Goal: Task Accomplishment & Management: Manage account settings

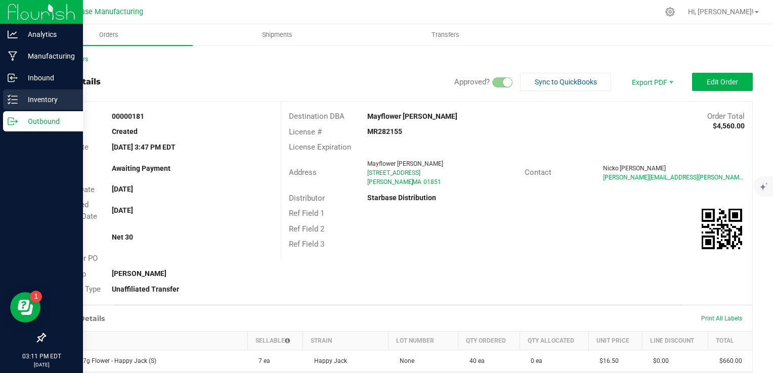
click at [17, 105] on div "Inventory" at bounding box center [43, 100] width 80 height 20
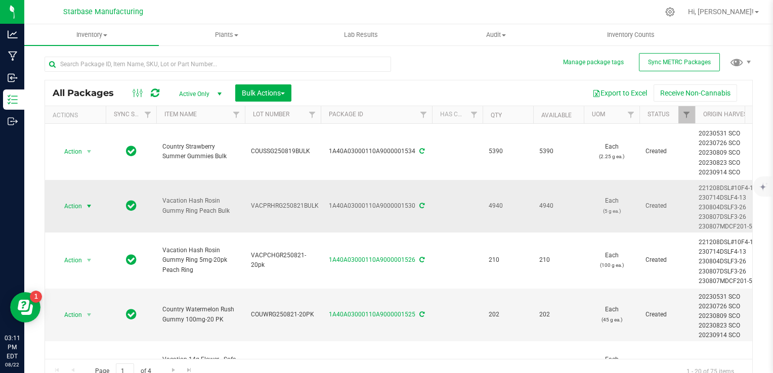
click at [75, 203] on span "Action" at bounding box center [68, 206] width 27 height 14
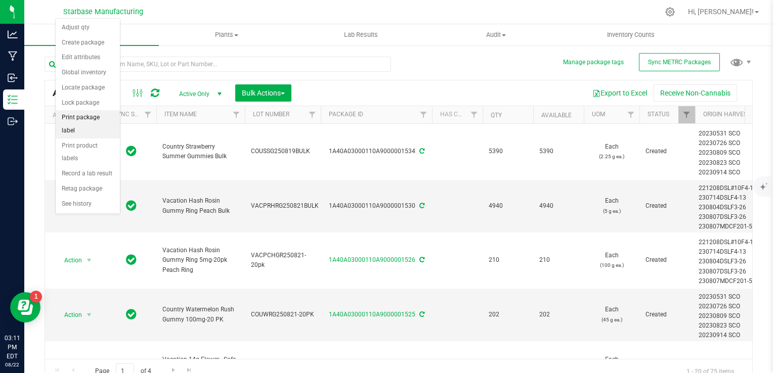
click at [93, 119] on li "Print package label" at bounding box center [88, 124] width 64 height 28
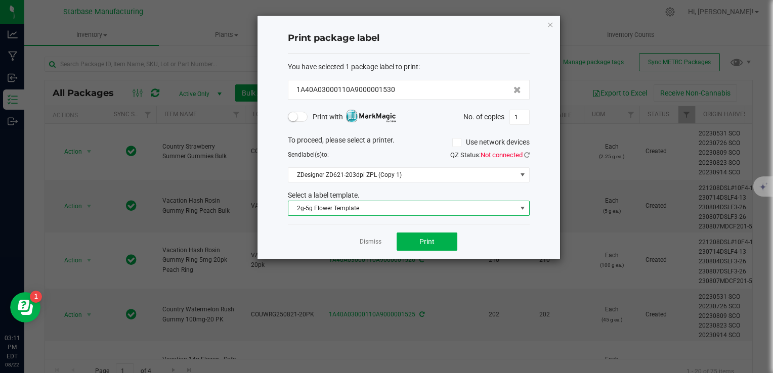
click at [372, 205] on span "2g-5g Flower Template" at bounding box center [402, 208] width 228 height 14
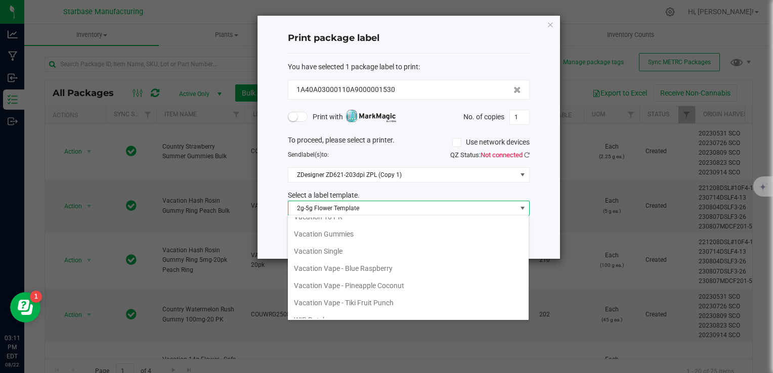
scroll to position [163, 0]
click at [355, 240] on li "Vacation Gummies" at bounding box center [408, 235] width 241 height 17
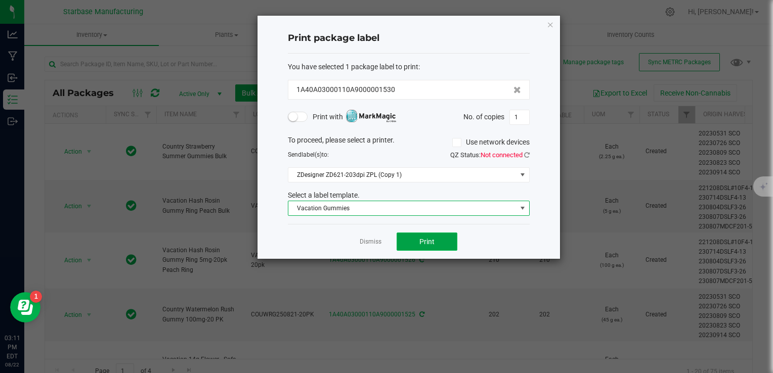
click at [444, 238] on button "Print" at bounding box center [427, 242] width 61 height 18
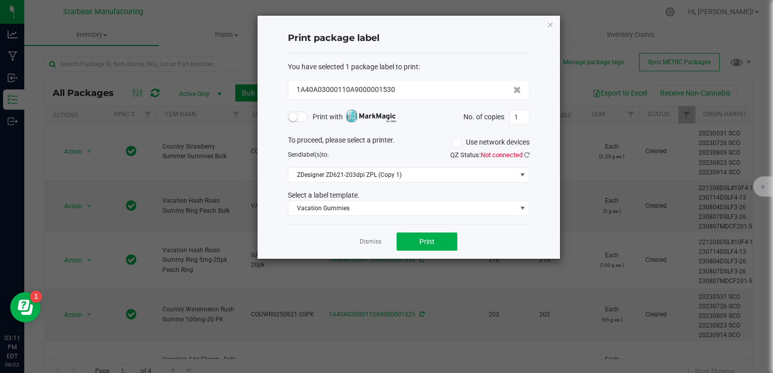
click at [368, 246] on app-cancel-button "Dismiss" at bounding box center [371, 242] width 22 height 11
click at [369, 241] on link "Dismiss" at bounding box center [371, 242] width 22 height 9
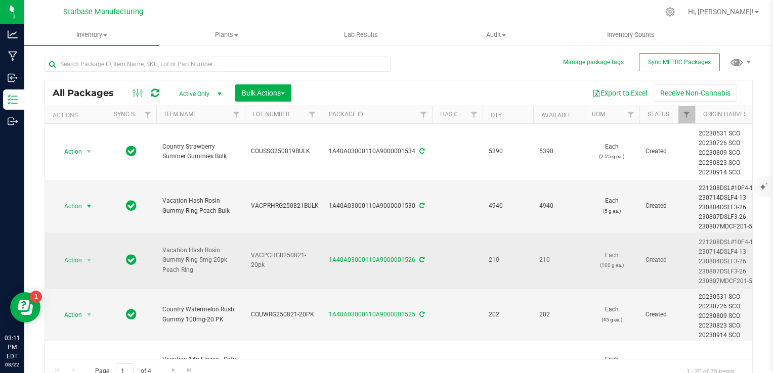
scroll to position [8, 0]
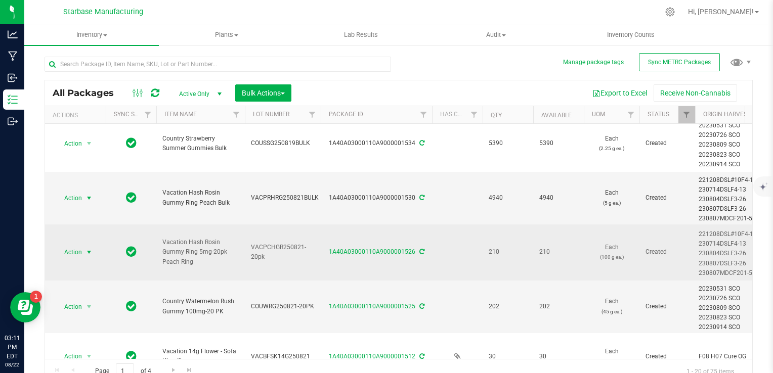
click at [86, 251] on span "select" at bounding box center [89, 252] width 8 height 8
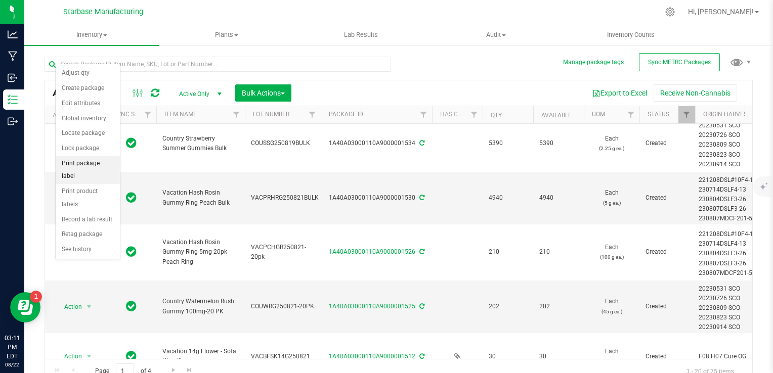
click at [85, 167] on li "Print package label" at bounding box center [88, 170] width 64 height 28
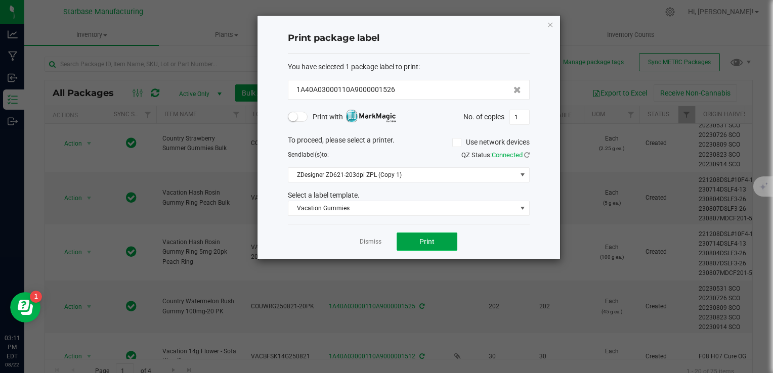
click at [441, 239] on button "Print" at bounding box center [427, 242] width 61 height 18
click at [368, 239] on link "Dismiss" at bounding box center [371, 242] width 22 height 9
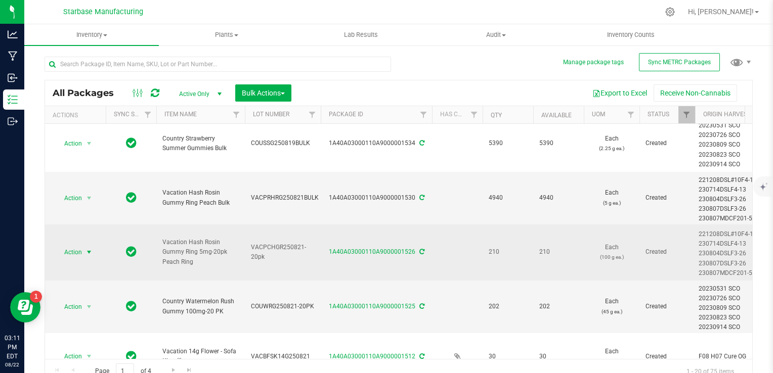
click at [75, 251] on span "Action" at bounding box center [68, 252] width 27 height 14
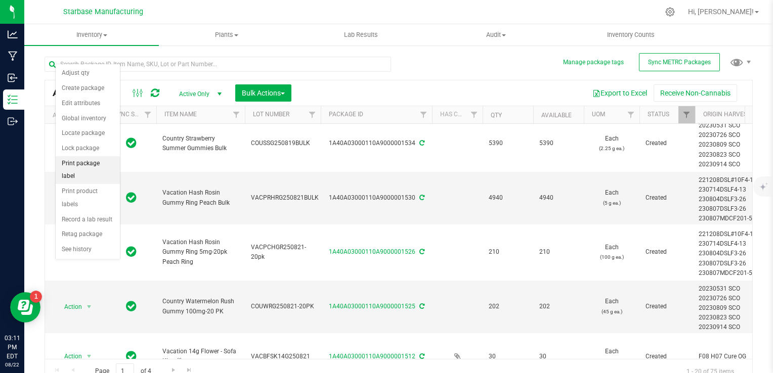
click at [92, 160] on li "Print package label" at bounding box center [88, 170] width 64 height 28
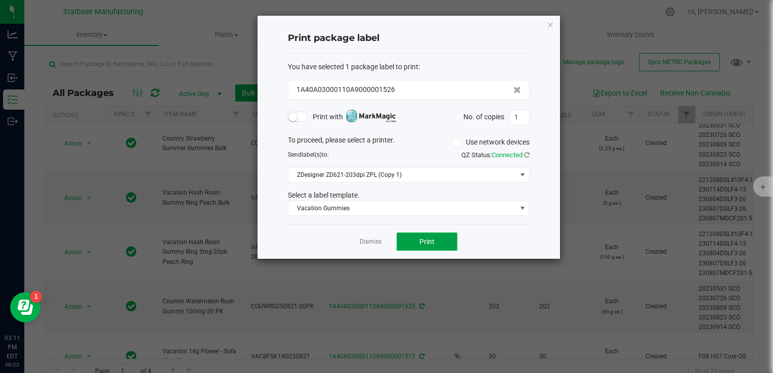
click at [419, 236] on button "Print" at bounding box center [427, 242] width 61 height 18
click at [373, 241] on link "Dismiss" at bounding box center [371, 242] width 22 height 9
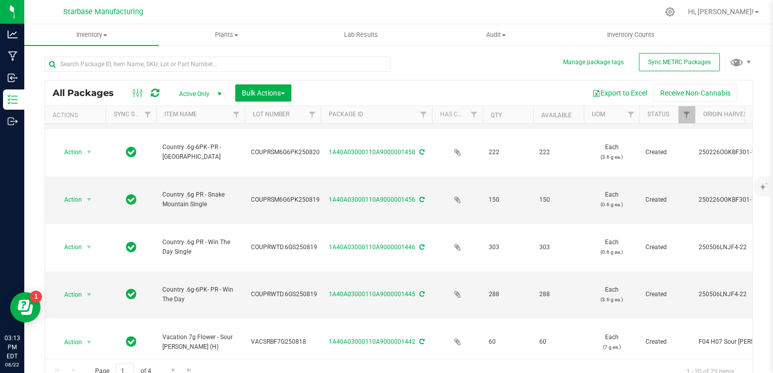
scroll to position [10, 0]
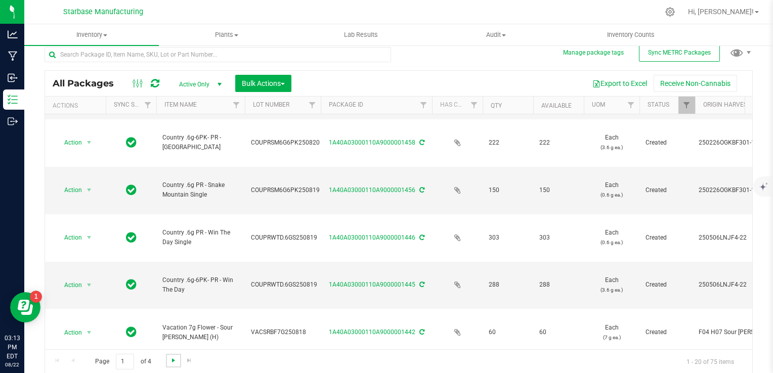
click at [175, 360] on span "Go to the next page" at bounding box center [174, 361] width 8 height 8
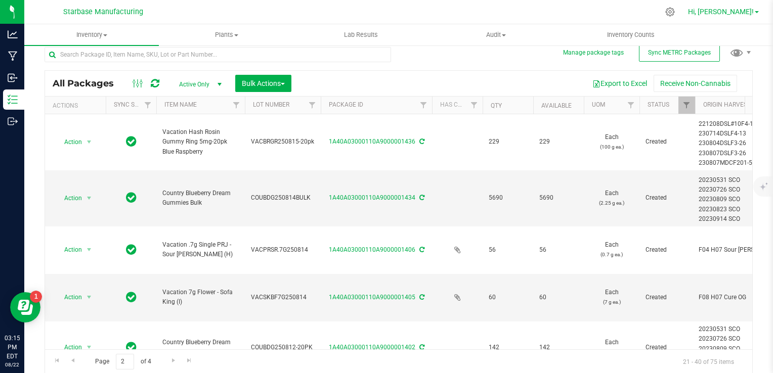
click at [752, 12] on span "Hi, [PERSON_NAME]!" at bounding box center [721, 12] width 66 height 8
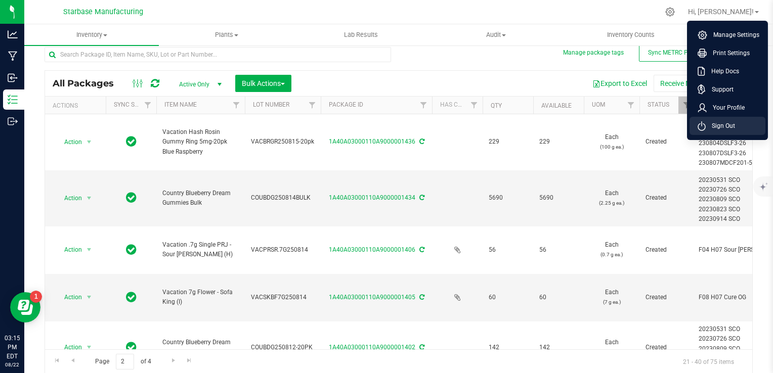
click at [734, 123] on span "Sign Out" at bounding box center [720, 126] width 29 height 10
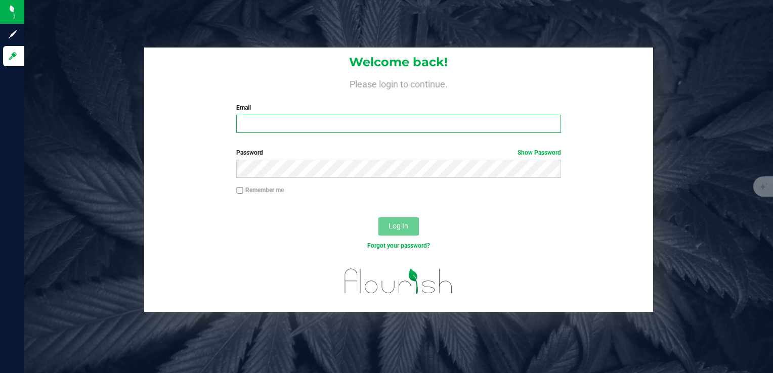
type input "[EMAIL_ADDRESS][DOMAIN_NAME]"
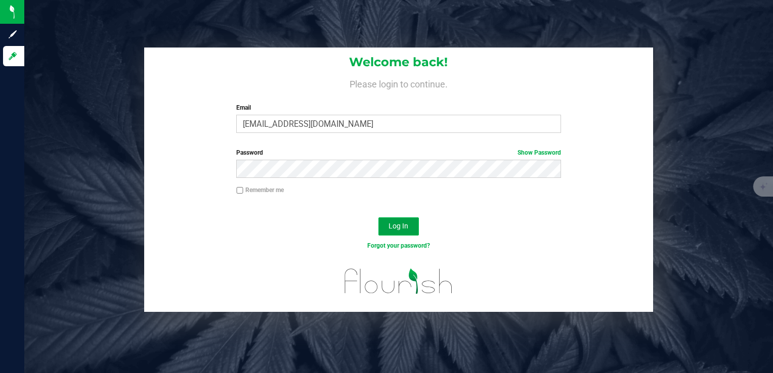
click at [403, 225] on span "Log In" at bounding box center [399, 226] width 20 height 8
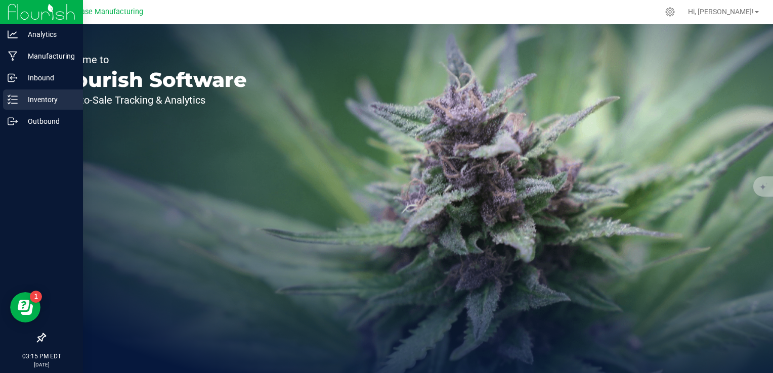
click at [36, 98] on p "Inventory" at bounding box center [48, 100] width 61 height 12
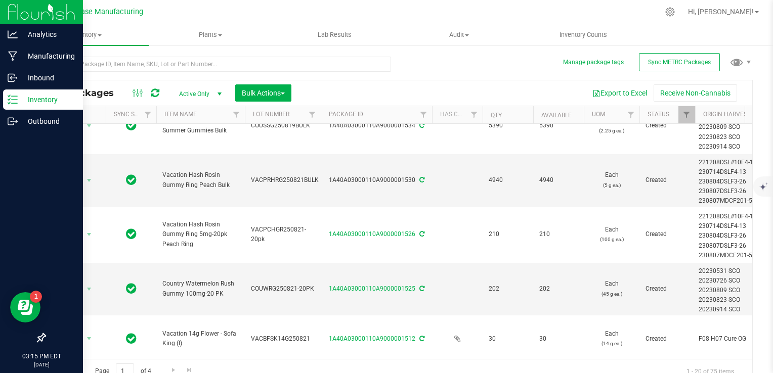
scroll to position [26, 0]
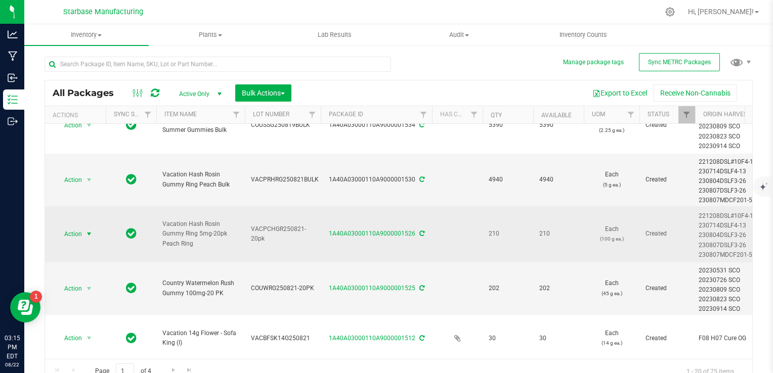
click at [80, 231] on span "Action" at bounding box center [68, 234] width 27 height 14
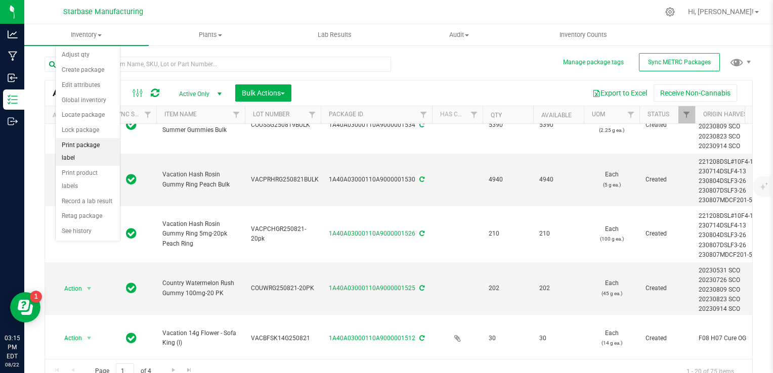
click at [94, 142] on li "Print package label" at bounding box center [88, 152] width 64 height 28
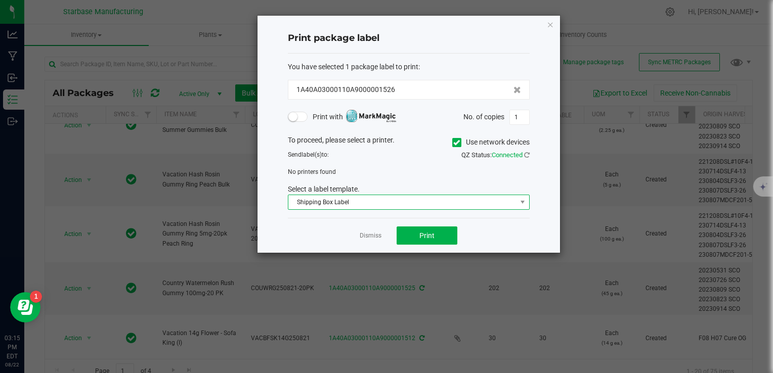
click at [361, 204] on span "Shipping Box Label" at bounding box center [402, 202] width 228 height 14
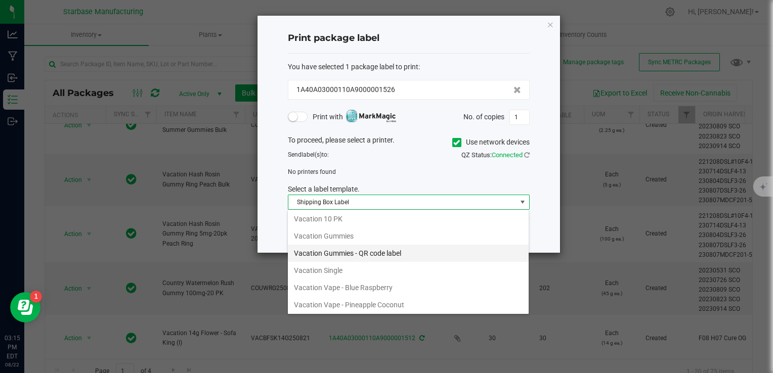
scroll to position [155, 0]
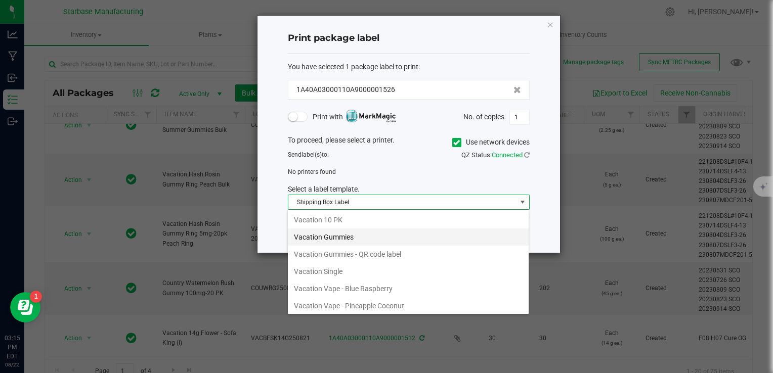
click at [333, 238] on li "Vacation Gummies" at bounding box center [408, 237] width 241 height 17
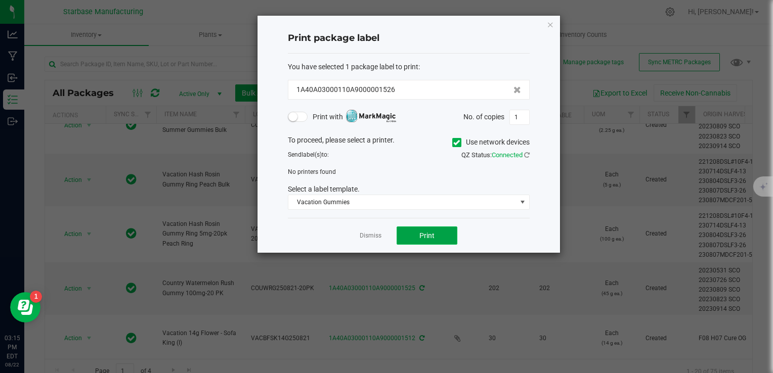
click at [417, 239] on button "Print" at bounding box center [427, 236] width 61 height 18
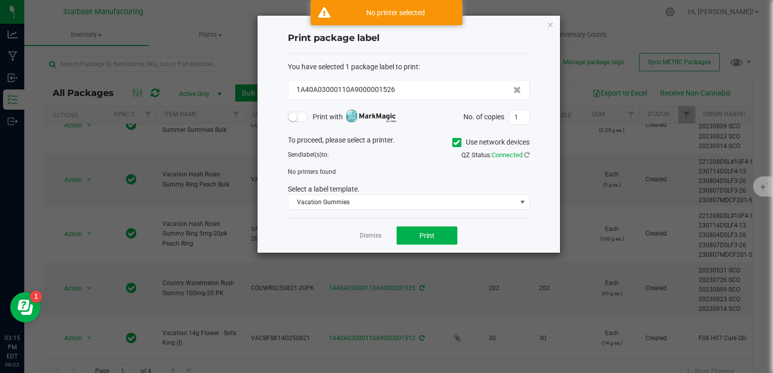
click at [458, 143] on icon at bounding box center [456, 143] width 7 height 0
click at [0, 0] on input "Use network devices" at bounding box center [0, 0] width 0 height 0
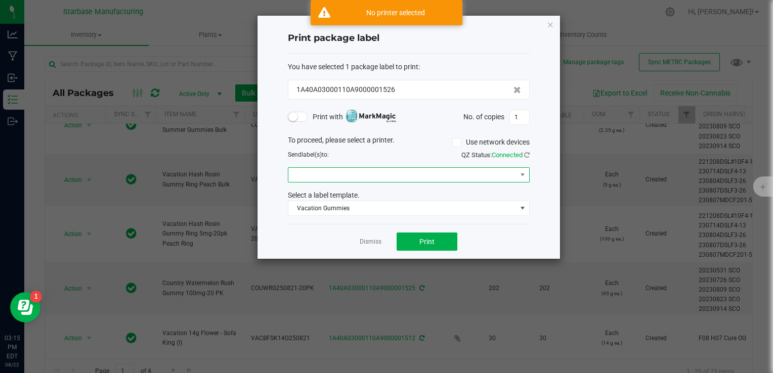
click at [388, 179] on span at bounding box center [402, 175] width 228 height 14
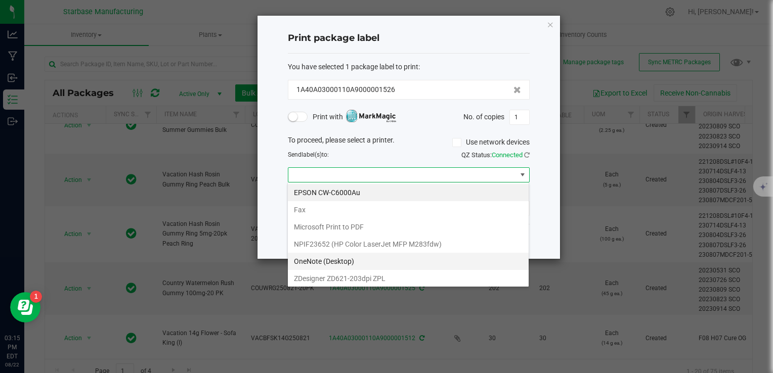
scroll to position [18, 0]
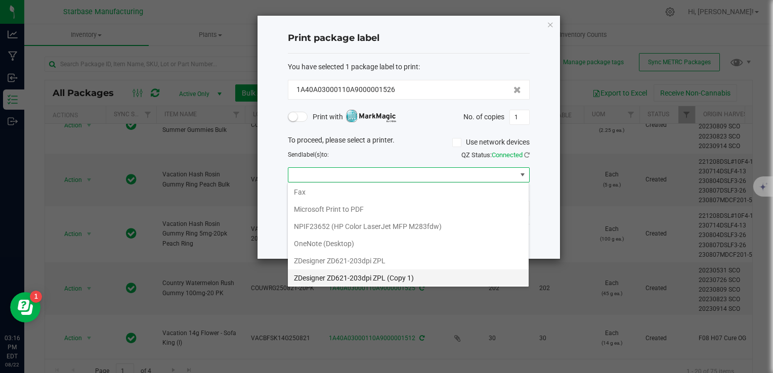
click at [370, 278] on 1\) "ZDesigner ZD621-203dpi ZPL (Copy 1)" at bounding box center [408, 278] width 241 height 17
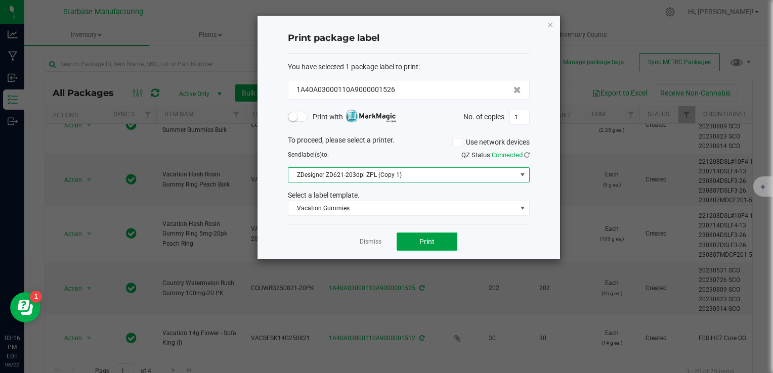
click at [427, 244] on span "Print" at bounding box center [427, 242] width 15 height 8
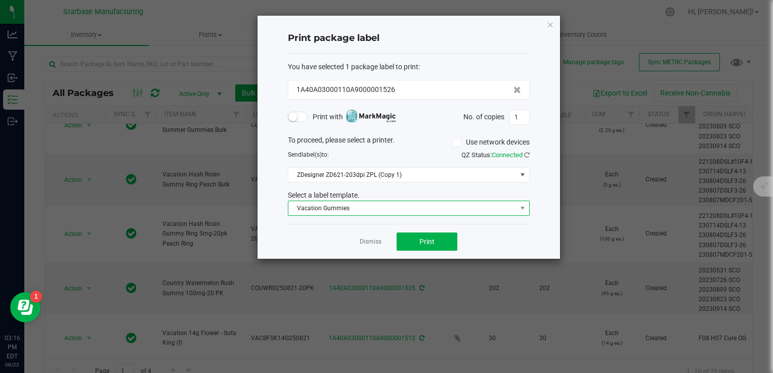
click at [361, 211] on span "Vacation Gummies" at bounding box center [402, 208] width 228 height 14
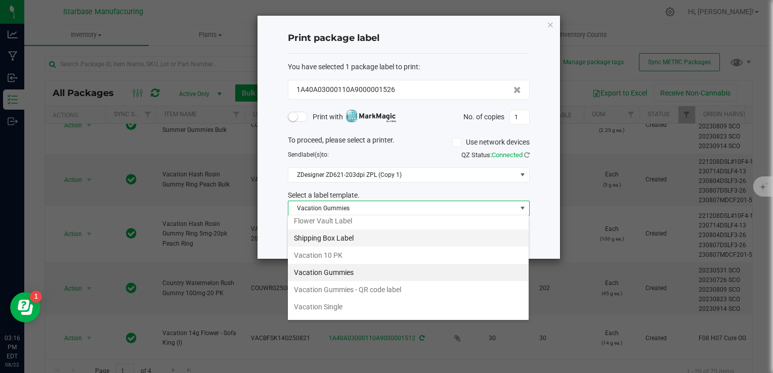
scroll to position [127, 0]
click at [358, 286] on li "Vacation Gummies - QR code label" at bounding box center [408, 288] width 241 height 17
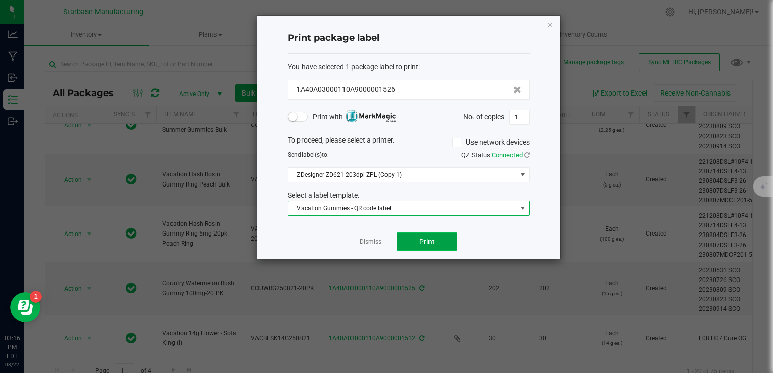
click at [429, 246] on button "Print" at bounding box center [427, 242] width 61 height 18
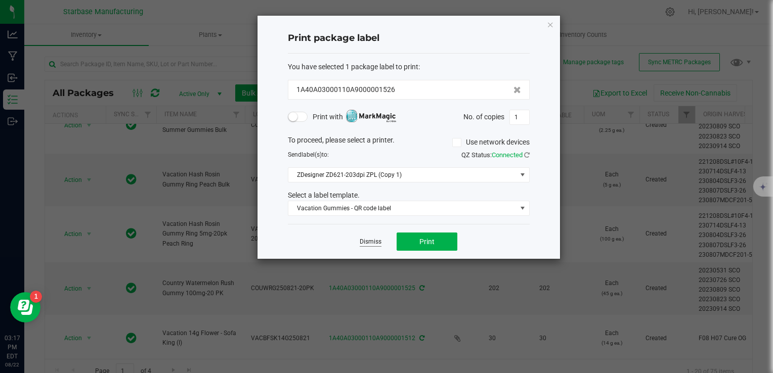
click at [367, 242] on link "Dismiss" at bounding box center [371, 242] width 22 height 9
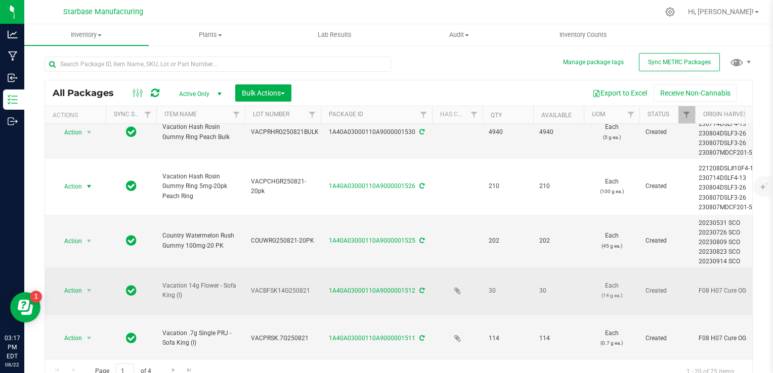
scroll to position [73, 0]
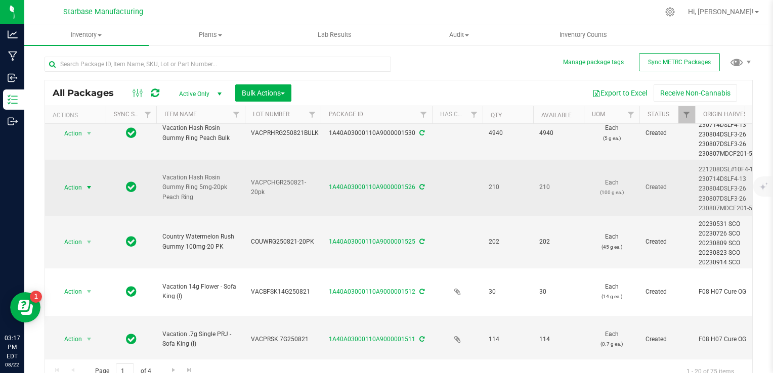
click at [83, 184] on span "select" at bounding box center [89, 188] width 13 height 14
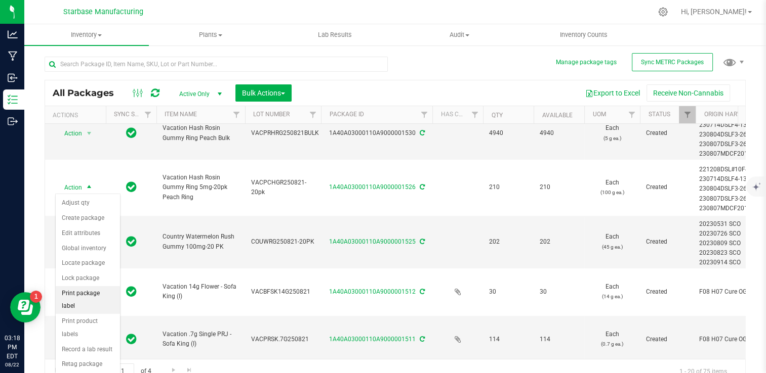
click at [94, 295] on li "Print package label" at bounding box center [88, 300] width 64 height 28
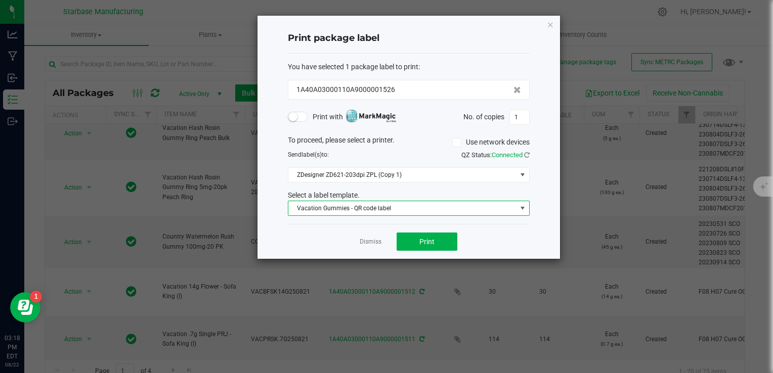
click at [371, 208] on span "Vacation Gummies - QR code label" at bounding box center [402, 208] width 228 height 14
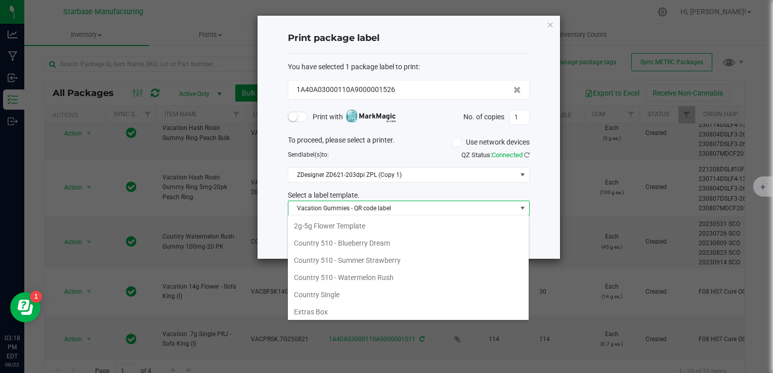
scroll to position [15, 242]
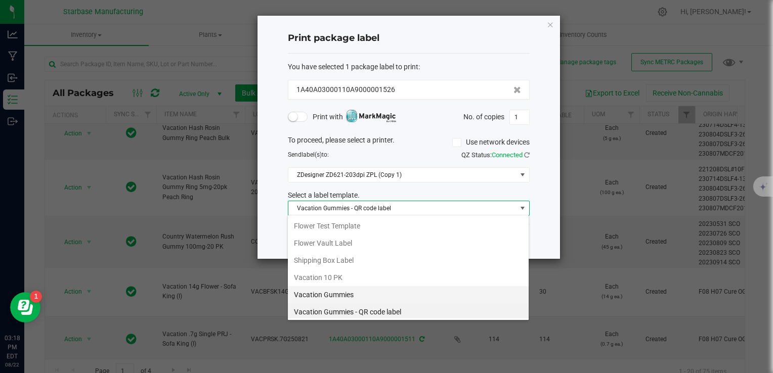
click at [360, 287] on li "Vacation Gummies" at bounding box center [408, 294] width 241 height 17
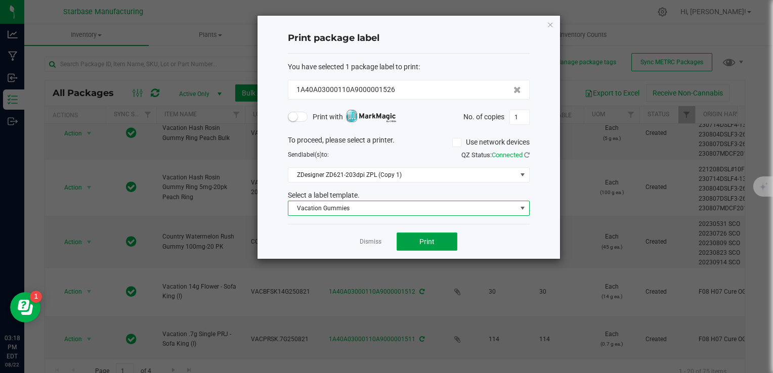
click at [424, 244] on span "Print" at bounding box center [427, 242] width 15 height 8
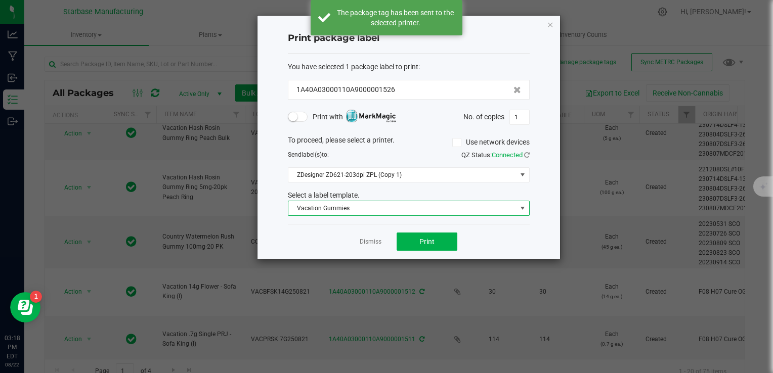
click at [408, 209] on span "Vacation Gummies" at bounding box center [402, 208] width 228 height 14
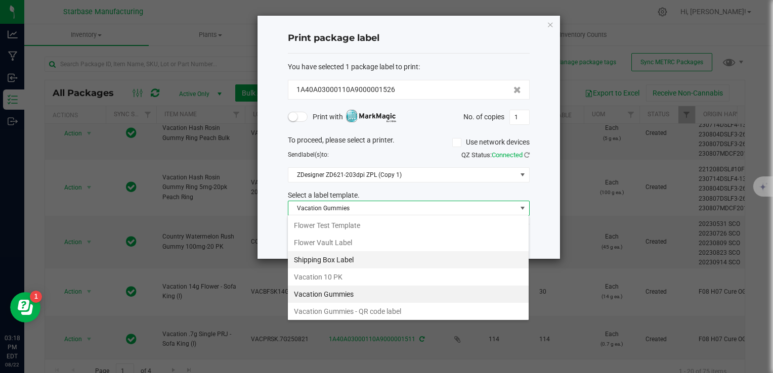
scroll to position [105, 0]
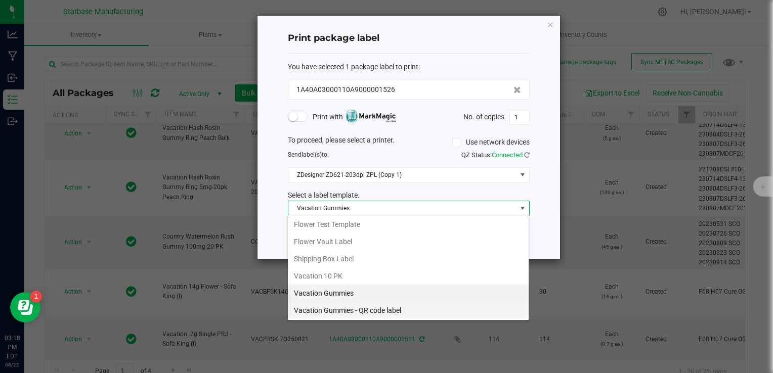
click at [389, 309] on li "Vacation Gummies - QR code label" at bounding box center [408, 310] width 241 height 17
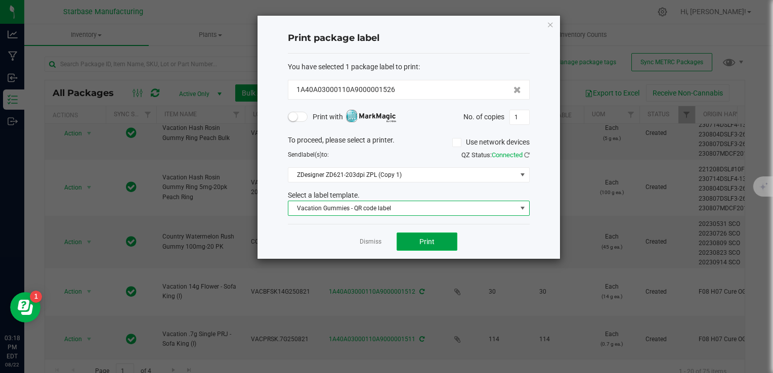
click at [431, 247] on button "Print" at bounding box center [427, 242] width 61 height 18
click at [394, 202] on span "Vacation Gummies - QR code label" at bounding box center [402, 208] width 228 height 14
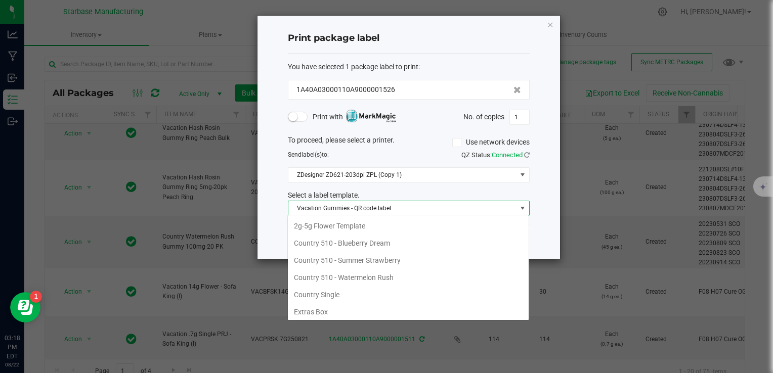
scroll to position [15, 242]
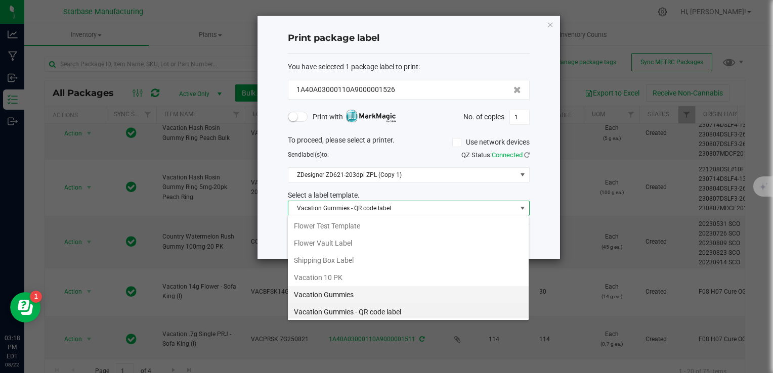
click at [358, 295] on li "Vacation Gummies" at bounding box center [408, 294] width 241 height 17
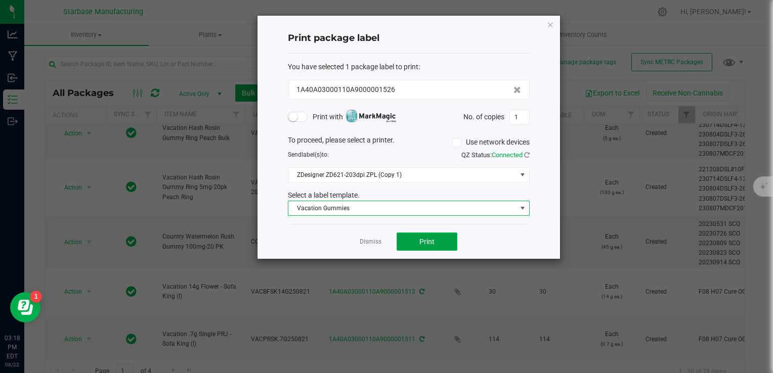
click at [427, 241] on span "Print" at bounding box center [427, 242] width 15 height 8
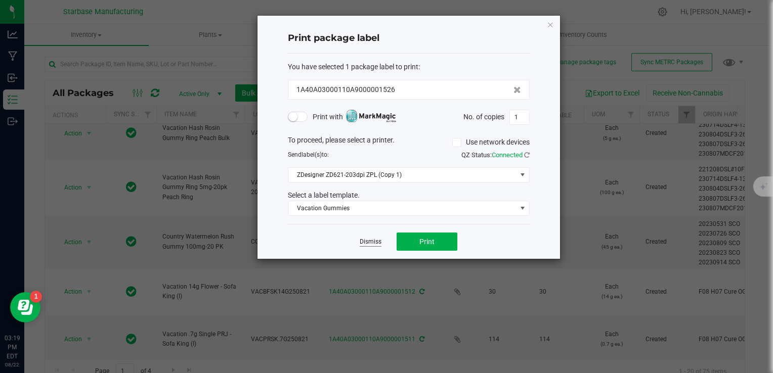
click at [365, 242] on link "Dismiss" at bounding box center [371, 242] width 22 height 9
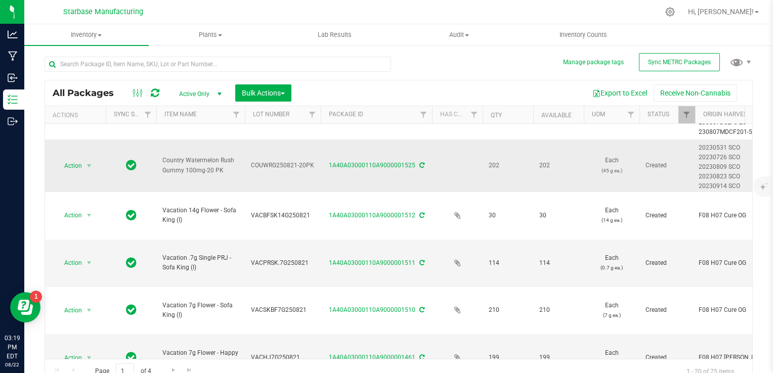
scroll to position [175, 0]
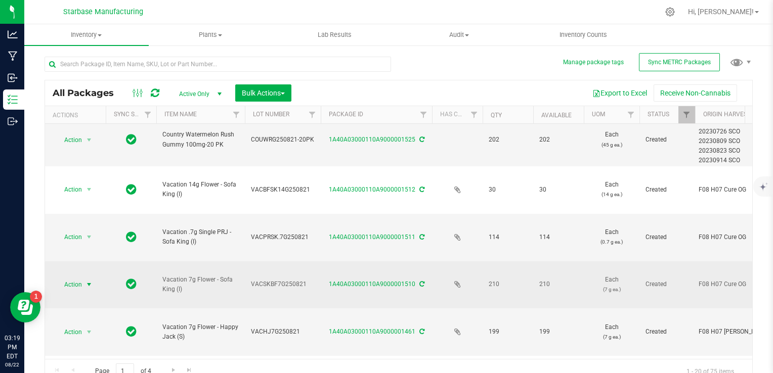
click at [75, 278] on span "Action" at bounding box center [68, 285] width 27 height 14
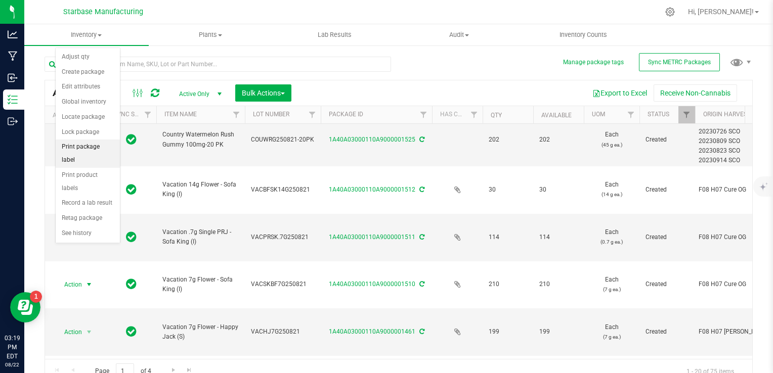
click at [89, 146] on li "Print package label" at bounding box center [88, 154] width 64 height 28
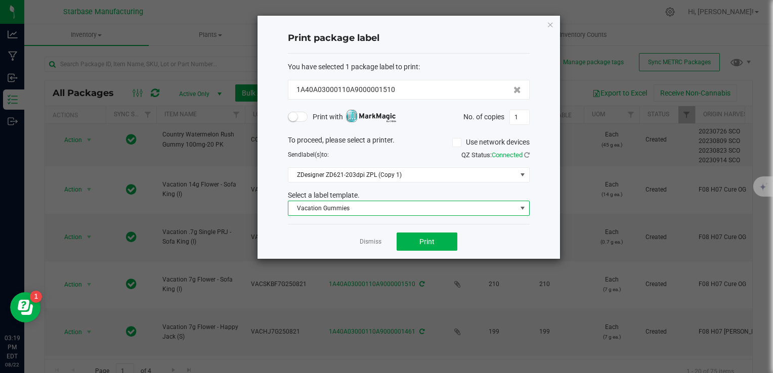
click at [358, 207] on span "Vacation Gummies" at bounding box center [402, 208] width 228 height 14
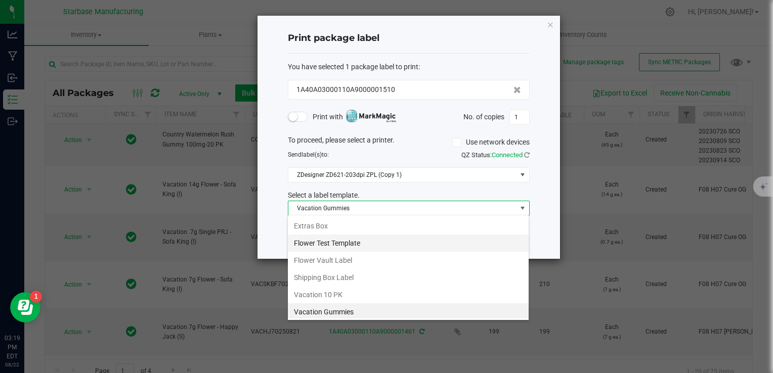
scroll to position [0, 0]
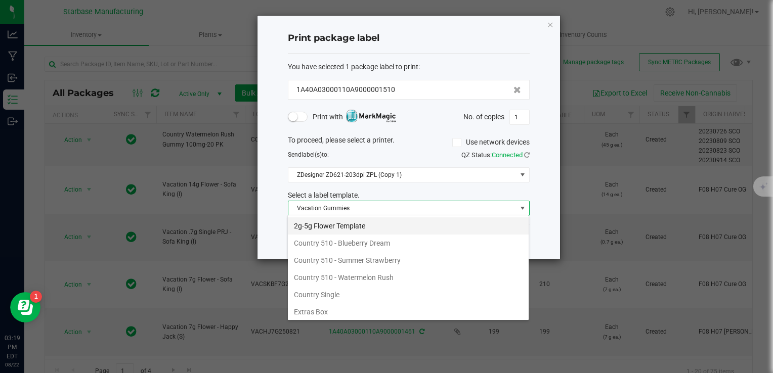
click at [348, 224] on li "2g-5g Flower Template" at bounding box center [408, 226] width 241 height 17
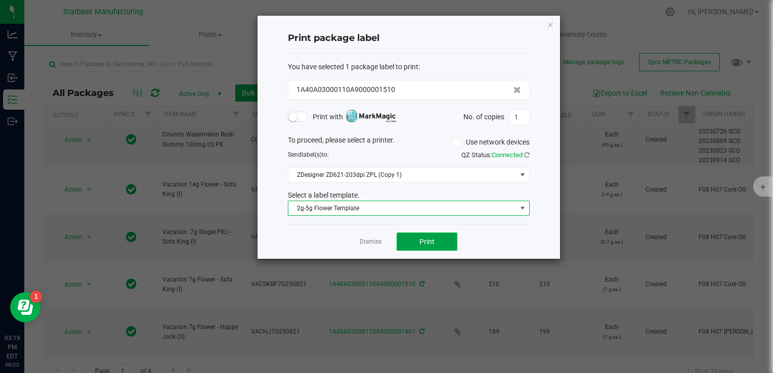
click at [428, 238] on span "Print" at bounding box center [427, 242] width 15 height 8
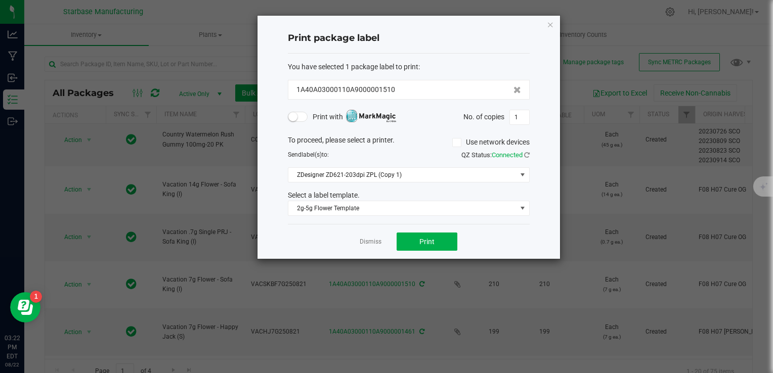
click at [423, 250] on div "Dismiss Print" at bounding box center [409, 241] width 242 height 35
click at [424, 241] on span "Print" at bounding box center [427, 242] width 15 height 8
click at [362, 173] on span "ZDesigner ZD621-203dpi ZPL (Copy 1)" at bounding box center [402, 175] width 228 height 14
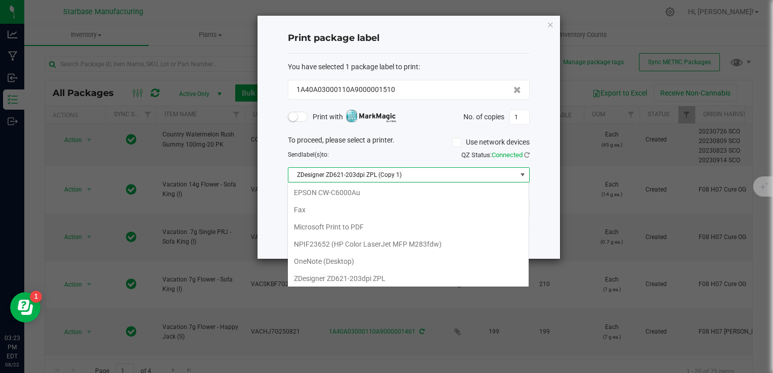
scroll to position [15, 242]
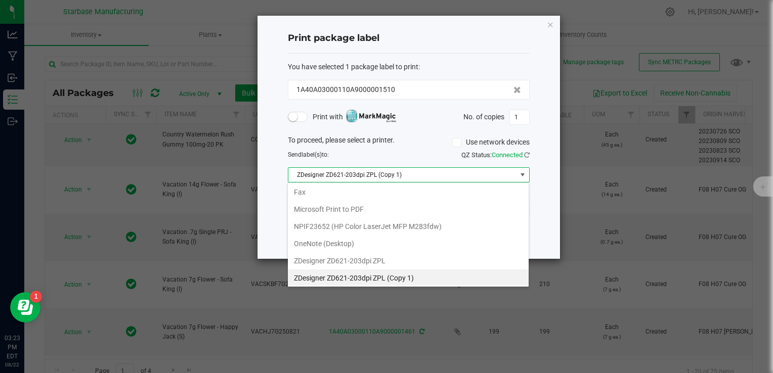
click at [386, 277] on 1\) "ZDesigner ZD621-203dpi ZPL (Copy 1)" at bounding box center [408, 278] width 241 height 17
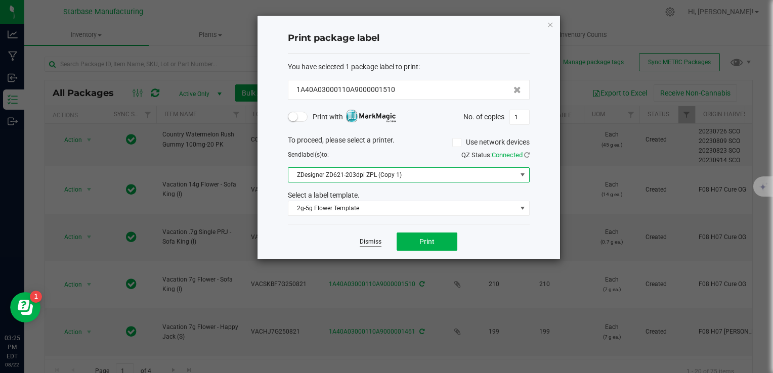
click at [364, 242] on link "Dismiss" at bounding box center [371, 242] width 22 height 9
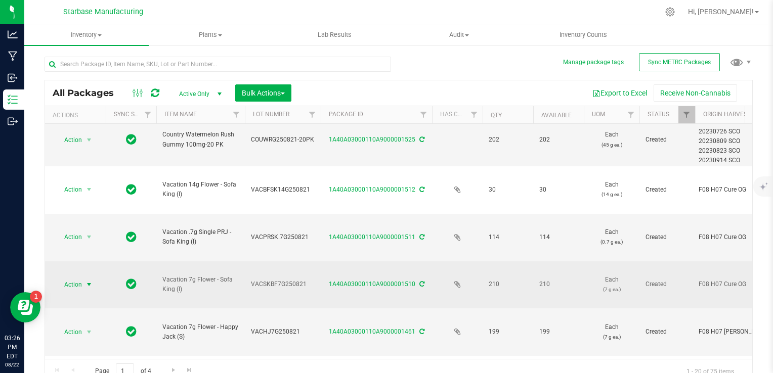
click at [87, 281] on span "select" at bounding box center [89, 285] width 8 height 8
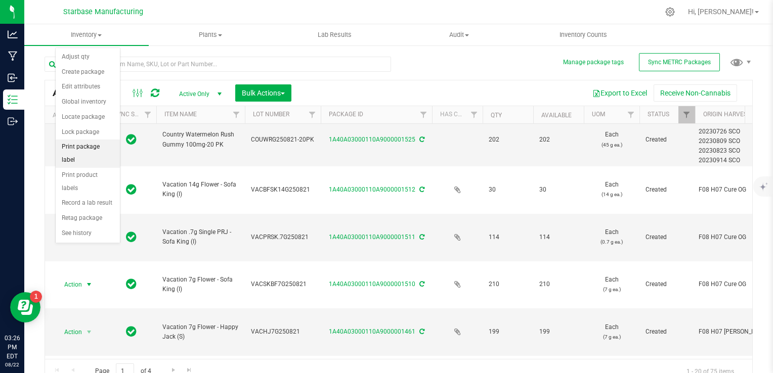
click at [81, 144] on li "Print package label" at bounding box center [88, 154] width 64 height 28
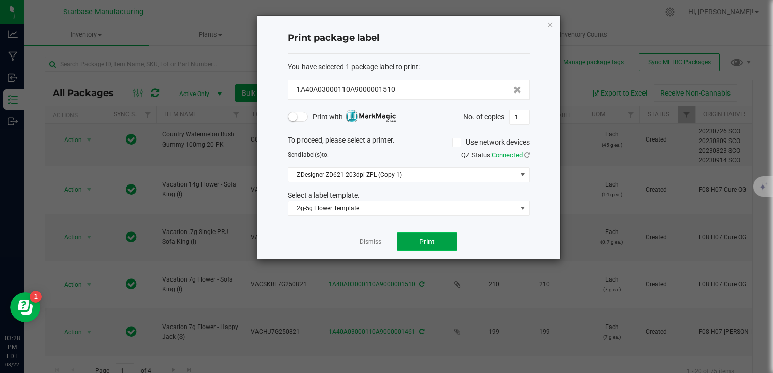
click at [430, 246] on button "Print" at bounding box center [427, 242] width 61 height 18
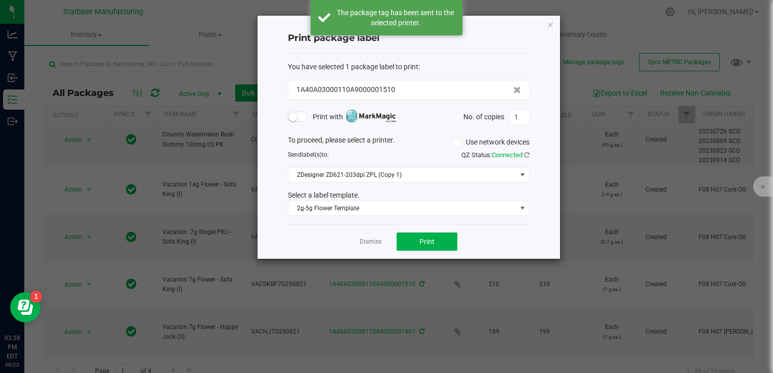
click at [378, 237] on app-cancel-button "Dismiss" at bounding box center [371, 242] width 22 height 11
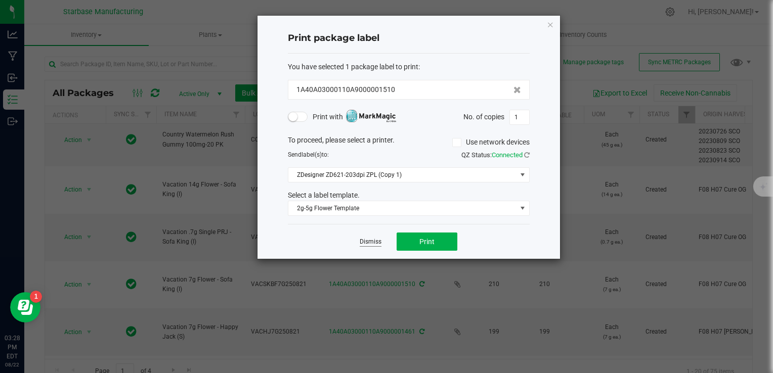
click at [368, 244] on link "Dismiss" at bounding box center [371, 242] width 22 height 9
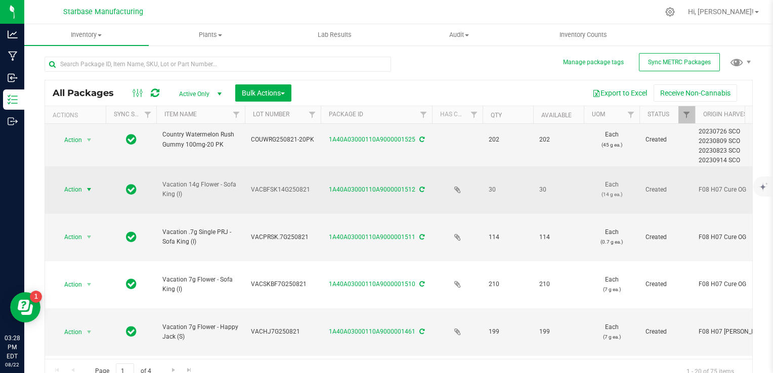
click at [80, 183] on span "Action" at bounding box center [68, 190] width 27 height 14
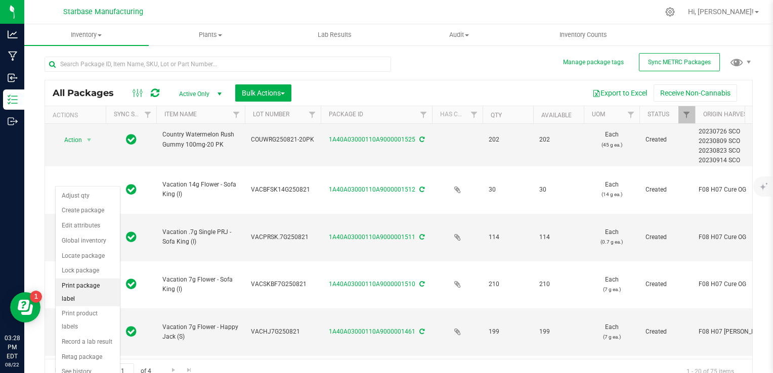
click at [91, 283] on li "Print package label" at bounding box center [88, 293] width 64 height 28
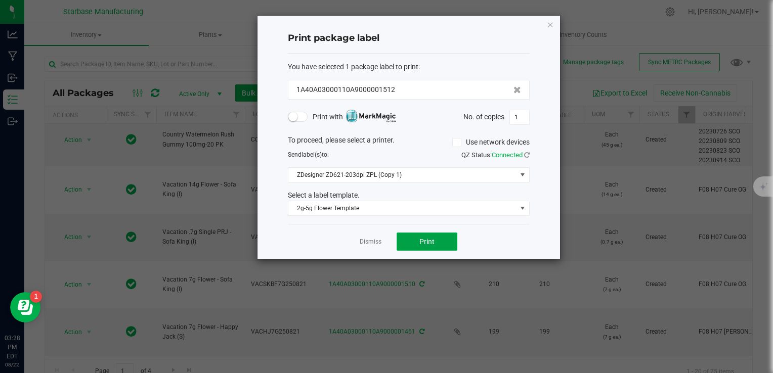
click at [418, 235] on button "Print" at bounding box center [427, 242] width 61 height 18
click at [374, 245] on link "Dismiss" at bounding box center [371, 242] width 22 height 9
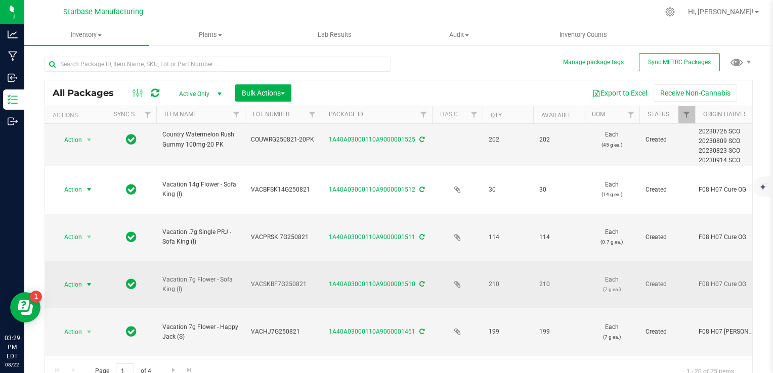
click at [77, 278] on span "Action" at bounding box center [68, 285] width 27 height 14
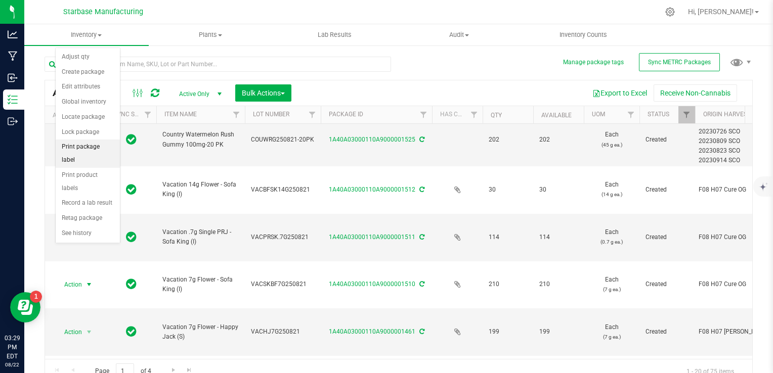
click at [81, 150] on li "Print package label" at bounding box center [88, 154] width 64 height 28
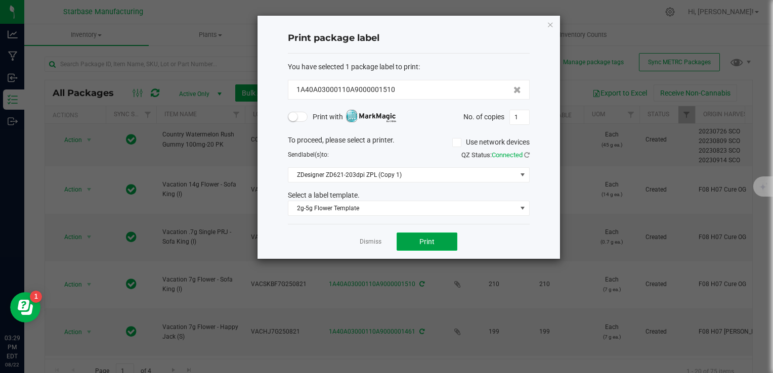
click at [417, 244] on button "Print" at bounding box center [427, 242] width 61 height 18
click at [740, 39] on ngb-modal-window "Print package label You have selected 1 package label to print : 1A40A03000110A…" at bounding box center [390, 186] width 781 height 373
click at [425, 234] on button "Print" at bounding box center [427, 242] width 61 height 18
click at [436, 247] on button "Print" at bounding box center [427, 242] width 61 height 18
click at [591, 70] on ngb-modal-window "Print package label You have selected 1 package label to print : 1A40A03000110A…" at bounding box center [390, 186] width 781 height 373
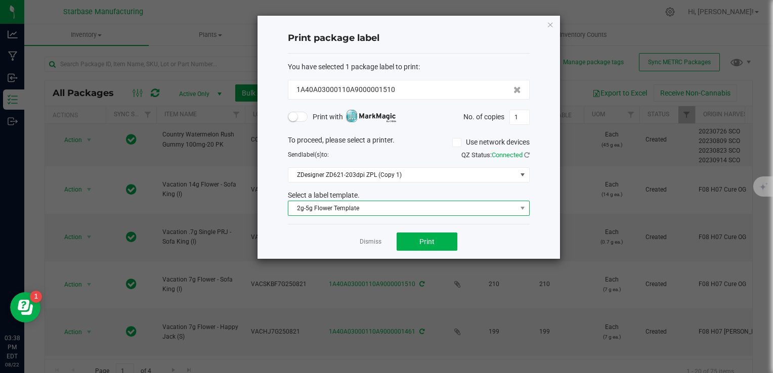
click at [435, 211] on span "2g-5g Flower Template" at bounding box center [402, 208] width 228 height 14
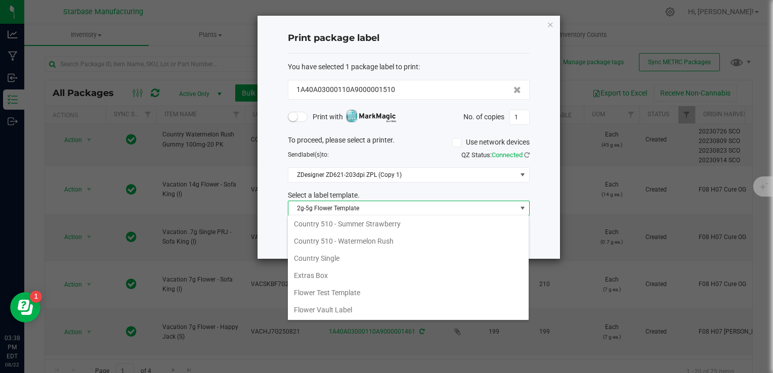
scroll to position [0, 0]
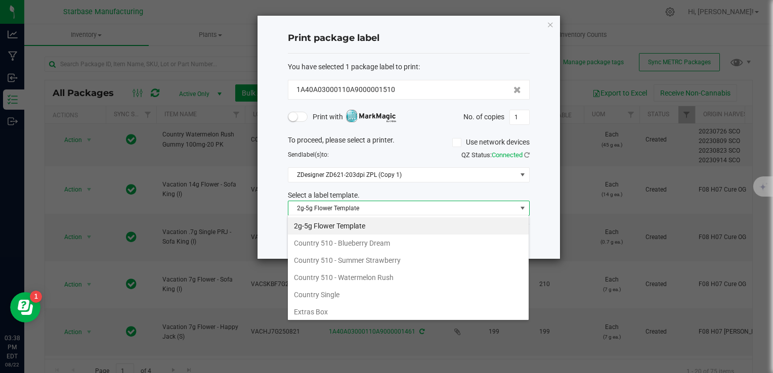
click at [551, 141] on div "Print package label You have selected 1 package label to print : 1A40A03000110A…" at bounding box center [409, 137] width 303 height 243
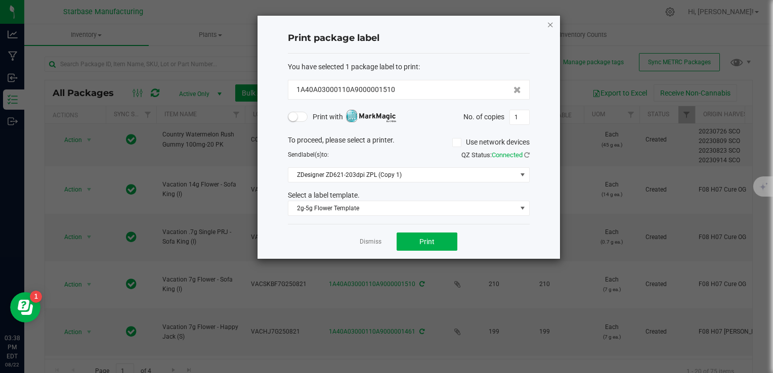
click at [549, 25] on icon "button" at bounding box center [550, 24] width 7 height 12
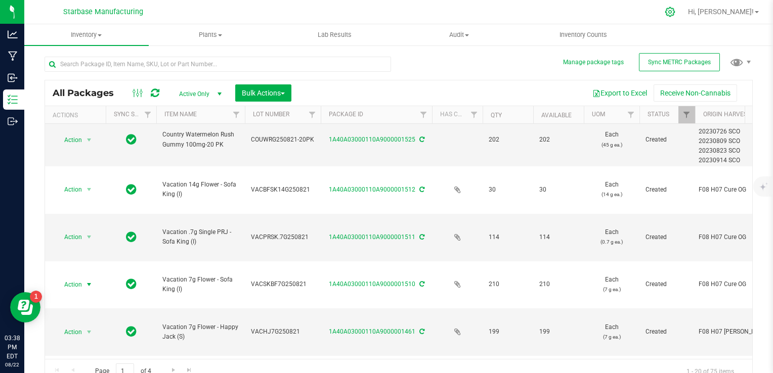
click at [675, 15] on icon at bounding box center [671, 12] width 10 height 10
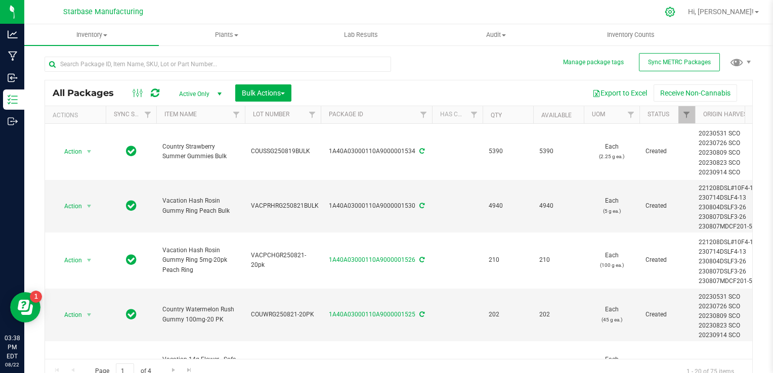
click at [676, 10] on icon at bounding box center [670, 12] width 11 height 11
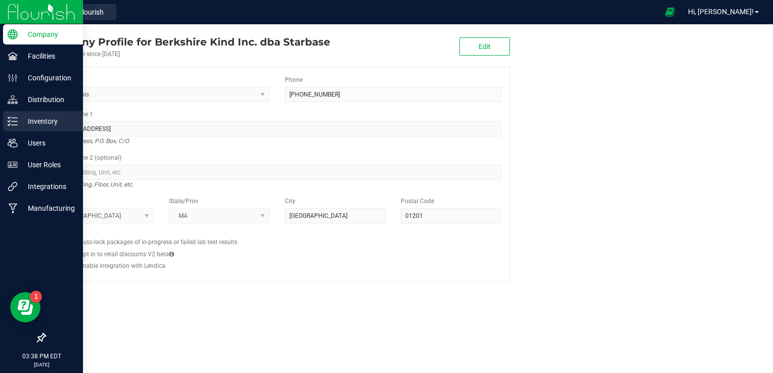
click at [23, 119] on p "Inventory" at bounding box center [48, 121] width 61 height 12
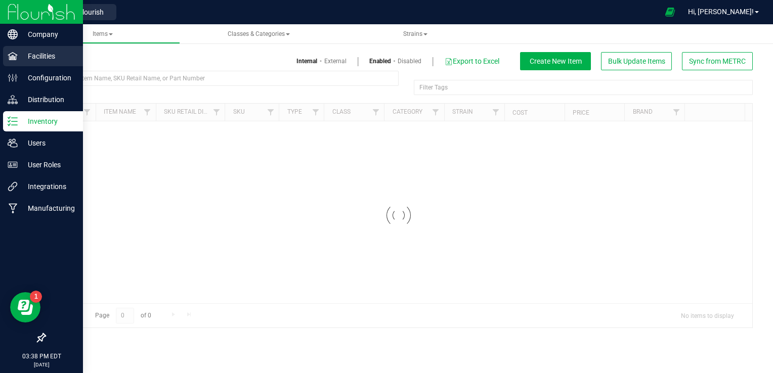
click at [42, 60] on p "Facilities" at bounding box center [48, 56] width 61 height 12
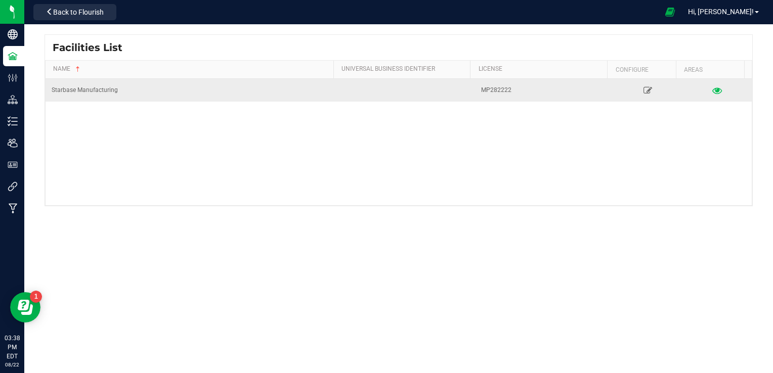
click at [713, 93] on icon at bounding box center [718, 90] width 10 height 7
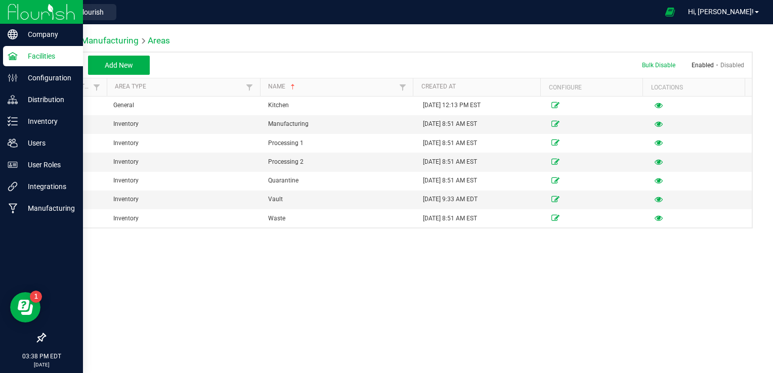
click at [34, 54] on p "Facilities" at bounding box center [48, 56] width 61 height 12
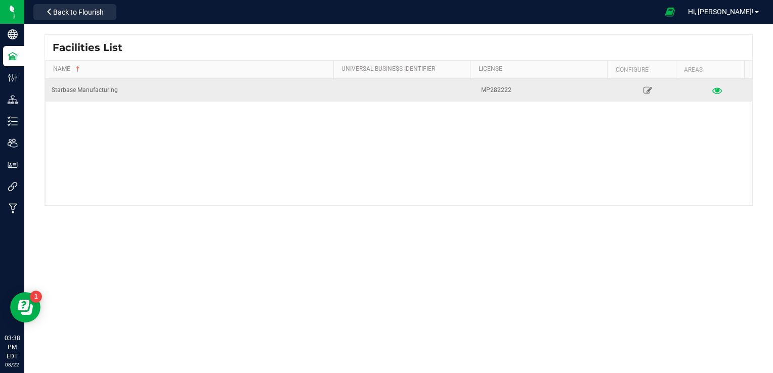
click at [713, 91] on icon at bounding box center [718, 90] width 10 height 7
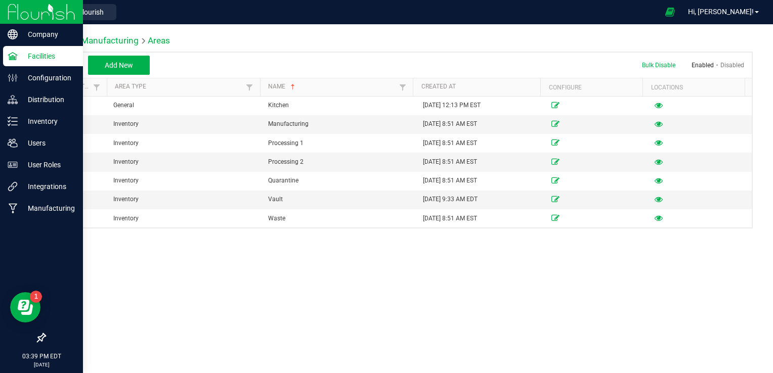
click at [16, 56] on icon at bounding box center [13, 56] width 10 height 8
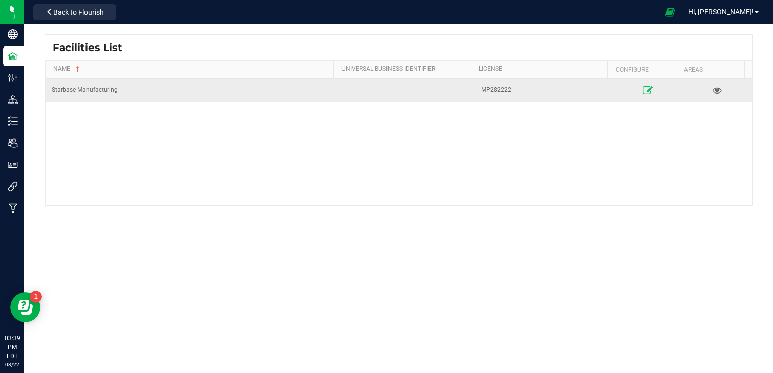
click at [646, 86] on link at bounding box center [648, 90] width 63 height 16
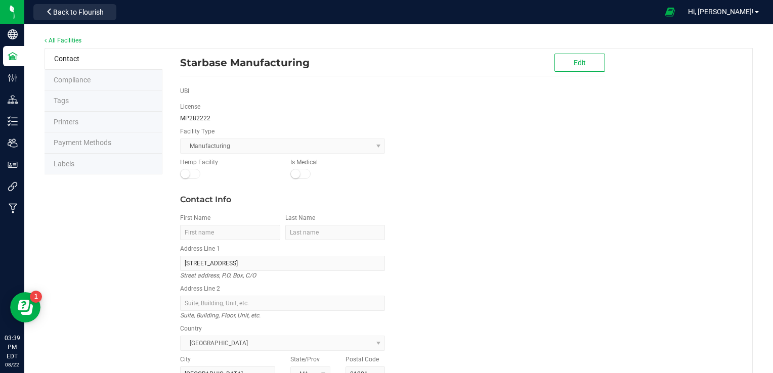
click at [112, 165] on li "Labels" at bounding box center [104, 164] width 118 height 21
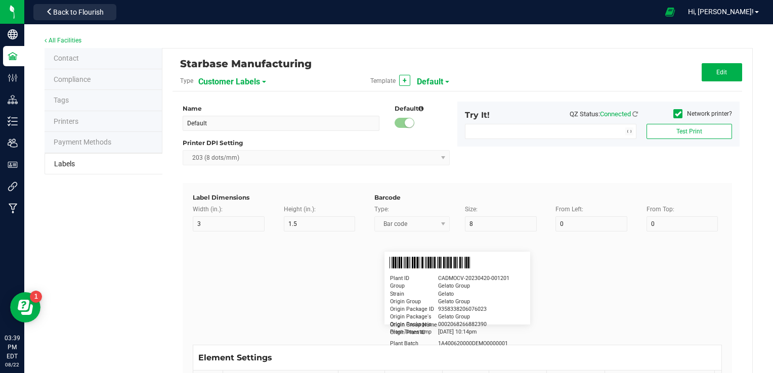
type input "2.25"
type input "1.25"
type input "20"
type input "5"
type input "Customer"
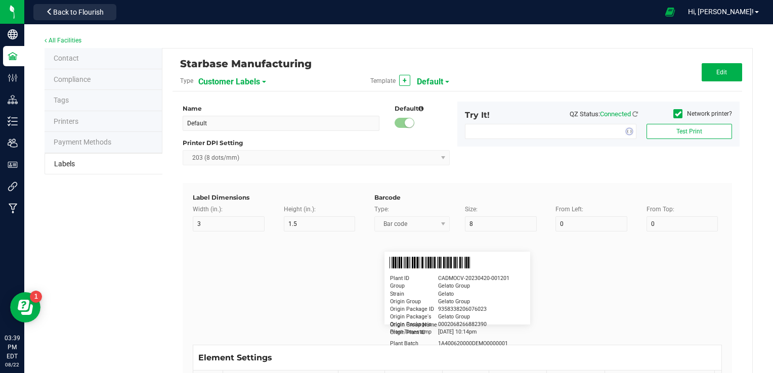
type input "15"
type input "5"
type input "Firstname Lastname"
type input "Product"
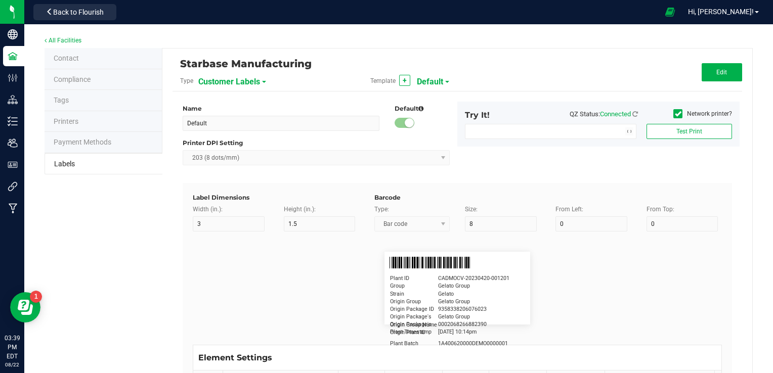
type input "15"
type input "5"
type input "10"
type input "GSC Oil Tincture"
type input "Qty"
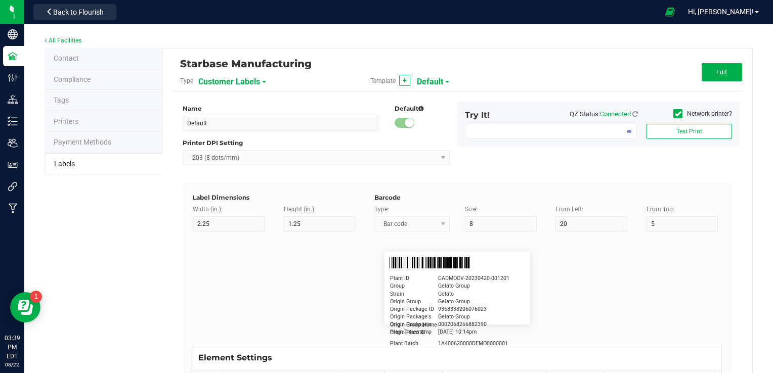
type input "5"
type input "15"
type input "3 ea"
type input "Physician"
type input "15"
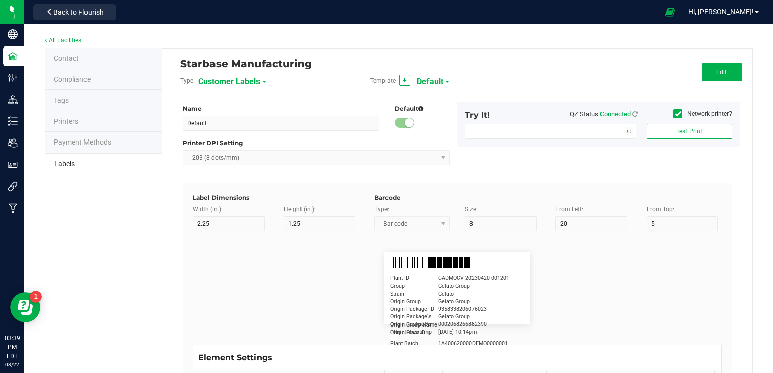
type input "5"
type input "Docfirst Doclast, MD."
type input "Order Date"
type input "15"
type input "5"
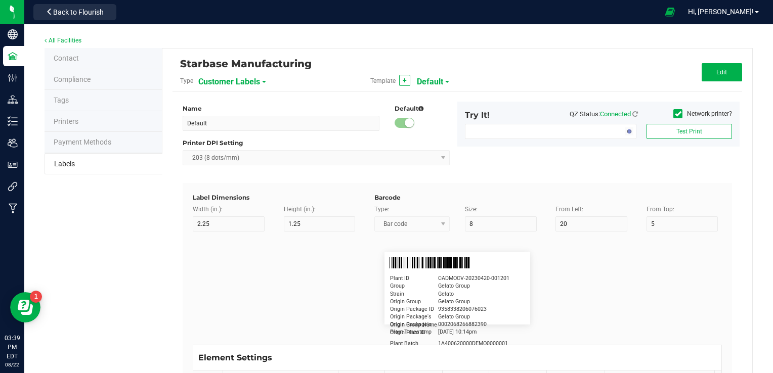
type input "25"
type input "4/20/2019 1:17 pm"
type input "Package ID"
type input "15"
type input "5"
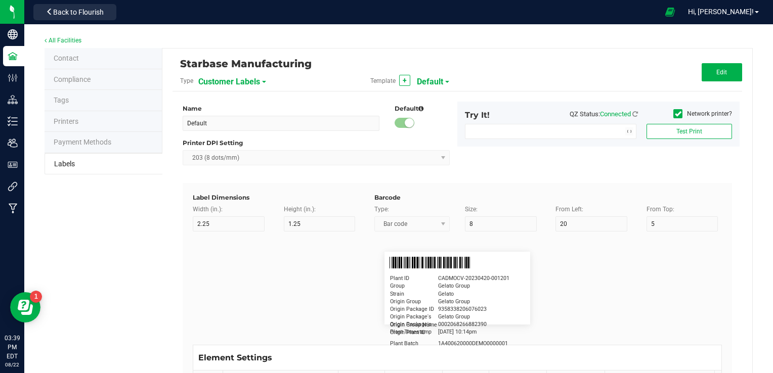
type input "10"
type input "CADMODS-20230420-096"
type input "Lot Number"
type input "15"
type input "5"
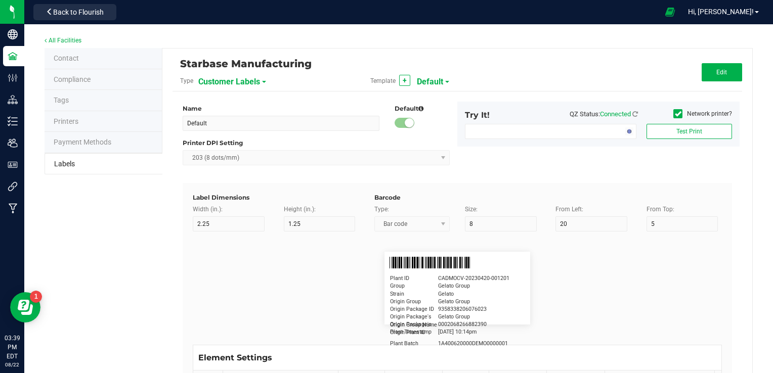
type input "10"
type input "LOTPXGDP-0912"
type input "Warning"
type input "15"
type input "5"
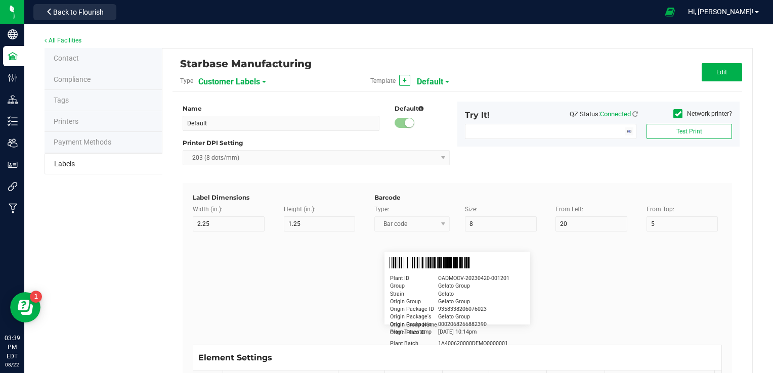
type input "30"
type input "Type Warning Here"
type input "Brand"
type input "15"
type input "5"
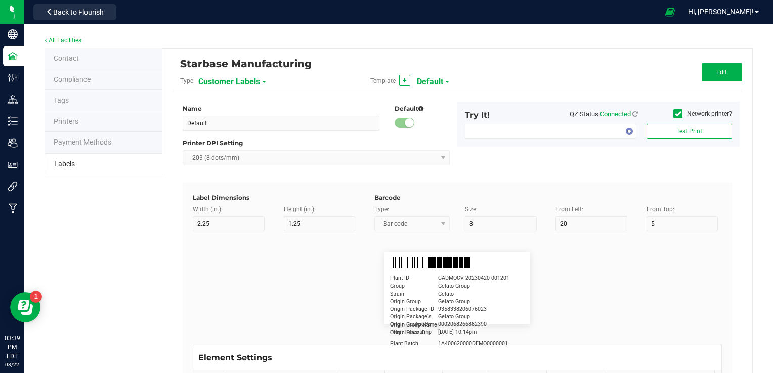
type input "30"
type input "Cannabis Co."
type input "NDC Number"
type input "15"
type input "5"
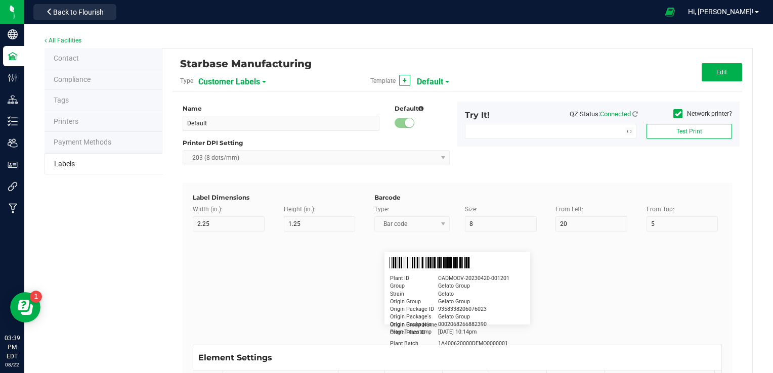
type input "30"
type input "0777-3105-02"
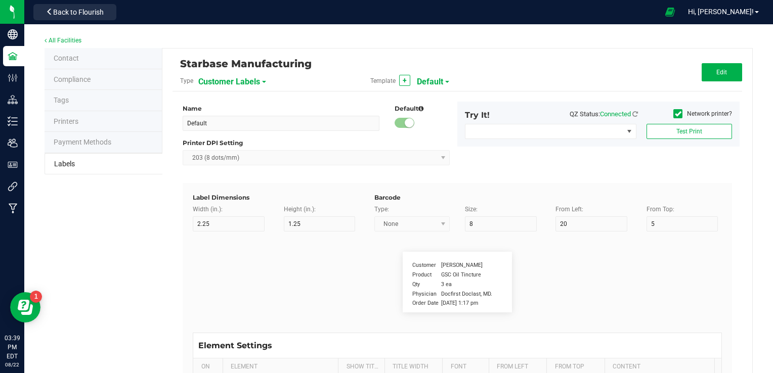
click at [225, 78] on span "Customer Labels" at bounding box center [229, 81] width 62 height 17
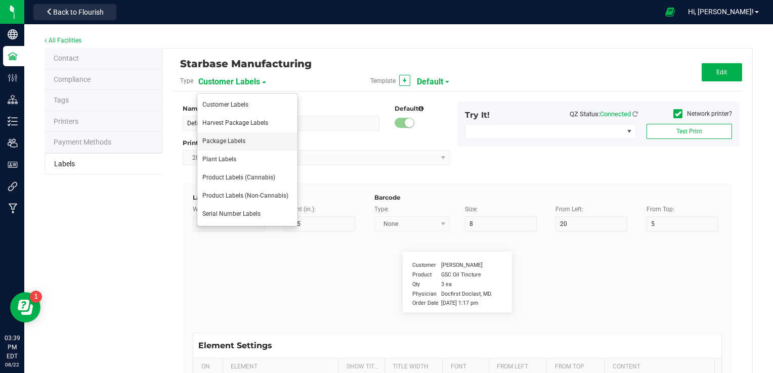
click at [240, 146] on li "Package Labels" at bounding box center [247, 142] width 100 height 18
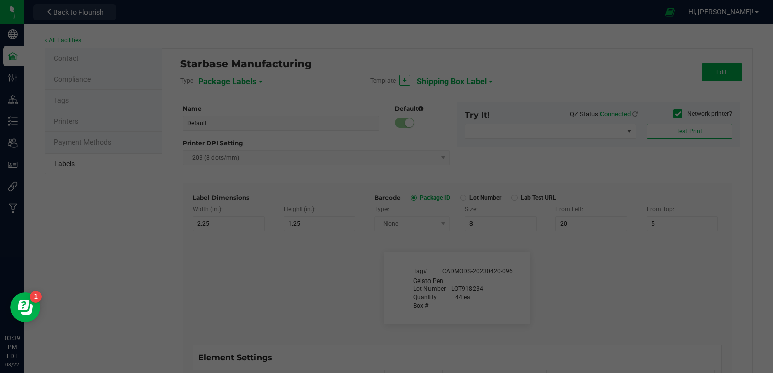
type input "Shipping Box Label"
type input "3"
type input "1.5"
type input "5"
type input "40"
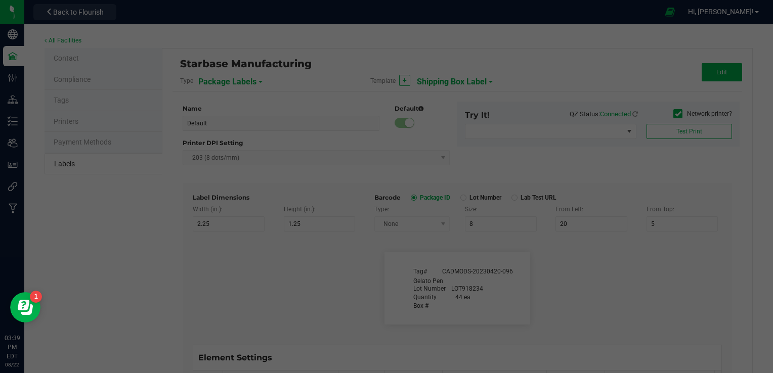
type input "SKU Name"
type input "9"
type input "15"
type input "13"
type input "Gelato Pen"
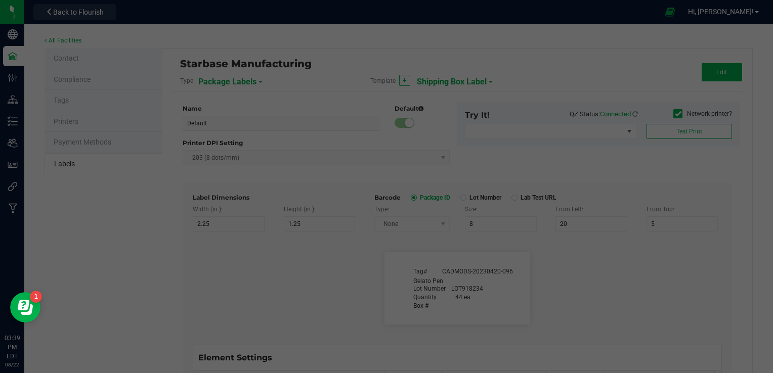
type input "Lot Number"
type input "20"
type input "9"
type input "15"
type input "17"
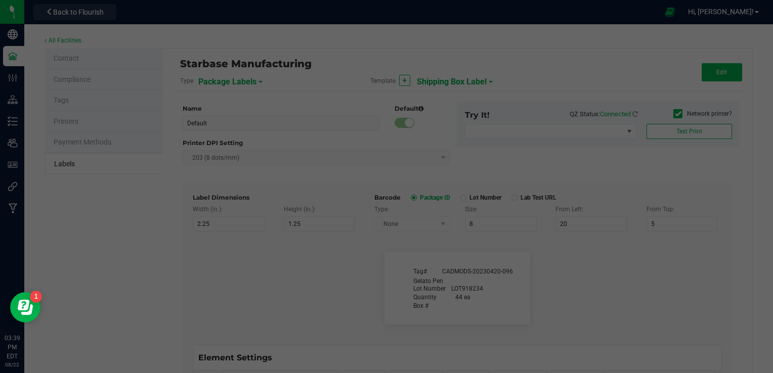
type input "LOT918234"
type input "Box #"
type input "20"
type input "9"
type input "15"
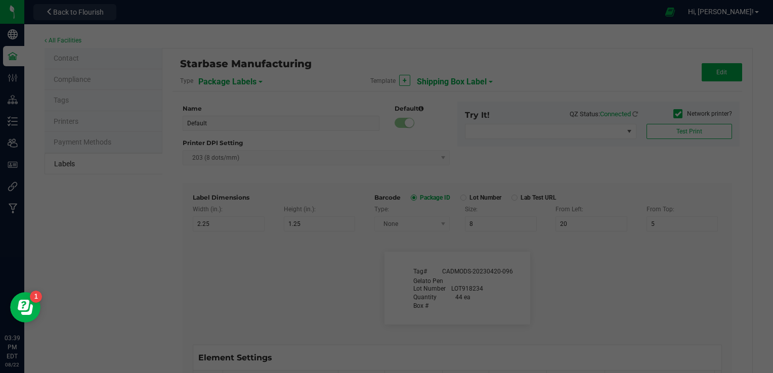
type input "26"
type input "Tag#"
type input "9"
type input "15"
type input "8"
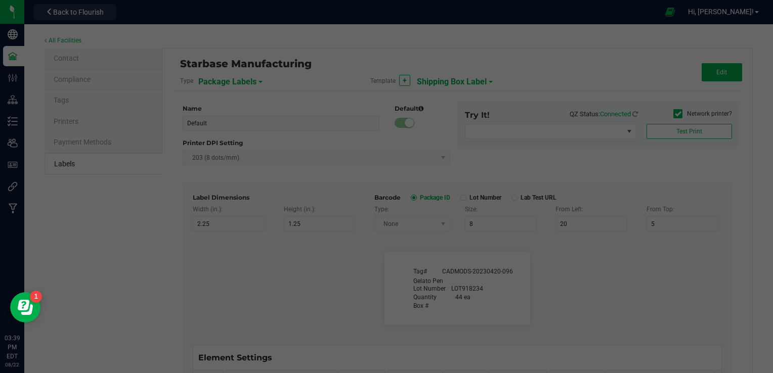
type input "CADMODS-20230420-096"
type input "Quantity"
type input "22"
type input "9"
type input "15"
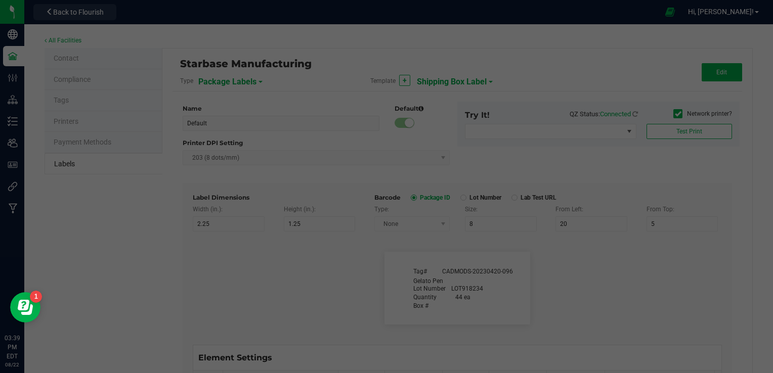
type input "21.5"
type input "44 ea"
type input "Strain"
type input "25"
type input "10"
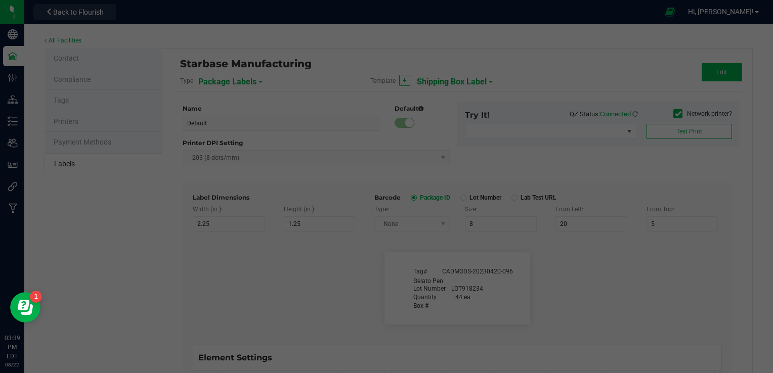
type input "15"
type input "Gelato"
type input "Package Date"
type input "25"
type input "10"
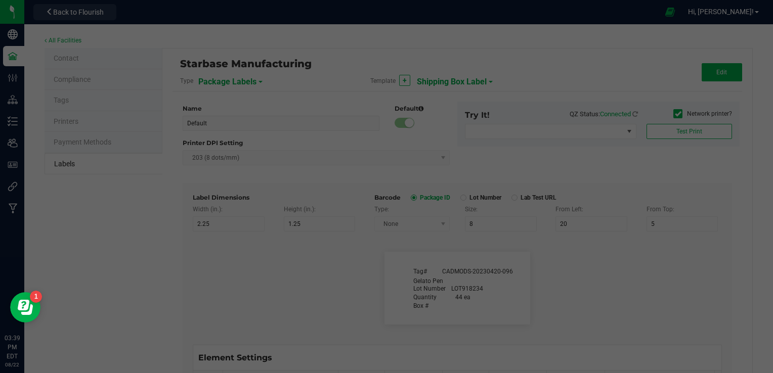
type input "25"
type input "4/20/2023 10:14pm"
type input "SKU"
type input "25"
type input "10"
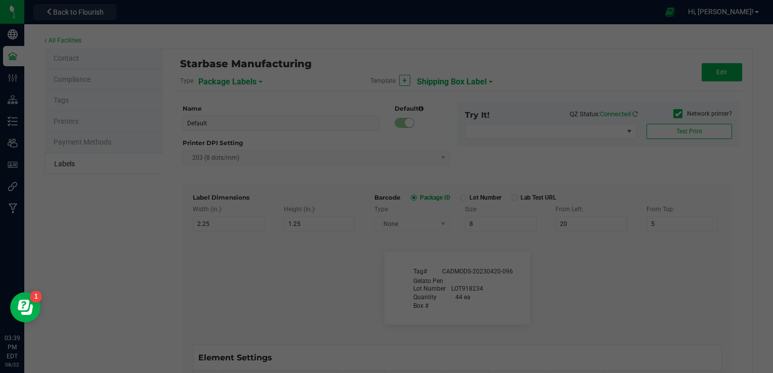
type input "42P017"
type input "Ref Field 1"
type input "25"
type input "10"
type input "35"
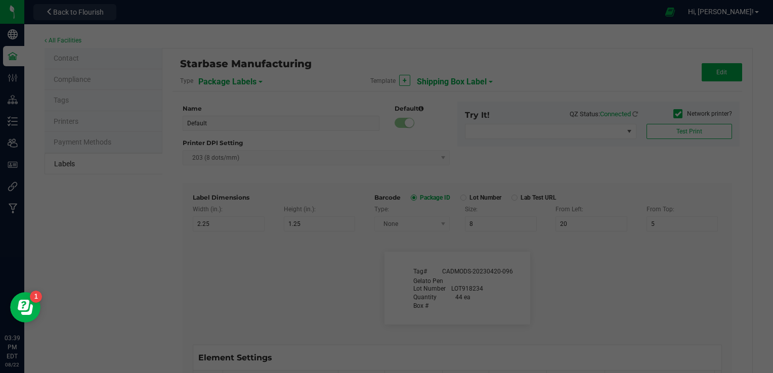
type input "Ref Field 1 Value"
type input "Ref Field 2"
type input "25"
type input "10"
type input "35"
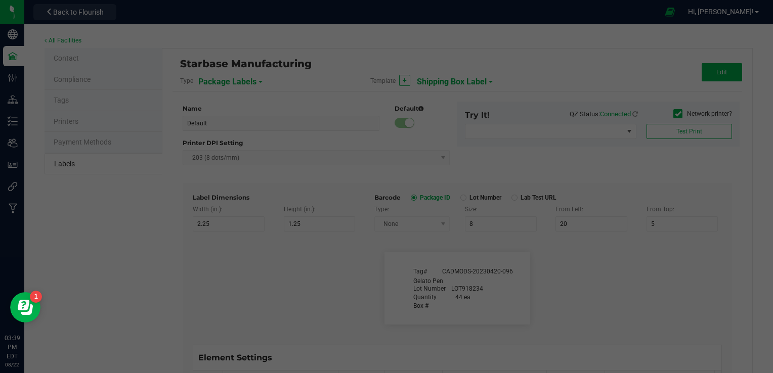
type input "Ref Field 2 Value"
type input "Ref Field 3"
type input "25"
type input "10"
type input "35"
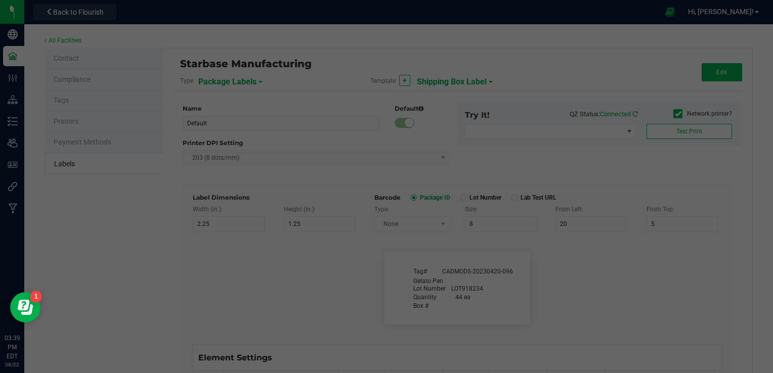
type input "Ref Field 3 Value"
type input "Item Ref Field 1"
type input "25"
type input "10"
type input "35"
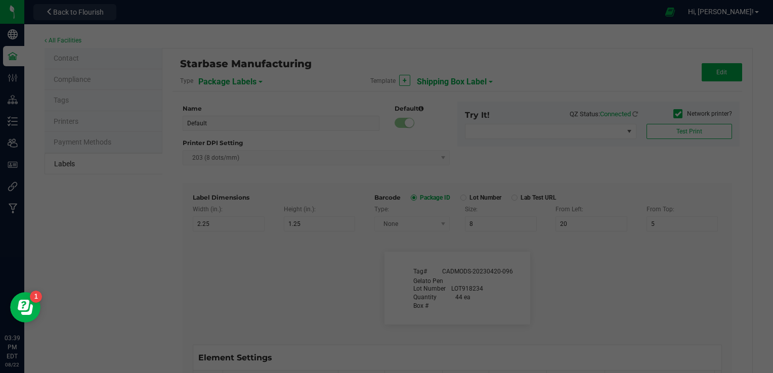
type input "Item Ref Field 1 Value"
type input "Item Ref Field 2"
type input "25"
type input "10"
type input "35"
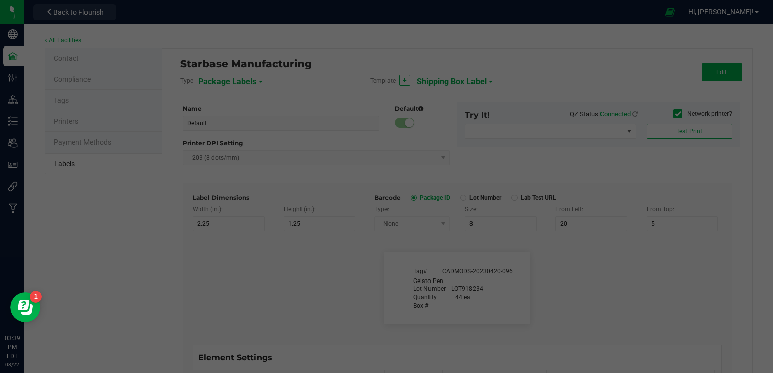
type input "Item Ref Field 2 Value"
type input "Item Ref Field 3"
type input "25"
type input "10"
type input "35"
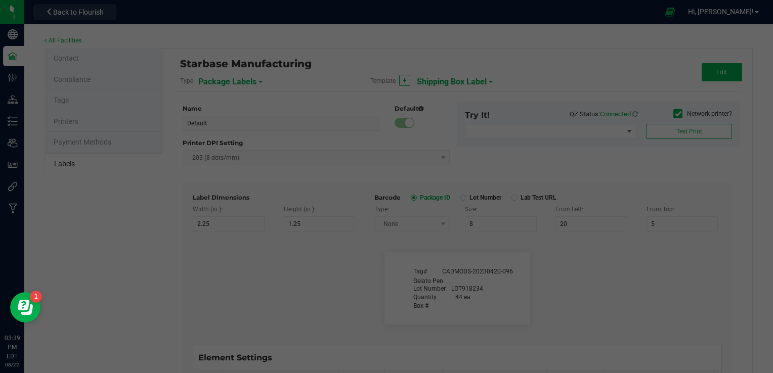
type input "Item Ref Field 3 Value"
type input "Item Ref Field 4"
type input "25"
type input "10"
type input "35"
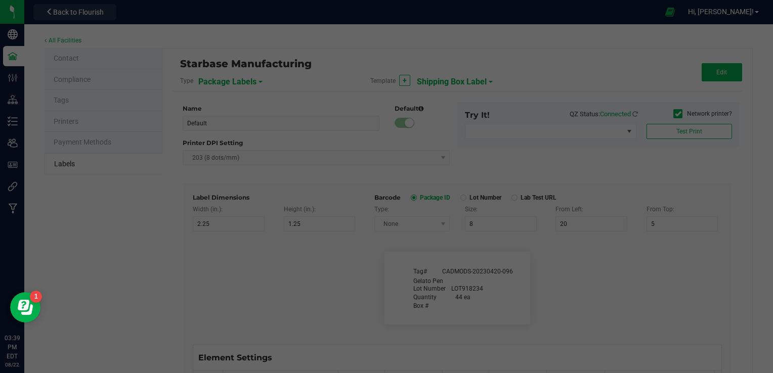
type input "Item Ref Field 4 Value"
type input "Item Ref Field 5"
type input "25"
type input "10"
type input "35"
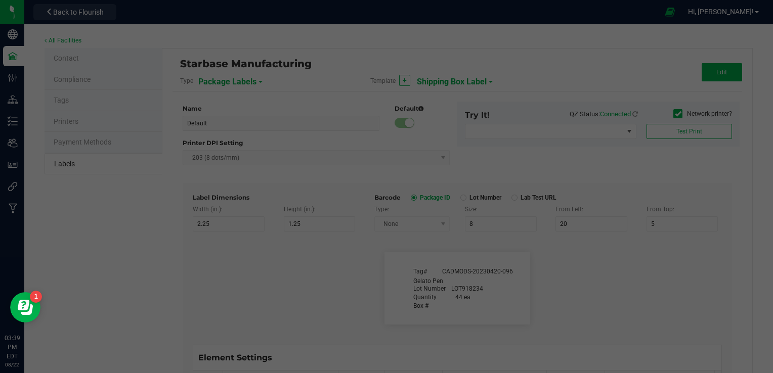
type input "Item Ref Field 5 Value"
type input "NDC Number"
type input "25"
type input "10"
type input "35"
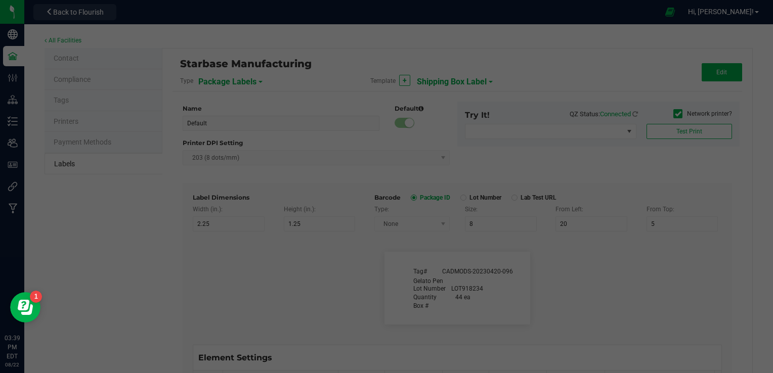
type input "0777-3105-02"
type input "Number of Servings"
type input "25"
type input "10"
type input "35"
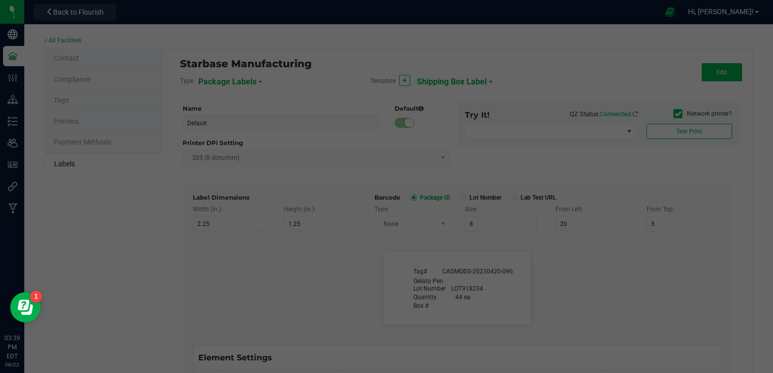
type input "4 servings/item"
type input "Serving Size"
type input "25"
type input "10"
type input "35"
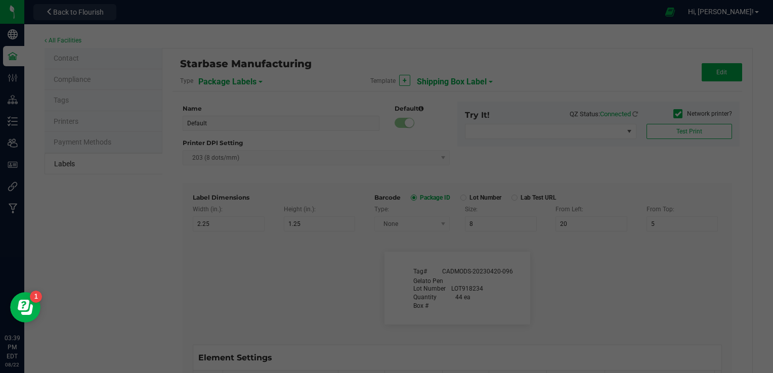
type input "1 cup"
type input "Serving Size (Grams)"
type input "25"
type input "10"
type input "35"
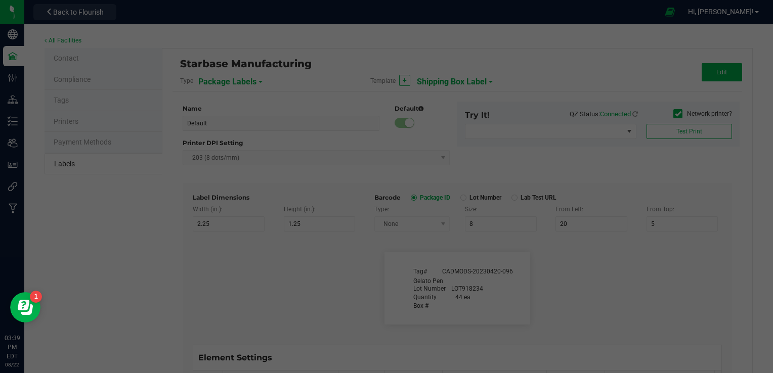
type input "4 g"
type input "Doses Per Unit"
type input "25"
type input "10"
type input "35"
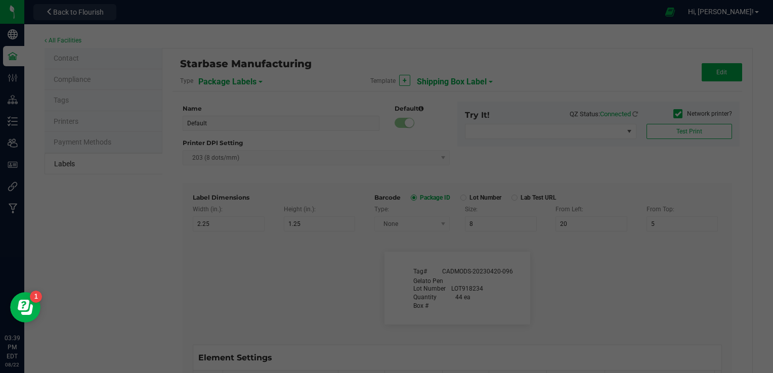
type input "20"
type input "Item Ingredients"
type input "25"
type input "10"
type input "35"
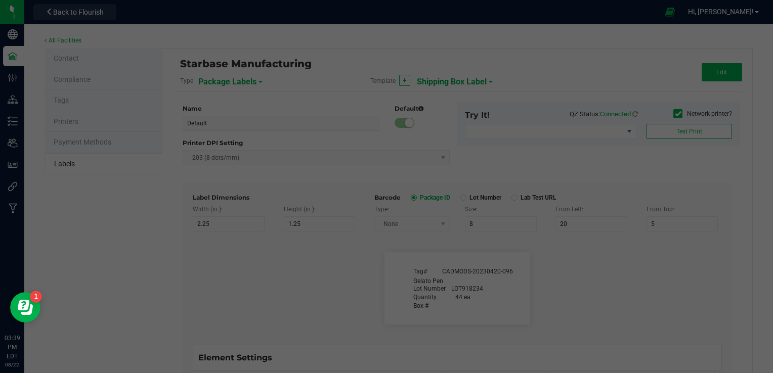
type input "Ingredient one, ingredient two"
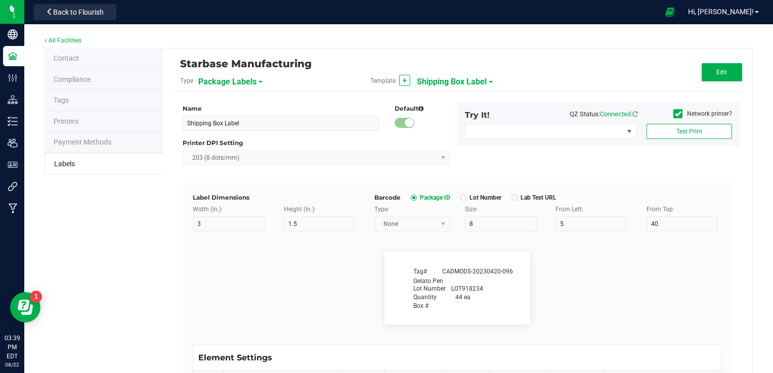
click at [457, 82] on span "Shipping Box Label" at bounding box center [452, 81] width 70 height 17
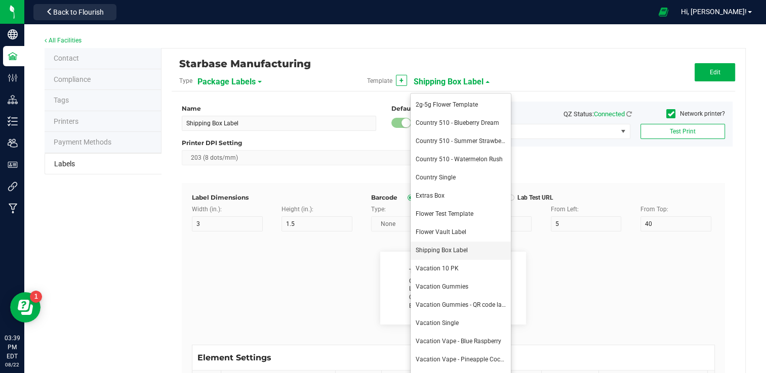
click at [450, 252] on span "Shipping Box Label" at bounding box center [442, 250] width 52 height 7
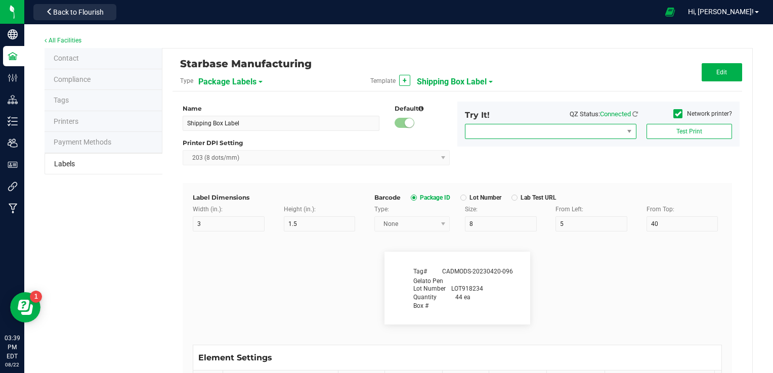
click at [543, 127] on span "NO DATA FOUND" at bounding box center [545, 131] width 158 height 14
click at [429, 141] on div "Printer DPI Setting" at bounding box center [316, 143] width 267 height 9
click at [464, 82] on span "Shipping Box Label" at bounding box center [452, 81] width 70 height 17
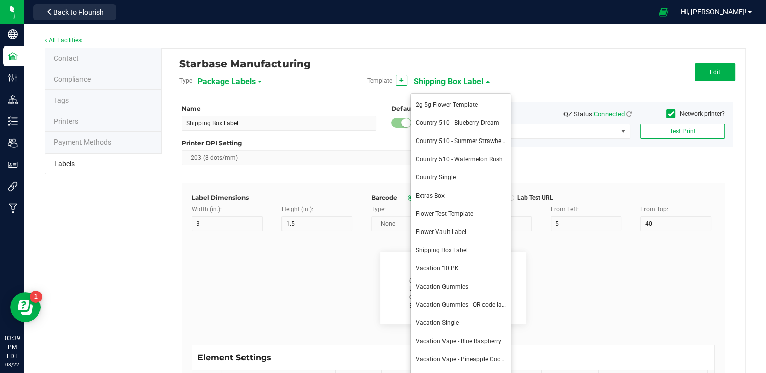
click at [574, 303] on flourish-label-viewer "Gelato Pen Lot Number LOT918234 Box # Tag# CADMODS-20230420-096 Quantity 44 ea" at bounding box center [453, 288] width 523 height 73
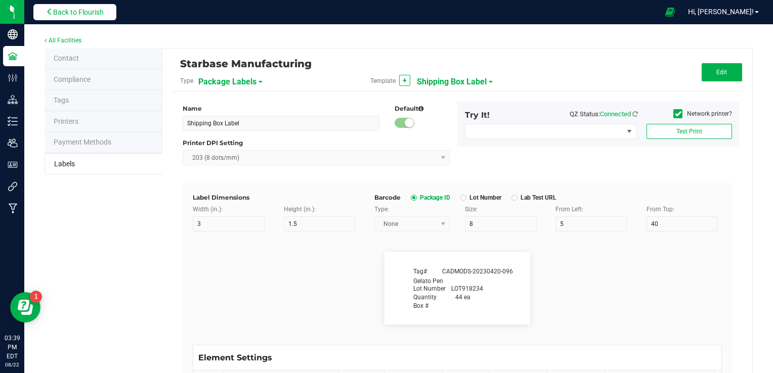
click at [86, 8] on span "Back to Flourish" at bounding box center [78, 12] width 51 height 8
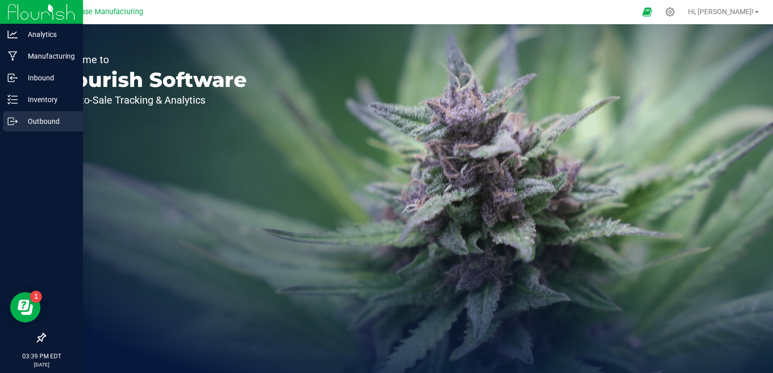
click at [12, 122] on icon at bounding box center [13, 121] width 10 height 10
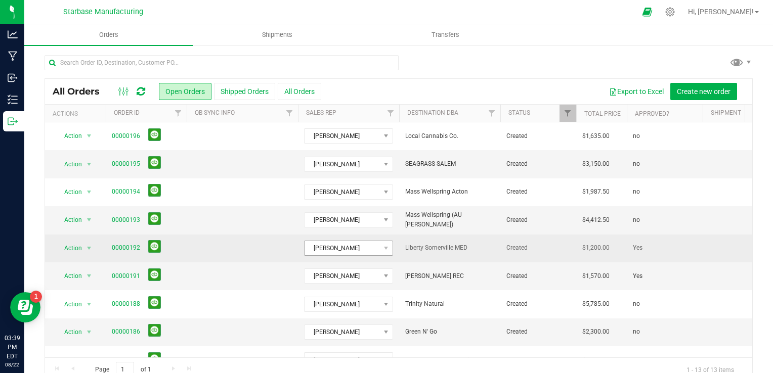
scroll to position [135, 0]
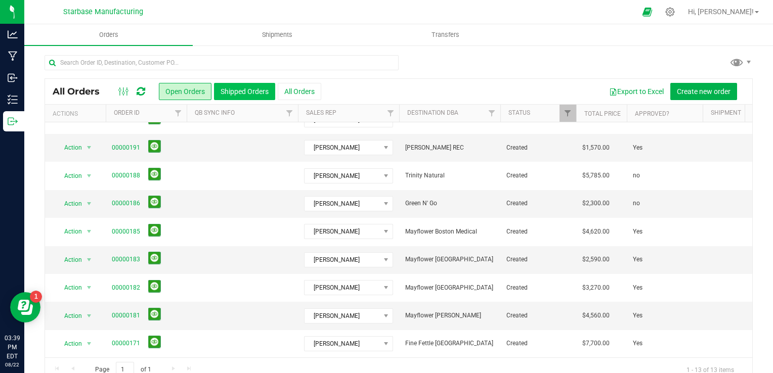
click at [253, 92] on button "Shipped Orders" at bounding box center [244, 91] width 61 height 17
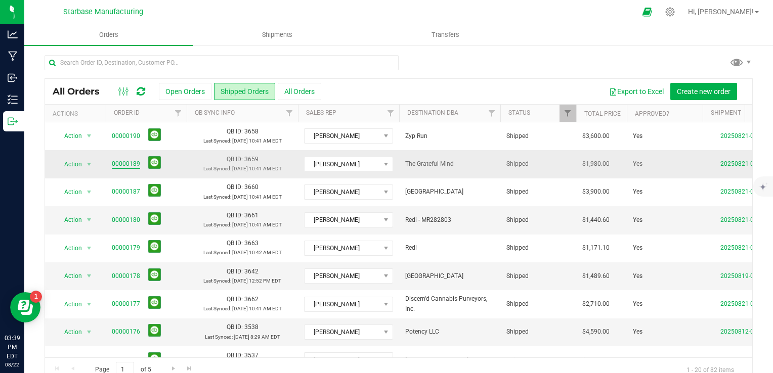
click at [126, 165] on link "00000189" at bounding box center [126, 164] width 28 height 10
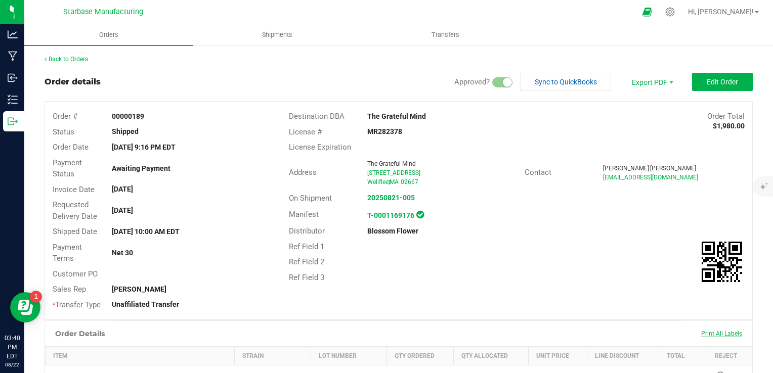
click at [708, 330] on span "Print All Labels" at bounding box center [721, 333] width 41 height 7
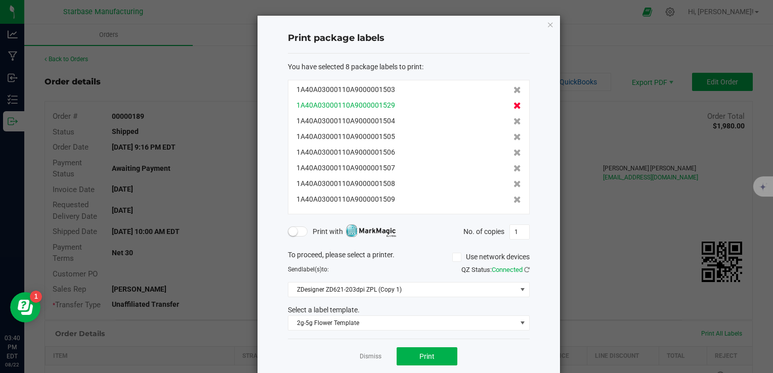
click at [514, 108] on icon at bounding box center [518, 105] width 8 height 7
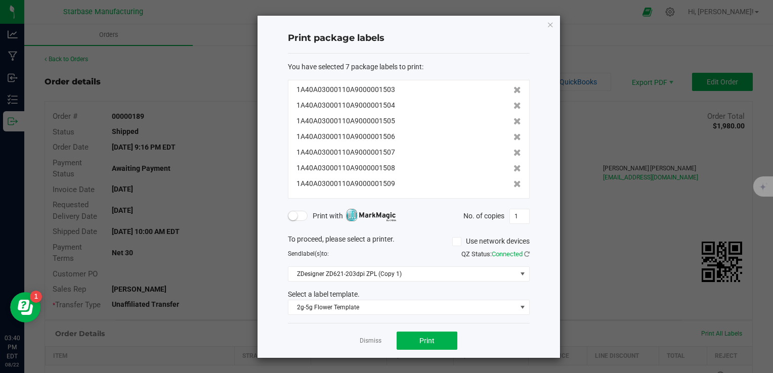
click at [503, 108] on div "1A40A03000110A9000001504" at bounding box center [409, 105] width 225 height 11
click at [514, 107] on icon at bounding box center [518, 105] width 8 height 7
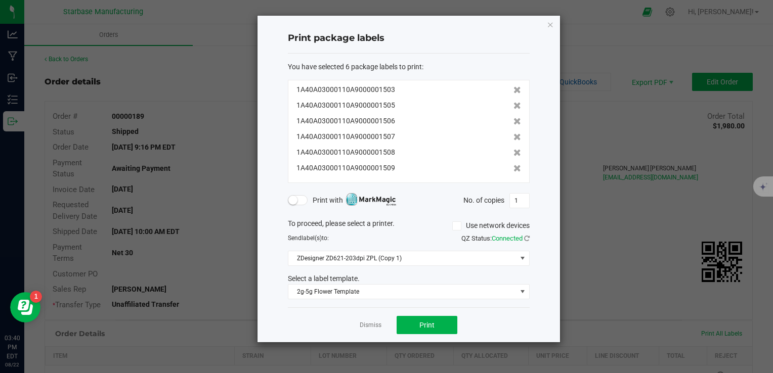
click at [514, 107] on icon at bounding box center [518, 105] width 8 height 7
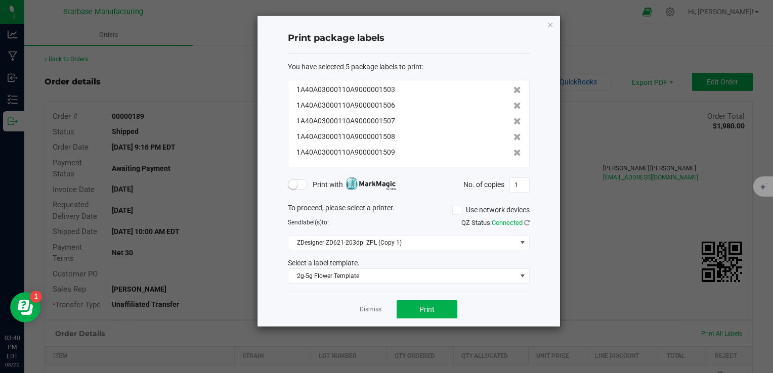
click at [514, 107] on icon at bounding box center [518, 105] width 8 height 7
click at [514, 118] on icon at bounding box center [518, 121] width 8 height 7
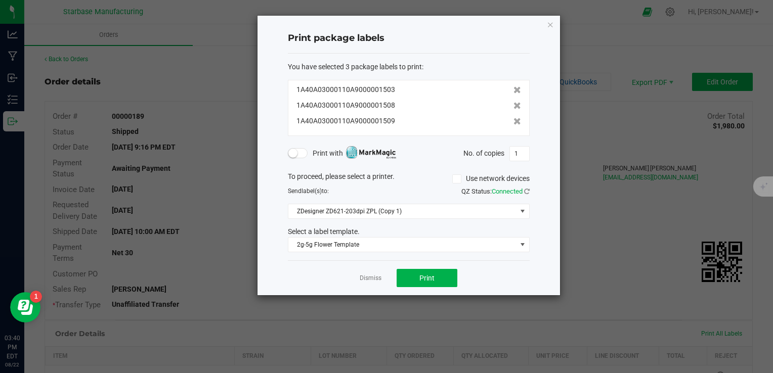
click at [514, 107] on icon at bounding box center [518, 105] width 8 height 7
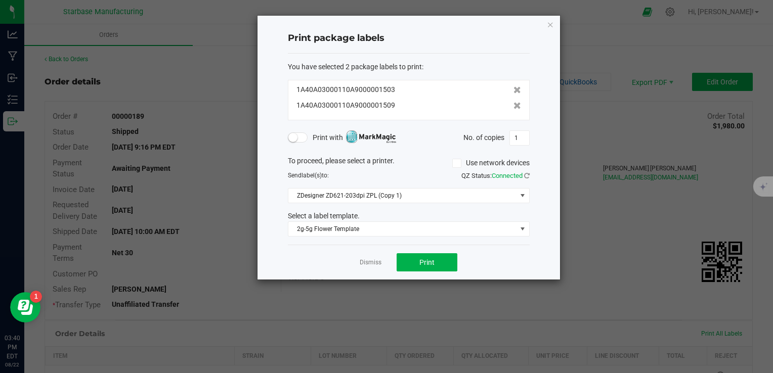
click at [514, 107] on icon at bounding box center [518, 105] width 8 height 7
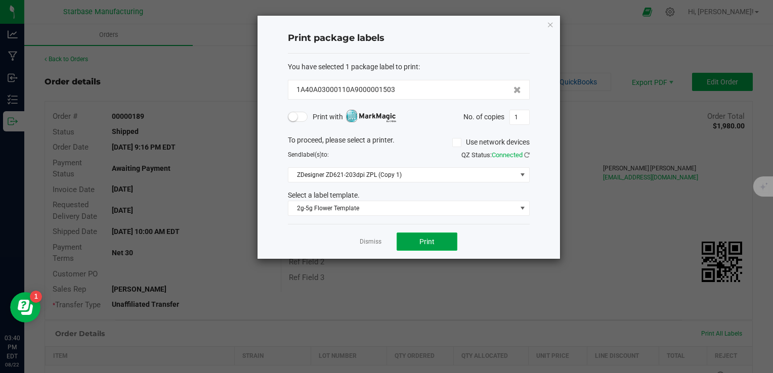
click at [434, 238] on span "Print" at bounding box center [427, 242] width 15 height 8
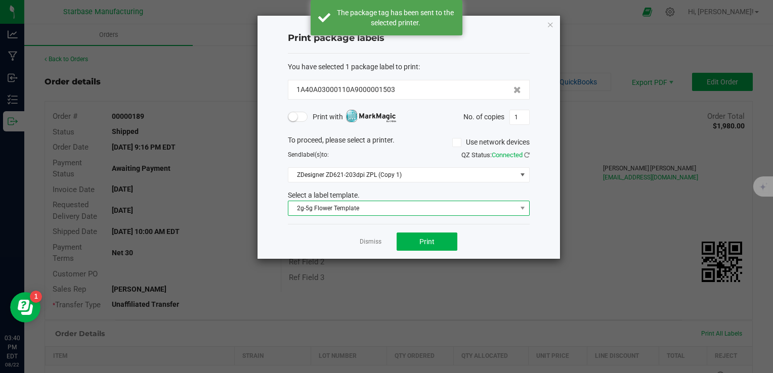
click at [399, 207] on span "2g-5g Flower Template" at bounding box center [402, 208] width 228 height 14
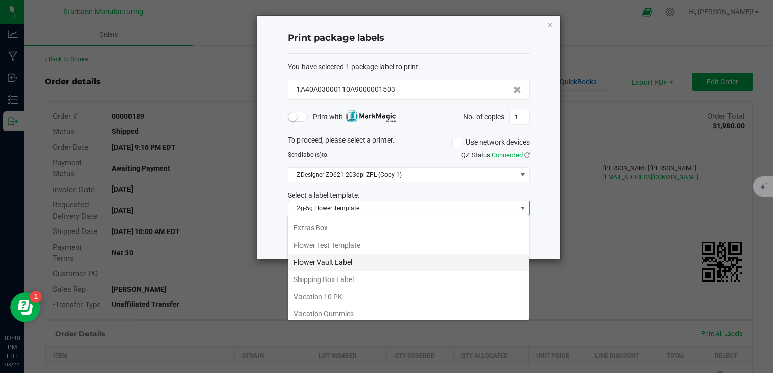
scroll to position [87, 0]
click at [377, 258] on li "Flower Vault Label" at bounding box center [408, 260] width 241 height 17
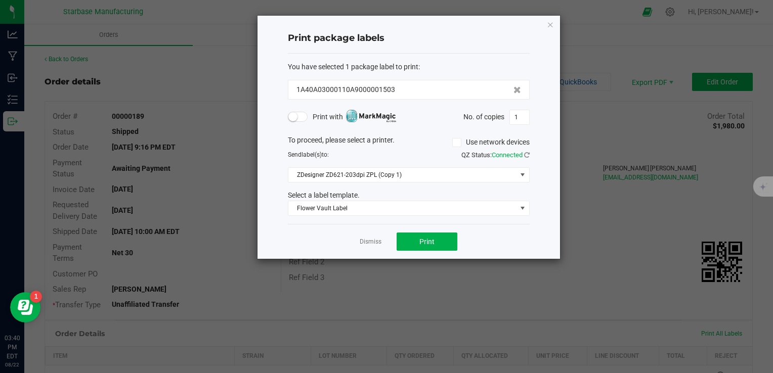
click at [395, 197] on div "Select a label template." at bounding box center [408, 195] width 257 height 11
click at [393, 207] on span "Flower Vault Label" at bounding box center [402, 208] width 228 height 14
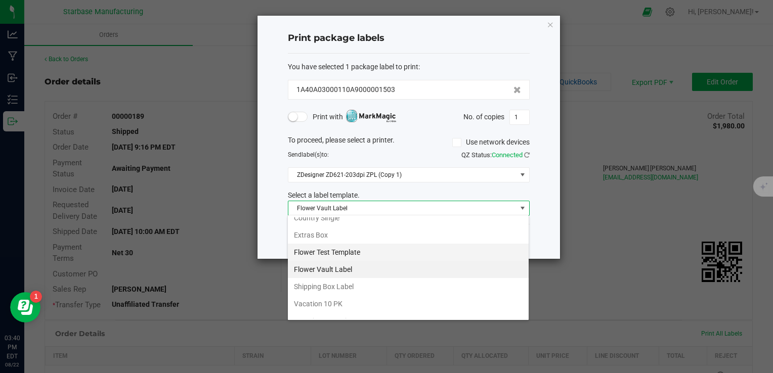
scroll to position [77, 0]
click at [372, 279] on li "Shipping Box Label" at bounding box center [408, 286] width 241 height 17
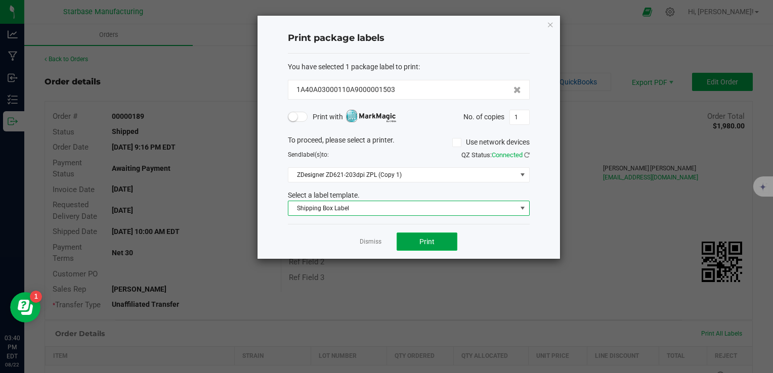
click at [445, 247] on button "Print" at bounding box center [427, 242] width 61 height 18
drag, startPoint x: 429, startPoint y: 247, endPoint x: 406, endPoint y: 242, distance: 23.2
click at [406, 242] on button "Print" at bounding box center [427, 242] width 61 height 18
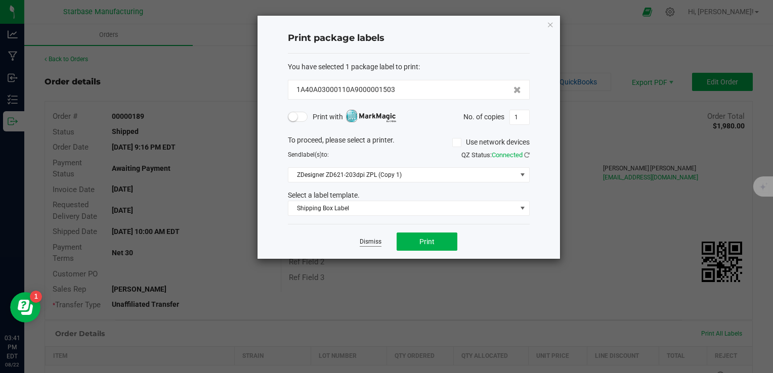
click at [372, 239] on link "Dismiss" at bounding box center [371, 242] width 22 height 9
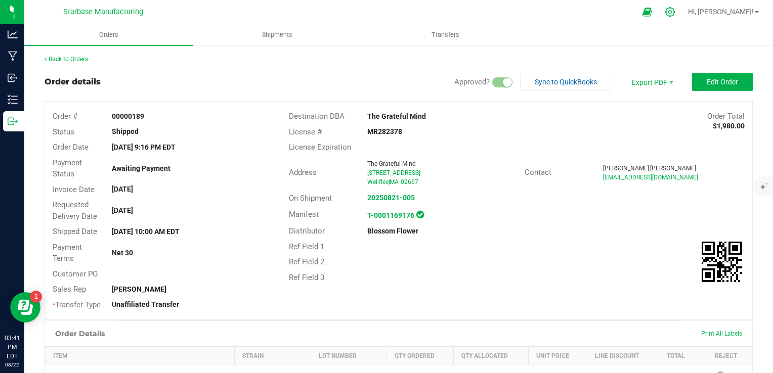
click at [675, 12] on icon at bounding box center [671, 12] width 10 height 10
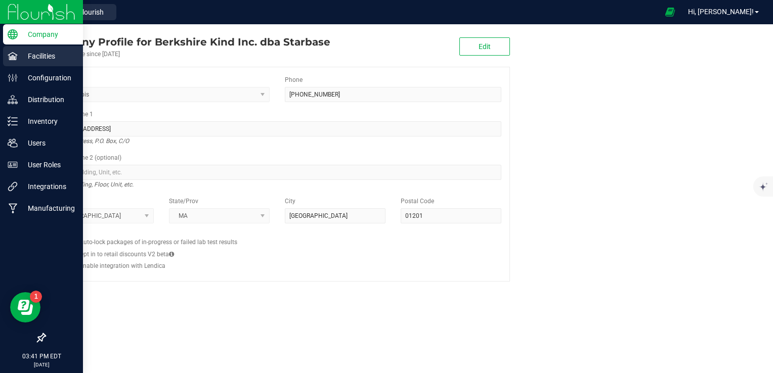
click at [40, 62] on div "Facilities" at bounding box center [43, 56] width 80 height 20
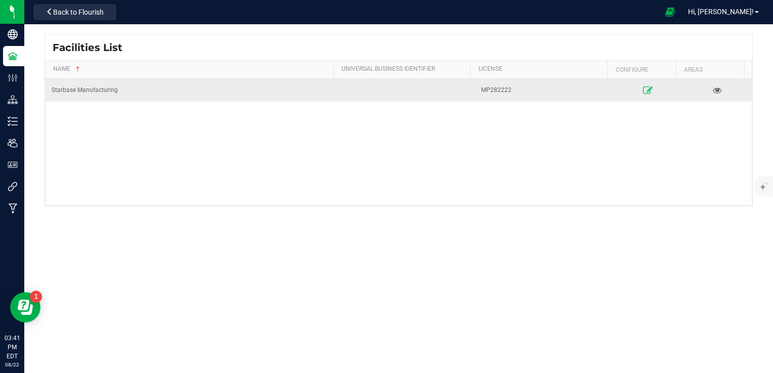
click at [647, 89] on link at bounding box center [648, 90] width 63 height 16
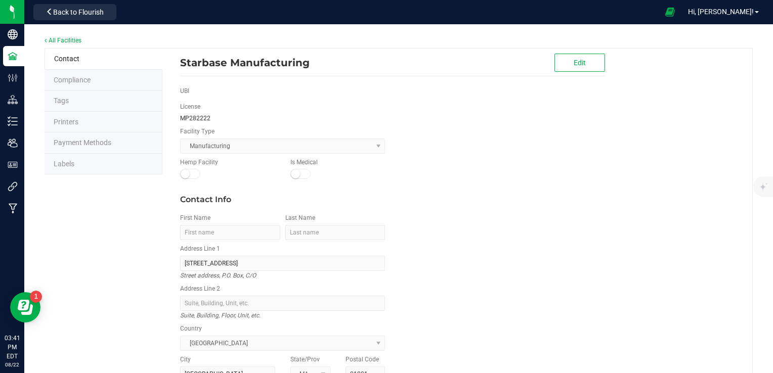
click at [93, 165] on li "Labels" at bounding box center [104, 164] width 118 height 21
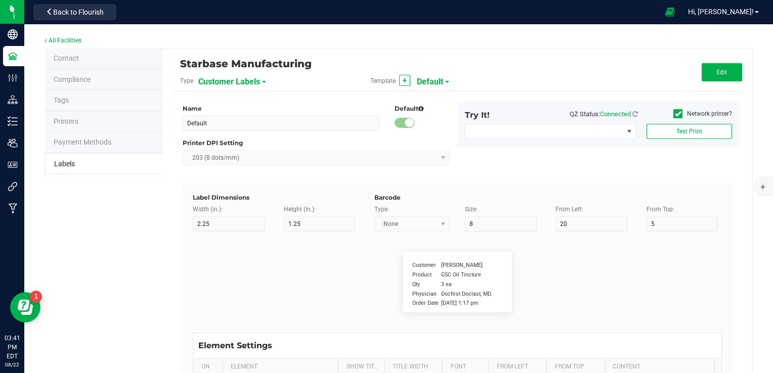
click at [435, 82] on span "Default" at bounding box center [430, 81] width 26 height 17
click at [251, 85] on span "Customer Labels" at bounding box center [229, 81] width 62 height 17
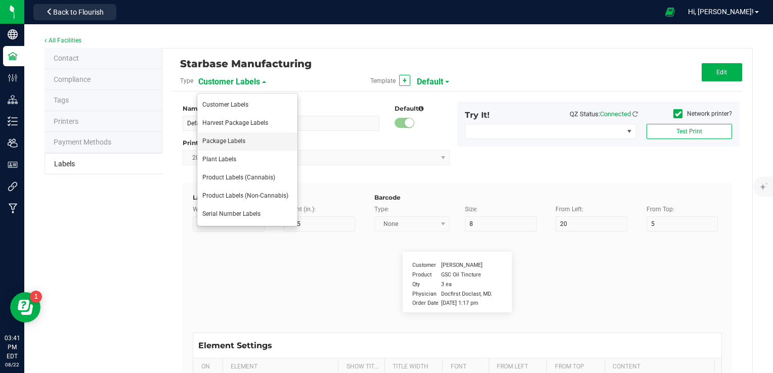
click at [244, 138] on span "Package Labels" at bounding box center [223, 141] width 43 height 7
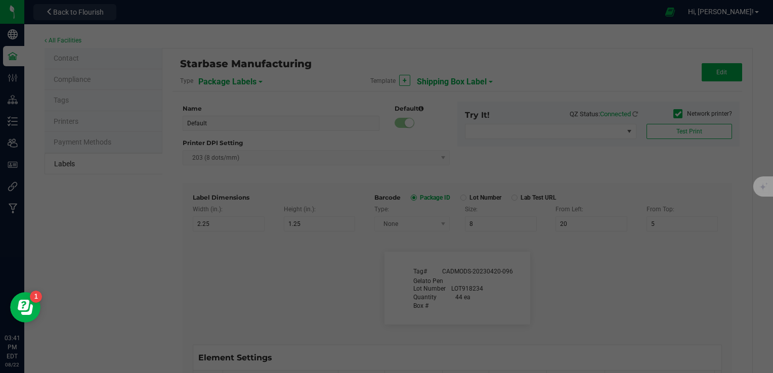
type input "Shipping Box Label"
type input "3"
type input "1.5"
type input "5"
type input "40"
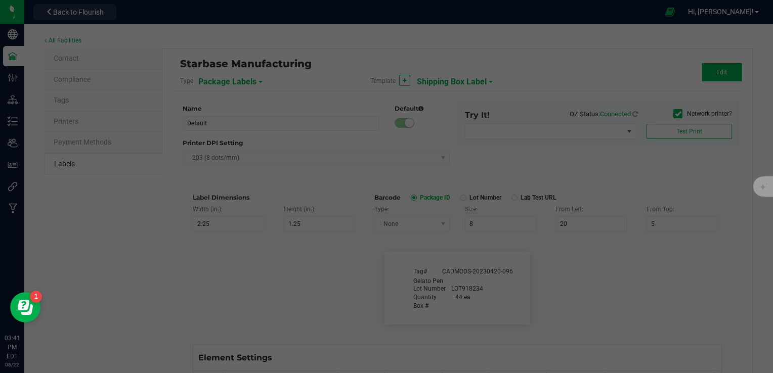
type input "SKU Name"
type input "9"
type input "15"
type input "13"
type input "Gelato Pen"
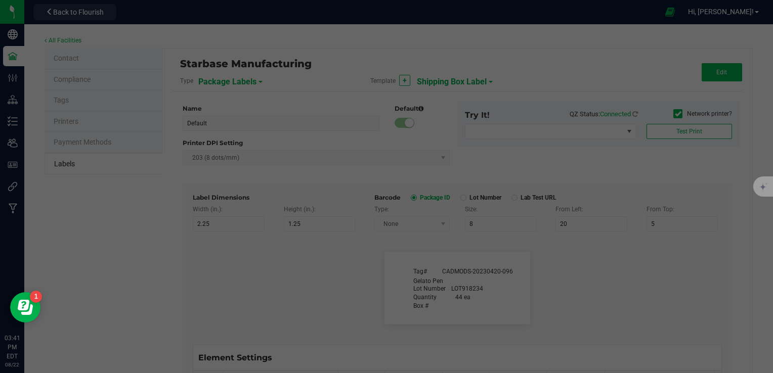
type input "Lot Number"
type input "20"
type input "9"
type input "15"
type input "17"
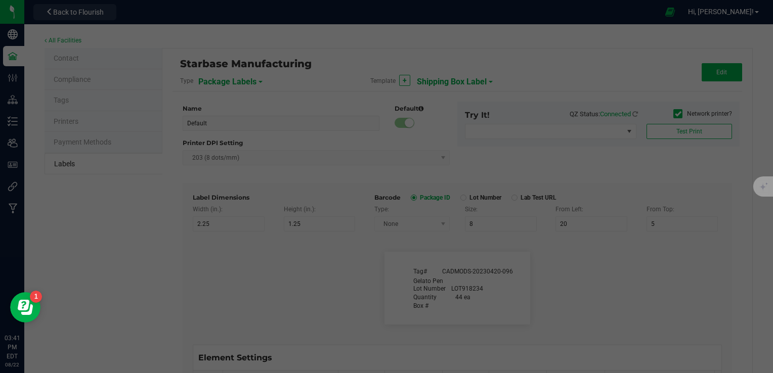
type input "LOT918234"
type input "Box #"
type input "20"
type input "9"
type input "15"
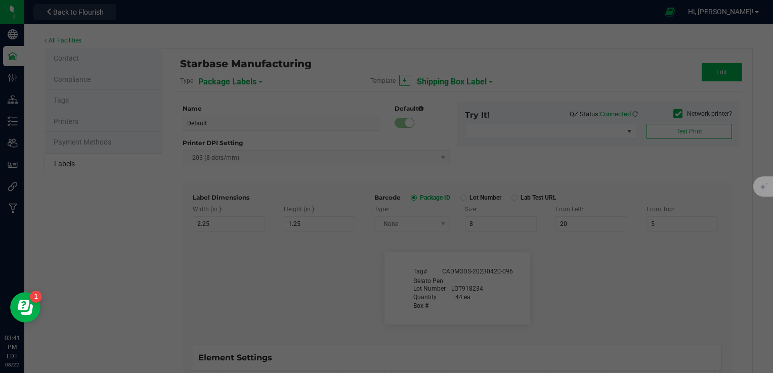
type input "26"
type input "Tag#"
type input "9"
type input "15"
type input "8"
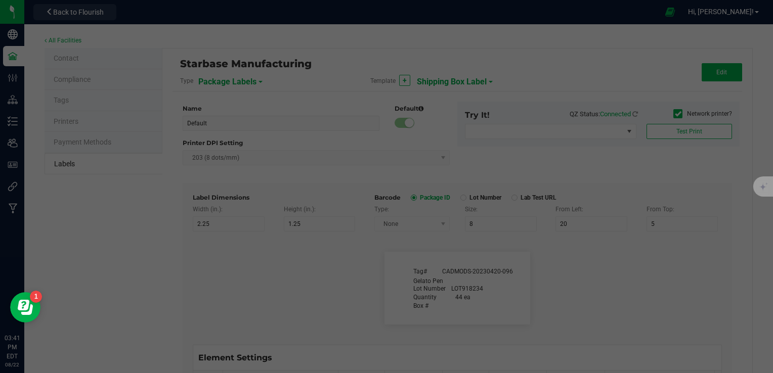
type input "CADMODS-20230420-096"
type input "Quantity"
type input "22"
type input "9"
type input "15"
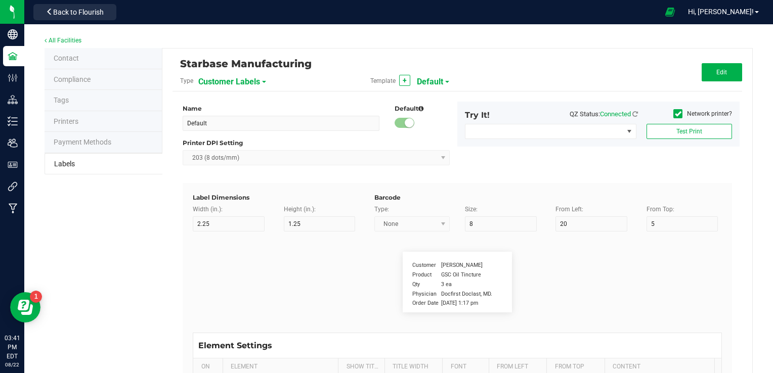
click at [259, 82] on div "Customer Labels" at bounding box center [253, 81] width 111 height 18
click at [228, 84] on span "Customer Labels" at bounding box center [229, 81] width 62 height 17
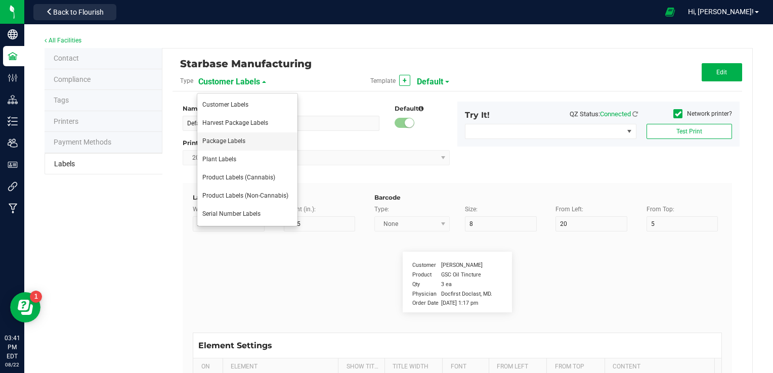
click at [230, 141] on span "Package Labels" at bounding box center [223, 141] width 43 height 7
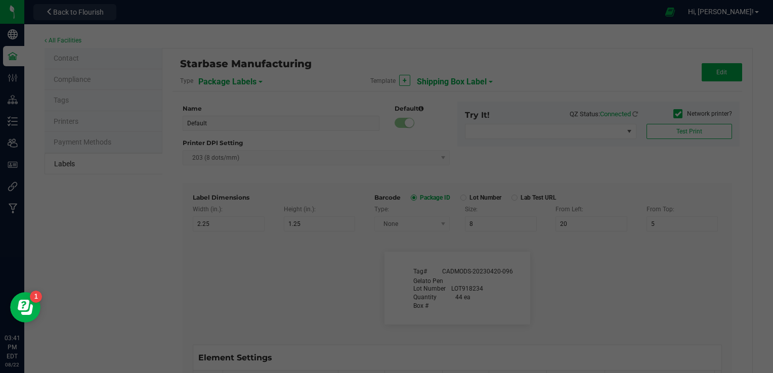
type input "Shipping Box Label"
type input "3"
type input "1.5"
type input "5"
type input "40"
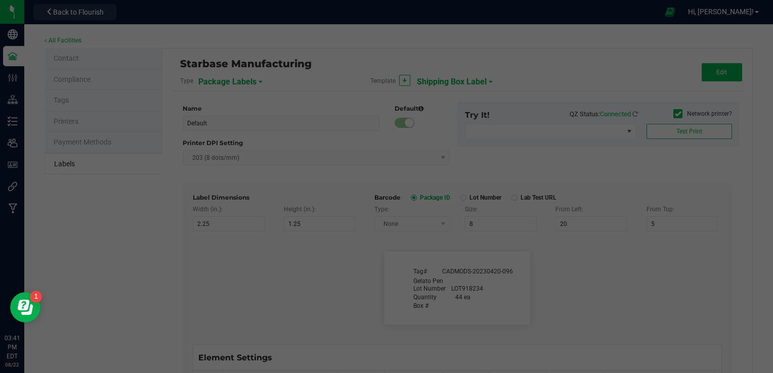
type input "SKU Name"
type input "9"
type input "15"
type input "13"
type input "Gelato Pen"
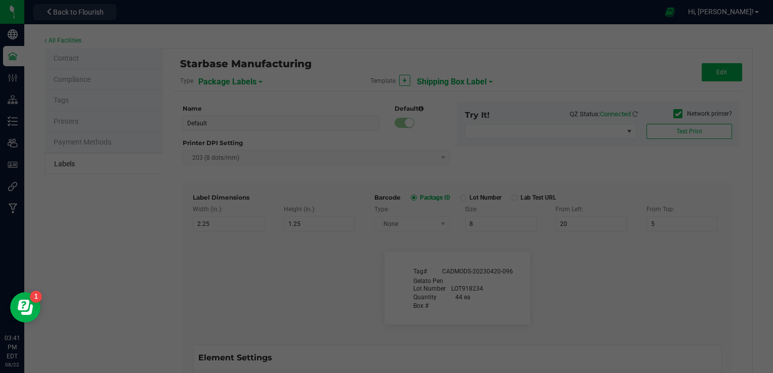
type input "Lot Number"
type input "20"
type input "9"
type input "15"
type input "17"
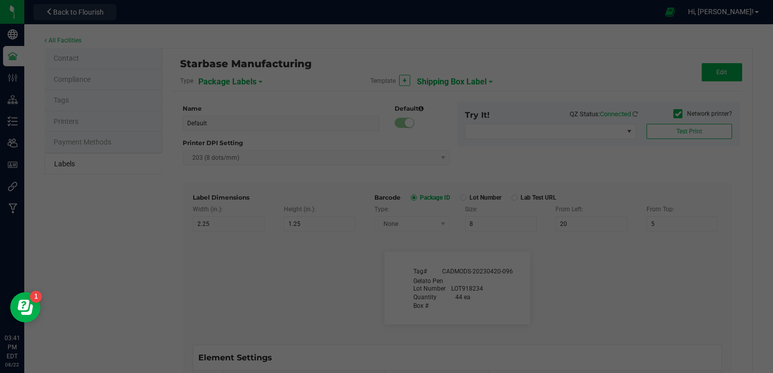
type input "LOT918234"
type input "Box #"
type input "20"
type input "9"
type input "15"
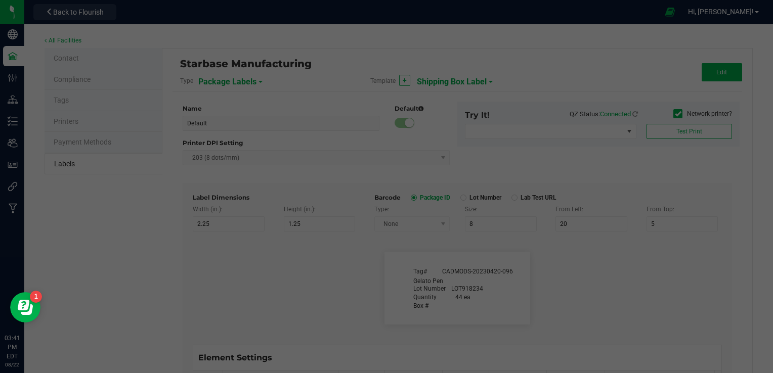
type input "26"
type input "Tag#"
type input "9"
type input "15"
type input "8"
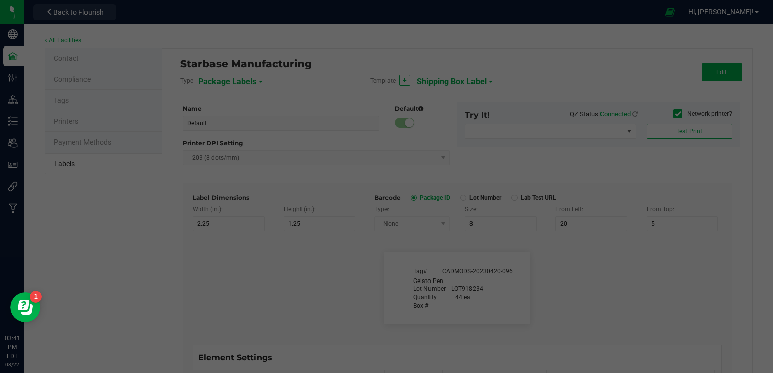
type input "CADMODS-20230420-096"
type input "Quantity"
type input "22"
type input "9"
type input "15"
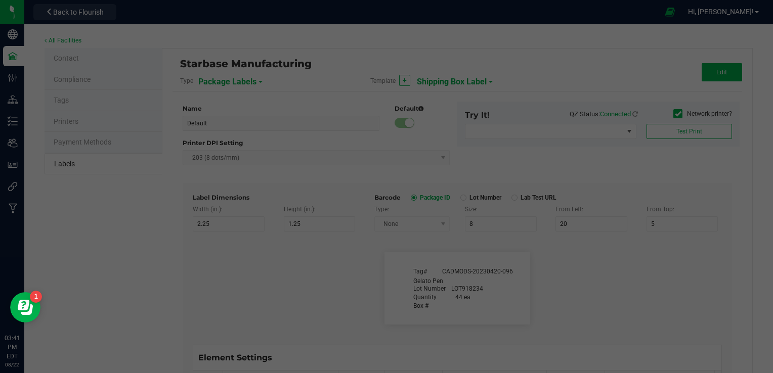
type input "21.5"
type input "44 ea"
type input "Strain"
type input "25"
type input "10"
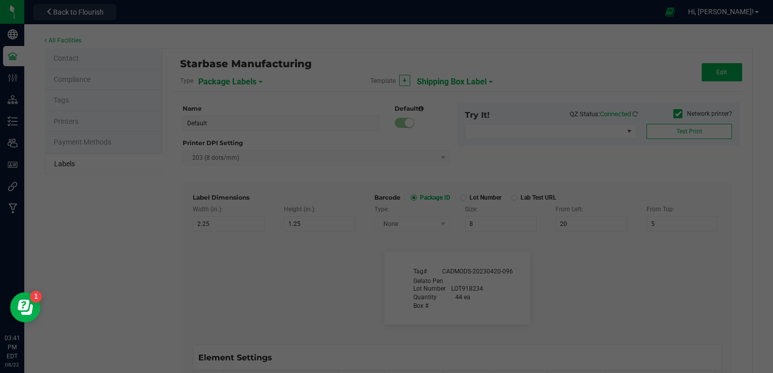
type input "15"
type input "Gelato"
type input "Package Date"
type input "25"
type input "10"
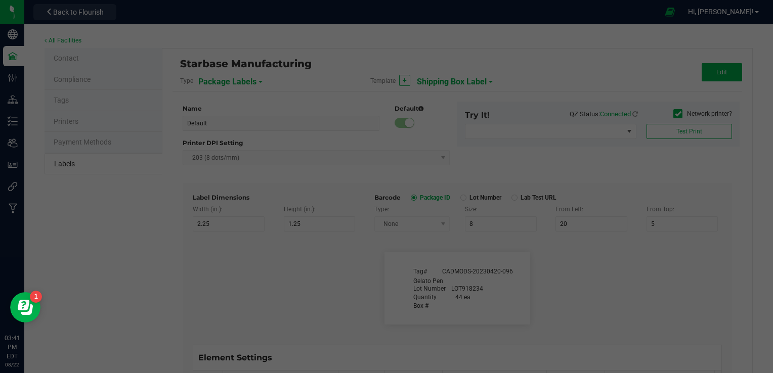
type input "25"
type input "4/20/2023 10:14pm"
type input "SKU"
type input "25"
type input "10"
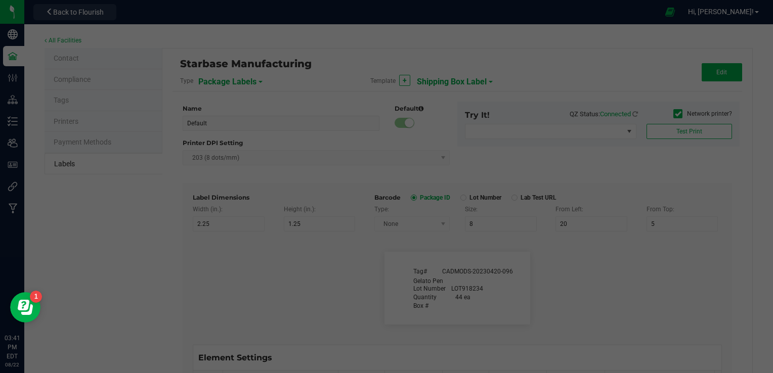
type input "42P017"
type input "Ref Field 1"
type input "25"
type input "10"
type input "35"
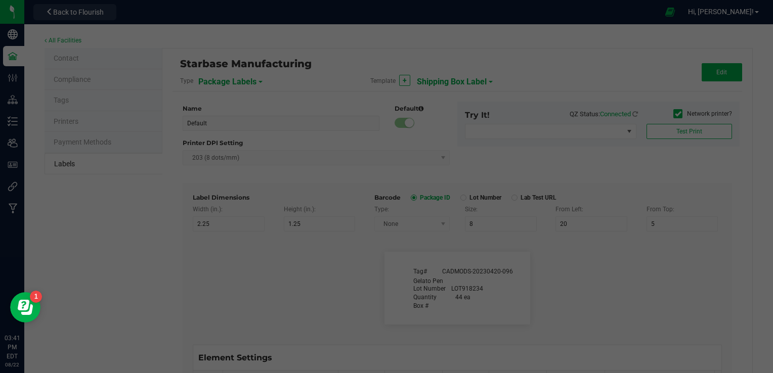
type input "Ref Field 1 Value"
type input "Ref Field 2"
type input "25"
type input "10"
type input "35"
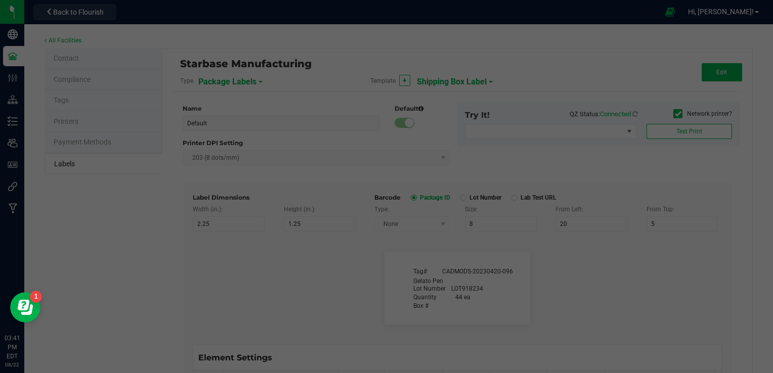
type input "Ref Field 2 Value"
type input "Ref Field 3"
type input "25"
type input "10"
type input "35"
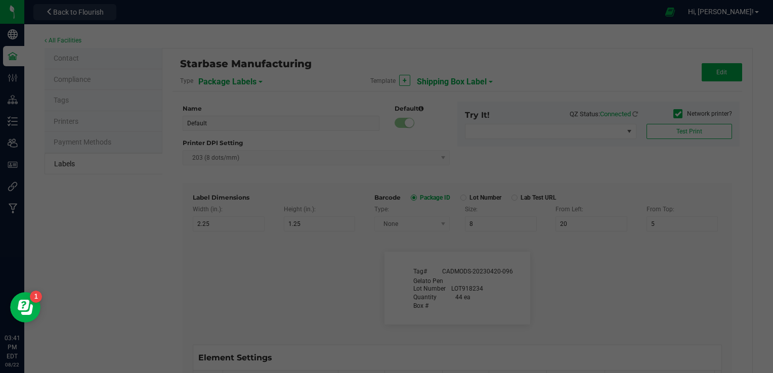
type input "Ref Field 3 Value"
type input "Item Ref Field 1"
type input "25"
type input "10"
type input "35"
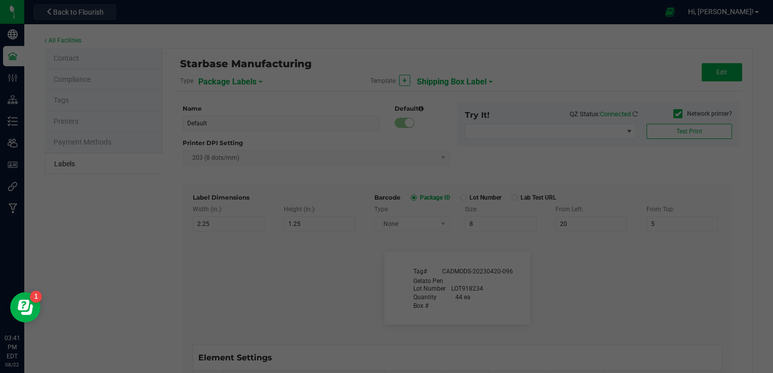
type input "Item Ref Field 1 Value"
type input "Item Ref Field 2"
type input "25"
type input "10"
type input "35"
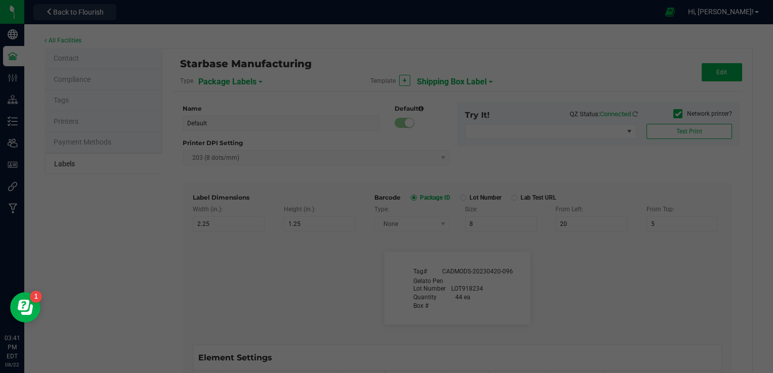
type input "Item Ref Field 2 Value"
type input "Item Ref Field 3"
type input "25"
type input "10"
type input "35"
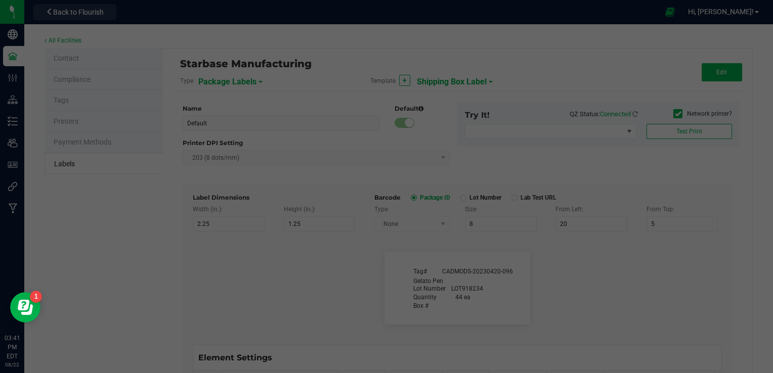
type input "Item Ref Field 3 Value"
type input "Item Ref Field 4"
type input "25"
type input "10"
type input "35"
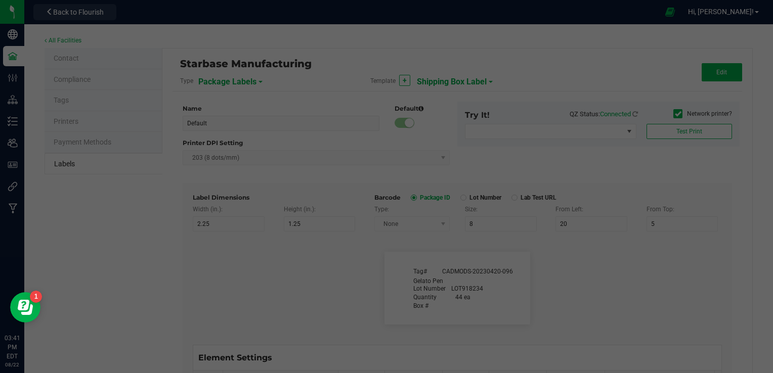
type input "Item Ref Field 4 Value"
type input "Item Ref Field 5"
type input "25"
type input "10"
type input "35"
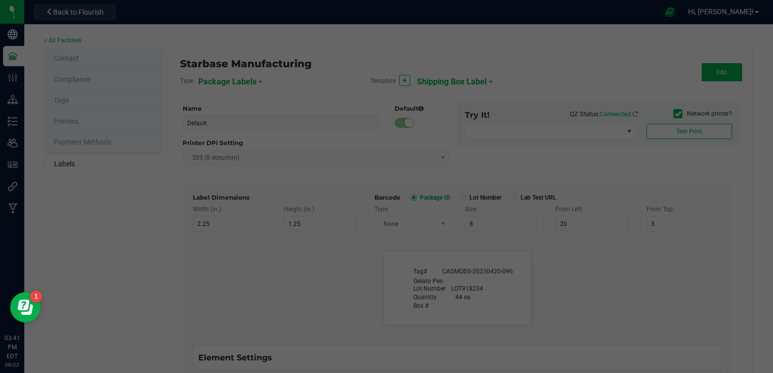
type input "Item Ref Field 5 Value"
type input "NDC Number"
type input "25"
type input "10"
type input "35"
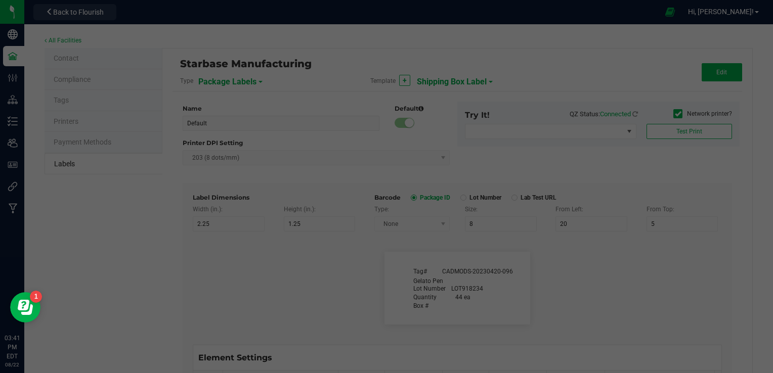
type input "0777-3105-02"
type input "Number of Servings"
type input "25"
type input "10"
type input "35"
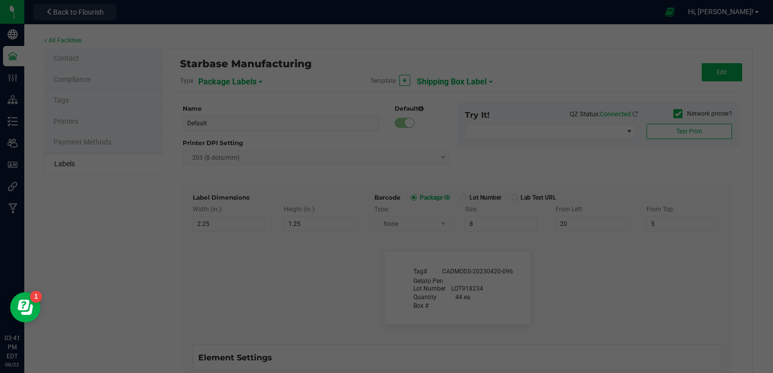
type input "4 servings/item"
type input "Serving Size"
type input "25"
type input "10"
type input "35"
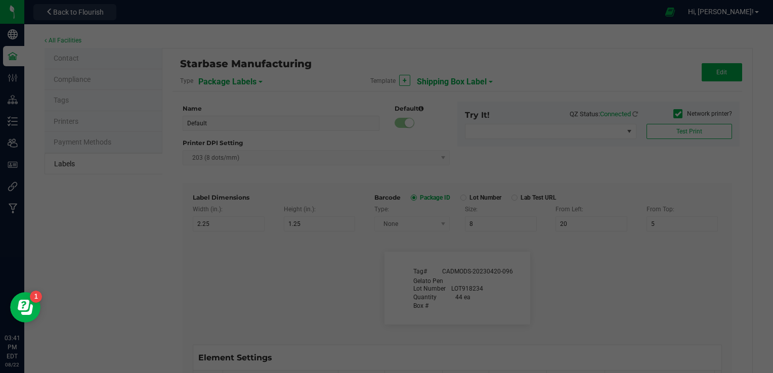
type input "1 cup"
type input "Serving Size (Grams)"
type input "25"
type input "10"
type input "35"
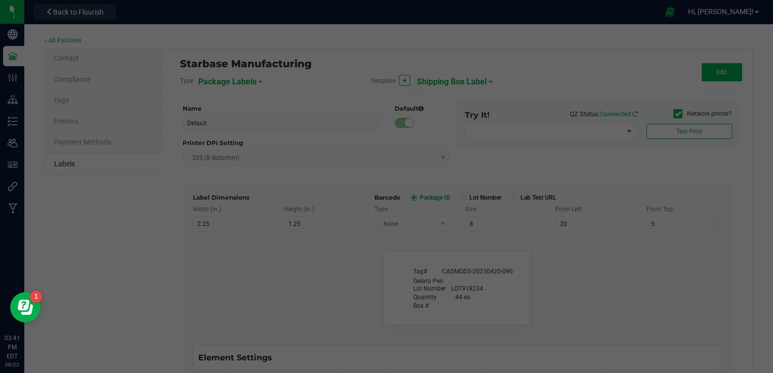
type input "4 g"
type input "Doses Per Unit"
type input "25"
type input "10"
type input "35"
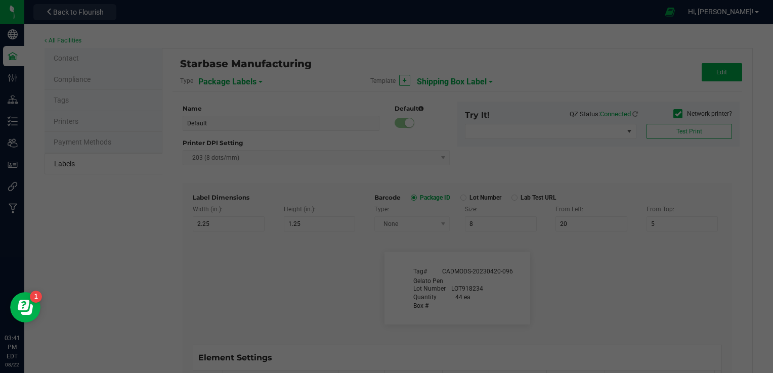
type input "20"
type input "Item Ingredients"
type input "25"
type input "10"
type input "35"
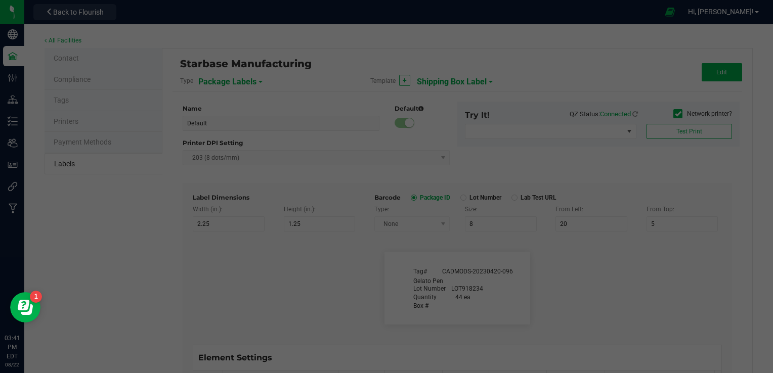
type input "Ingredient one, ingredient two"
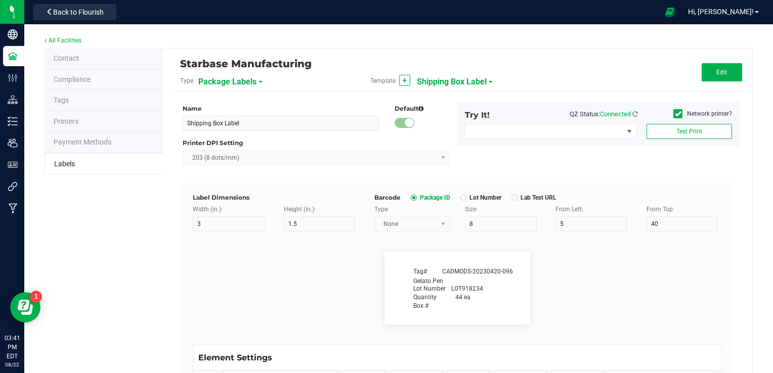
click at [441, 82] on span "Shipping Box Label" at bounding box center [452, 81] width 70 height 17
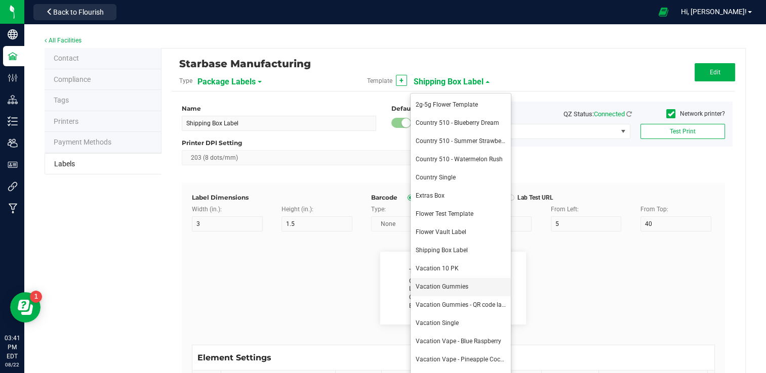
click at [448, 295] on li "Vacation Gummies" at bounding box center [460, 287] width 100 height 18
type input "Vacation Gummies"
type input "25"
type input "6"
type input "20"
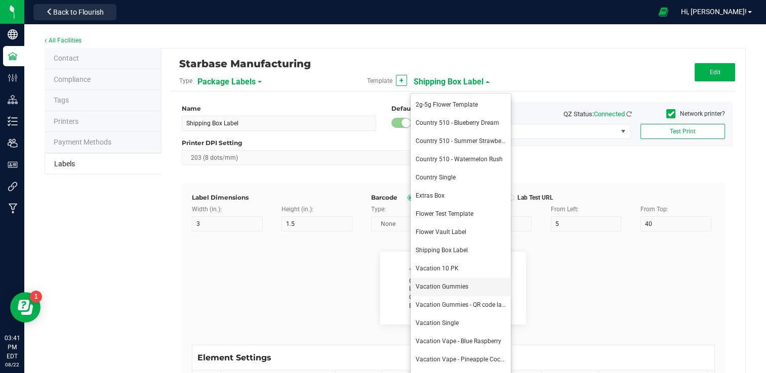
type input "BLUE RASPBERRY Gummies"
type input "Batch #"
type input "9"
type input "6"
type input "25.5"
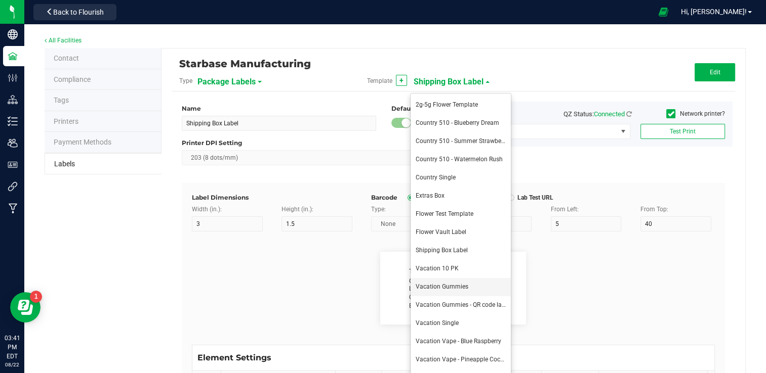
type input "| Use By:"
type input "9"
type input "6"
type input "40"
type input "23"
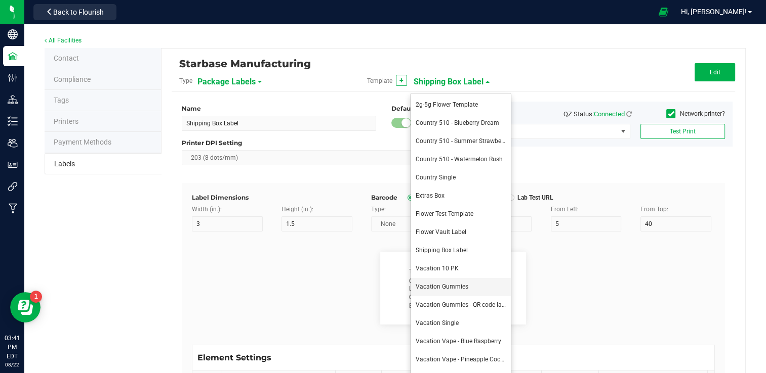
type input "4/20/2023"
type input "Produced On:"
type input "12"
type input "6"
type input "23"
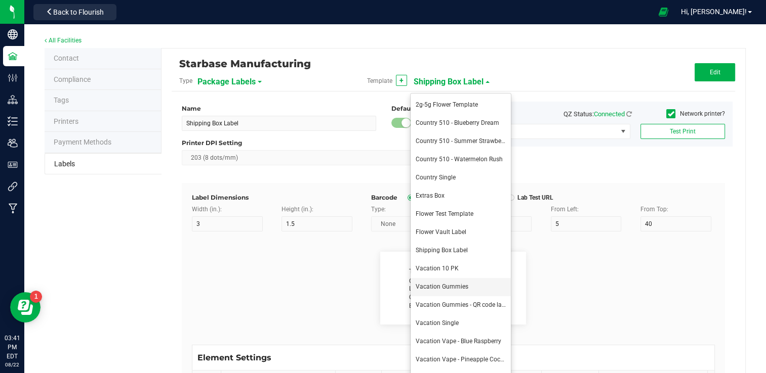
type input "4/20/2023"
type input "| Tested:"
type input "9"
type input "6"
type input "61"
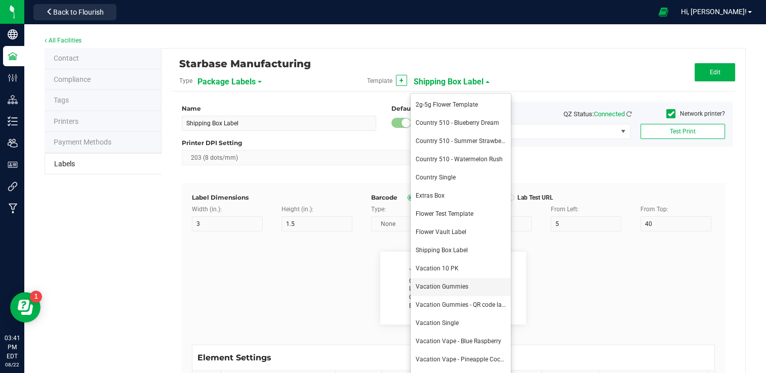
type input "23"
type input "2023-04-20"
type input "| TAC %"
type input "13"
type input "6"
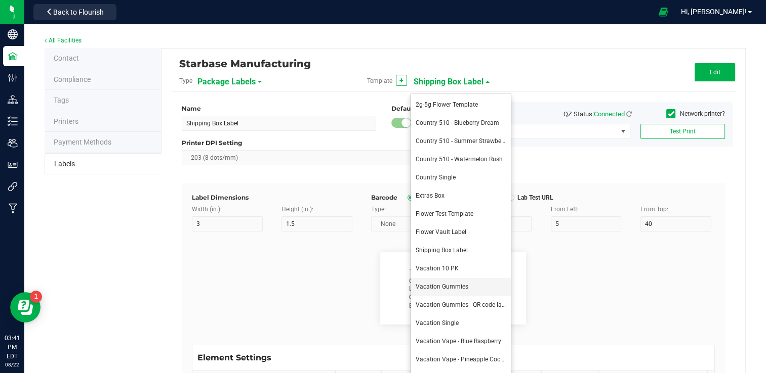
type input "65"
type input "16"
type input "17.68"
type input "TAC mg/serving"
type input "20"
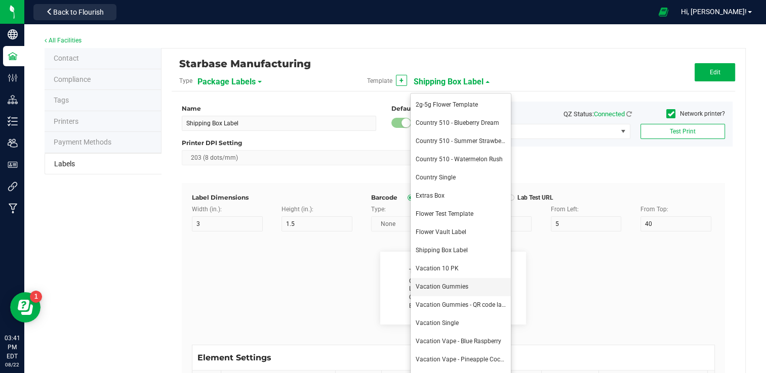
type input "6"
type input "15"
type input "16"
type input "5.32"
type input "| TAC mg/unit"
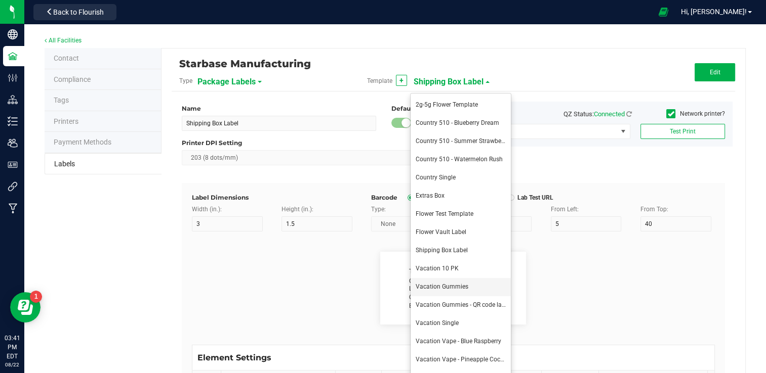
type input "18"
type input "6"
type input "41"
type input "16"
type input "40"
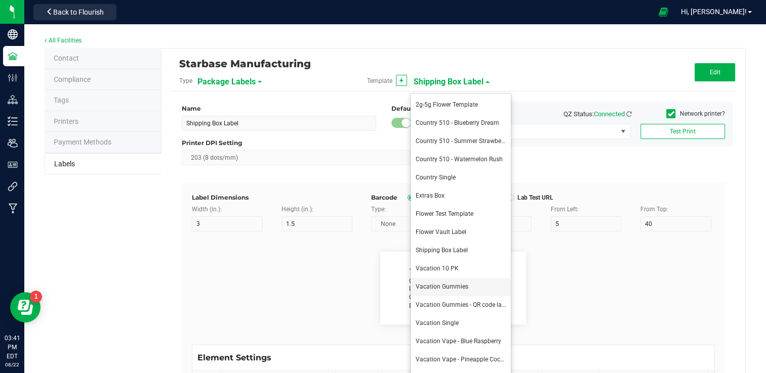
type input "| THC %"
type input "13"
type input "6"
type input "65"
type input "6"
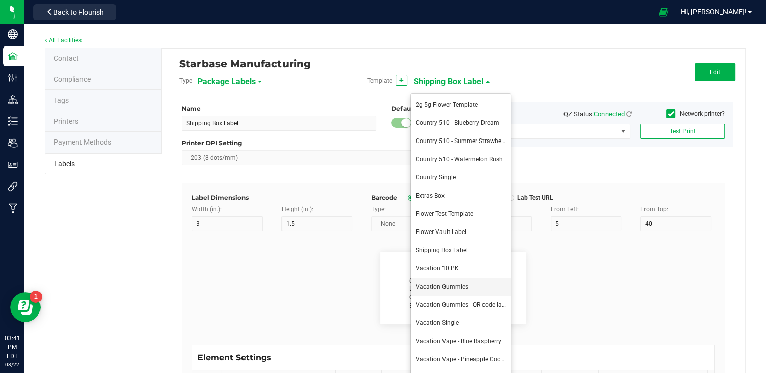
type input "28.03"
type input "THC mg/serving"
type input "20"
type input "6"
type input "15"
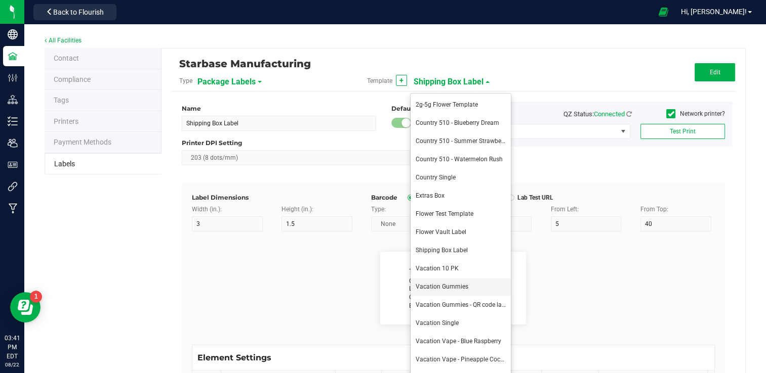
type input "6"
type input "18.75"
type input "| THC mg/unit"
type input "18"
type input "6"
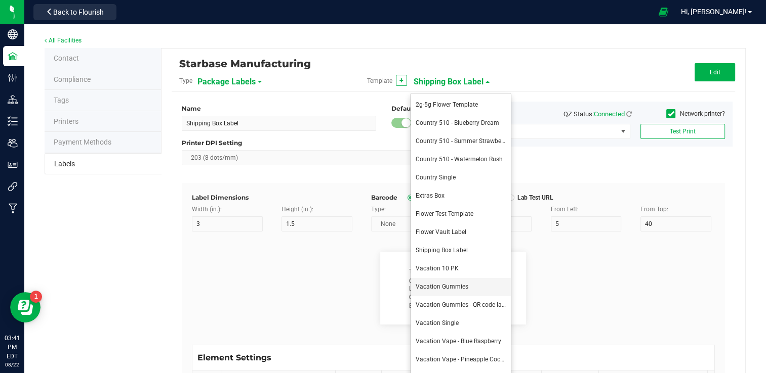
type input "41"
type input "6"
type input "65.63"
type input "| D9 THC %"
type input "13"
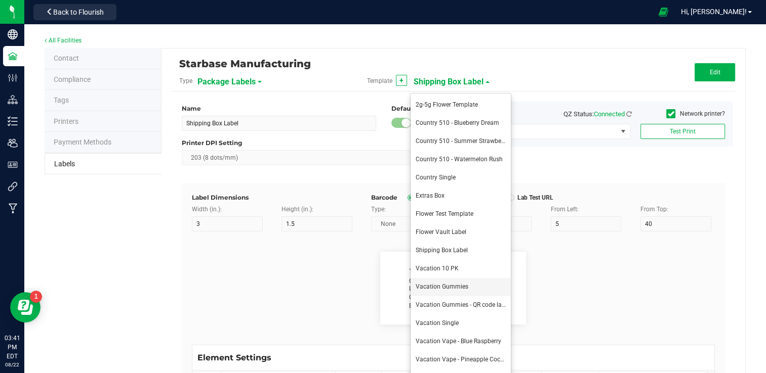
type input "6"
type input "65"
type input "8"
type input "20.79"
type input "D9 THC mg/serving"
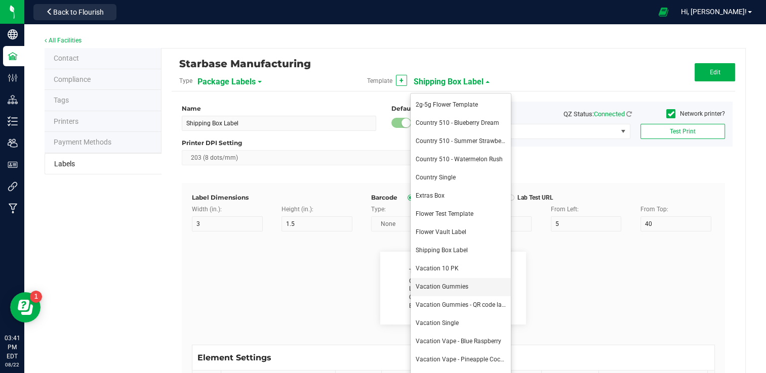
type input "20"
type input "6"
type input "15"
type input "8"
type input "20.00"
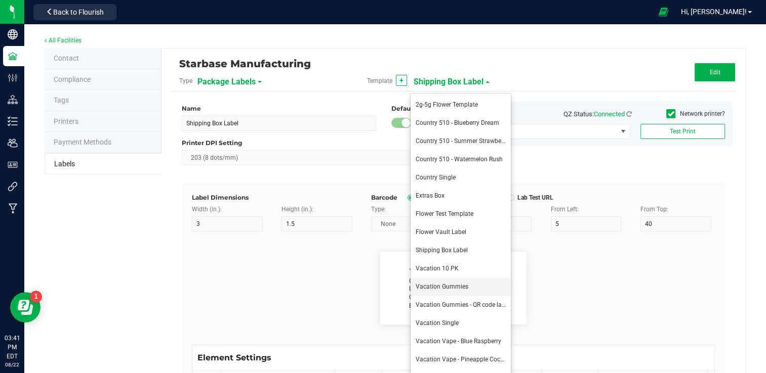
type input "| D9 THC mg/unit"
type input "18"
type input "6"
type input "41"
type input "8"
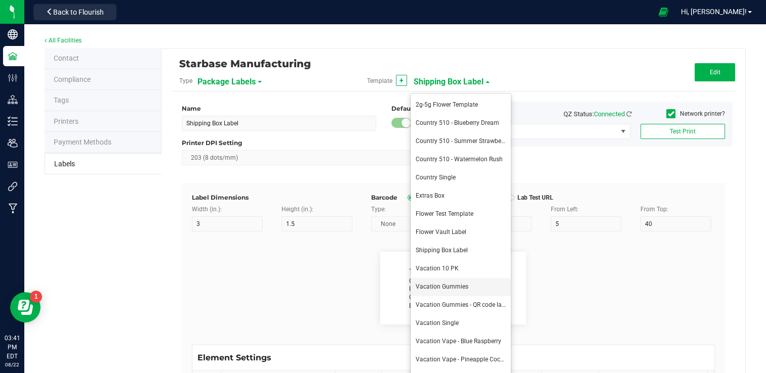
type input "12.00"
type input "| CBD %"
type input "13"
type input "6"
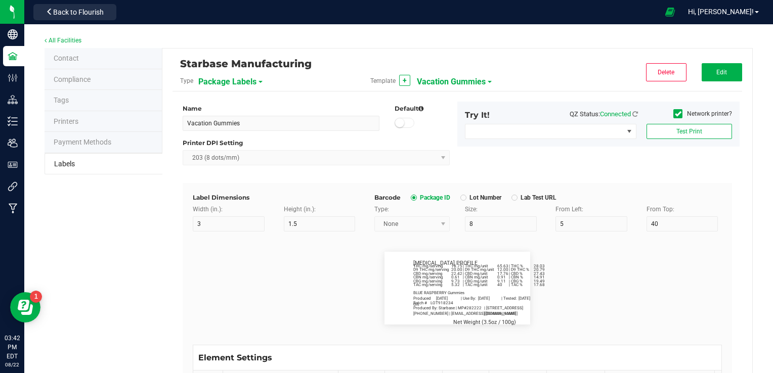
click at [434, 86] on span "Vacation Gummies" at bounding box center [451, 81] width 69 height 17
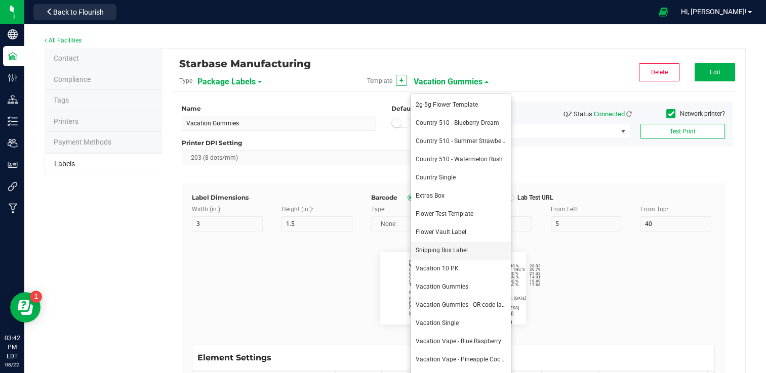
click at [433, 249] on span "Shipping Box Label" at bounding box center [442, 250] width 52 height 7
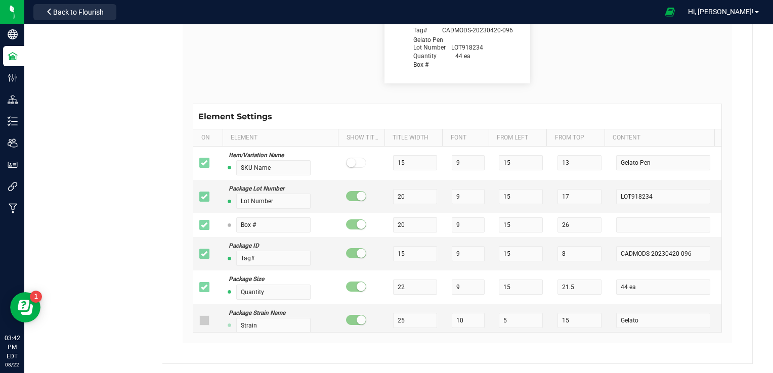
scroll to position [241, 0]
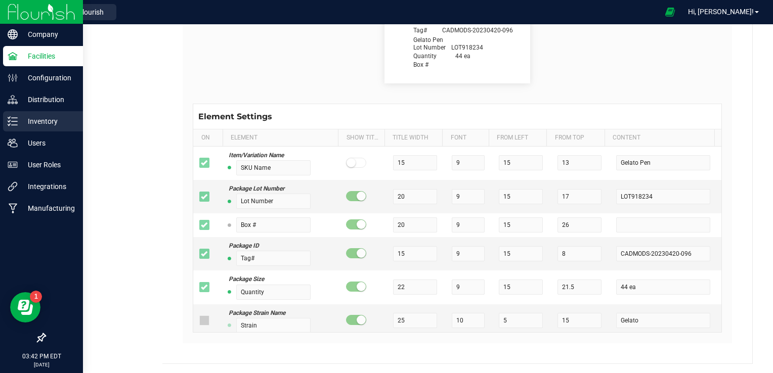
click at [39, 119] on p "Inventory" at bounding box center [48, 121] width 61 height 12
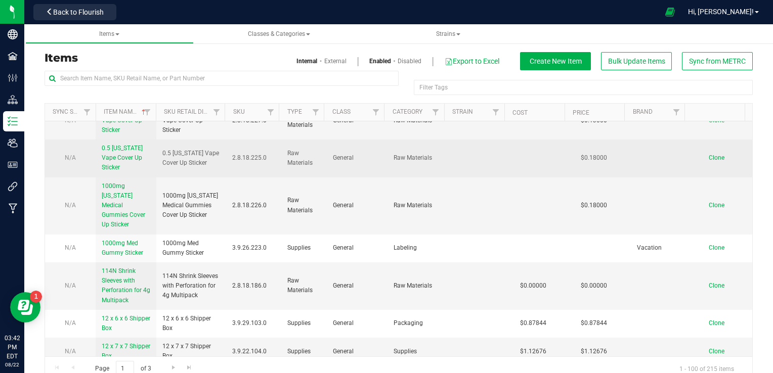
scroll to position [50, 0]
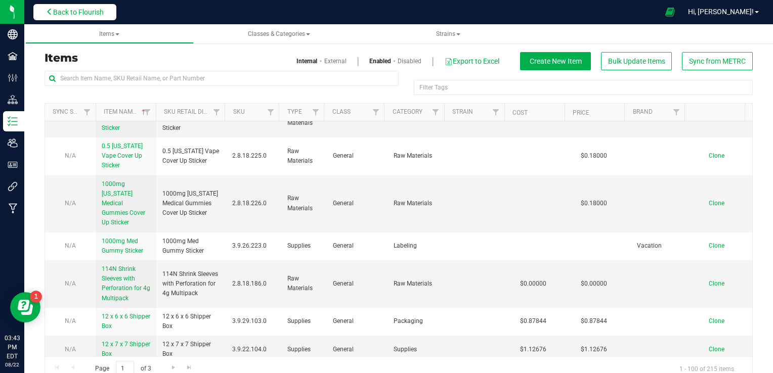
click at [69, 9] on span "Back to Flourish" at bounding box center [78, 12] width 51 height 8
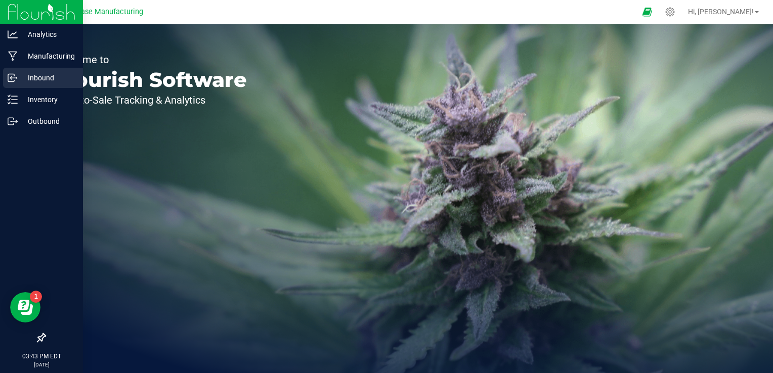
click at [16, 79] on icon at bounding box center [13, 78] width 10 height 10
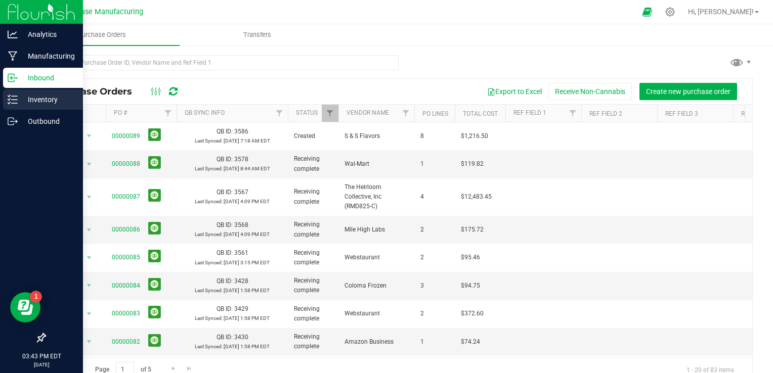
click at [16, 102] on icon at bounding box center [13, 100] width 10 height 10
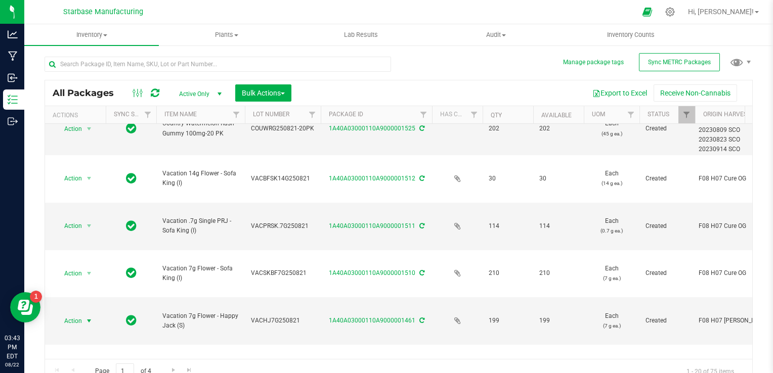
scroll to position [134, 0]
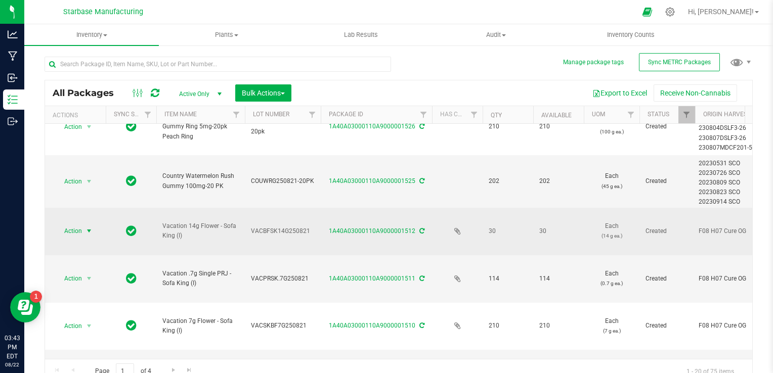
click at [81, 224] on span "Action" at bounding box center [68, 231] width 27 height 14
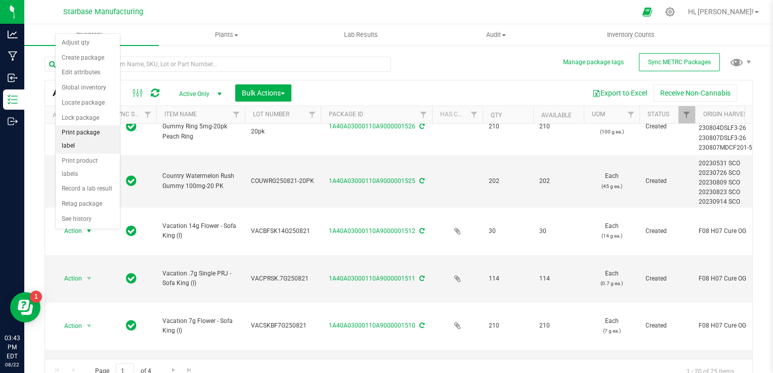
click at [77, 133] on li "Print package label" at bounding box center [88, 140] width 64 height 28
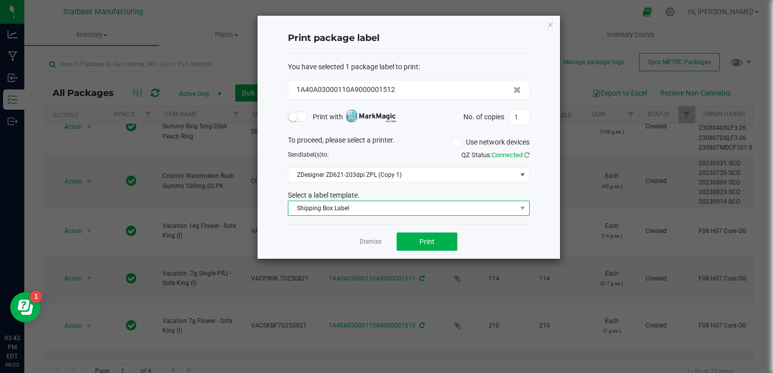
click at [367, 207] on span "Shipping Box Label" at bounding box center [402, 208] width 228 height 14
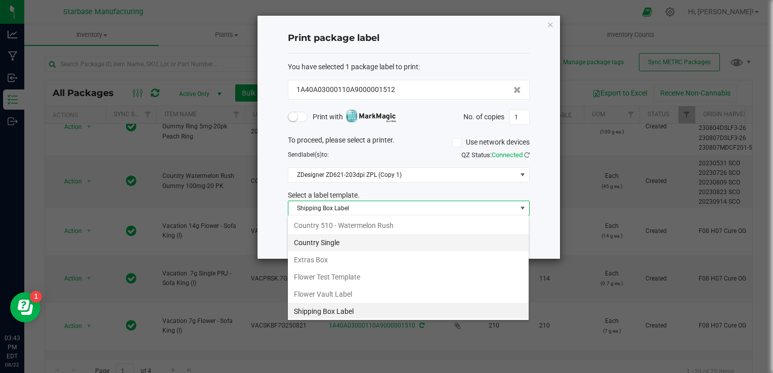
scroll to position [0, 0]
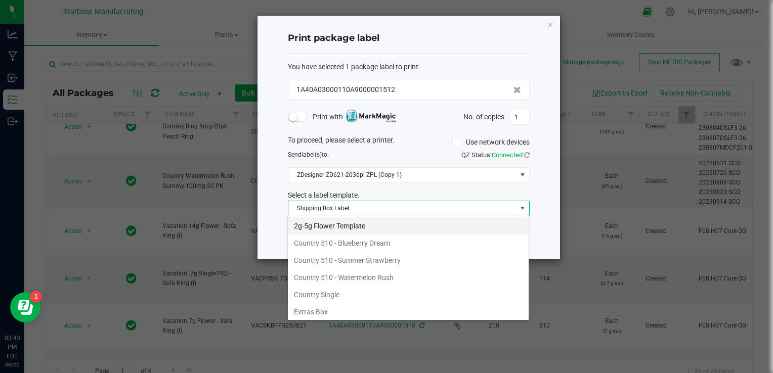
click at [359, 229] on li "2g-5g Flower Template" at bounding box center [408, 226] width 241 height 17
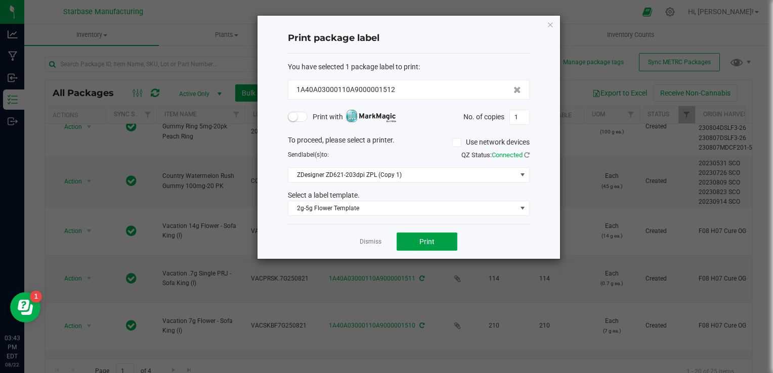
click at [438, 245] on button "Print" at bounding box center [427, 242] width 61 height 18
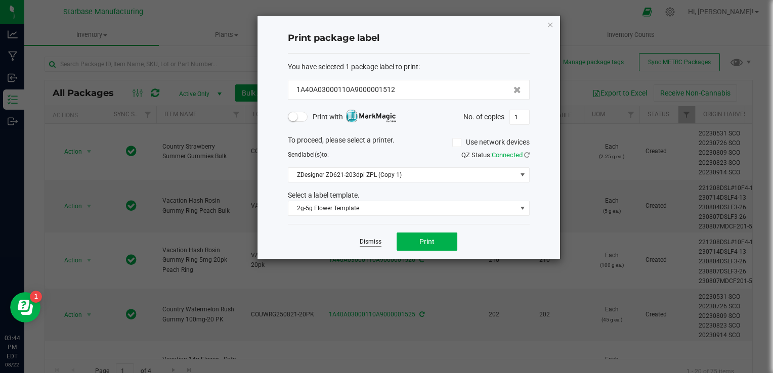
click at [370, 245] on link "Dismiss" at bounding box center [371, 242] width 22 height 9
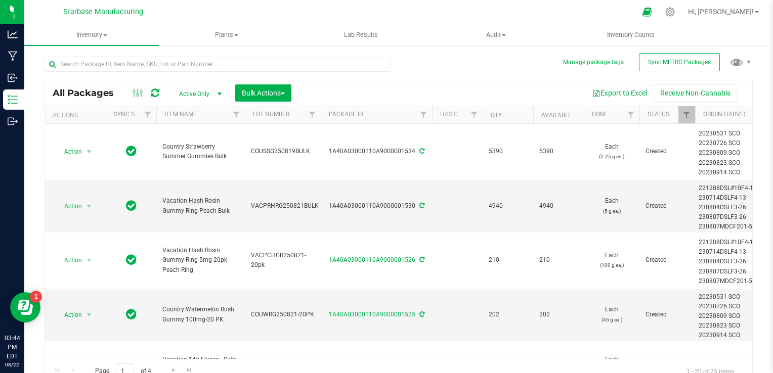
scroll to position [10, 0]
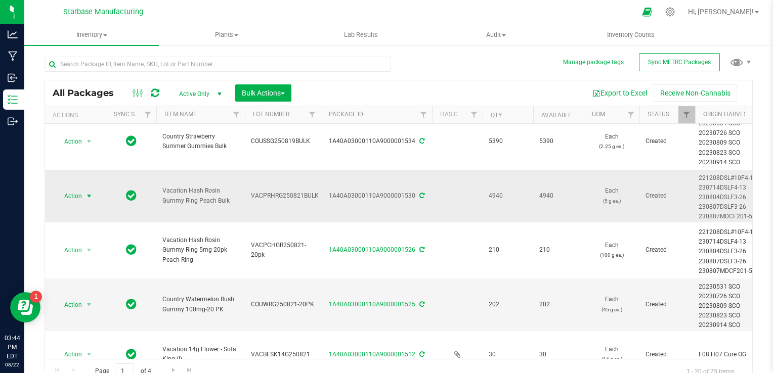
click at [90, 196] on span "select" at bounding box center [89, 196] width 8 height 8
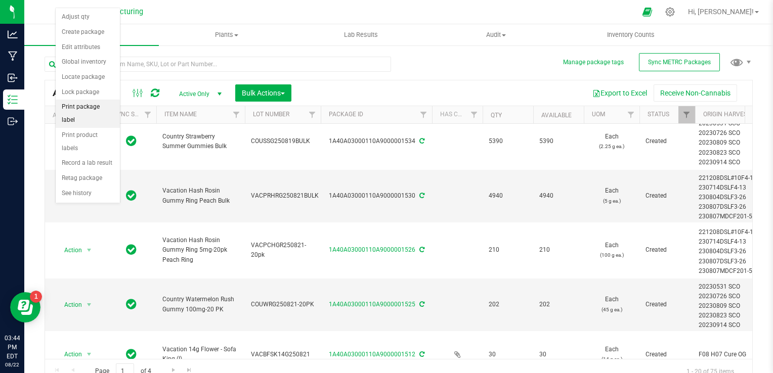
click at [83, 112] on li "Print package label" at bounding box center [88, 114] width 64 height 28
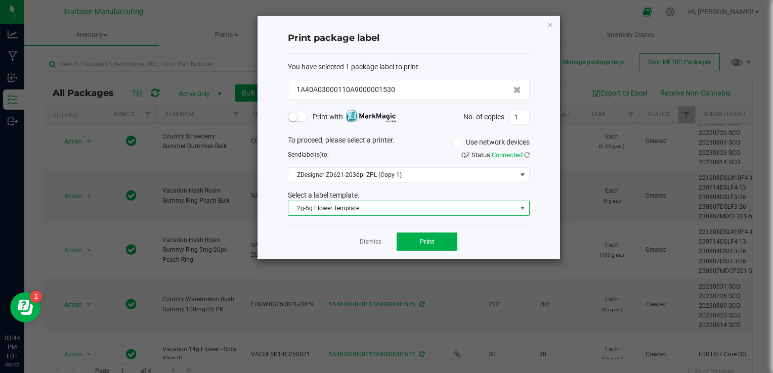
click at [337, 213] on span "2g-5g Flower Template" at bounding box center [402, 208] width 228 height 14
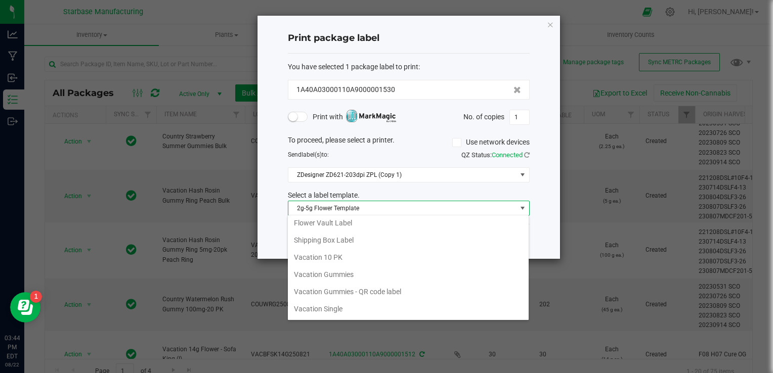
scroll to position [125, 0]
click at [336, 265] on li "Vacation Gummies" at bounding box center [408, 273] width 241 height 17
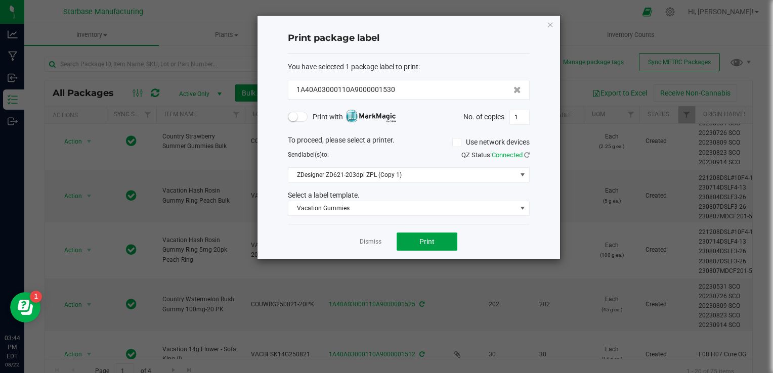
click at [428, 238] on span "Print" at bounding box center [427, 242] width 15 height 8
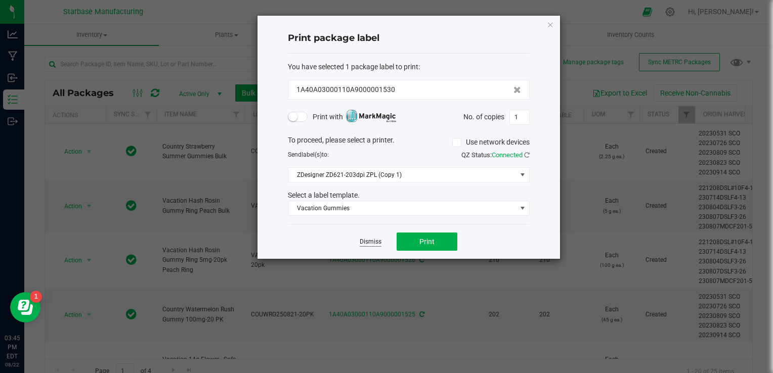
click at [370, 244] on link "Dismiss" at bounding box center [371, 242] width 22 height 9
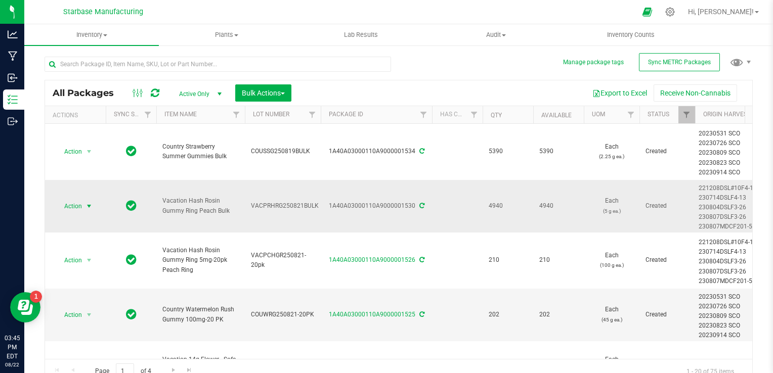
click at [69, 205] on span "Action" at bounding box center [68, 206] width 27 height 14
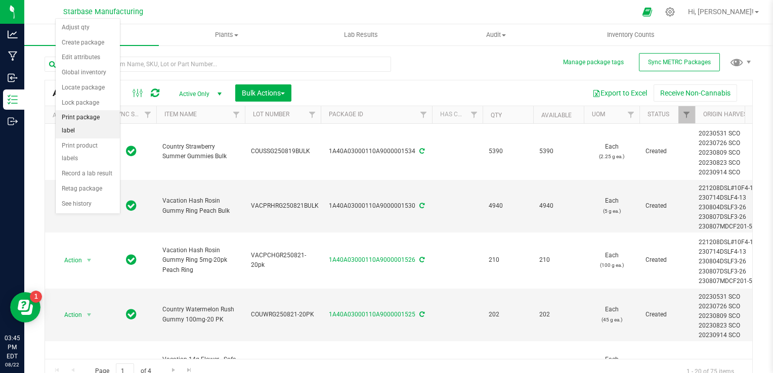
click at [85, 118] on li "Print package label" at bounding box center [88, 124] width 64 height 28
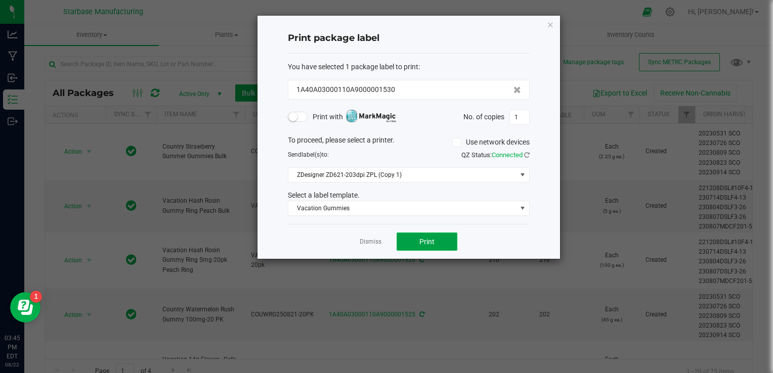
click at [425, 242] on span "Print" at bounding box center [427, 242] width 15 height 8
click at [372, 241] on link "Dismiss" at bounding box center [371, 242] width 22 height 9
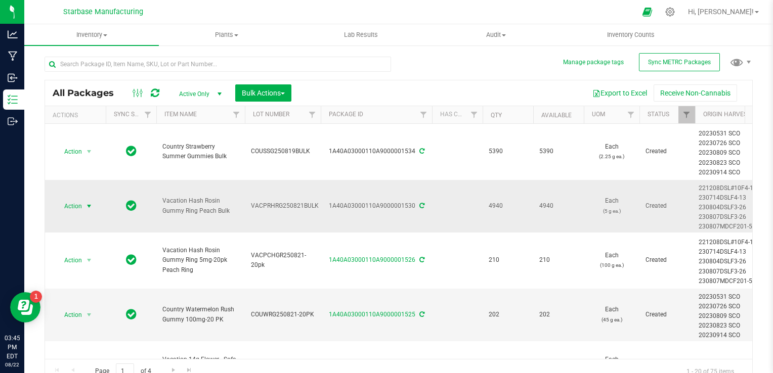
click at [87, 205] on span "select" at bounding box center [89, 206] width 8 height 8
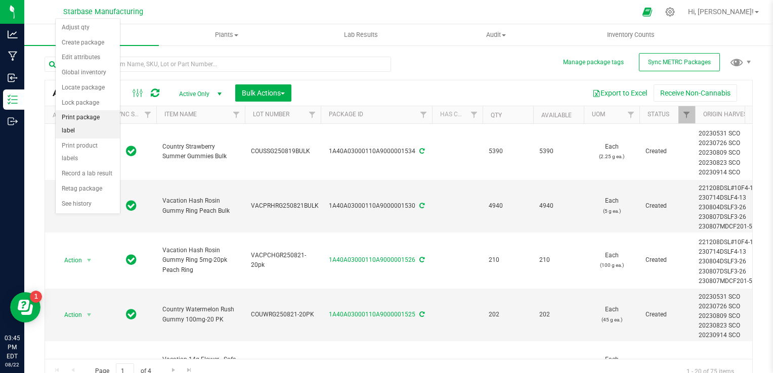
click at [88, 116] on li "Print package label" at bounding box center [88, 124] width 64 height 28
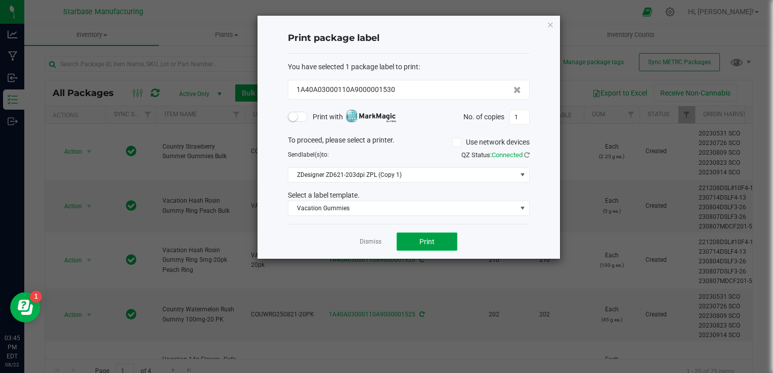
click at [427, 242] on span "Print" at bounding box center [427, 242] width 15 height 8
click at [476, 36] on h4 "Print package label" at bounding box center [409, 38] width 242 height 13
click at [433, 246] on button "Print" at bounding box center [427, 242] width 61 height 18
click at [438, 242] on button "Print" at bounding box center [427, 242] width 61 height 18
click at [613, 232] on ngb-modal-window "Print package label You have selected 1 package label to print : 1A40A03000110A…" at bounding box center [390, 186] width 781 height 373
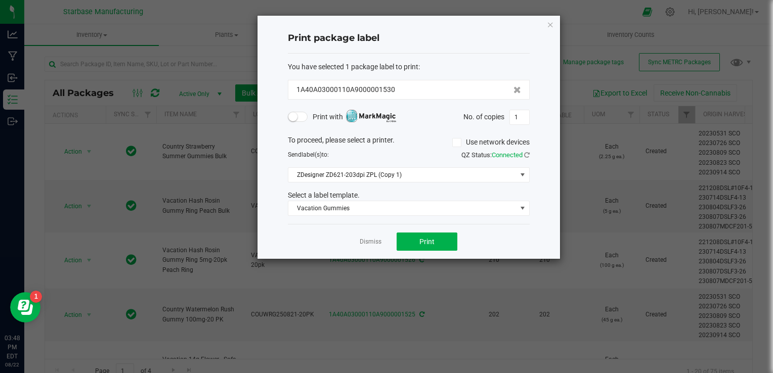
click at [491, 46] on div "Print package label" at bounding box center [409, 39] width 242 height 30
click at [433, 242] on span "Print" at bounding box center [427, 242] width 15 height 8
click at [372, 241] on link "Dismiss" at bounding box center [371, 242] width 22 height 9
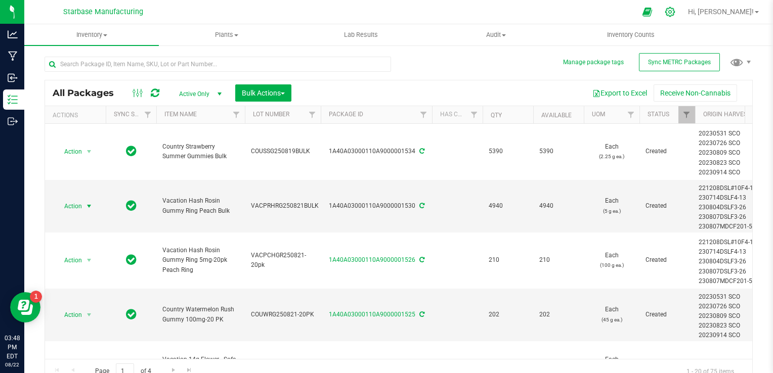
click at [678, 9] on div at bounding box center [670, 12] width 14 height 11
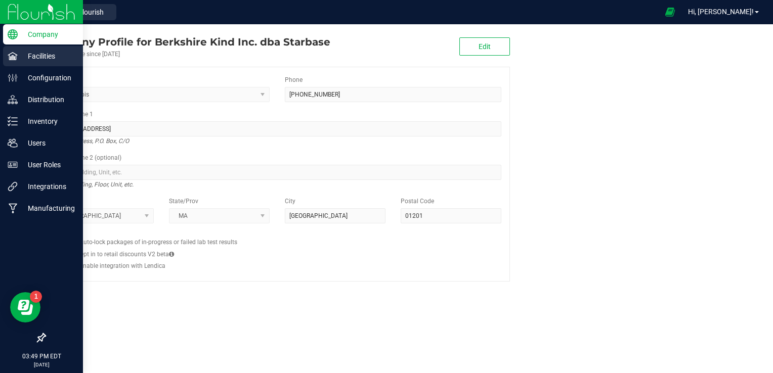
click at [22, 55] on p "Facilities" at bounding box center [48, 56] width 61 height 12
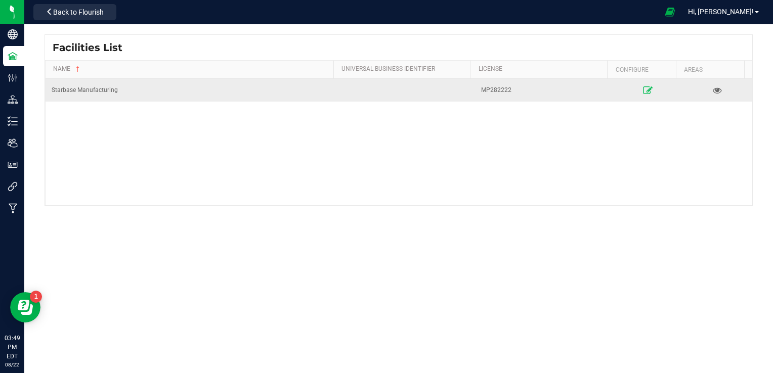
click at [643, 94] on icon at bounding box center [648, 90] width 10 height 7
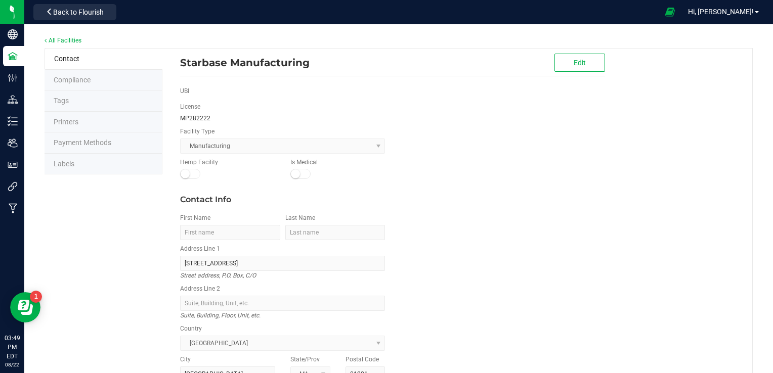
click at [100, 165] on li "Labels" at bounding box center [104, 164] width 118 height 21
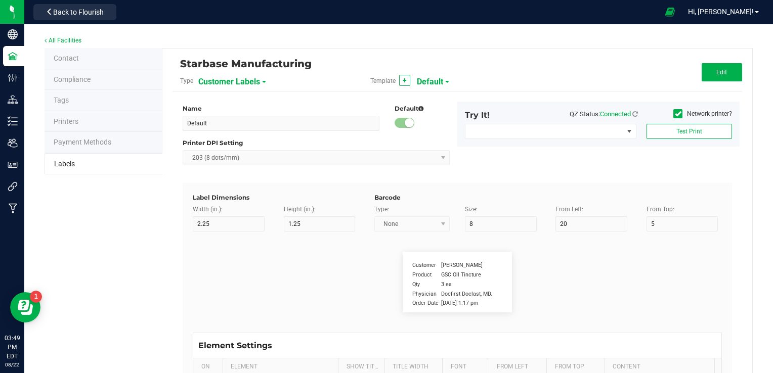
click at [253, 88] on span "Customer Labels" at bounding box center [229, 81] width 62 height 17
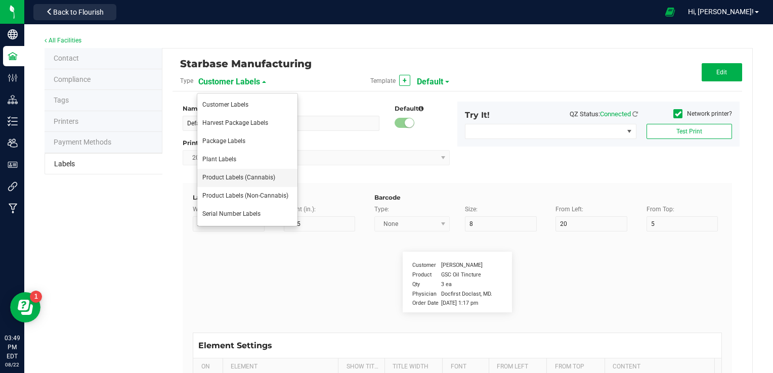
click at [255, 178] on span "Product Labels (Cannabis)" at bounding box center [238, 177] width 73 height 7
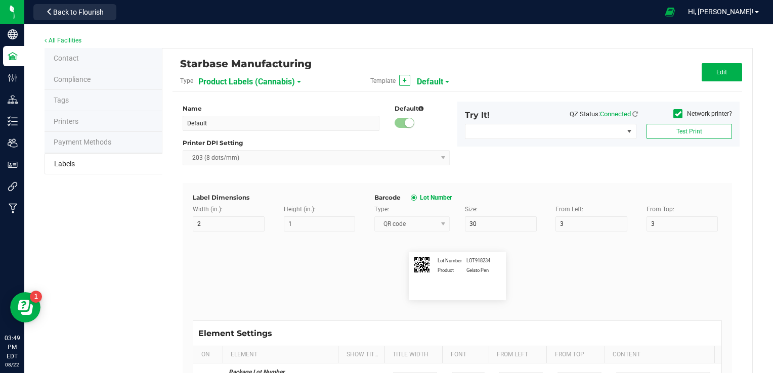
click at [429, 76] on span "Default" at bounding box center [430, 81] width 26 height 17
click at [289, 83] on span "Product Labels (Cannabis)" at bounding box center [246, 81] width 97 height 17
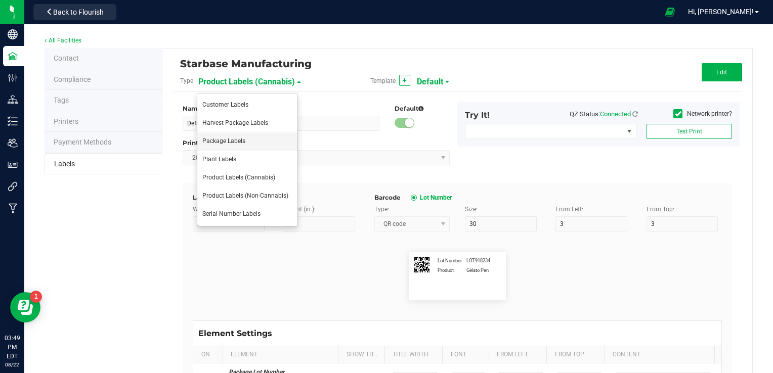
click at [279, 139] on li "Package Labels" at bounding box center [247, 142] width 100 height 18
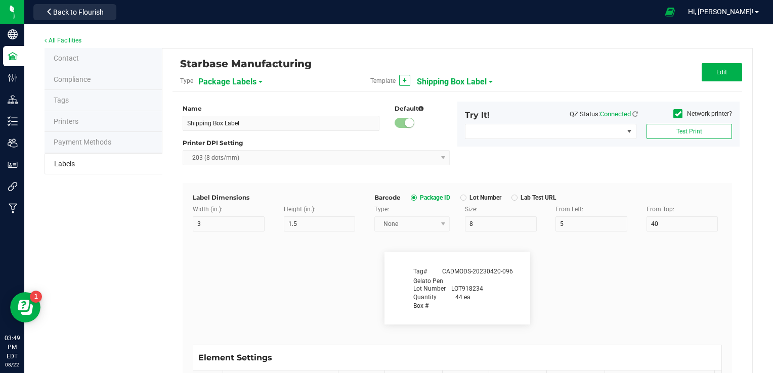
click at [440, 80] on span "Shipping Box Label" at bounding box center [452, 81] width 70 height 17
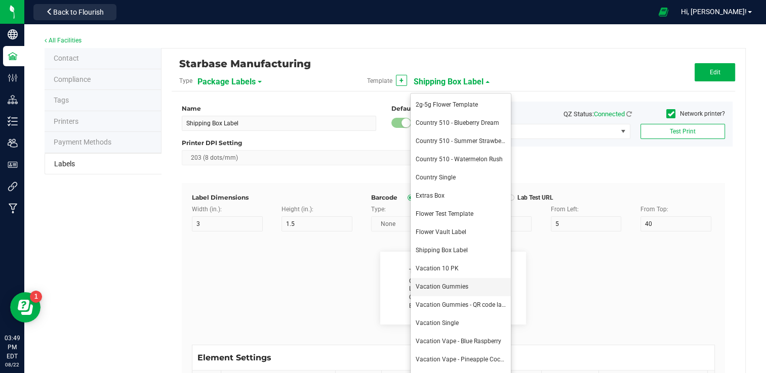
click at [453, 285] on span "Vacation Gummies" at bounding box center [442, 286] width 53 height 7
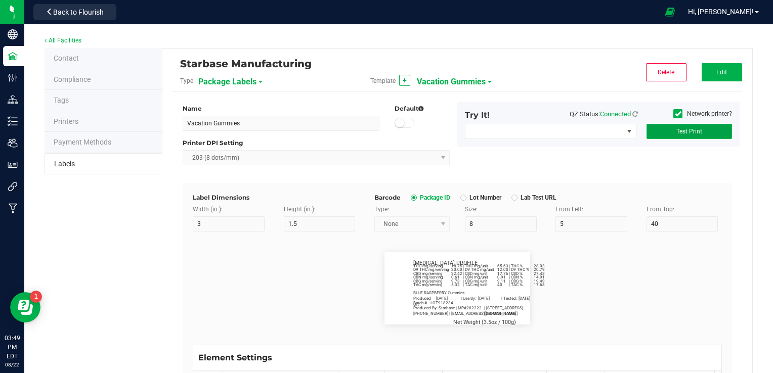
click at [682, 129] on span "Test Print" at bounding box center [690, 131] width 26 height 7
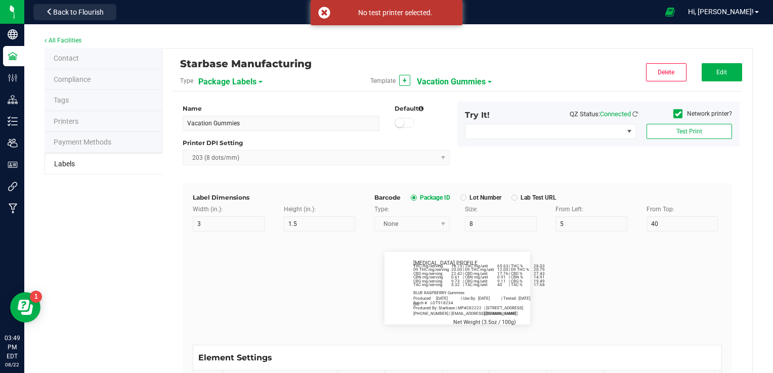
click at [675, 114] on icon at bounding box center [678, 114] width 7 height 0
click at [0, 0] on input "Network printer?" at bounding box center [0, 0] width 0 height 0
click at [557, 134] on span "EPSON CW-C6000Au" at bounding box center [545, 131] width 158 height 14
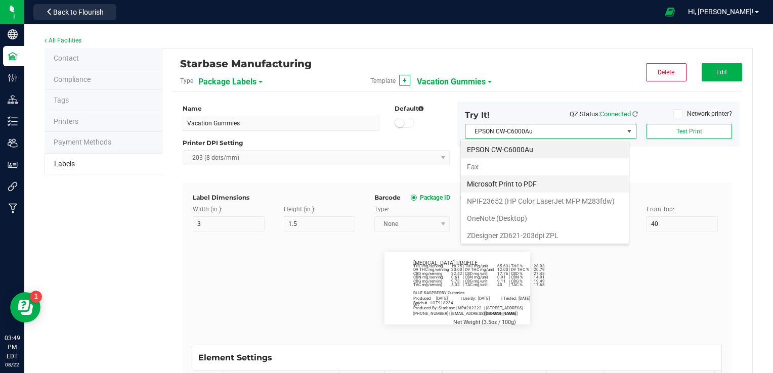
scroll to position [18, 0]
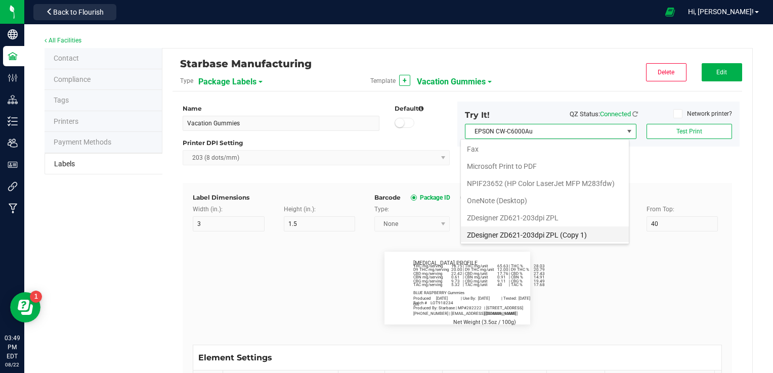
click at [555, 236] on 1\) "ZDesigner ZD621-203dpi ZPL (Copy 1)" at bounding box center [545, 235] width 168 height 17
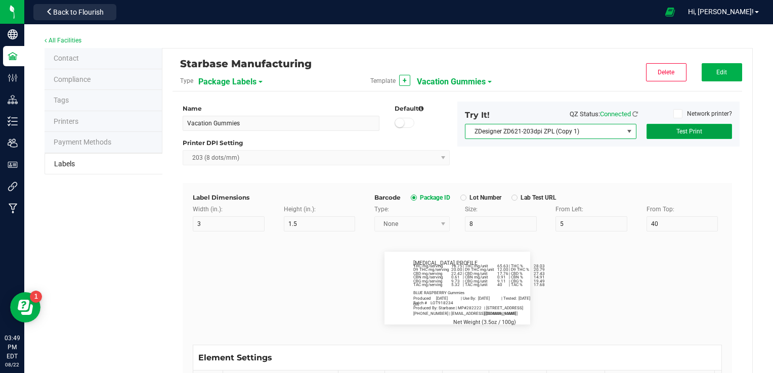
click at [666, 129] on button "Test Print" at bounding box center [690, 131] width 86 height 15
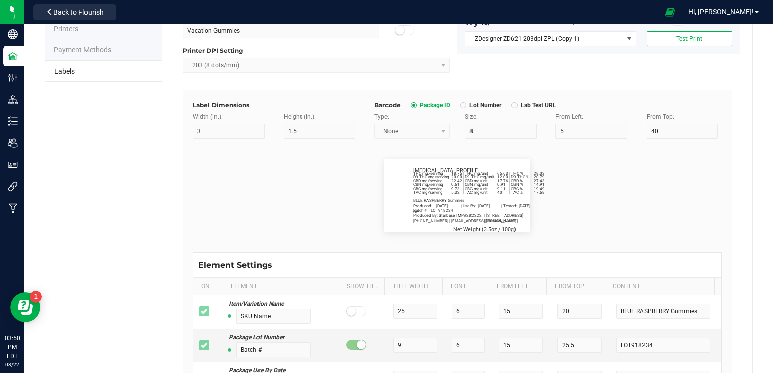
scroll to position [23, 0]
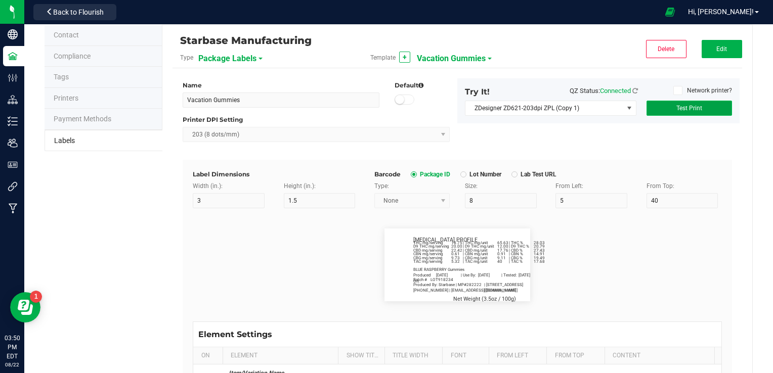
click at [661, 108] on button "Test Print" at bounding box center [690, 108] width 86 height 15
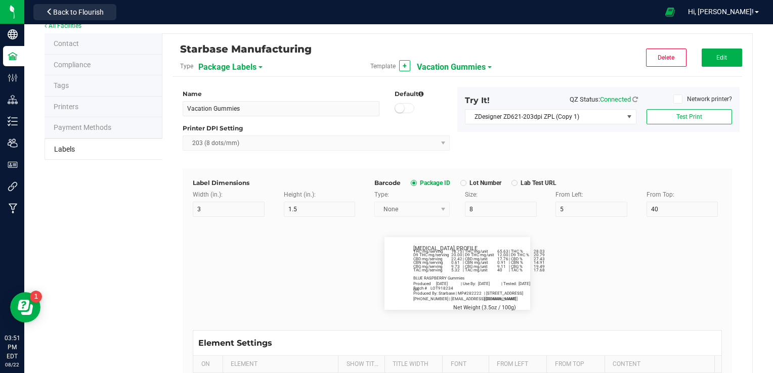
scroll to position [13, 0]
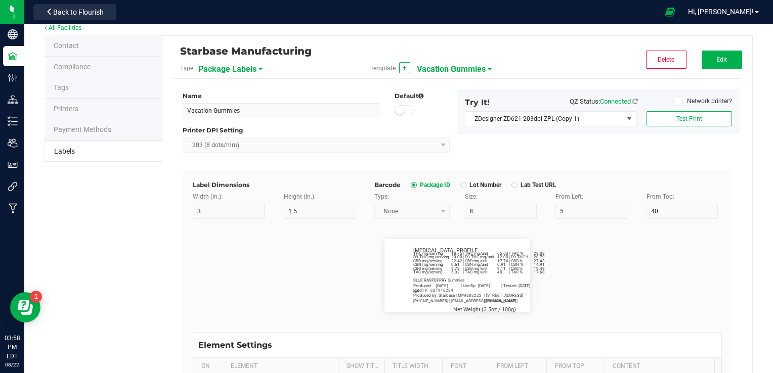
click at [113, 11] on button "Back to Flourish" at bounding box center [74, 12] width 83 height 16
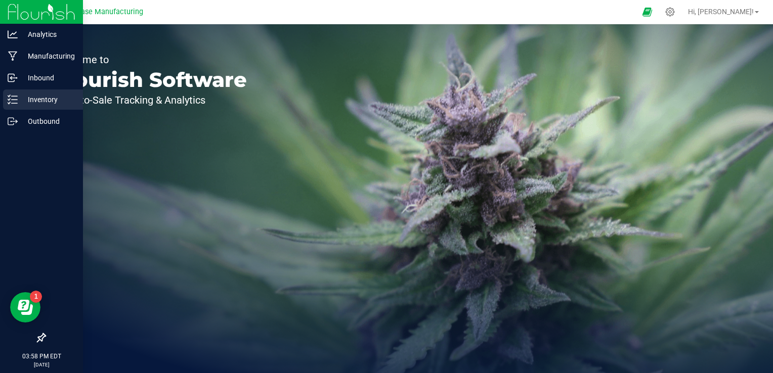
click at [46, 100] on p "Inventory" at bounding box center [48, 100] width 61 height 12
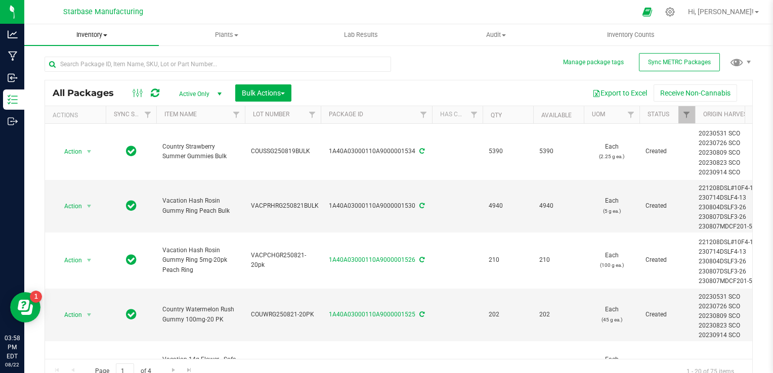
click at [95, 37] on span "Inventory" at bounding box center [91, 34] width 135 height 9
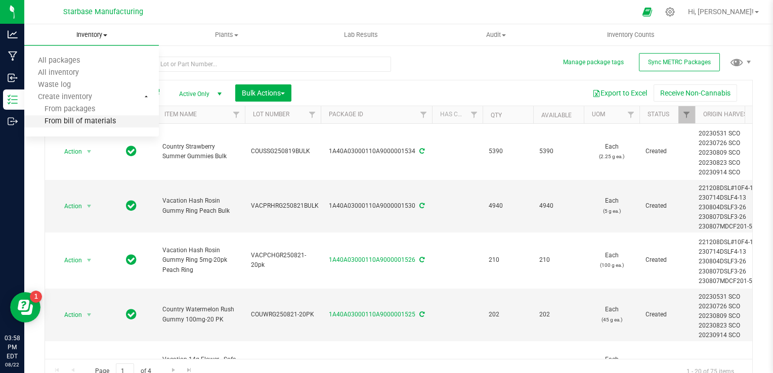
click at [97, 118] on span "From bill of materials" at bounding box center [70, 121] width 92 height 9
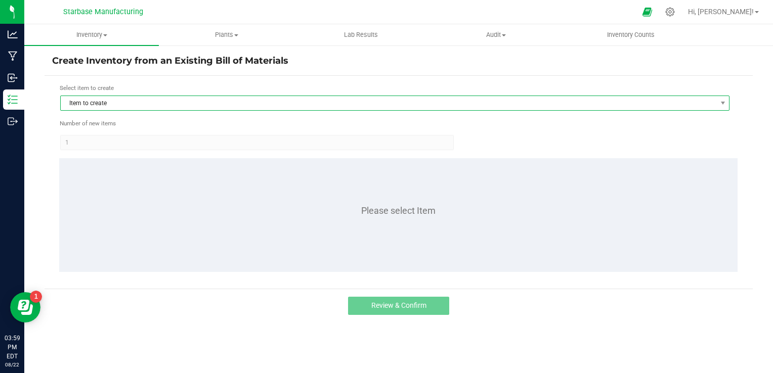
click at [119, 108] on span "Item to create" at bounding box center [389, 103] width 656 height 14
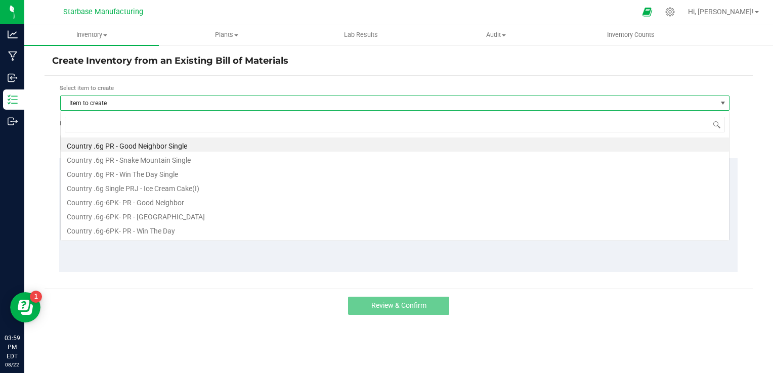
scroll to position [15, 670]
click at [126, 129] on input at bounding box center [395, 125] width 660 height 16
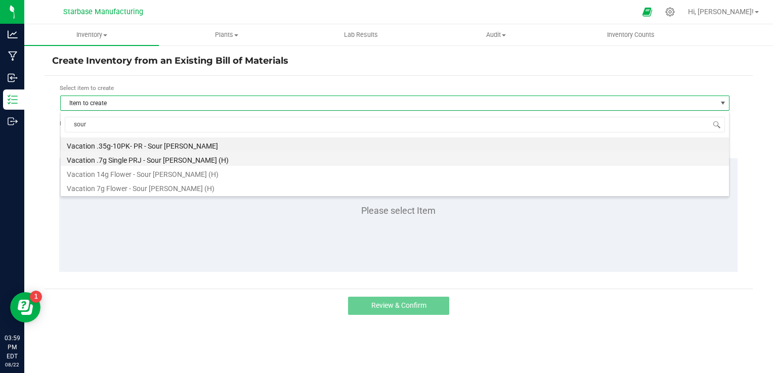
click at [123, 154] on li "Vacation .7g Single PRJ - Sour [PERSON_NAME] (H)" at bounding box center [395, 159] width 669 height 14
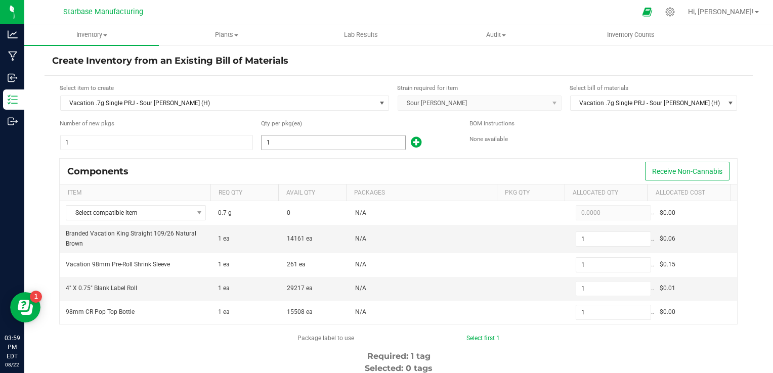
click at [286, 146] on input "1" at bounding box center [334, 143] width 144 height 14
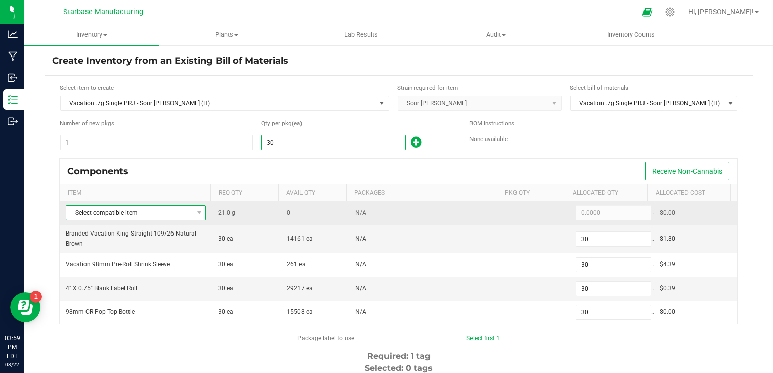
click at [188, 207] on span "Select compatible item" at bounding box center [129, 213] width 127 height 14
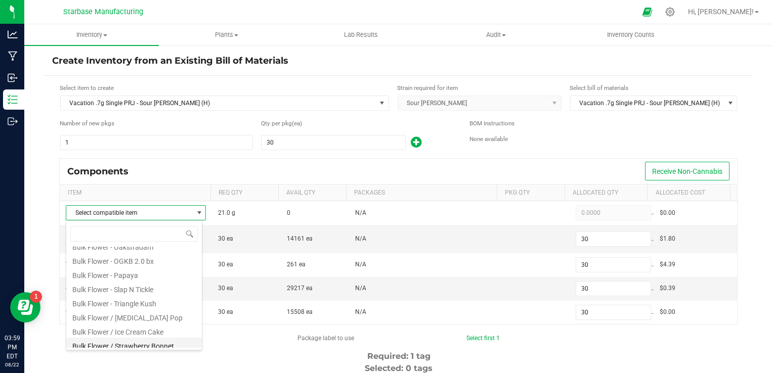
scroll to position [168, 0]
click at [155, 346] on li "Bulk Flower Sour Runtz" at bounding box center [134, 341] width 136 height 14
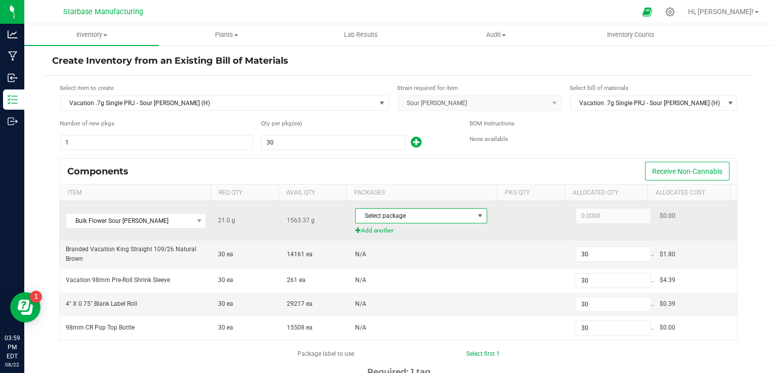
click at [430, 210] on span "Select package" at bounding box center [415, 216] width 118 height 14
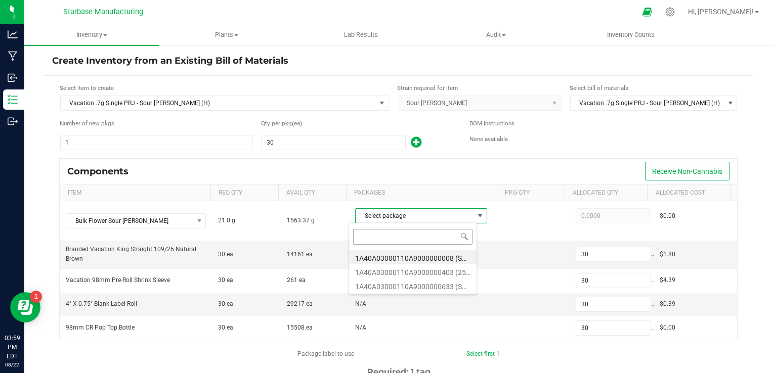
scroll to position [15, 128]
click at [420, 284] on li "1A40A03000110A9000000633 (SR250627)" at bounding box center [413, 285] width 128 height 14
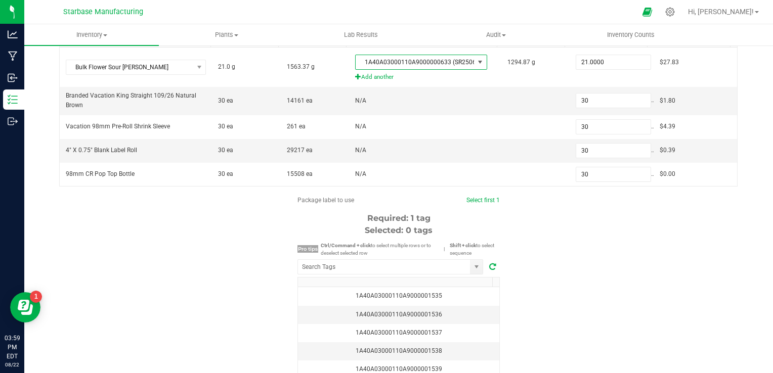
scroll to position [202, 0]
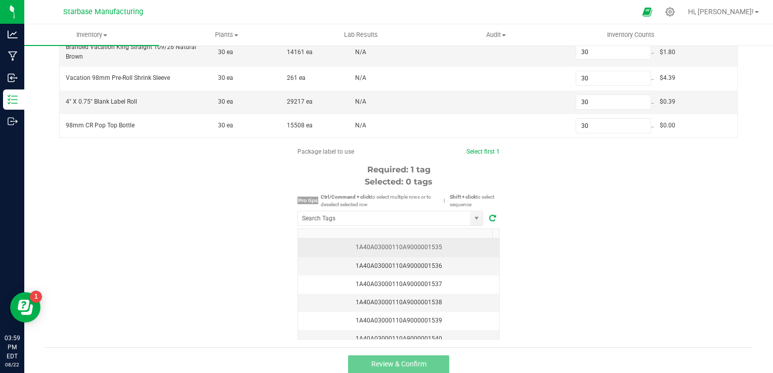
click at [448, 244] on div "1A40A03000110A9000001535" at bounding box center [398, 248] width 189 height 10
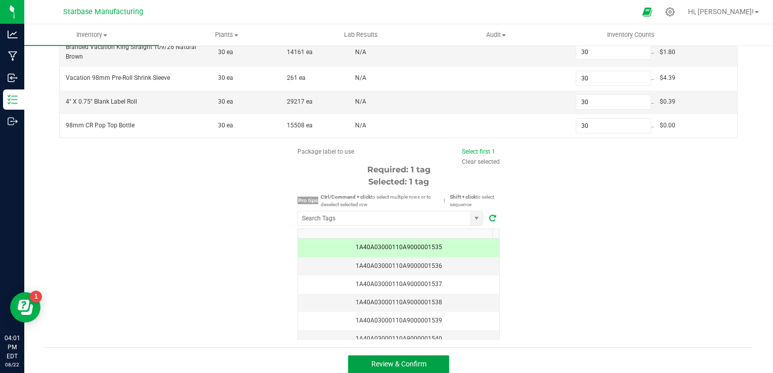
click at [416, 360] on span "Review & Confirm" at bounding box center [398, 364] width 55 height 8
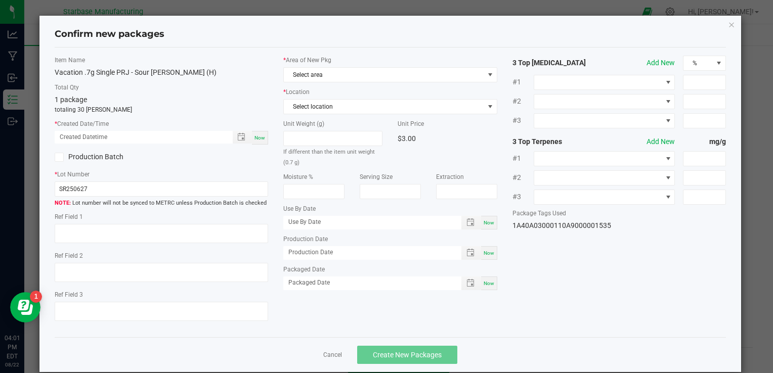
click at [258, 135] on span "Now" at bounding box center [260, 138] width 11 height 6
click at [128, 187] on input "SR250627" at bounding box center [162, 189] width 214 height 15
paste input "VACPRSR.7G250814"
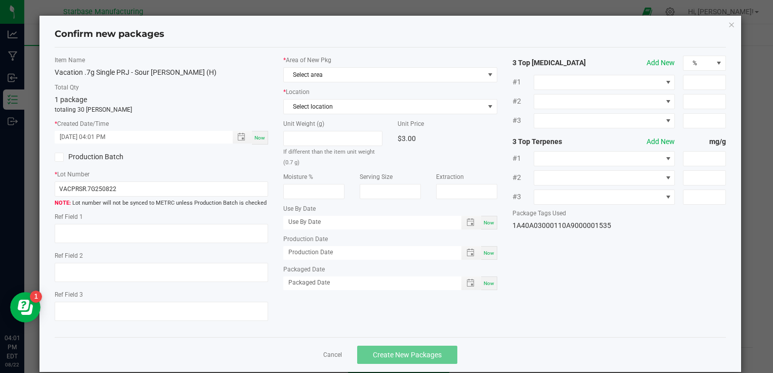
click at [484, 254] on span "Now" at bounding box center [489, 254] width 11 height 6
click at [484, 288] on div "Now" at bounding box center [489, 284] width 16 height 14
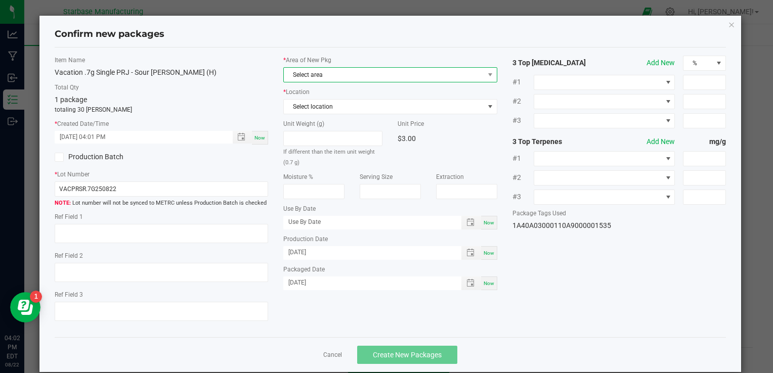
click at [407, 69] on span "Select area" at bounding box center [384, 75] width 200 height 14
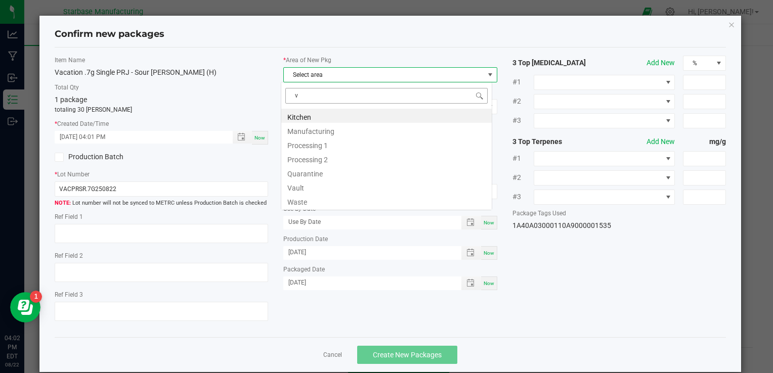
scroll to position [15, 212]
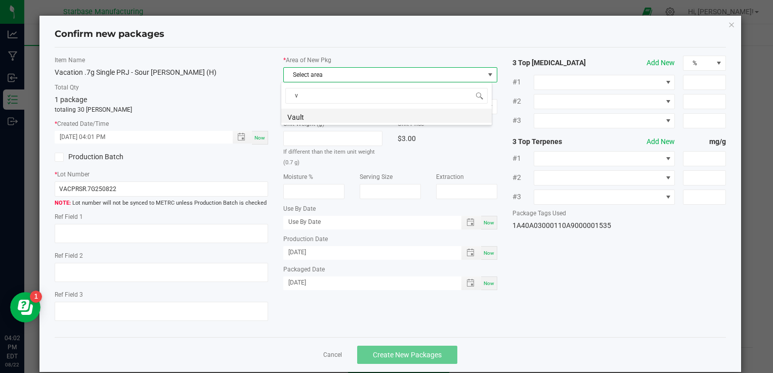
click at [384, 116] on li "Vault" at bounding box center [386, 116] width 211 height 14
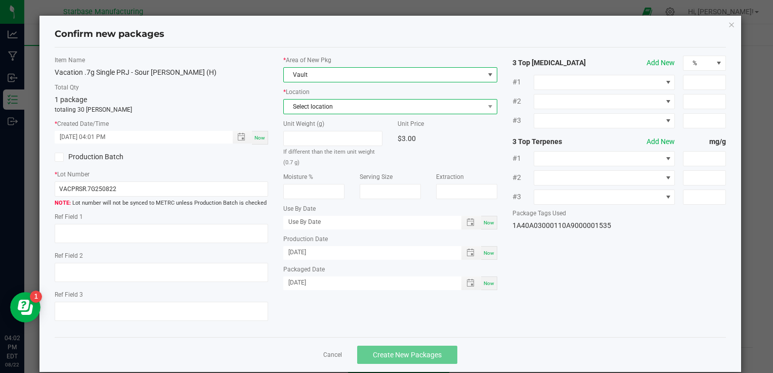
click at [378, 107] on span "Select location" at bounding box center [384, 107] width 200 height 14
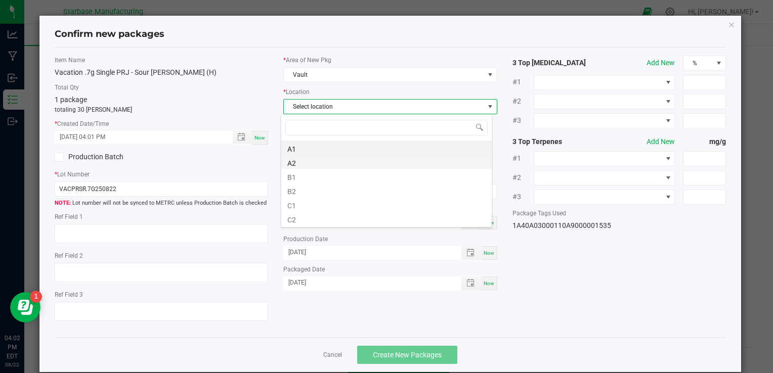
click at [377, 165] on li "A2" at bounding box center [386, 162] width 211 height 14
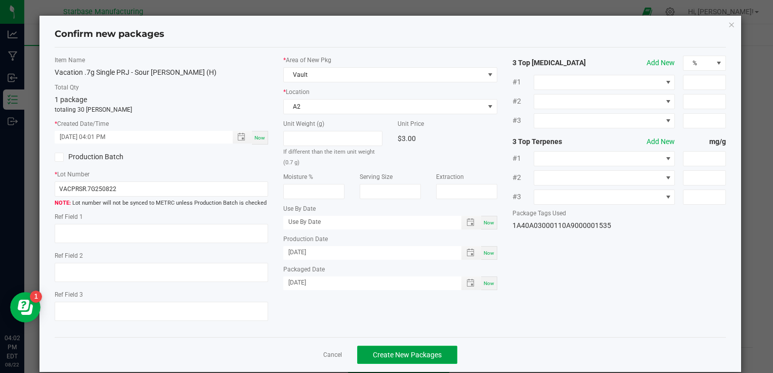
click at [427, 351] on span "Create New Packages" at bounding box center [407, 355] width 69 height 8
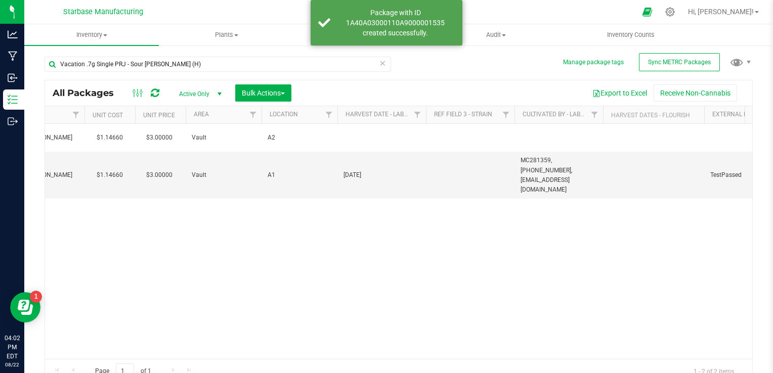
scroll to position [0, 739]
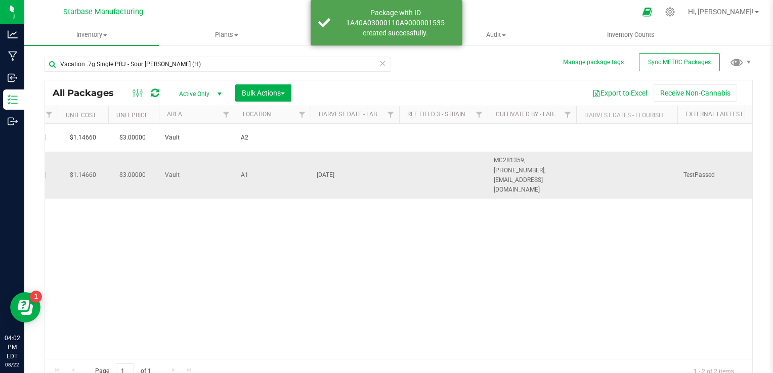
click at [318, 171] on span "[DATE]" at bounding box center [355, 176] width 76 height 10
click at [318, 168] on input "[DATE]" at bounding box center [352, 176] width 85 height 16
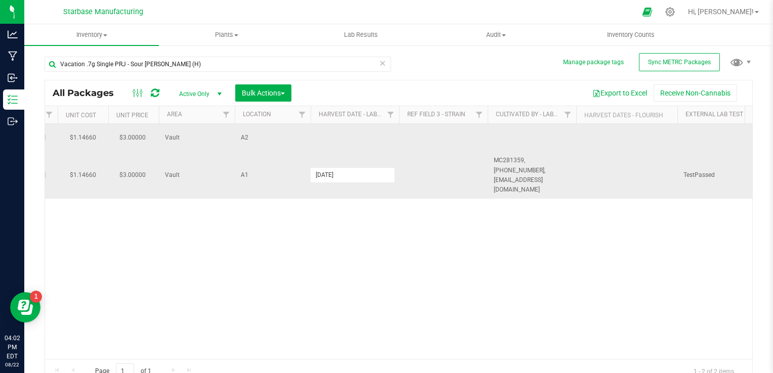
click at [343, 141] on td at bounding box center [355, 138] width 89 height 28
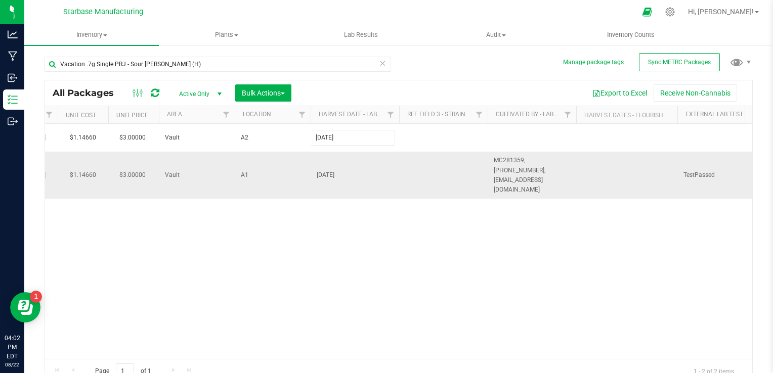
click at [535, 160] on div "All Packages Active Only Active Only Lab Samples Locked All External Internal B…" at bounding box center [399, 232] width 709 height 304
click at [535, 160] on span "MC281359, [PHONE_NUMBER], [EMAIL_ADDRESS][DOMAIN_NAME]" at bounding box center [532, 175] width 76 height 39
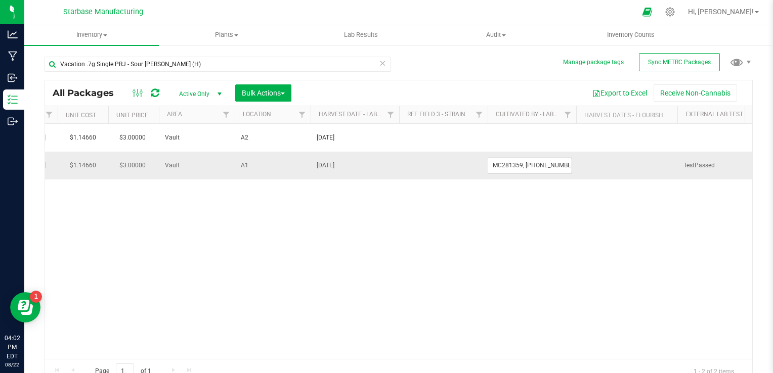
click at [535, 160] on input "MC281359, [PHONE_NUMBER], [EMAIL_ADDRESS][DOMAIN_NAME]" at bounding box center [529, 166] width 85 height 16
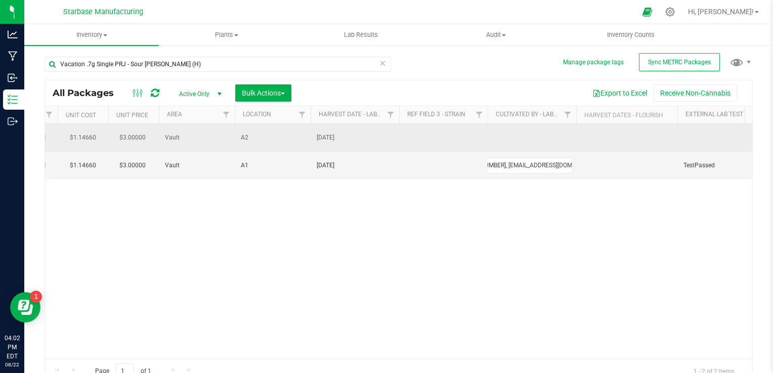
scroll to position [0, 0]
click at [526, 135] on td at bounding box center [532, 138] width 89 height 28
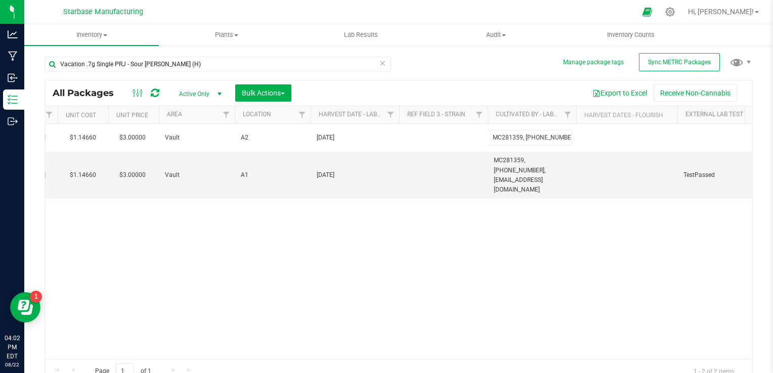
scroll to position [0, 70]
click at [383, 242] on div "All Packages Active Only Active Only Lab Samples Locked All External Internal B…" at bounding box center [399, 232] width 709 height 304
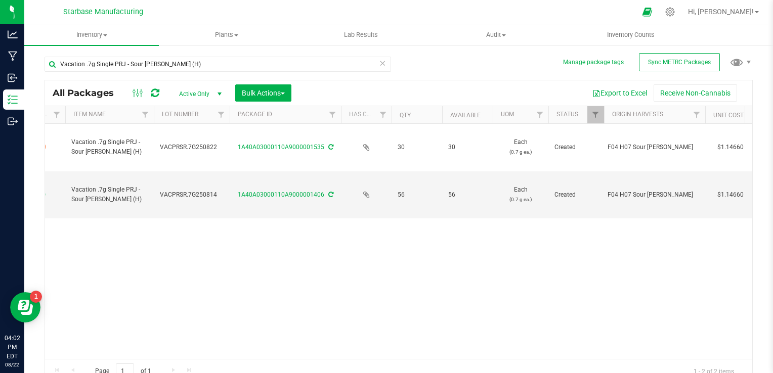
scroll to position [0, 0]
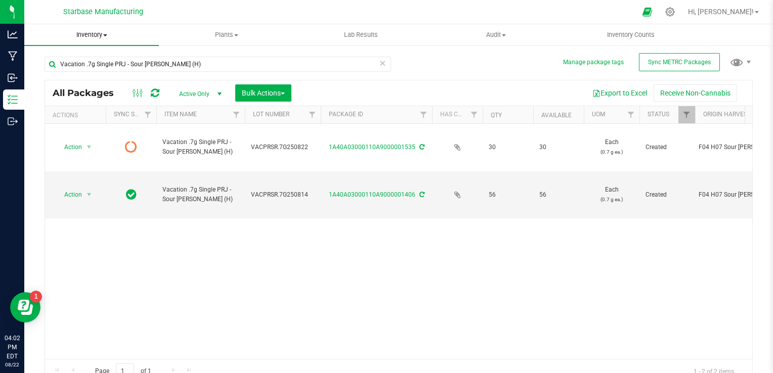
click at [108, 34] on span "Inventory" at bounding box center [91, 34] width 135 height 9
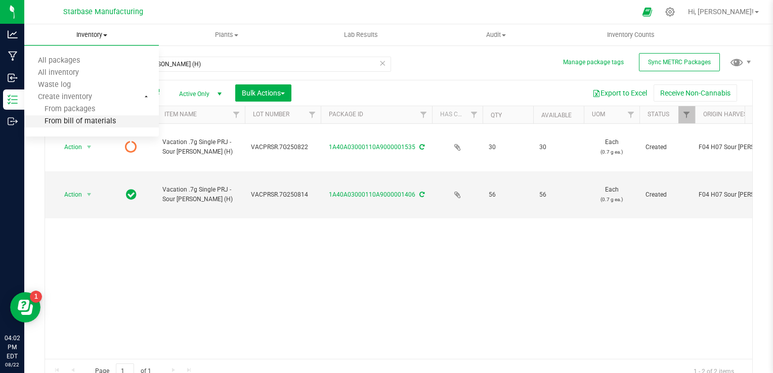
click at [101, 121] on span "From bill of materials" at bounding box center [70, 121] width 92 height 9
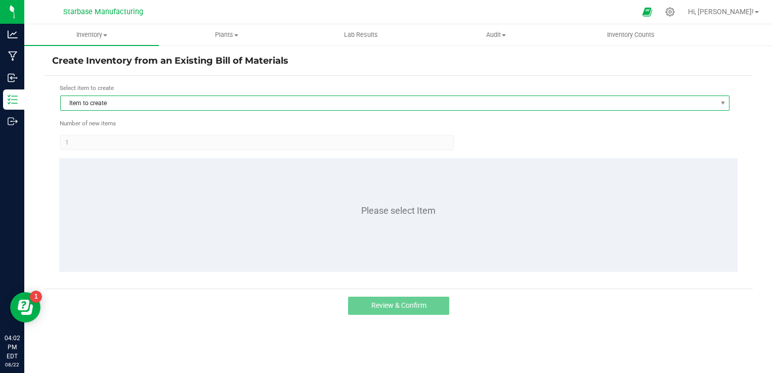
click at [163, 107] on span "Item to create" at bounding box center [389, 103] width 656 height 14
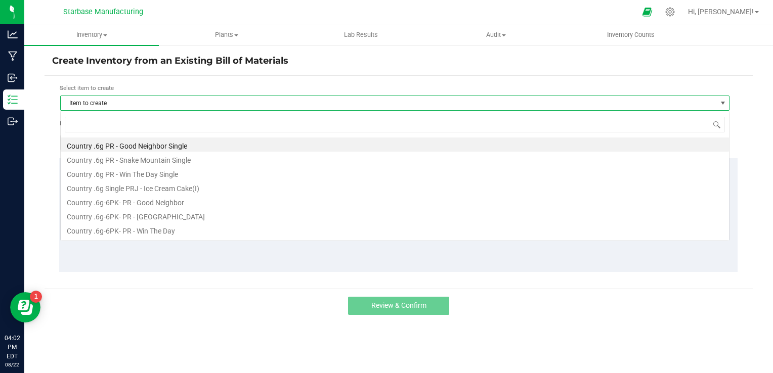
scroll to position [15, 670]
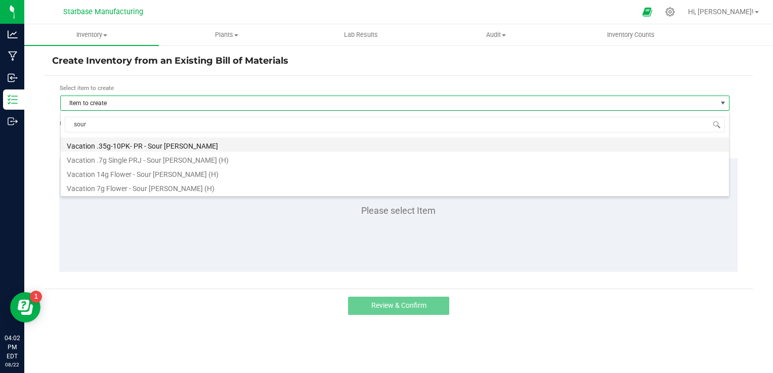
click at [152, 143] on li "Vacation .35g-10PK- PR - Sour [PERSON_NAME]" at bounding box center [395, 145] width 669 height 14
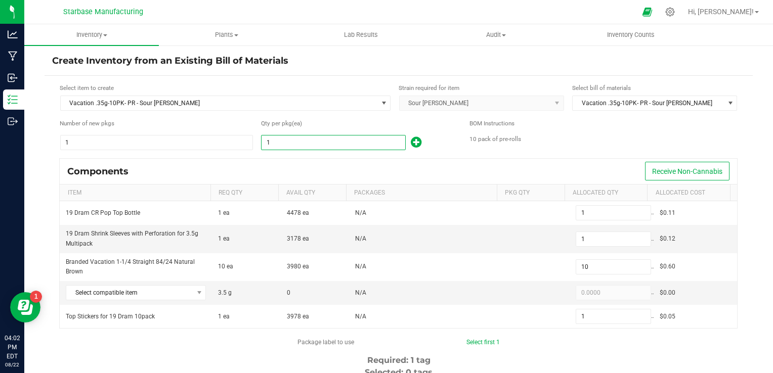
click at [281, 141] on input "1" at bounding box center [334, 143] width 144 height 14
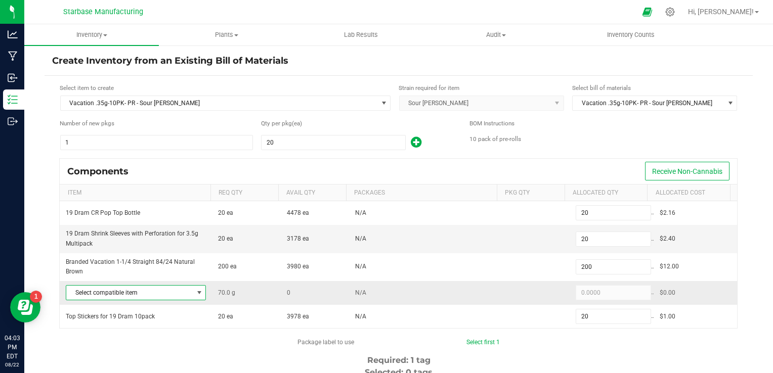
click at [197, 289] on span at bounding box center [199, 293] width 8 height 8
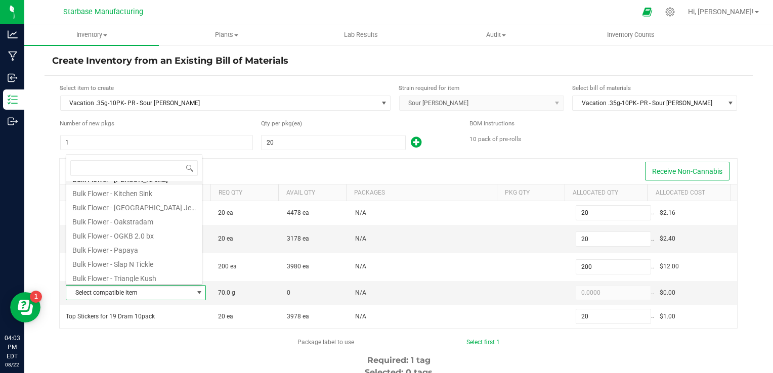
scroll to position [168, 0]
click at [153, 273] on li "Bulk Flower Sour Runtz" at bounding box center [134, 275] width 136 height 14
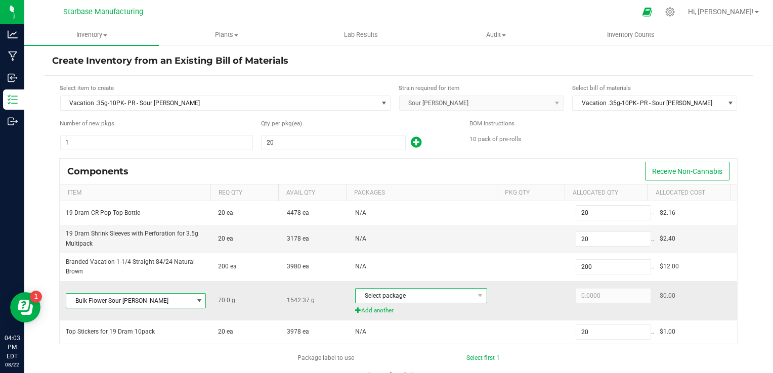
click at [389, 295] on span "Select package" at bounding box center [415, 296] width 118 height 14
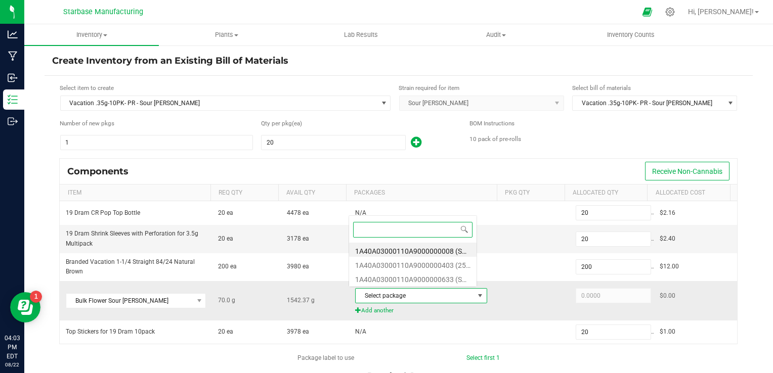
scroll to position [15, 128]
click at [407, 277] on li "1A40A03000110A9000000633 (SR250627)" at bounding box center [413, 278] width 128 height 14
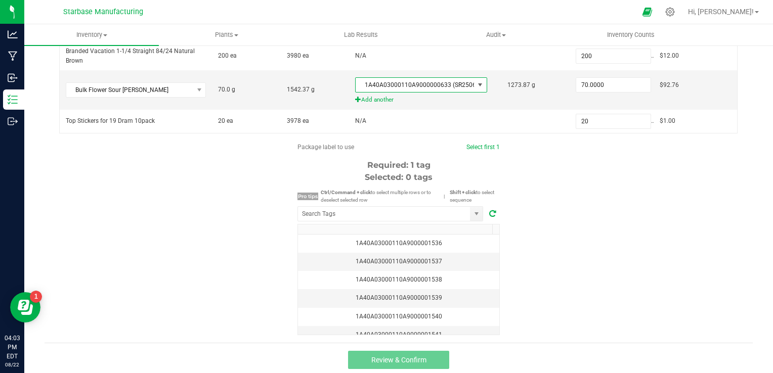
scroll to position [212, 0]
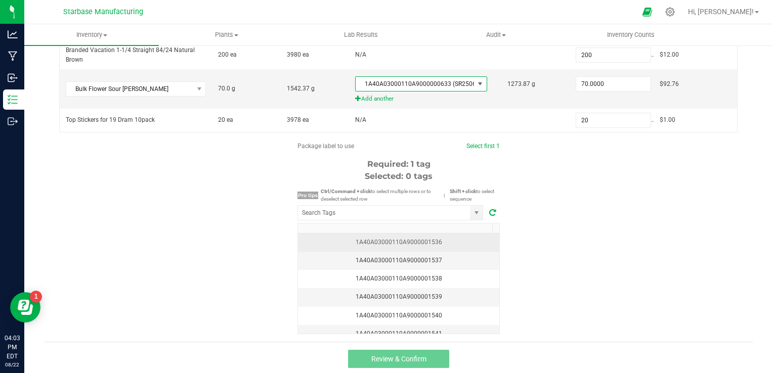
click at [440, 234] on td "1A40A03000110A9000001536" at bounding box center [398, 243] width 201 height 18
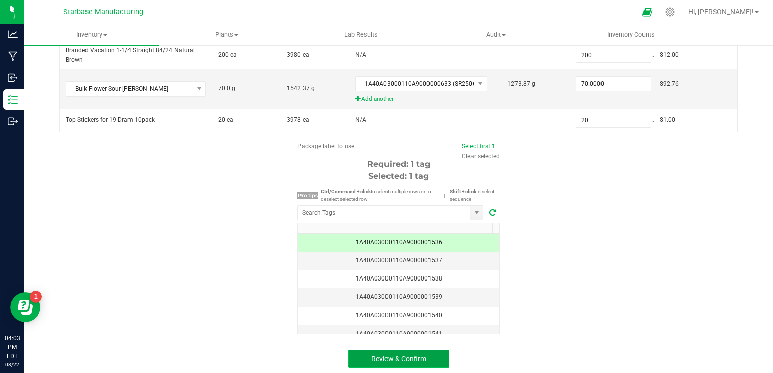
click at [424, 357] on button "Review & Confirm" at bounding box center [398, 359] width 101 height 18
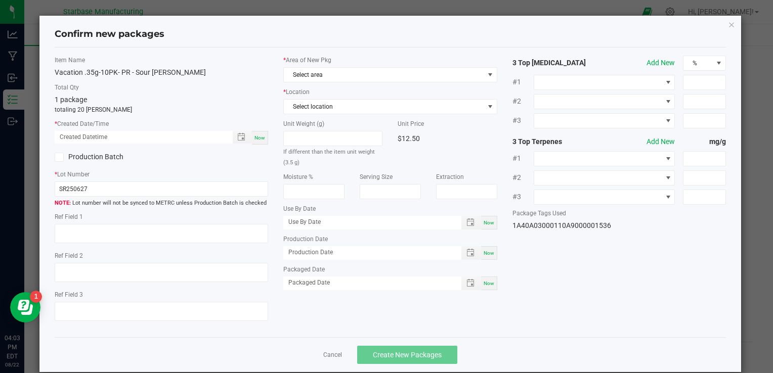
click at [259, 137] on span "Now" at bounding box center [260, 138] width 11 height 6
click at [313, 69] on span "Select area" at bounding box center [384, 75] width 200 height 14
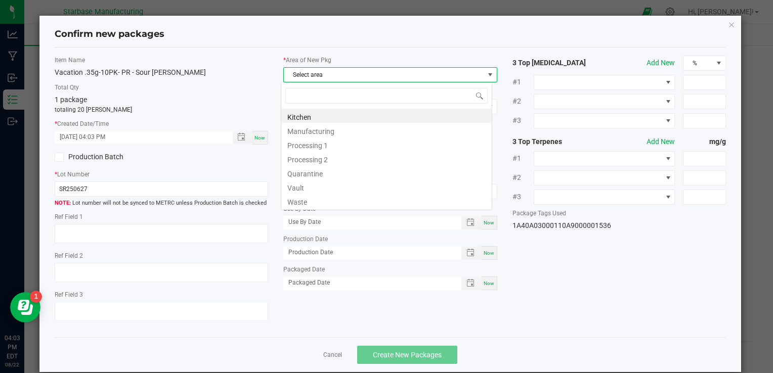
scroll to position [15, 212]
drag, startPoint x: 313, startPoint y: 69, endPoint x: 315, endPoint y: 98, distance: 28.9
click at [315, 98] on input at bounding box center [386, 96] width 202 height 16
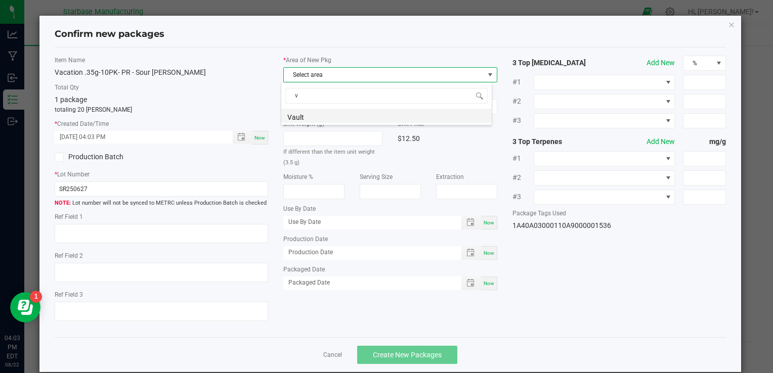
click at [313, 120] on li "Vault" at bounding box center [386, 116] width 211 height 14
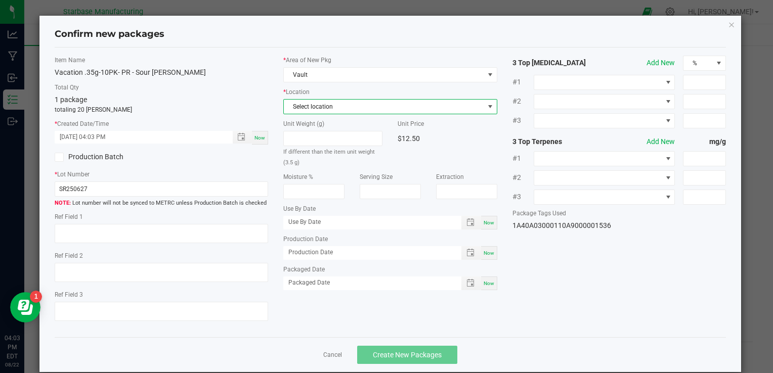
click at [316, 110] on span "Select location" at bounding box center [384, 107] width 200 height 14
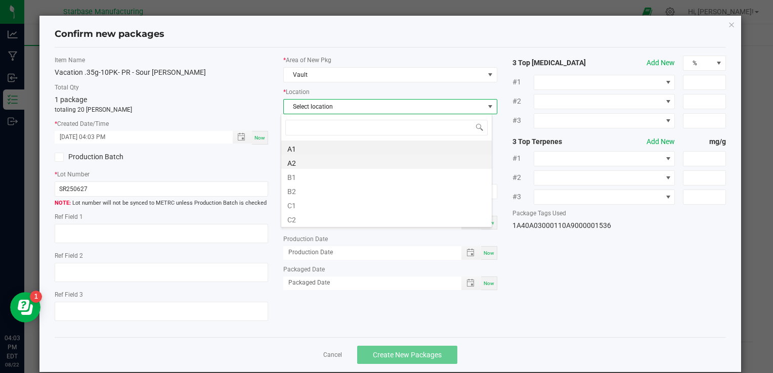
click at [312, 159] on li "A2" at bounding box center [386, 162] width 211 height 14
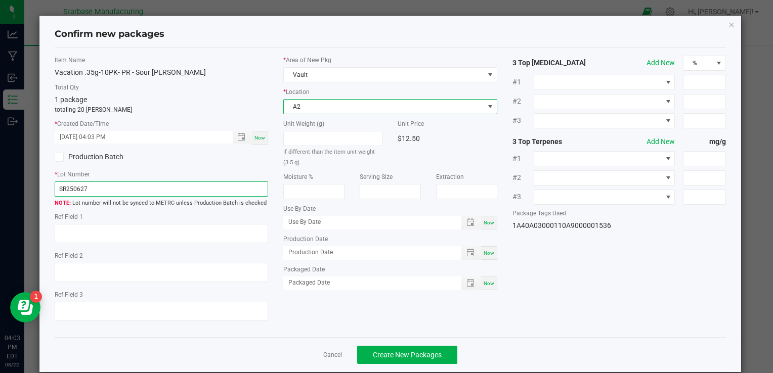
click at [140, 182] on input "SR250627" at bounding box center [162, 189] width 214 height 15
paste input "VACPRSR.35G10PK250806"
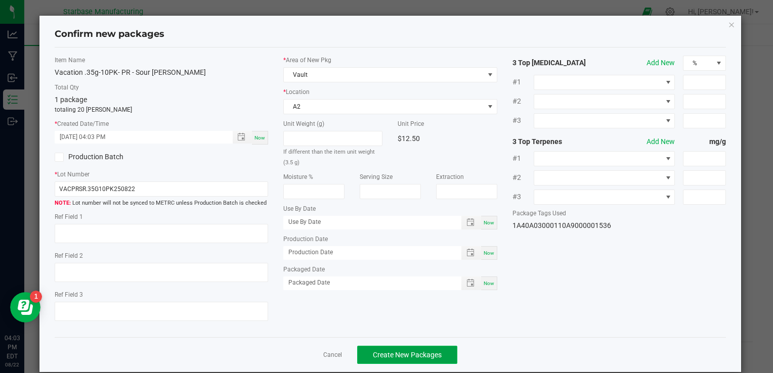
click at [392, 351] on span "Create New Packages" at bounding box center [407, 355] width 69 height 8
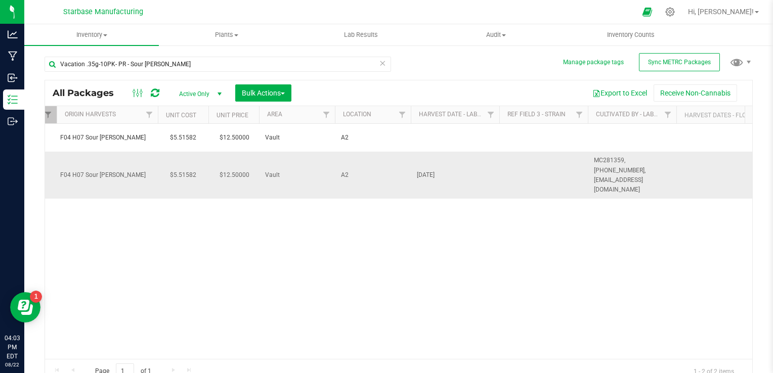
click at [424, 171] on span "[DATE]" at bounding box center [455, 176] width 76 height 10
click at [424, 168] on input "[DATE]" at bounding box center [452, 176] width 85 height 16
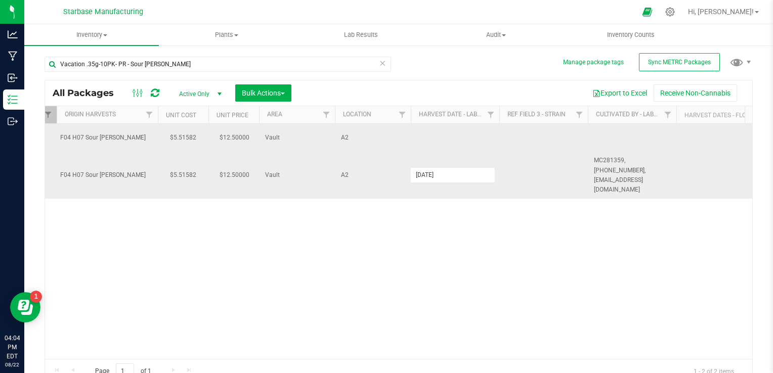
click at [443, 140] on td at bounding box center [455, 138] width 89 height 28
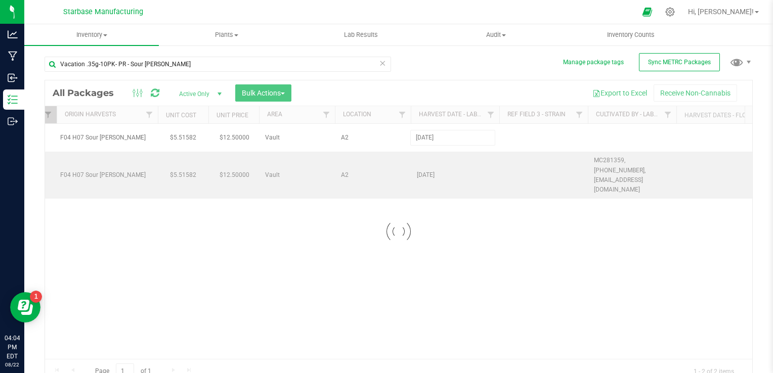
click at [622, 165] on div "Loading... All Packages Active Only Active Only Lab Samples Locked All External…" at bounding box center [399, 232] width 709 height 304
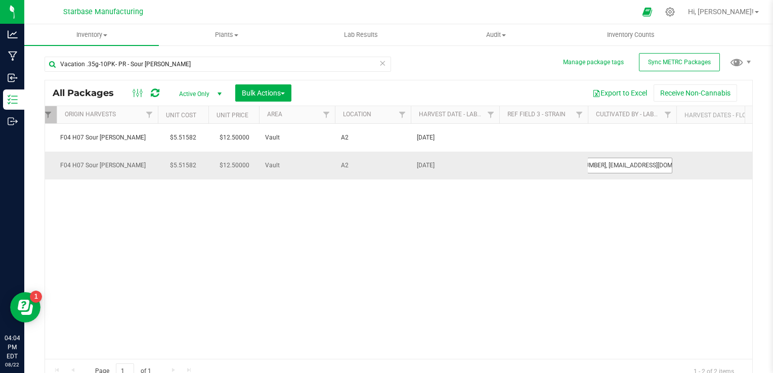
click at [624, 167] on input "MC281359, [PHONE_NUMBER], [EMAIL_ADDRESS][DOMAIN_NAME]" at bounding box center [630, 166] width 85 height 16
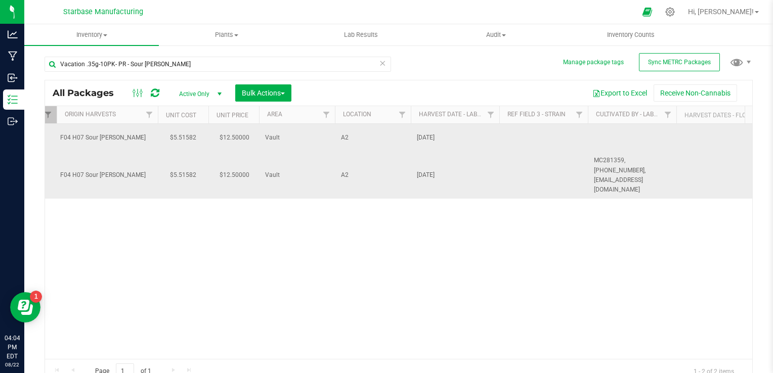
click at [620, 132] on td at bounding box center [632, 138] width 89 height 28
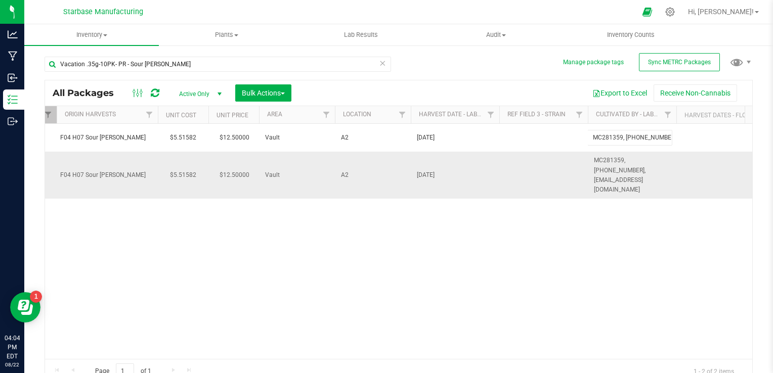
scroll to position [0, 70]
click at [339, 287] on div "All Packages Active Only Active Only Lab Samples Locked All External Internal B…" at bounding box center [399, 232] width 709 height 304
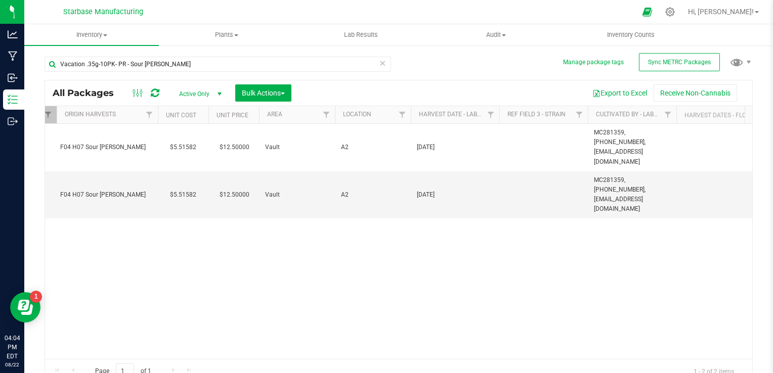
scroll to position [0, 1162]
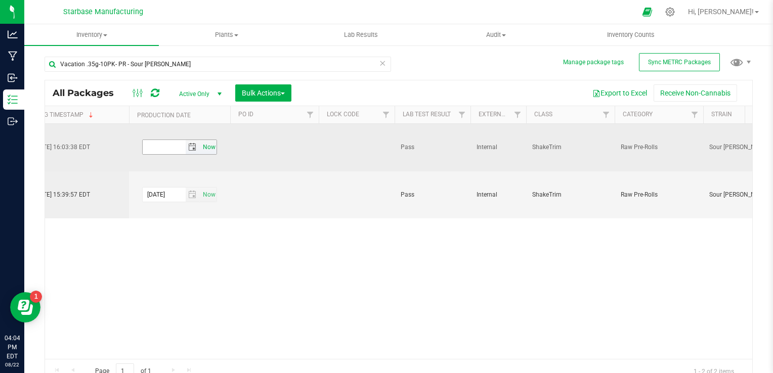
click at [207, 140] on span "Now" at bounding box center [208, 147] width 17 height 15
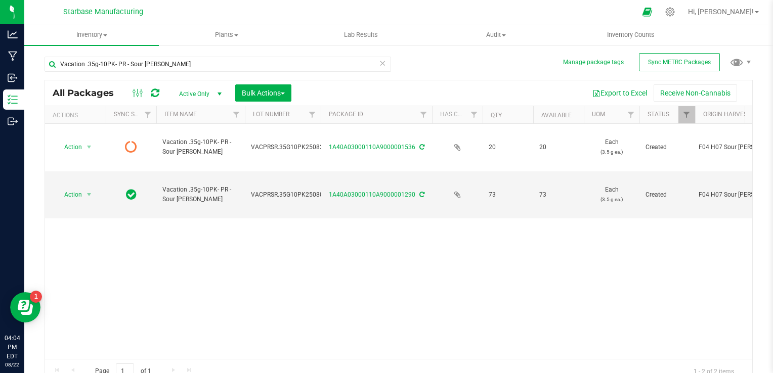
click at [176, 262] on div "Action Action Edit attributes Global inventory Lock package Print package label…" at bounding box center [399, 241] width 708 height 235
click at [97, 37] on span "Inventory" at bounding box center [91, 34] width 135 height 9
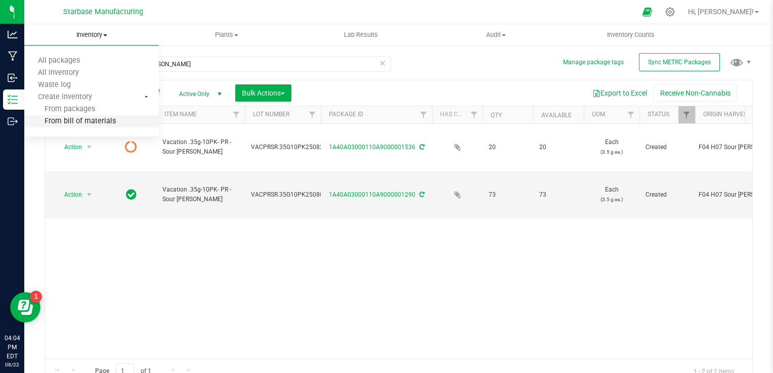
click at [101, 120] on span "From bill of materials" at bounding box center [70, 121] width 92 height 9
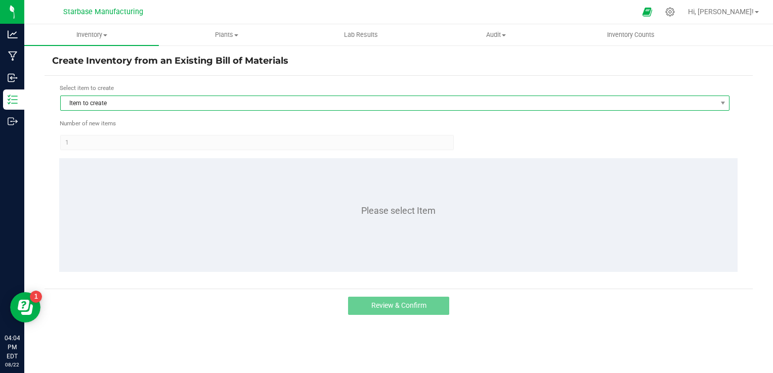
click at [103, 102] on span "Item to create" at bounding box center [389, 103] width 656 height 14
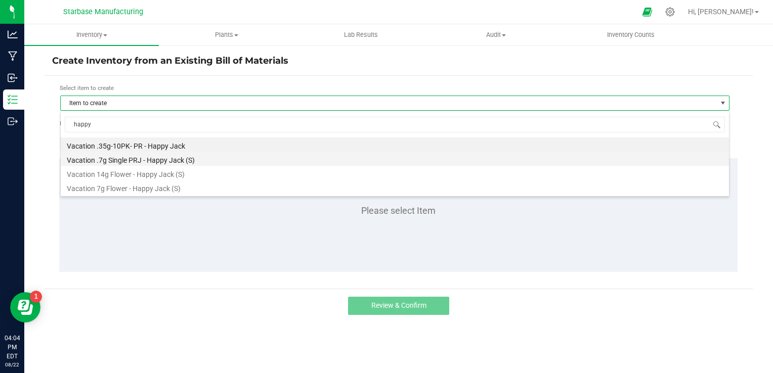
click at [143, 159] on li "Vacation .7g Single PRJ - Happy Jack (S)" at bounding box center [395, 159] width 669 height 14
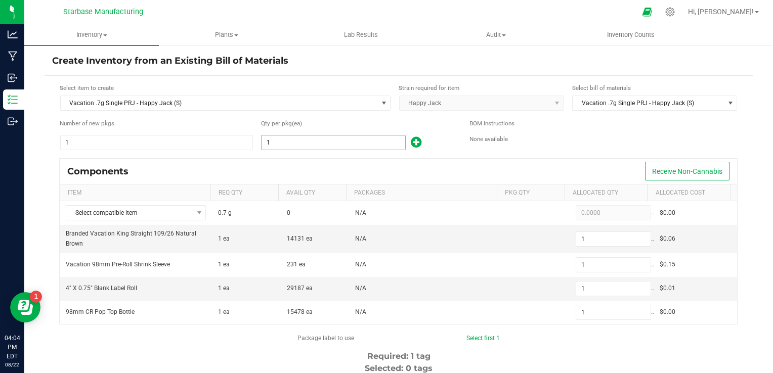
click at [271, 145] on input "1" at bounding box center [334, 143] width 144 height 14
click at [272, 177] on div "Components Receive Non-Cannabis" at bounding box center [399, 171] width 678 height 25
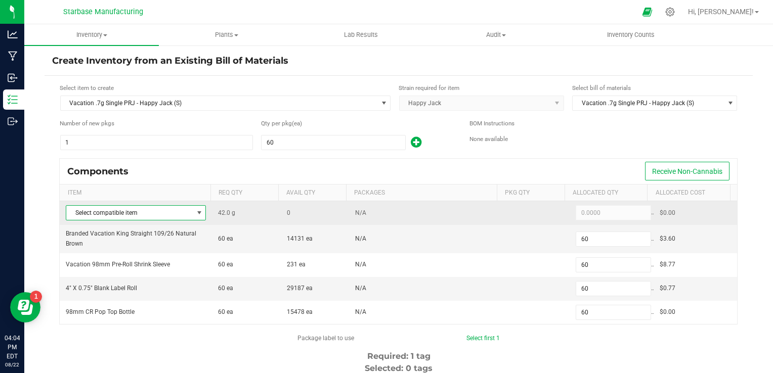
click at [187, 213] on span "Select compatible item" at bounding box center [129, 213] width 127 height 14
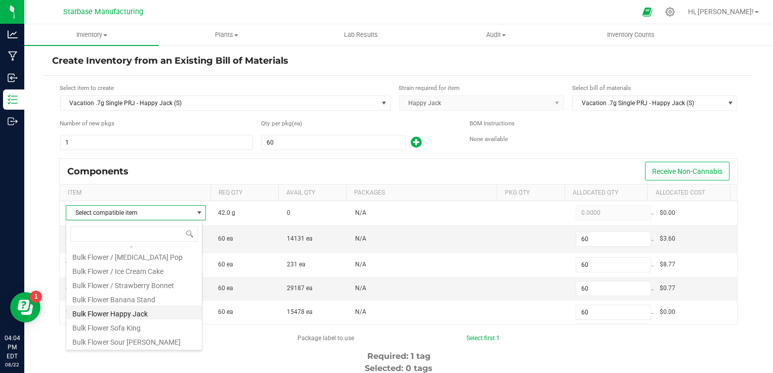
click at [152, 317] on li "Bulk Flower Happy Jack" at bounding box center [134, 313] width 136 height 14
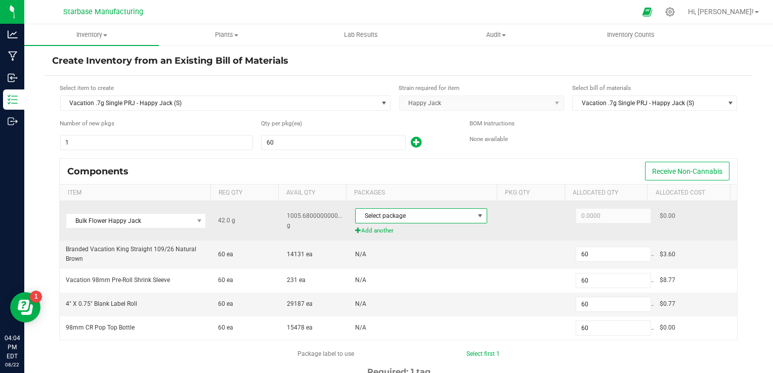
click at [413, 219] on span "Select package" at bounding box center [415, 216] width 118 height 14
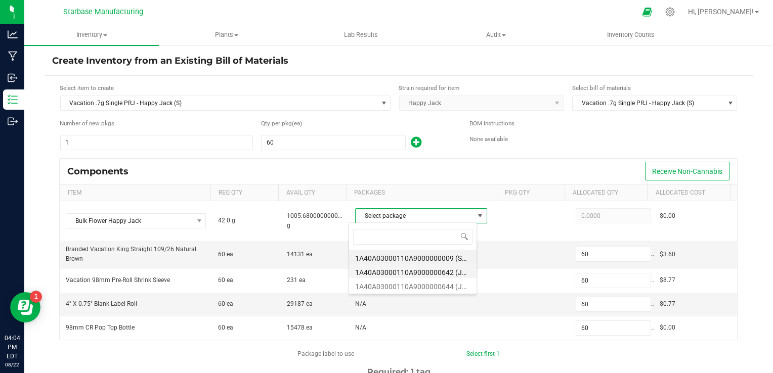
click at [409, 273] on li "1A40A03000110A9000000642 (JH250627)" at bounding box center [413, 271] width 128 height 14
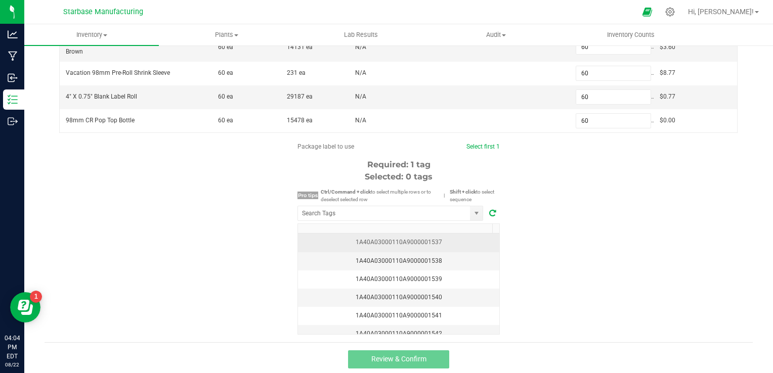
click at [433, 238] on div "1A40A03000110A9000001537" at bounding box center [398, 243] width 189 height 10
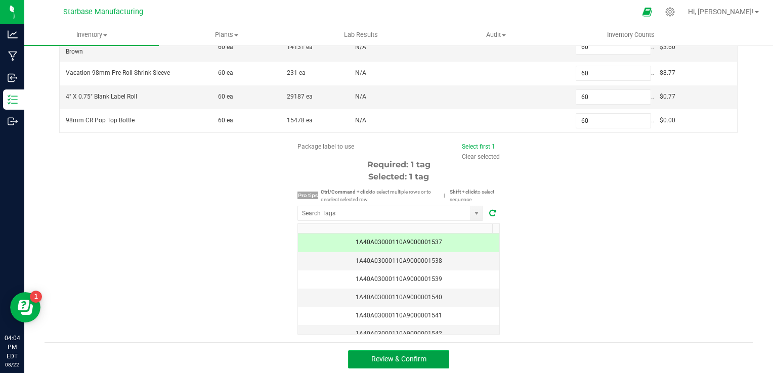
click at [428, 354] on button "Review & Confirm" at bounding box center [398, 360] width 101 height 18
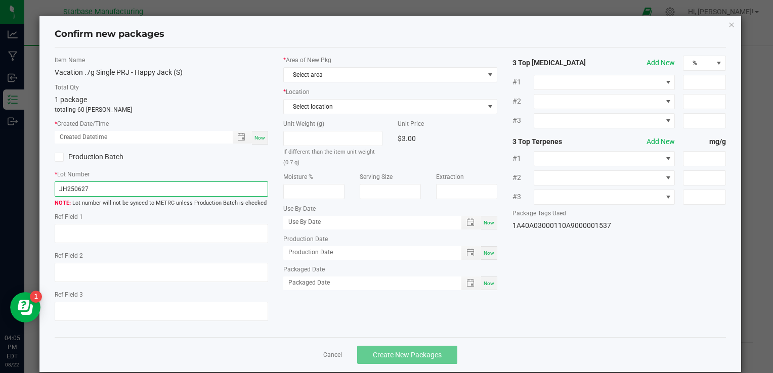
click at [77, 188] on input "JH250627" at bounding box center [162, 189] width 214 height 15
paste input "VACPRHJ.7G250729"
click at [255, 135] on span "Now" at bounding box center [260, 138] width 11 height 6
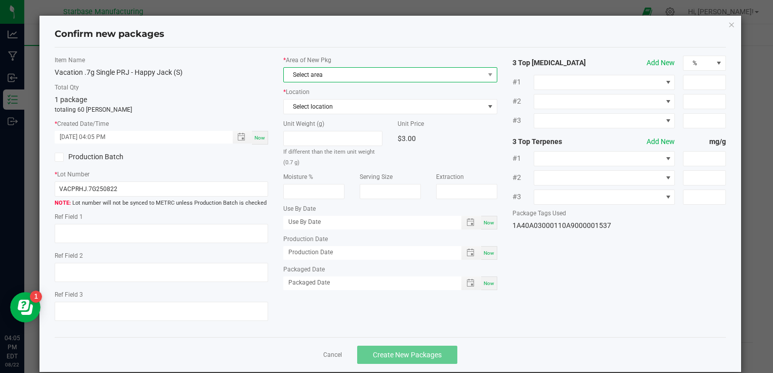
click at [350, 78] on span "Select area" at bounding box center [384, 75] width 200 height 14
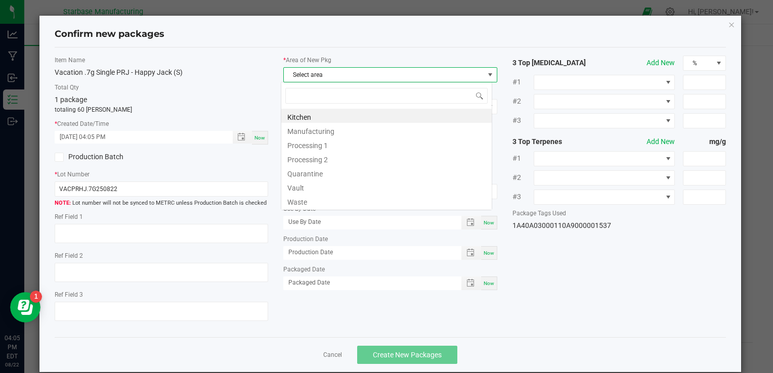
scroll to position [15, 212]
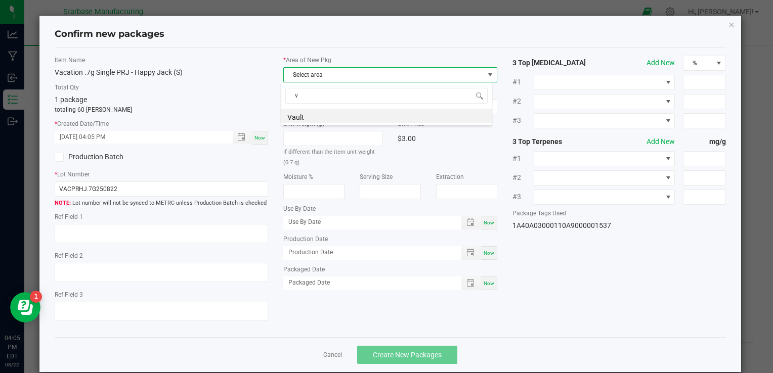
click at [340, 119] on li "Vault" at bounding box center [386, 116] width 211 height 14
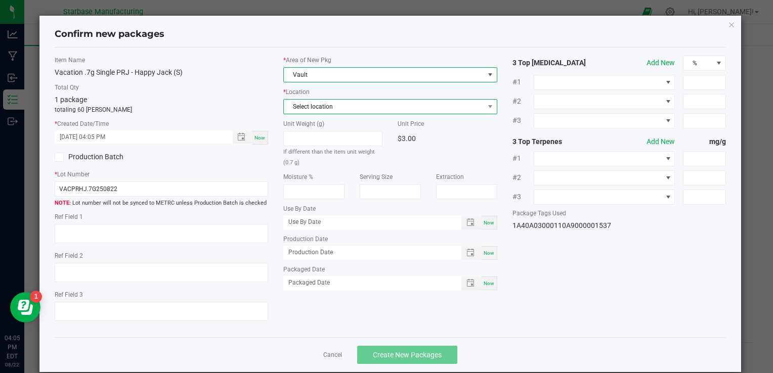
click at [341, 111] on span "Select location" at bounding box center [384, 107] width 200 height 14
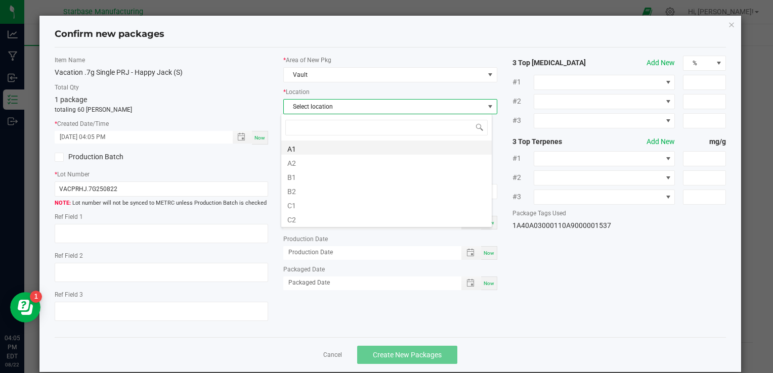
click at [338, 148] on li "A1" at bounding box center [386, 148] width 211 height 14
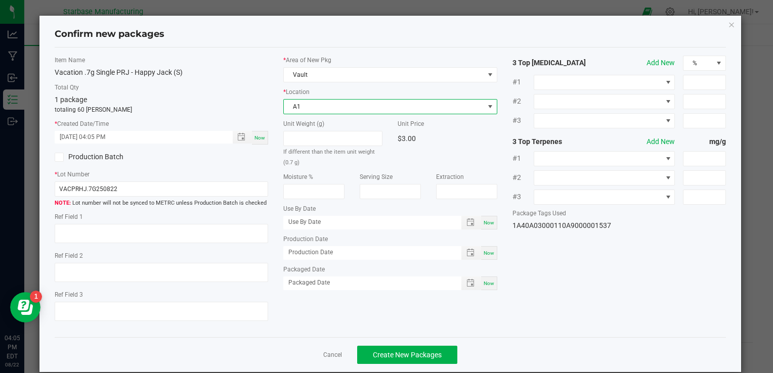
click at [370, 101] on span "A1" at bounding box center [384, 107] width 200 height 14
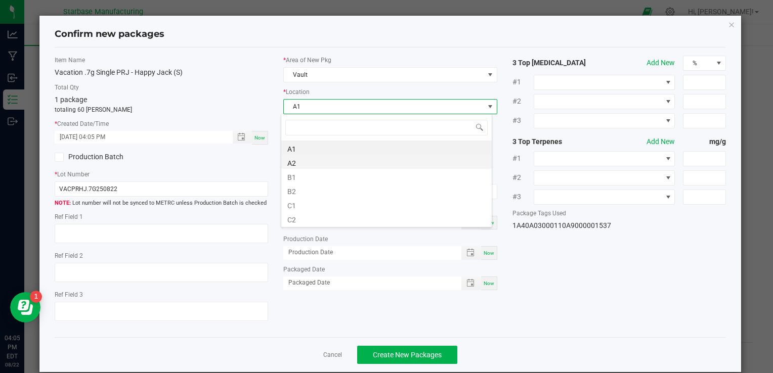
click at [356, 163] on li "A2" at bounding box center [386, 162] width 211 height 14
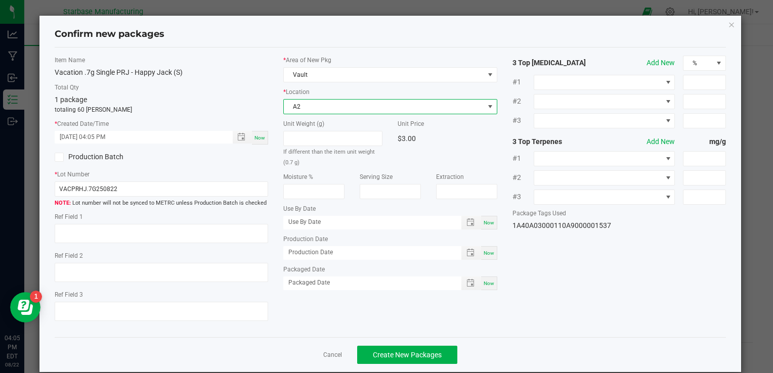
click at [481, 255] on div "Now" at bounding box center [489, 253] width 16 height 14
click at [484, 284] on span "Now" at bounding box center [489, 284] width 11 height 6
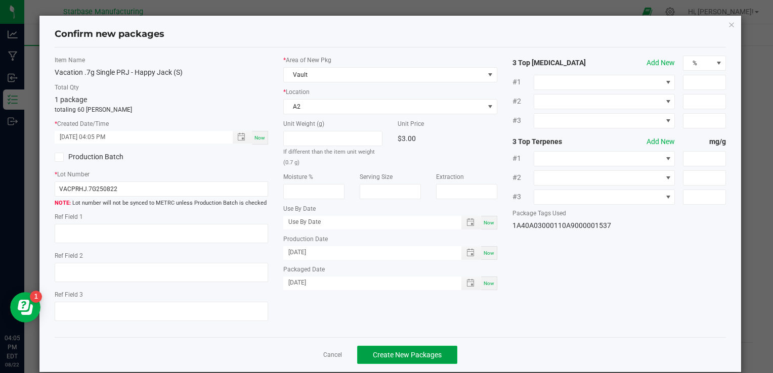
click at [390, 352] on span "Create New Packages" at bounding box center [407, 355] width 69 height 8
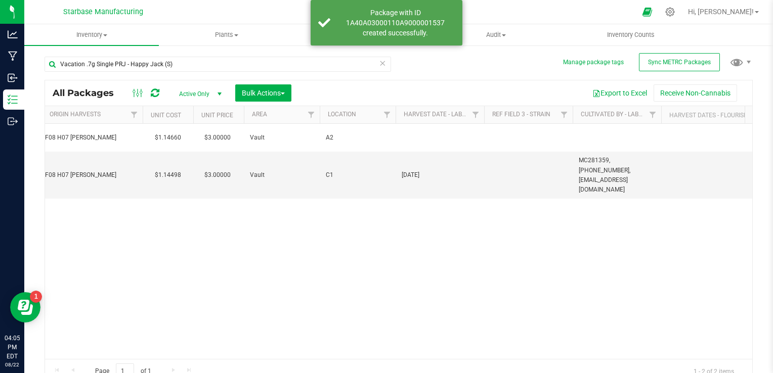
scroll to position [0, 852]
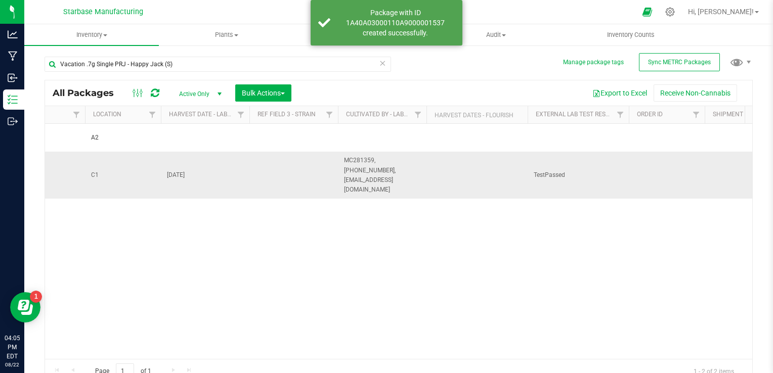
click at [180, 171] on span "[DATE]" at bounding box center [205, 176] width 76 height 10
click at [180, 168] on input "[DATE]" at bounding box center [202, 176] width 85 height 16
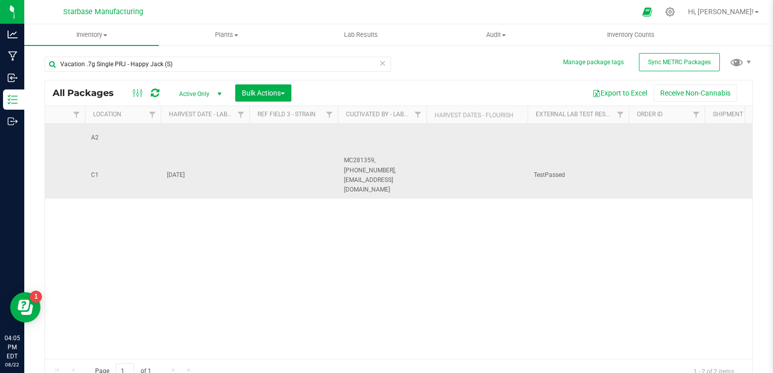
click at [193, 137] on td at bounding box center [205, 138] width 89 height 28
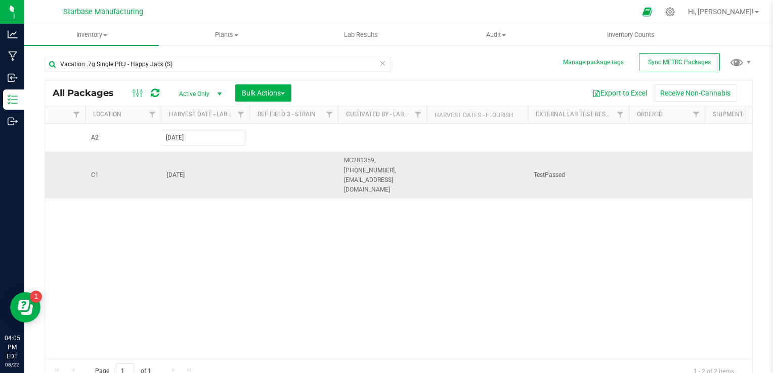
click at [379, 169] on div "All Packages Active Only Active Only Lab Samples Locked All External Internal B…" at bounding box center [399, 232] width 709 height 304
click at [379, 169] on span "MC281359, [PHONE_NUMBER], [EMAIL_ADDRESS][DOMAIN_NAME]" at bounding box center [382, 175] width 76 height 39
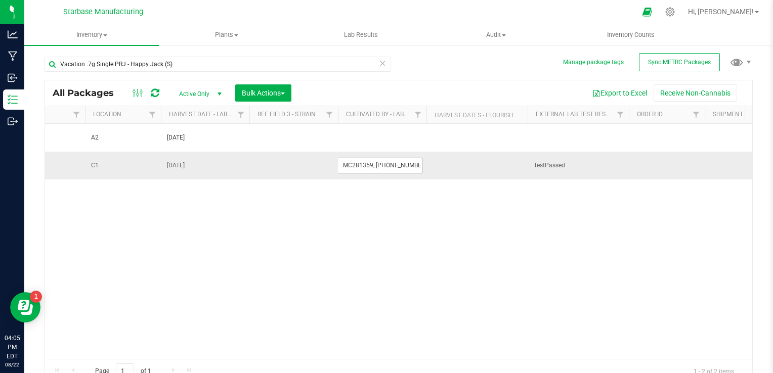
click at [379, 169] on input "MC281359, [PHONE_NUMBER], [EMAIL_ADDRESS][DOMAIN_NAME]" at bounding box center [380, 166] width 85 height 16
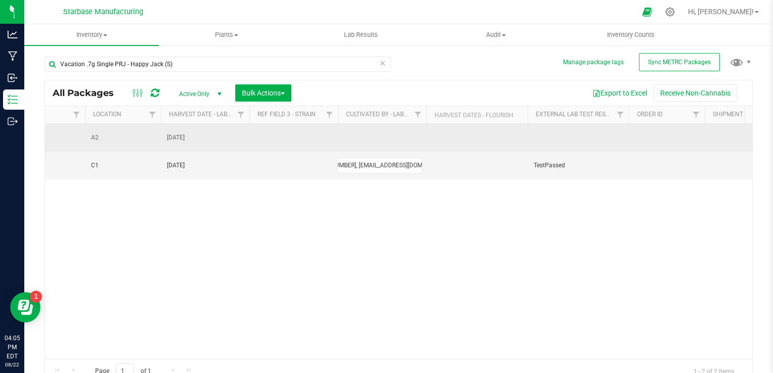
click at [361, 132] on td at bounding box center [382, 138] width 89 height 28
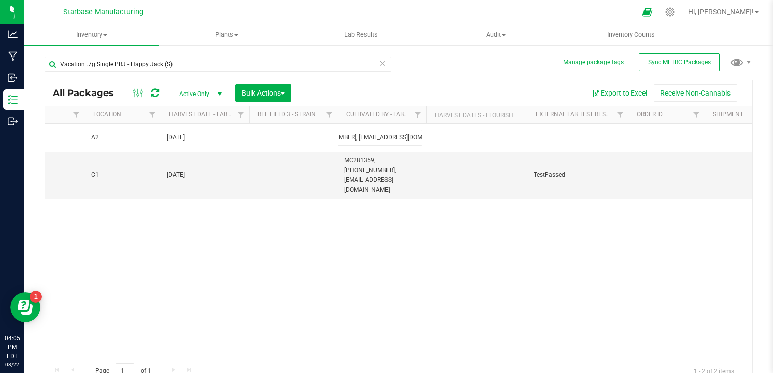
click at [275, 225] on div "All Packages Active Only Active Only Lab Samples Locked All External Internal B…" at bounding box center [399, 232] width 709 height 304
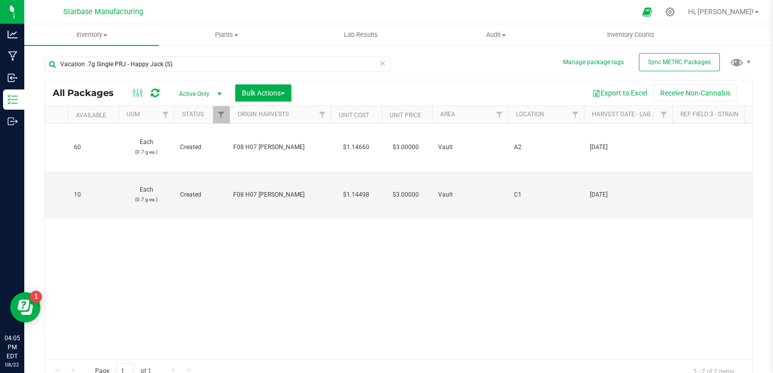
scroll to position [0, 0]
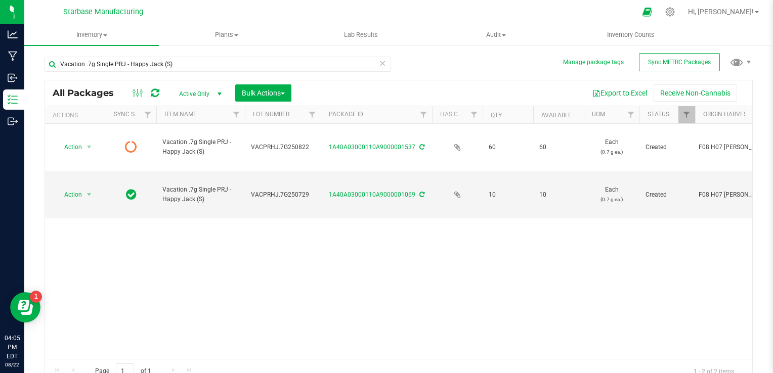
click at [186, 250] on div "Action Action Edit attributes Global inventory Lock package Print package label…" at bounding box center [399, 241] width 708 height 235
click at [648, 61] on span "Sync METRC Packages" at bounding box center [679, 62] width 63 height 7
click at [381, 63] on icon at bounding box center [382, 63] width 7 height 12
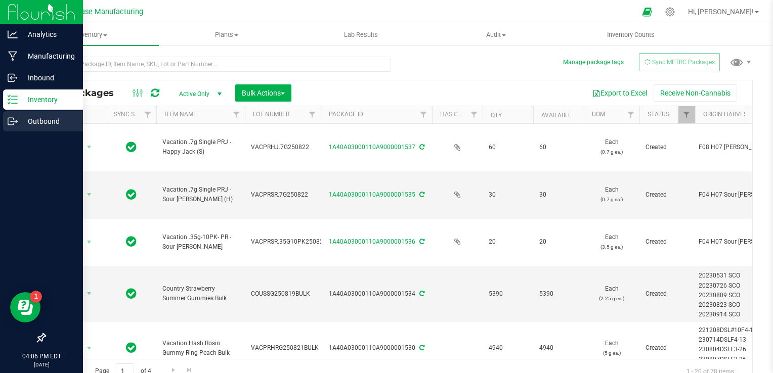
click at [9, 124] on icon at bounding box center [11, 121] width 6 height 7
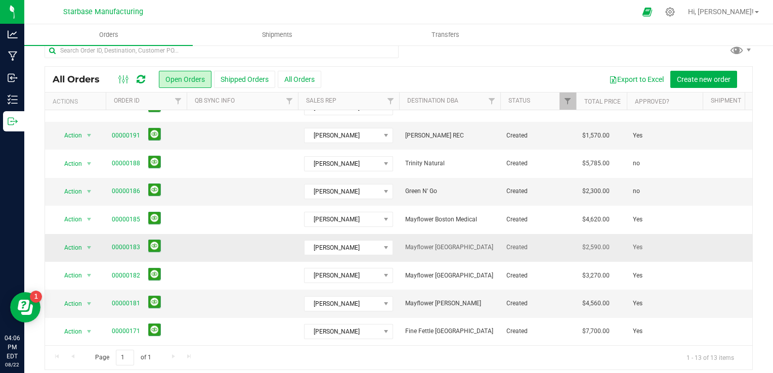
scroll to position [18, 0]
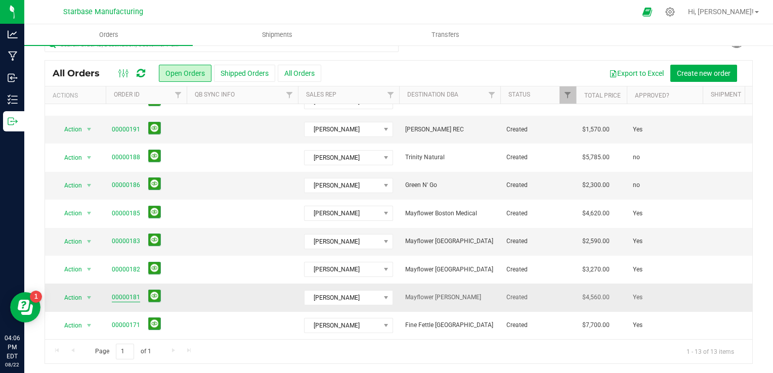
click at [126, 293] on link "00000181" at bounding box center [126, 298] width 28 height 10
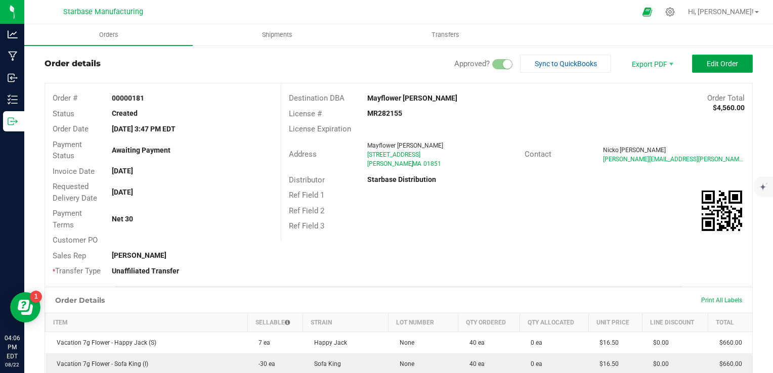
click at [732, 61] on button "Edit Order" at bounding box center [722, 64] width 61 height 18
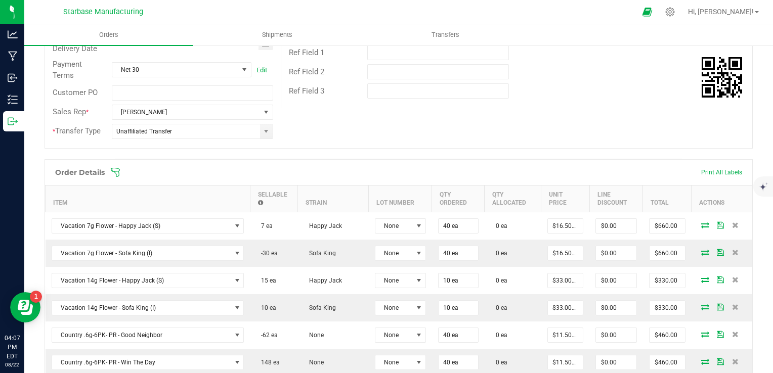
scroll to position [170, 0]
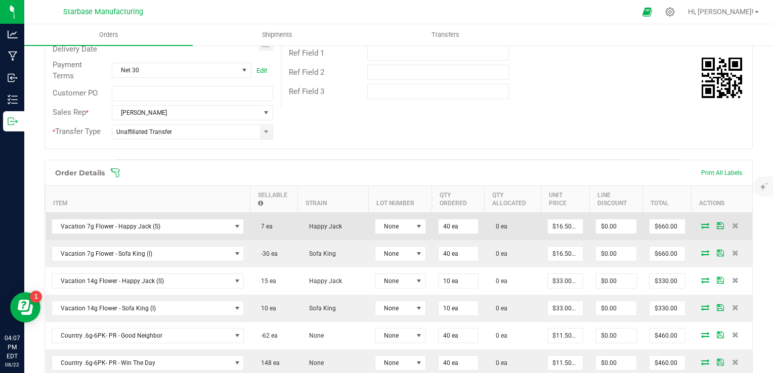
click at [701, 223] on icon at bounding box center [705, 226] width 8 height 6
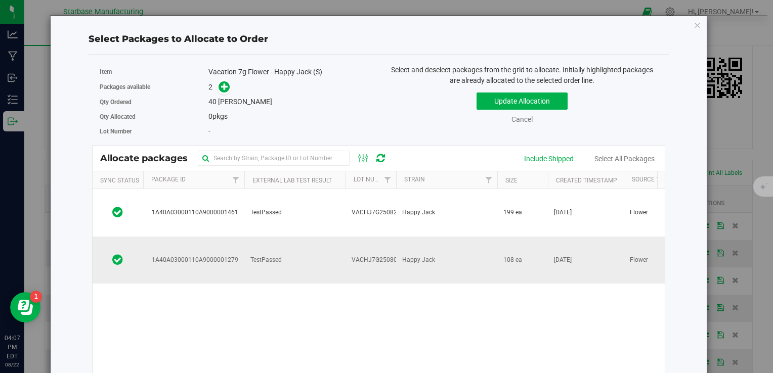
click at [329, 237] on td "TestPassed" at bounding box center [294, 260] width 101 height 47
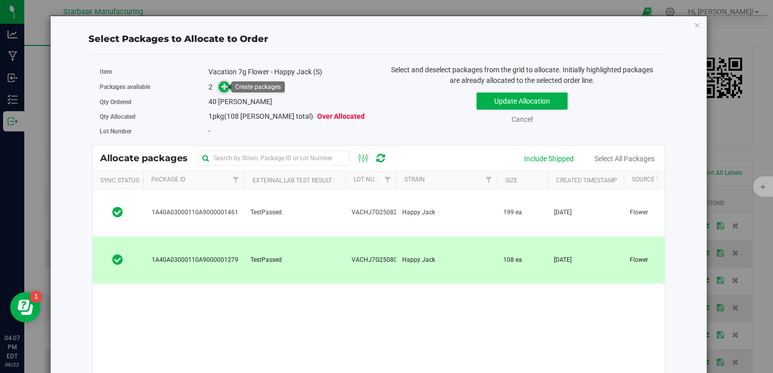
click at [224, 84] on icon at bounding box center [224, 86] width 7 height 7
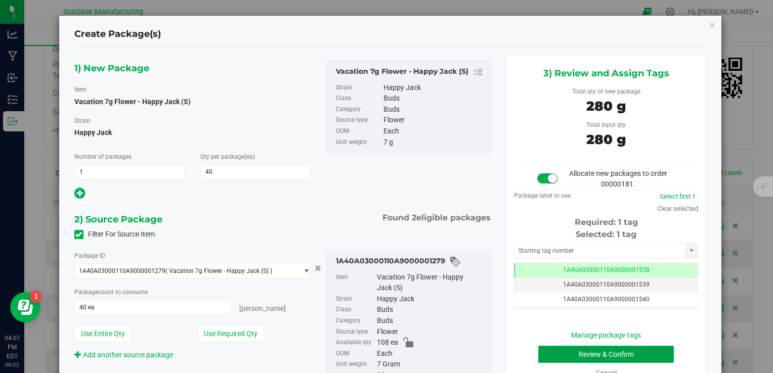
click at [580, 355] on button "Review & Confirm" at bounding box center [606, 354] width 136 height 17
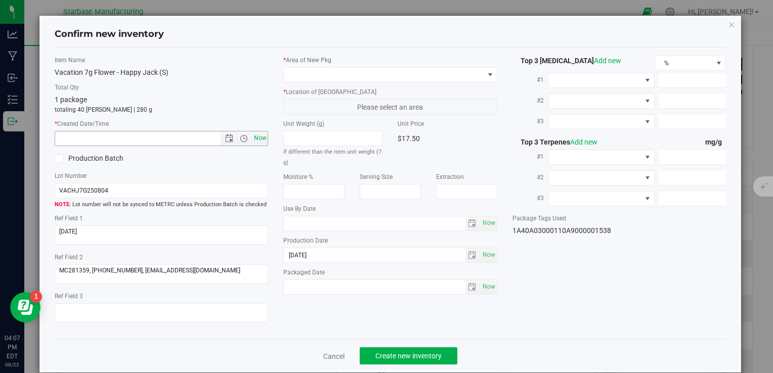
click at [259, 140] on span "Now" at bounding box center [260, 138] width 17 height 15
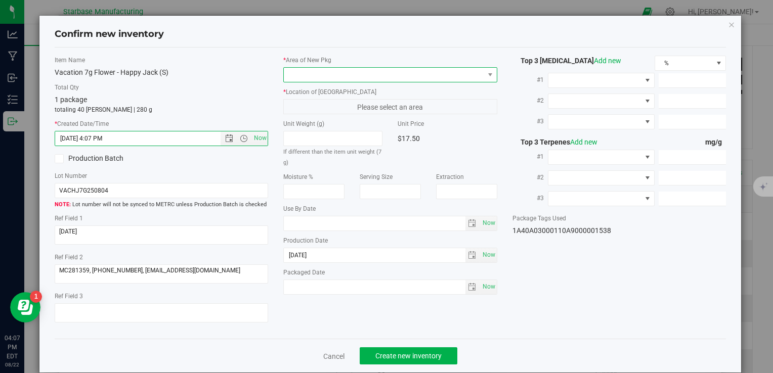
click at [324, 72] on span at bounding box center [384, 75] width 200 height 14
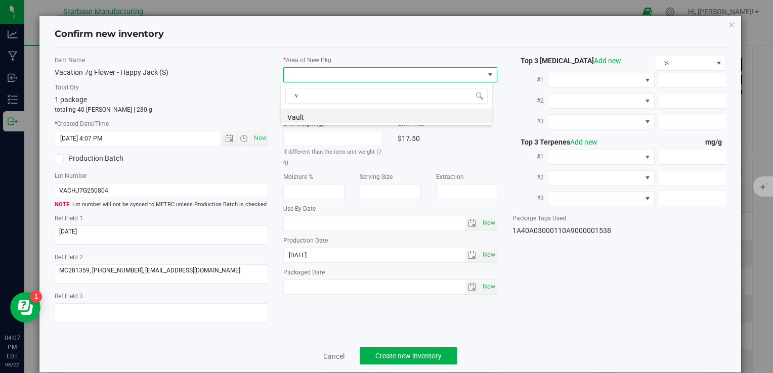
click at [322, 126] on label "Unit Weight (g)" at bounding box center [332, 123] width 99 height 9
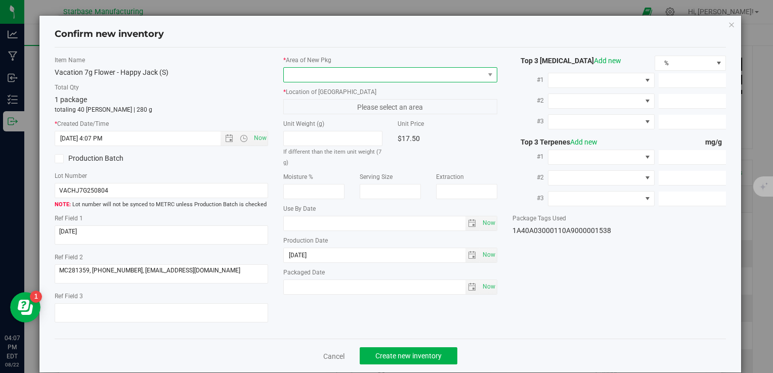
click at [327, 74] on span at bounding box center [384, 75] width 200 height 14
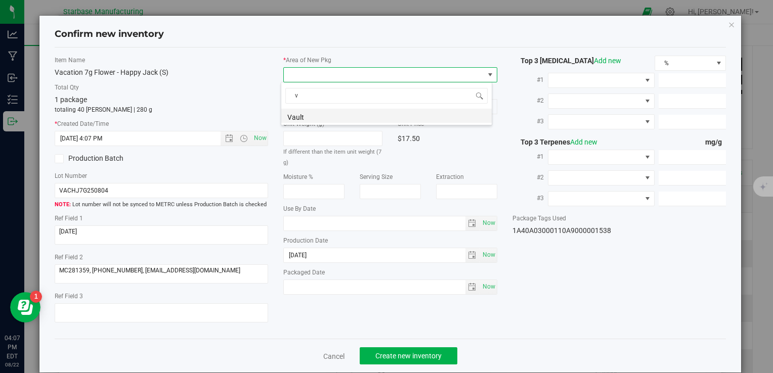
click at [322, 114] on li "Vault" at bounding box center [386, 116] width 211 height 14
click at [323, 108] on span "A1" at bounding box center [384, 107] width 200 height 14
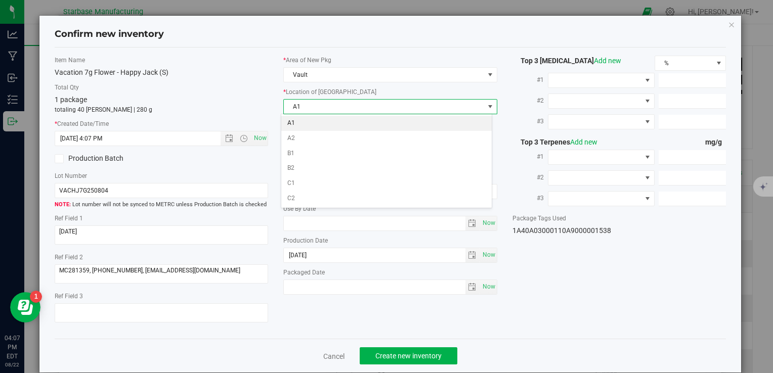
click at [323, 120] on li "A1" at bounding box center [386, 123] width 211 height 15
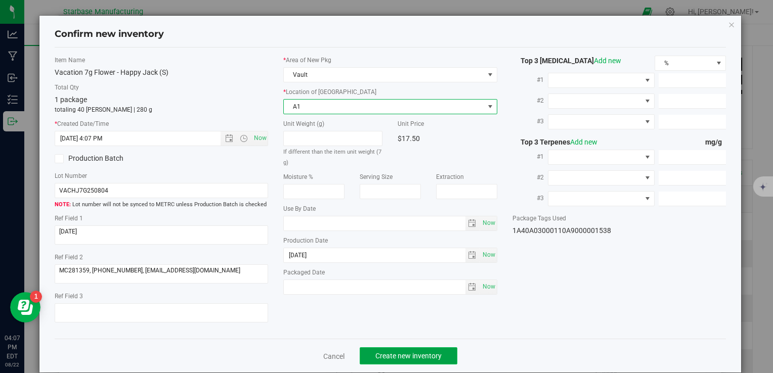
click at [397, 350] on button "Create new inventory" at bounding box center [409, 356] width 98 height 17
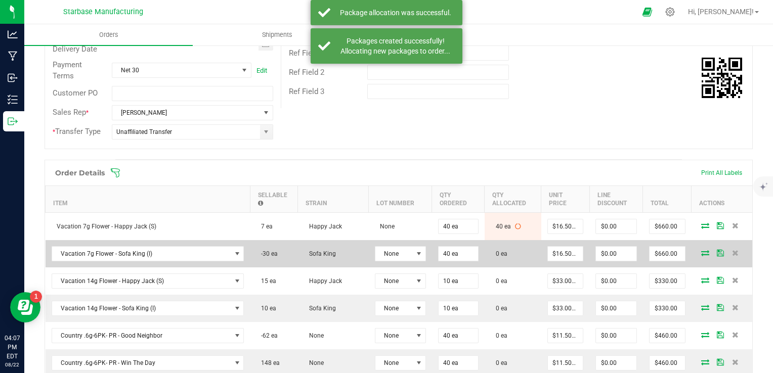
click at [702, 250] on span at bounding box center [705, 253] width 15 height 6
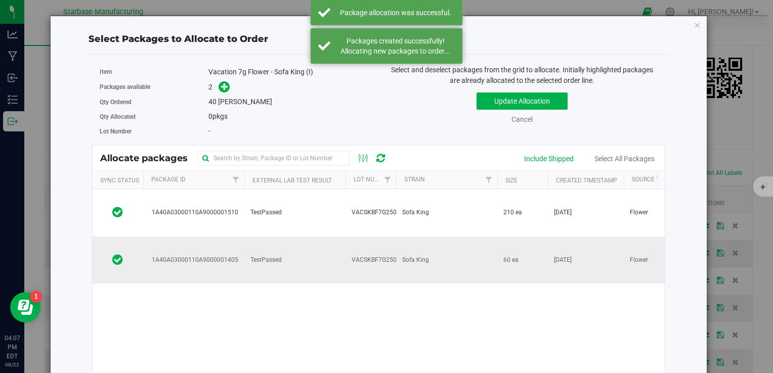
click at [407, 238] on td "Sofa King" at bounding box center [446, 260] width 101 height 47
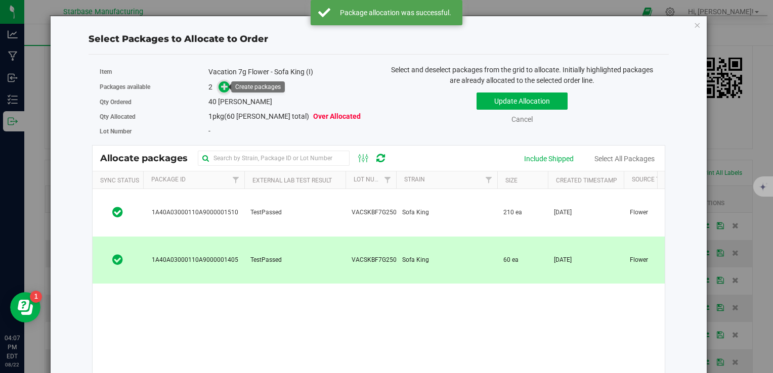
click at [223, 84] on icon at bounding box center [224, 86] width 7 height 7
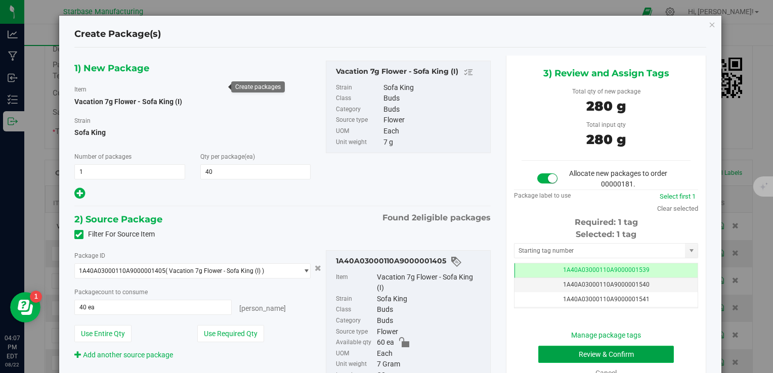
click at [546, 352] on button "Review & Confirm" at bounding box center [606, 354] width 136 height 17
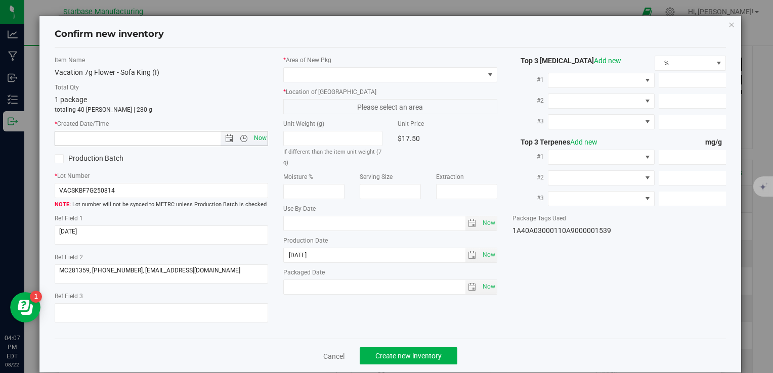
click at [255, 138] on span "Now" at bounding box center [260, 138] width 17 height 15
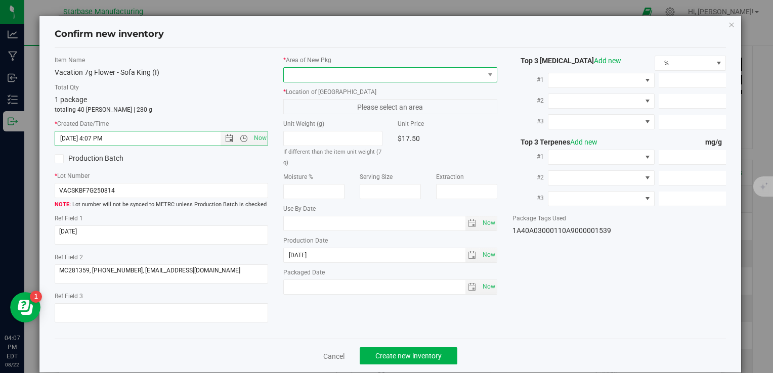
click at [343, 74] on span at bounding box center [384, 75] width 200 height 14
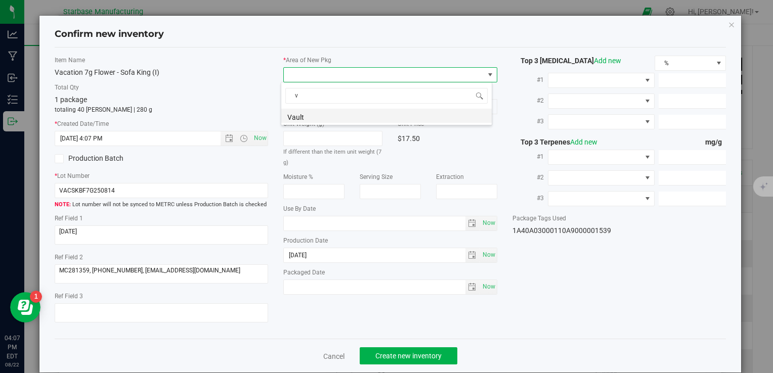
click at [334, 118] on li "Vault" at bounding box center [386, 116] width 211 height 14
click at [334, 104] on span "A1" at bounding box center [384, 107] width 200 height 14
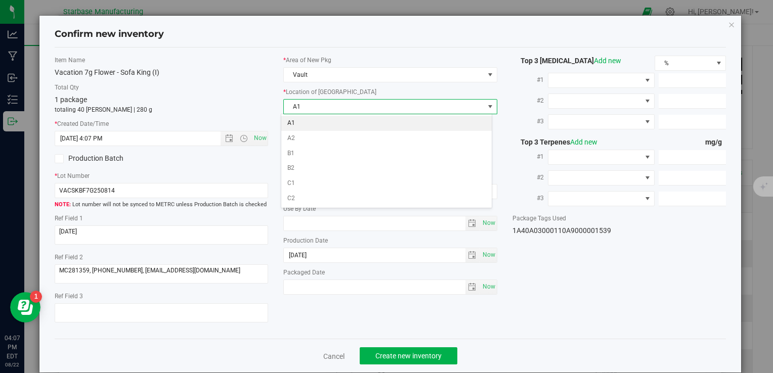
click at [331, 121] on li "A1" at bounding box center [386, 123] width 211 height 15
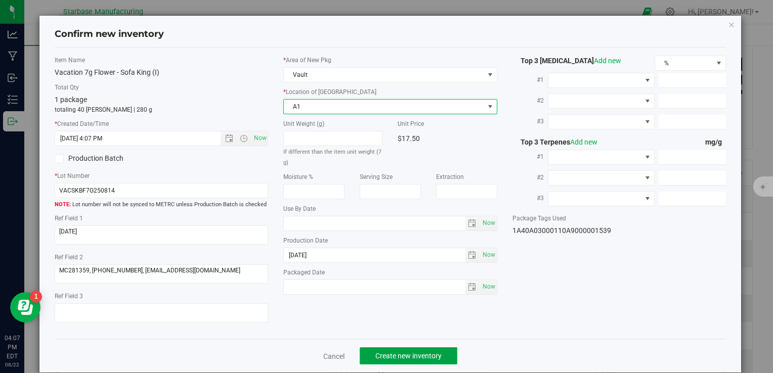
click at [421, 353] on span "Create new inventory" at bounding box center [409, 356] width 66 height 8
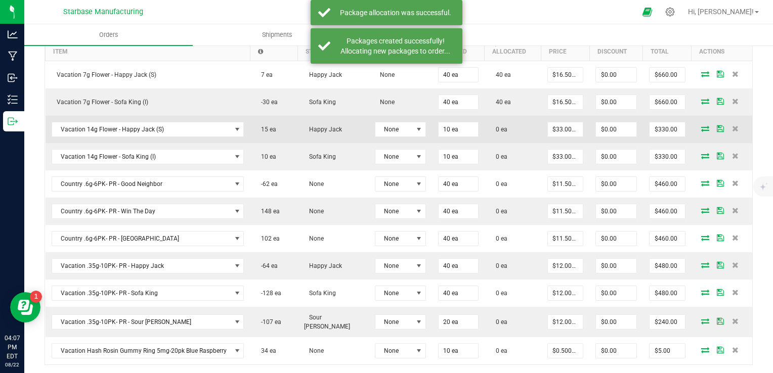
click at [701, 128] on icon at bounding box center [705, 129] width 8 height 6
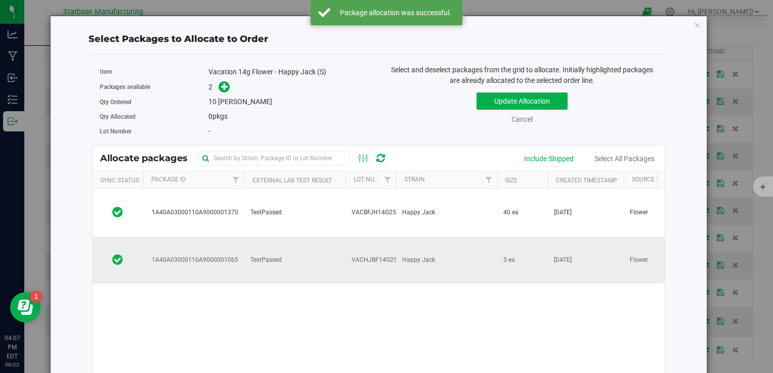
click at [341, 237] on td "TestPassed" at bounding box center [294, 260] width 101 height 47
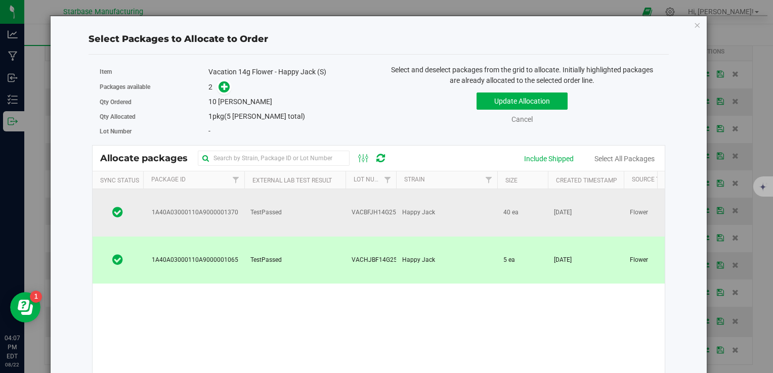
click at [290, 200] on td "TestPassed" at bounding box center [294, 213] width 101 height 48
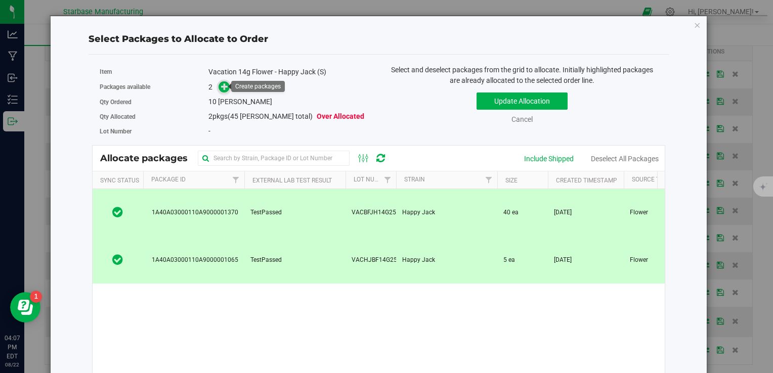
click at [223, 87] on icon at bounding box center [224, 86] width 7 height 7
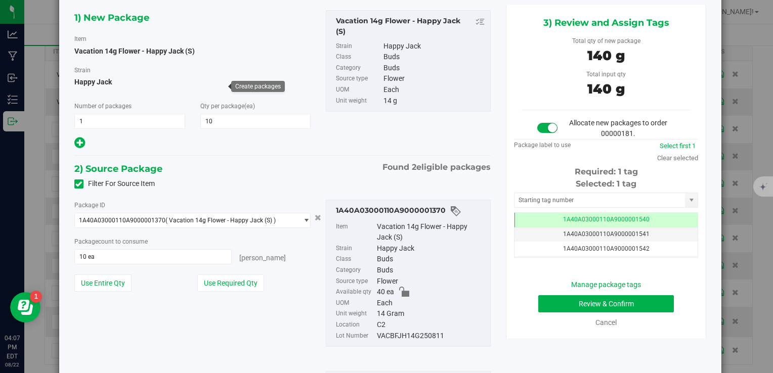
click at [398, 335] on div "VACBFJH14G250811" at bounding box center [431, 336] width 108 height 11
copy div "VACBFJH14G250811"
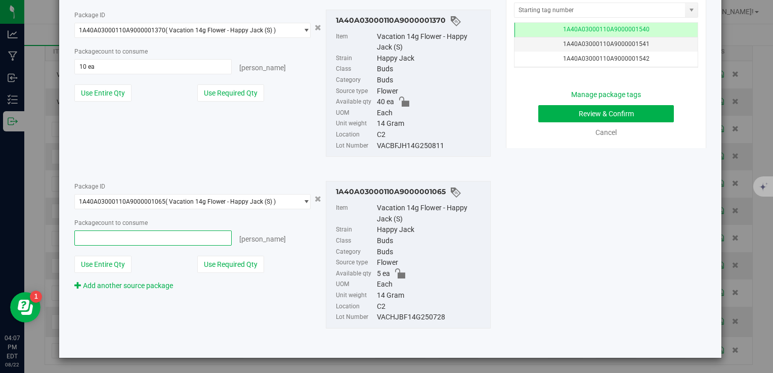
click at [150, 244] on span at bounding box center [153, 238] width 158 height 15
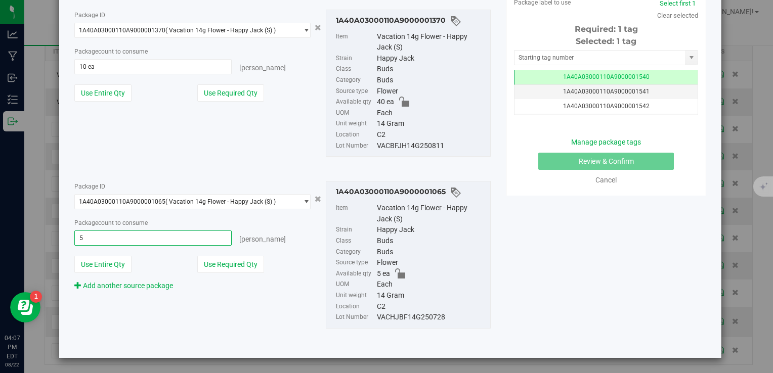
click at [182, 145] on div "Package ID 1A40A03000110A9000001370 ( Vacation 14g Flower - Happy Jack (S) ) 1A…" at bounding box center [283, 84] width 432 height 164
click at [159, 62] on span "10 ea 10" at bounding box center [153, 66] width 158 height 15
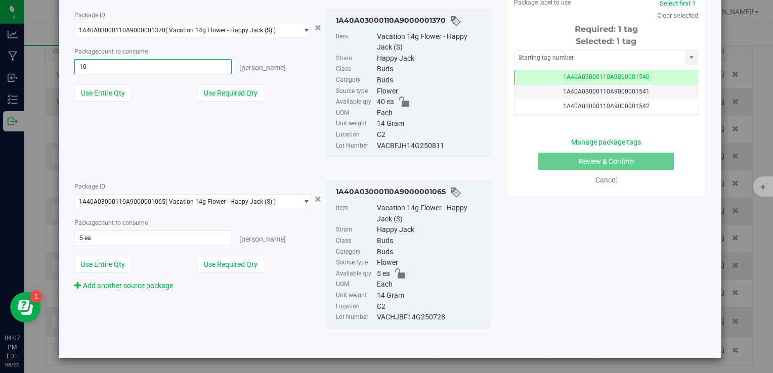
click at [159, 62] on input "10" at bounding box center [153, 67] width 157 height 14
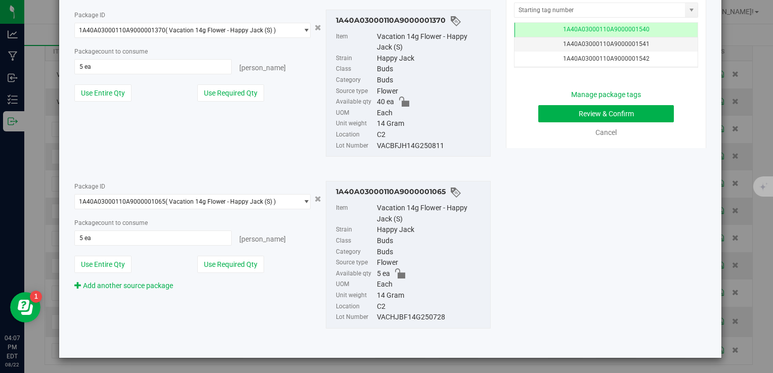
click at [261, 148] on div "Package ID 1A40A03000110A9000001370 ( Vacation 14g Flower - Happy Jack (S) ) 1A…" at bounding box center [283, 84] width 432 height 164
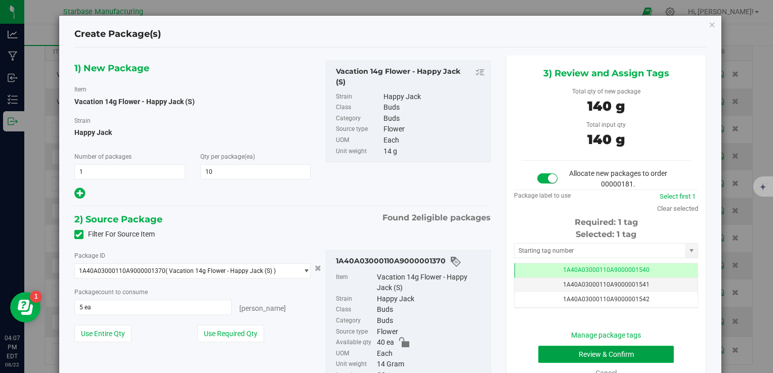
click at [572, 355] on button "Review & Confirm" at bounding box center [606, 354] width 136 height 17
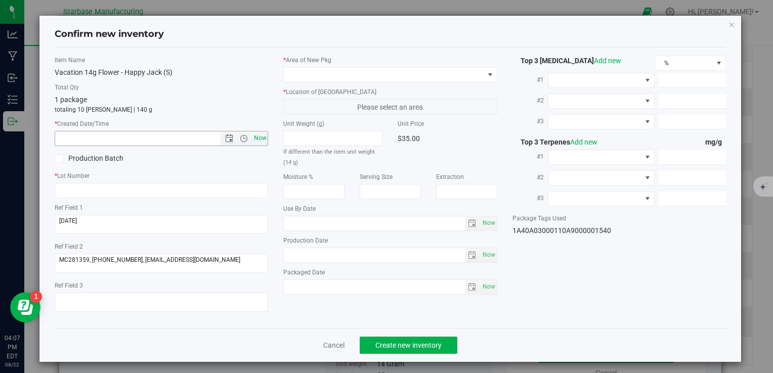
click at [257, 143] on span "Now" at bounding box center [260, 138] width 17 height 15
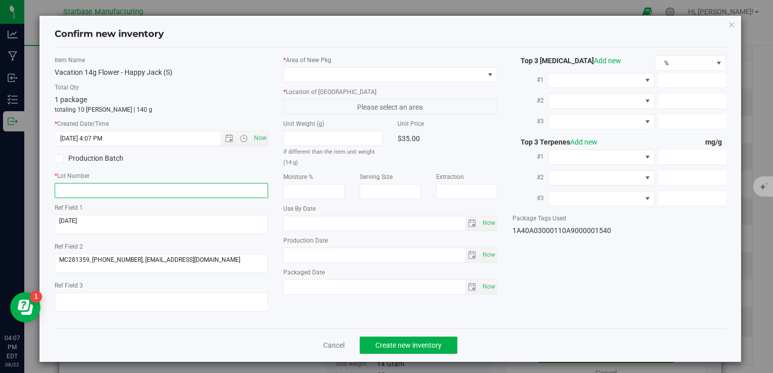
paste input "VACBFJH14G250811"
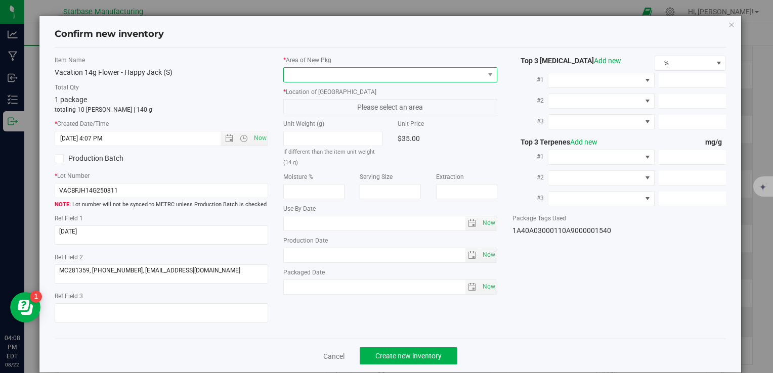
click at [345, 74] on span at bounding box center [384, 75] width 200 height 14
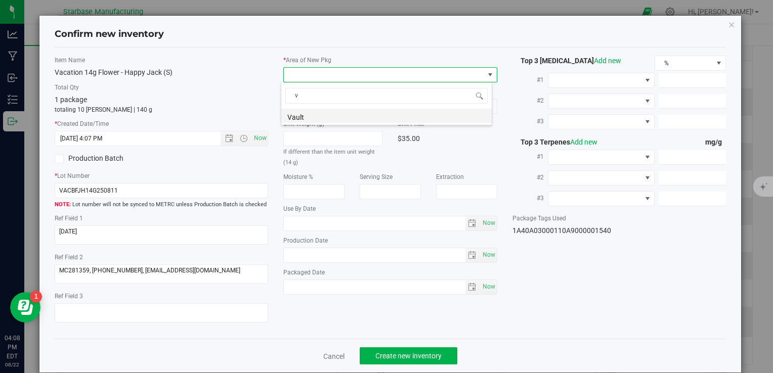
click at [325, 116] on li "Vault" at bounding box center [386, 116] width 211 height 14
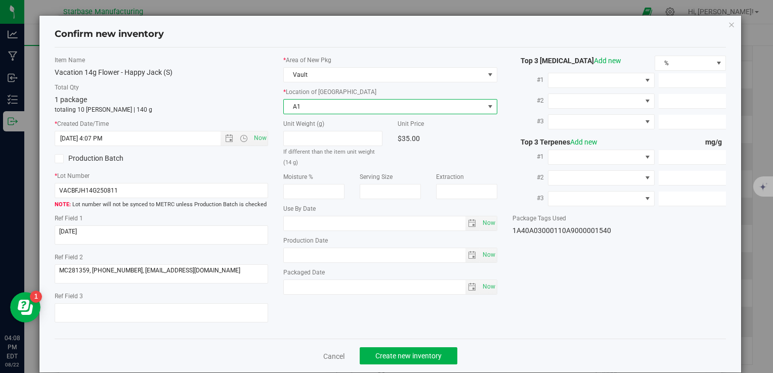
click at [325, 107] on span "A1" at bounding box center [384, 107] width 200 height 14
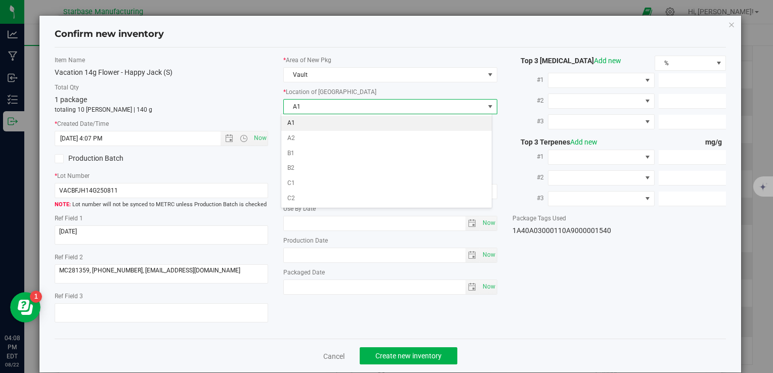
click at [322, 123] on li "A1" at bounding box center [386, 123] width 211 height 15
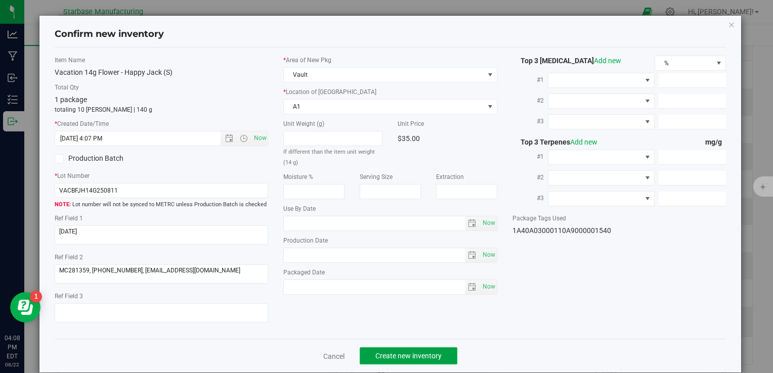
click at [406, 354] on span "Create new inventory" at bounding box center [409, 356] width 66 height 8
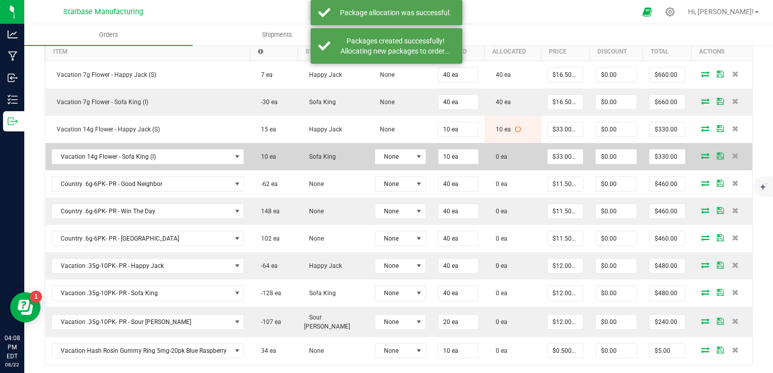
click at [701, 153] on icon at bounding box center [705, 156] width 8 height 6
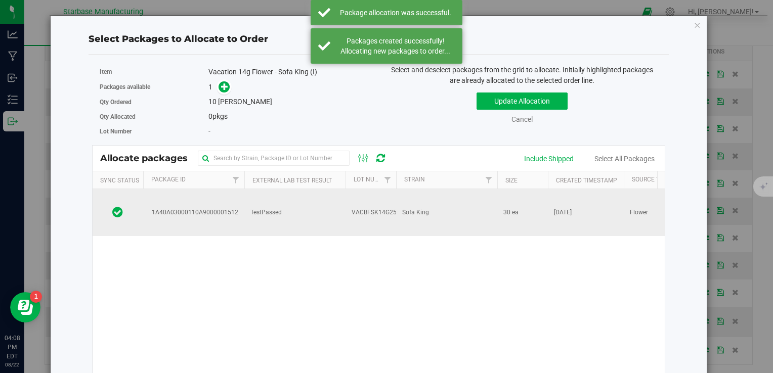
drag, startPoint x: 356, startPoint y: 200, endPoint x: 350, endPoint y: 196, distance: 7.0
click at [356, 208] on span "VACBFSK14G250821" at bounding box center [381, 213] width 59 height 10
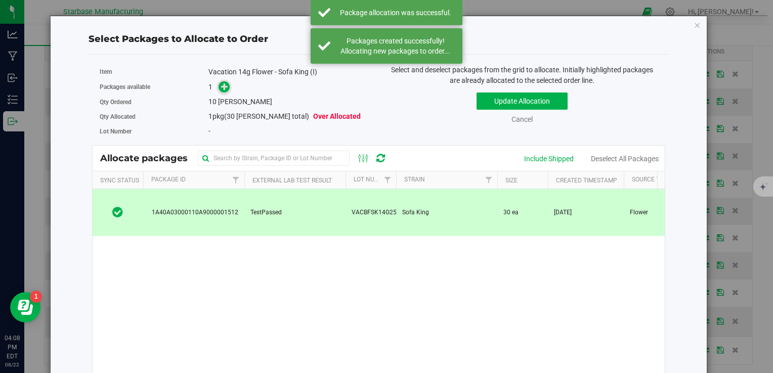
click at [222, 84] on span at bounding box center [225, 87] width 12 height 12
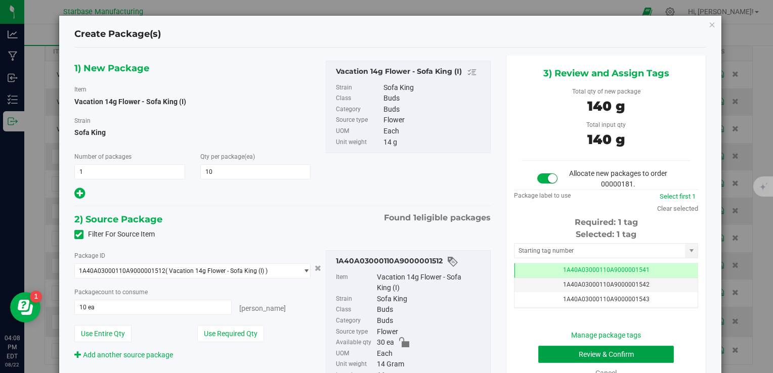
click at [586, 359] on button "Review & Confirm" at bounding box center [606, 354] width 136 height 17
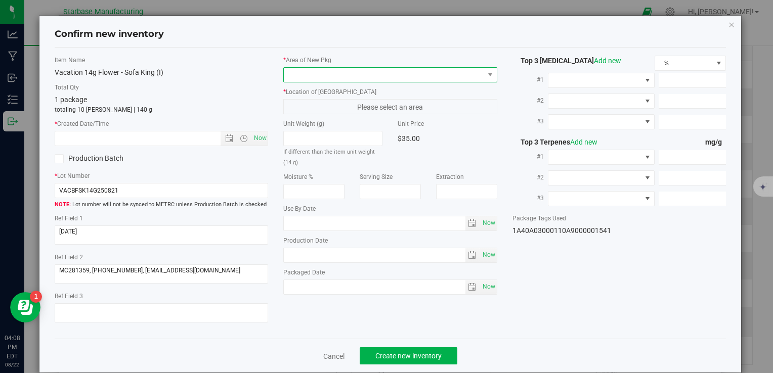
click at [328, 76] on span at bounding box center [384, 75] width 200 height 14
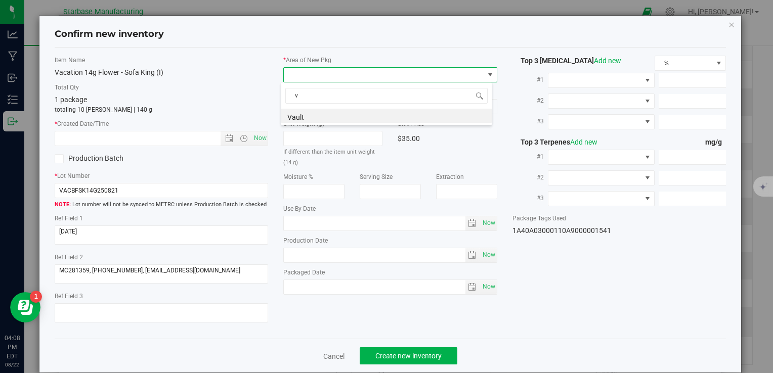
click at [322, 115] on li "Vault" at bounding box center [386, 116] width 211 height 14
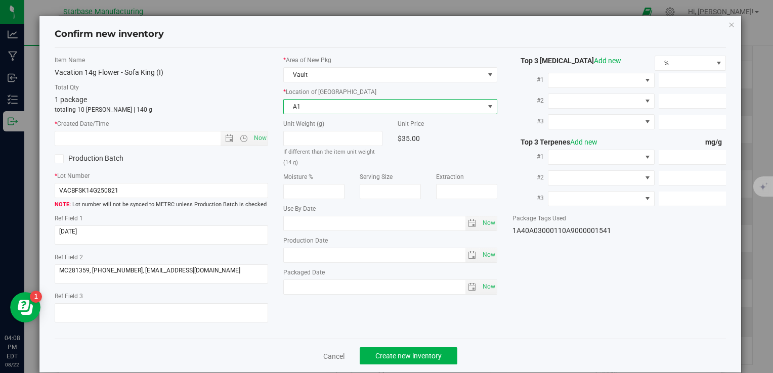
click at [321, 111] on span "A1" at bounding box center [384, 107] width 200 height 14
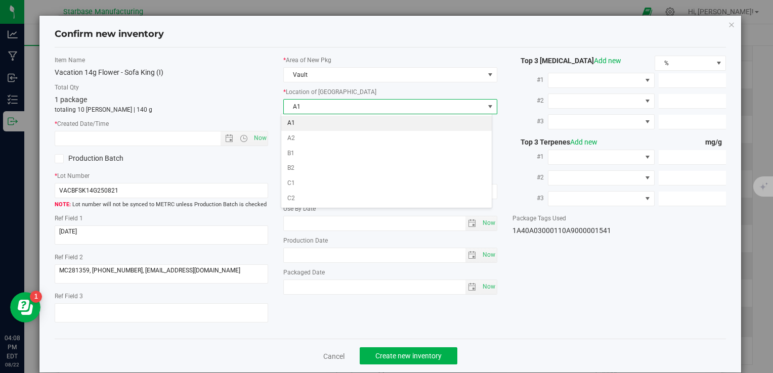
click at [320, 124] on li "A1" at bounding box center [386, 123] width 211 height 15
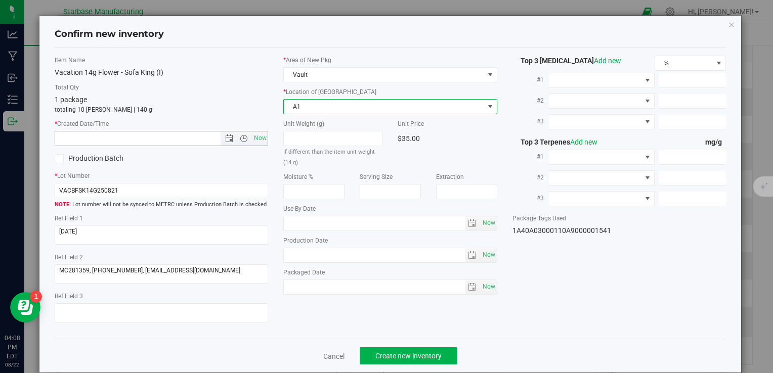
drag, startPoint x: 261, startPoint y: 139, endPoint x: 286, endPoint y: 178, distance: 45.8
click at [261, 140] on span "Now" at bounding box center [260, 138] width 17 height 15
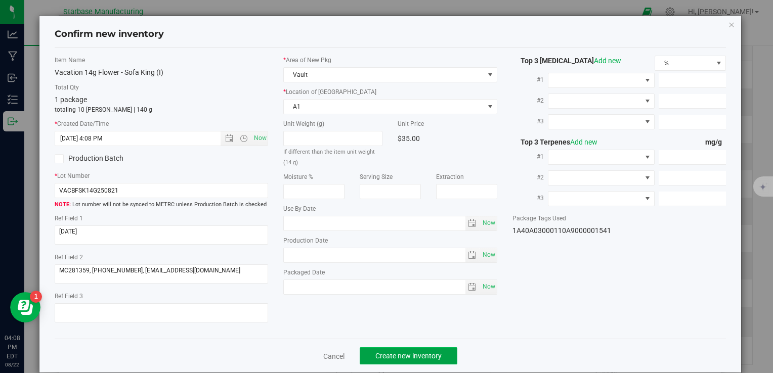
click at [402, 357] on span "Create new inventory" at bounding box center [409, 356] width 66 height 8
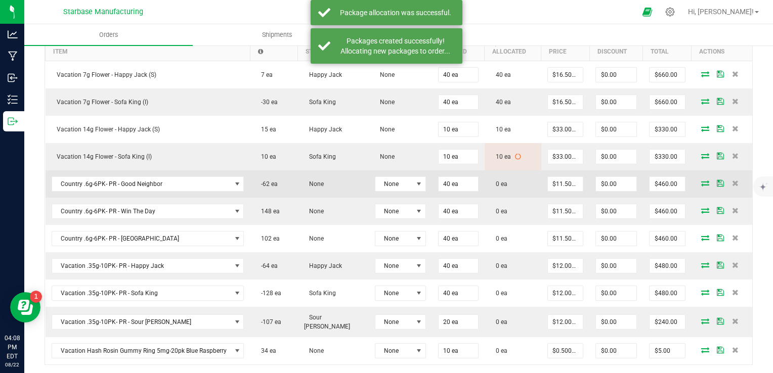
click at [701, 181] on icon at bounding box center [705, 183] width 8 height 6
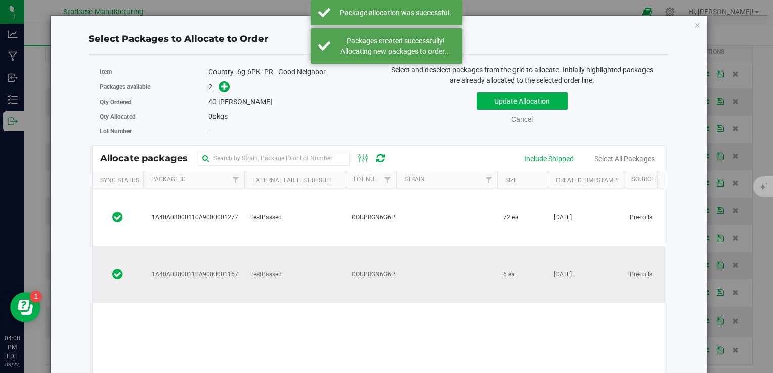
click at [408, 246] on td at bounding box center [446, 274] width 101 height 57
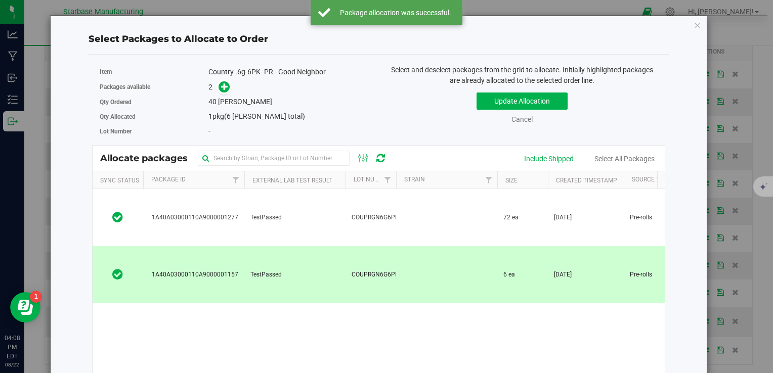
drag, startPoint x: 262, startPoint y: 205, endPoint x: 253, endPoint y: 185, distance: 22.9
click at [262, 213] on span "TestPassed" at bounding box center [266, 218] width 31 height 10
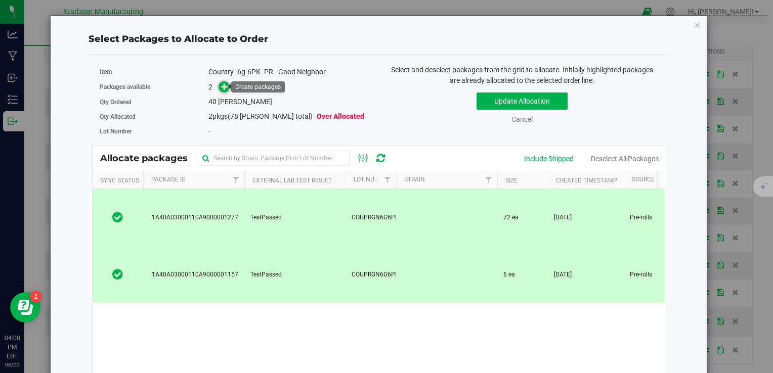
click at [224, 88] on icon at bounding box center [224, 86] width 7 height 7
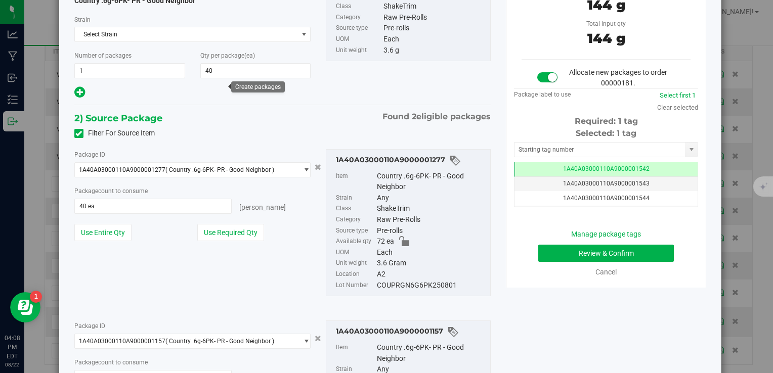
click at [413, 287] on div "COUPRGN6G6PK250801" at bounding box center [431, 285] width 108 height 11
copy div "COUPRGN6G6PK250801"
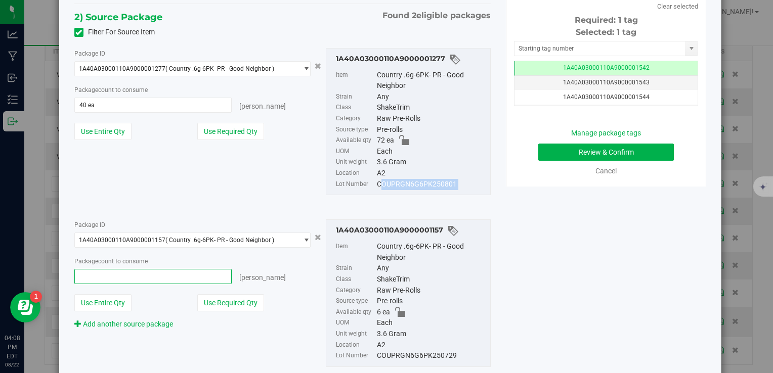
click at [147, 275] on span at bounding box center [153, 276] width 158 height 15
click at [147, 275] on input "text" at bounding box center [153, 277] width 157 height 14
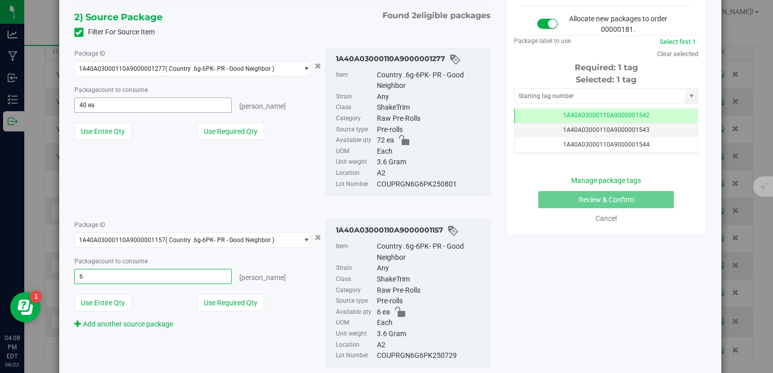
click at [132, 104] on span "40 ea 40" at bounding box center [153, 105] width 158 height 15
click at [132, 104] on input "40" at bounding box center [153, 105] width 157 height 14
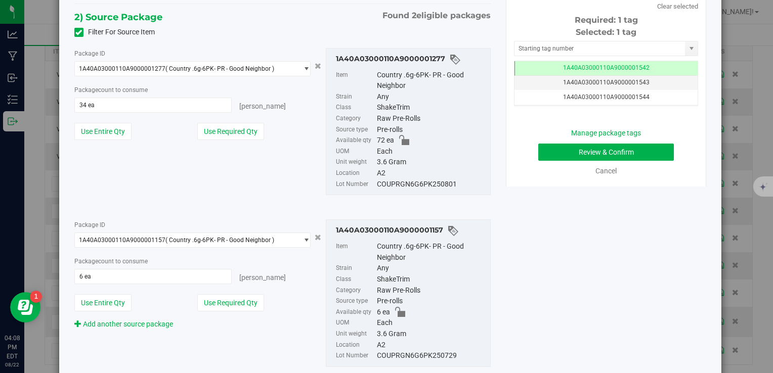
click at [226, 193] on div "Package ID 1A40A03000110A9000001277 ( Country .6g-6PK- PR - Good Neighbor ) 1A4…" at bounding box center [283, 122] width 432 height 164
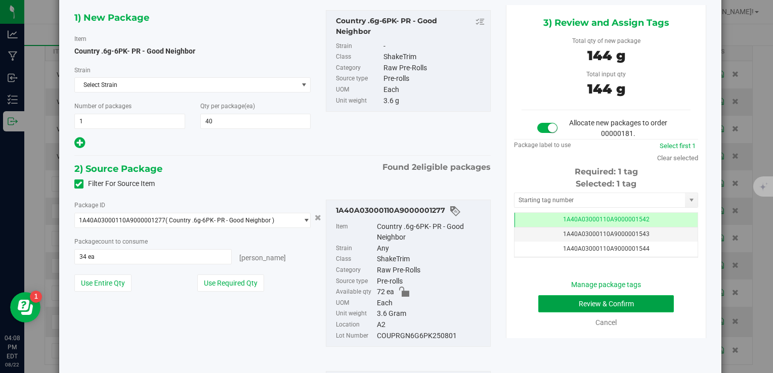
click at [609, 305] on button "Review & Confirm" at bounding box center [606, 304] width 136 height 17
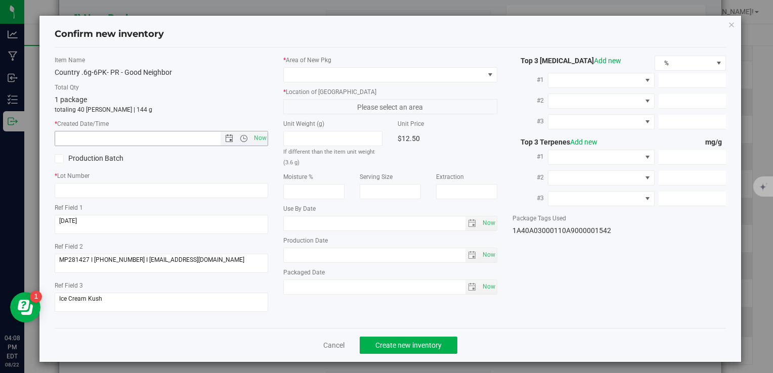
click at [254, 147] on div "Item Name Country .6g-6PK- PR - Good Neighbor Total Qty 1 package totaling 40 e…" at bounding box center [161, 188] width 229 height 265
click at [256, 139] on span "Now" at bounding box center [260, 138] width 17 height 15
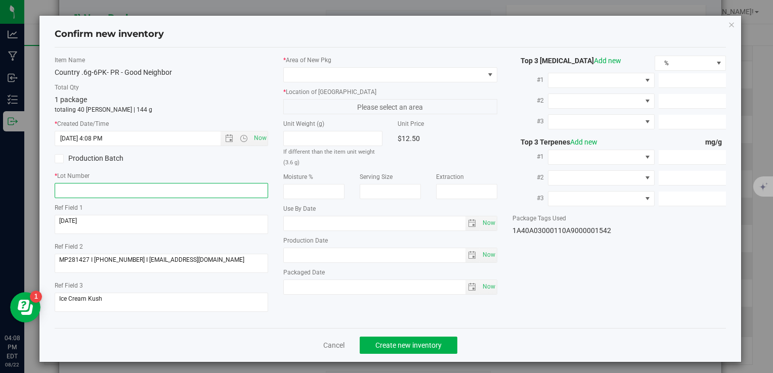
paste input "COUPRGN6G6PK250801"
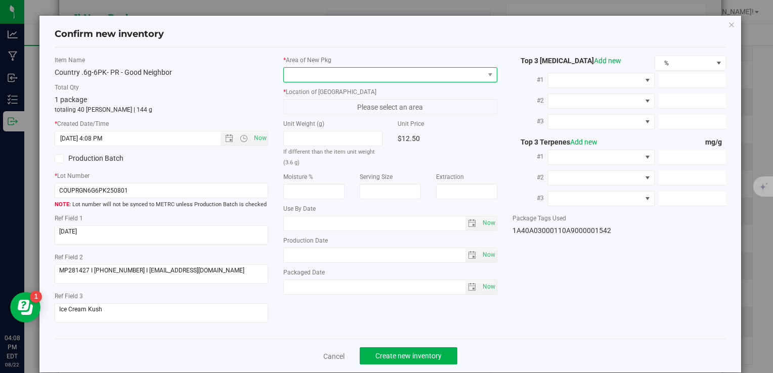
click at [333, 76] on span at bounding box center [384, 75] width 200 height 14
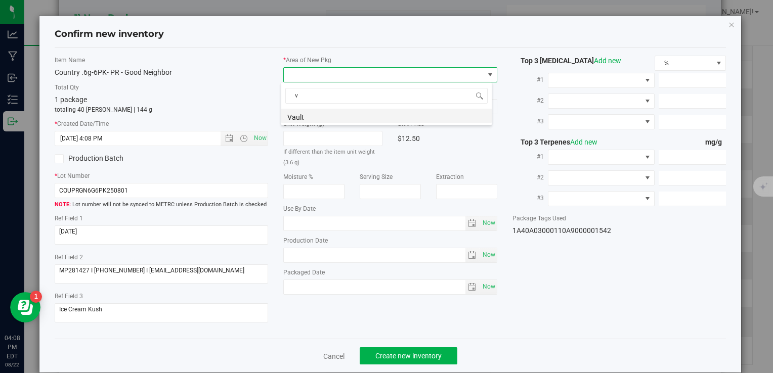
click at [317, 120] on li "Vault" at bounding box center [386, 116] width 211 height 14
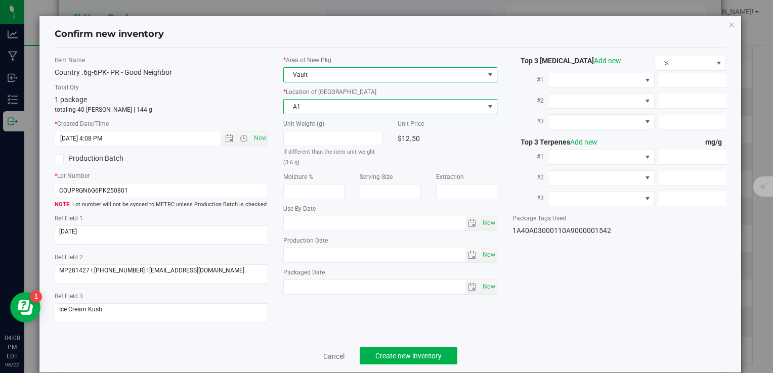
click at [312, 110] on span "A1" at bounding box center [384, 107] width 200 height 14
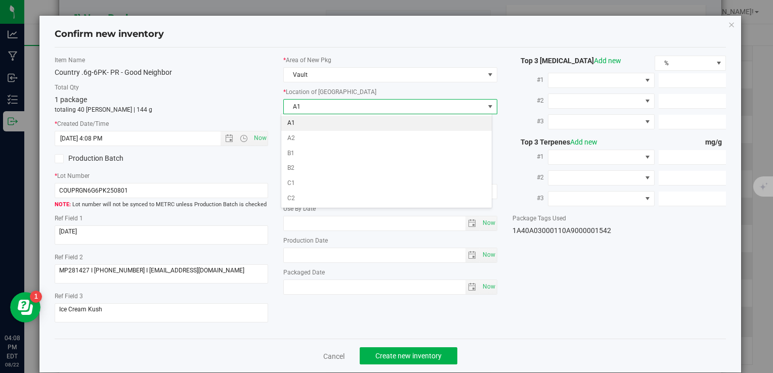
click at [310, 123] on li "A1" at bounding box center [386, 123] width 211 height 15
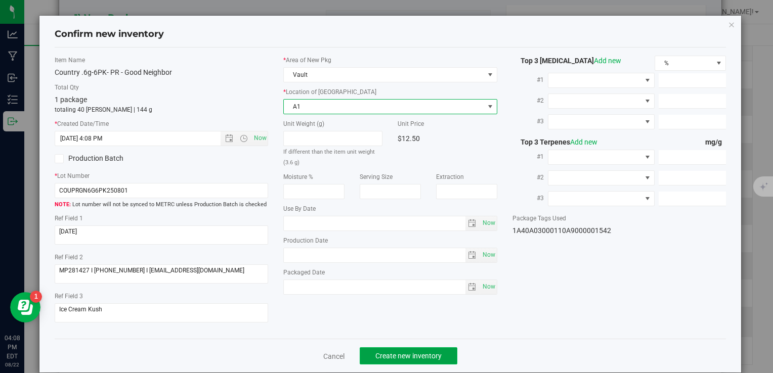
click at [382, 352] on span "Create new inventory" at bounding box center [409, 356] width 66 height 8
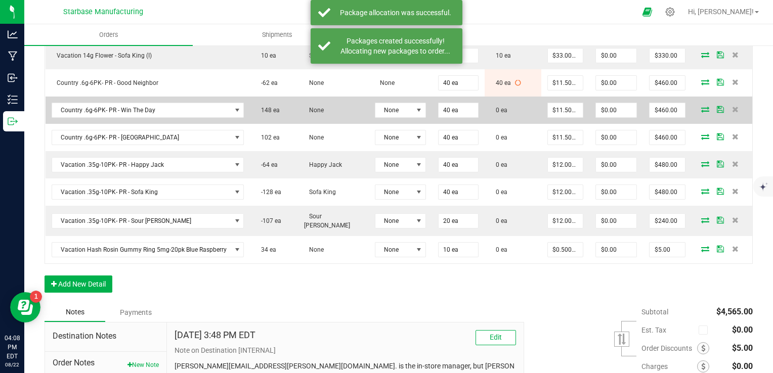
click at [701, 106] on icon at bounding box center [705, 109] width 8 height 6
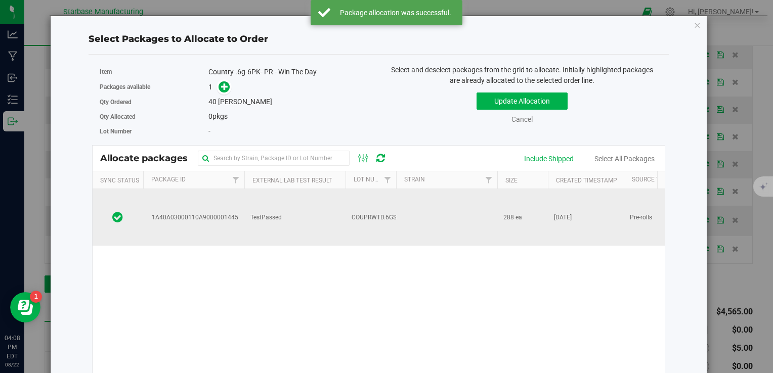
click at [206, 213] on span "1A40A03000110A9000001445" at bounding box center [193, 218] width 90 height 10
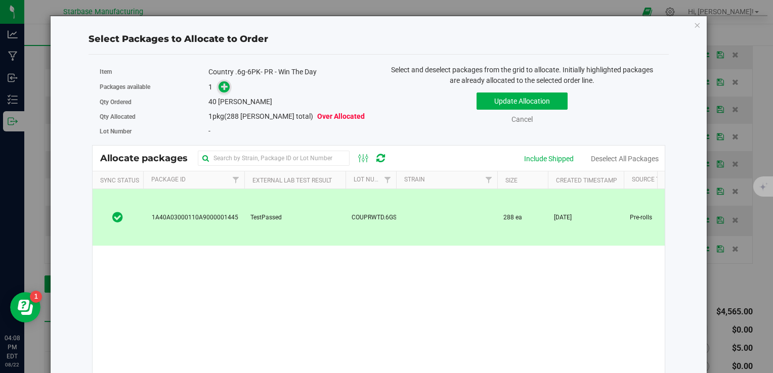
click at [223, 90] on icon at bounding box center [224, 86] width 7 height 7
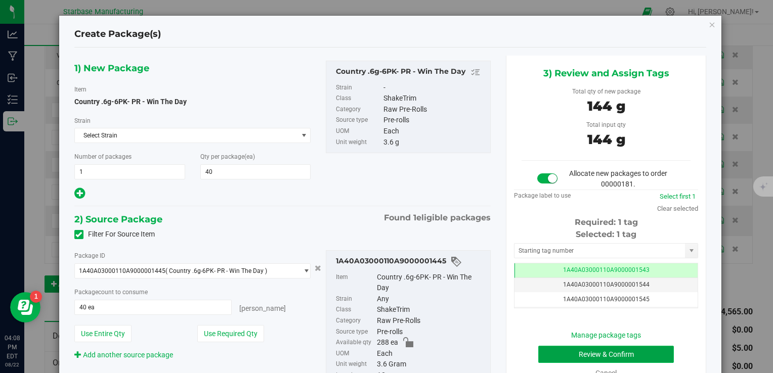
click at [579, 347] on button "Review & Confirm" at bounding box center [606, 354] width 136 height 17
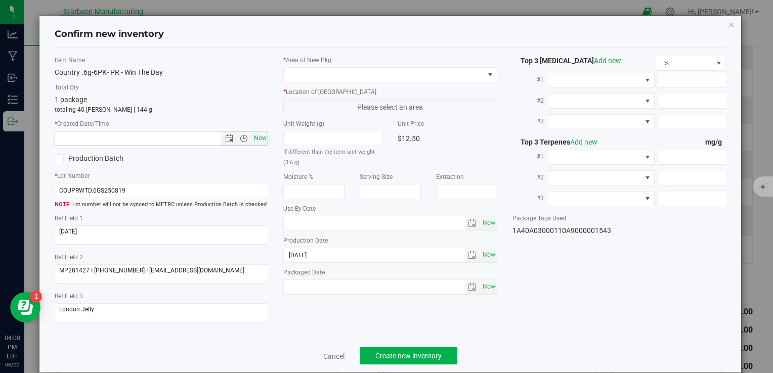
click at [253, 142] on span "Now" at bounding box center [260, 138] width 17 height 15
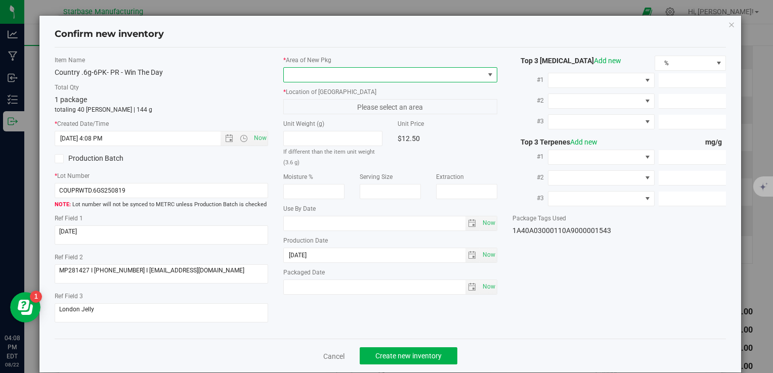
click at [318, 69] on span at bounding box center [384, 75] width 200 height 14
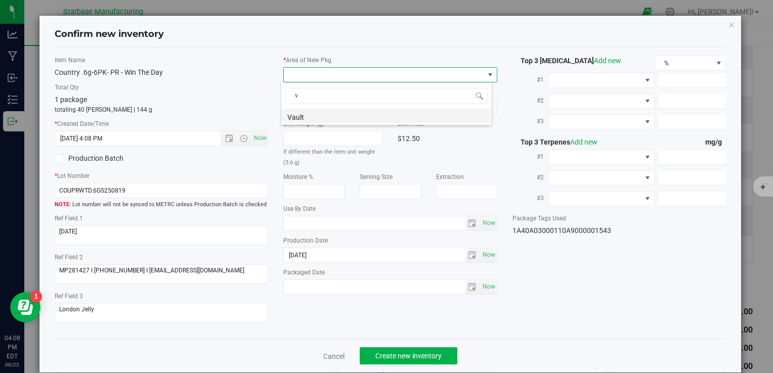
click at [306, 115] on li "Vault" at bounding box center [386, 116] width 211 height 14
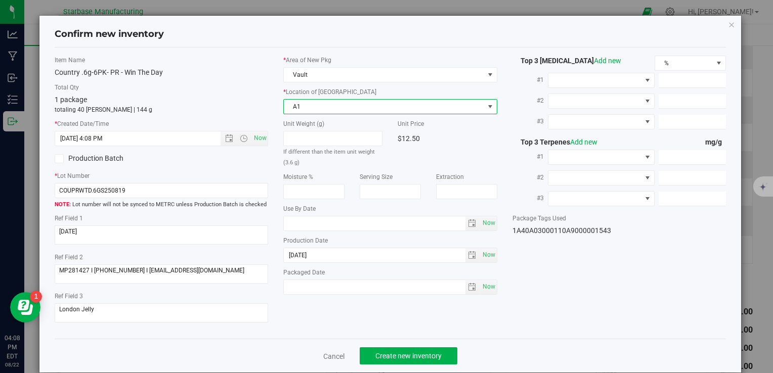
click at [305, 101] on span "A1" at bounding box center [384, 107] width 200 height 14
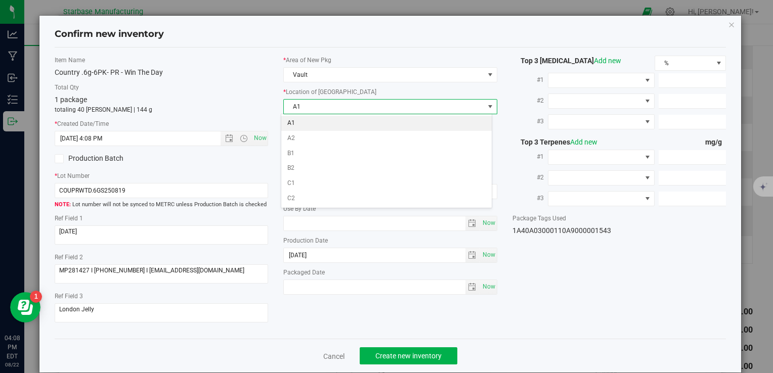
click at [304, 123] on li "A1" at bounding box center [386, 123] width 211 height 15
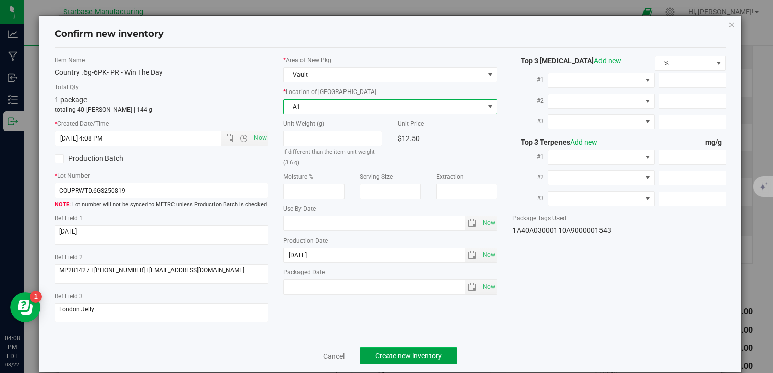
click at [396, 352] on button "Create new inventory" at bounding box center [409, 356] width 98 height 17
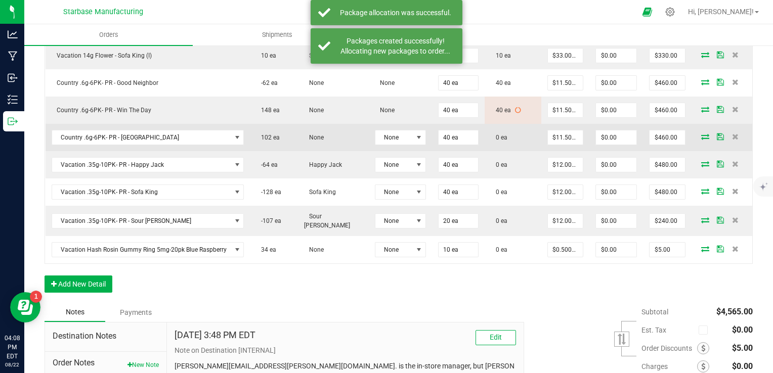
click at [701, 135] on icon at bounding box center [705, 137] width 8 height 6
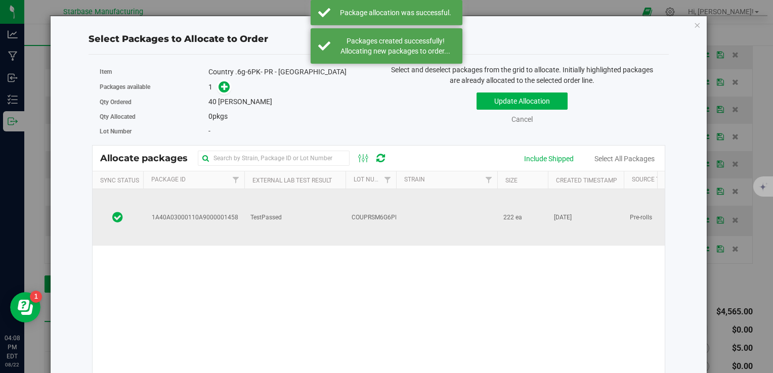
click at [338, 204] on td "TestPassed" at bounding box center [294, 217] width 101 height 57
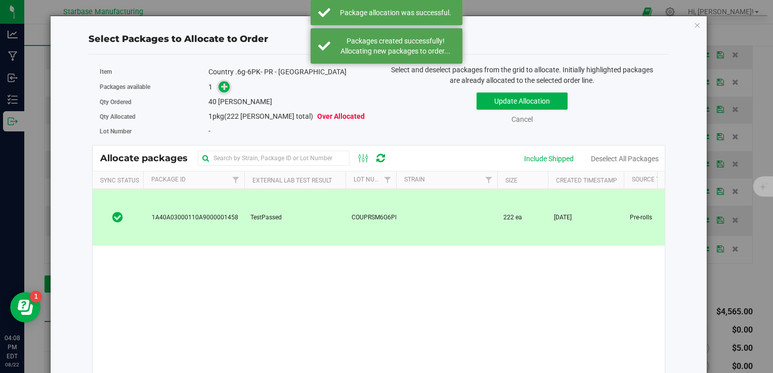
click at [225, 81] on span at bounding box center [225, 87] width 12 height 12
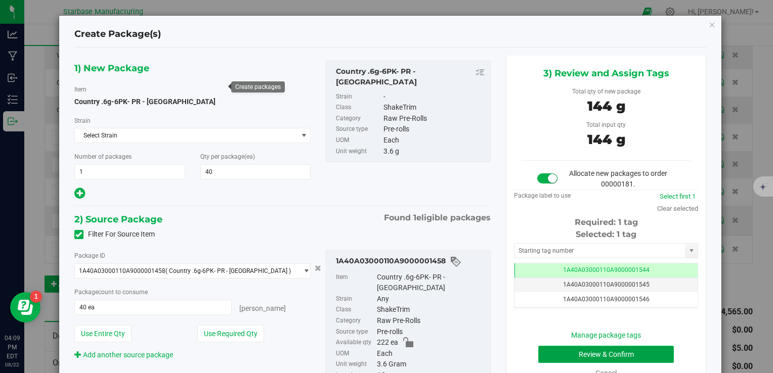
click at [563, 353] on button "Review & Confirm" at bounding box center [606, 354] width 136 height 17
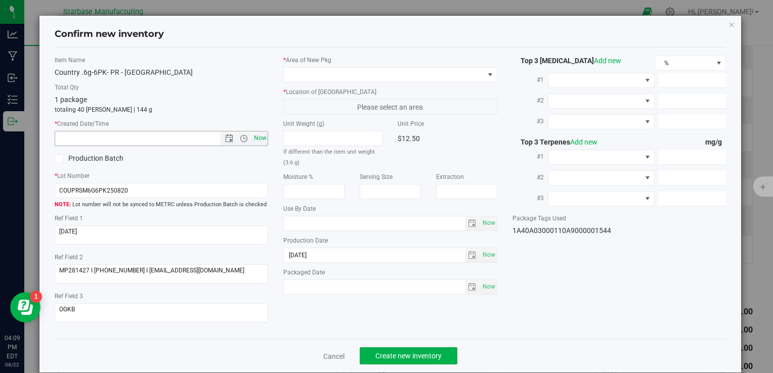
click at [252, 141] on span "Now" at bounding box center [260, 138] width 17 height 15
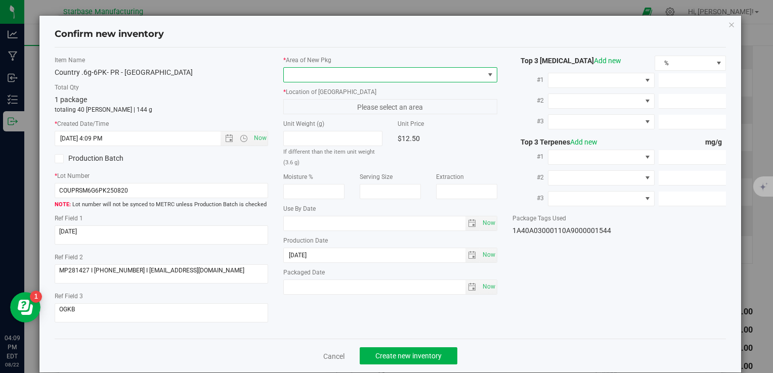
click at [347, 75] on span at bounding box center [384, 75] width 200 height 14
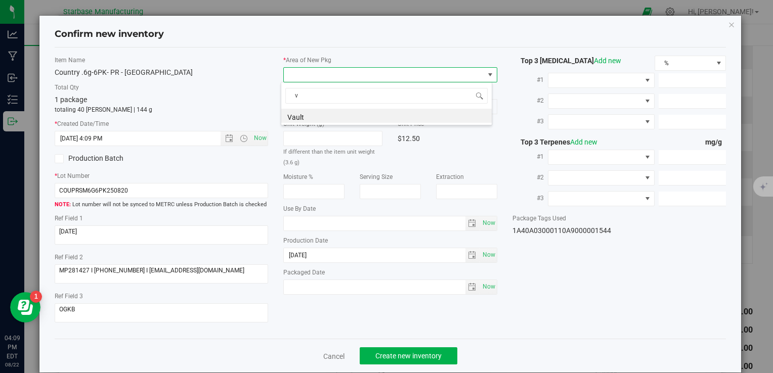
click at [329, 113] on li "Vault" at bounding box center [386, 116] width 211 height 14
click at [324, 111] on span "A1" at bounding box center [384, 107] width 200 height 14
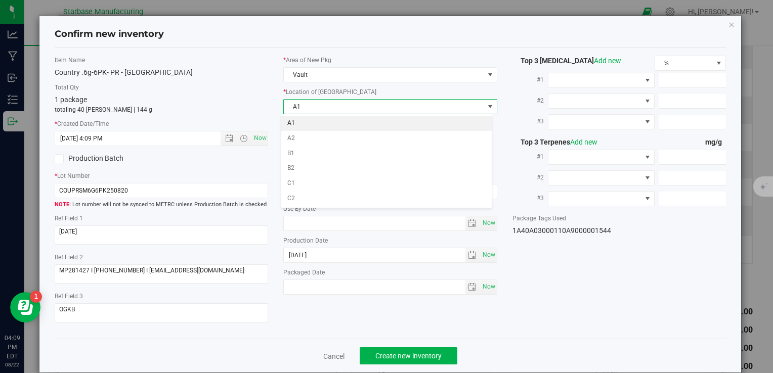
click at [324, 124] on li "A1" at bounding box center [386, 123] width 211 height 15
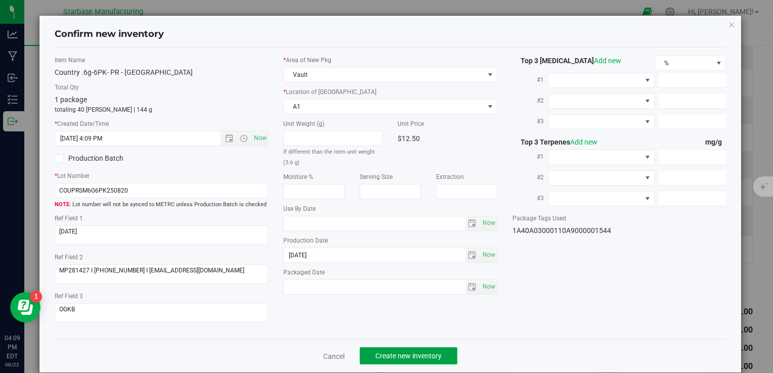
click at [403, 358] on span "Create new inventory" at bounding box center [409, 356] width 66 height 8
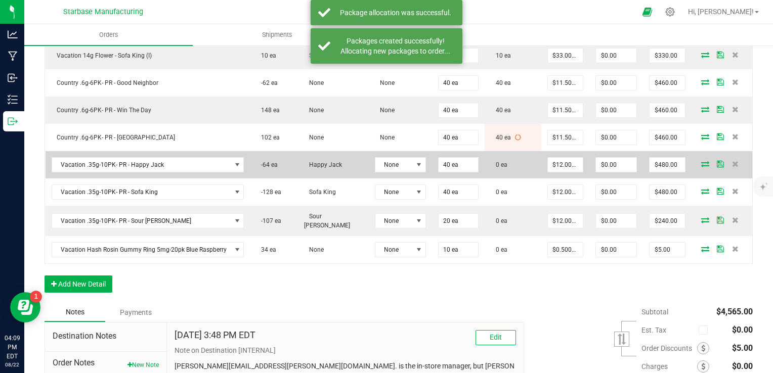
click at [701, 163] on icon at bounding box center [705, 164] width 8 height 6
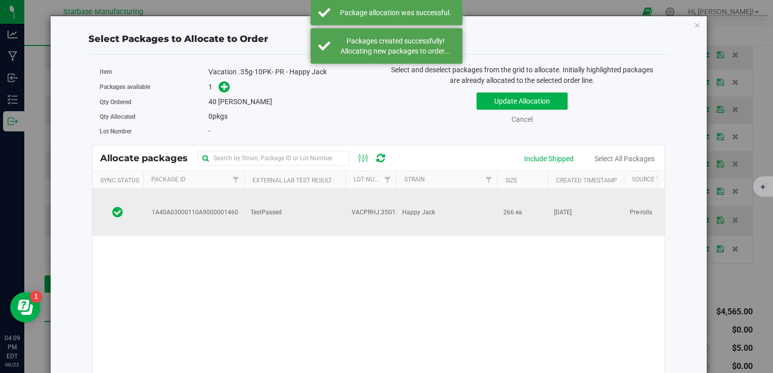
click at [293, 210] on td "TestPassed" at bounding box center [294, 212] width 101 height 47
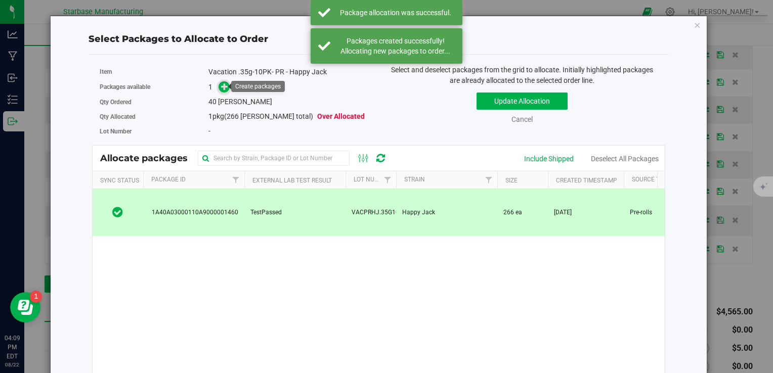
click at [224, 83] on icon at bounding box center [224, 86] width 7 height 7
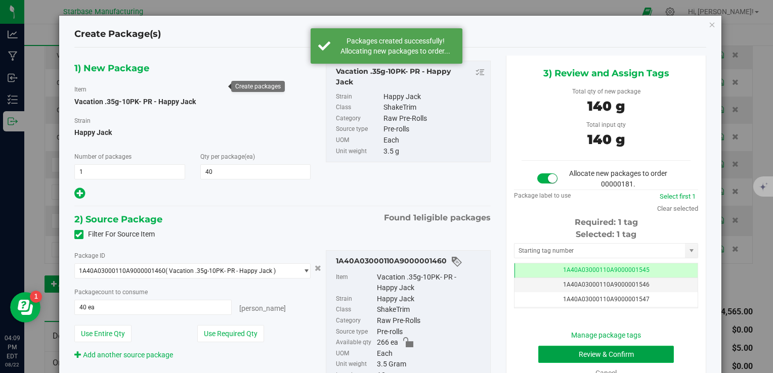
click at [544, 353] on button "Review & Confirm" at bounding box center [606, 354] width 136 height 17
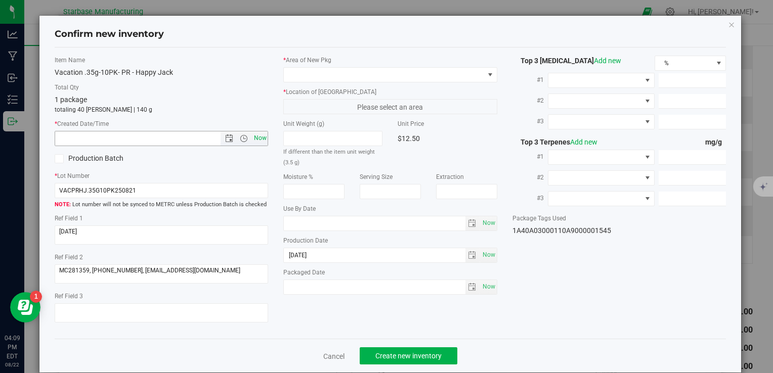
click at [259, 143] on span "Now" at bounding box center [260, 138] width 17 height 15
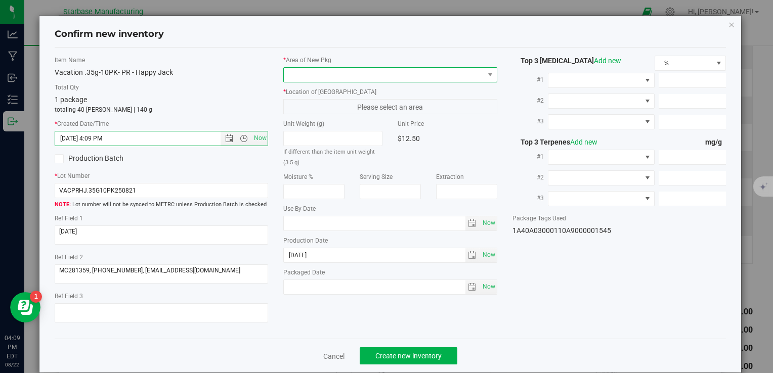
click at [305, 78] on span at bounding box center [384, 75] width 200 height 14
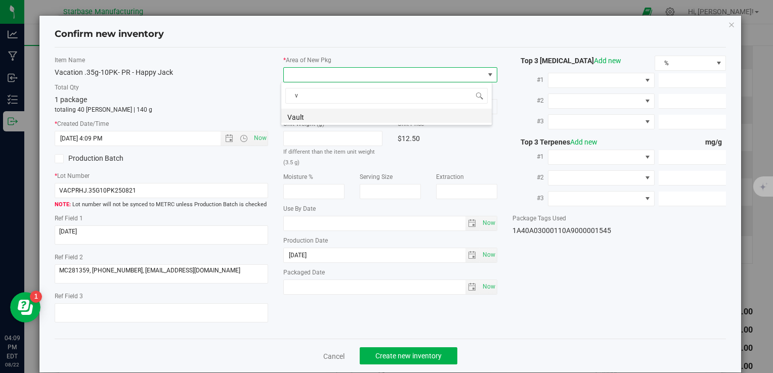
click at [301, 111] on li "Vault" at bounding box center [386, 116] width 211 height 14
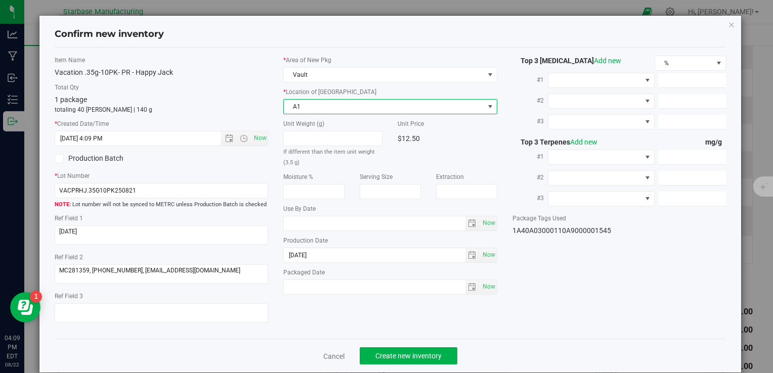
click at [301, 111] on span "A1" at bounding box center [384, 107] width 200 height 14
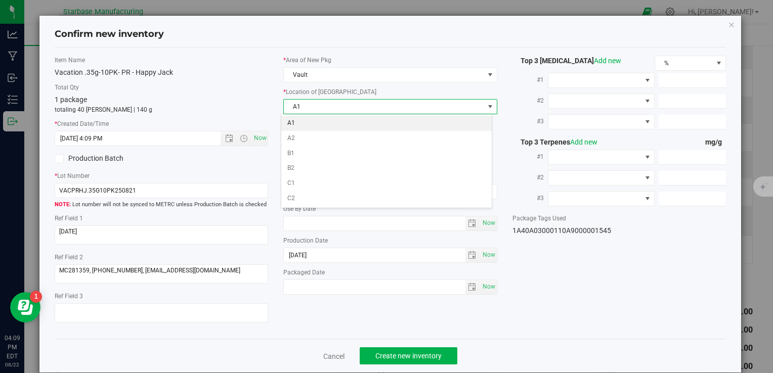
click at [300, 123] on li "A1" at bounding box center [386, 123] width 211 height 15
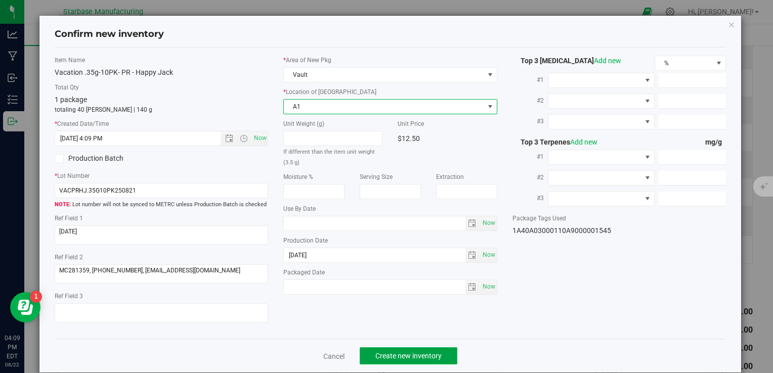
click at [389, 350] on button "Create new inventory" at bounding box center [409, 356] width 98 height 17
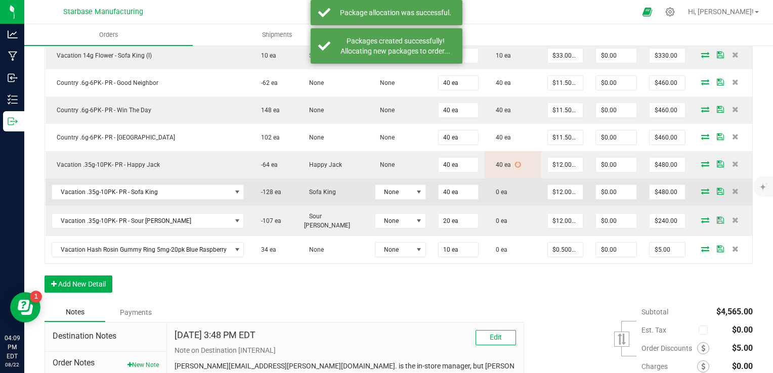
drag, startPoint x: 332, startPoint y: 238, endPoint x: 698, endPoint y: 185, distance: 370.2
click at [701, 188] on icon at bounding box center [705, 191] width 8 height 6
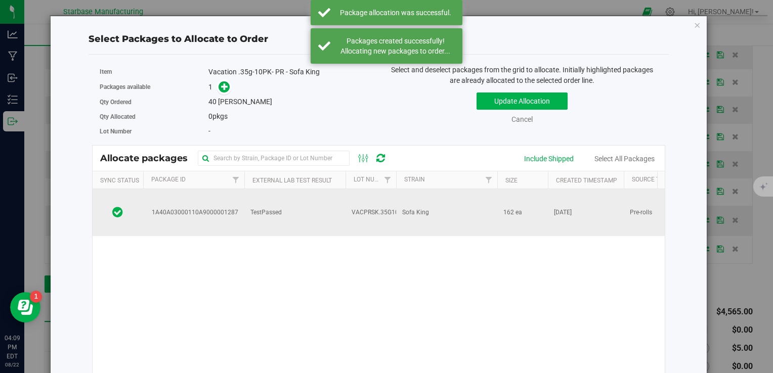
drag, startPoint x: 484, startPoint y: 208, endPoint x: 443, endPoint y: 191, distance: 43.8
click at [484, 208] on td "Sofa King" at bounding box center [446, 212] width 101 height 47
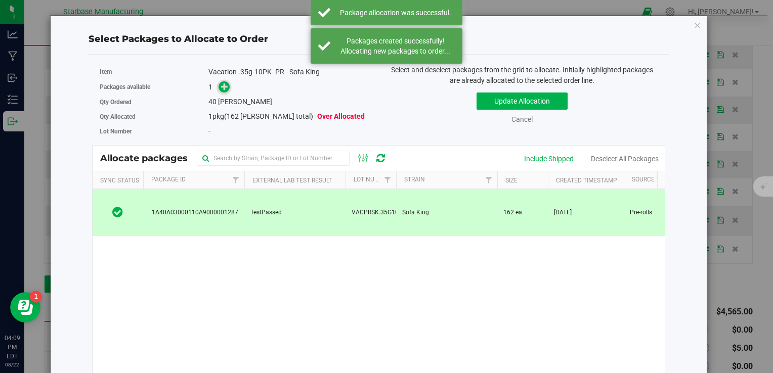
click at [221, 86] on icon at bounding box center [224, 86] width 7 height 7
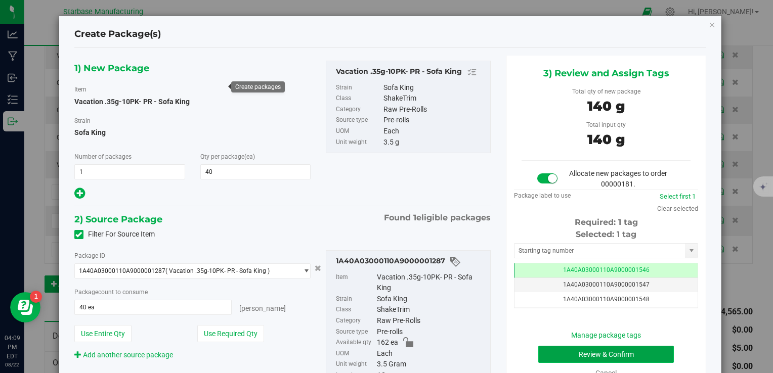
click at [549, 357] on button "Review & Confirm" at bounding box center [606, 354] width 136 height 17
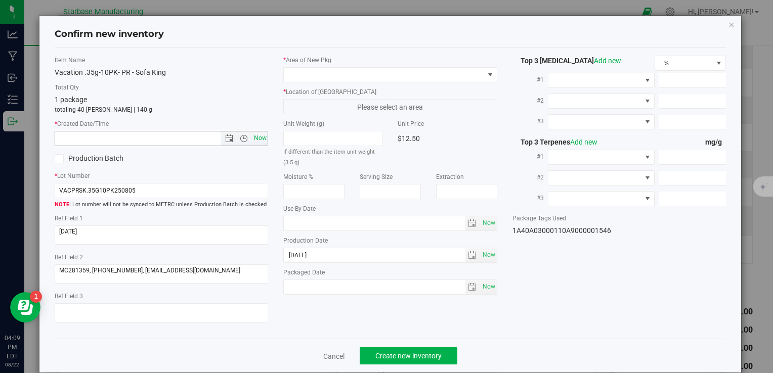
click at [263, 138] on span "Now" at bounding box center [260, 138] width 17 height 15
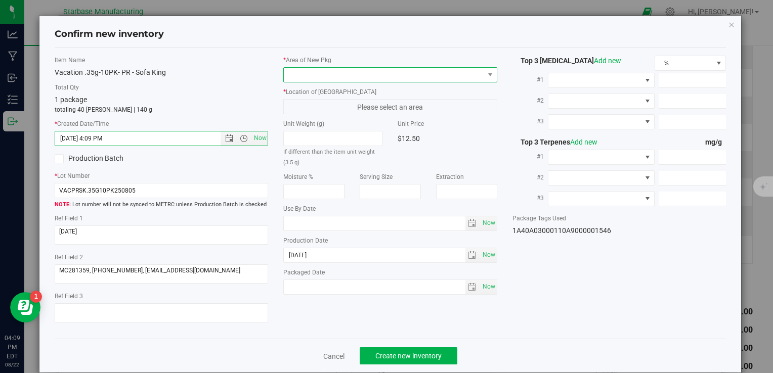
click at [329, 77] on span at bounding box center [384, 75] width 200 height 14
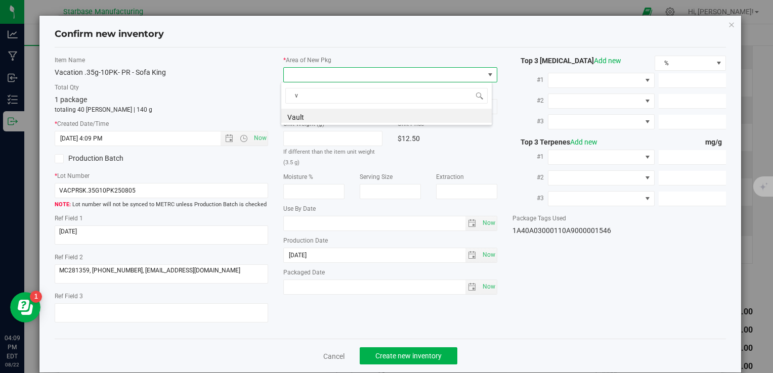
click at [319, 111] on li "Vault" at bounding box center [386, 116] width 211 height 14
click at [318, 110] on span "A1" at bounding box center [384, 107] width 200 height 14
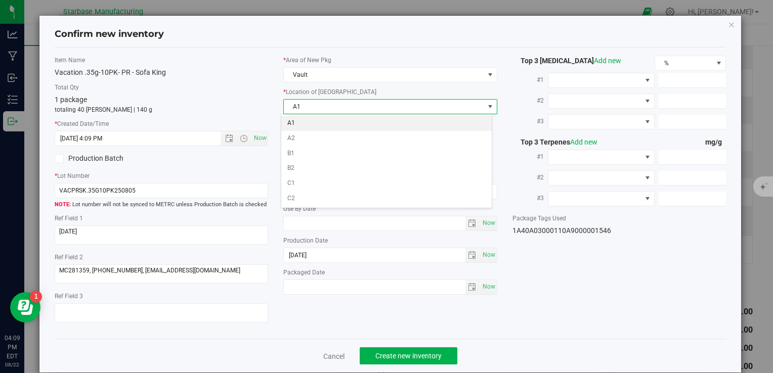
click at [316, 126] on li "A1" at bounding box center [386, 123] width 211 height 15
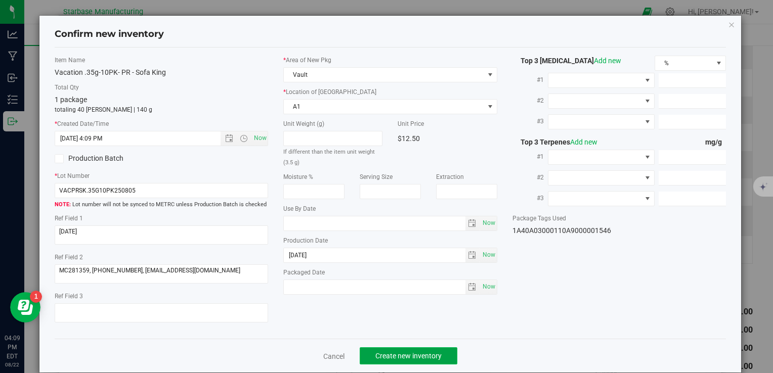
click at [412, 352] on span "Create new inventory" at bounding box center [409, 356] width 66 height 8
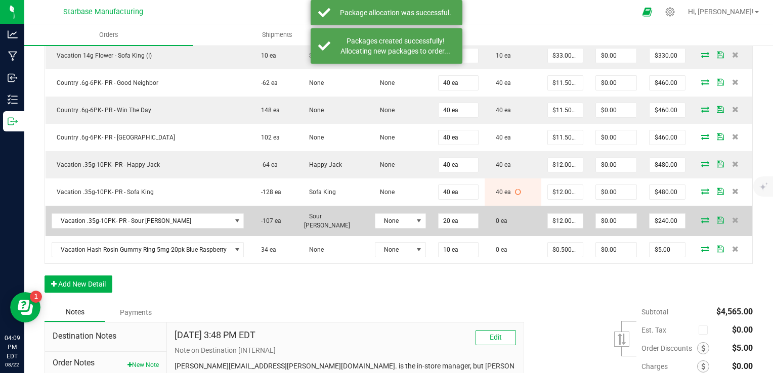
click at [701, 217] on icon at bounding box center [705, 220] width 8 height 6
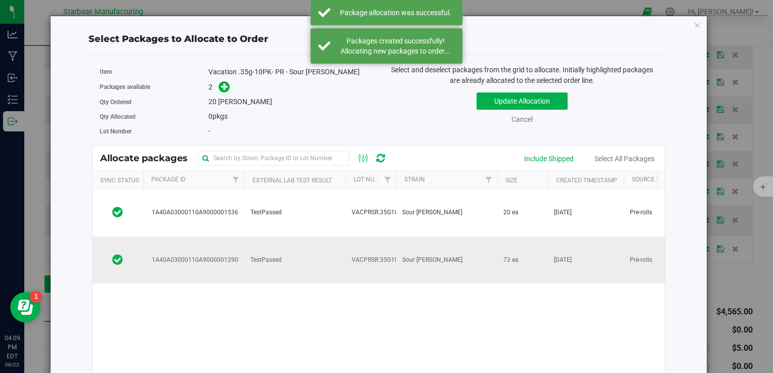
click at [300, 238] on td "TestPassed" at bounding box center [294, 260] width 101 height 47
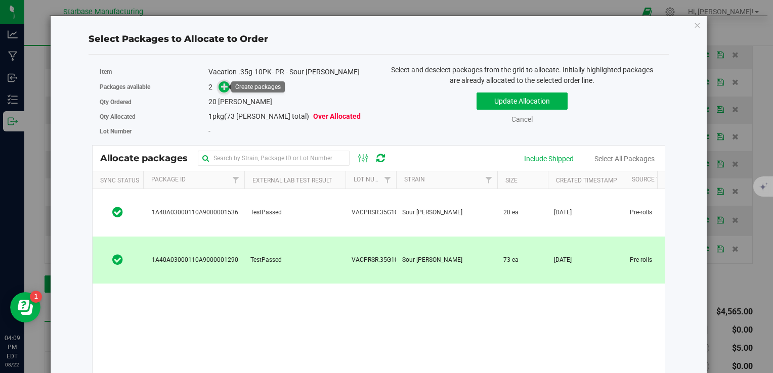
click at [225, 88] on icon at bounding box center [224, 86] width 7 height 7
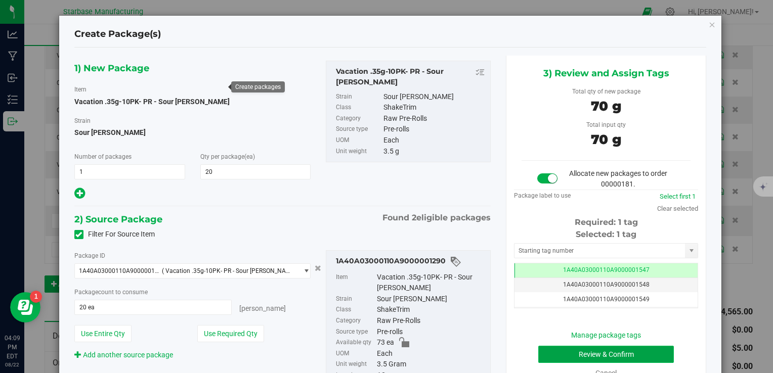
click at [594, 353] on button "Review & Confirm" at bounding box center [606, 354] width 136 height 17
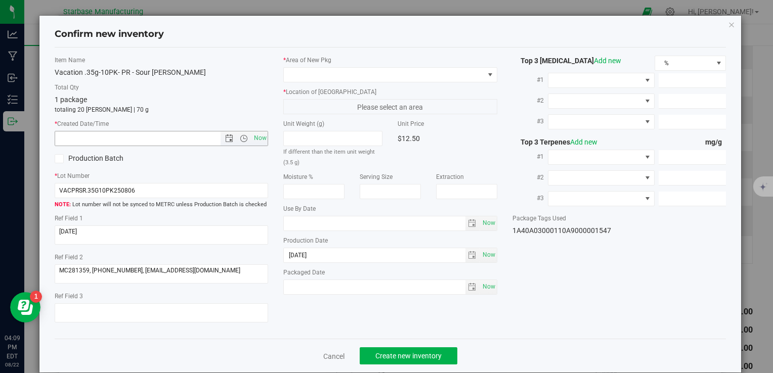
drag, startPoint x: 262, startPoint y: 143, endPoint x: 269, endPoint y: 137, distance: 9.0
click at [262, 143] on span "Now" at bounding box center [260, 138] width 17 height 15
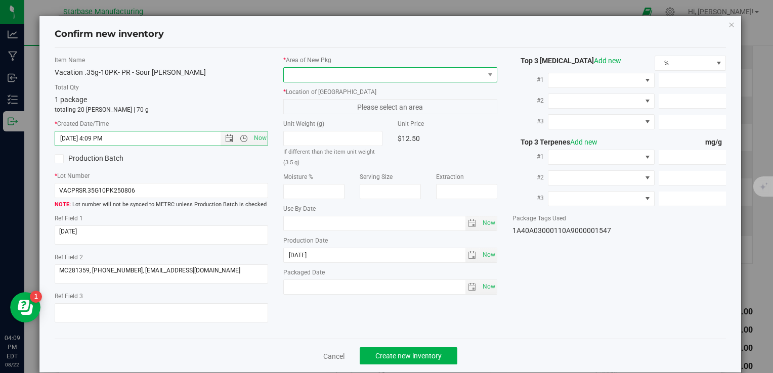
click at [354, 81] on span at bounding box center [390, 74] width 214 height 15
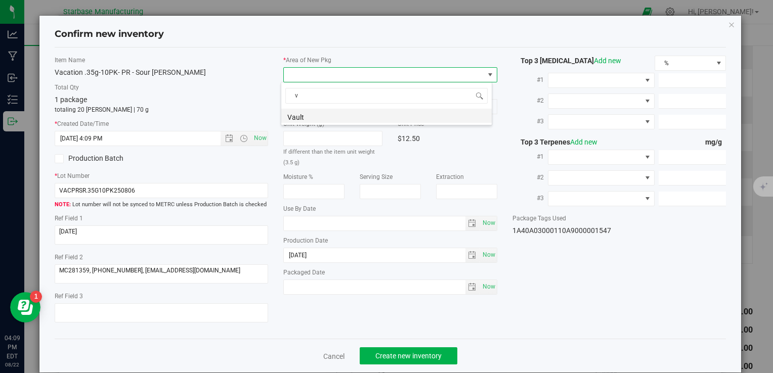
click at [342, 118] on li "Vault" at bounding box center [386, 116] width 211 height 14
click at [338, 108] on span "A1" at bounding box center [384, 107] width 200 height 14
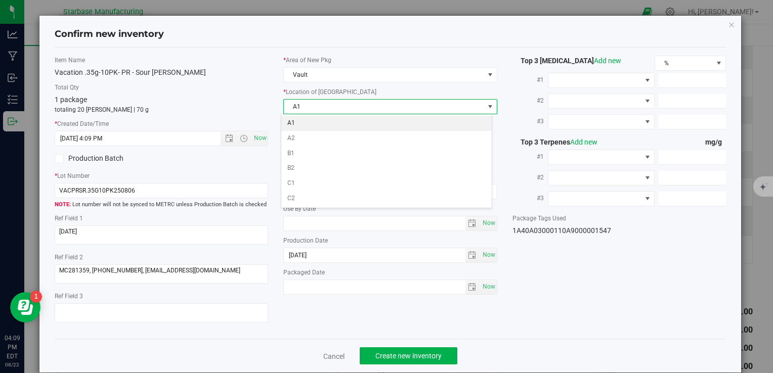
click at [336, 118] on li "A1" at bounding box center [386, 123] width 211 height 15
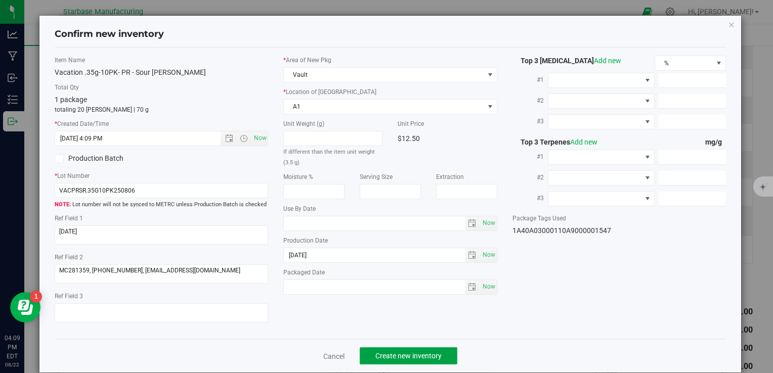
click at [410, 356] on span "Create new inventory" at bounding box center [409, 356] width 66 height 8
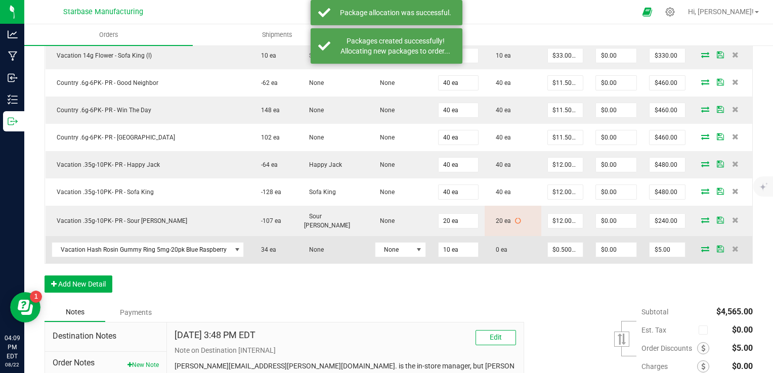
click at [701, 246] on icon at bounding box center [705, 249] width 8 height 6
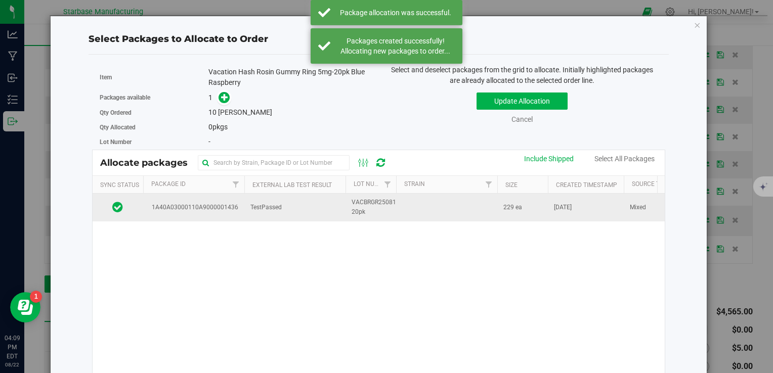
click at [417, 207] on td at bounding box center [446, 207] width 101 height 27
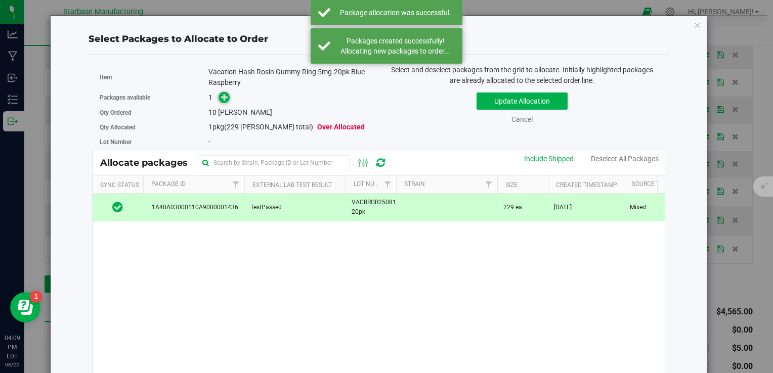
click at [224, 97] on icon at bounding box center [224, 97] width 7 height 7
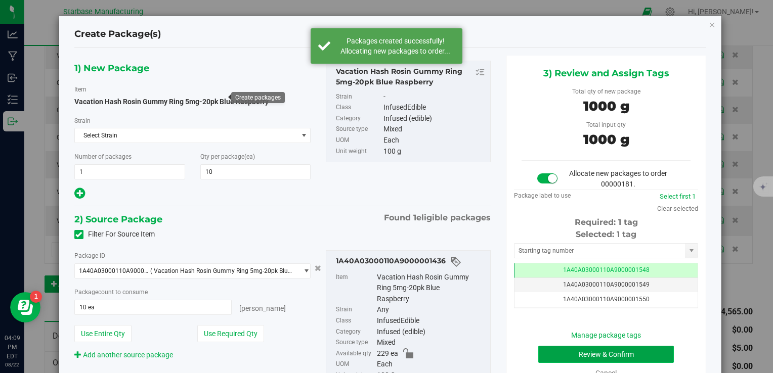
click at [574, 353] on button "Review & Confirm" at bounding box center [606, 354] width 136 height 17
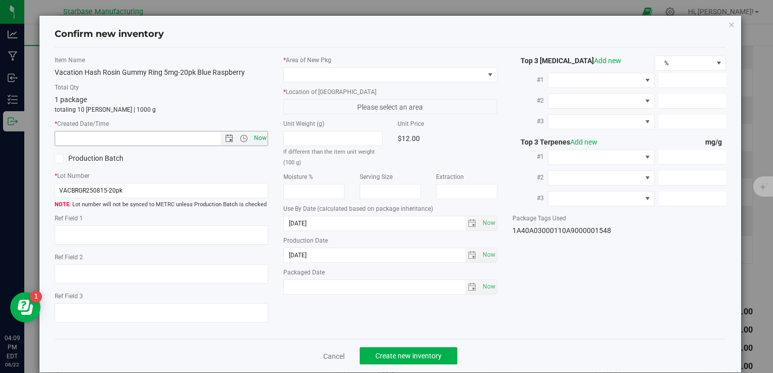
click at [264, 139] on span "Now" at bounding box center [260, 138] width 17 height 15
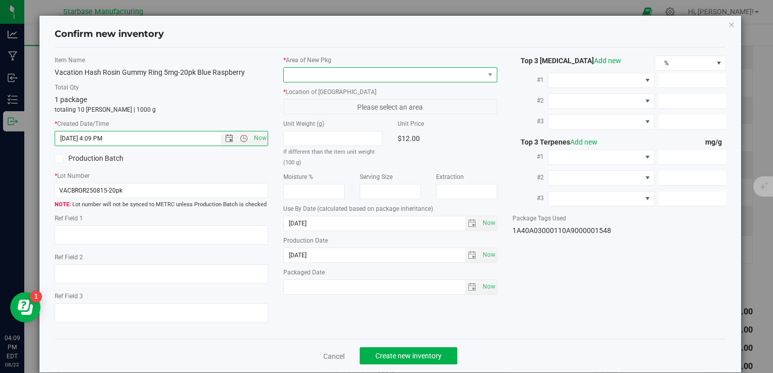
click at [337, 69] on span at bounding box center [384, 75] width 200 height 14
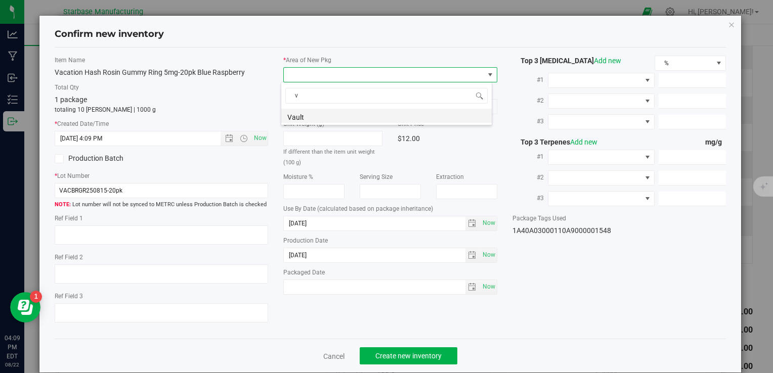
click at [320, 119] on li "Vault" at bounding box center [386, 116] width 211 height 14
click at [315, 104] on span "A1" at bounding box center [384, 107] width 200 height 14
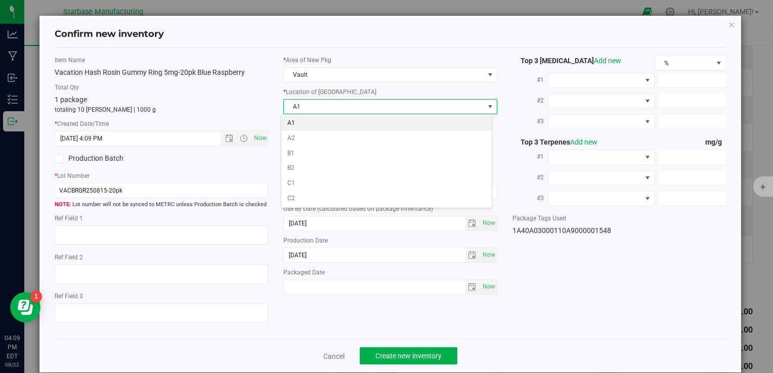
click at [313, 122] on li "A1" at bounding box center [386, 123] width 211 height 15
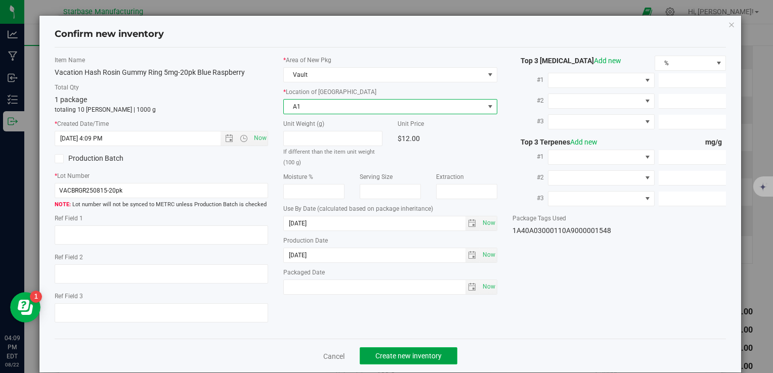
click at [403, 359] on span "Create new inventory" at bounding box center [409, 356] width 66 height 8
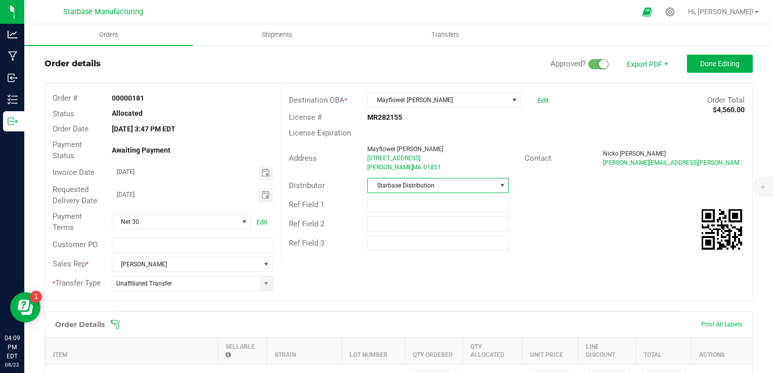
click at [453, 185] on span "Starbase Distribution" at bounding box center [432, 186] width 128 height 14
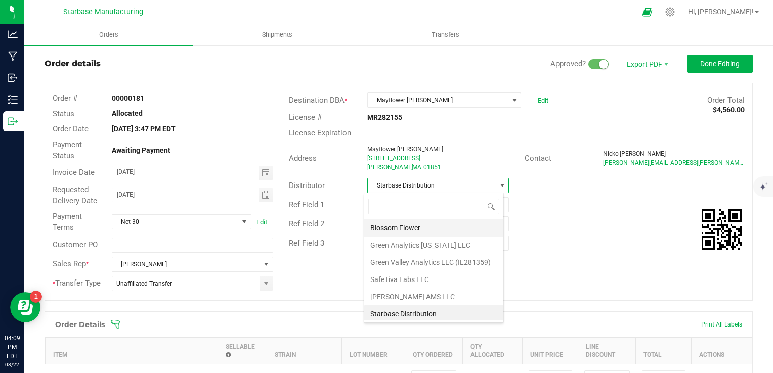
click at [444, 225] on li "Blossom Flower" at bounding box center [433, 228] width 139 height 17
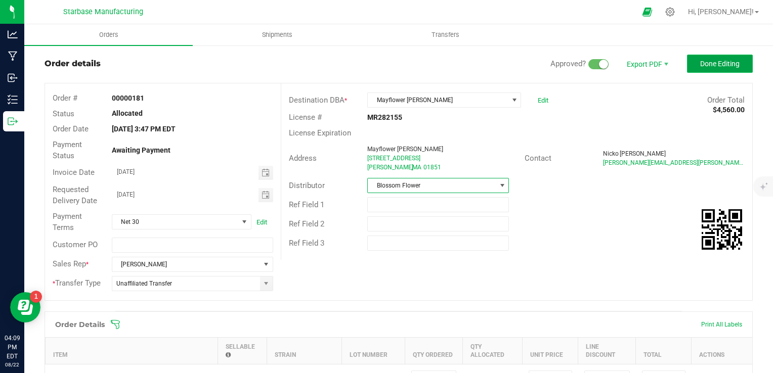
click at [700, 60] on span "Done Editing" at bounding box center [719, 64] width 39 height 8
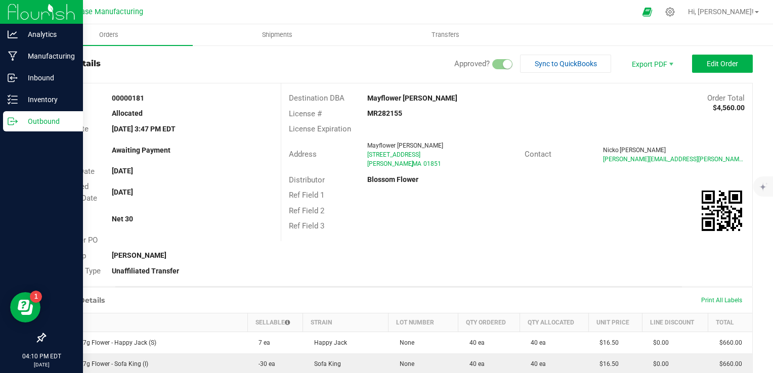
click at [21, 126] on p "Outbound" at bounding box center [48, 121] width 61 height 12
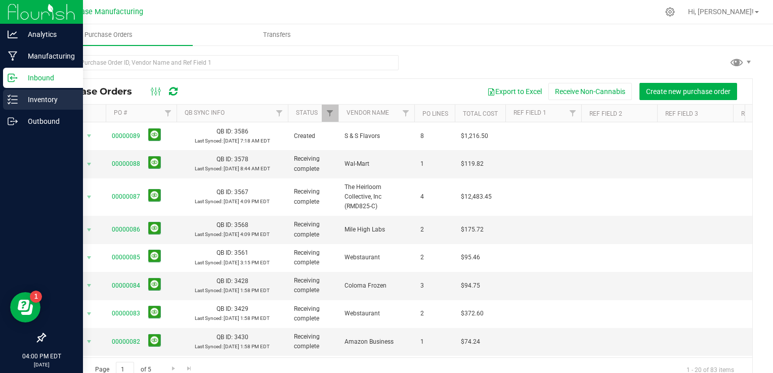
click at [14, 98] on icon at bounding box center [13, 100] width 10 height 10
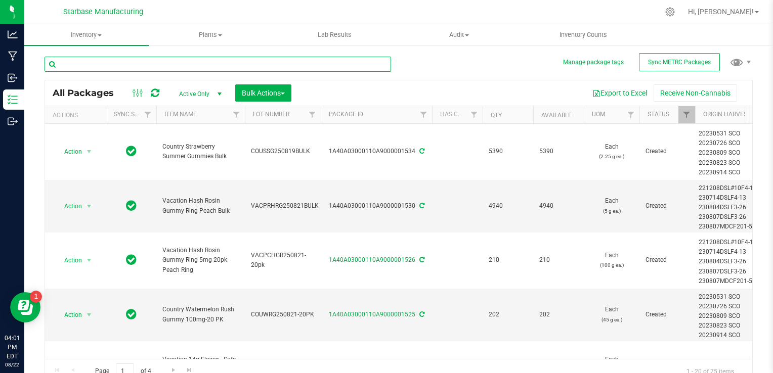
click at [227, 60] on input "text" at bounding box center [218, 64] width 347 height 15
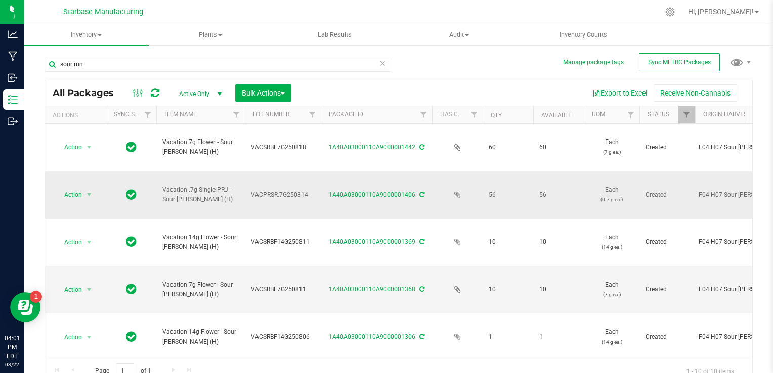
click at [269, 190] on span "VACPRSR.7G250814" at bounding box center [283, 195] width 64 height 10
click at [269, 187] on input "VACPRSR.7G250814" at bounding box center [280, 195] width 72 height 16
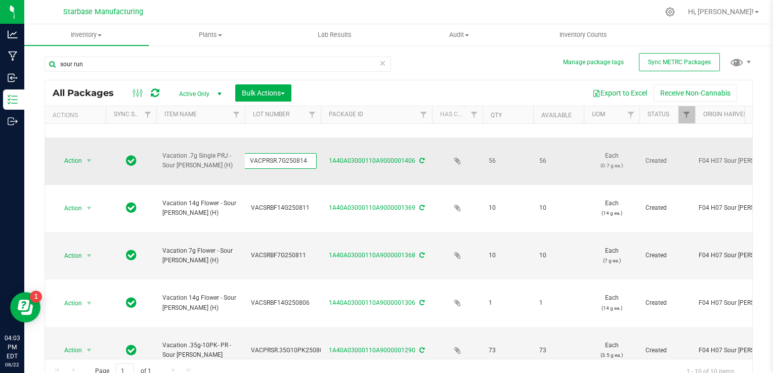
scroll to position [51, 0]
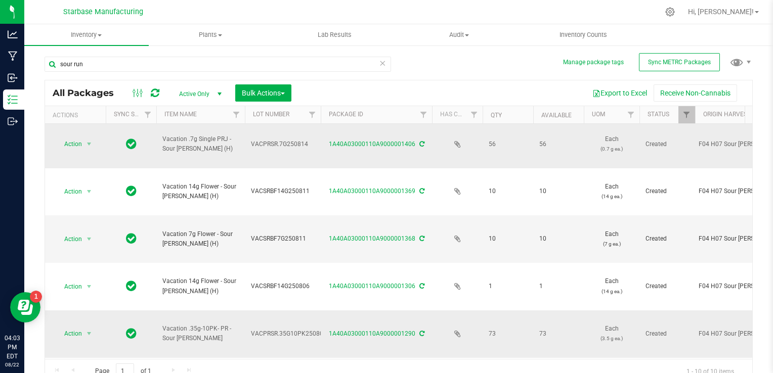
click at [285, 329] on span "VACPRSR.35G10PK250806" at bounding box center [289, 334] width 76 height 10
click at [285, 326] on input "VACPRSR.35G10PK250806" at bounding box center [280, 334] width 72 height 16
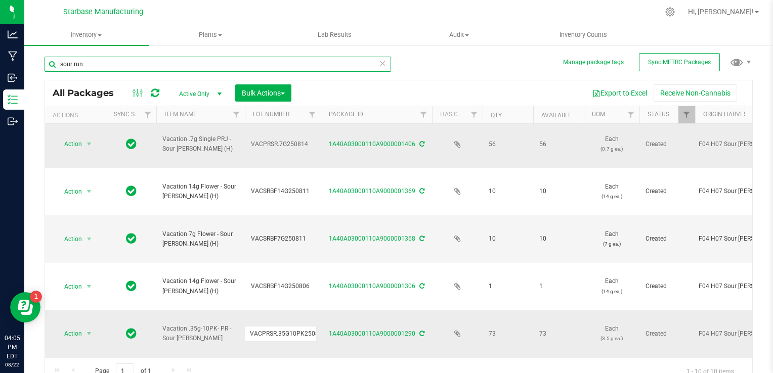
click at [190, 66] on input "sour run" at bounding box center [218, 64] width 347 height 15
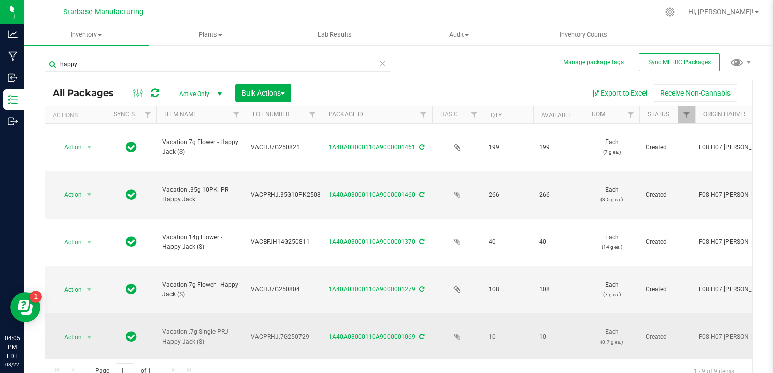
click at [277, 333] on span "VACPRHJ.7G250729" at bounding box center [283, 338] width 64 height 10
click at [277, 329] on input "VACPRHJ.7G250729" at bounding box center [280, 337] width 72 height 16
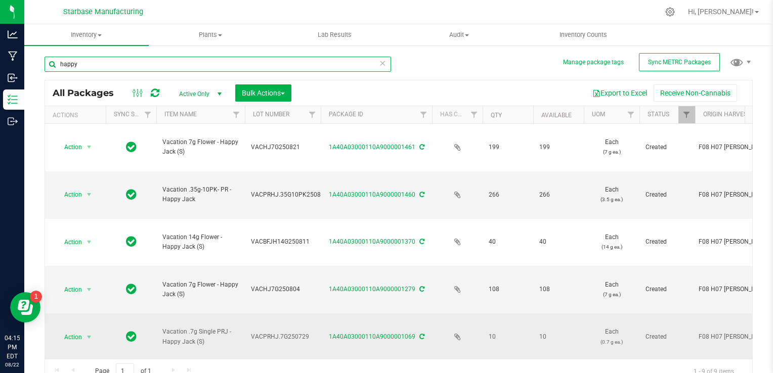
click at [99, 57] on input "happy" at bounding box center [218, 64] width 347 height 15
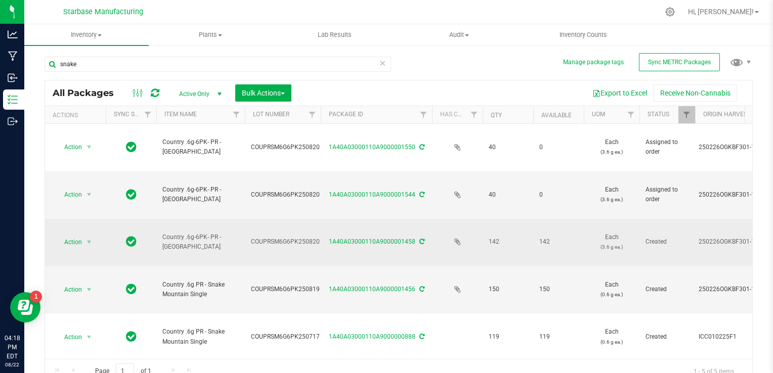
drag, startPoint x: 553, startPoint y: 191, endPoint x: 532, endPoint y: 193, distance: 20.3
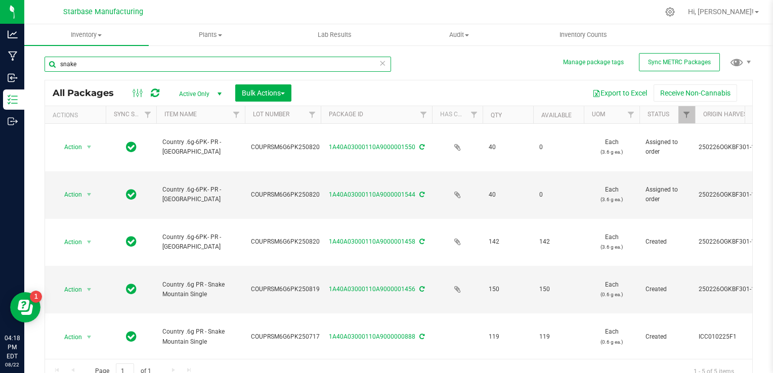
click at [265, 66] on input "snake" at bounding box center [218, 64] width 347 height 15
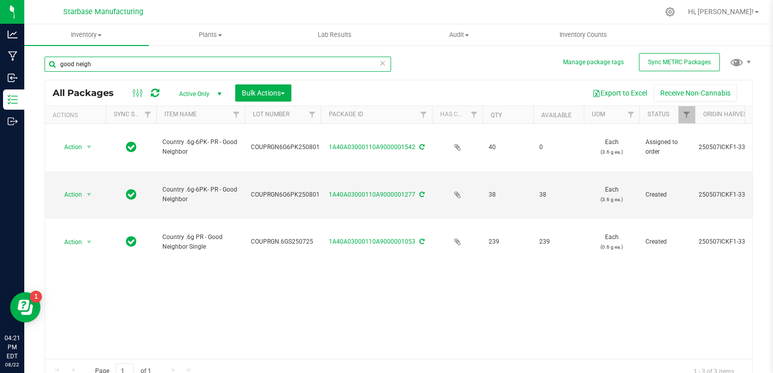
type input "good neigh"
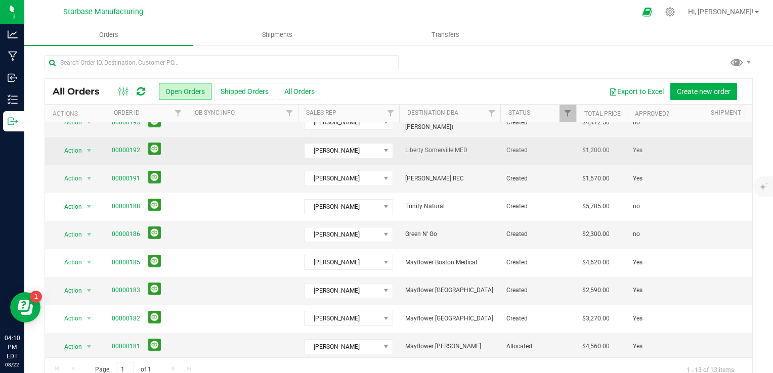
scroll to position [135, 0]
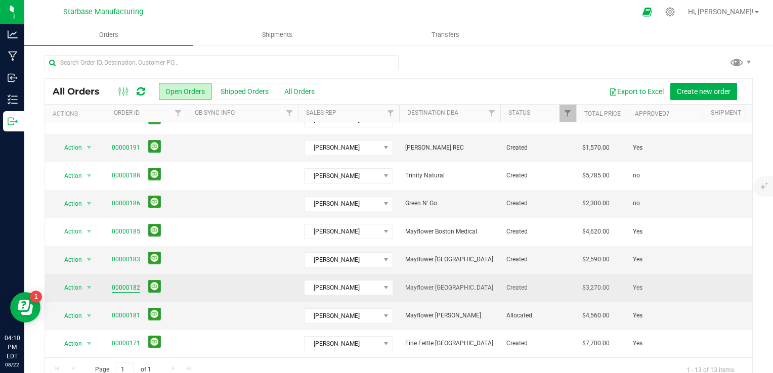
click at [132, 283] on link "00000182" at bounding box center [126, 288] width 28 height 10
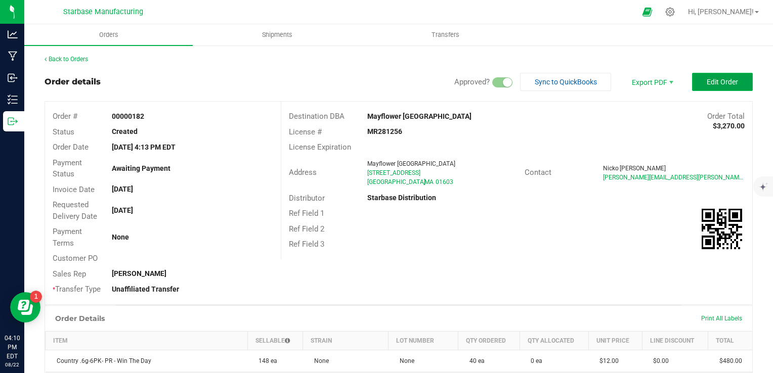
click at [709, 86] on button "Edit Order" at bounding box center [722, 82] width 61 height 18
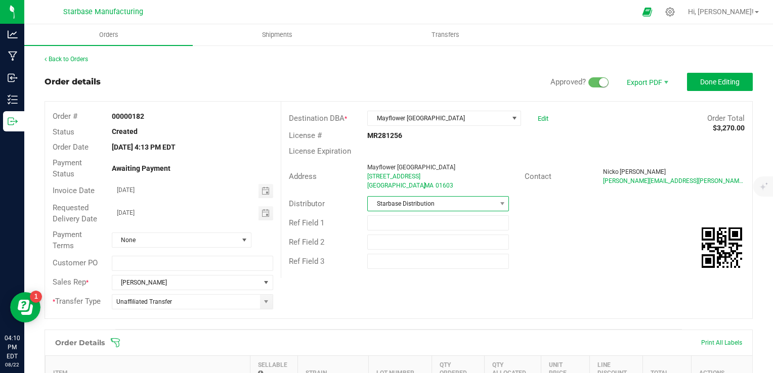
click at [487, 199] on span "Starbase Distribution" at bounding box center [432, 204] width 128 height 14
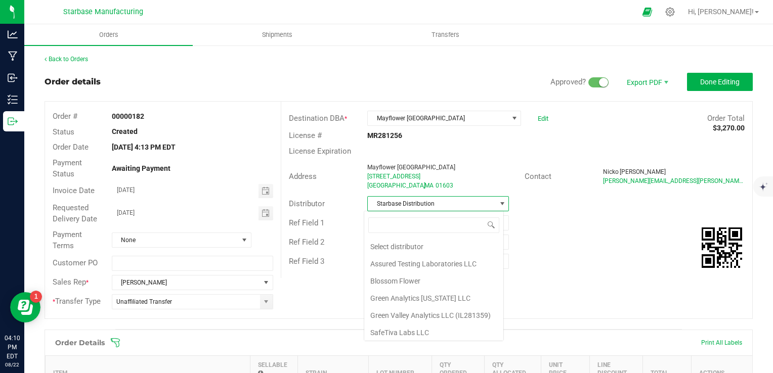
scroll to position [34, 0]
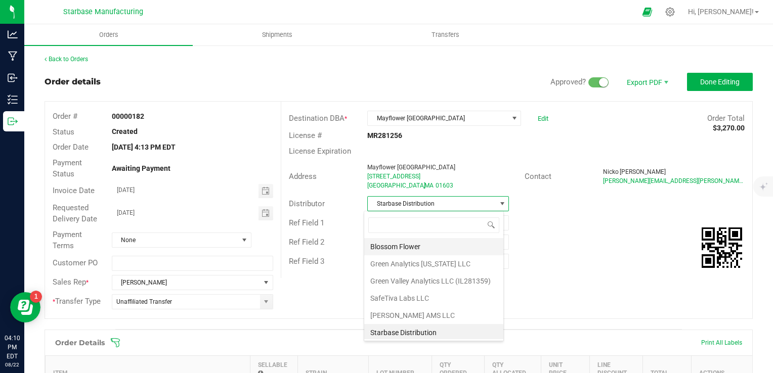
click at [439, 246] on li "Blossom Flower" at bounding box center [433, 246] width 139 height 17
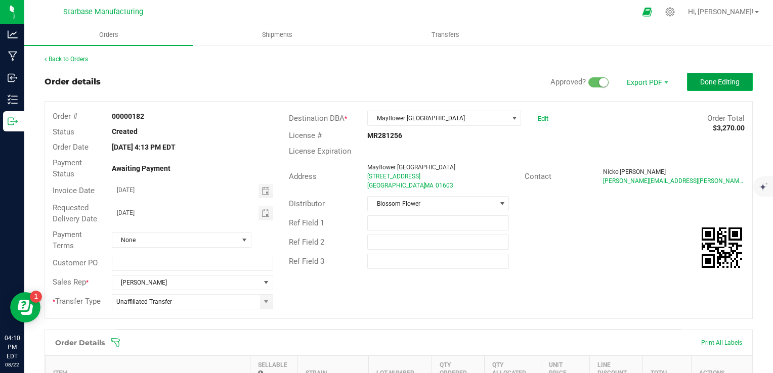
click at [721, 80] on span "Done Editing" at bounding box center [719, 82] width 39 height 8
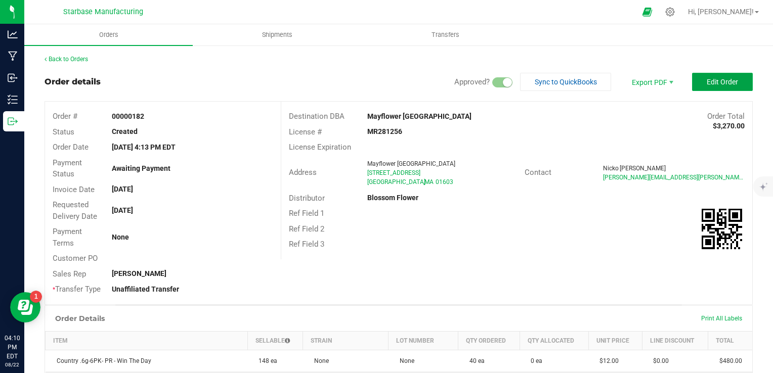
click at [714, 84] on span "Edit Order" at bounding box center [722, 82] width 31 height 8
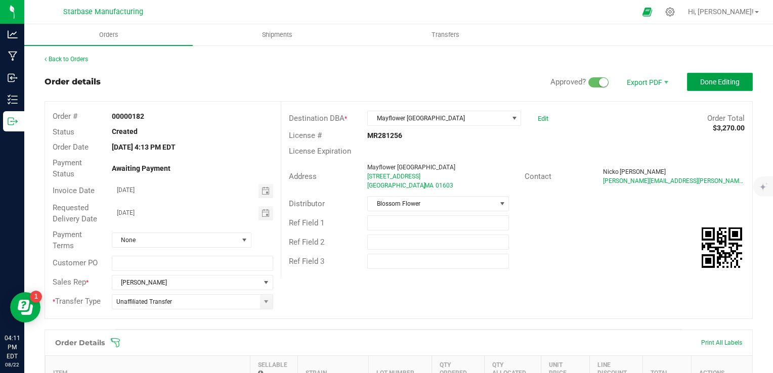
click at [703, 86] on button "Done Editing" at bounding box center [720, 82] width 66 height 18
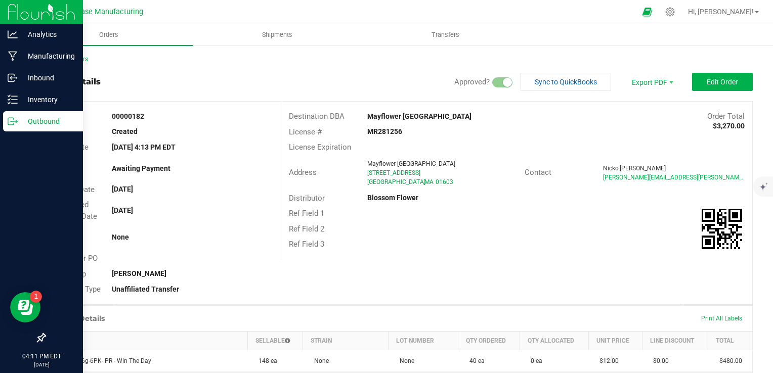
click at [13, 123] on icon at bounding box center [11, 121] width 6 height 7
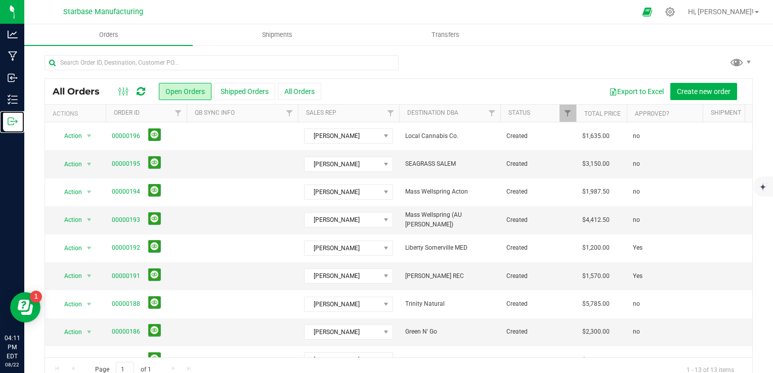
scroll to position [135, 0]
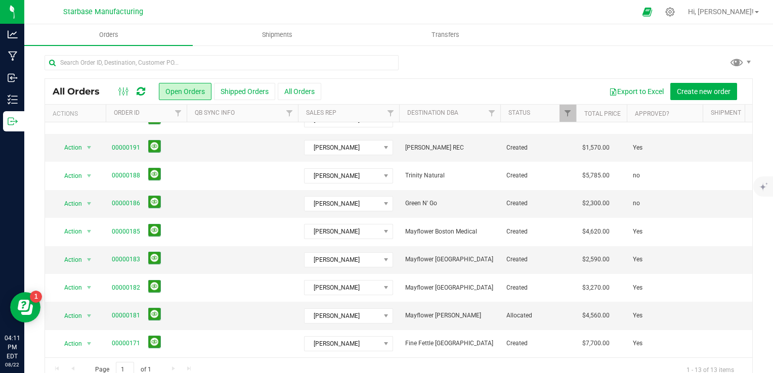
click at [764, 355] on div "All Orders Open Orders Shipped Orders All Orders Export to Excel Create new ord…" at bounding box center [398, 219] width 749 height 348
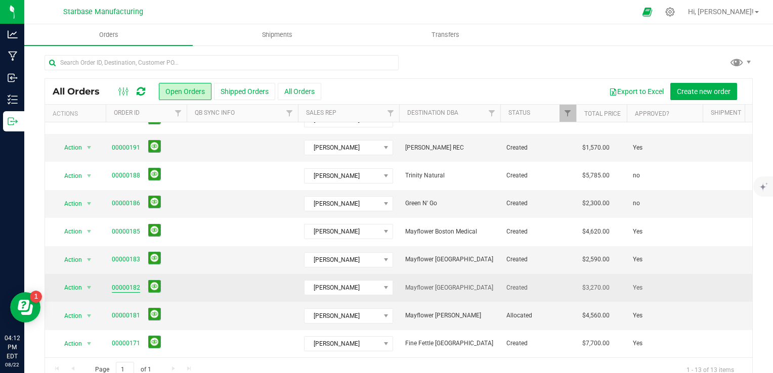
click at [128, 283] on link "00000182" at bounding box center [126, 288] width 28 height 10
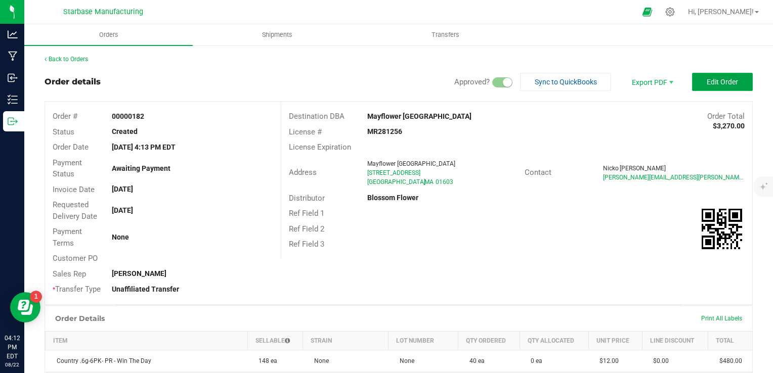
click at [721, 83] on span "Edit Order" at bounding box center [722, 82] width 31 height 8
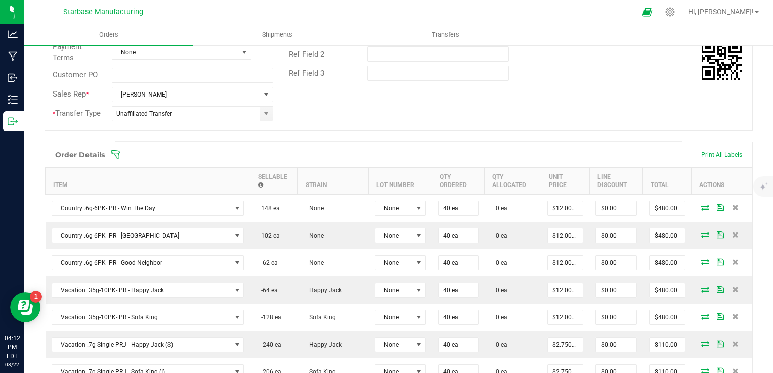
scroll to position [253, 0]
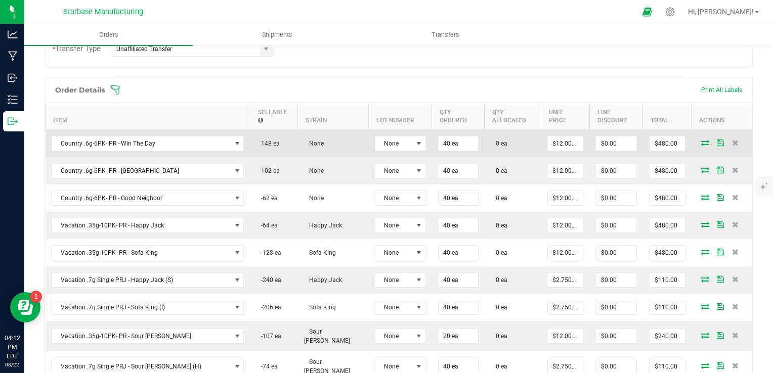
click at [701, 140] on icon at bounding box center [705, 143] width 8 height 6
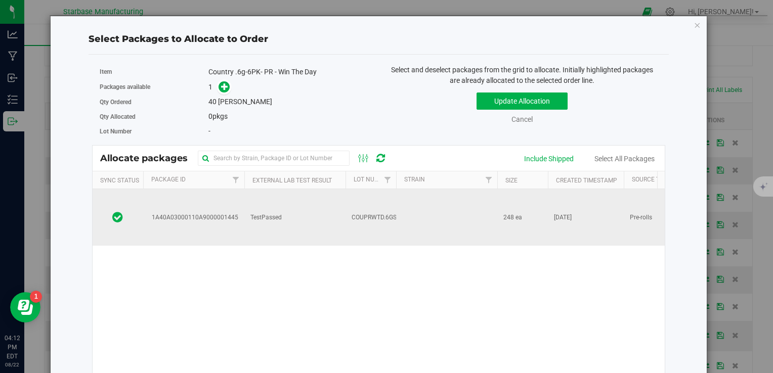
click at [323, 218] on td "TestPassed" at bounding box center [294, 217] width 101 height 57
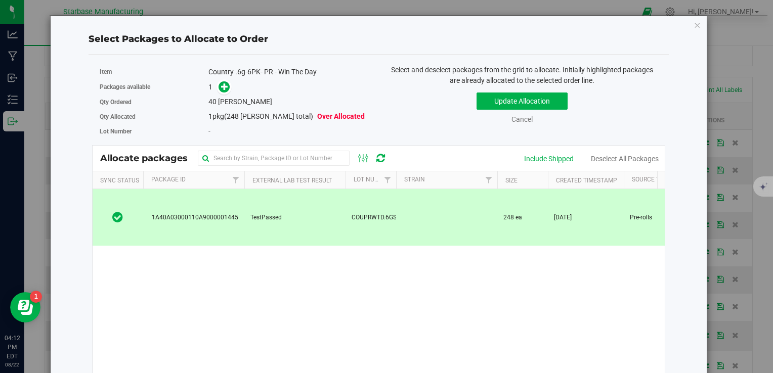
click at [218, 81] on span at bounding box center [222, 87] width 16 height 12
click at [223, 88] on icon at bounding box center [224, 86] width 7 height 7
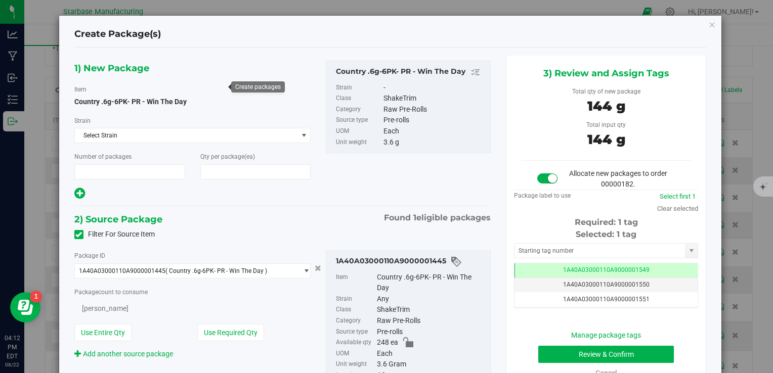
type input "1"
type input "40"
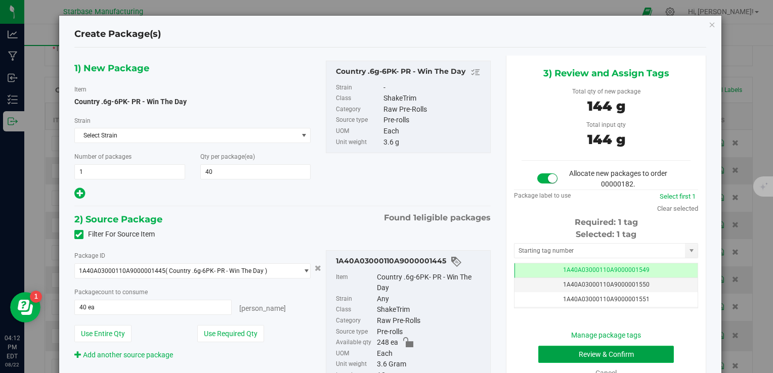
click at [654, 350] on button "Review & Confirm" at bounding box center [606, 354] width 136 height 17
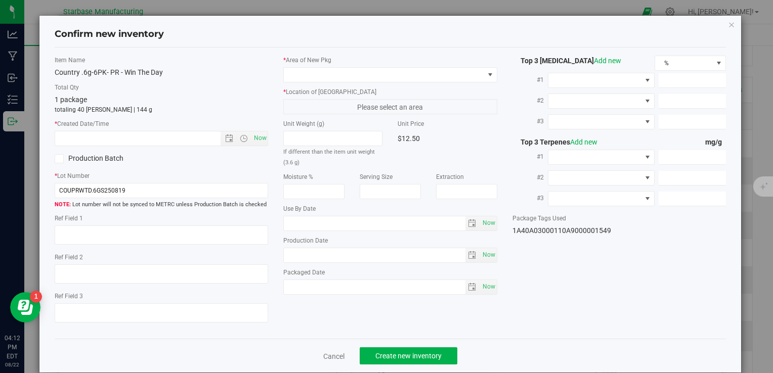
type textarea "[DATE]"
type textarea "MP281427 I [PHONE_NUMBER] I [EMAIL_ADDRESS][DOMAIN_NAME]"
type textarea "London Jelly"
type input "[DATE]"
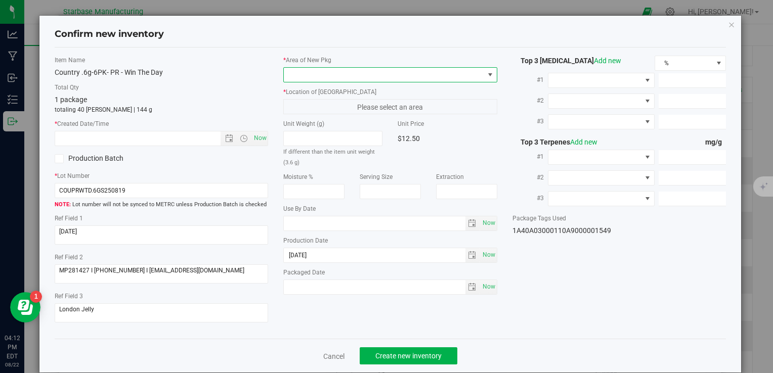
click at [380, 72] on span at bounding box center [384, 75] width 200 height 14
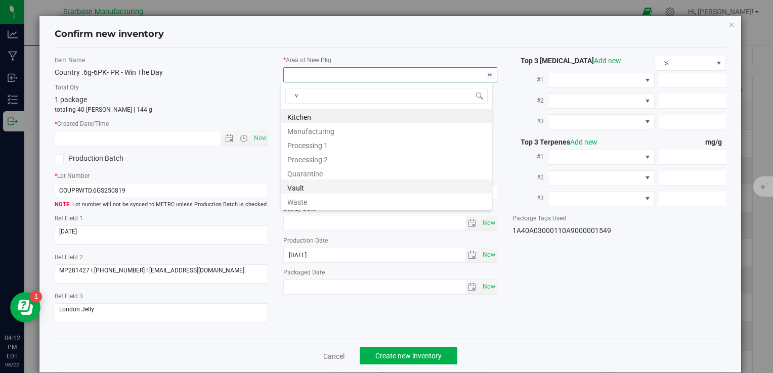
scroll to position [15, 212]
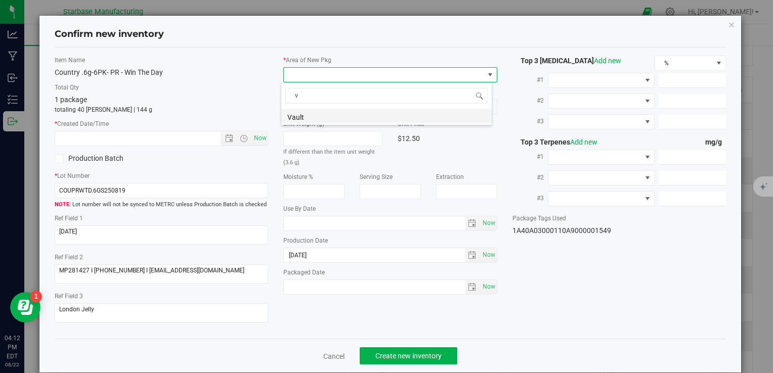
click at [370, 120] on li "Vault" at bounding box center [386, 116] width 211 height 14
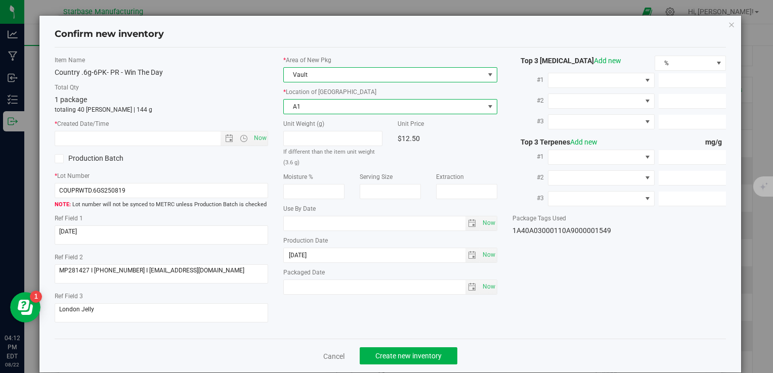
drag, startPoint x: 369, startPoint y: 113, endPoint x: 369, endPoint y: 108, distance: 5.6
click at [369, 113] on span "A1" at bounding box center [390, 106] width 214 height 15
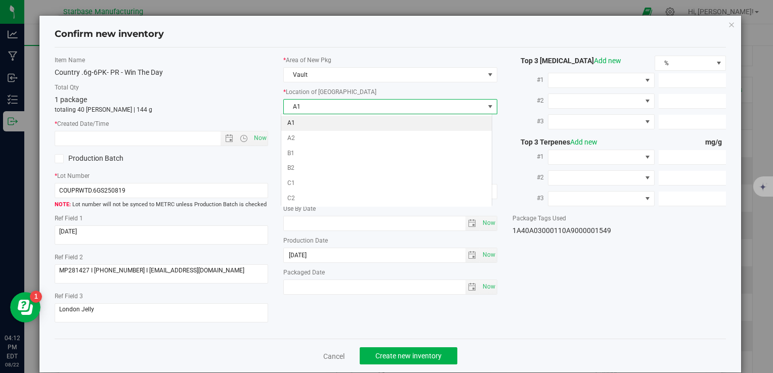
click at [369, 107] on span "A1" at bounding box center [384, 107] width 200 height 14
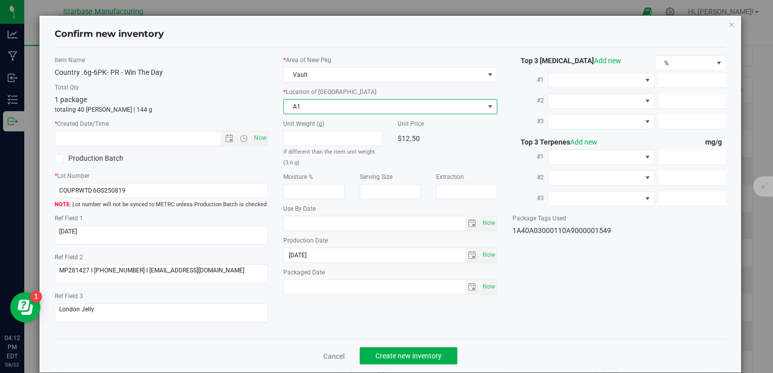
click at [368, 108] on span "A1" at bounding box center [384, 107] width 200 height 14
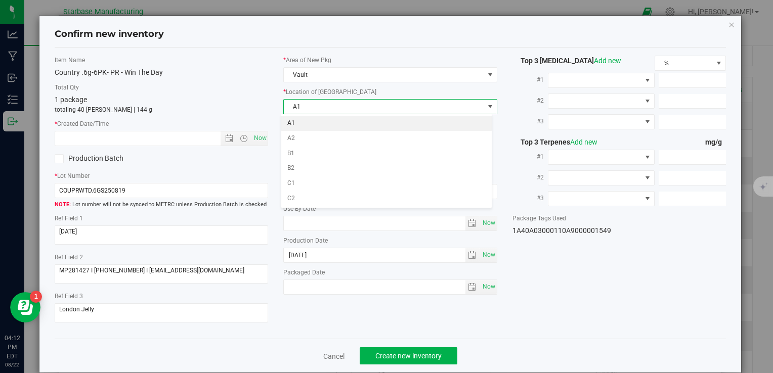
click at [366, 124] on li "A1" at bounding box center [386, 123] width 211 height 15
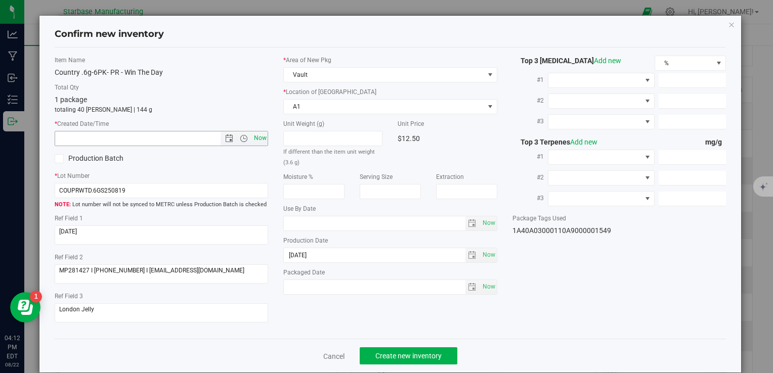
click at [262, 140] on span "Now" at bounding box center [260, 138] width 17 height 15
type input "[DATE] 4:12 PM"
click at [423, 348] on button "Create new inventory" at bounding box center [409, 356] width 98 height 17
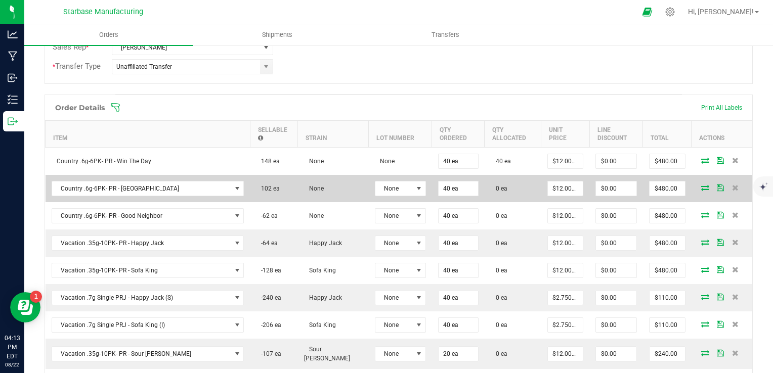
scroll to position [253, 0]
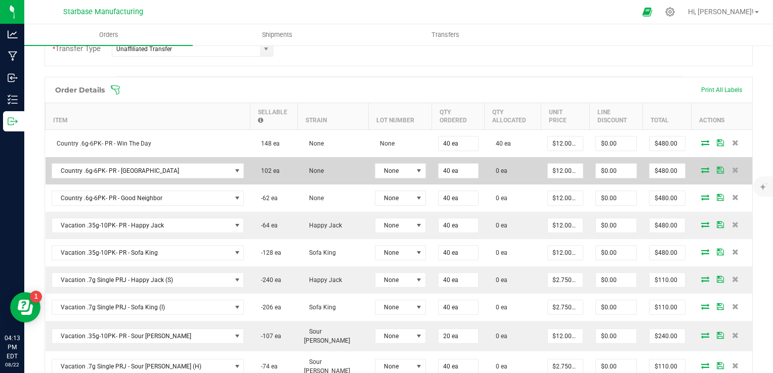
click at [701, 169] on icon at bounding box center [705, 170] width 8 height 6
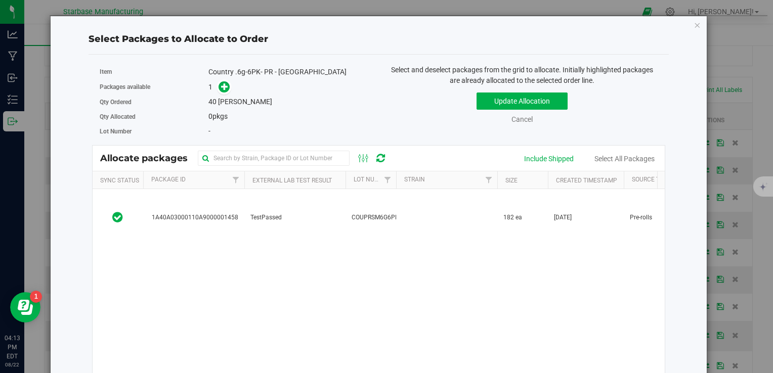
drag, startPoint x: 309, startPoint y: 202, endPoint x: 299, endPoint y: 184, distance: 21.3
click at [309, 202] on td "TestPassed" at bounding box center [294, 217] width 101 height 57
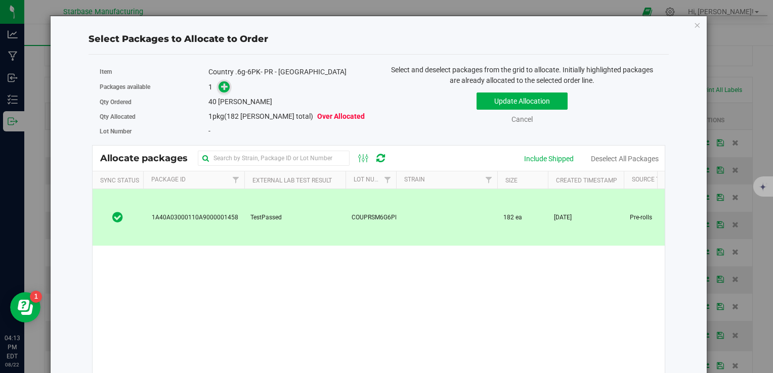
click at [226, 87] on icon at bounding box center [224, 86] width 7 height 7
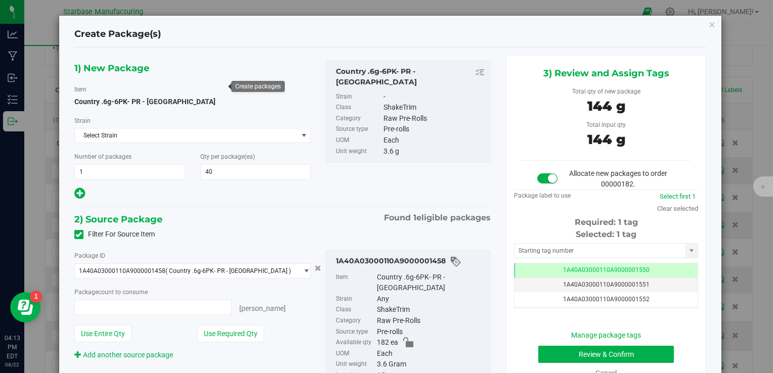
type input "40 ea"
click at [589, 352] on button "Review & Confirm" at bounding box center [606, 354] width 136 height 17
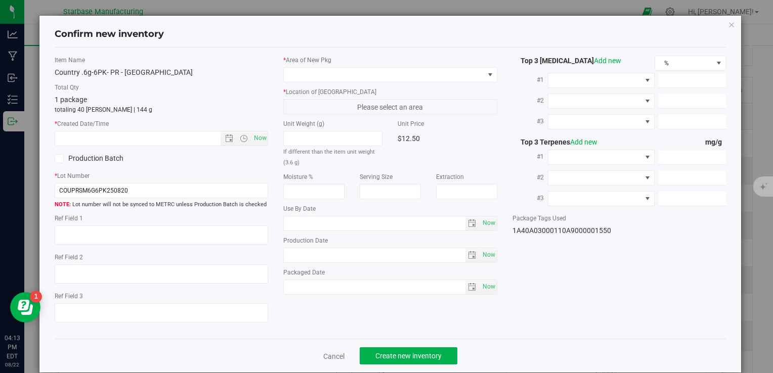
type textarea "[DATE]"
type textarea "MP281427 I [PHONE_NUMBER] I [EMAIL_ADDRESS][DOMAIN_NAME]"
type textarea "OGKB"
type input "[DATE]"
click at [265, 139] on span "Now" at bounding box center [162, 138] width 214 height 15
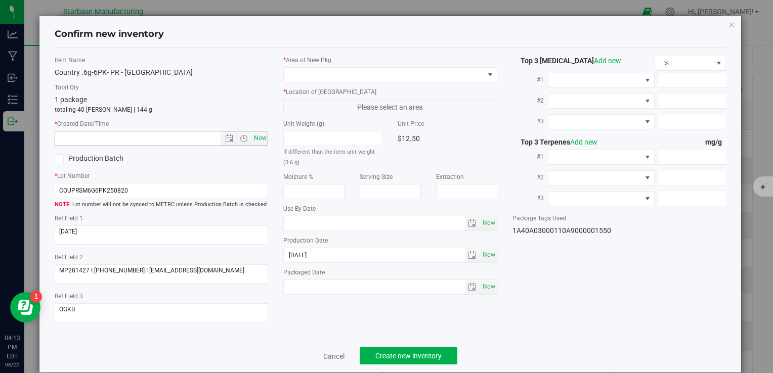
click at [262, 137] on div "Item Name Country .6g-6PK- PR - [GEOGRAPHIC_DATA] Total Qty 1 package totaling …" at bounding box center [161, 194] width 229 height 276
click at [262, 137] on span "Now" at bounding box center [260, 138] width 17 height 15
type input "[DATE] 4:13 PM"
click at [296, 81] on div "* Area of [GEOGRAPHIC_DATA] * Location of [GEOGRAPHIC_DATA] Please select an ar…" at bounding box center [390, 178] width 229 height 244
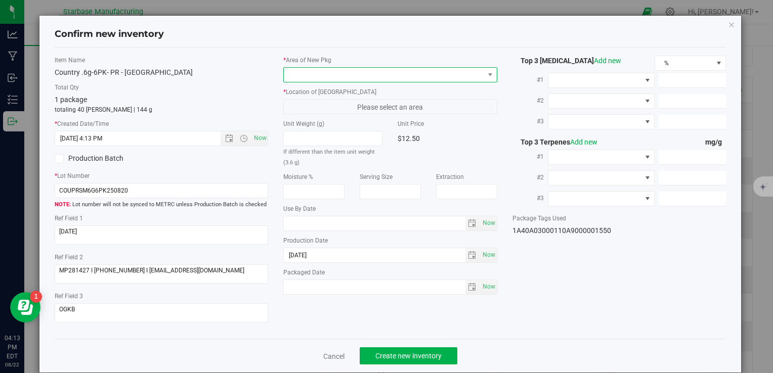
click at [299, 71] on span at bounding box center [384, 75] width 200 height 14
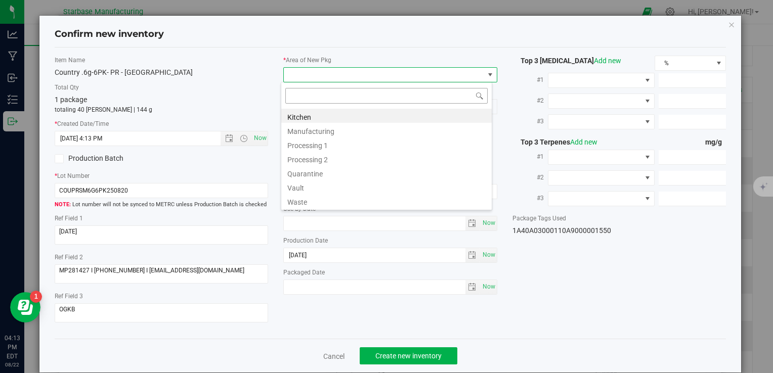
type input "v"
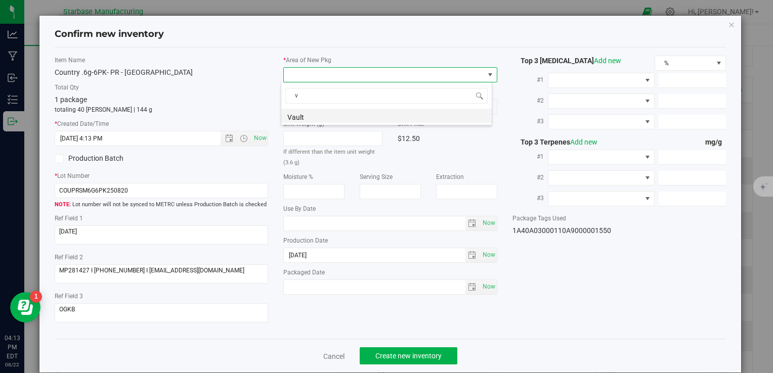
click at [304, 113] on li "Vault" at bounding box center [386, 116] width 211 height 14
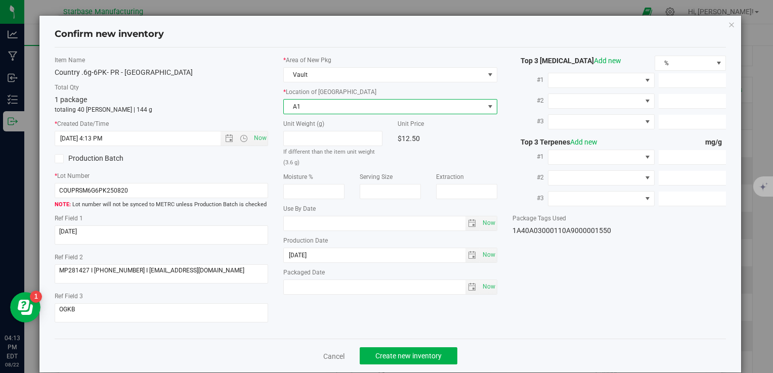
click at [302, 102] on span "A1" at bounding box center [384, 107] width 200 height 14
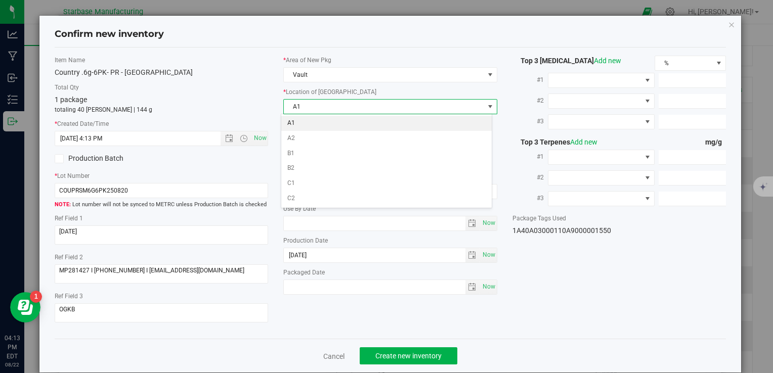
click at [302, 123] on li "A1" at bounding box center [386, 123] width 211 height 15
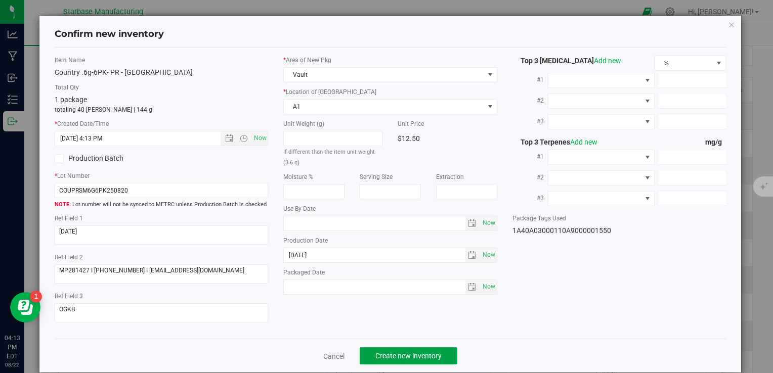
click at [417, 357] on span "Create new inventory" at bounding box center [409, 356] width 66 height 8
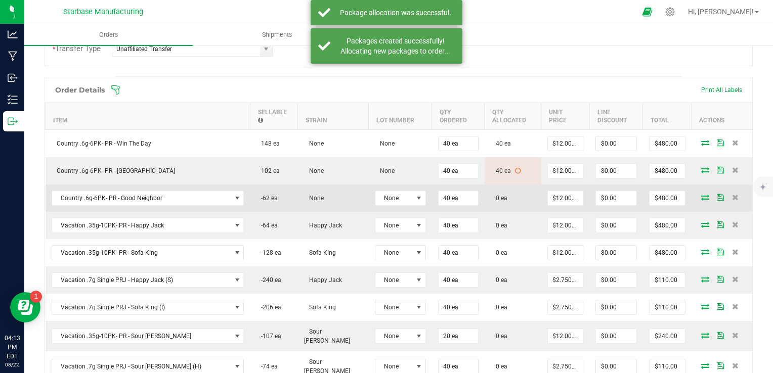
click at [701, 199] on icon at bounding box center [705, 197] width 8 height 6
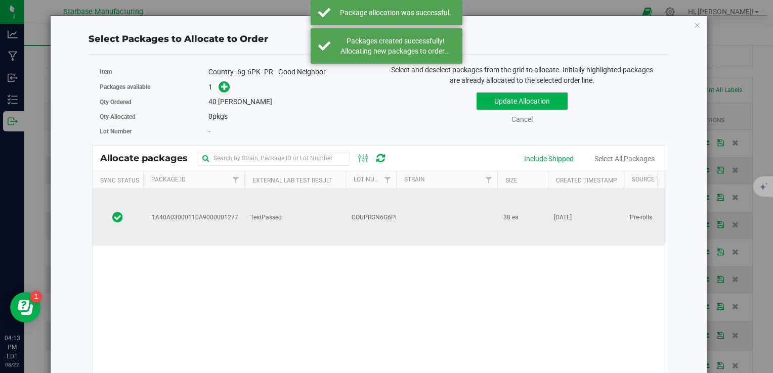
click at [387, 213] on td "COUPRGN6G6PK250801" at bounding box center [371, 217] width 51 height 57
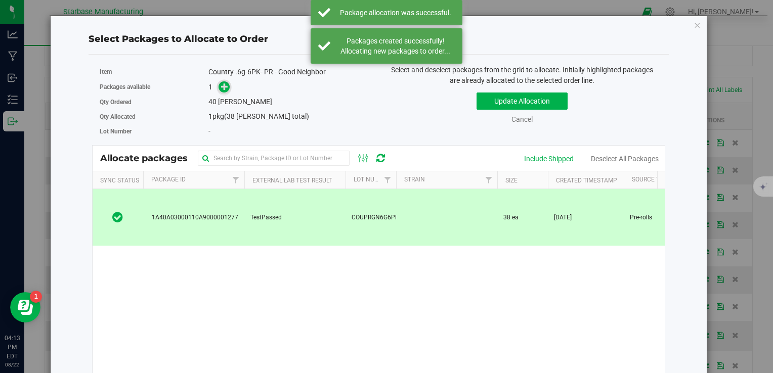
click at [225, 89] on icon at bounding box center [224, 86] width 7 height 7
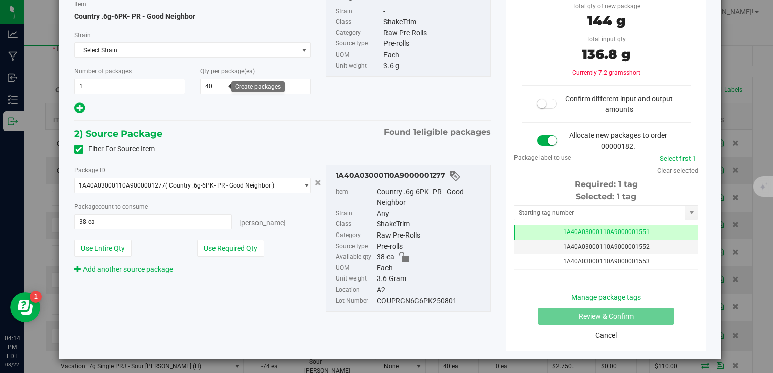
click at [596, 334] on link "Cancel" at bounding box center [606, 335] width 21 height 8
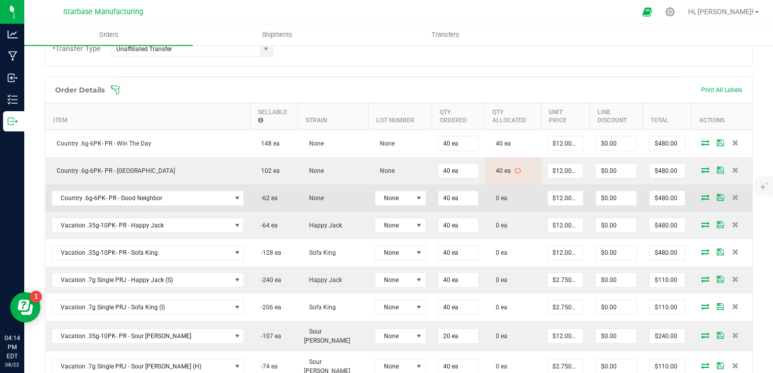
click at [701, 196] on icon at bounding box center [705, 197] width 8 height 6
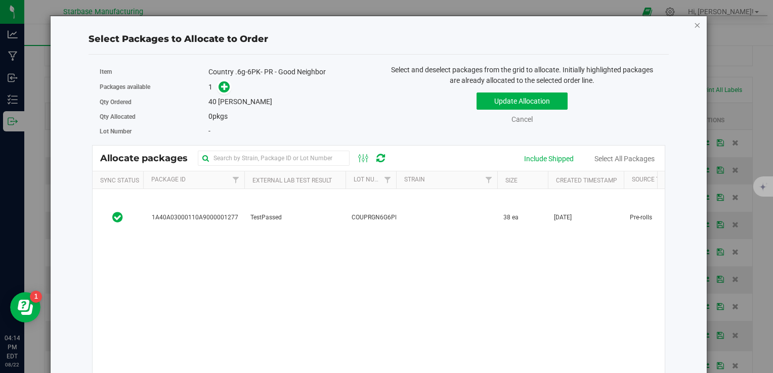
click at [694, 25] on icon "button" at bounding box center [697, 25] width 7 height 12
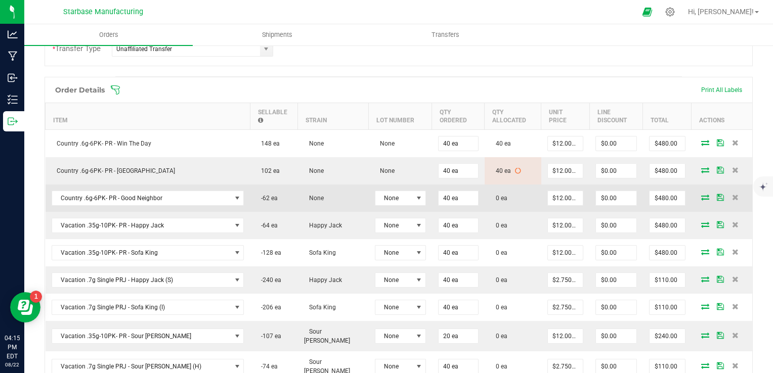
click at [701, 196] on icon at bounding box center [705, 197] width 8 height 6
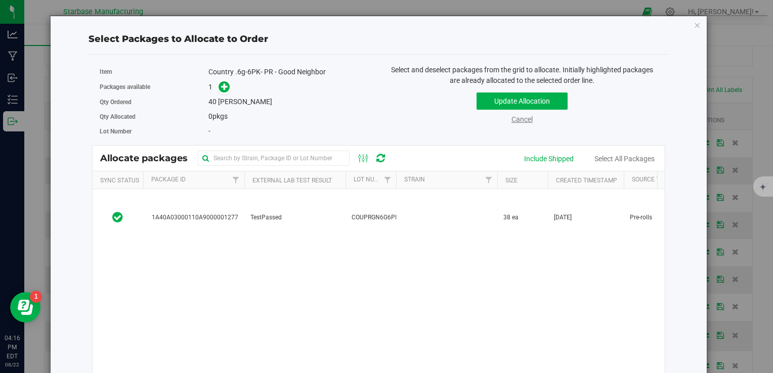
click at [522, 120] on link "Cancel" at bounding box center [522, 119] width 21 height 8
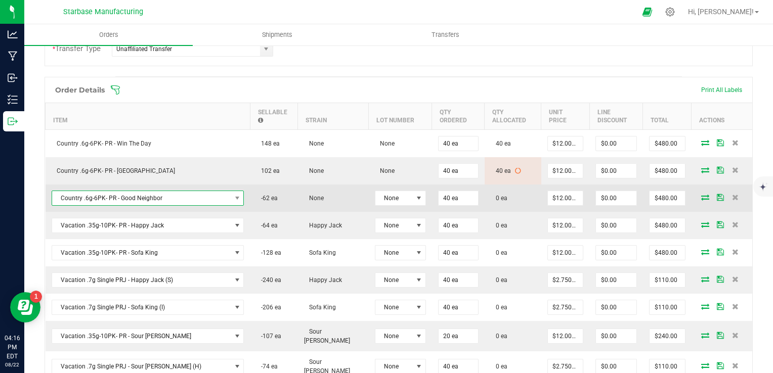
click at [189, 194] on span "Country .6g-6PK- PR - Good Neighbor" at bounding box center [141, 198] width 179 height 14
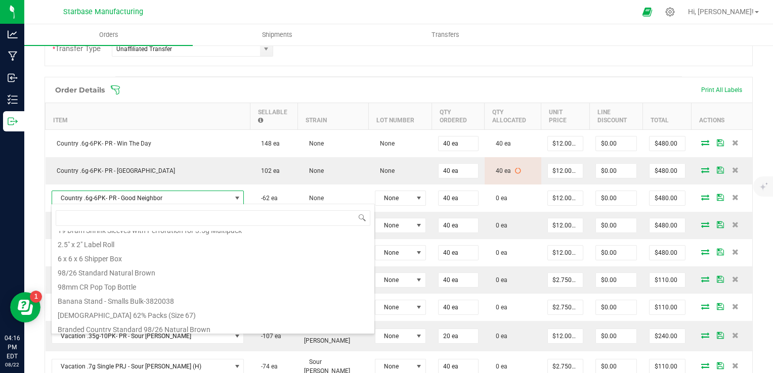
scroll to position [182, 0]
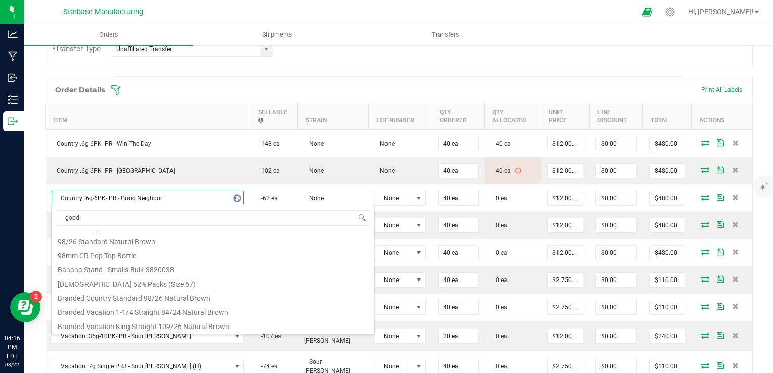
type input "good n"
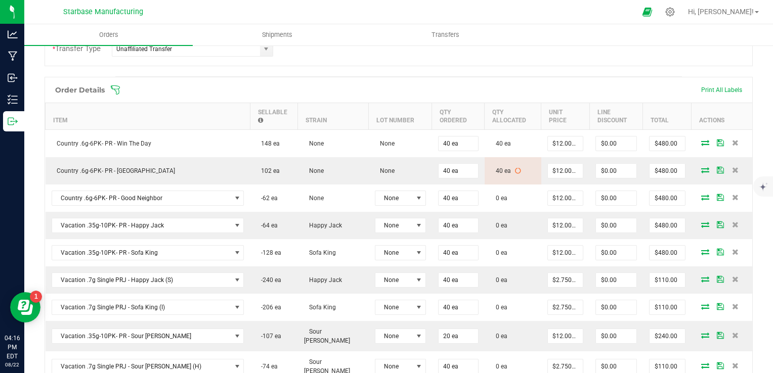
click at [286, 82] on div "Order Details Print All Labels" at bounding box center [399, 89] width 708 height 25
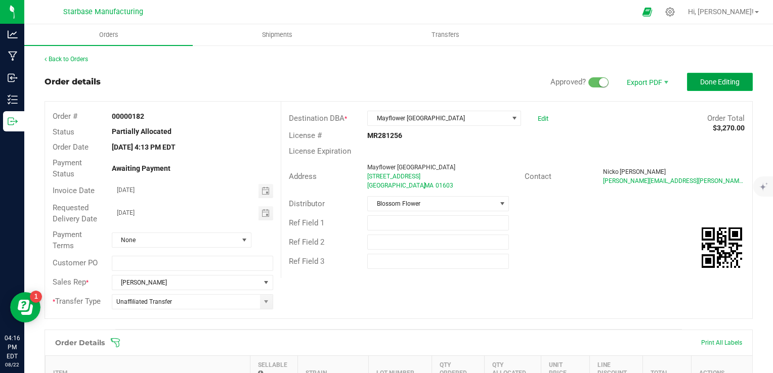
click at [702, 85] on span "Done Editing" at bounding box center [719, 82] width 39 height 8
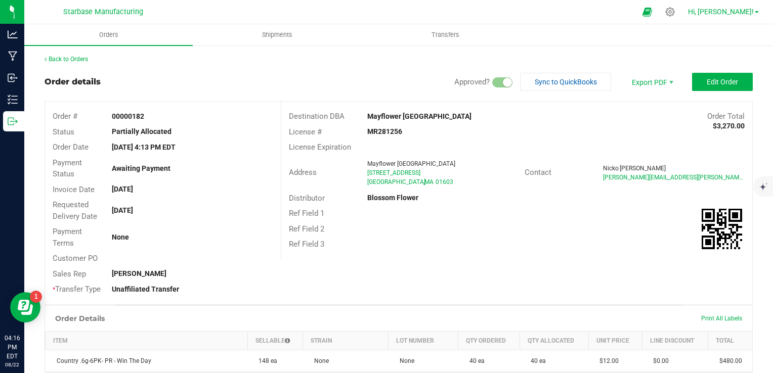
click at [749, 9] on span "Hi, [PERSON_NAME]!" at bounding box center [721, 12] width 66 height 8
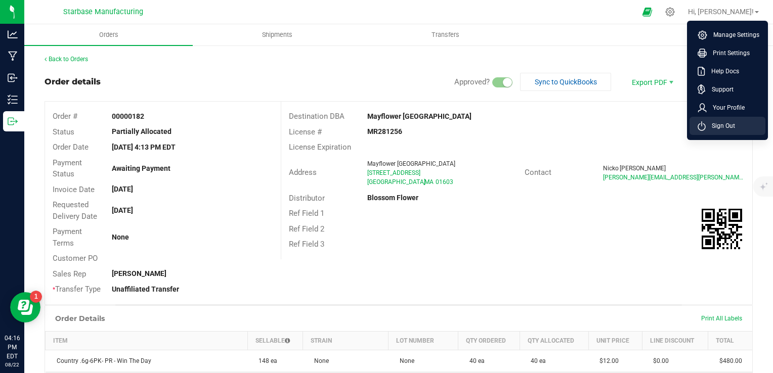
click at [733, 125] on span "Sign Out" at bounding box center [720, 126] width 29 height 10
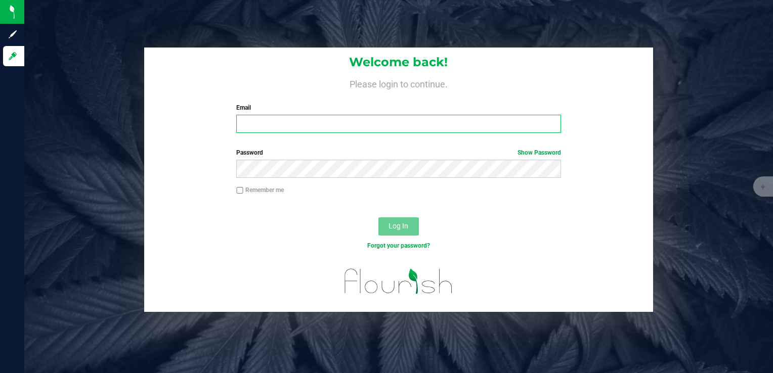
type input "[EMAIL_ADDRESS][DOMAIN_NAME]"
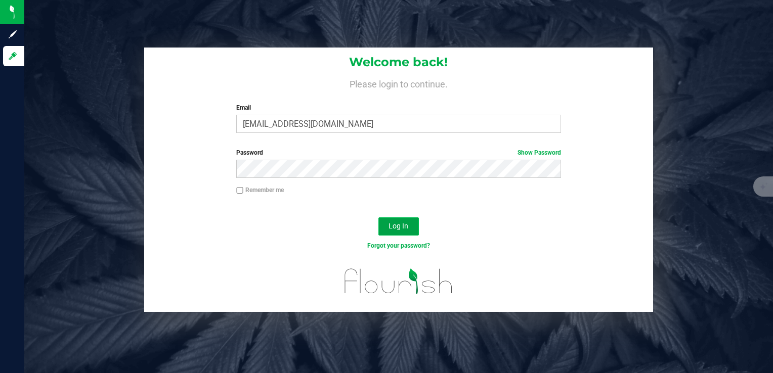
click at [392, 229] on span "Log In" at bounding box center [399, 226] width 20 height 8
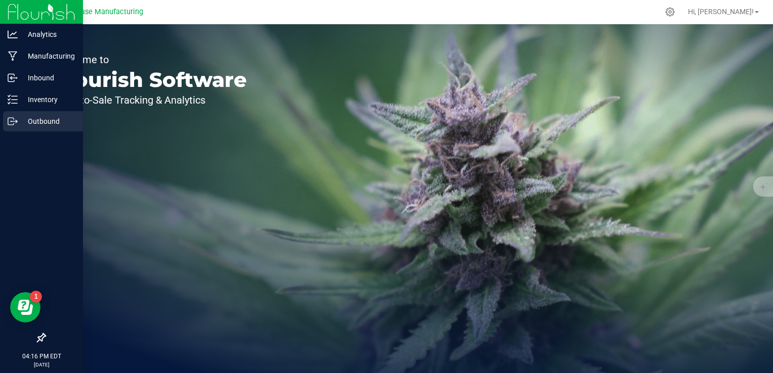
click at [22, 118] on p "Outbound" at bounding box center [48, 121] width 61 height 12
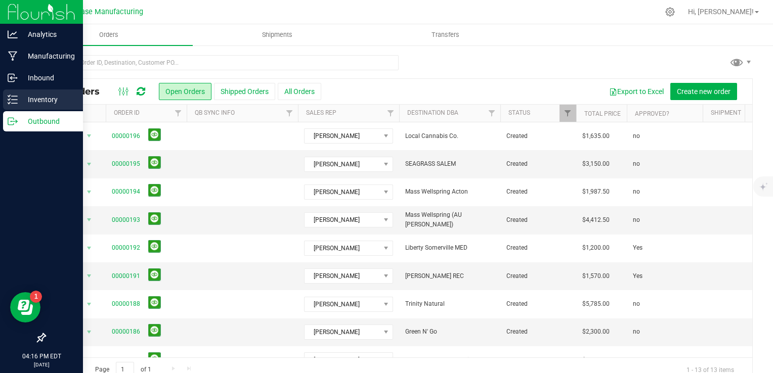
click at [20, 98] on p "Inventory" at bounding box center [48, 100] width 61 height 12
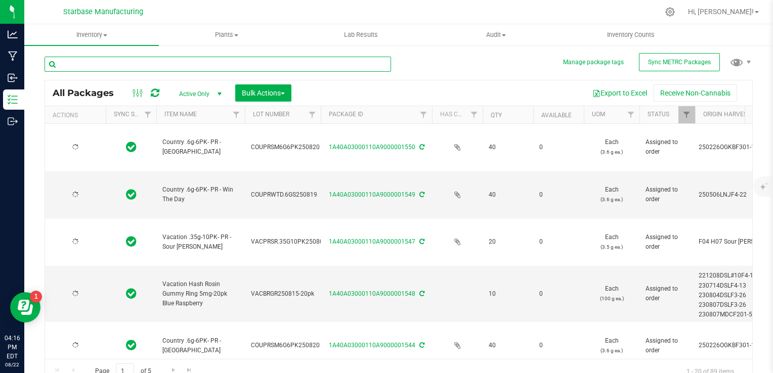
click at [134, 60] on input "text" at bounding box center [218, 64] width 347 height 15
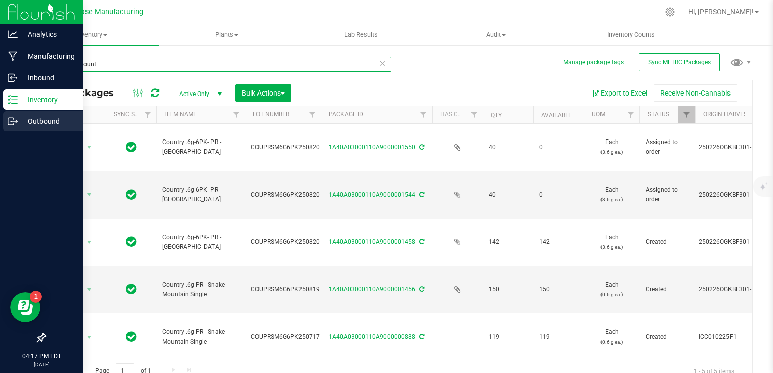
type input "snake mount"
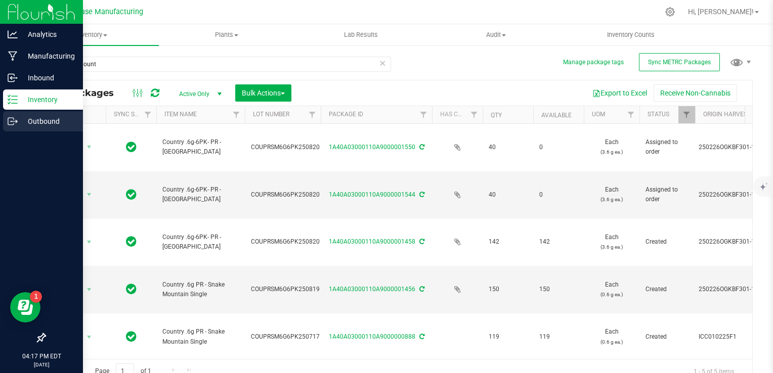
click at [18, 118] on p "Outbound" at bounding box center [48, 121] width 61 height 12
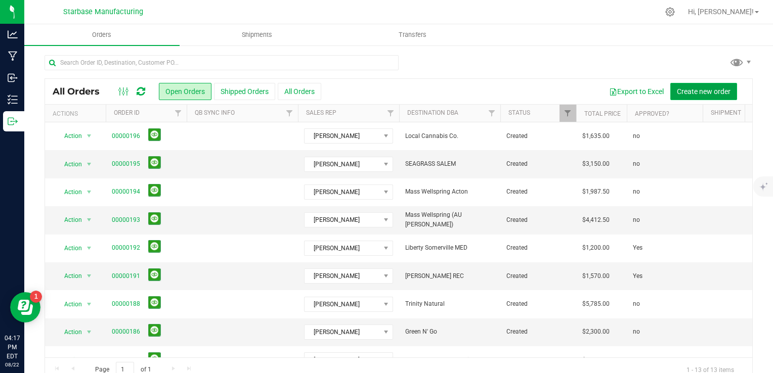
click at [696, 88] on span "Create new order" at bounding box center [704, 92] width 54 height 8
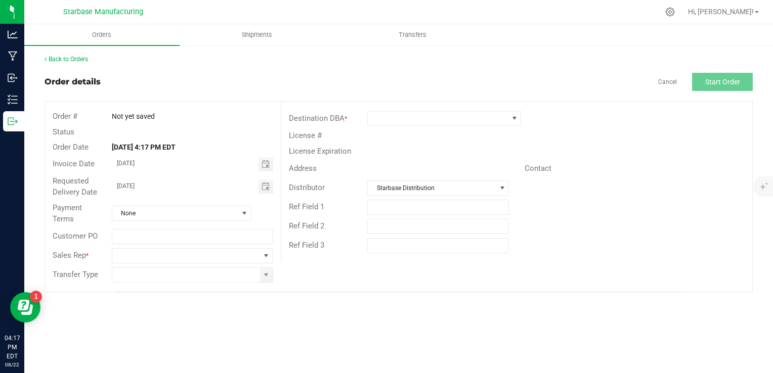
click at [658, 81] on div "Order details Cancel Start Order" at bounding box center [399, 82] width 709 height 18
click at [664, 81] on link "Cancel" at bounding box center [667, 82] width 19 height 9
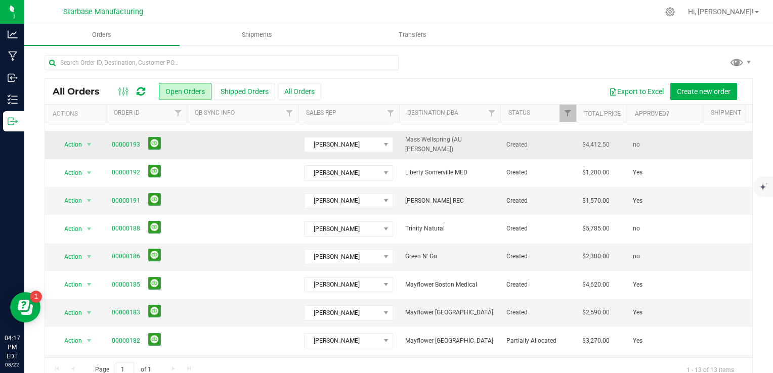
scroll to position [135, 0]
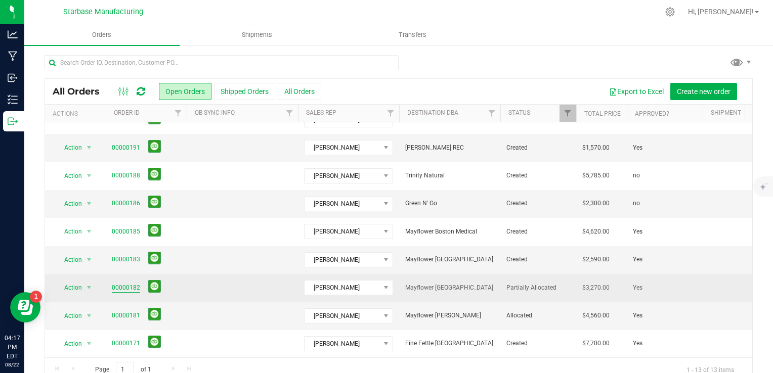
click at [123, 283] on link "00000182" at bounding box center [126, 288] width 28 height 10
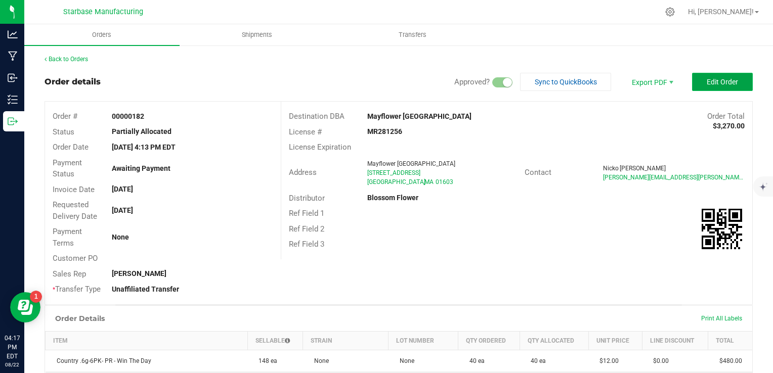
click at [721, 84] on span "Edit Order" at bounding box center [722, 82] width 31 height 8
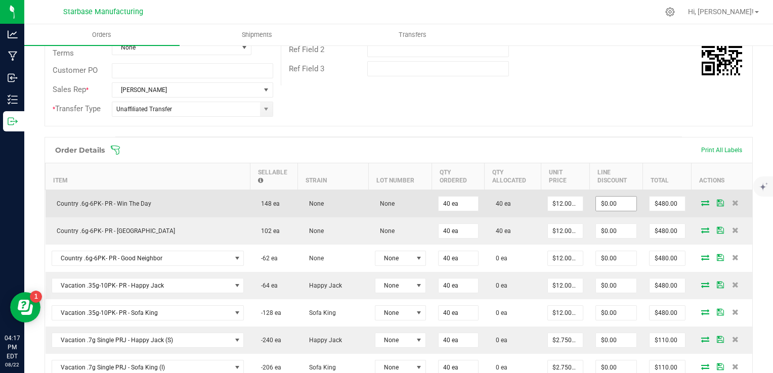
scroll to position [253, 0]
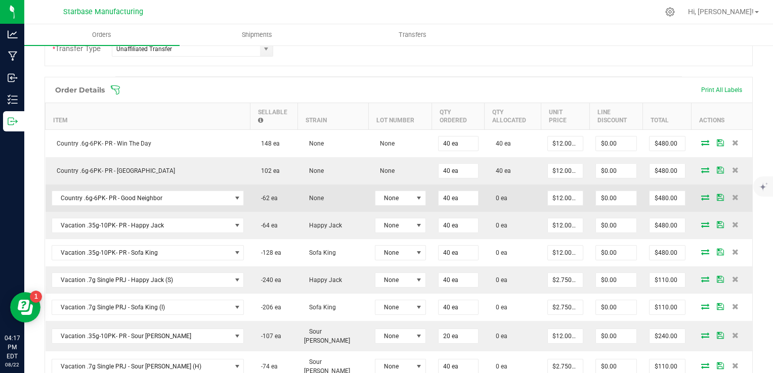
click at [701, 195] on icon at bounding box center [705, 197] width 8 height 6
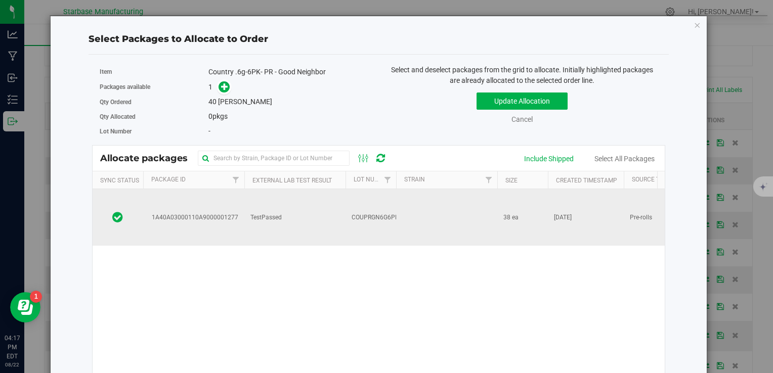
click at [488, 199] on td at bounding box center [446, 217] width 101 height 57
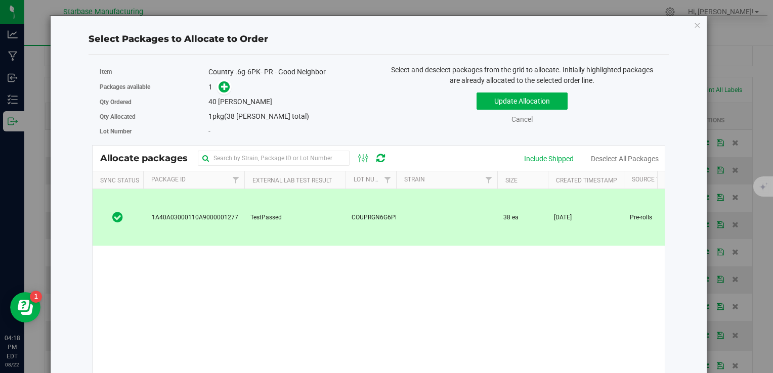
click at [508, 213] on span "38 ea" at bounding box center [511, 218] width 15 height 10
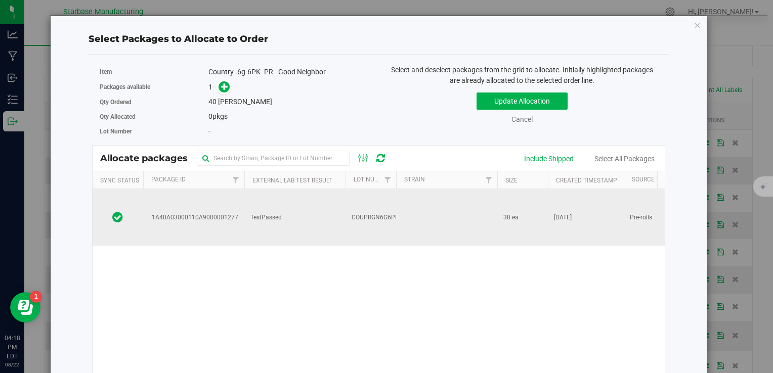
click at [508, 213] on span "38 ea" at bounding box center [511, 218] width 15 height 10
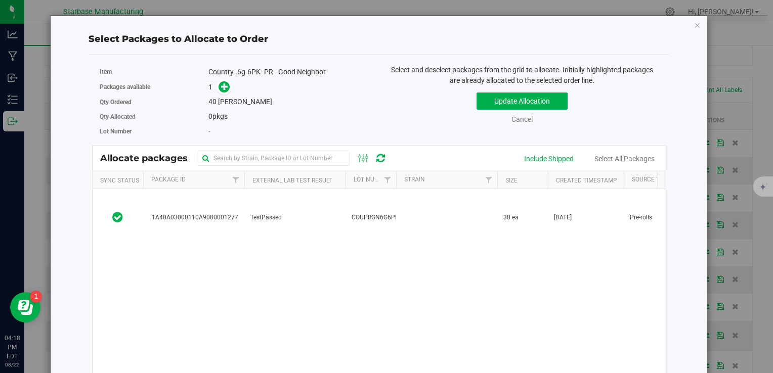
drag, startPoint x: 207, startPoint y: 72, endPoint x: 329, endPoint y: 76, distance: 122.0
click at [329, 76] on div "Country .6g-6PK- PR - Good Neighbor" at bounding box center [290, 72] width 163 height 11
click at [694, 23] on icon "button" at bounding box center [697, 25] width 7 height 12
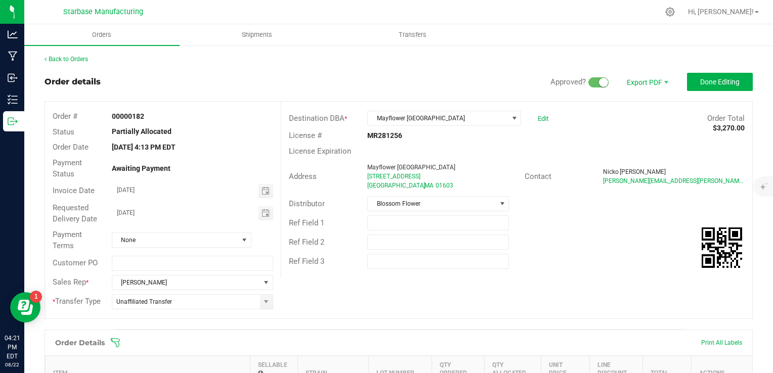
scroll to position [0, 0]
click at [700, 83] on span "Done Editing" at bounding box center [719, 82] width 39 height 8
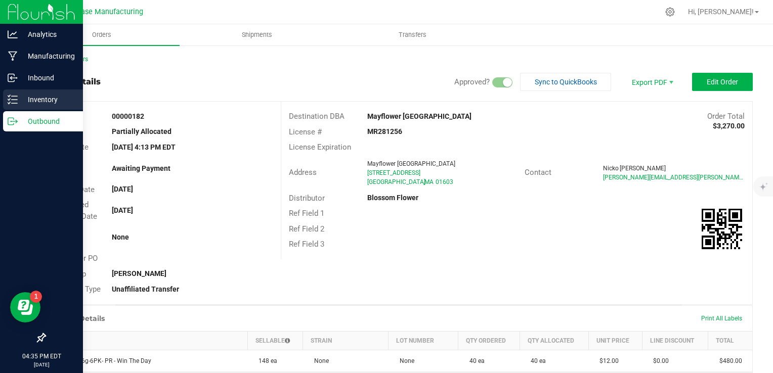
click at [10, 101] on icon at bounding box center [13, 100] width 10 height 10
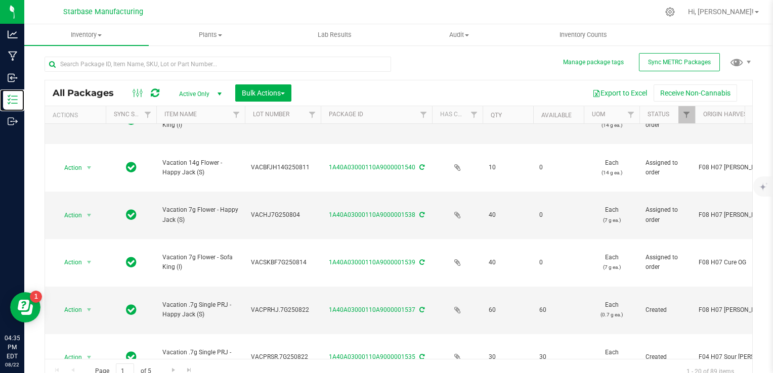
scroll to position [464, 0]
click at [186, 54] on div at bounding box center [222, 64] width 354 height 32
click at [184, 61] on input "text" at bounding box center [218, 64] width 347 height 15
type input "peach"
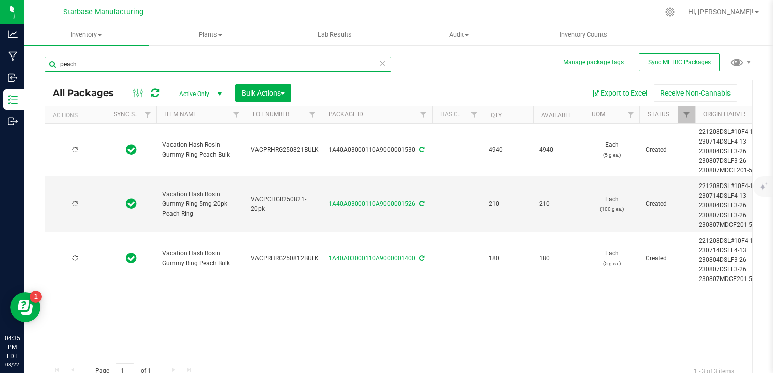
type input "[DATE]"
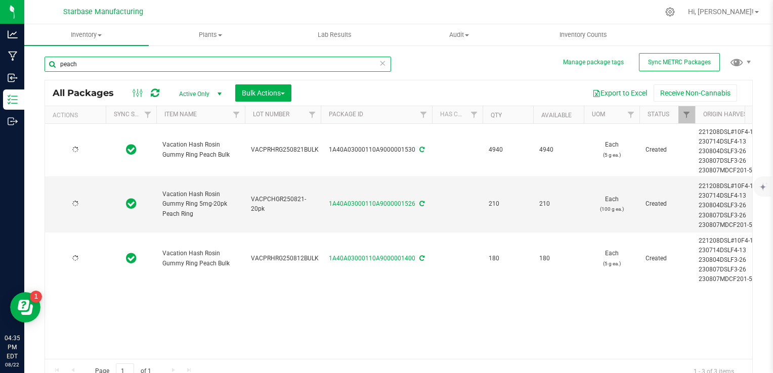
type input "[DATE]"
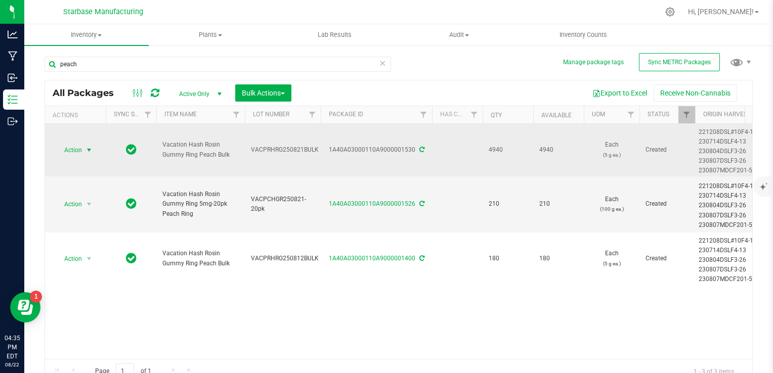
click at [84, 149] on span "select" at bounding box center [89, 150] width 13 height 14
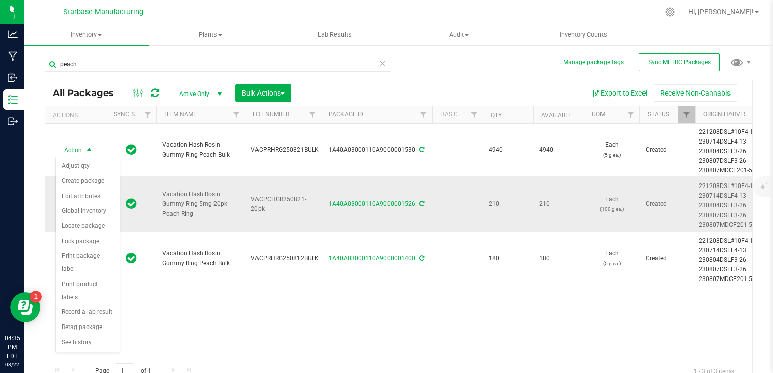
click at [143, 186] on td at bounding box center [131, 205] width 51 height 56
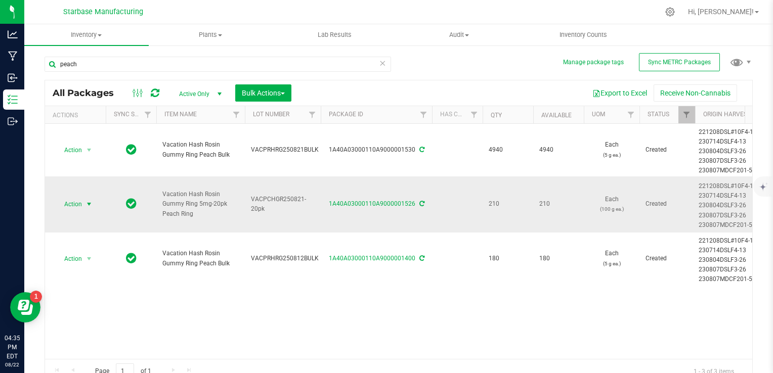
click at [83, 206] on span "select" at bounding box center [89, 204] width 13 height 14
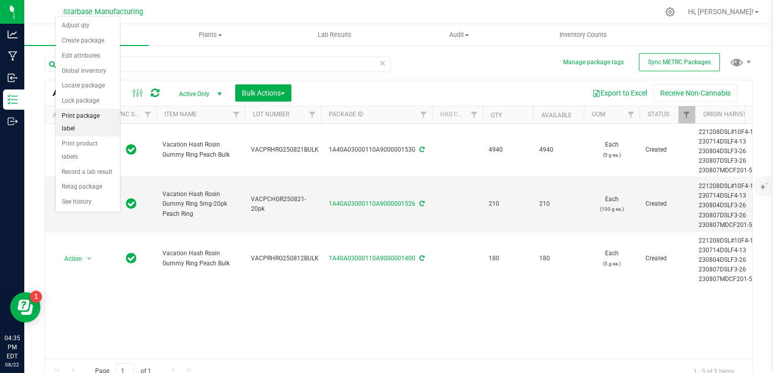
click at [95, 114] on li "Print package label" at bounding box center [88, 123] width 64 height 28
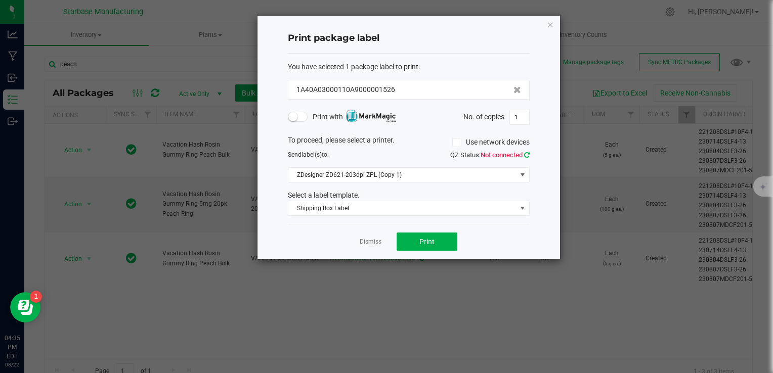
click at [524, 153] on icon at bounding box center [527, 155] width 6 height 7
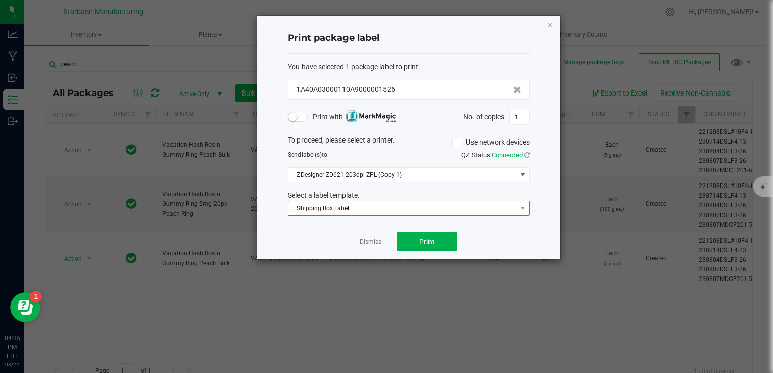
click at [405, 209] on span "Shipping Box Label" at bounding box center [402, 208] width 228 height 14
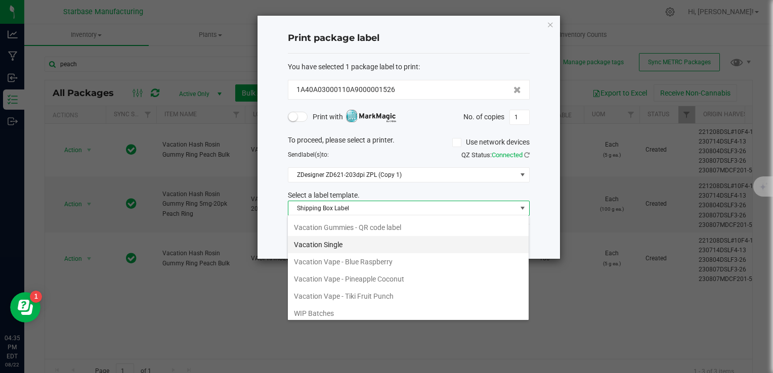
scroll to position [137, 0]
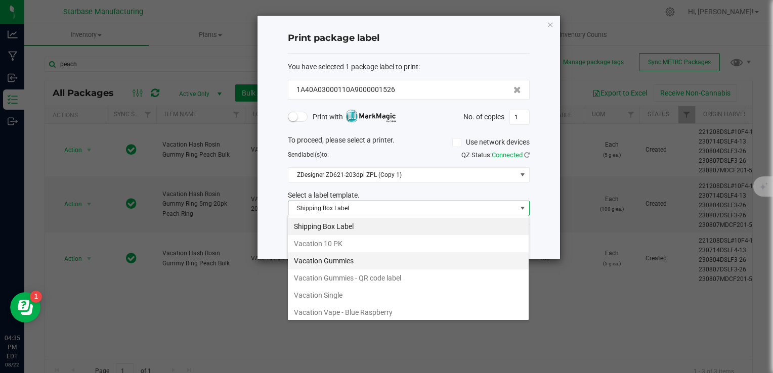
click at [361, 254] on li "Vacation Gummies" at bounding box center [408, 261] width 241 height 17
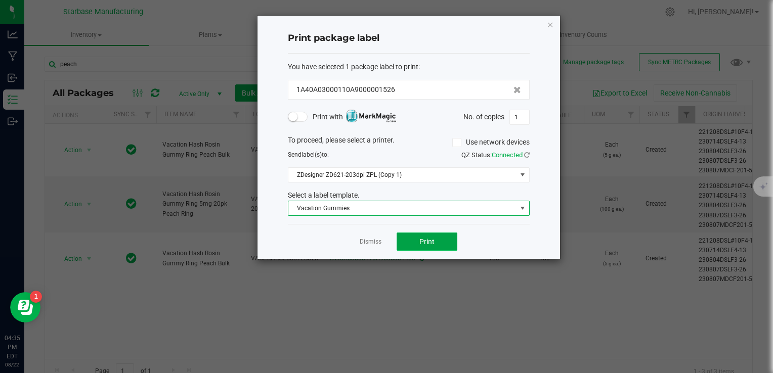
click at [419, 240] on button "Print" at bounding box center [427, 242] width 61 height 18
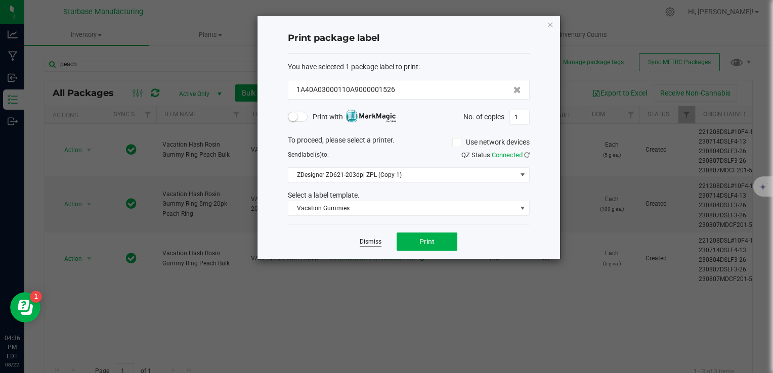
click at [376, 238] on link "Dismiss" at bounding box center [371, 242] width 22 height 9
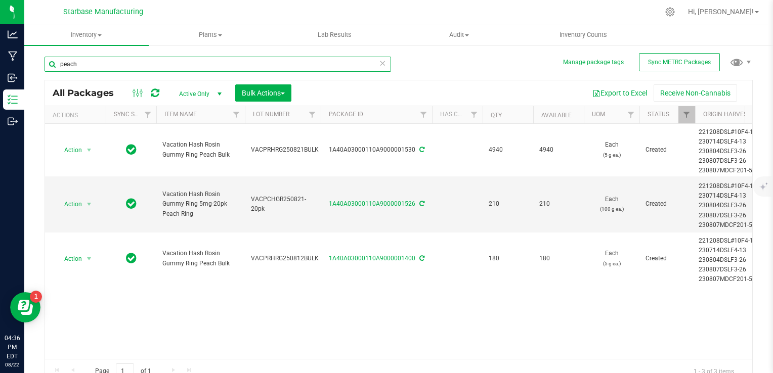
click at [136, 62] on input "peach" at bounding box center [218, 64] width 347 height 15
type input "10pk"
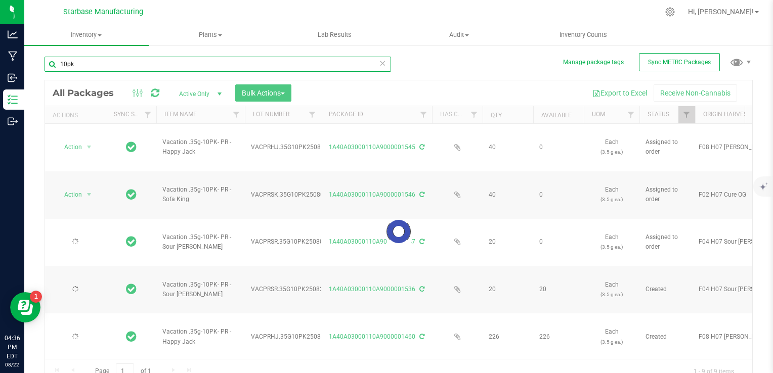
type input "[DATE]"
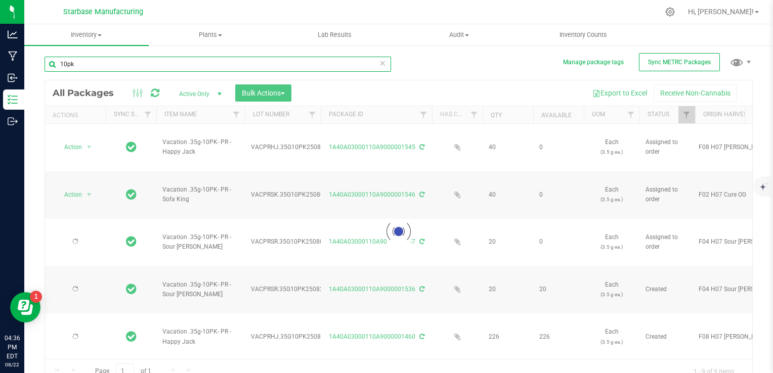
type input "[DATE]"
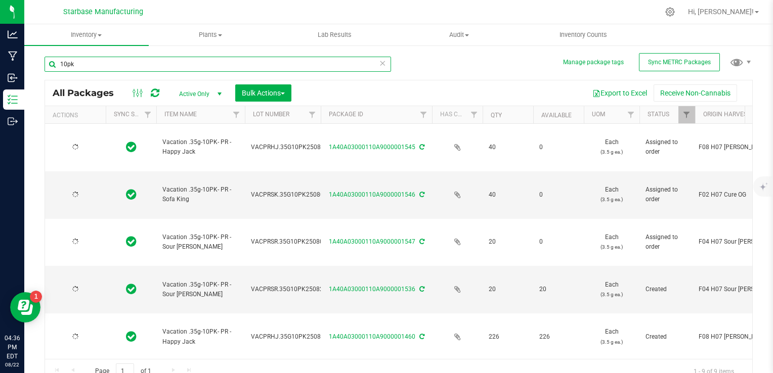
type input "[DATE]"
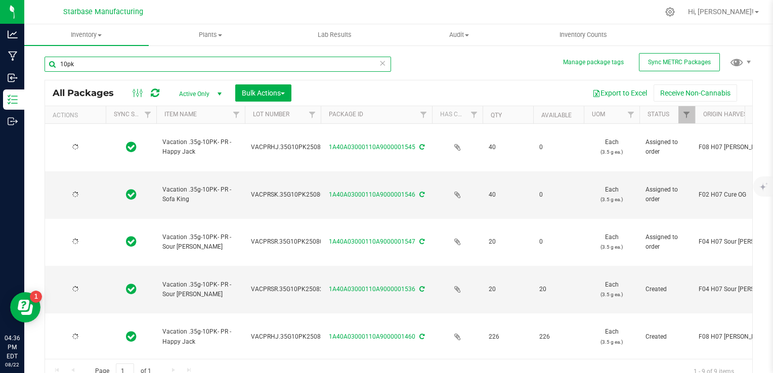
type input "[DATE]"
type input "10pk"
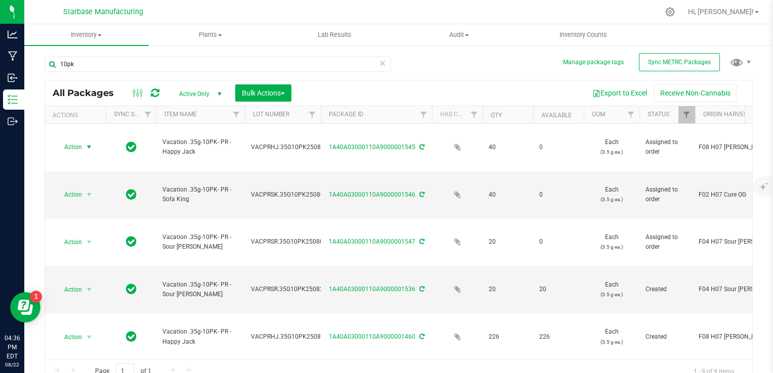
click at [81, 141] on span "Action" at bounding box center [68, 147] width 27 height 14
click at [81, 199] on li "Print package label" at bounding box center [88, 199] width 65 height 15
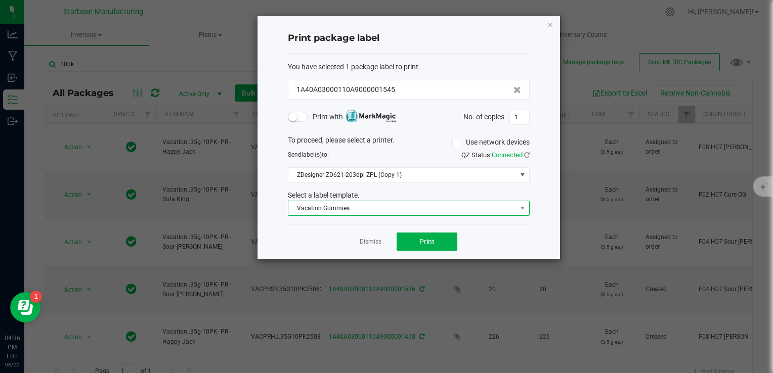
click at [348, 210] on span "Vacation Gummies" at bounding box center [402, 208] width 228 height 14
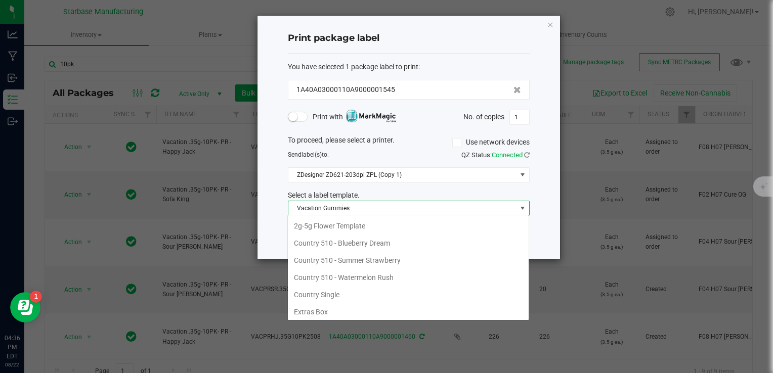
scroll to position [86, 0]
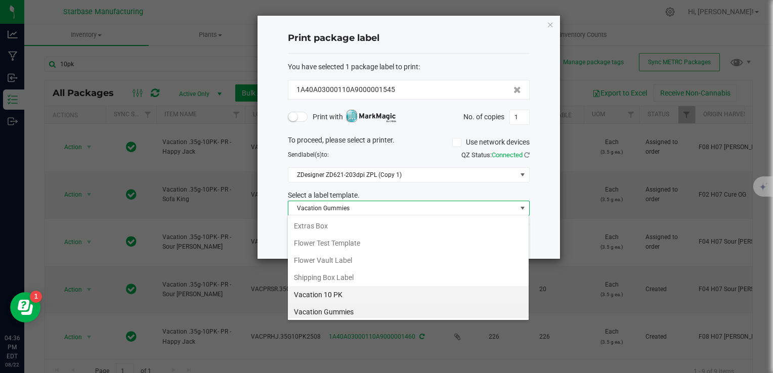
click at [354, 289] on li "Vacation 10 PK" at bounding box center [408, 294] width 241 height 17
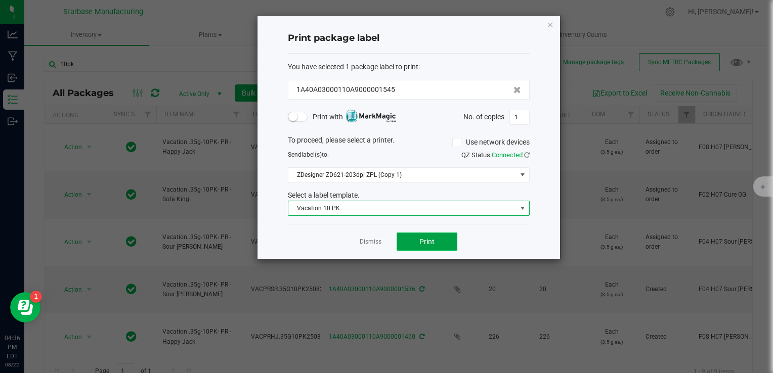
click at [435, 236] on button "Print" at bounding box center [427, 242] width 61 height 18
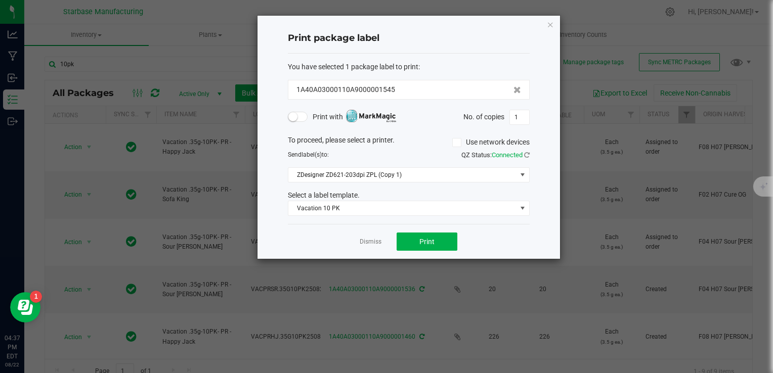
click at [438, 194] on div "Select a label template." at bounding box center [408, 195] width 257 height 11
click at [365, 239] on link "Dismiss" at bounding box center [371, 242] width 22 height 9
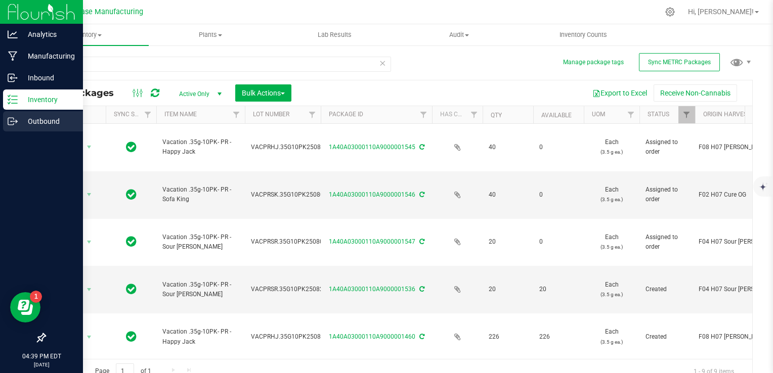
click at [13, 119] on icon at bounding box center [11, 121] width 6 height 7
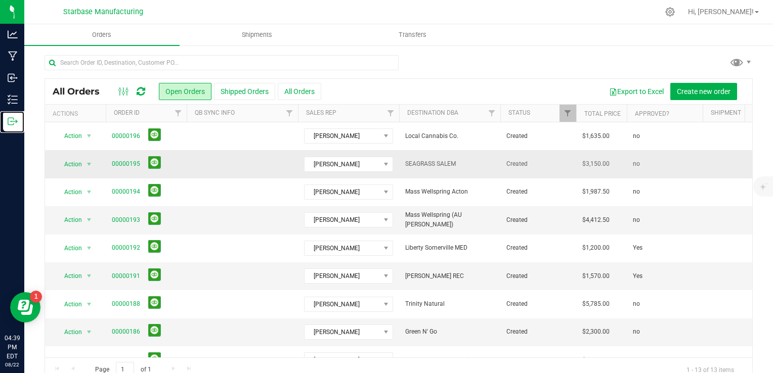
scroll to position [135, 0]
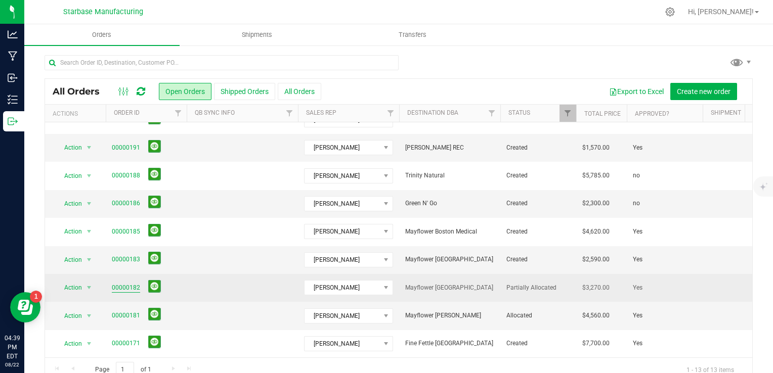
click at [128, 283] on link "00000182" at bounding box center [126, 288] width 28 height 10
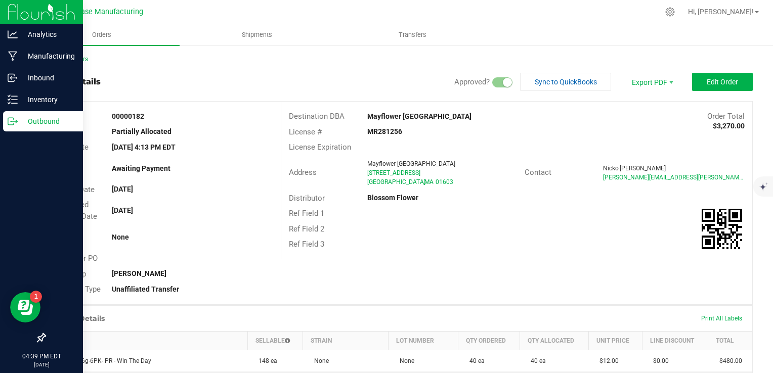
click at [16, 128] on div "Outbound" at bounding box center [43, 121] width 80 height 20
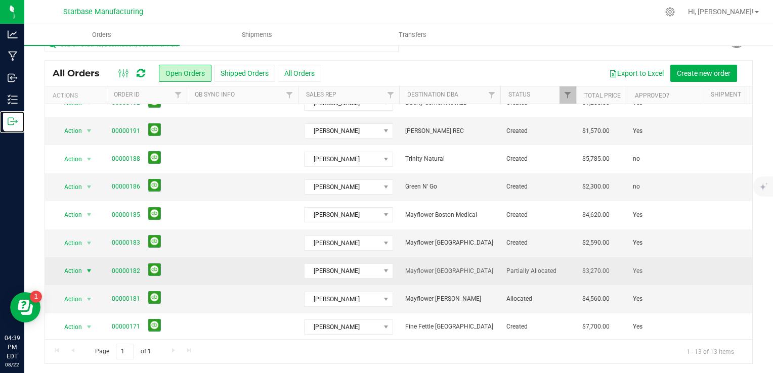
scroll to position [135, 0]
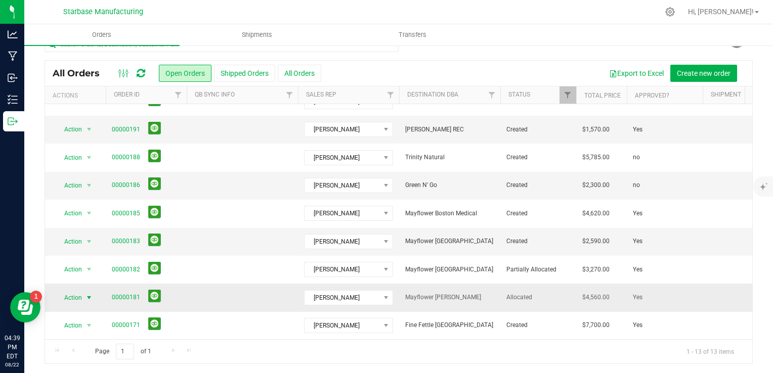
click at [84, 291] on span "select" at bounding box center [89, 298] width 13 height 14
click at [99, 271] on li "Print packing list" at bounding box center [93, 274] width 75 height 15
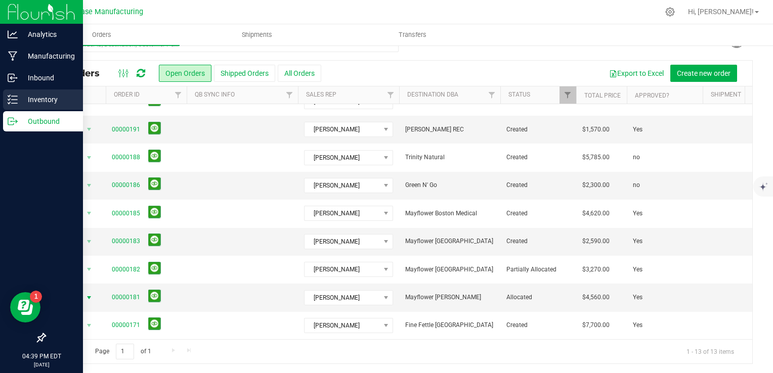
click at [13, 102] on icon at bounding box center [13, 100] width 10 height 10
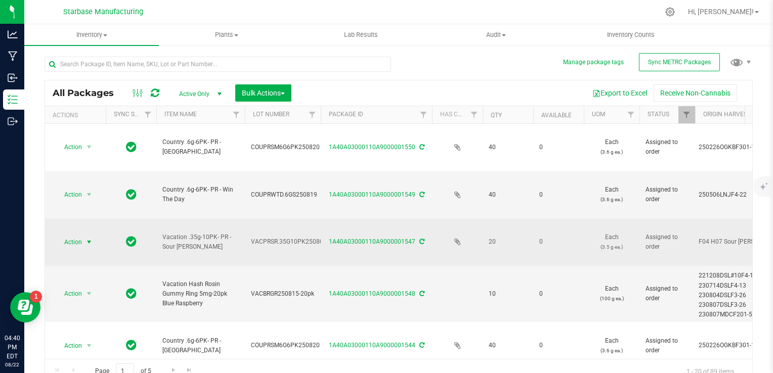
click at [81, 235] on span "Action" at bounding box center [68, 242] width 27 height 14
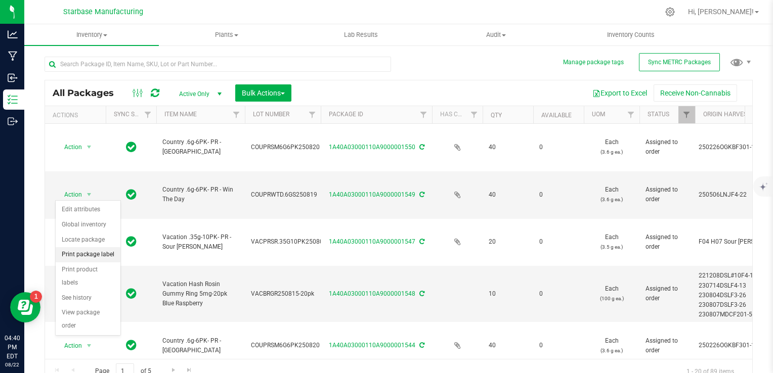
click at [94, 251] on li "Print package label" at bounding box center [88, 254] width 65 height 15
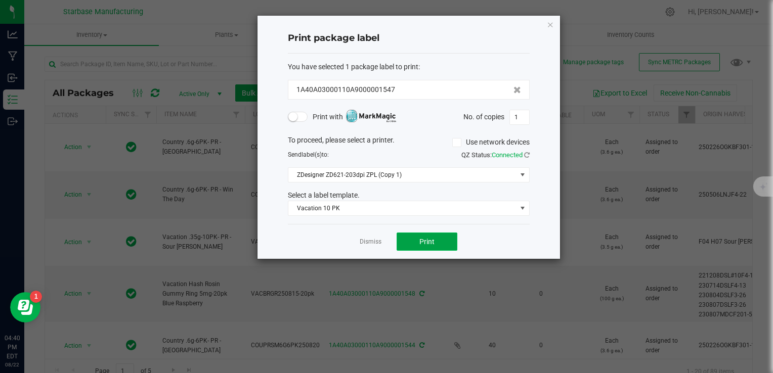
click at [414, 240] on button "Print" at bounding box center [427, 242] width 61 height 18
click at [371, 238] on link "Dismiss" at bounding box center [371, 242] width 22 height 9
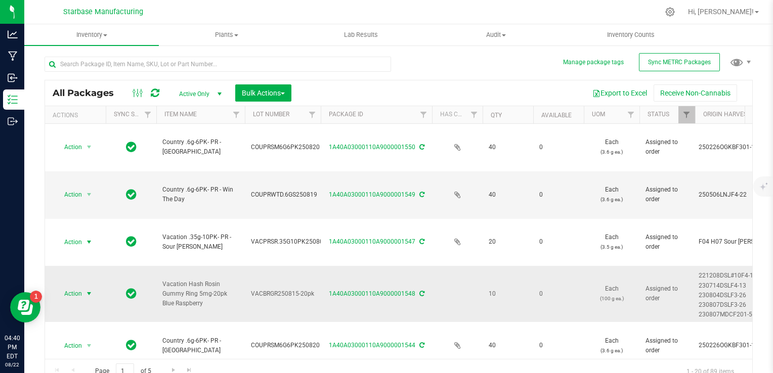
click at [81, 287] on span "Action" at bounding box center [68, 294] width 27 height 14
click at [97, 295] on li "Print package label" at bounding box center [88, 296] width 65 height 15
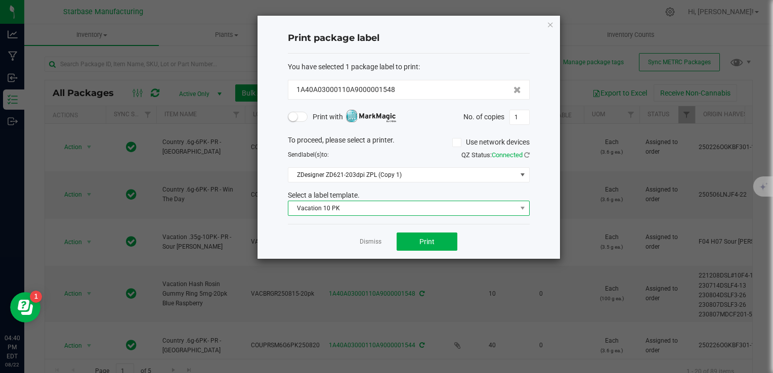
click at [349, 210] on span "Vacation 10 PK" at bounding box center [402, 208] width 228 height 14
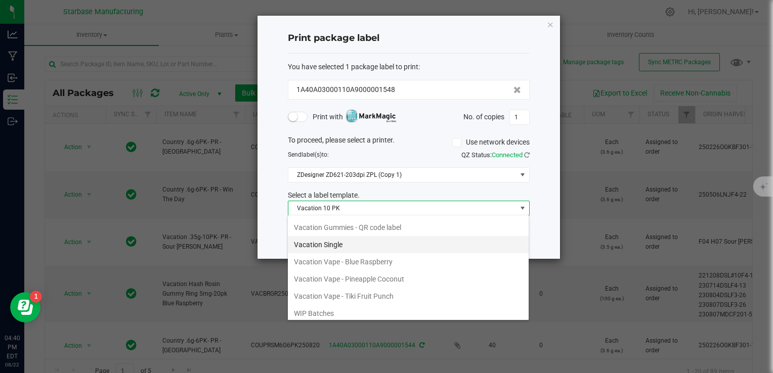
scroll to position [137, 0]
click at [347, 255] on li "Vacation Gummies" at bounding box center [408, 261] width 241 height 17
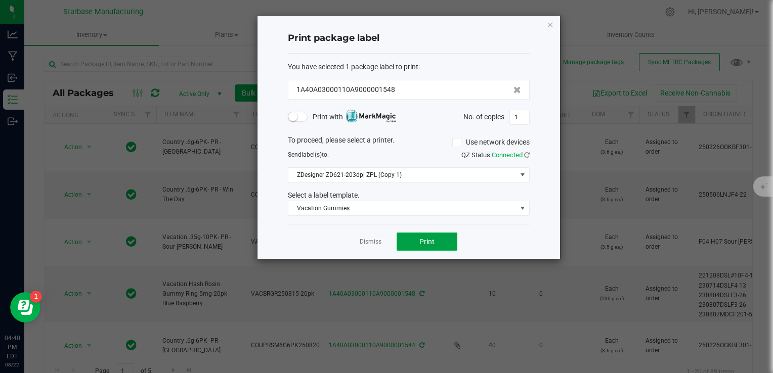
drag, startPoint x: 424, startPoint y: 233, endPoint x: 423, endPoint y: 242, distance: 9.2
click at [423, 242] on button "Print" at bounding box center [427, 242] width 61 height 18
click at [524, 153] on icon at bounding box center [527, 155] width 6 height 7
click at [526, 152] on icon at bounding box center [527, 155] width 6 height 7
click at [426, 242] on span "Print" at bounding box center [427, 242] width 15 height 8
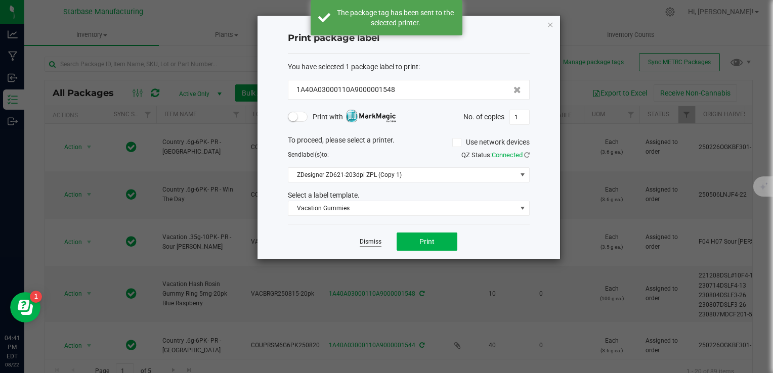
click at [379, 241] on link "Dismiss" at bounding box center [371, 242] width 22 height 9
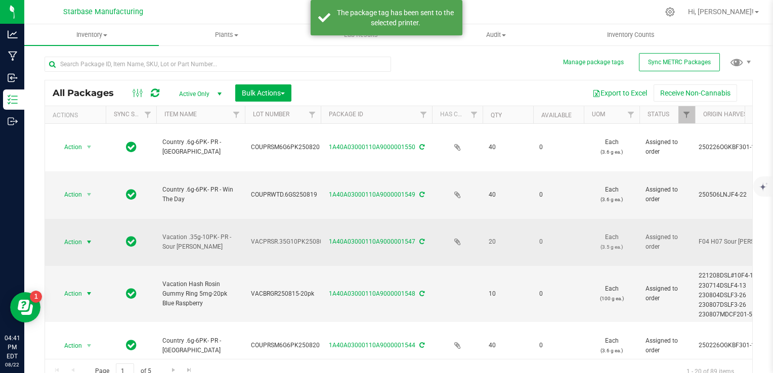
click at [70, 235] on span "Action" at bounding box center [68, 242] width 27 height 14
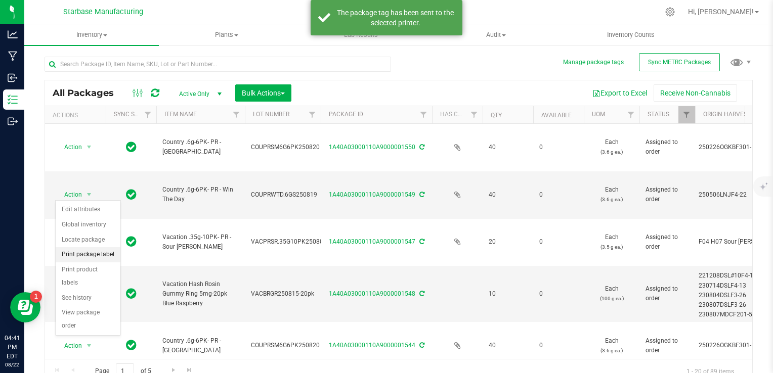
click at [103, 252] on li "Print package label" at bounding box center [88, 254] width 65 height 15
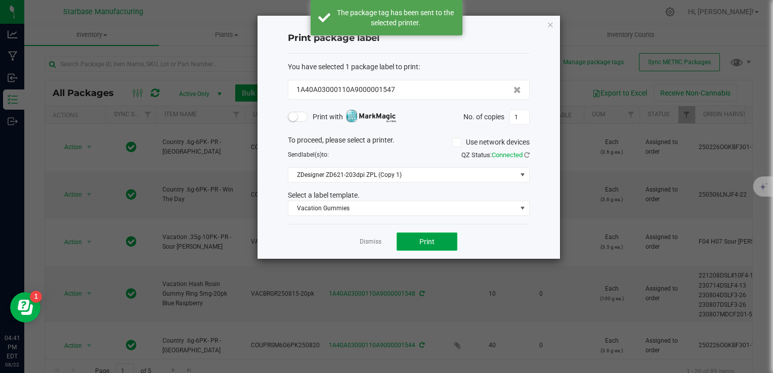
click at [419, 236] on button "Print" at bounding box center [427, 242] width 61 height 18
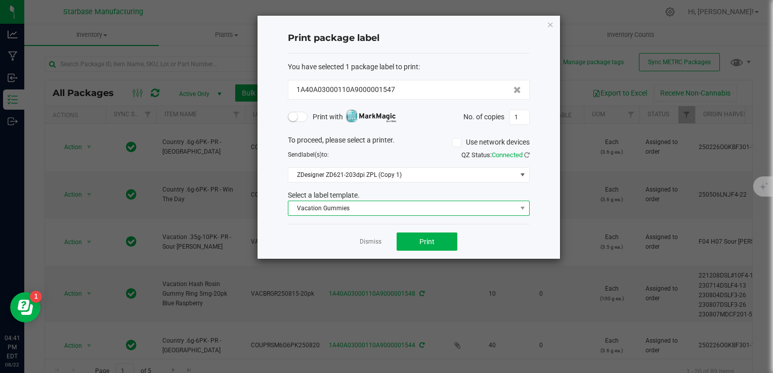
click at [368, 207] on span "Vacation Gummies" at bounding box center [402, 208] width 228 height 14
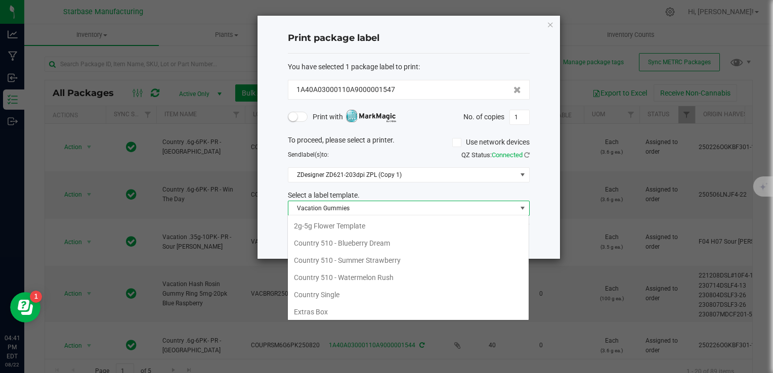
scroll to position [86, 0]
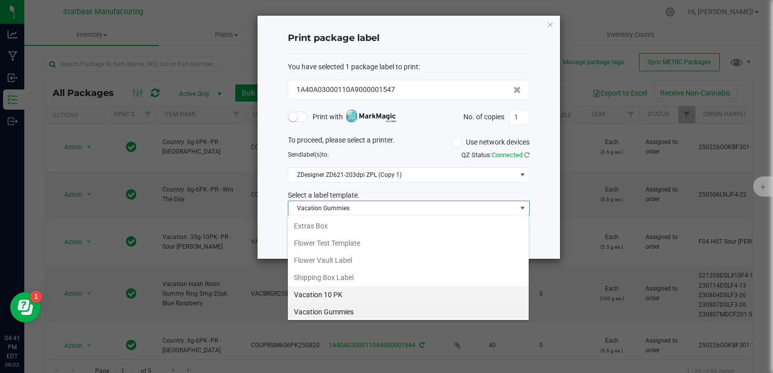
click at [356, 292] on li "Vacation 10 PK" at bounding box center [408, 294] width 241 height 17
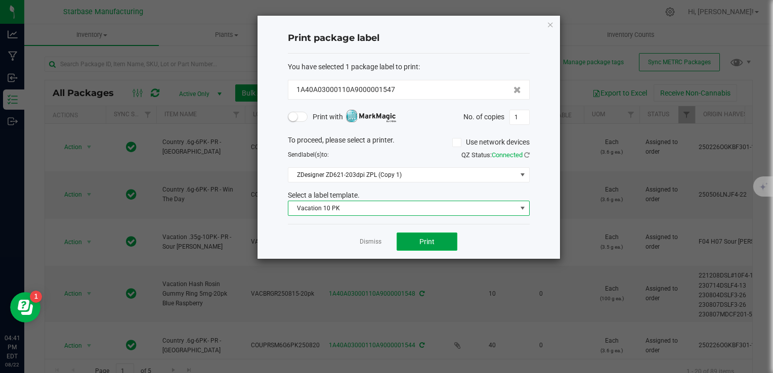
click at [414, 236] on button "Print" at bounding box center [427, 242] width 61 height 18
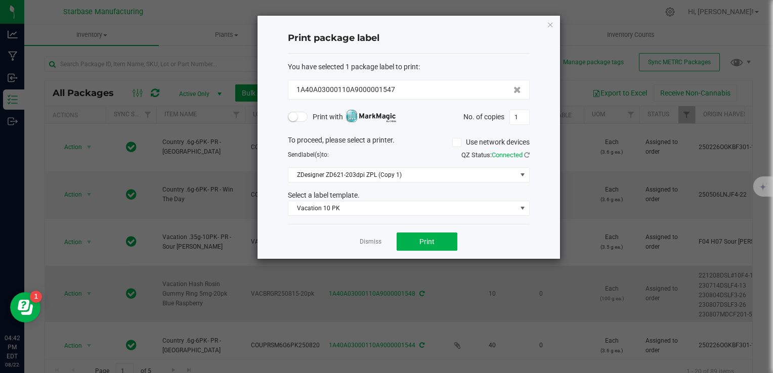
click at [377, 244] on link "Dismiss" at bounding box center [371, 242] width 22 height 9
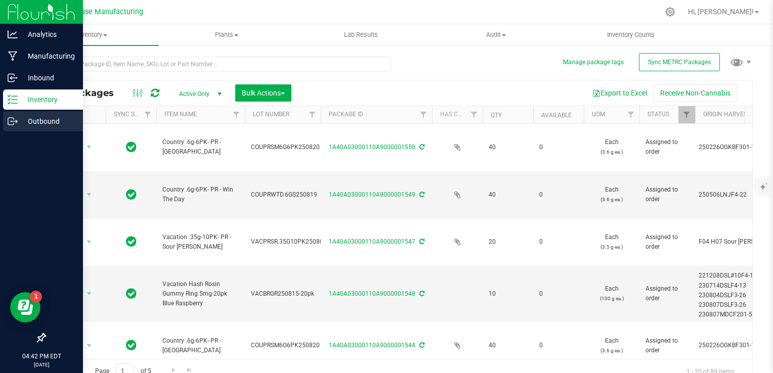
click at [12, 118] on icon at bounding box center [13, 121] width 10 height 10
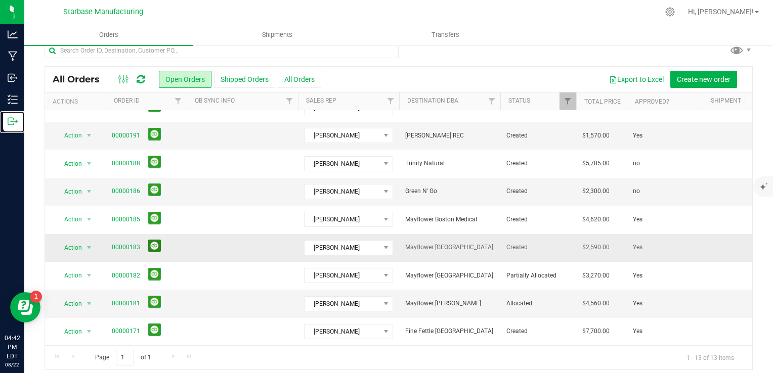
scroll to position [18, 0]
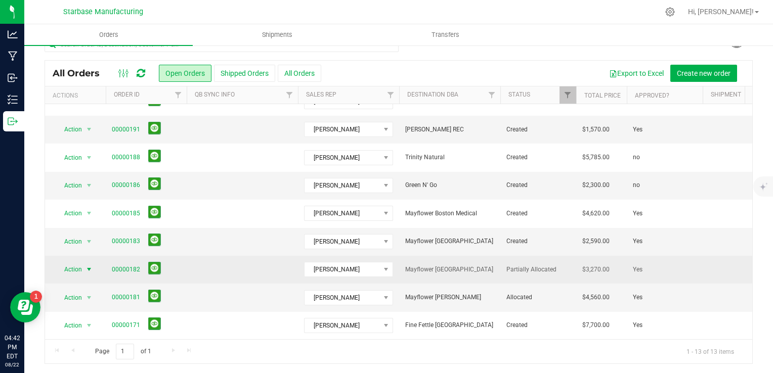
click at [88, 266] on span "select" at bounding box center [89, 270] width 8 height 8
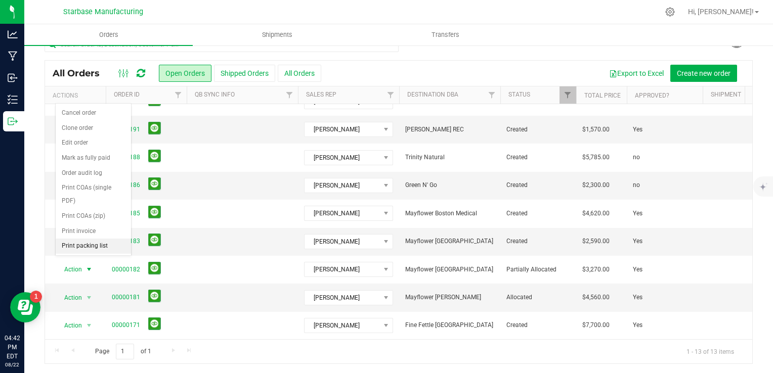
click at [91, 245] on li "Print packing list" at bounding box center [93, 246] width 75 height 15
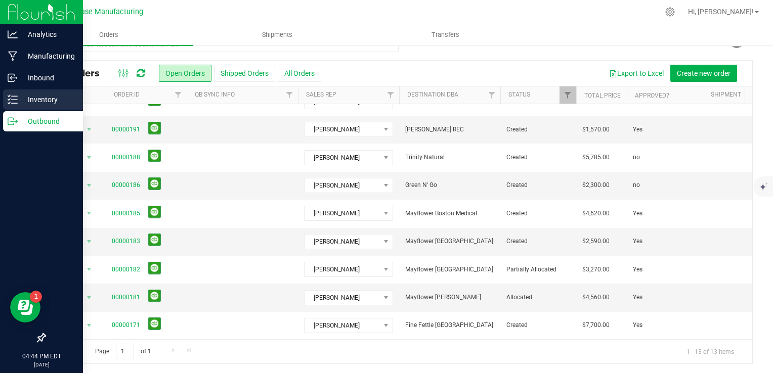
click at [13, 100] on icon at bounding box center [13, 100] width 10 height 10
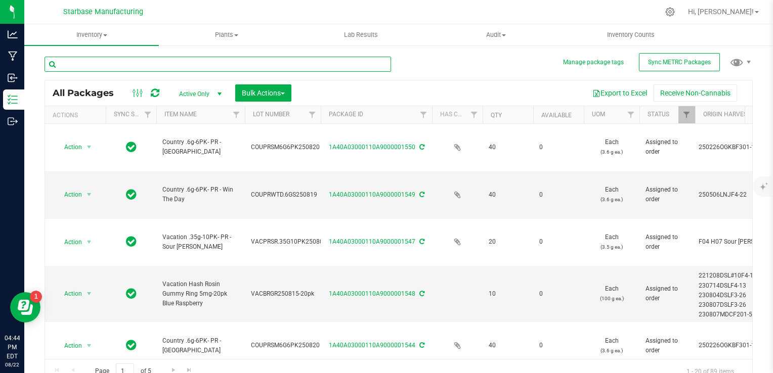
click at [146, 64] on input "text" at bounding box center [218, 64] width 347 height 15
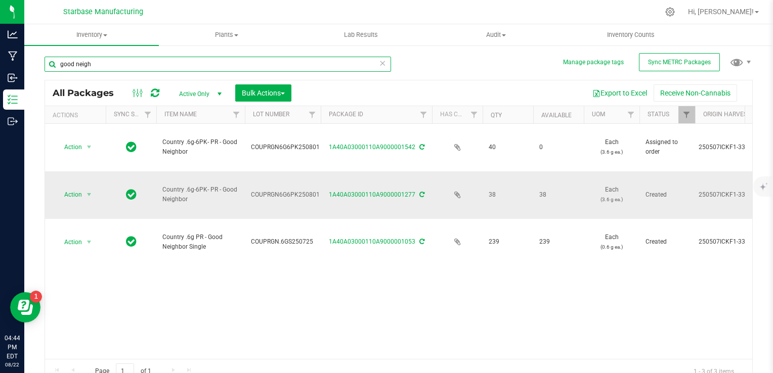
type input "good neigh"
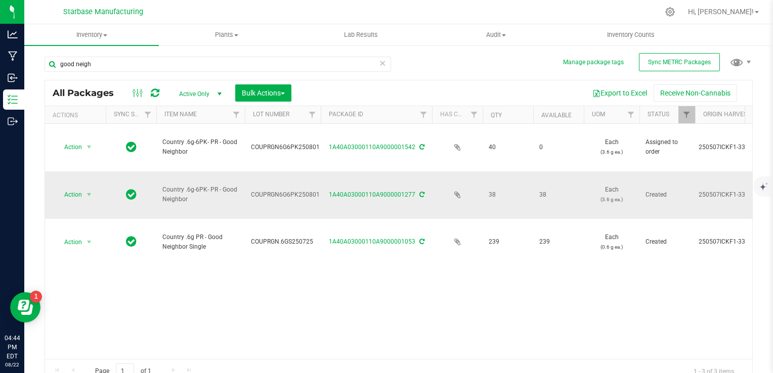
drag, startPoint x: 503, startPoint y: 168, endPoint x: 476, endPoint y: 162, distance: 27.9
click at [415, 237] on div "Action Action Edit attributes Global inventory Locate package Print package lab…" at bounding box center [399, 241] width 708 height 235
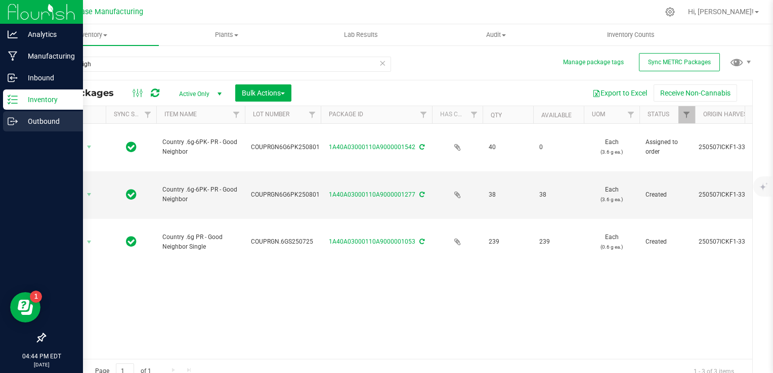
click at [6, 123] on div "Outbound" at bounding box center [43, 121] width 80 height 20
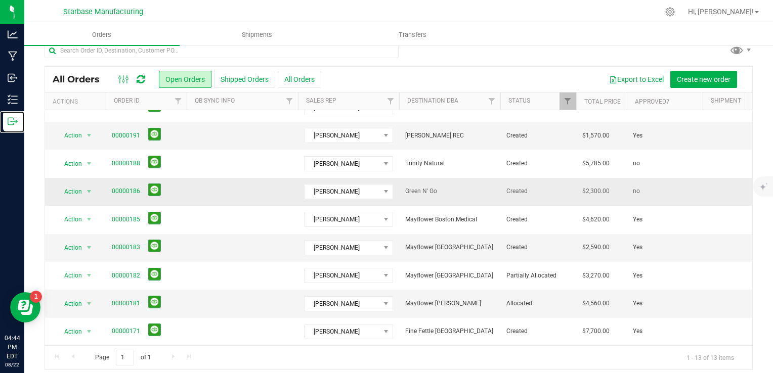
scroll to position [18, 0]
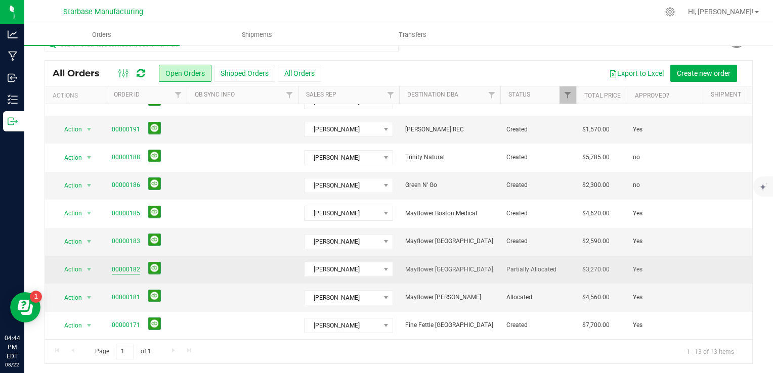
click at [123, 265] on link "00000182" at bounding box center [126, 270] width 28 height 10
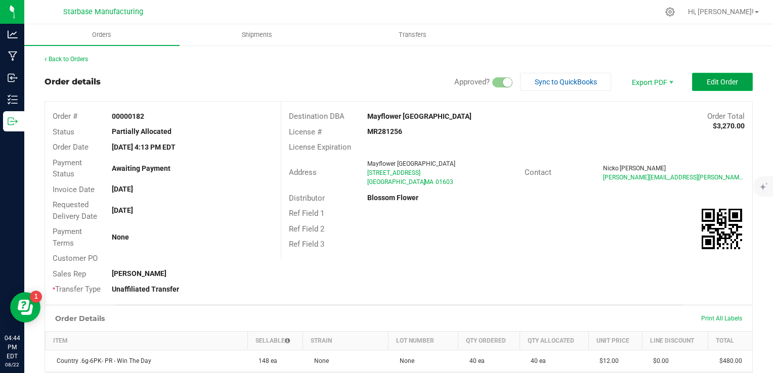
click at [716, 87] on button "Edit Order" at bounding box center [722, 82] width 61 height 18
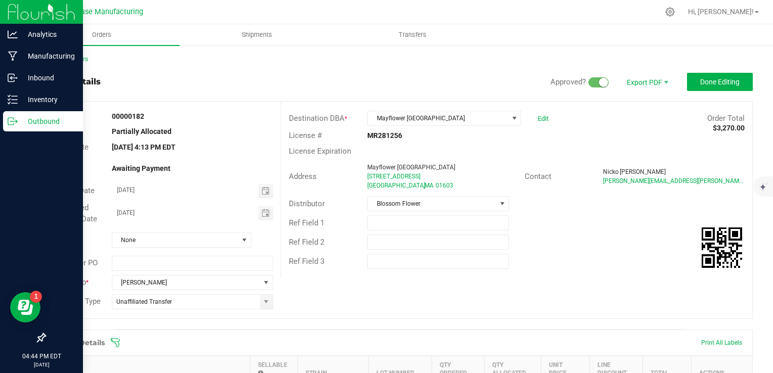
click at [17, 118] on icon at bounding box center [13, 121] width 10 height 10
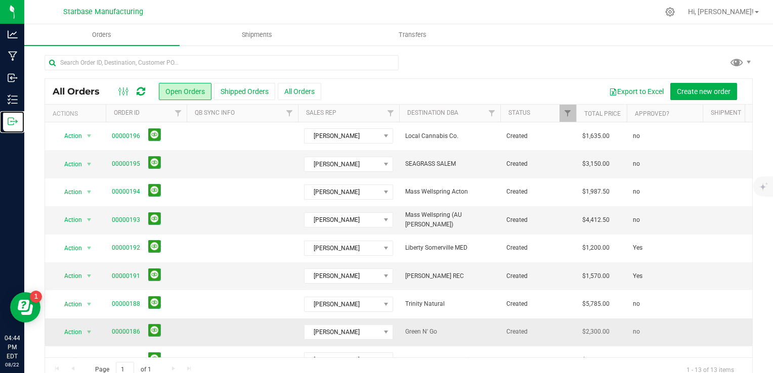
scroll to position [135, 0]
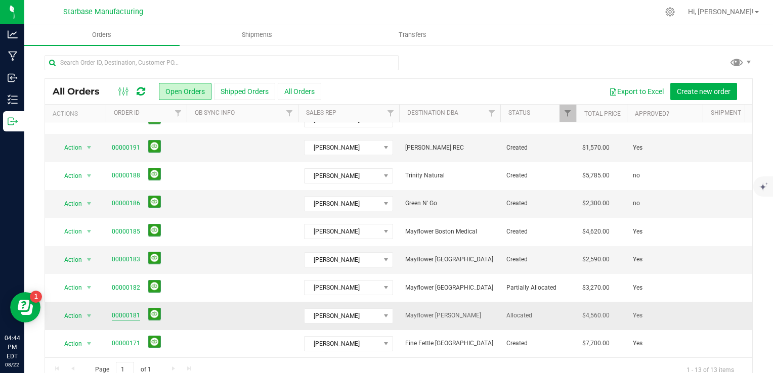
click at [121, 311] on link "00000181" at bounding box center [126, 316] width 28 height 10
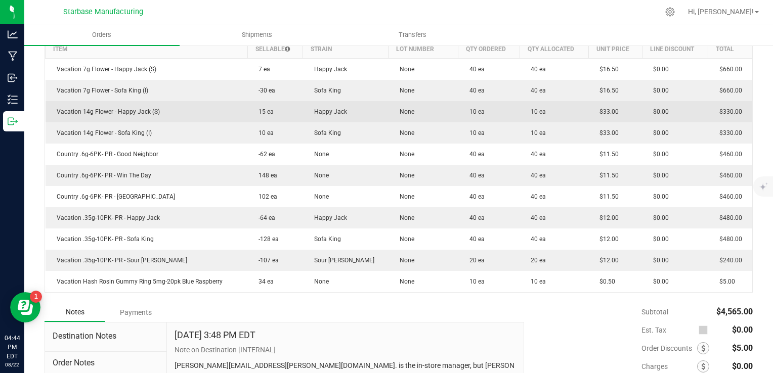
scroll to position [304, 0]
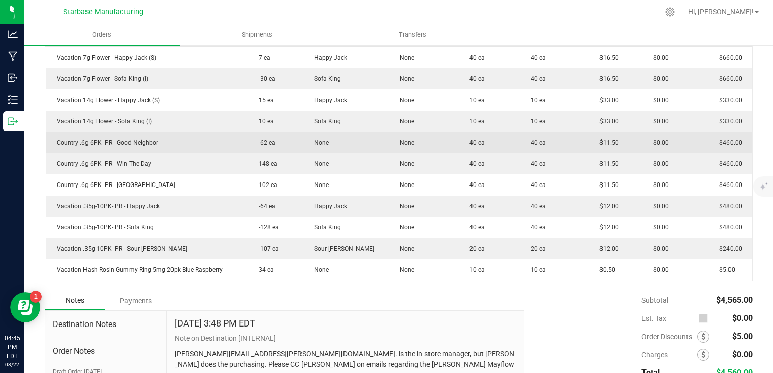
click at [526, 141] on span "40 ea" at bounding box center [536, 142] width 20 height 7
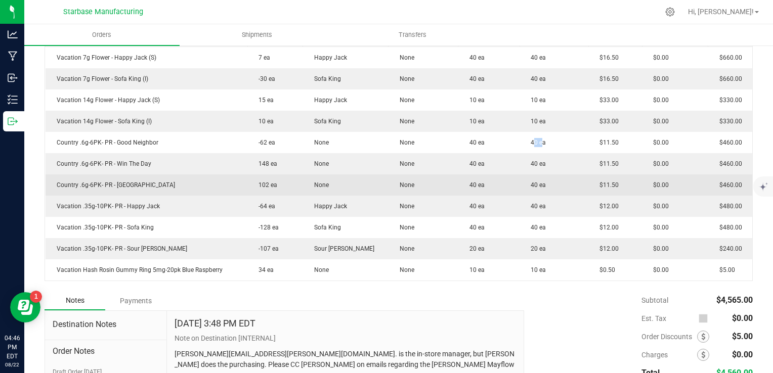
scroll to position [202, 0]
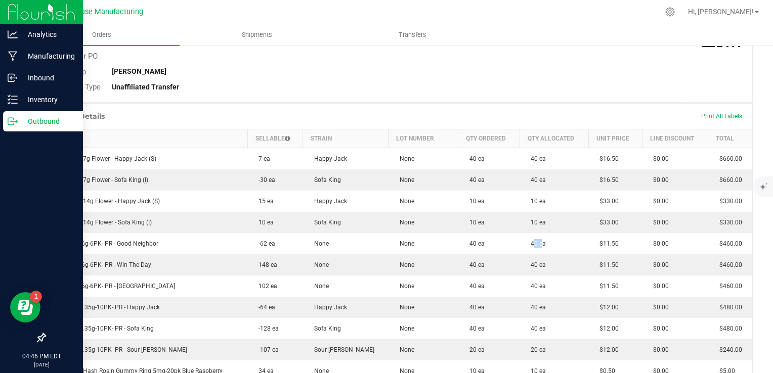
click at [14, 123] on icon at bounding box center [13, 121] width 10 height 10
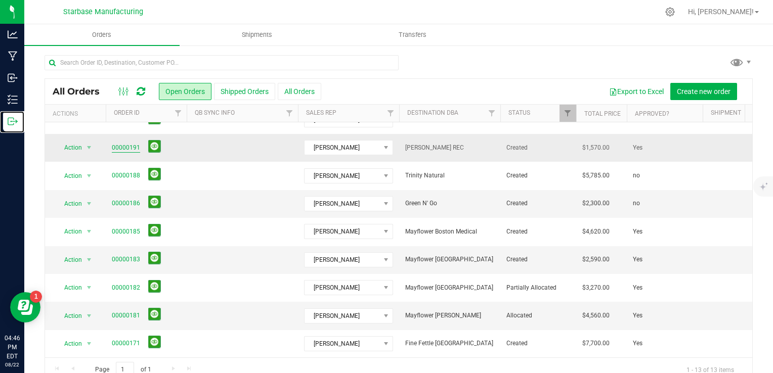
scroll to position [135, 0]
click at [123, 311] on link "00000181" at bounding box center [126, 316] width 28 height 10
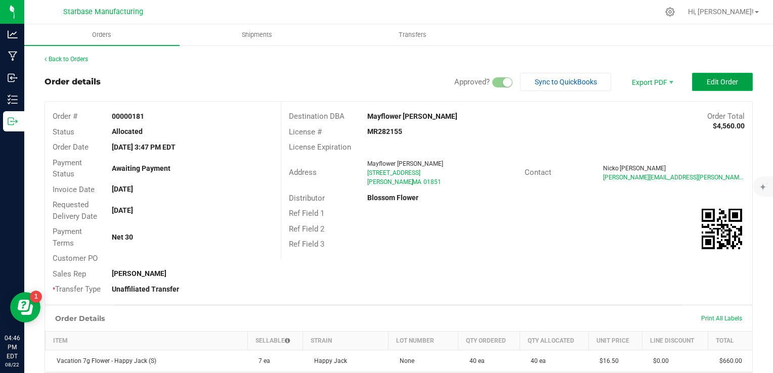
click at [705, 74] on button "Edit Order" at bounding box center [722, 82] width 61 height 18
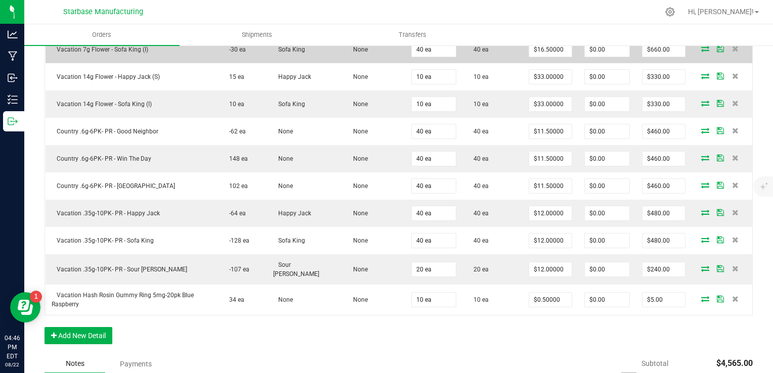
scroll to position [405, 0]
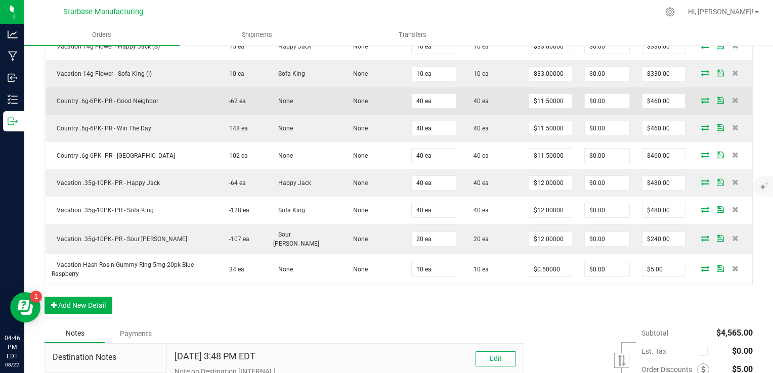
click at [701, 97] on icon at bounding box center [705, 100] width 8 height 6
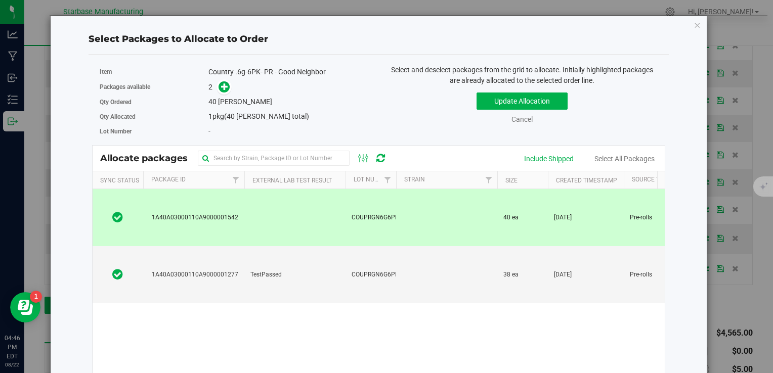
click at [543, 211] on td "40 ea" at bounding box center [522, 217] width 51 height 57
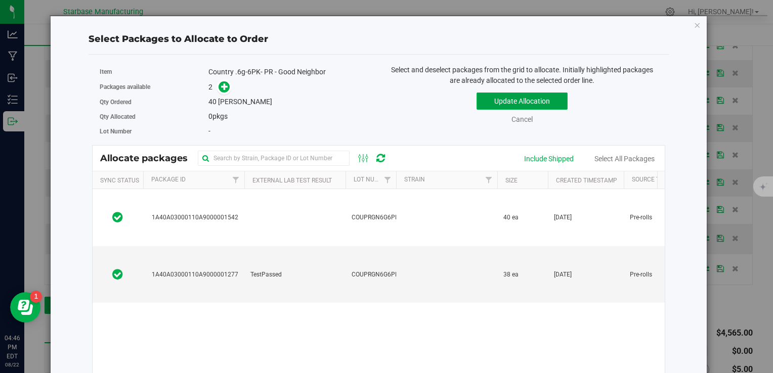
click at [520, 98] on button "Update Allocation" at bounding box center [522, 101] width 91 height 17
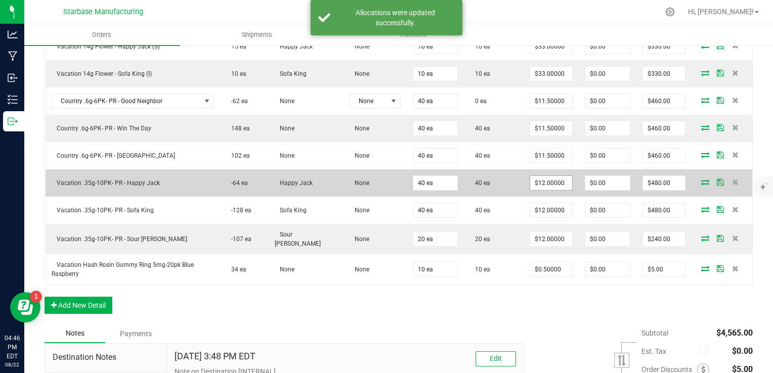
scroll to position [304, 0]
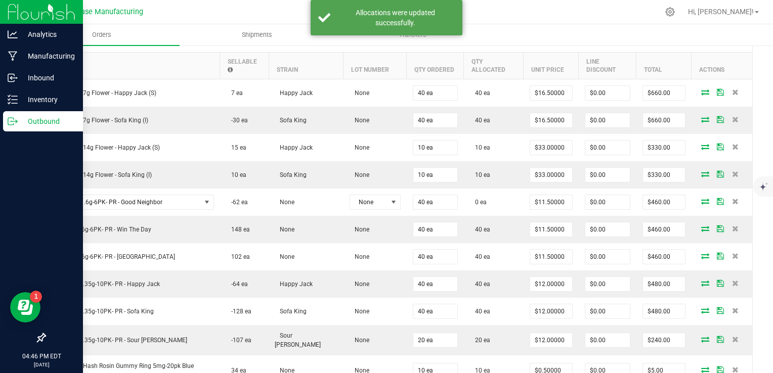
click at [18, 124] on p "Outbound" at bounding box center [48, 121] width 61 height 12
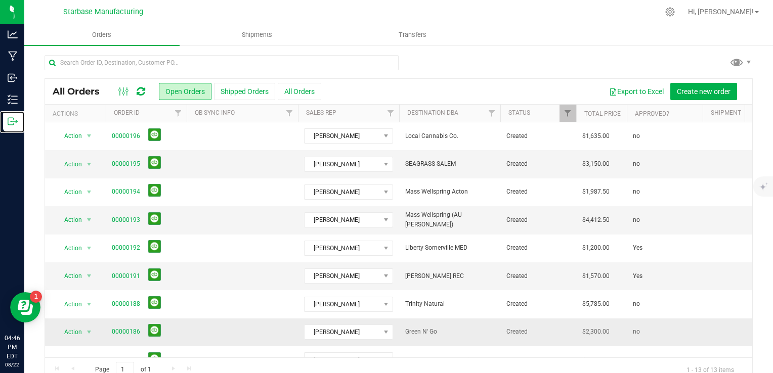
scroll to position [135, 0]
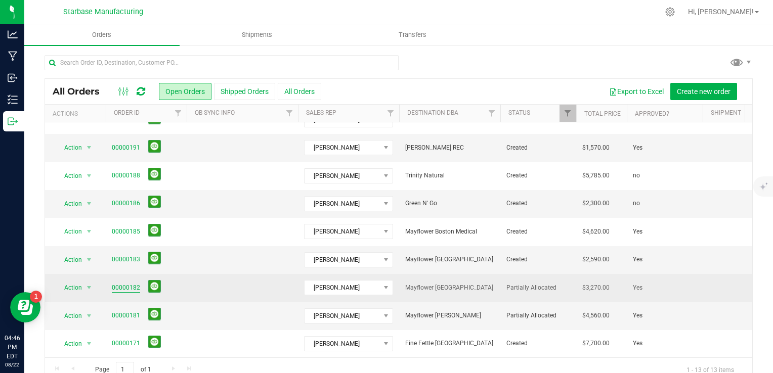
click at [116, 283] on link "00000182" at bounding box center [126, 288] width 28 height 10
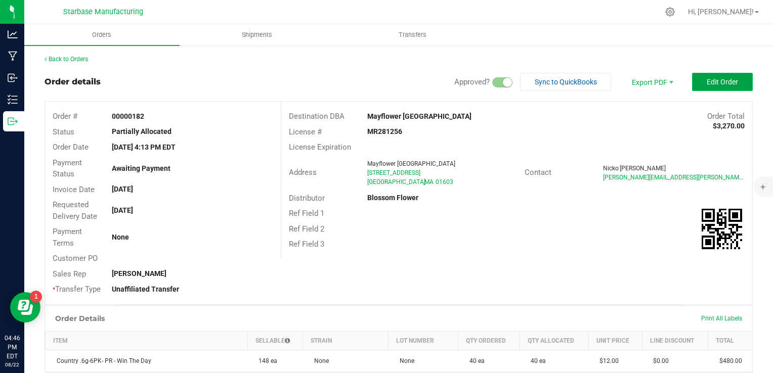
click at [731, 75] on button "Edit Order" at bounding box center [722, 82] width 61 height 18
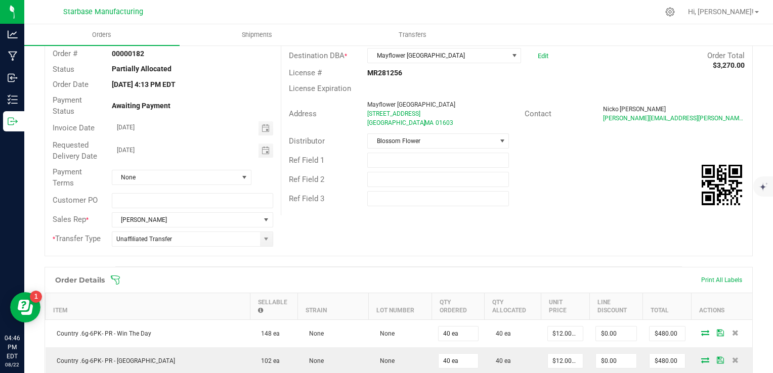
scroll to position [253, 0]
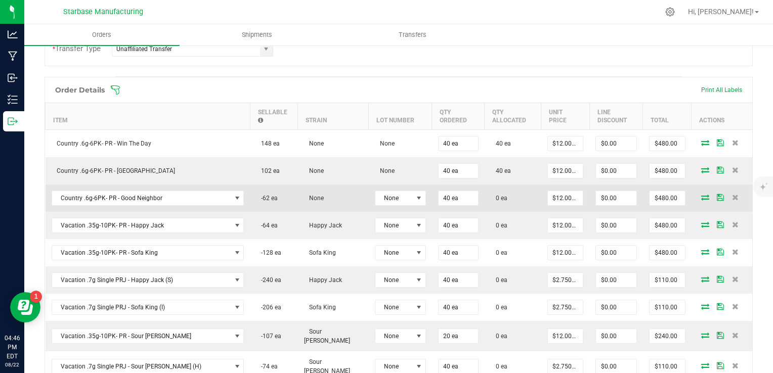
click at [701, 197] on icon at bounding box center [705, 197] width 8 height 6
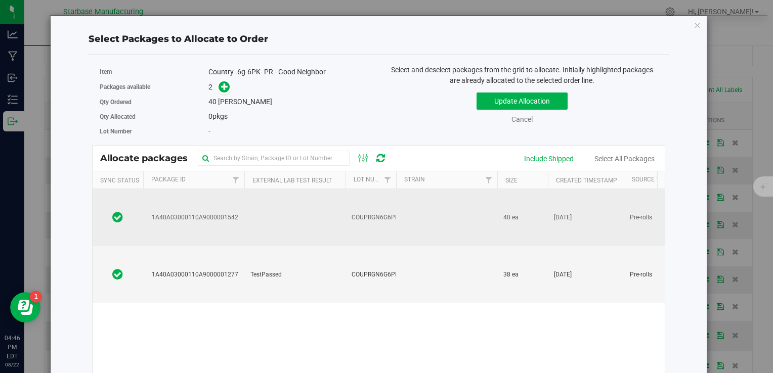
click at [504, 214] on td "40 ea" at bounding box center [522, 217] width 51 height 57
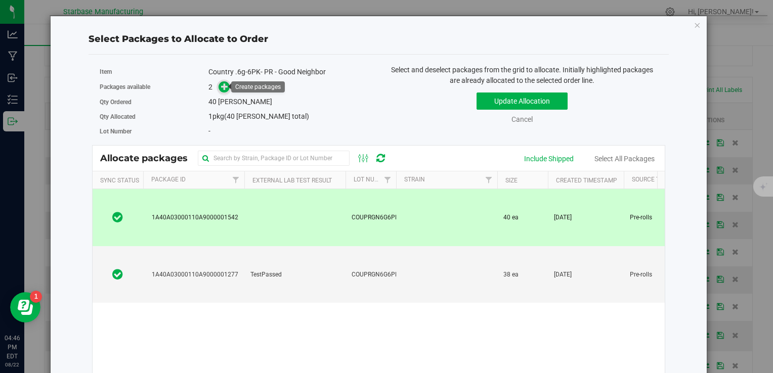
click at [219, 84] on span at bounding box center [225, 87] width 12 height 12
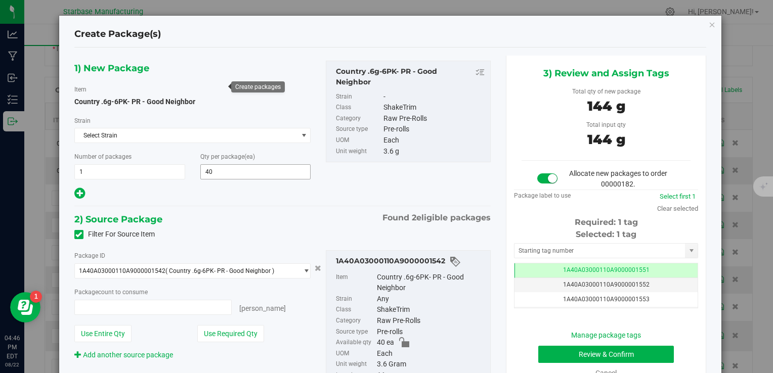
type input "40 ea"
click at [653, 351] on button "Review & Confirm" at bounding box center [606, 354] width 136 height 17
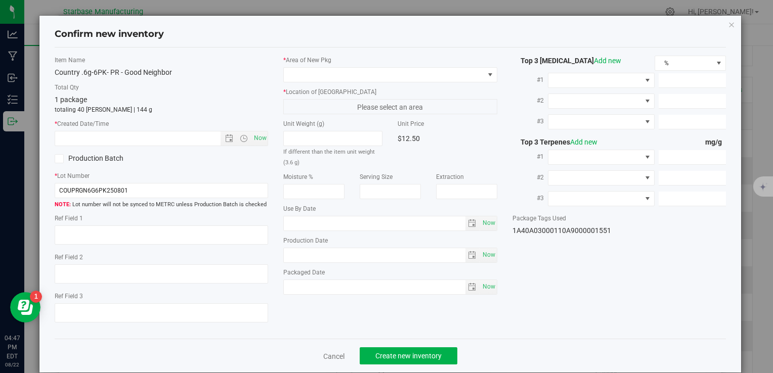
type textarea "[DATE]"
type textarea "MP281427 I [PHONE_NUMBER] I [EMAIL_ADDRESS][DOMAIN_NAME]"
type textarea "Ice Cream Kush"
click at [259, 141] on span "Now" at bounding box center [260, 138] width 17 height 15
type input "8/22/2025 4:47 PM"
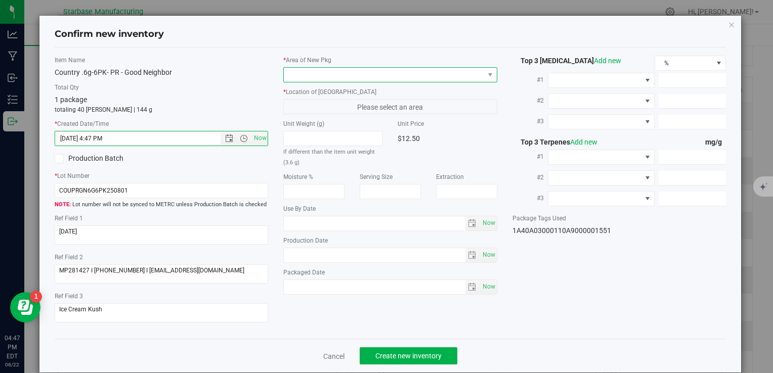
click at [306, 73] on span at bounding box center [384, 75] width 200 height 14
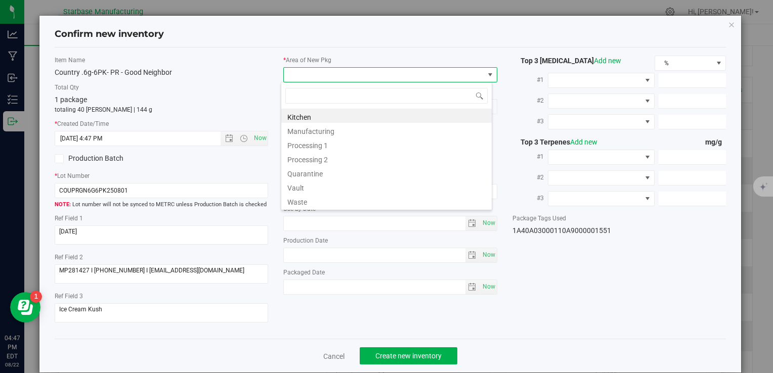
type input "v"
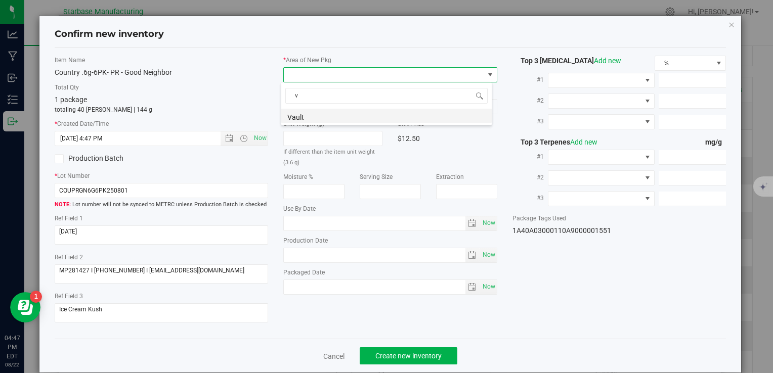
click at [320, 114] on li "Vault" at bounding box center [386, 116] width 211 height 14
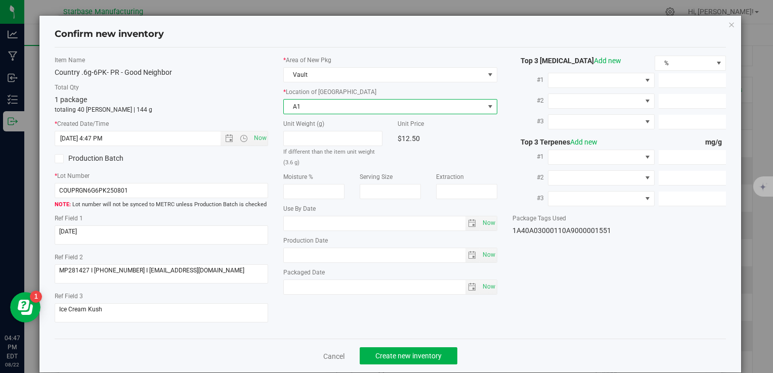
click at [320, 102] on span "A1" at bounding box center [384, 107] width 200 height 14
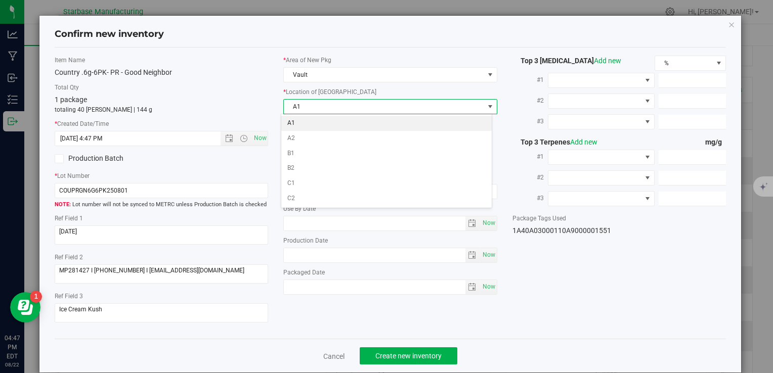
click at [323, 125] on li "A1" at bounding box center [386, 123] width 211 height 15
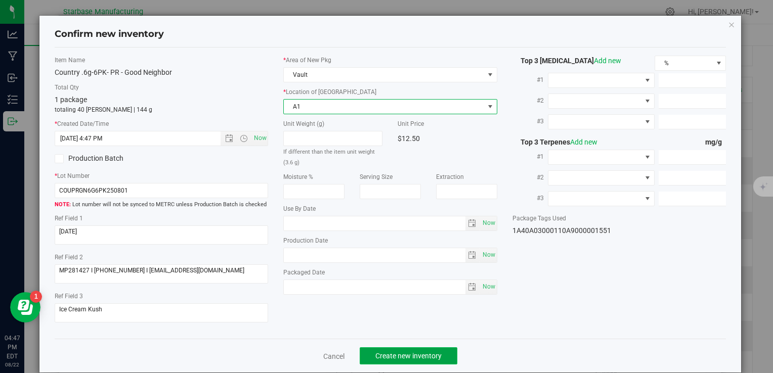
click at [425, 355] on span "Create new inventory" at bounding box center [409, 356] width 66 height 8
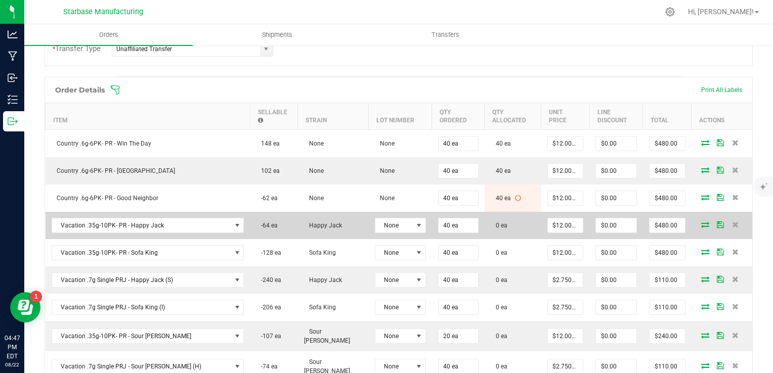
click at [701, 224] on icon at bounding box center [705, 225] width 8 height 6
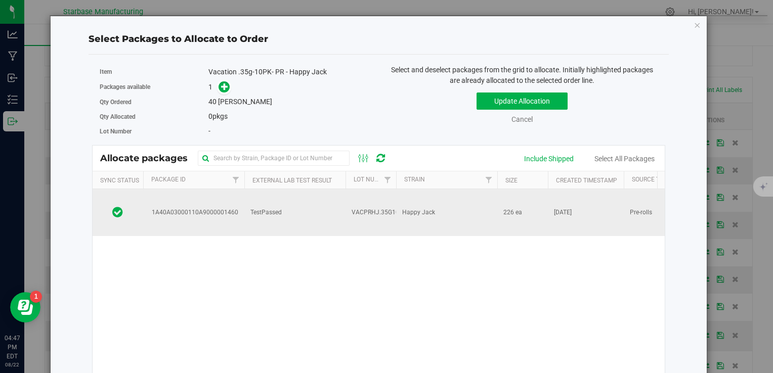
click at [391, 207] on td "VACPRHJ.35G10PK250821" at bounding box center [371, 212] width 51 height 47
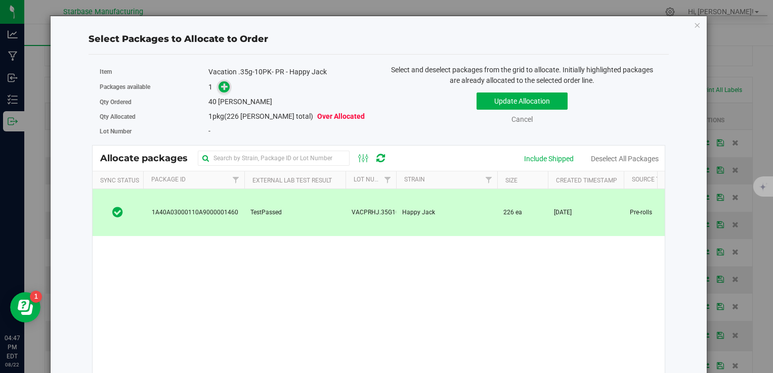
click at [223, 88] on icon at bounding box center [224, 86] width 7 height 7
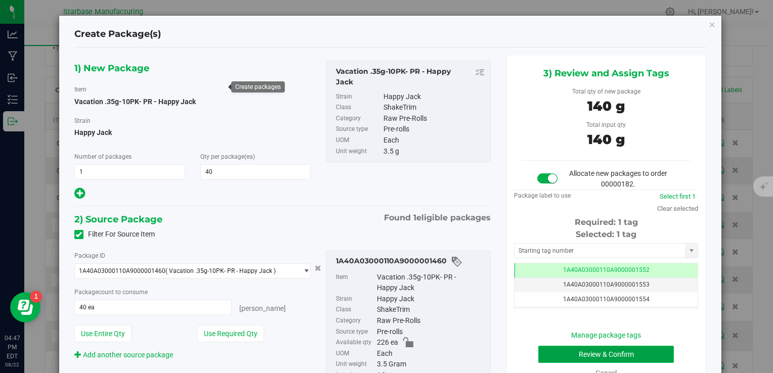
click at [562, 353] on button "Review & Confirm" at bounding box center [606, 354] width 136 height 17
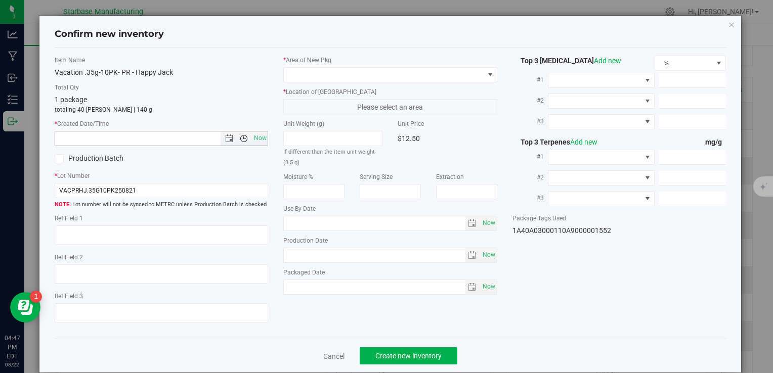
type textarea "[DATE]"
type textarea "MC281359, [PHONE_NUMBER], [EMAIL_ADDRESS][DOMAIN_NAME]"
type input "[DATE]"
click at [258, 133] on span "Now" at bounding box center [260, 138] width 17 height 15
type input "8/22/2025 4:48 PM"
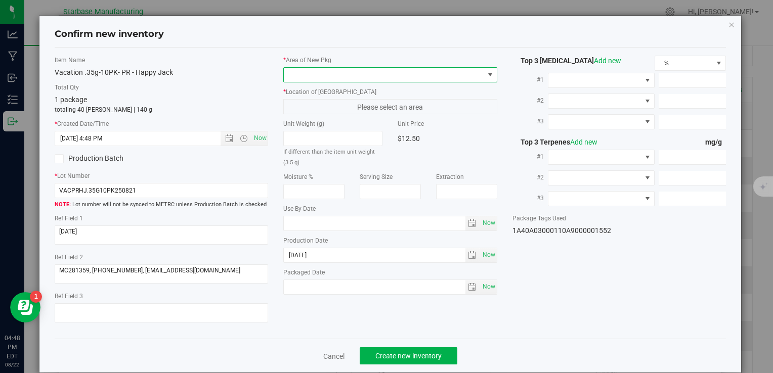
click at [317, 76] on span at bounding box center [384, 75] width 200 height 14
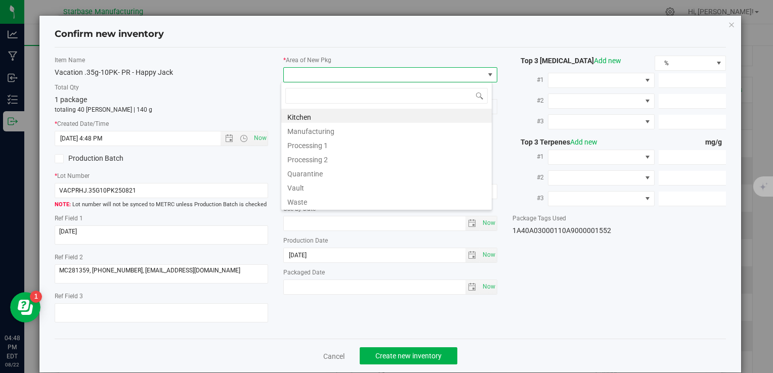
scroll to position [15, 212]
type input "v"
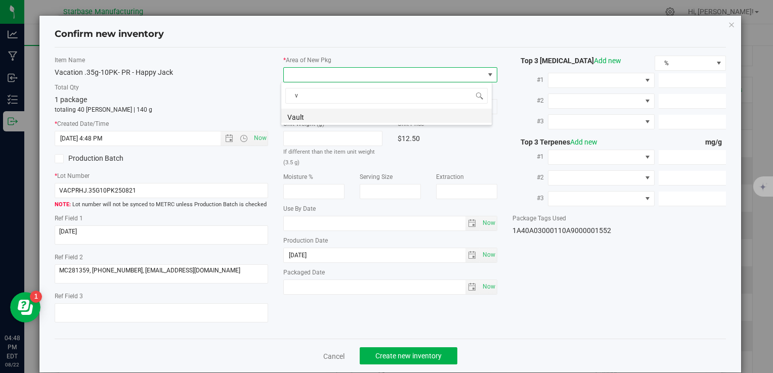
click at [325, 116] on li "Vault" at bounding box center [386, 116] width 211 height 14
click at [411, 360] on span "Create new inventory" at bounding box center [409, 356] width 66 height 8
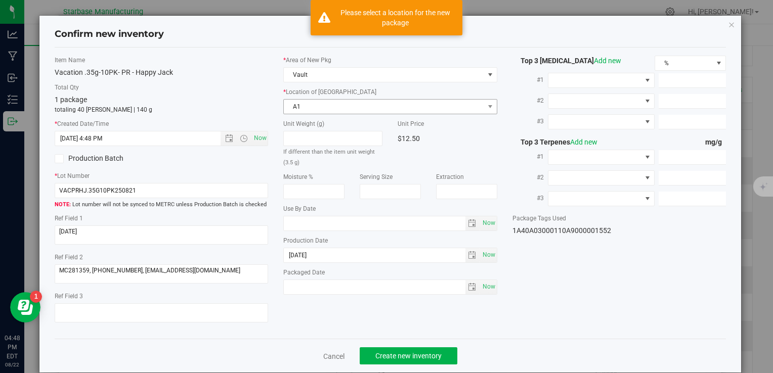
click at [365, 109] on span "A1" at bounding box center [384, 107] width 200 height 14
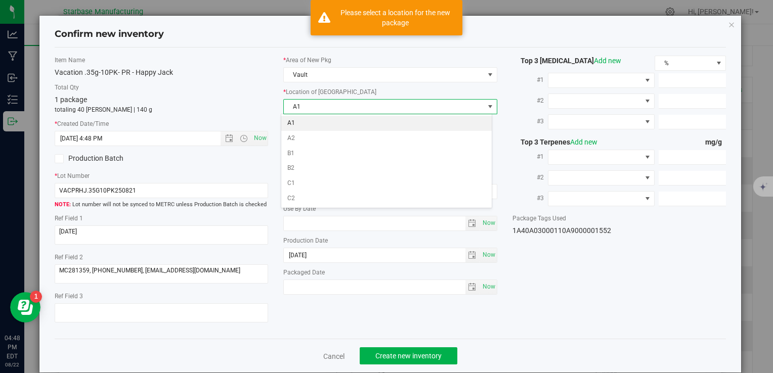
click at [363, 128] on li "A1" at bounding box center [386, 123] width 211 height 15
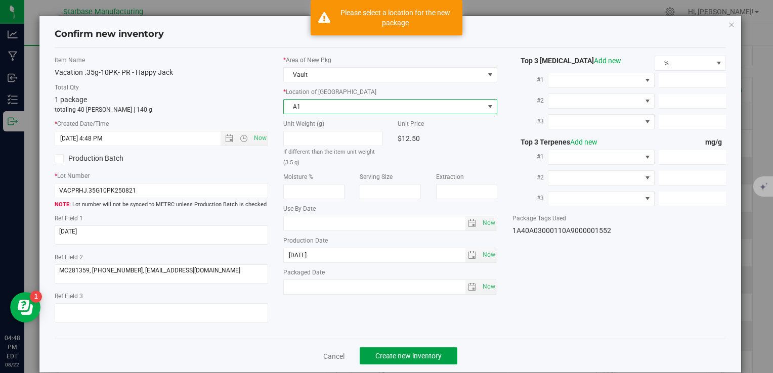
click at [409, 354] on span "Create new inventory" at bounding box center [409, 356] width 66 height 8
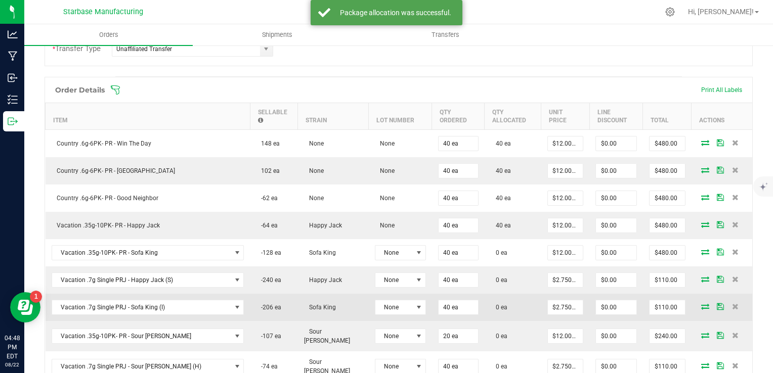
scroll to position [304, 0]
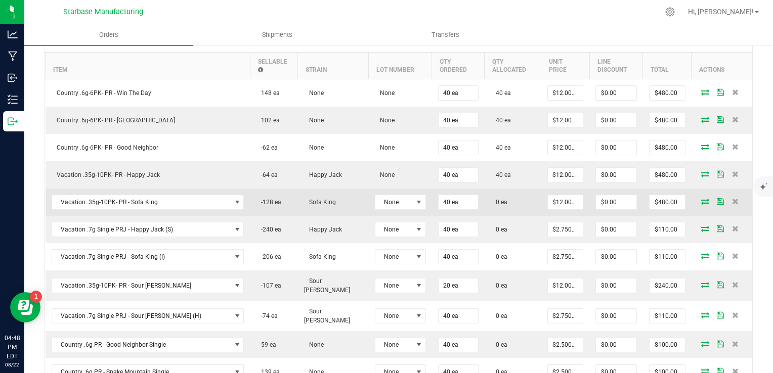
click at [701, 198] on icon at bounding box center [705, 201] width 8 height 6
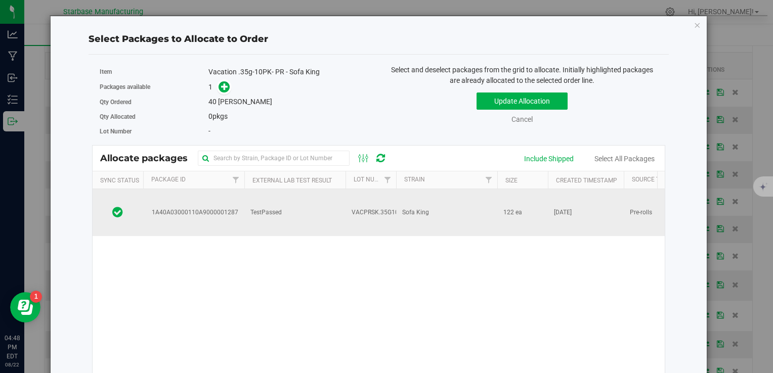
click at [422, 208] on td "Sofa King" at bounding box center [446, 212] width 101 height 47
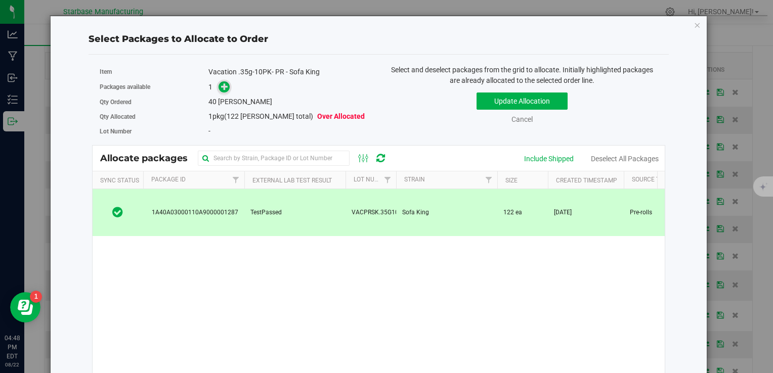
click at [225, 86] on icon at bounding box center [224, 86] width 7 height 7
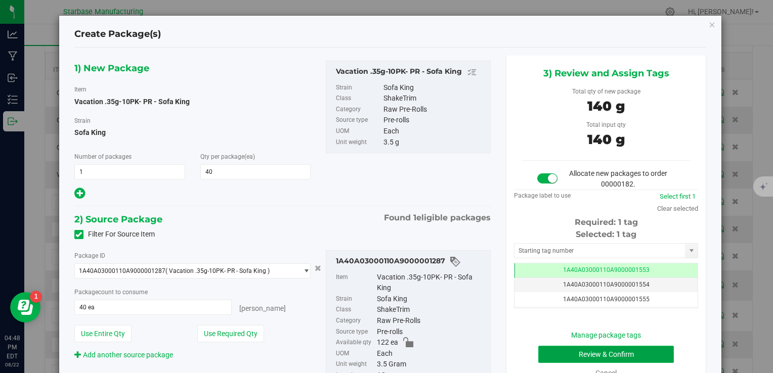
click at [577, 356] on button "Review & Confirm" at bounding box center [606, 354] width 136 height 17
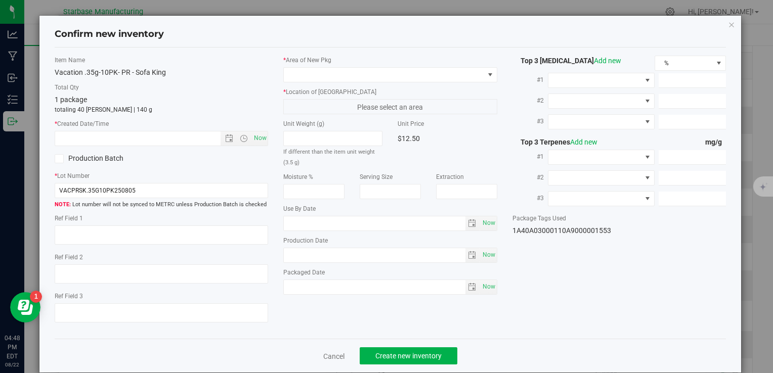
type textarea "[DATE]"
type textarea "MC281359, [PHONE_NUMBER], [EMAIL_ADDRESS][DOMAIN_NAME]"
type input "[DATE]"
click at [261, 139] on span "Now" at bounding box center [260, 138] width 17 height 15
type input "8/22/2025 4:48 PM"
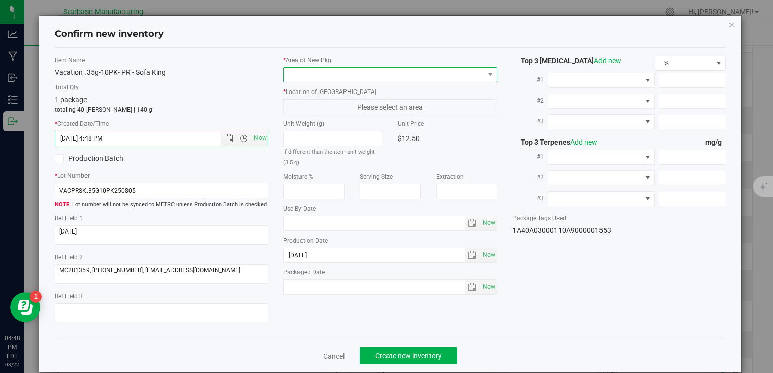
click at [316, 71] on span at bounding box center [384, 75] width 200 height 14
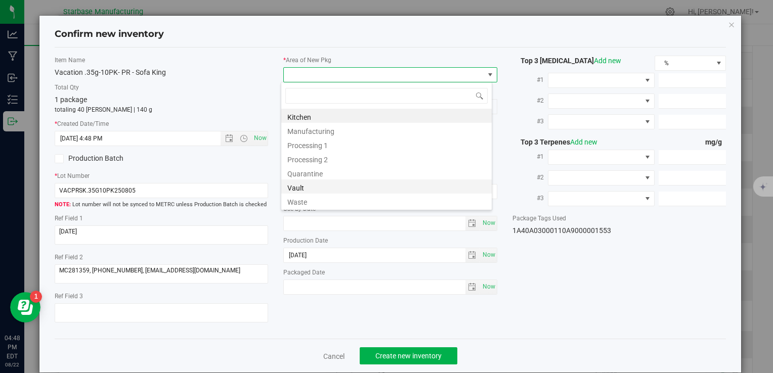
click at [315, 188] on li "Vault" at bounding box center [386, 187] width 211 height 14
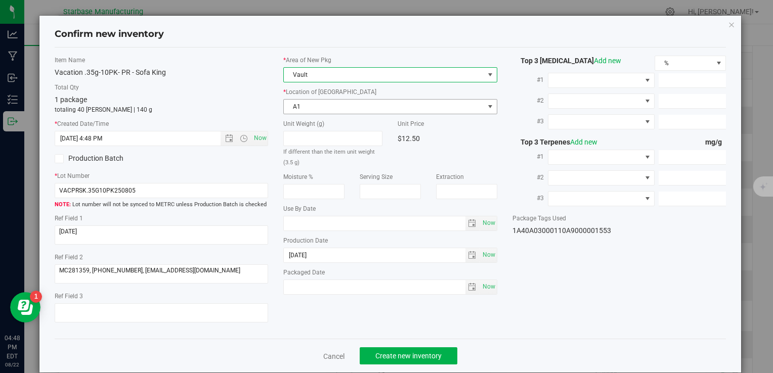
click at [317, 107] on span "A1" at bounding box center [384, 107] width 200 height 14
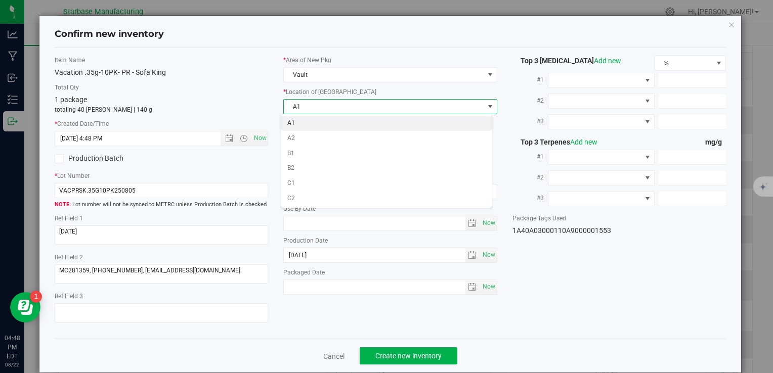
click at [317, 117] on li "A1" at bounding box center [386, 123] width 211 height 15
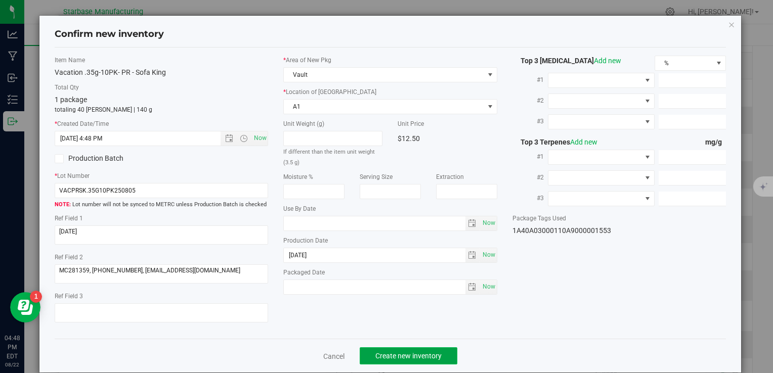
click at [407, 360] on button "Create new inventory" at bounding box center [409, 356] width 98 height 17
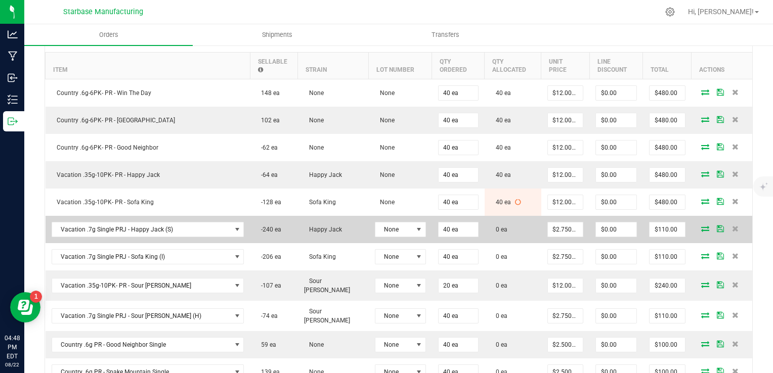
click at [701, 226] on icon at bounding box center [705, 229] width 8 height 6
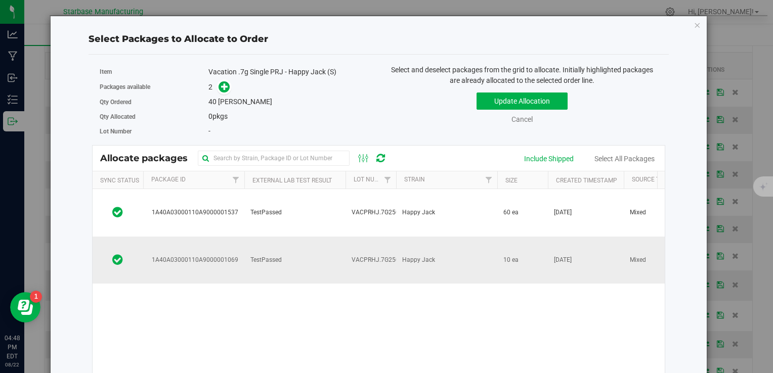
click at [287, 237] on td "TestPassed" at bounding box center [294, 260] width 101 height 47
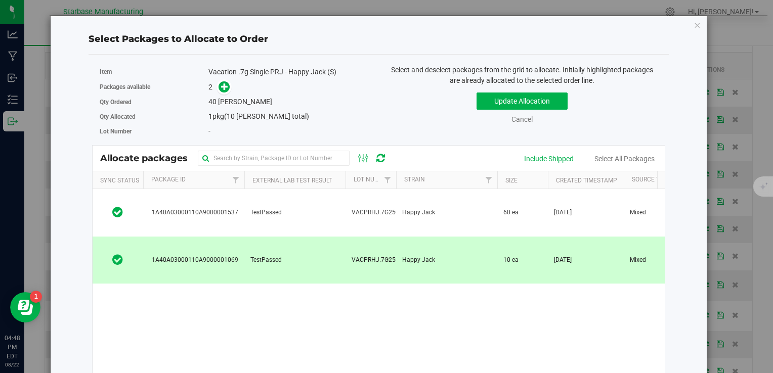
click at [287, 237] on td "TestPassed" at bounding box center [294, 260] width 101 height 47
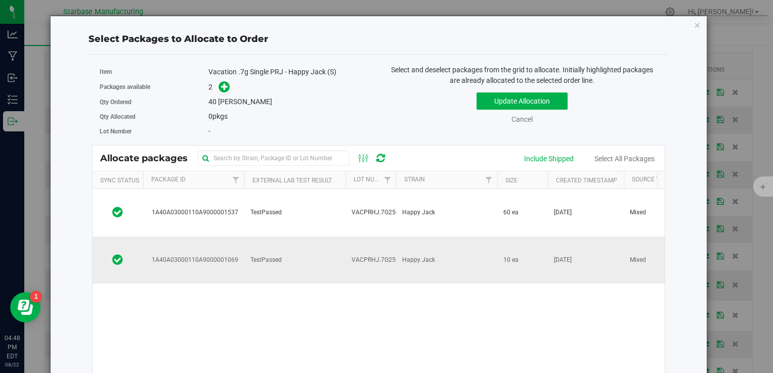
click at [287, 237] on td "TestPassed" at bounding box center [294, 260] width 101 height 47
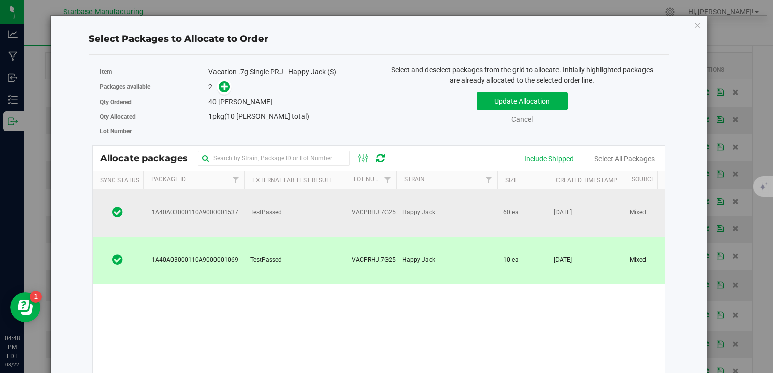
click at [279, 207] on td "TestPassed" at bounding box center [294, 213] width 101 height 48
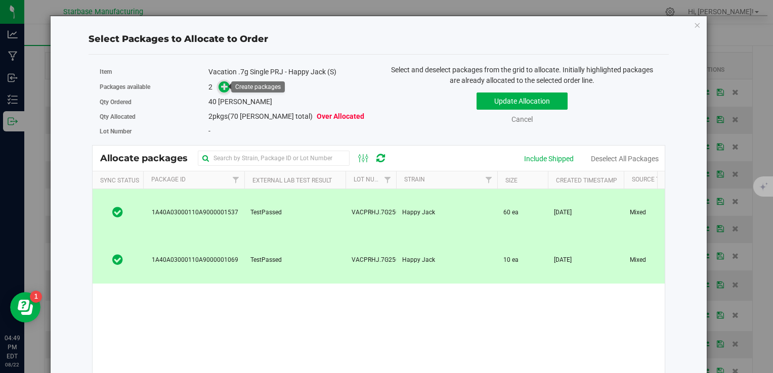
click at [225, 86] on icon at bounding box center [224, 86] width 7 height 7
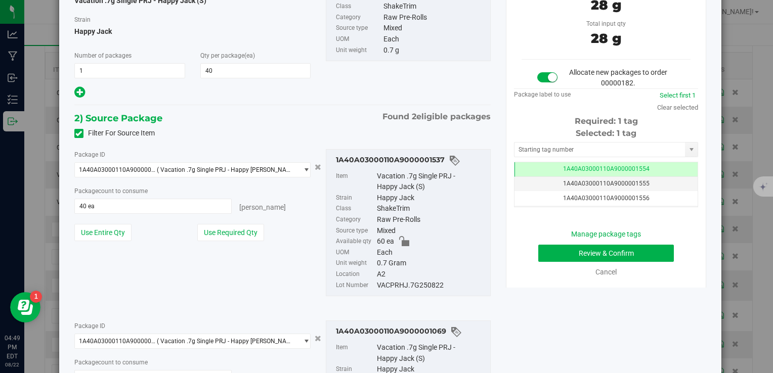
click at [409, 286] on div "VACPRHJ.7G250822" at bounding box center [431, 285] width 108 height 11
copy div "VACPRHJ.7G250822"
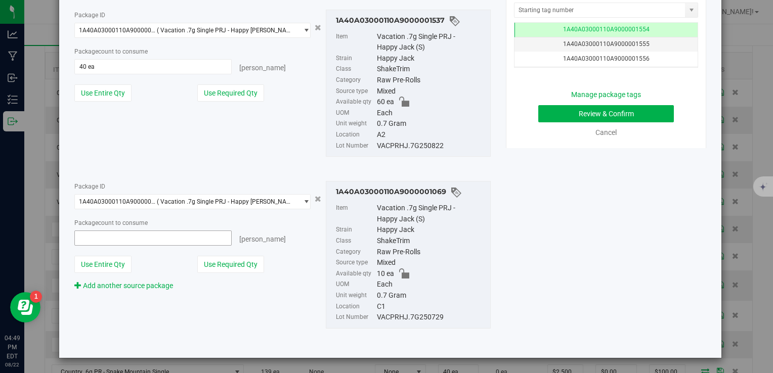
click at [164, 236] on span at bounding box center [153, 238] width 158 height 15
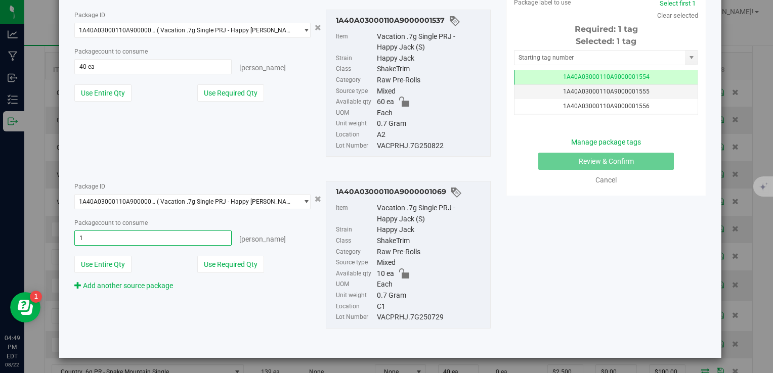
type input "10"
type input "10 ea"
click at [138, 64] on span "40 ea 40" at bounding box center [153, 66] width 158 height 15
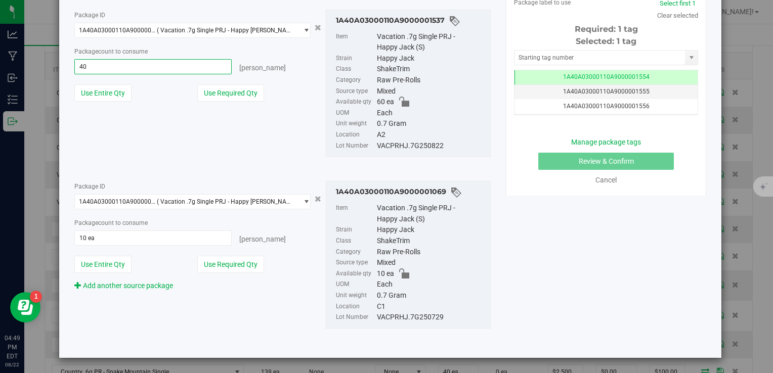
click at [138, 64] on input "40" at bounding box center [153, 67] width 157 height 14
type input "30"
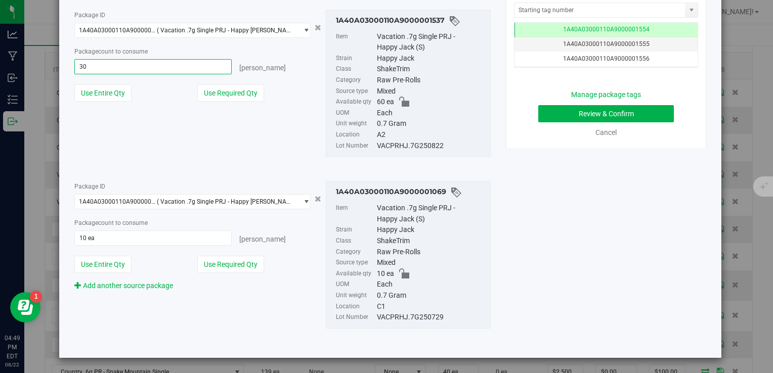
type input "30 ea"
click at [277, 104] on div "Package ID 1A40A03000110A9000001537 ( Vacation .7g Single PRJ - Happy Jack (S) …" at bounding box center [193, 60] width 252 height 100
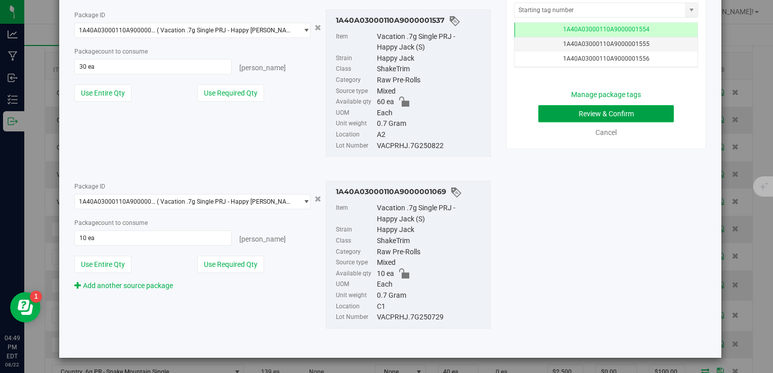
click at [614, 113] on button "Review & Confirm" at bounding box center [606, 113] width 136 height 17
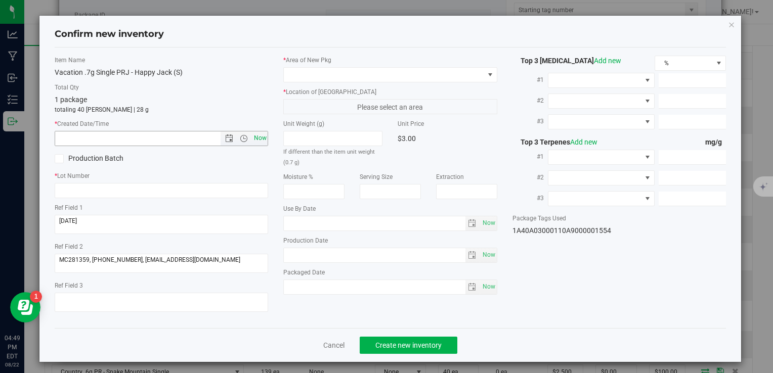
click at [262, 141] on span "Now" at bounding box center [260, 138] width 17 height 15
type input "8/22/2025 4:49 PM"
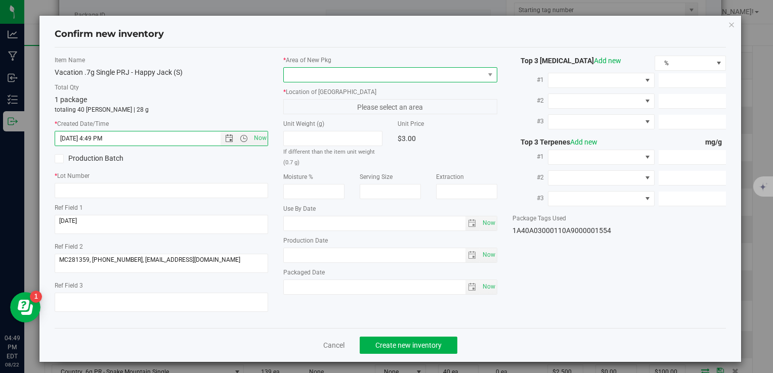
click at [306, 72] on span at bounding box center [384, 75] width 200 height 14
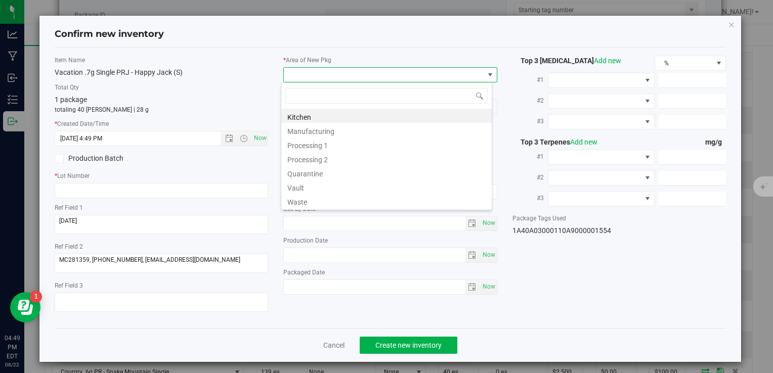
type input "f"
type input "v"
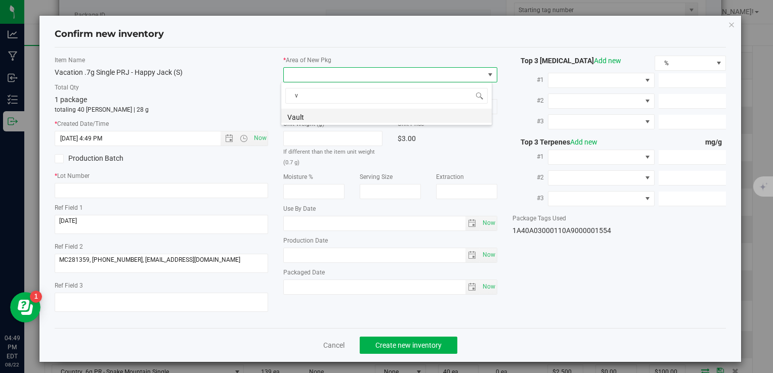
click at [320, 118] on li "Vault" at bounding box center [386, 116] width 211 height 14
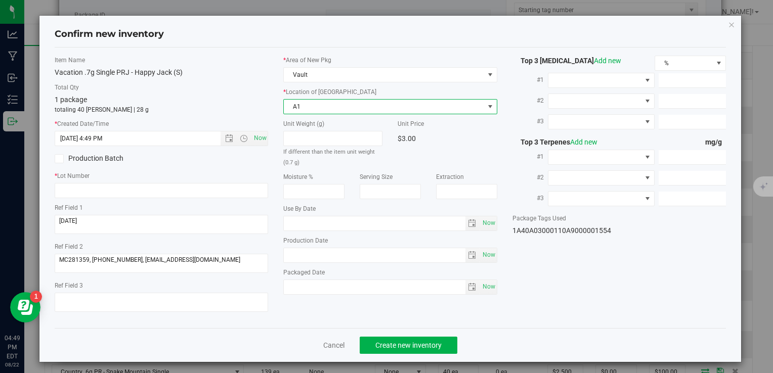
click at [325, 103] on span "A1" at bounding box center [384, 107] width 200 height 14
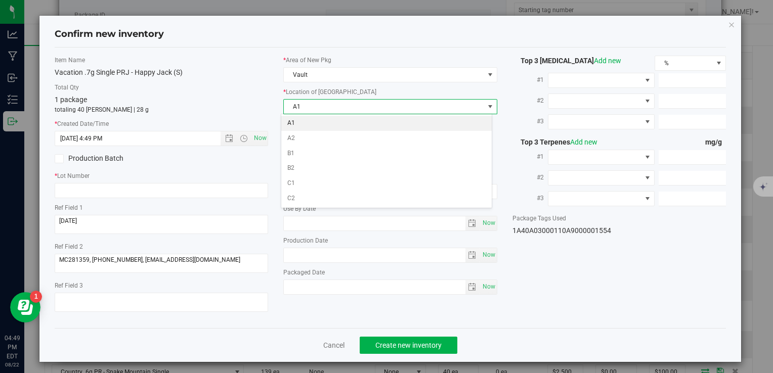
click at [325, 121] on li "A1" at bounding box center [386, 123] width 211 height 15
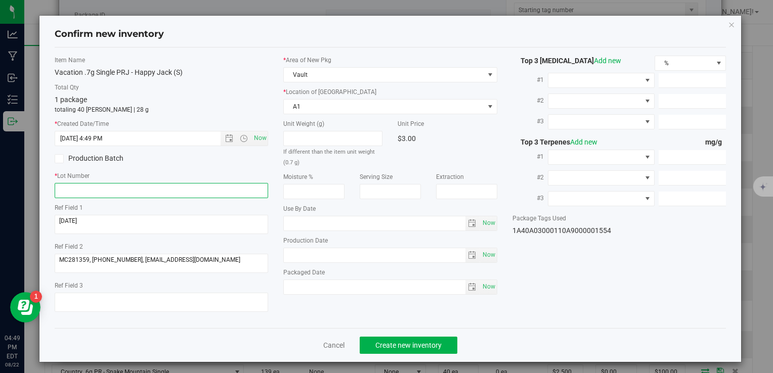
click at [180, 186] on input "text" at bounding box center [162, 190] width 214 height 15
paste input "VACPRHJ.7G250822"
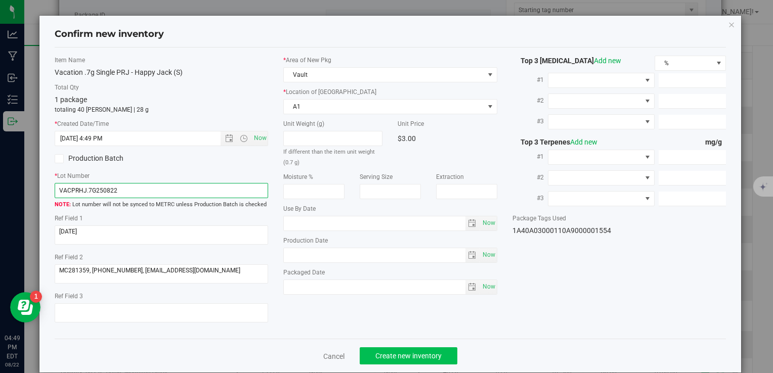
type input "VACPRHJ.7G250822"
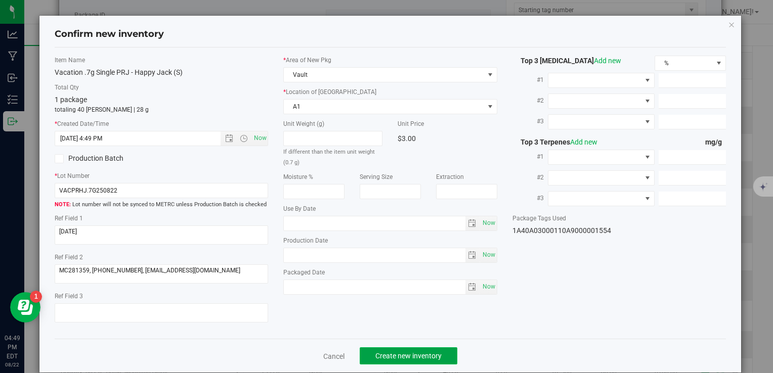
click at [391, 359] on span "Create new inventory" at bounding box center [409, 356] width 66 height 8
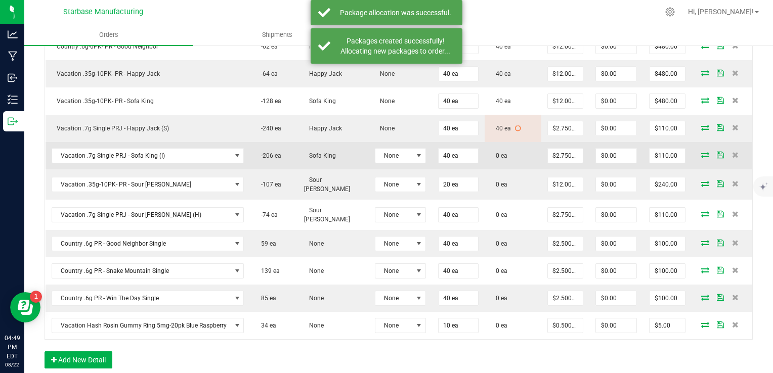
click at [701, 152] on icon at bounding box center [705, 155] width 8 height 6
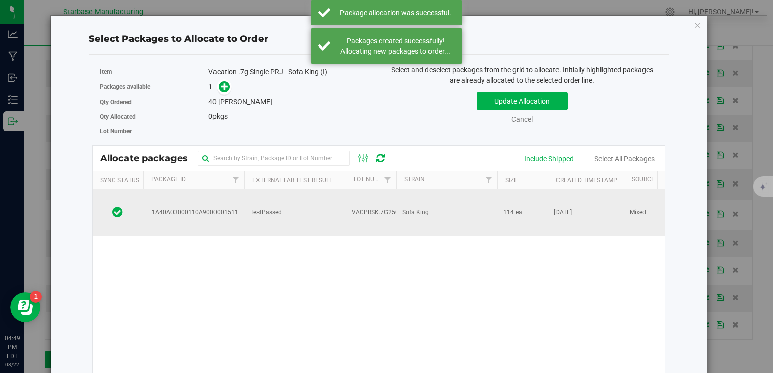
click at [277, 208] on span "TestPassed" at bounding box center [266, 213] width 31 height 10
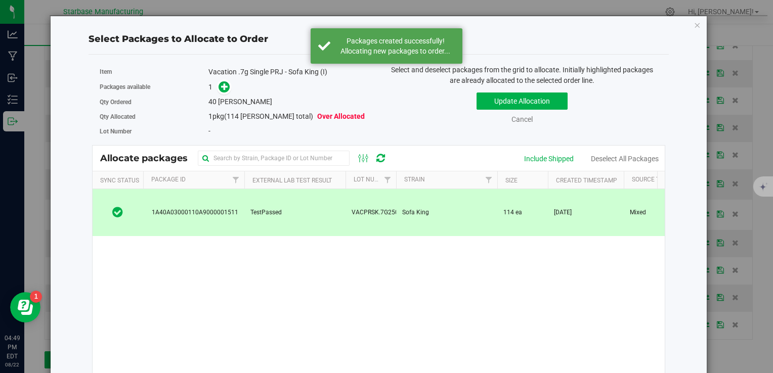
click at [228, 91] on span at bounding box center [222, 87] width 16 height 12
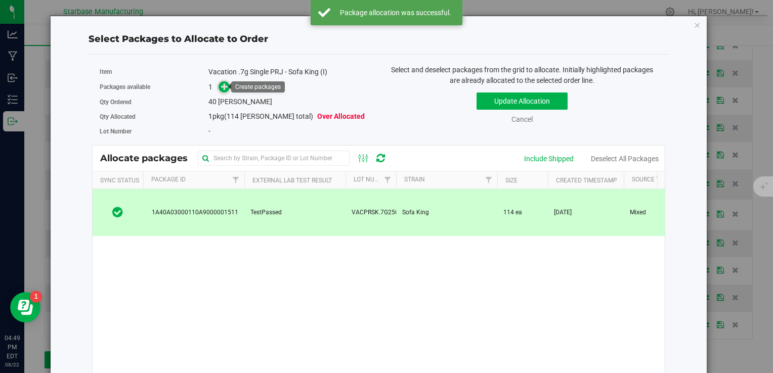
click at [225, 88] on icon at bounding box center [224, 86] width 7 height 7
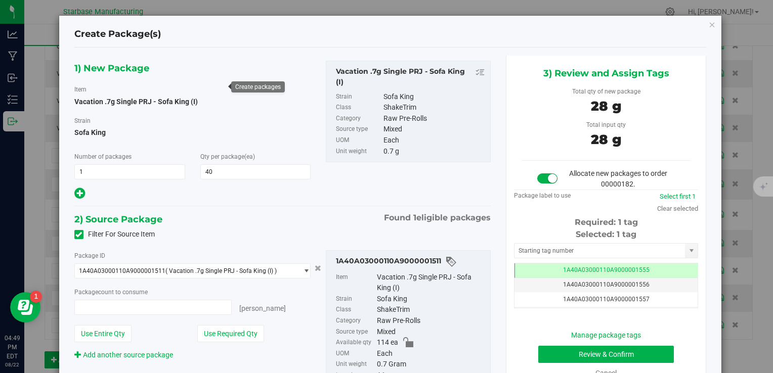
type input "40 ea"
click at [574, 356] on button "Review & Confirm" at bounding box center [606, 354] width 136 height 17
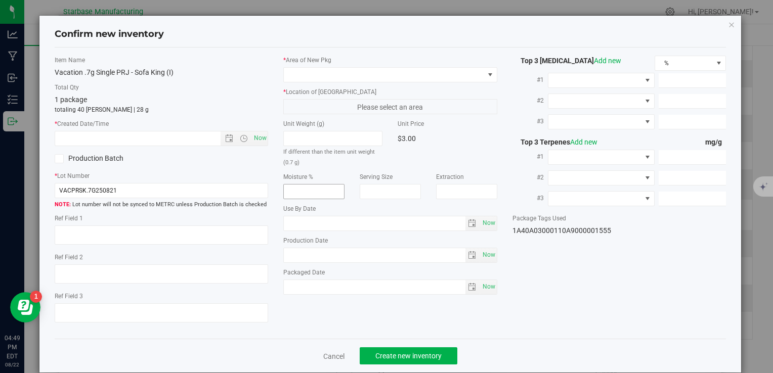
type textarea "05/21/2025"
type textarea "MC281359, [PHONE_NUMBER], [EMAIL_ADDRESS][DOMAIN_NAME]"
type input "2025-08-21"
click at [254, 139] on span "Now" at bounding box center [260, 138] width 17 height 15
type input "8/22/2025 4:49 PM"
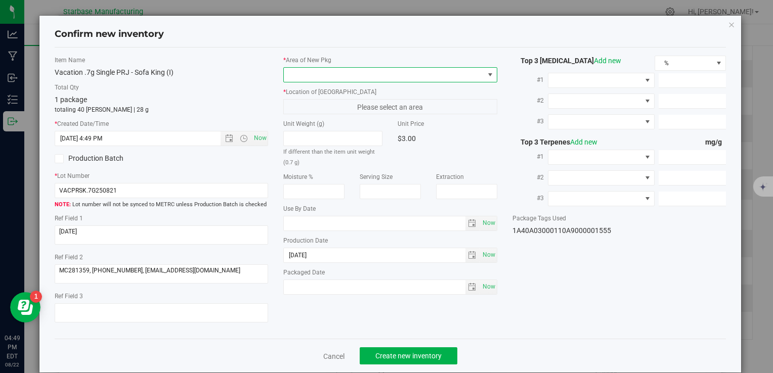
click at [324, 76] on span at bounding box center [384, 75] width 200 height 14
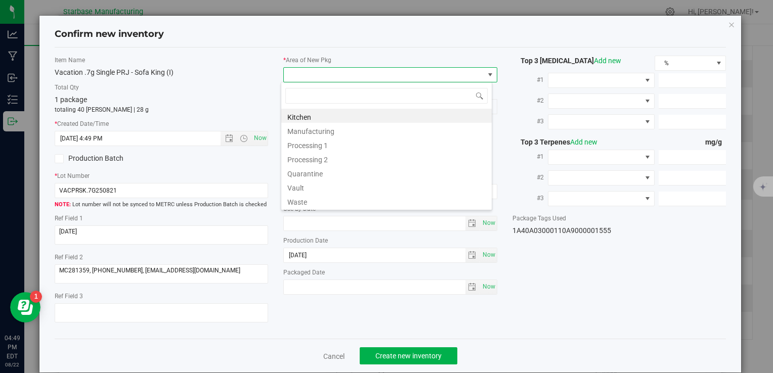
type input "v"
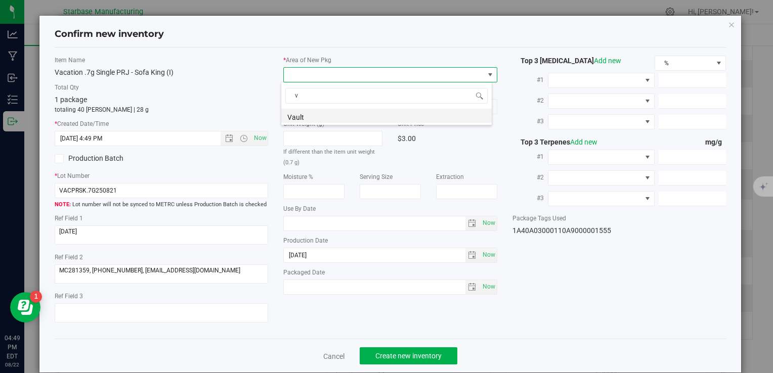
click at [322, 118] on li "Vault" at bounding box center [386, 116] width 211 height 14
click at [322, 102] on span "A1" at bounding box center [384, 107] width 200 height 14
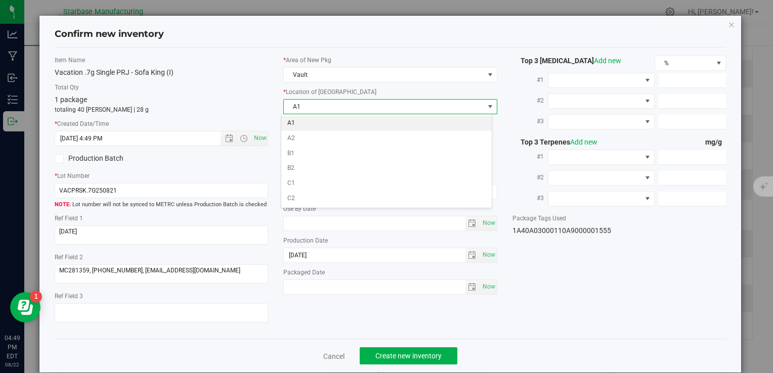
click at [318, 123] on li "A1" at bounding box center [386, 123] width 211 height 15
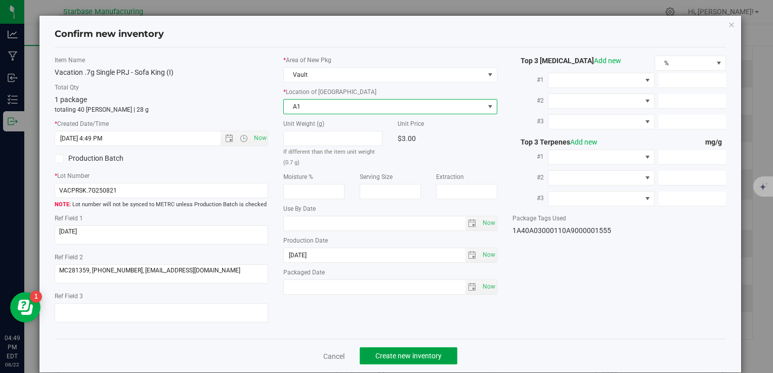
click at [429, 359] on span "Create new inventory" at bounding box center [409, 356] width 66 height 8
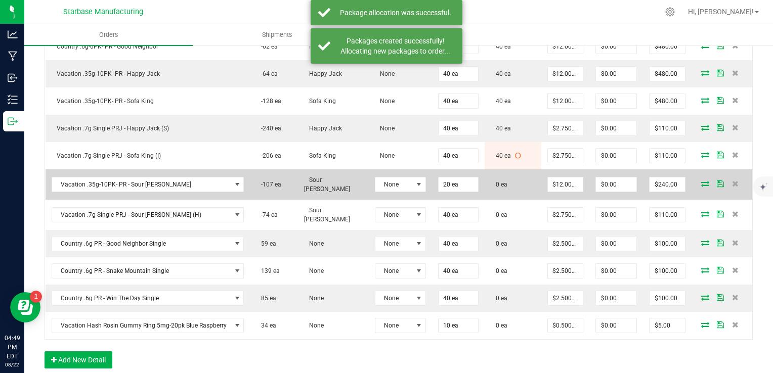
click at [701, 181] on icon at bounding box center [705, 184] width 8 height 6
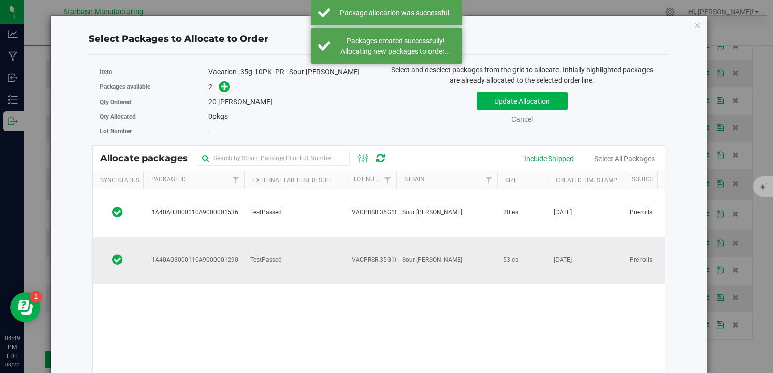
click at [318, 237] on td "TestPassed" at bounding box center [294, 260] width 101 height 47
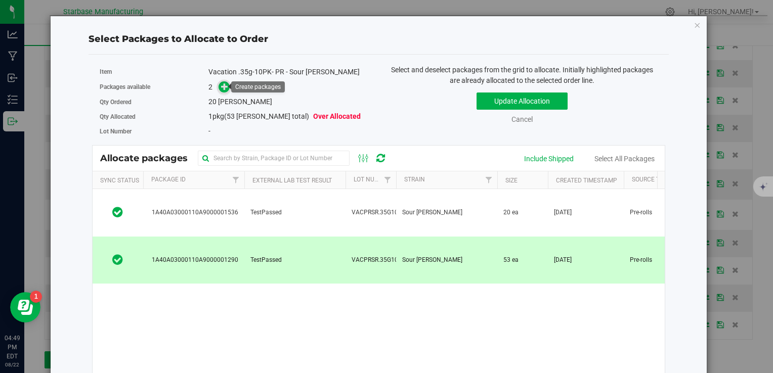
click at [221, 84] on icon at bounding box center [224, 86] width 7 height 7
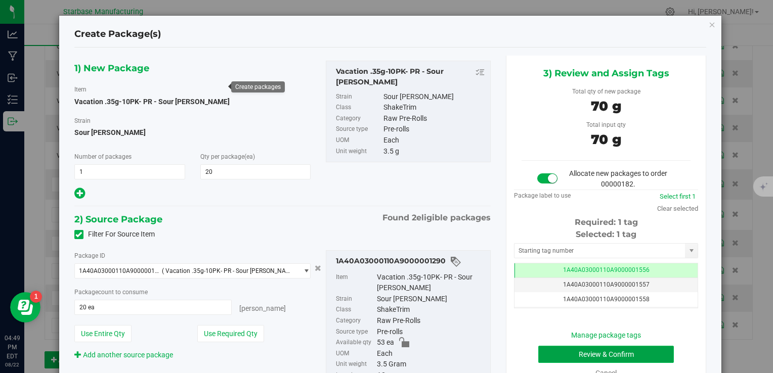
click at [592, 354] on button "Review & Confirm" at bounding box center [606, 354] width 136 height 17
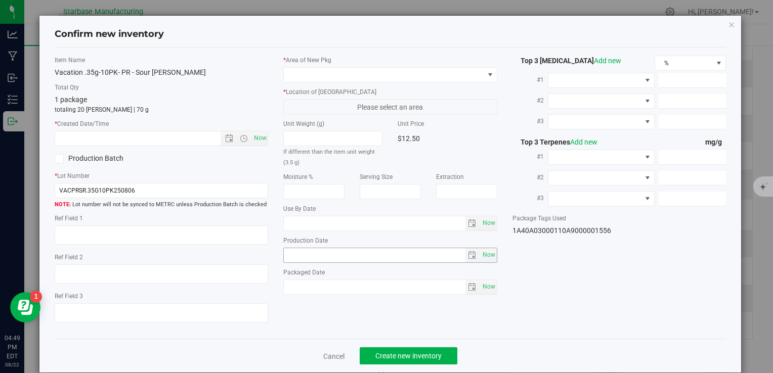
type textarea "[DATE]"
type textarea "MC281359, [PHONE_NUMBER], [EMAIL_ADDRESS][DOMAIN_NAME]"
type input "2025-08-06"
click at [263, 139] on span "Now" at bounding box center [260, 138] width 17 height 15
type input "8/22/2025 4:49 PM"
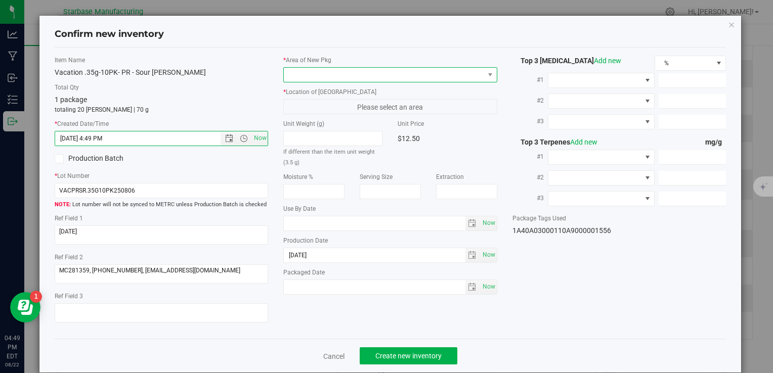
click at [311, 78] on span at bounding box center [384, 75] width 200 height 14
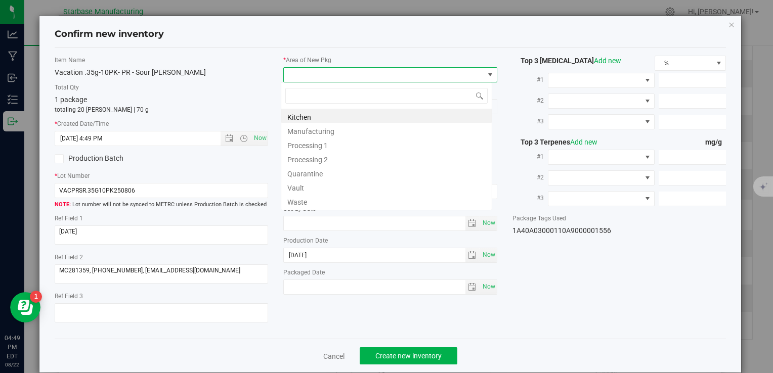
type input "v"
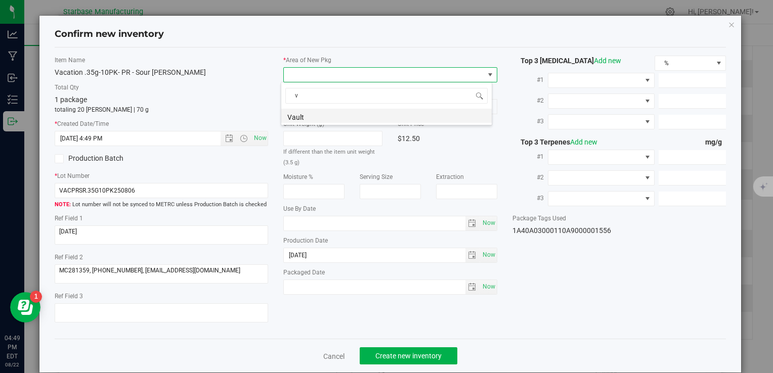
click at [312, 118] on li "Vault" at bounding box center [386, 116] width 211 height 14
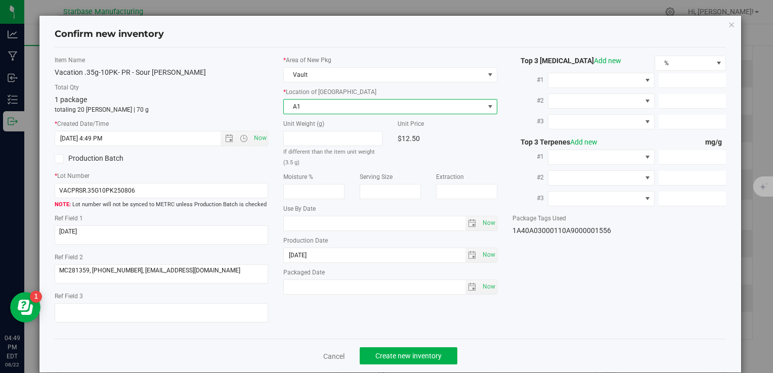
click at [312, 100] on span "A1" at bounding box center [384, 107] width 200 height 14
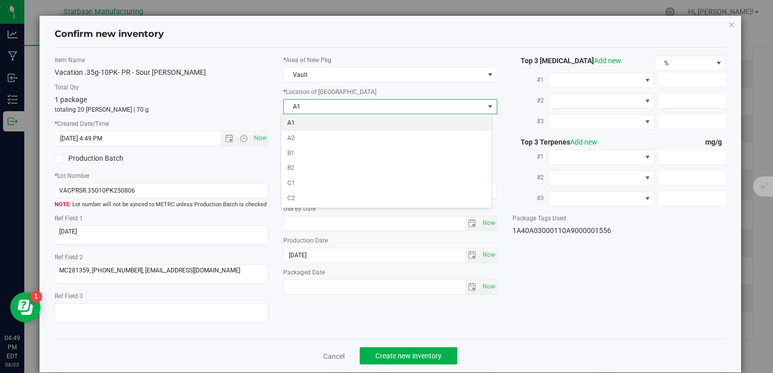
click at [311, 122] on li "A1" at bounding box center [386, 123] width 211 height 15
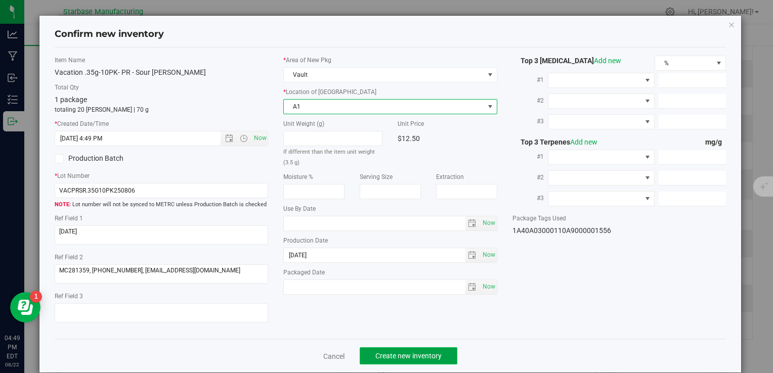
click at [421, 354] on span "Create new inventory" at bounding box center [409, 356] width 66 height 8
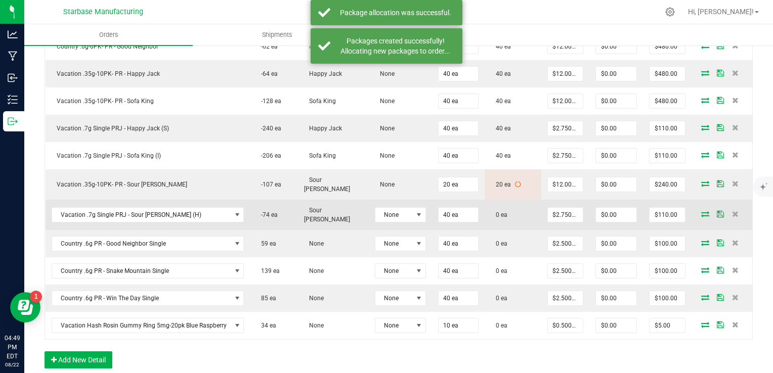
click at [701, 211] on icon at bounding box center [705, 214] width 8 height 6
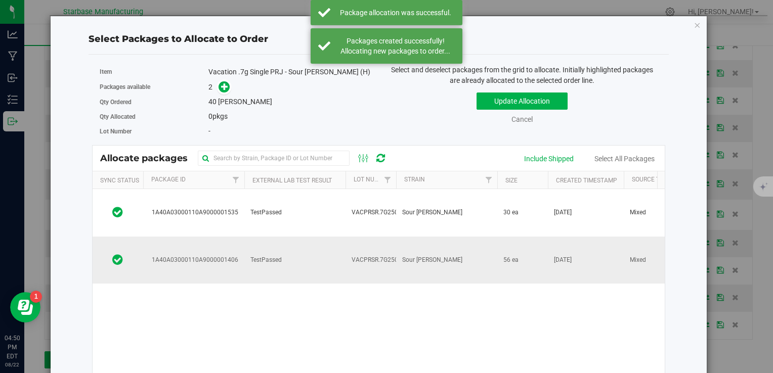
click at [384, 237] on td "VACPRSR.7G250814" at bounding box center [371, 260] width 51 height 47
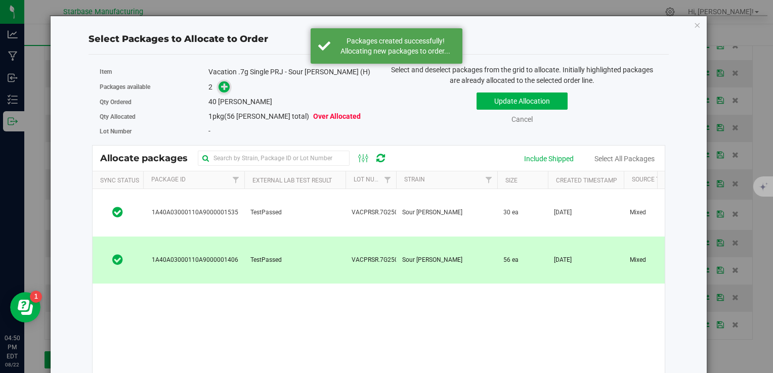
click at [226, 84] on icon at bounding box center [224, 86] width 7 height 7
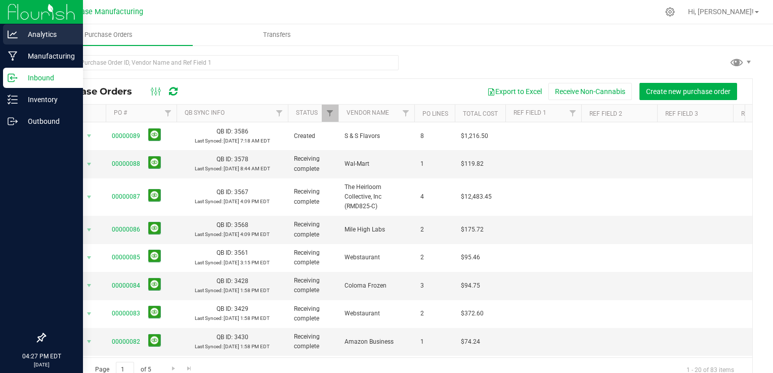
click at [18, 36] on p "Analytics" at bounding box center [48, 34] width 61 height 12
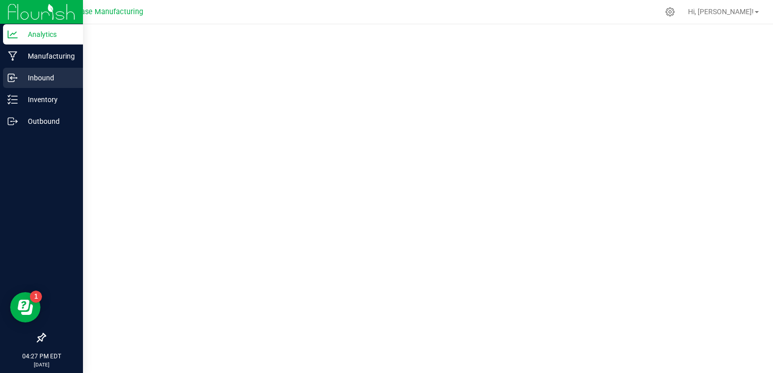
click at [32, 76] on p "Inbound" at bounding box center [48, 78] width 61 height 12
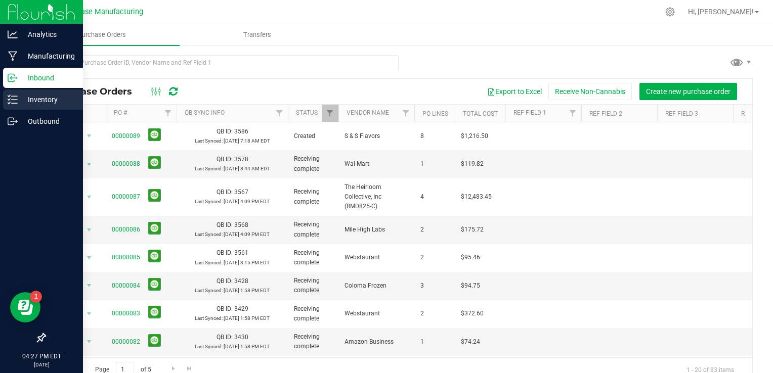
click at [37, 101] on p "Inventory" at bounding box center [48, 100] width 61 height 12
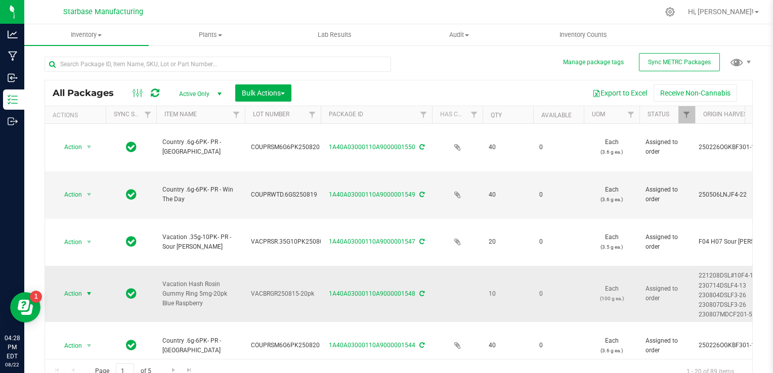
click at [85, 287] on span "select" at bounding box center [89, 294] width 13 height 14
click at [82, 299] on li "Print package label" at bounding box center [88, 296] width 65 height 15
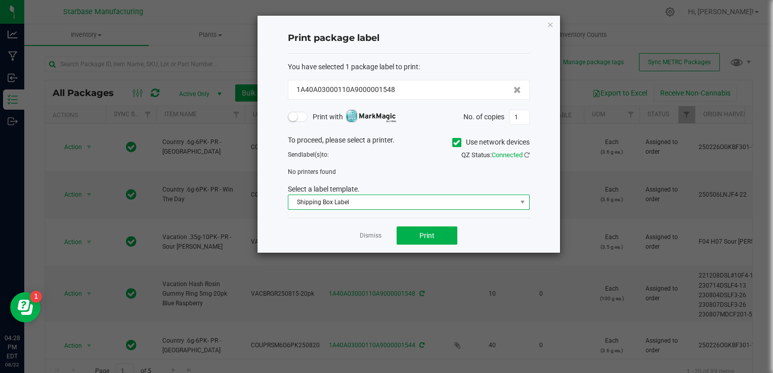
click at [388, 198] on span "Shipping Box Label" at bounding box center [402, 202] width 228 height 14
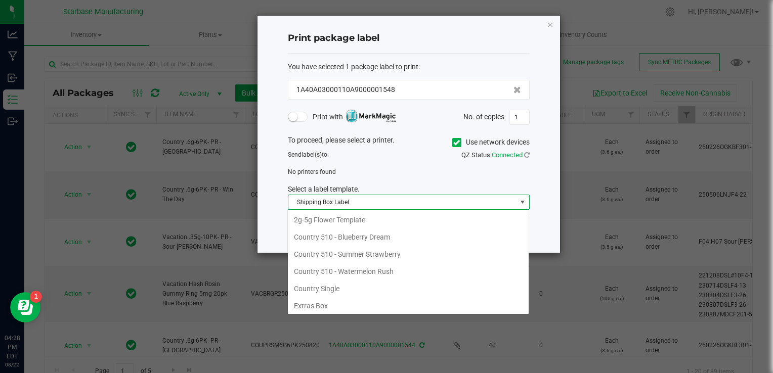
scroll to position [52, 0]
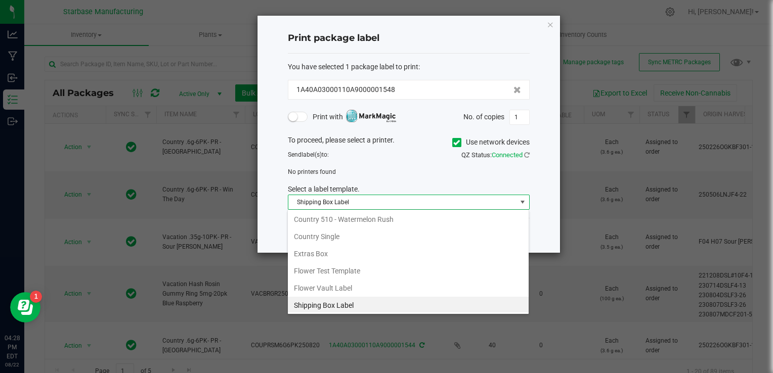
click at [387, 169] on div "No printers found" at bounding box center [408, 172] width 257 height 9
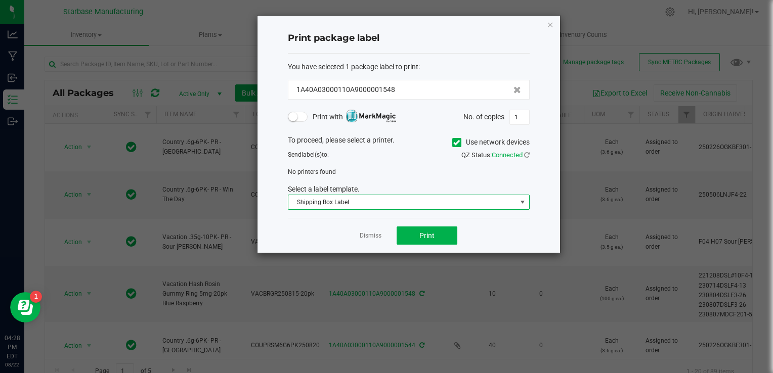
click at [377, 203] on span "Shipping Box Label" at bounding box center [402, 202] width 228 height 14
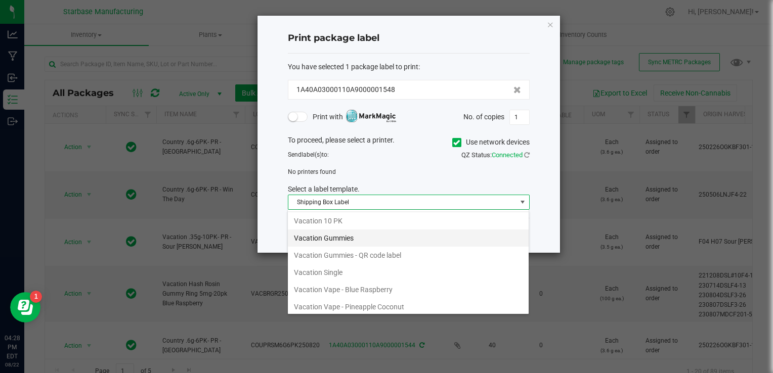
scroll to position [137, 0]
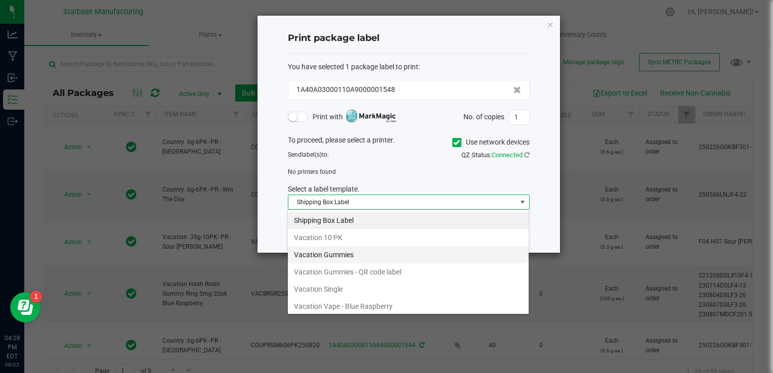
click at [346, 258] on li "Vacation Gummies" at bounding box center [408, 254] width 241 height 17
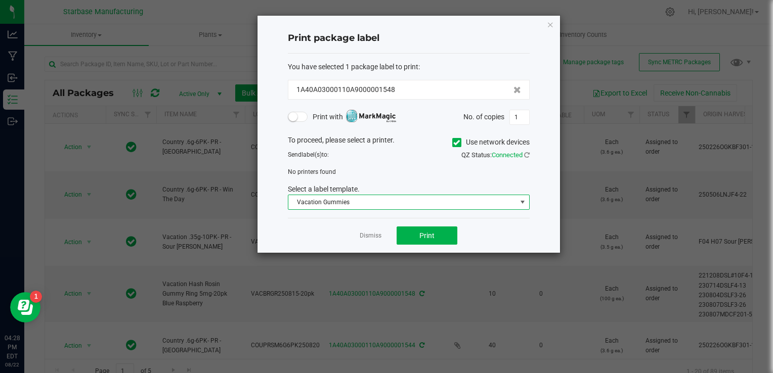
click at [371, 169] on div "No printers found" at bounding box center [408, 172] width 257 height 9
click at [330, 173] on span "No printers found" at bounding box center [312, 172] width 48 height 7
click at [454, 143] on icon at bounding box center [456, 143] width 7 height 0
click at [0, 0] on input "Use network devices" at bounding box center [0, 0] width 0 height 0
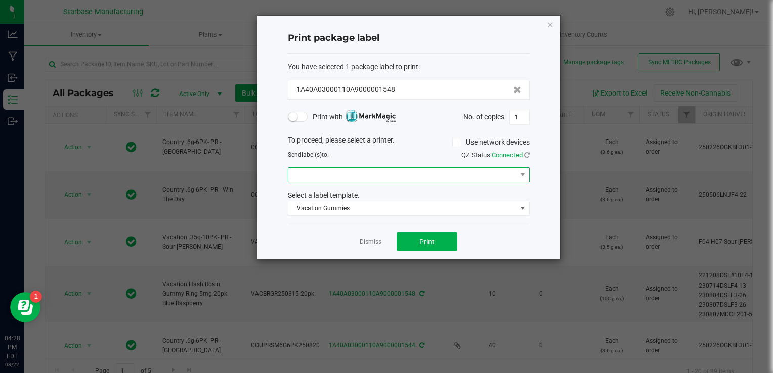
click at [439, 173] on span at bounding box center [402, 175] width 228 height 14
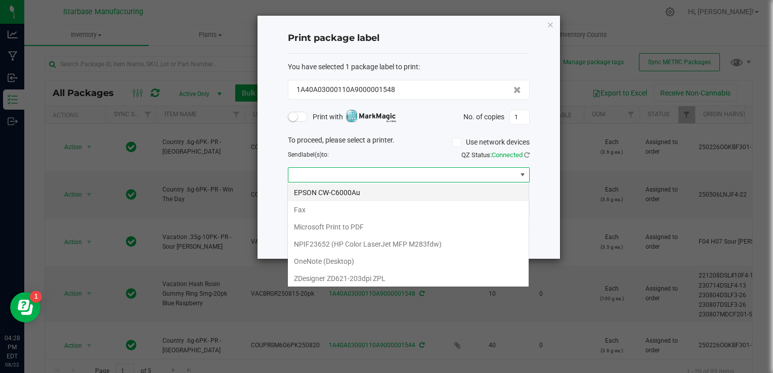
scroll to position [15, 242]
click at [387, 275] on ZPL "ZDesigner ZD621-203dpi ZPL" at bounding box center [408, 278] width 241 height 17
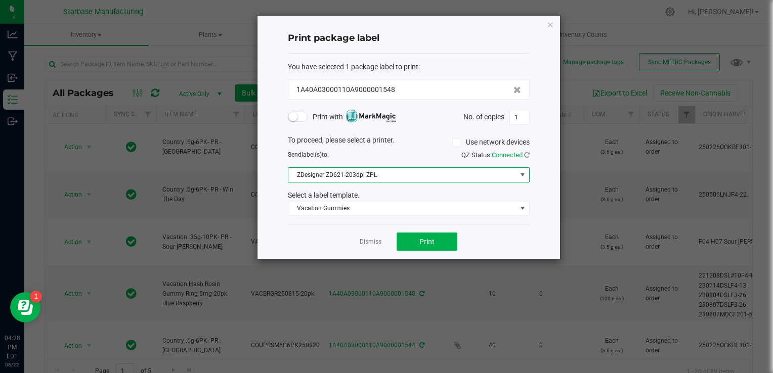
click at [393, 173] on span "ZDesigner ZD621-203dpi ZPL" at bounding box center [402, 175] width 228 height 14
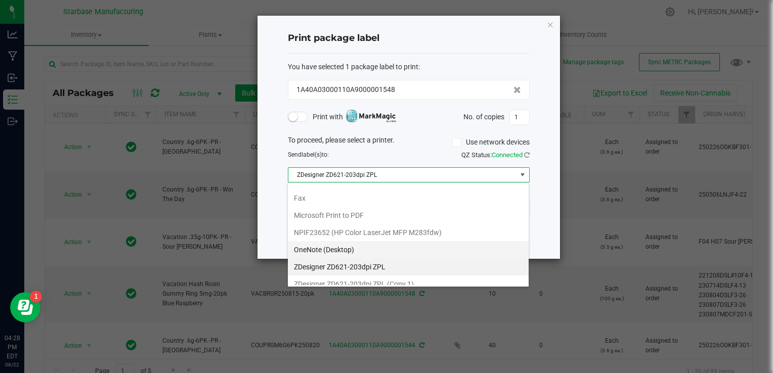
scroll to position [18, 0]
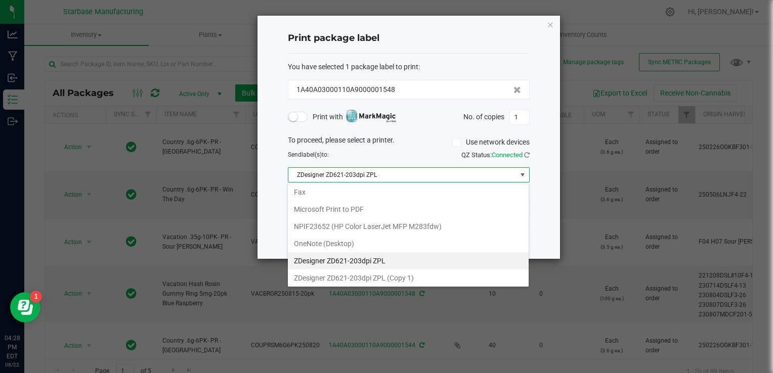
click at [380, 276] on 1\) "ZDesigner ZD621-203dpi ZPL (Copy 1)" at bounding box center [408, 278] width 241 height 17
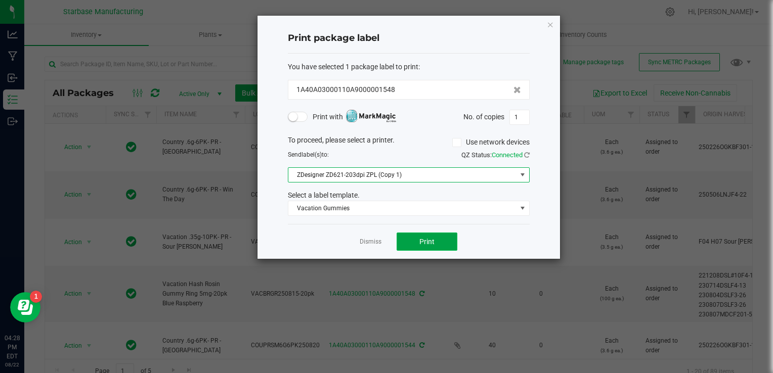
click at [413, 240] on button "Print" at bounding box center [427, 242] width 61 height 18
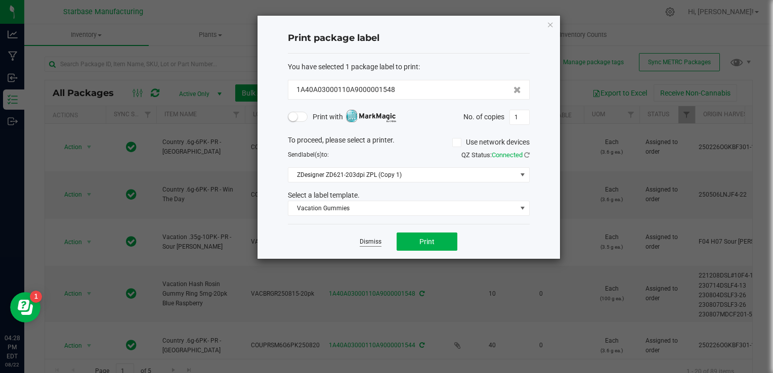
click at [370, 245] on link "Dismiss" at bounding box center [371, 242] width 22 height 9
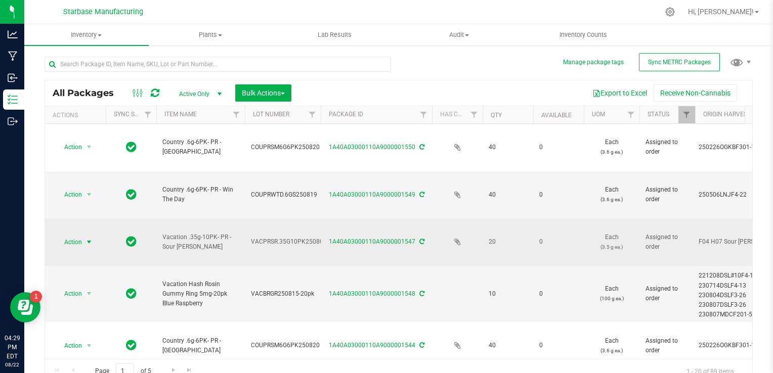
click at [81, 235] on span "Action" at bounding box center [68, 242] width 27 height 14
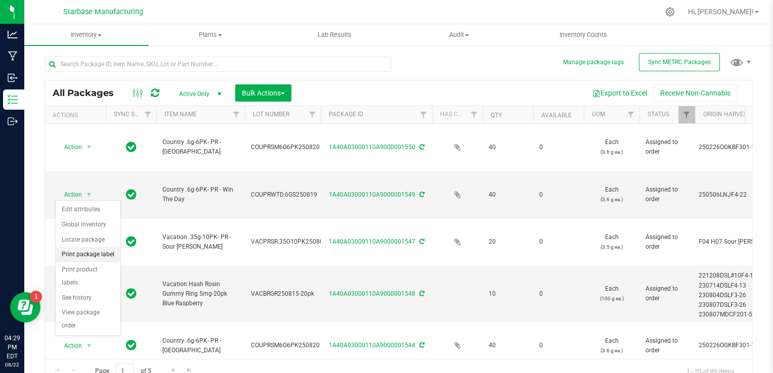
click at [85, 259] on li "Print package label" at bounding box center [88, 254] width 65 height 15
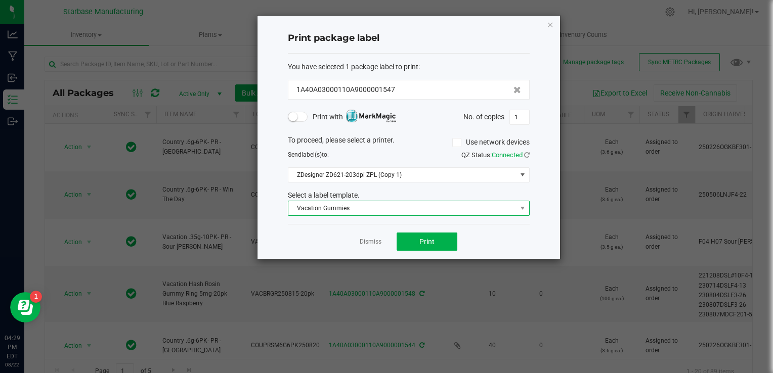
click at [364, 205] on span "Vacation Gummies" at bounding box center [402, 208] width 228 height 14
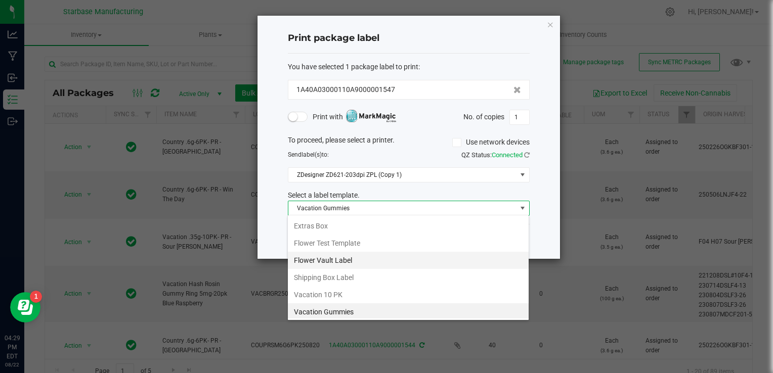
scroll to position [104, 0]
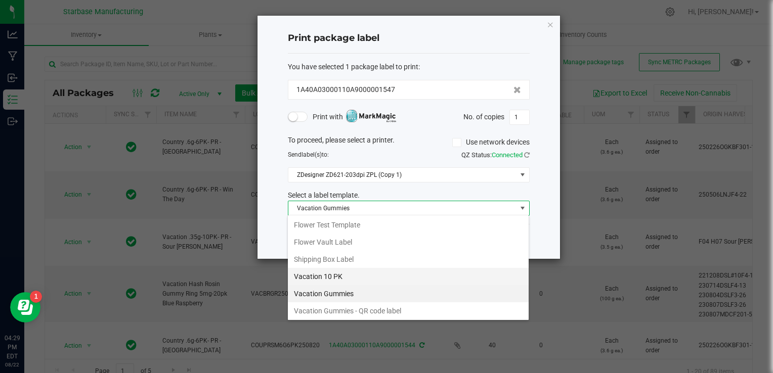
click at [333, 276] on li "Vacation 10 PK" at bounding box center [408, 276] width 241 height 17
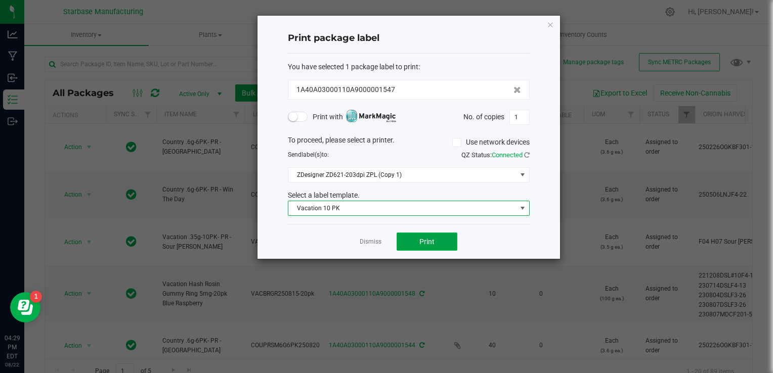
click at [420, 242] on span "Print" at bounding box center [427, 242] width 15 height 8
click at [380, 207] on span "Vacation 10 PK" at bounding box center [402, 208] width 228 height 14
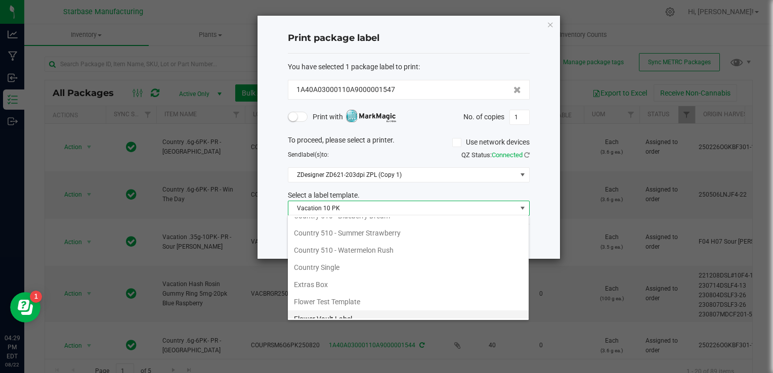
scroll to position [0, 0]
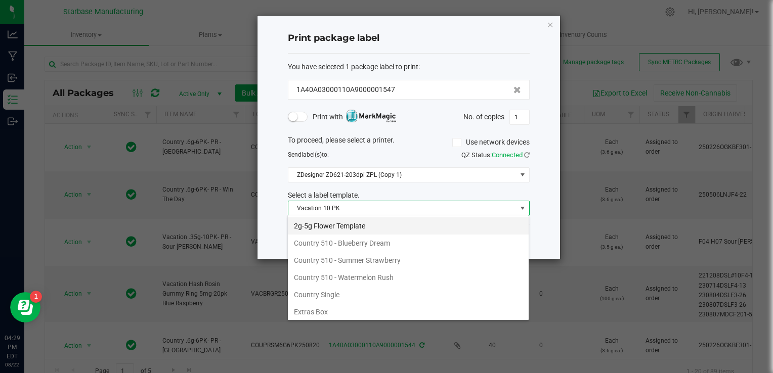
click at [341, 226] on li "2g-5g Flower Template" at bounding box center [408, 226] width 241 height 17
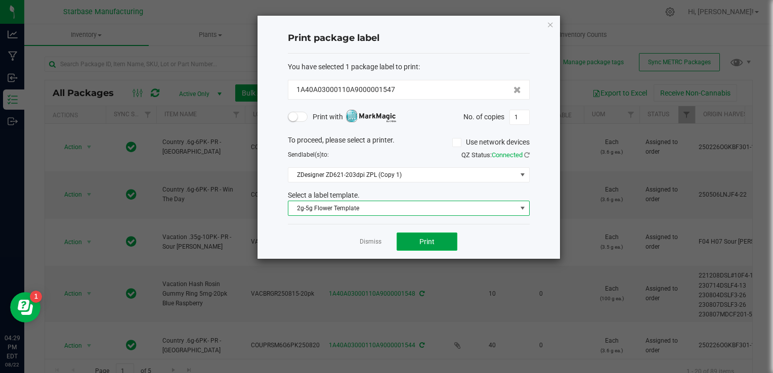
click at [421, 242] on span "Print" at bounding box center [427, 242] width 15 height 8
click at [433, 240] on span "Print" at bounding box center [427, 242] width 15 height 8
click at [410, 209] on span "2g-5g Flower Template" at bounding box center [402, 208] width 228 height 14
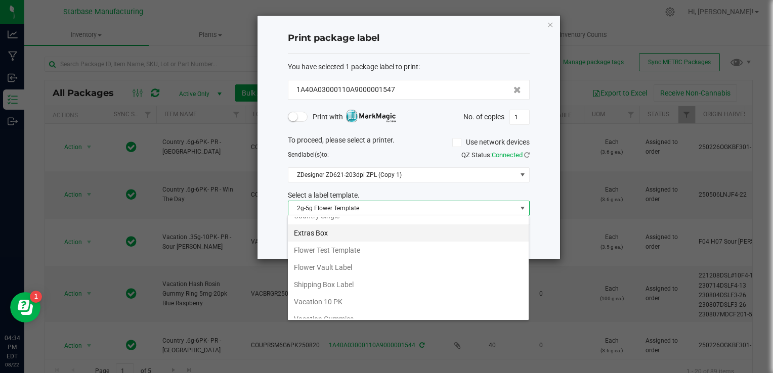
scroll to position [80, 0]
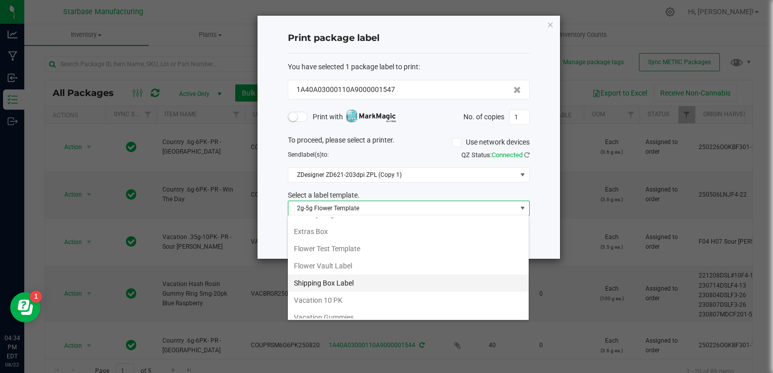
click at [374, 284] on li "Shipping Box Label" at bounding box center [408, 283] width 241 height 17
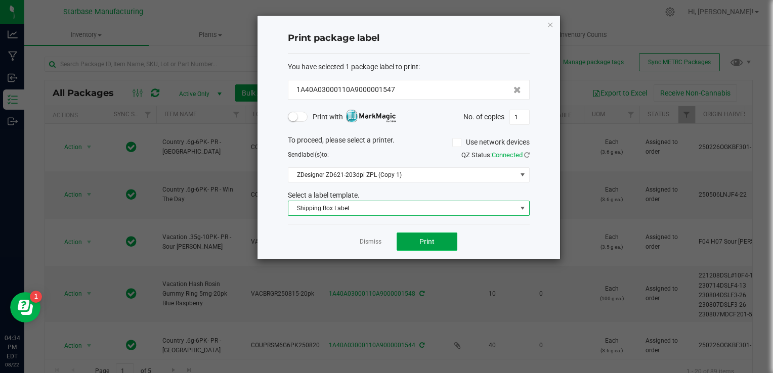
click at [437, 242] on button "Print" at bounding box center [427, 242] width 61 height 18
click at [423, 240] on span "Print" at bounding box center [427, 242] width 15 height 8
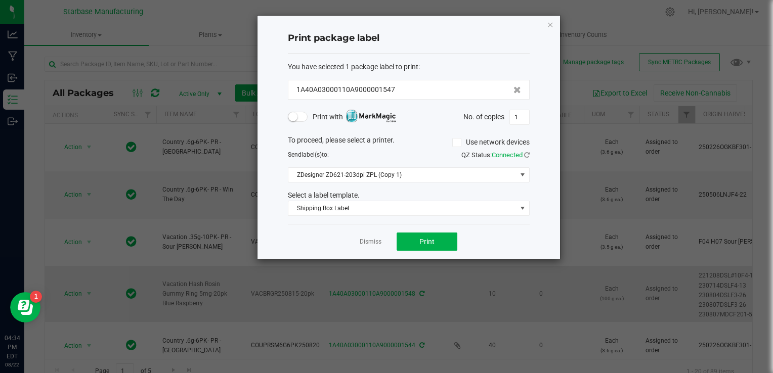
click at [377, 241] on link "Dismiss" at bounding box center [371, 242] width 22 height 9
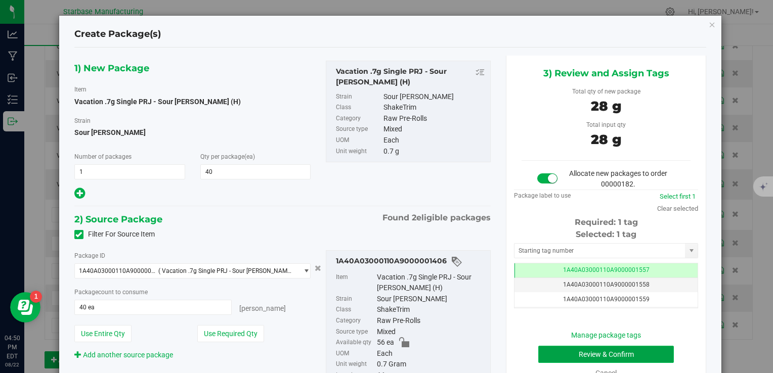
click at [594, 351] on button "Review & Confirm" at bounding box center [606, 354] width 136 height 17
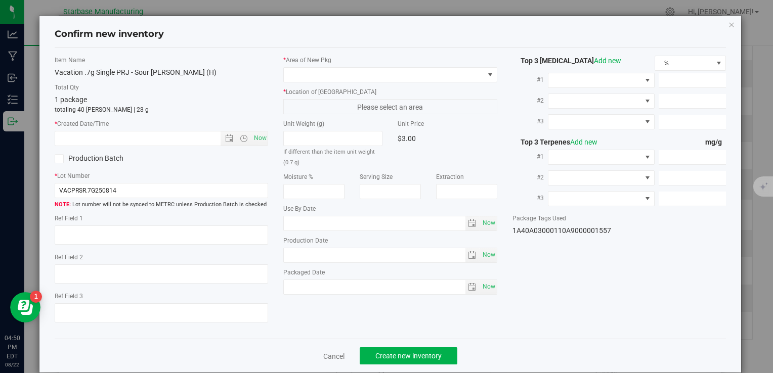
type textarea "[DATE]"
type textarea "MC281359, [PHONE_NUMBER], [EMAIL_ADDRESS][DOMAIN_NAME]"
type input "[DATE]"
click at [262, 137] on span "Now" at bounding box center [260, 138] width 17 height 15
type input "[DATE] 4:50 PM"
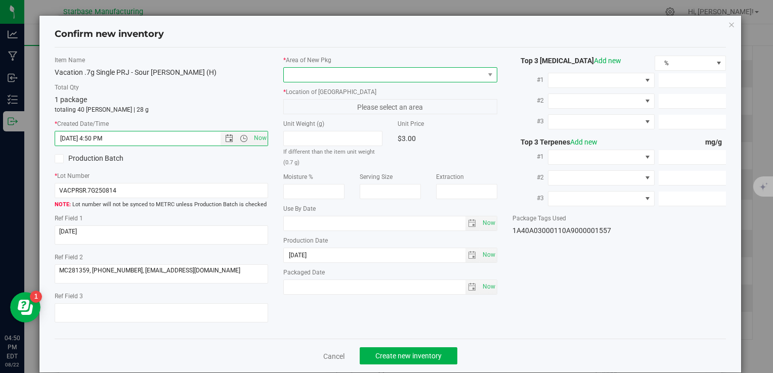
click at [314, 73] on span at bounding box center [384, 75] width 200 height 14
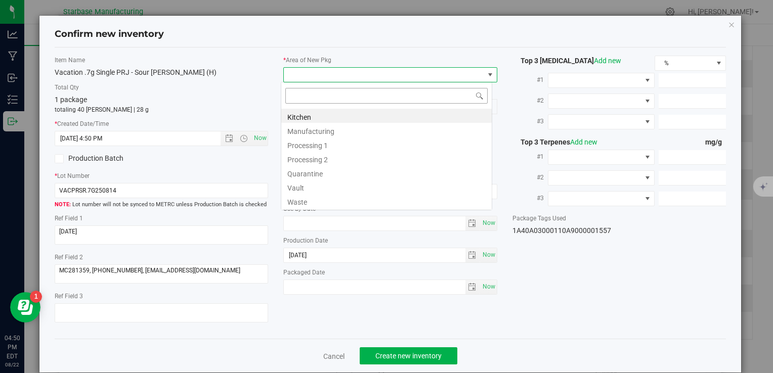
type input "v"
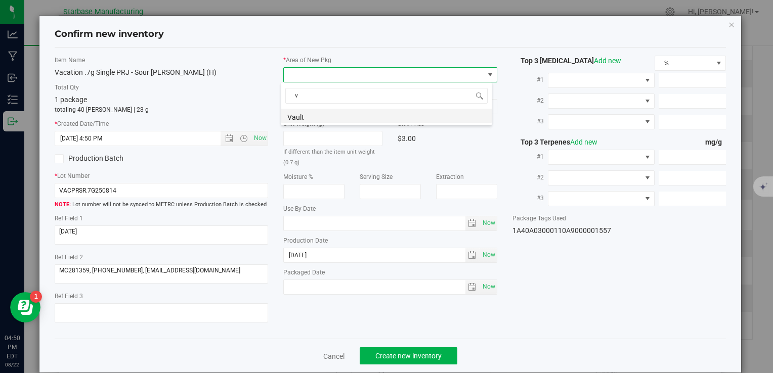
click at [316, 117] on li "Vault" at bounding box center [386, 116] width 211 height 14
click at [315, 107] on span "A1" at bounding box center [384, 107] width 200 height 14
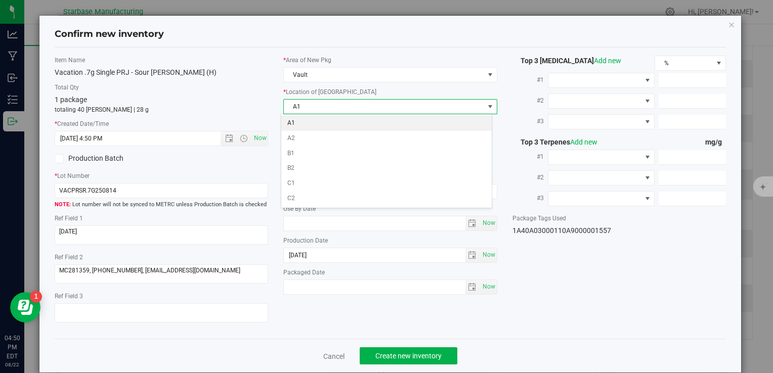
click at [315, 121] on li "A1" at bounding box center [386, 123] width 211 height 15
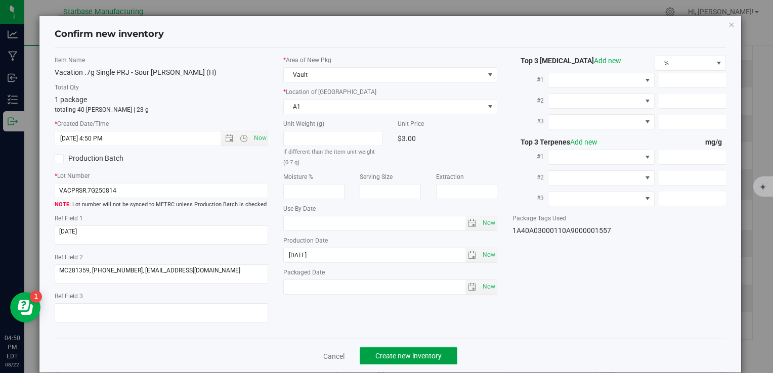
click at [419, 355] on span "Create new inventory" at bounding box center [409, 356] width 66 height 8
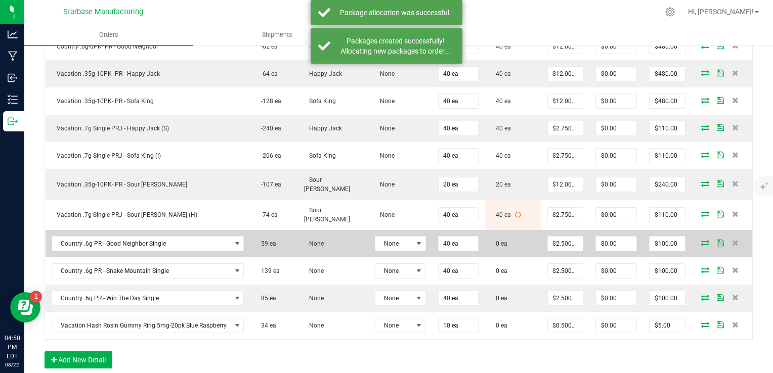
click at [701, 240] on icon at bounding box center [705, 243] width 8 height 6
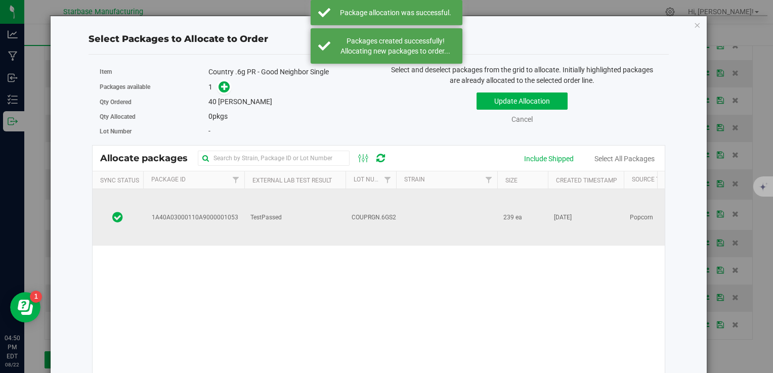
click at [283, 205] on td "TestPassed" at bounding box center [294, 217] width 101 height 57
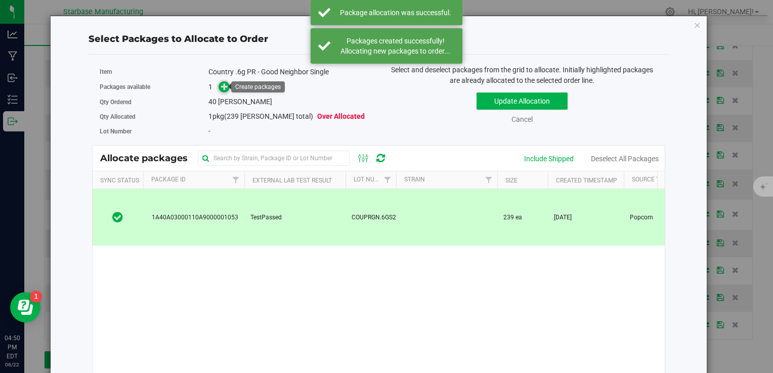
click at [223, 90] on icon at bounding box center [224, 86] width 7 height 7
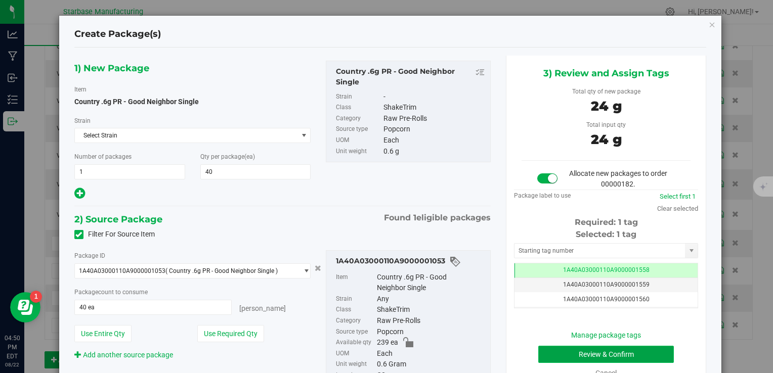
click at [600, 357] on button "Review & Confirm" at bounding box center [606, 354] width 136 height 17
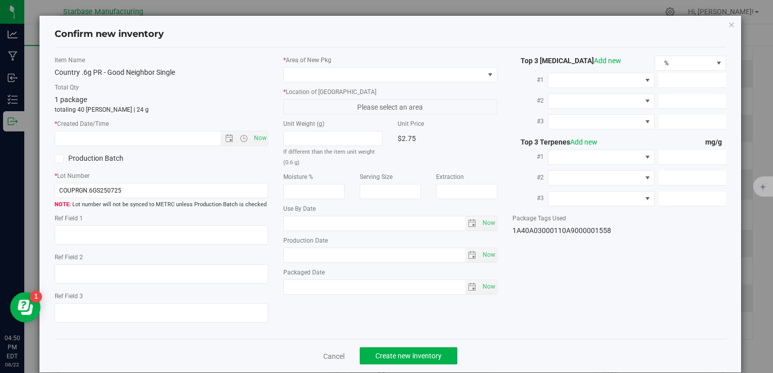
type textarea "[DATE]"
type textarea "MP281427 I [PHONE_NUMBER] I [EMAIL_ADDRESS][DOMAIN_NAME]"
type textarea "Ice Cream Kush"
type input "[DATE]"
click at [255, 138] on span "Now" at bounding box center [260, 138] width 17 height 15
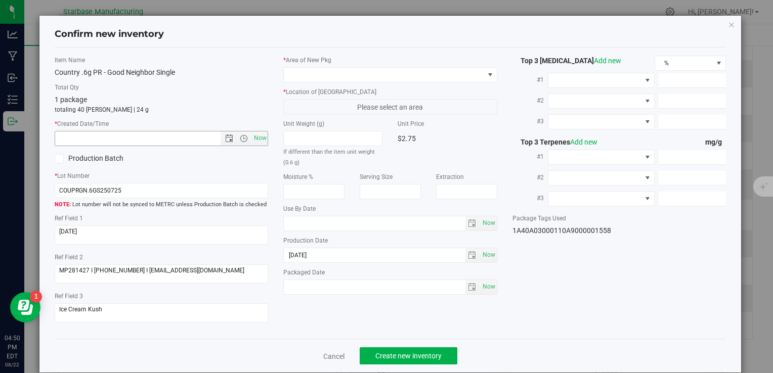
type input "[DATE] 4:50 PM"
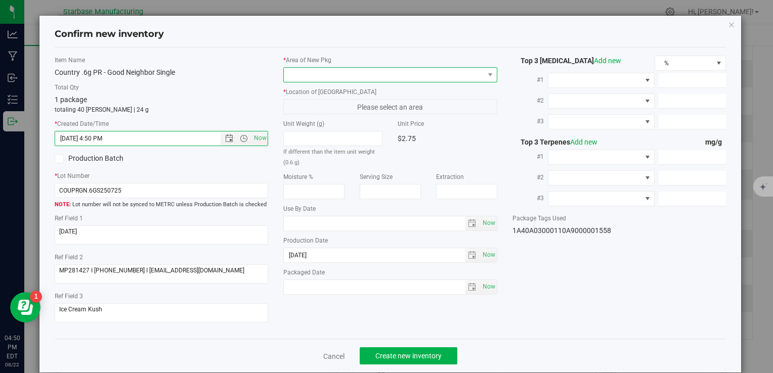
click at [321, 73] on span at bounding box center [384, 75] width 200 height 14
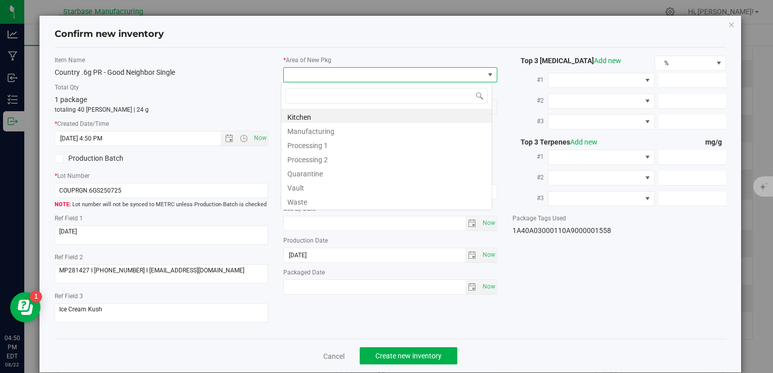
type input "v"
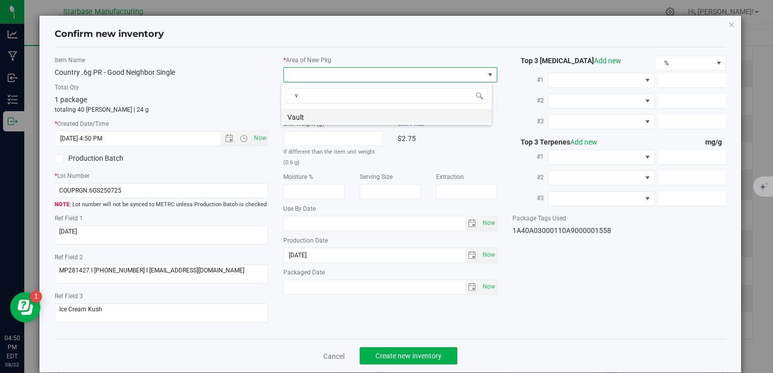
click at [325, 120] on li "Vault" at bounding box center [386, 116] width 211 height 14
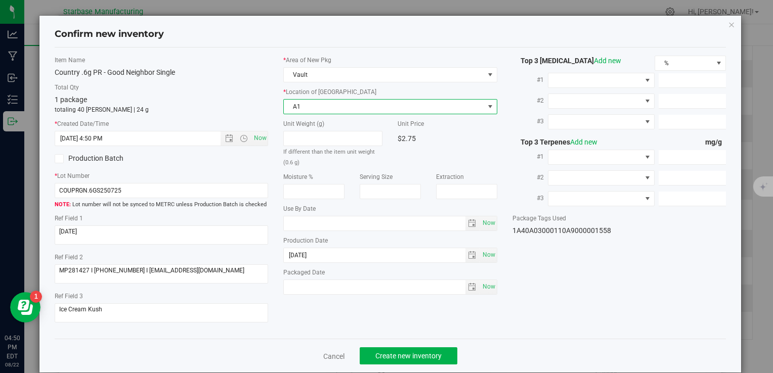
click at [326, 108] on span "A1" at bounding box center [384, 107] width 200 height 14
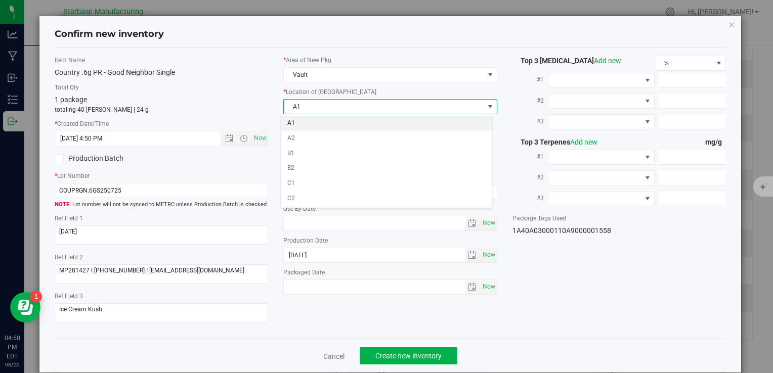
click at [326, 122] on li "A1" at bounding box center [386, 123] width 211 height 15
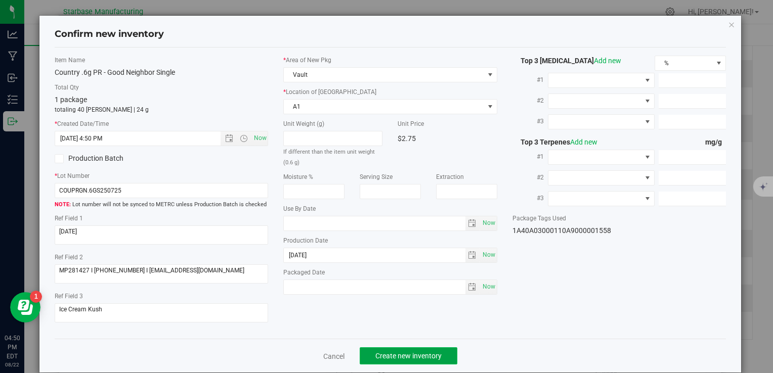
click at [422, 359] on span "Create new inventory" at bounding box center [409, 356] width 66 height 8
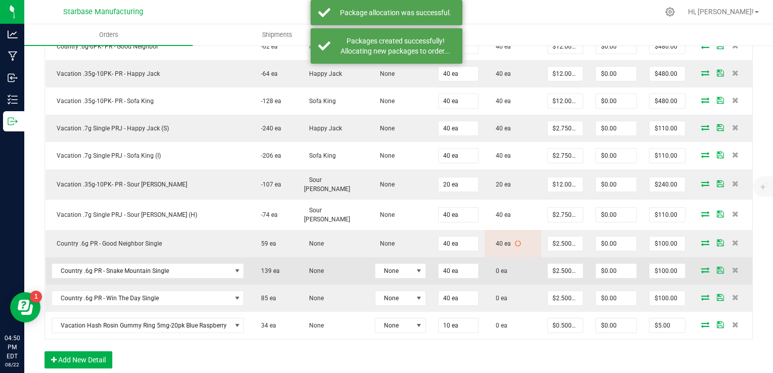
click at [702, 267] on span at bounding box center [705, 270] width 15 height 6
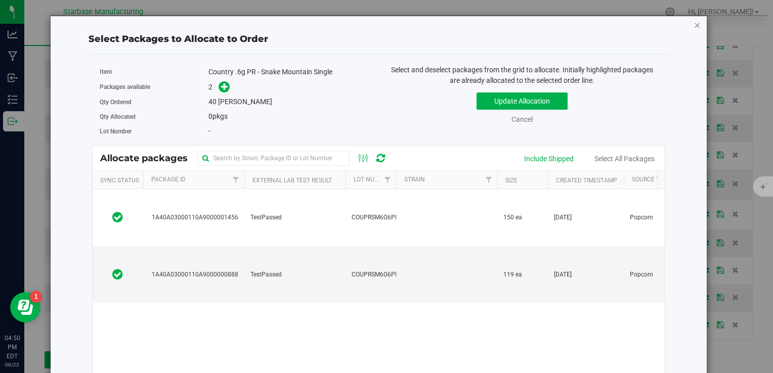
click at [694, 24] on icon "button" at bounding box center [697, 25] width 7 height 12
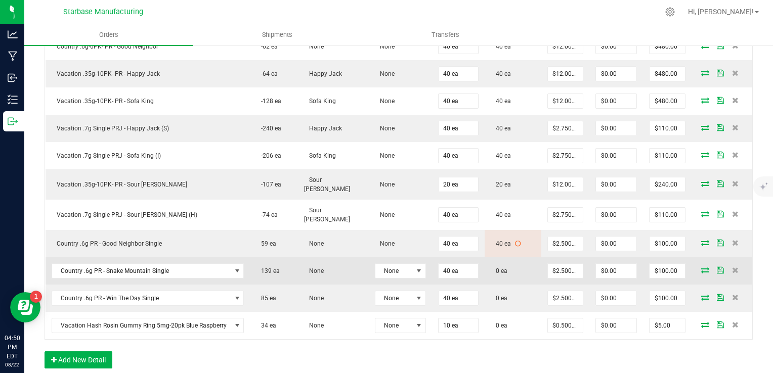
click at [701, 267] on icon at bounding box center [705, 270] width 8 height 6
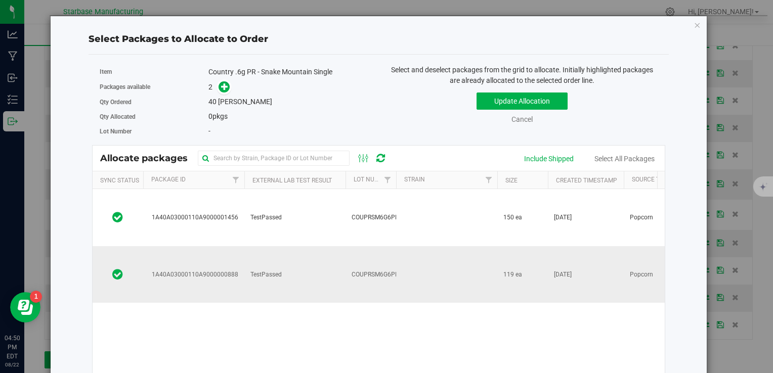
click at [320, 246] on td "TestPassed" at bounding box center [294, 274] width 101 height 57
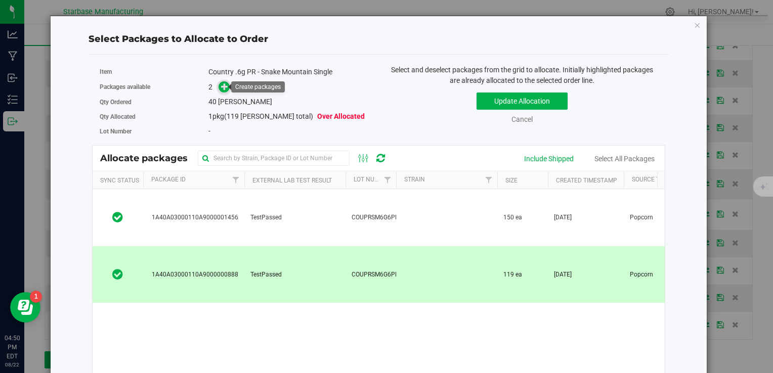
click at [223, 92] on span at bounding box center [225, 87] width 12 height 12
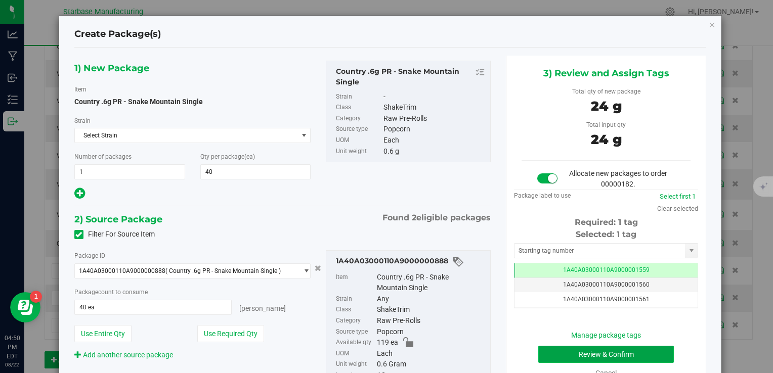
click at [576, 347] on button "Review & Confirm" at bounding box center [606, 354] width 136 height 17
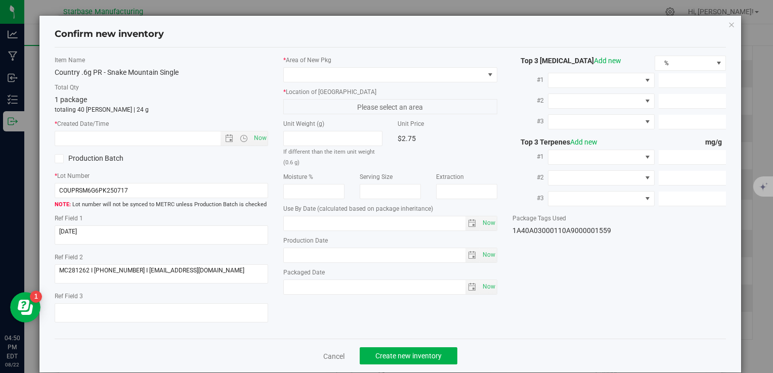
type input "[DATE]"
click at [256, 134] on span "Now" at bounding box center [260, 138] width 17 height 15
type input "[DATE] 4:50 PM"
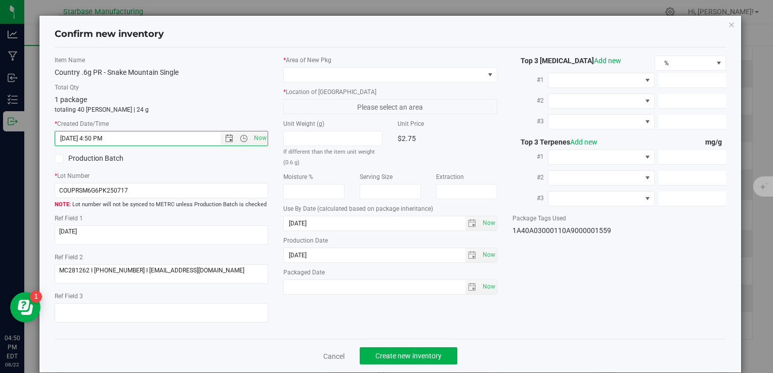
click at [318, 66] on div "* Area of [GEOGRAPHIC_DATA]" at bounding box center [390, 69] width 214 height 27
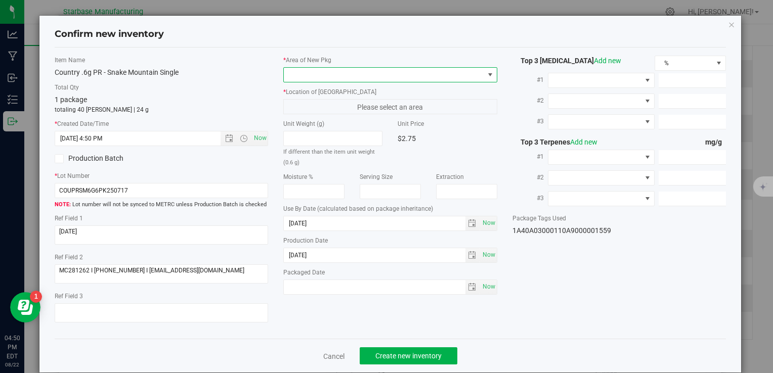
click at [319, 72] on span at bounding box center [384, 75] width 200 height 14
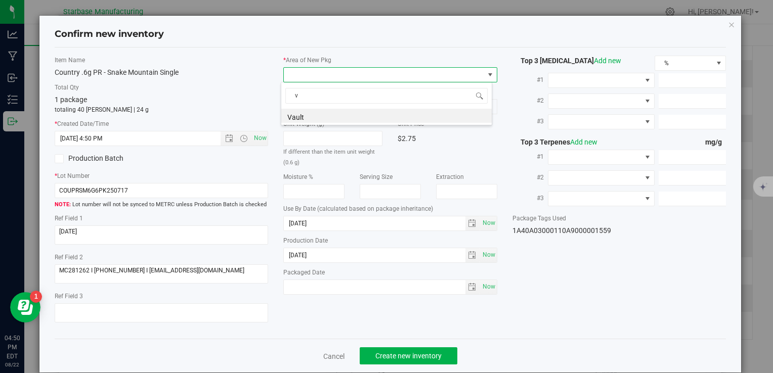
click at [316, 117] on li "Vault" at bounding box center [386, 116] width 211 height 14
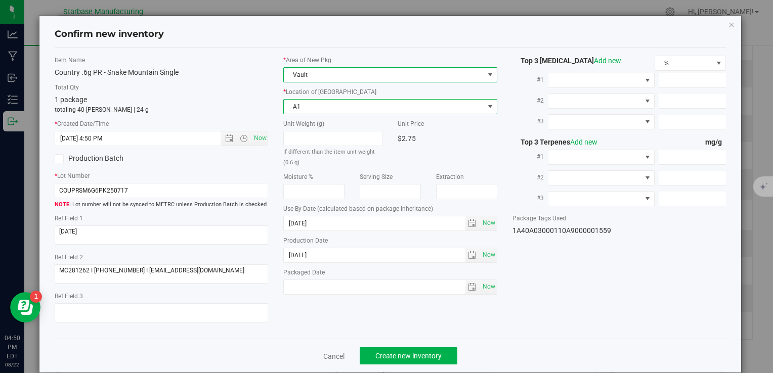
click at [315, 104] on span "A1" at bounding box center [384, 107] width 200 height 14
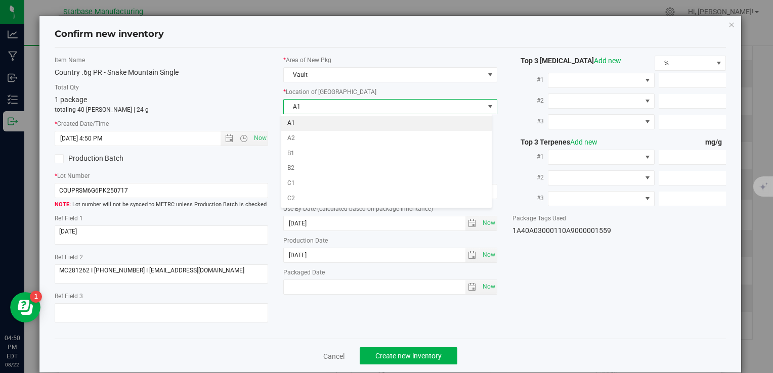
click at [315, 126] on li "A1" at bounding box center [386, 123] width 211 height 15
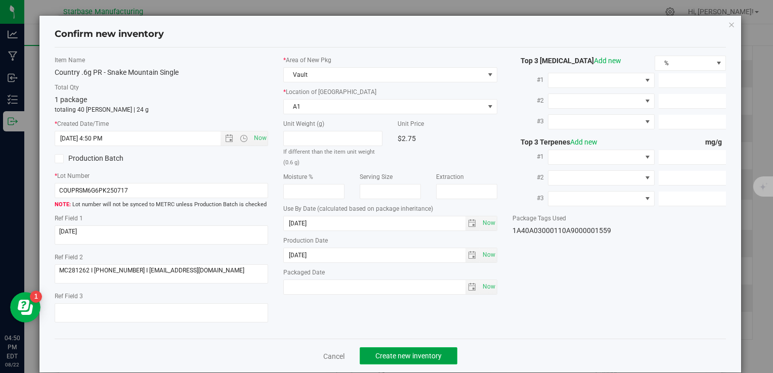
click at [409, 353] on span "Create new inventory" at bounding box center [409, 356] width 66 height 8
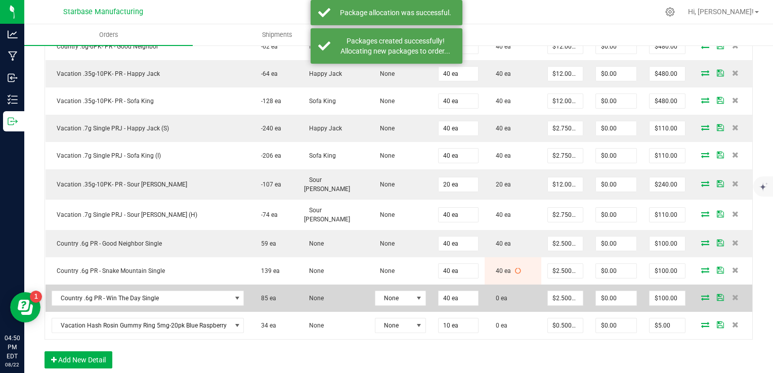
click at [701, 295] on icon at bounding box center [705, 298] width 8 height 6
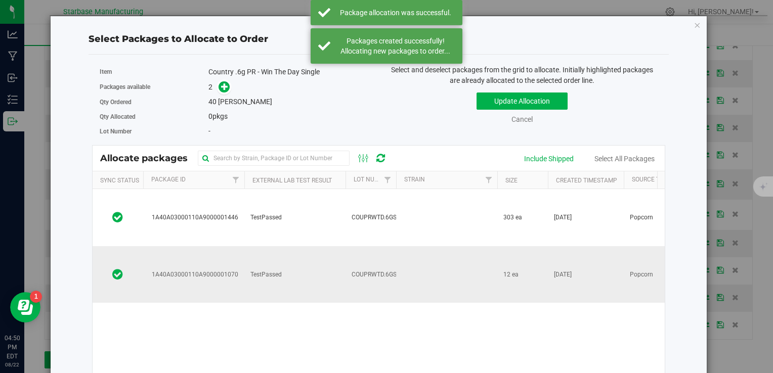
click at [357, 270] on span "COUPRWTD.6GS250729" at bounding box center [385, 275] width 66 height 10
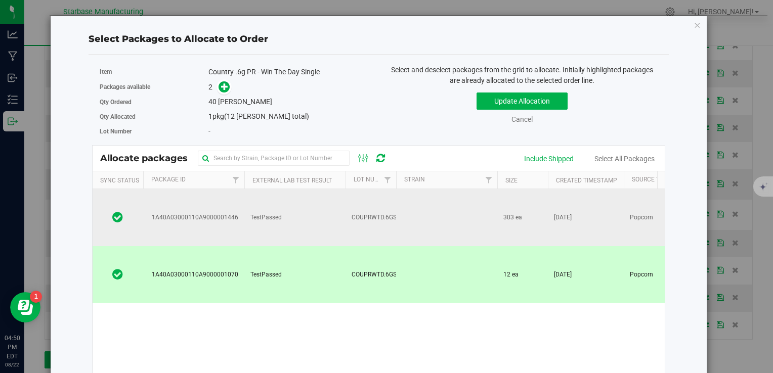
click at [340, 221] on td "TestPassed" at bounding box center [294, 217] width 101 height 57
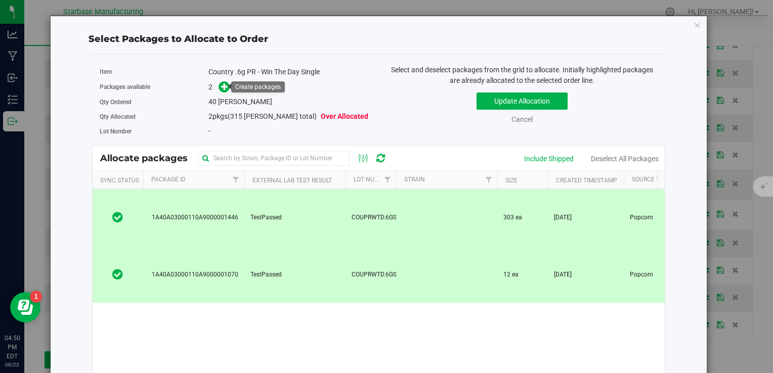
click at [227, 90] on link at bounding box center [225, 87] width 12 height 8
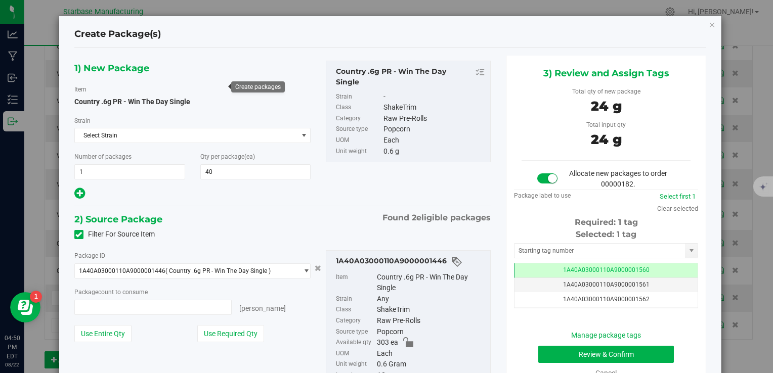
type input "40 ea"
type input "0 ea"
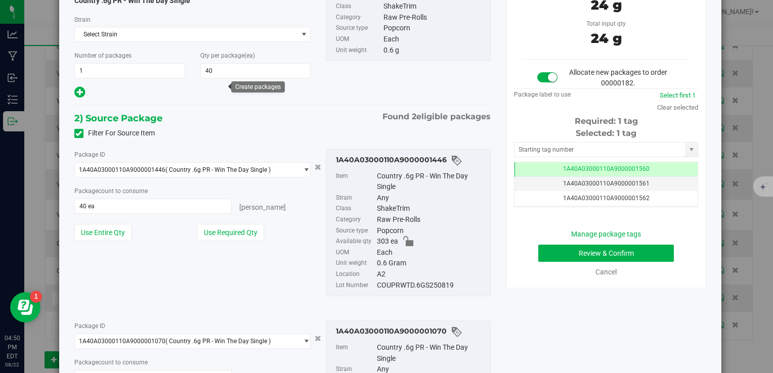
click at [398, 284] on div "COUPRWTD.6GS250819" at bounding box center [431, 285] width 108 height 11
copy div "COUPRWTD.6GS250819"
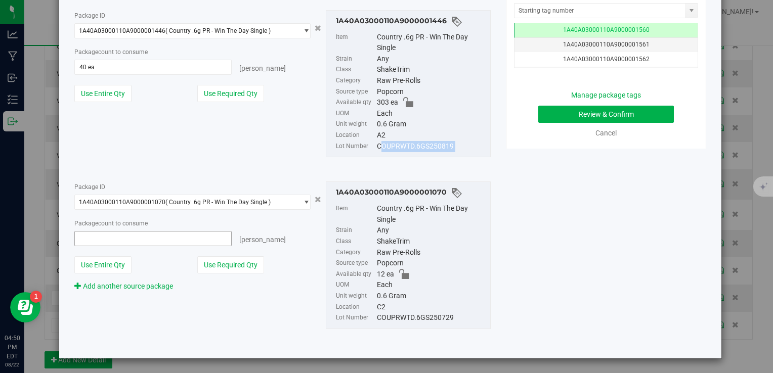
click at [168, 243] on span at bounding box center [153, 238] width 158 height 15
type input "12"
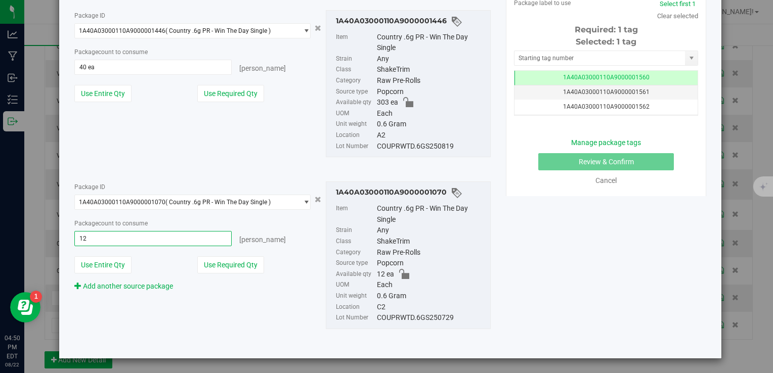
type input "12 ea"
click at [164, 143] on div "Package ID 1A40A03000110A9000001446 ( Country .6g PR - Win The Day Single ) 1A4…" at bounding box center [283, 84] width 432 height 164
click at [141, 70] on span "40 ea 40" at bounding box center [153, 67] width 158 height 15
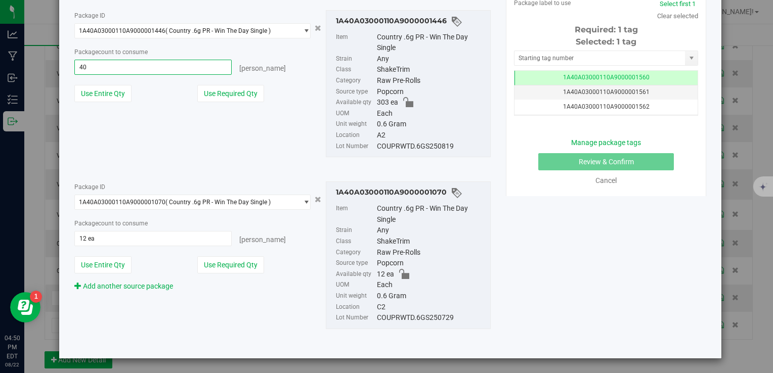
click at [141, 70] on input "40" at bounding box center [153, 67] width 157 height 14
type input "28"
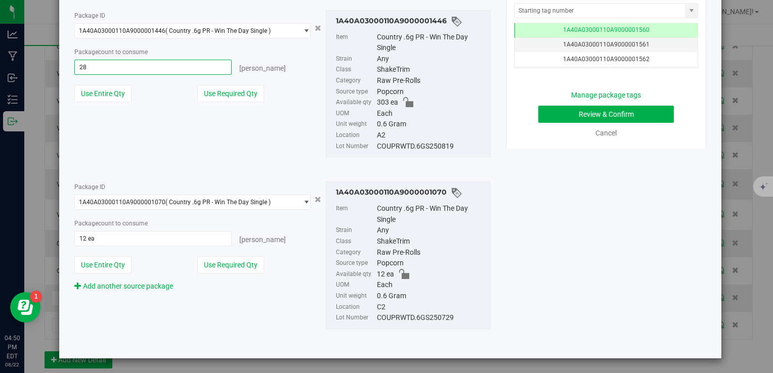
type input "28 ea"
click at [231, 148] on div "Package ID 1A40A03000110A9000001446 ( Country .6g PR - Win The Day Single ) 1A4…" at bounding box center [283, 84] width 432 height 164
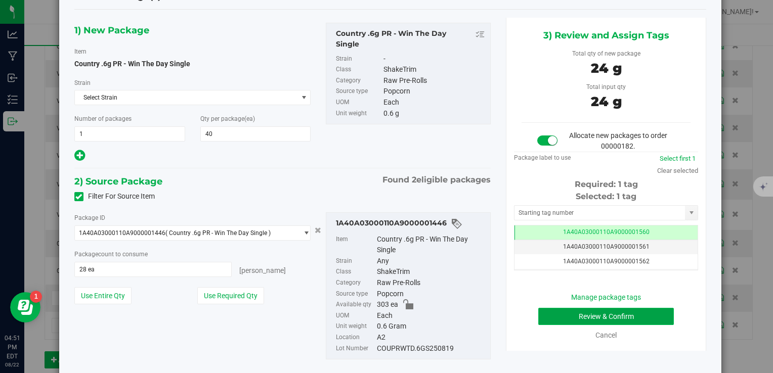
click at [599, 320] on button "Review & Confirm" at bounding box center [606, 316] width 136 height 17
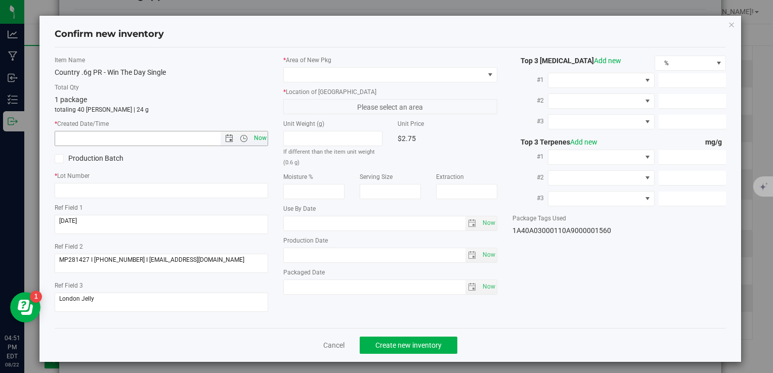
click at [258, 138] on span "Now" at bounding box center [260, 138] width 17 height 15
type input "[DATE] 4:51 PM"
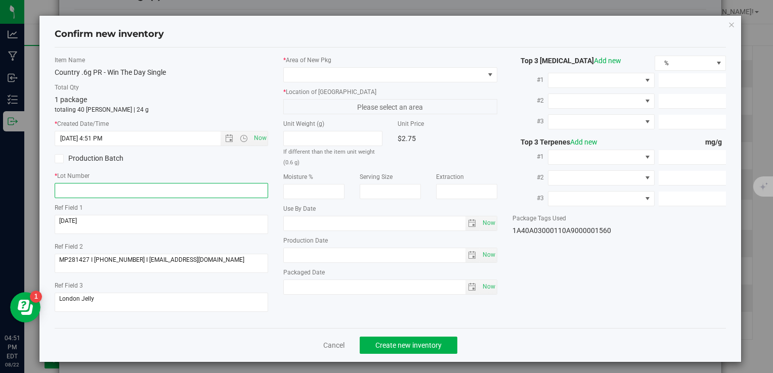
paste input "COUPRWTD.6GS250819"
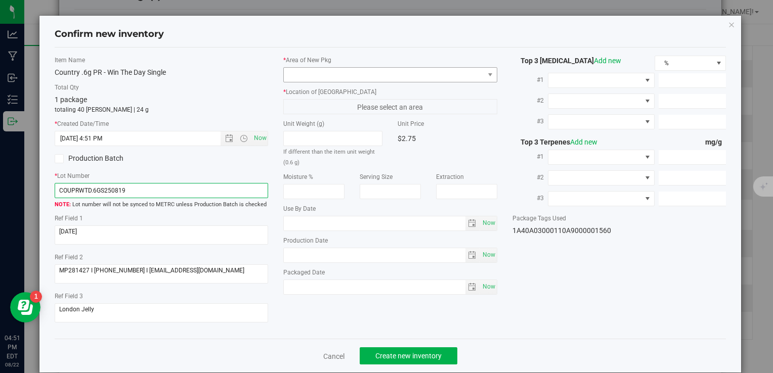
type input "COUPRWTD.6GS250819"
click at [344, 76] on span at bounding box center [384, 75] width 200 height 14
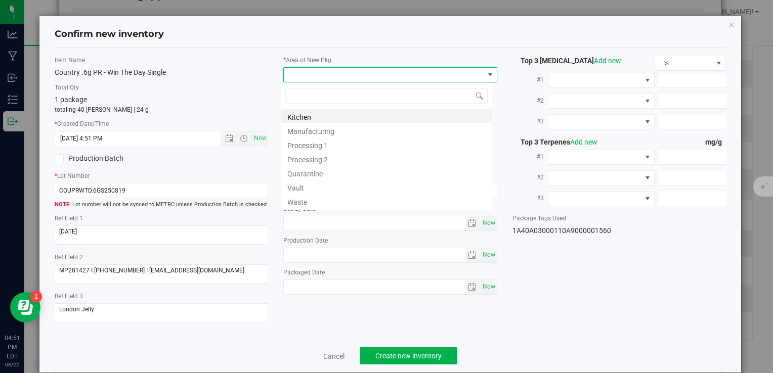
type input "v"
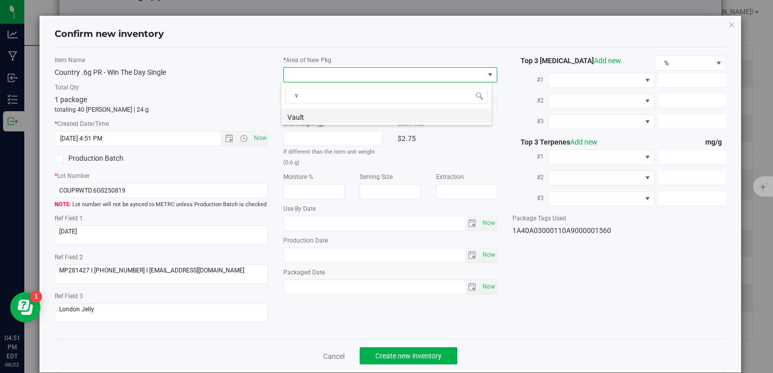
click at [336, 116] on li "Vault" at bounding box center [386, 116] width 211 height 14
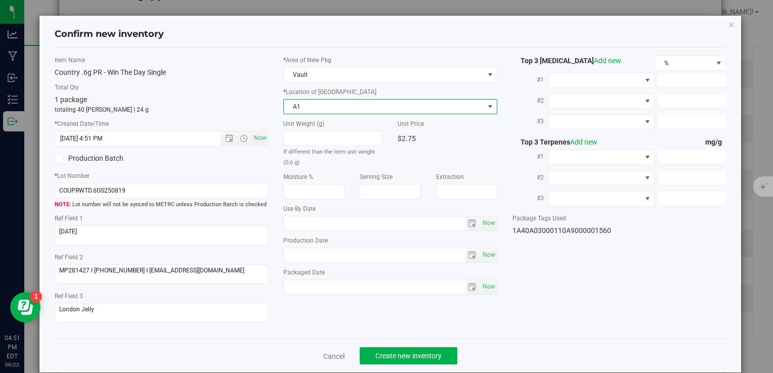
click at [332, 106] on span "A1" at bounding box center [384, 107] width 200 height 14
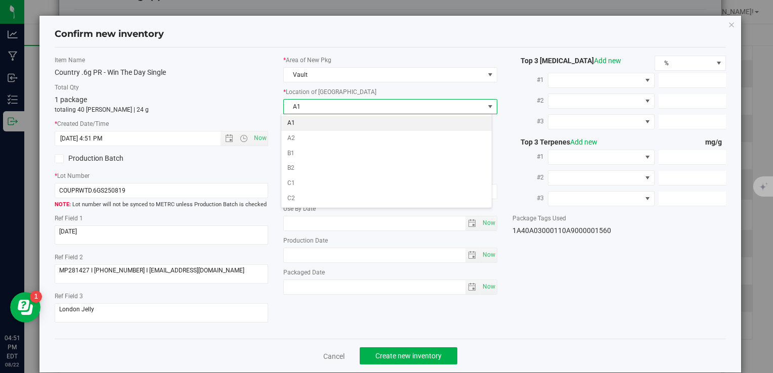
click at [331, 122] on li "A1" at bounding box center [386, 123] width 211 height 15
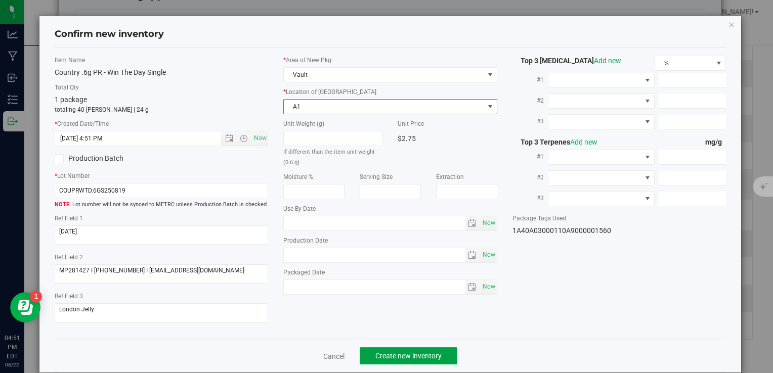
click at [414, 352] on span "Create new inventory" at bounding box center [409, 356] width 66 height 8
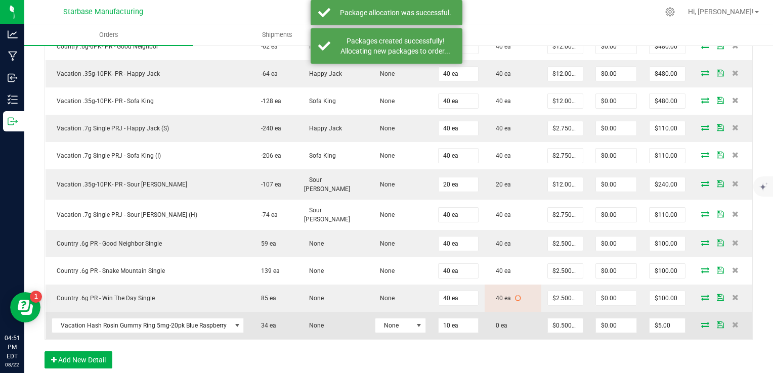
click at [701, 322] on icon at bounding box center [705, 325] width 8 height 6
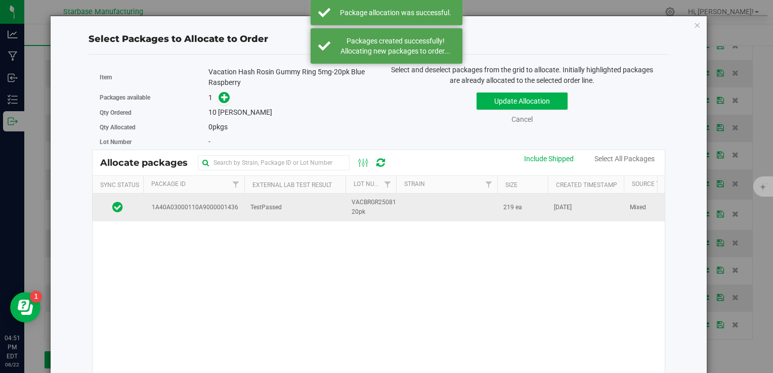
click at [271, 200] on td "TestPassed" at bounding box center [294, 207] width 101 height 27
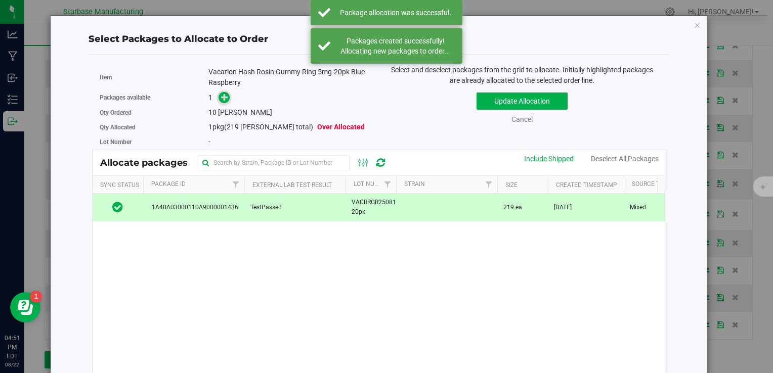
click at [224, 99] on icon at bounding box center [224, 97] width 7 height 7
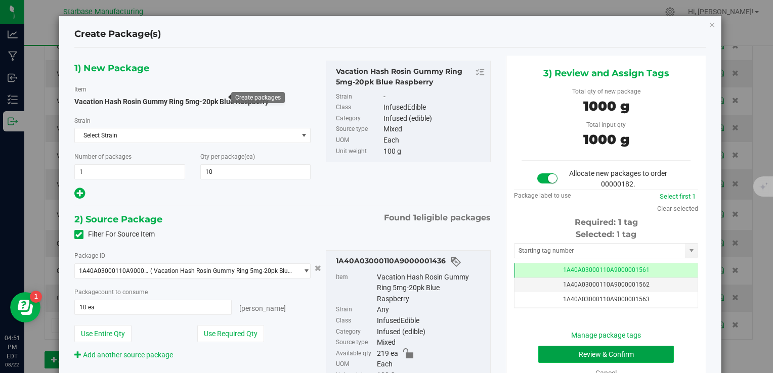
click at [591, 353] on button "Review & Confirm" at bounding box center [606, 354] width 136 height 17
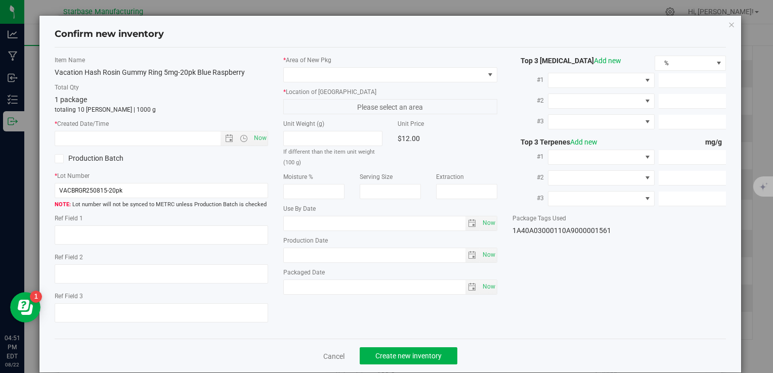
type input "[DATE]"
click at [252, 137] on span "Now" at bounding box center [260, 138] width 17 height 15
type input "8/22/2025 4:51 PM"
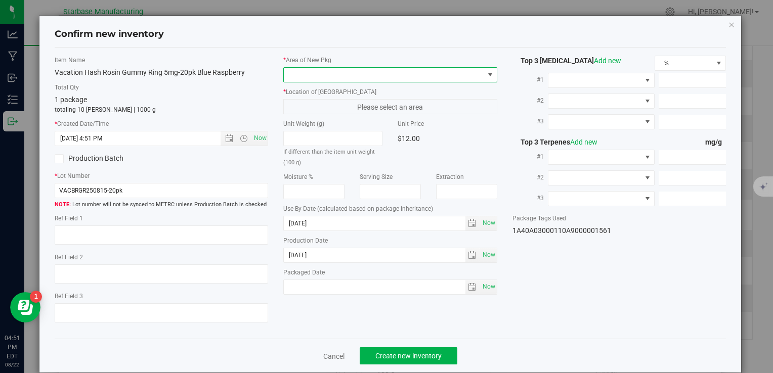
click at [315, 74] on span at bounding box center [384, 75] width 200 height 14
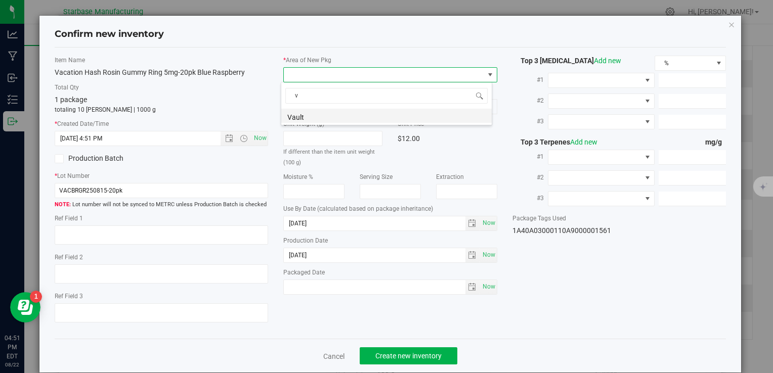
click at [316, 118] on li "Vault" at bounding box center [386, 116] width 211 height 14
click at [324, 108] on span "A1" at bounding box center [384, 107] width 200 height 14
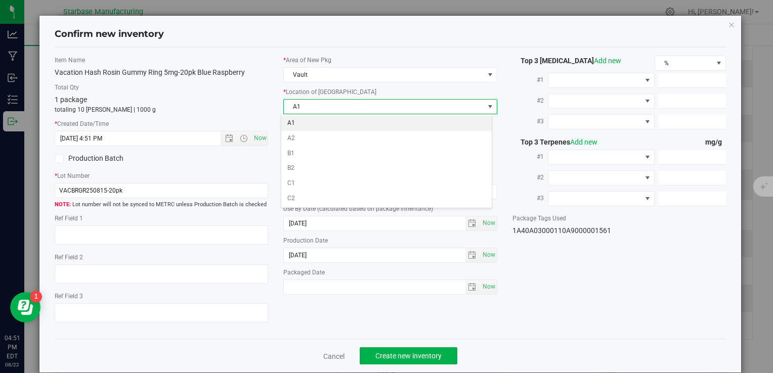
click at [324, 119] on li "A1" at bounding box center [386, 123] width 211 height 15
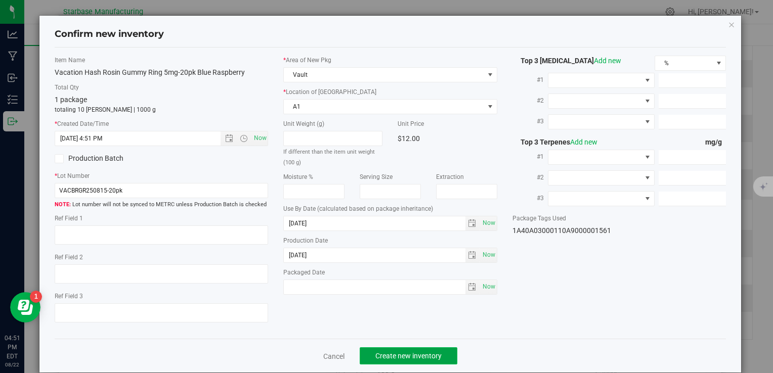
click at [433, 355] on span "Create new inventory" at bounding box center [409, 356] width 66 height 8
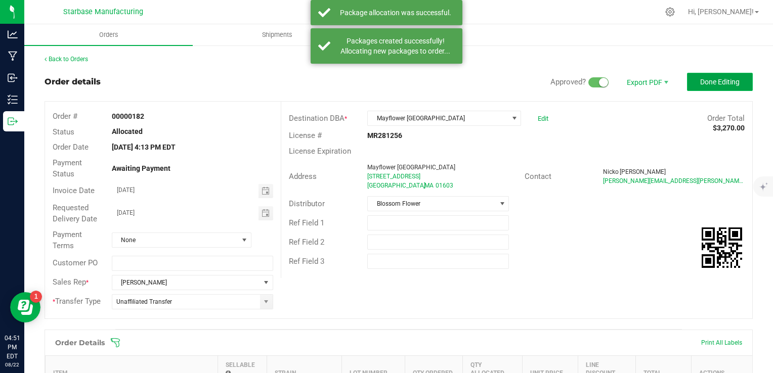
click at [719, 78] on span "Done Editing" at bounding box center [719, 82] width 39 height 8
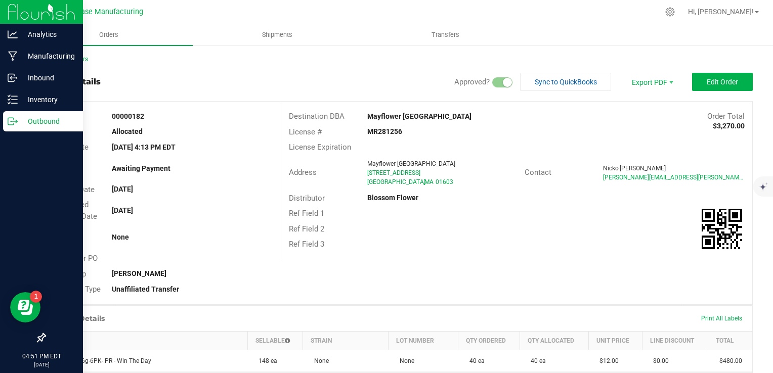
click at [14, 122] on icon at bounding box center [13, 121] width 10 height 10
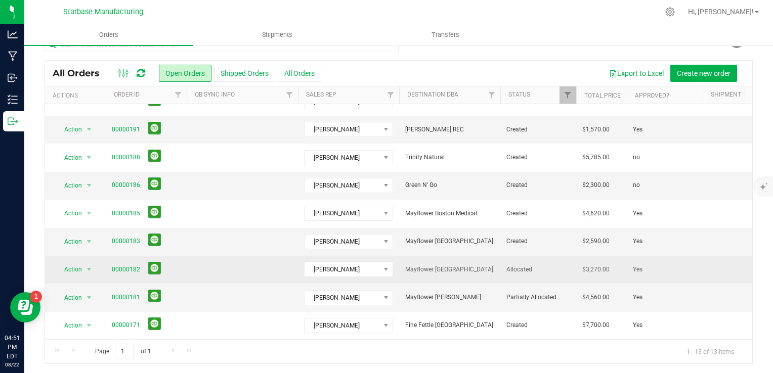
click at [250, 264] on td at bounding box center [242, 270] width 111 height 28
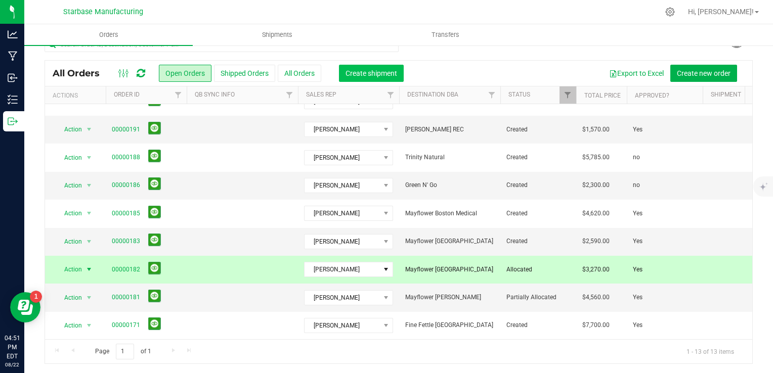
click at [373, 78] on button "Create shipment" at bounding box center [371, 73] width 65 height 17
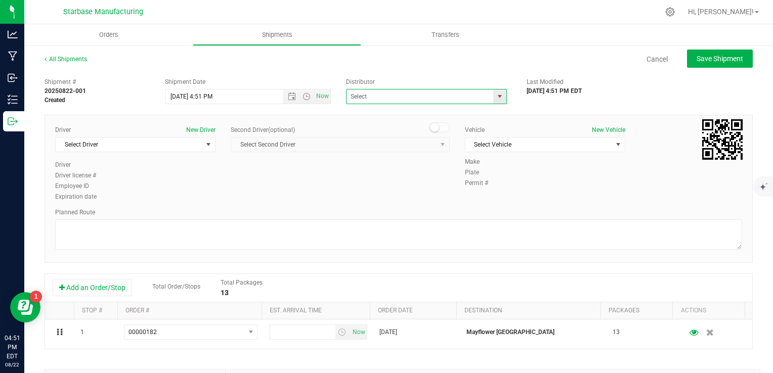
click at [502, 98] on span at bounding box center [426, 96] width 161 height 15
click at [493, 94] on span "select" at bounding box center [499, 97] width 13 height 14
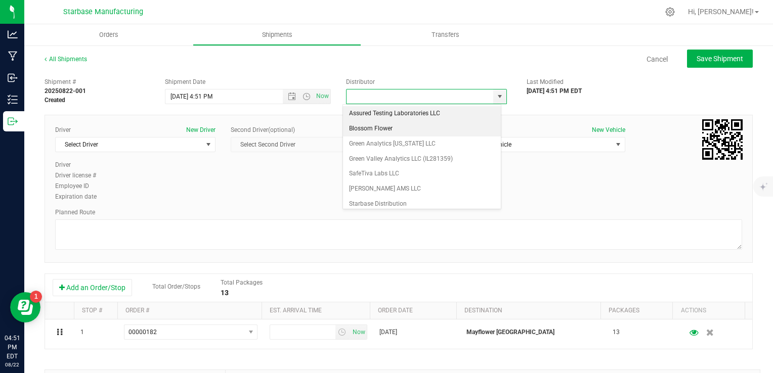
click at [444, 124] on li "Blossom Flower" at bounding box center [422, 128] width 158 height 15
type input "Blossom Flower"
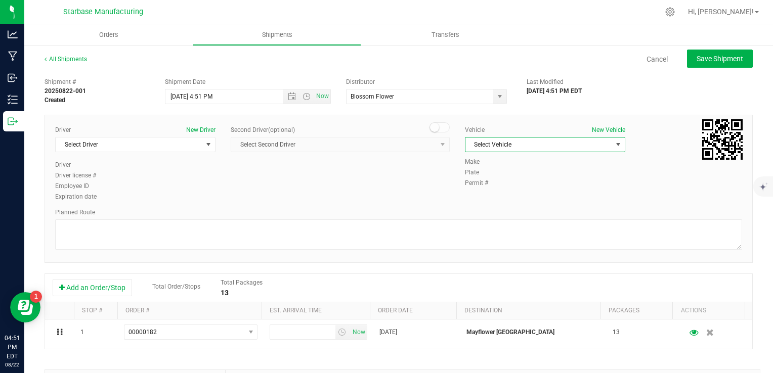
click at [604, 144] on span "Select Vehicle" at bounding box center [539, 145] width 147 height 14
click at [514, 162] on li "TBD" at bounding box center [539, 161] width 157 height 15
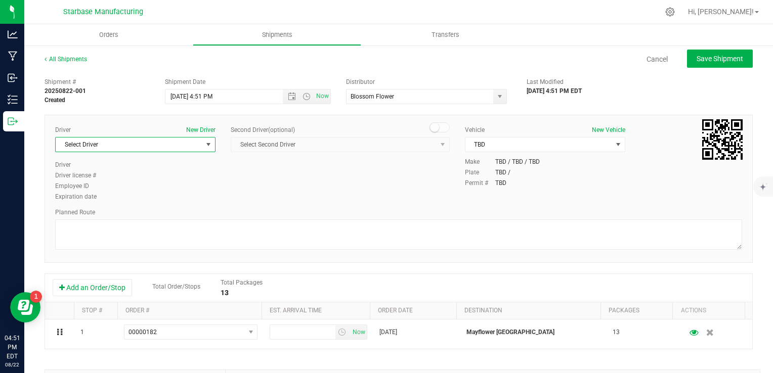
click at [204, 148] on span "select" at bounding box center [208, 145] width 8 height 8
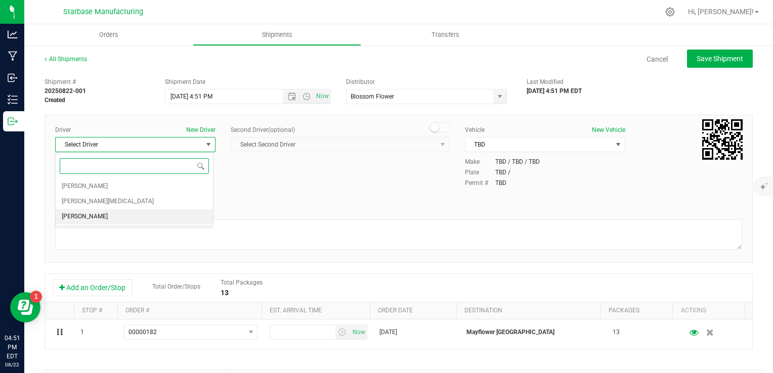
click at [176, 215] on li "TBD TBD" at bounding box center [134, 217] width 157 height 15
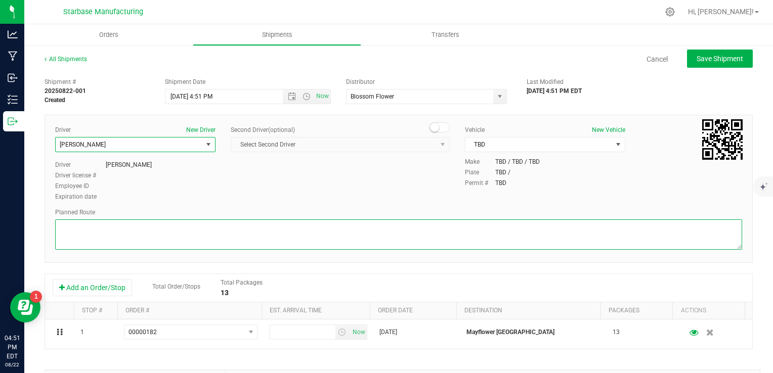
click at [180, 229] on textarea at bounding box center [398, 235] width 687 height 30
type textarea "t"
type textarea "TBD"
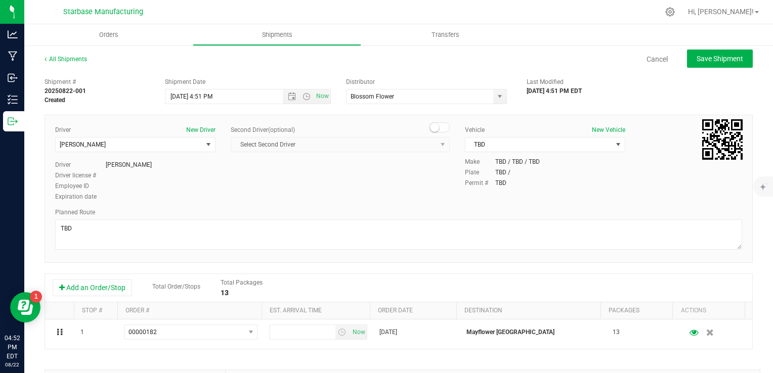
click at [390, 189] on div "Driver New Driver TBD TBD Select Driver Dean Baltulonis Steve Pica TBD TBD Driv…" at bounding box center [399, 164] width 702 height 77
click at [288, 100] on span "Open the date view" at bounding box center [292, 97] width 8 height 8
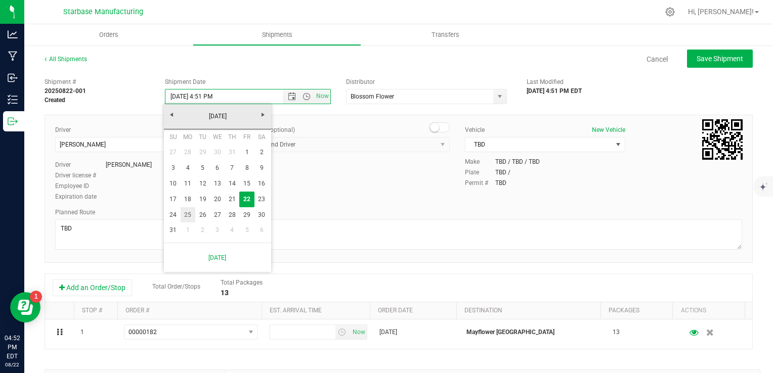
click at [184, 214] on link "25" at bounding box center [188, 215] width 15 height 16
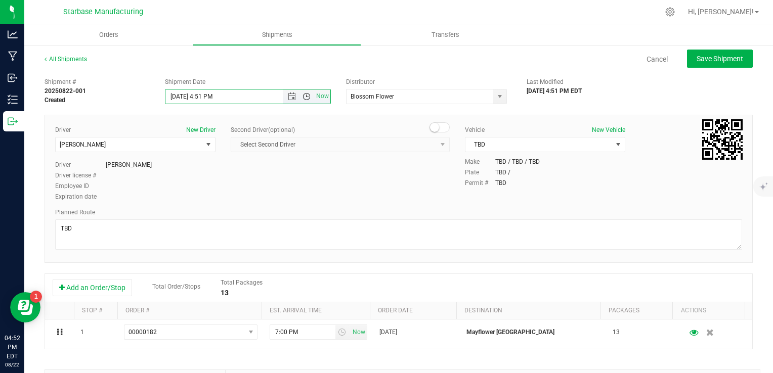
click at [303, 98] on span "Open the time view" at bounding box center [307, 97] width 8 height 8
click at [204, 122] on li "10:00 AM" at bounding box center [245, 119] width 162 height 13
click at [697, 59] on span "Save Shipment" at bounding box center [720, 59] width 47 height 8
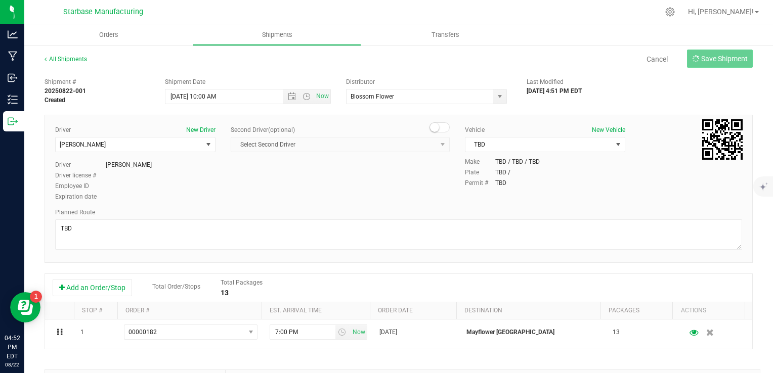
type input "8/25/2025 2:00 PM"
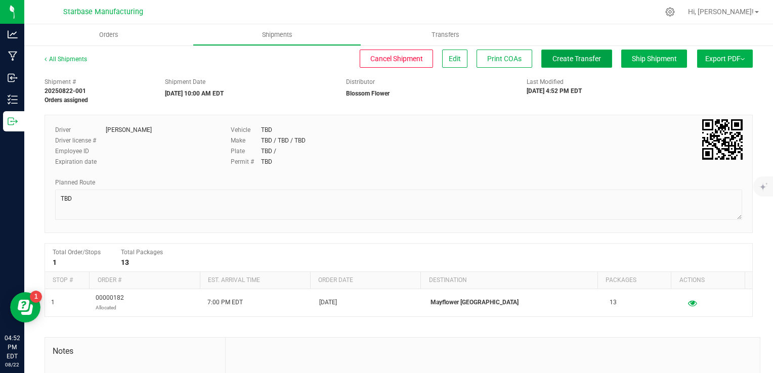
click at [559, 59] on span "Create Transfer" at bounding box center [577, 59] width 49 height 8
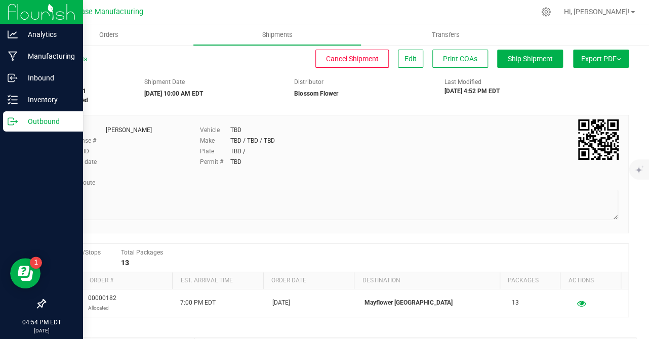
click at [10, 124] on icon at bounding box center [11, 121] width 6 height 7
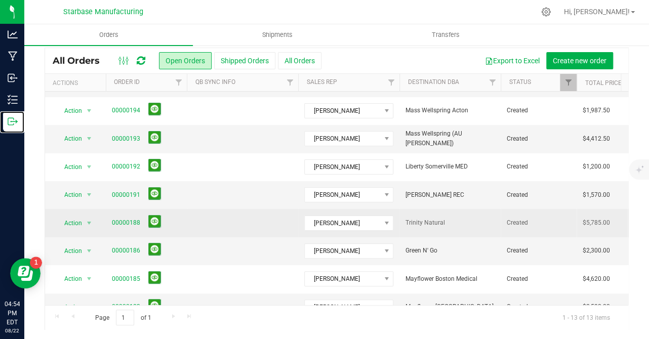
scroll to position [157, 0]
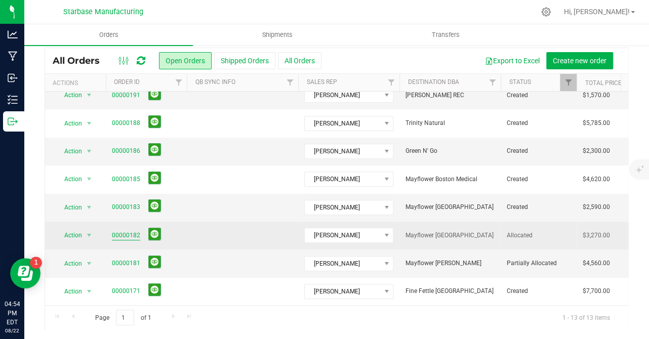
click at [117, 231] on link "00000182" at bounding box center [126, 236] width 28 height 10
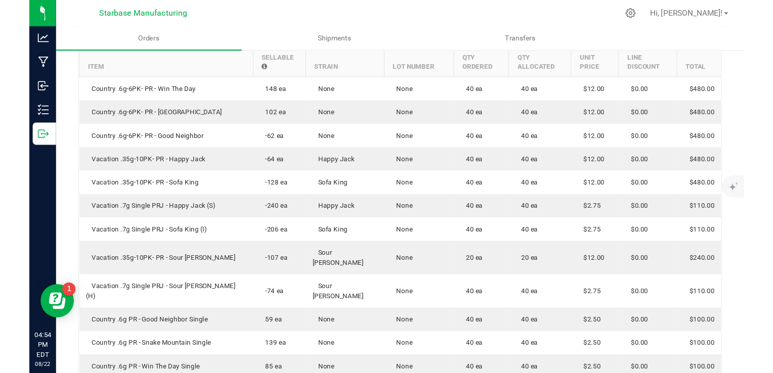
scroll to position [526, 0]
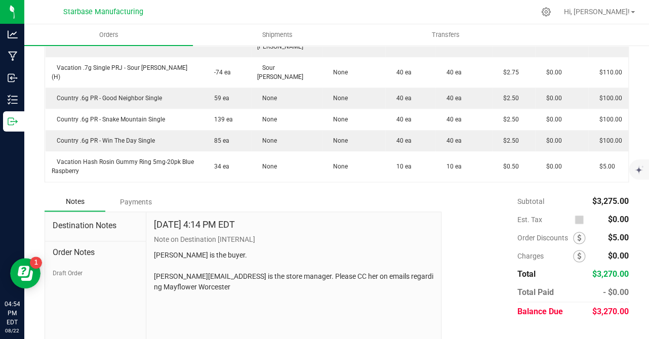
click at [201, 259] on p "Nicko is the buyer. Ashlynn.richardson@ianthus.comis is the store manager. Plea…" at bounding box center [294, 271] width 280 height 43
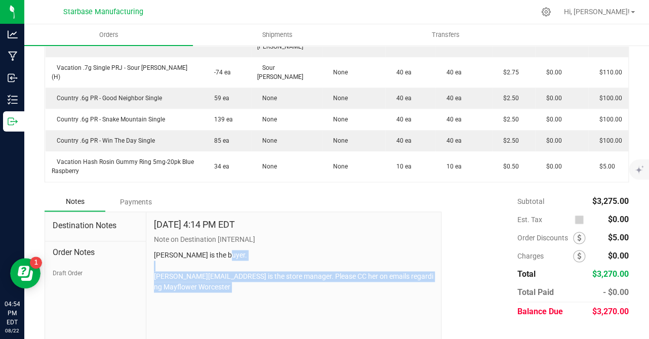
click at [201, 259] on p "Nicko is the buyer. Ashlynn.richardson@ianthus.comis is the store manager. Plea…" at bounding box center [294, 271] width 280 height 43
click at [264, 263] on p "Nicko is the buyer. Ashlynn.richardson@ianthus.comis is the store manager. Plea…" at bounding box center [294, 271] width 280 height 43
click at [273, 283] on div "Aug 19, 2025 4:14 PM EDT Note on Destination [INTERNAL] Nicko is the buyer. Ash…" at bounding box center [293, 280] width 295 height 136
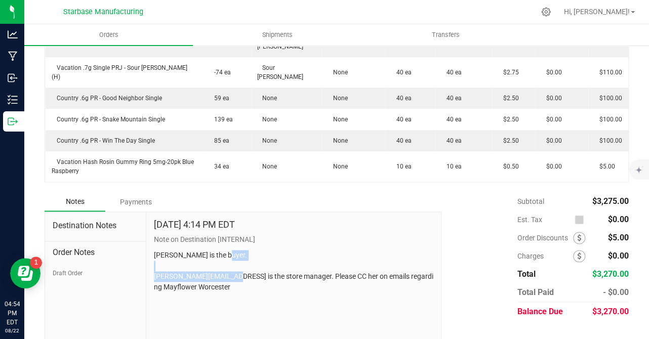
drag, startPoint x: 255, startPoint y: 259, endPoint x: 152, endPoint y: 257, distance: 102.8
click at [154, 257] on p "Nicko is the buyer. Ashlynn.richardson@ianthus.comis is the store manager. Plea…" at bounding box center [294, 271] width 280 height 43
copy p "Ashlynn.richardson@ianthus.com"
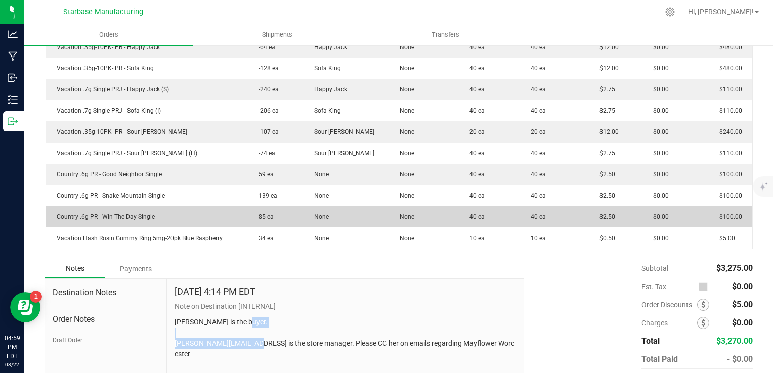
scroll to position [176, 0]
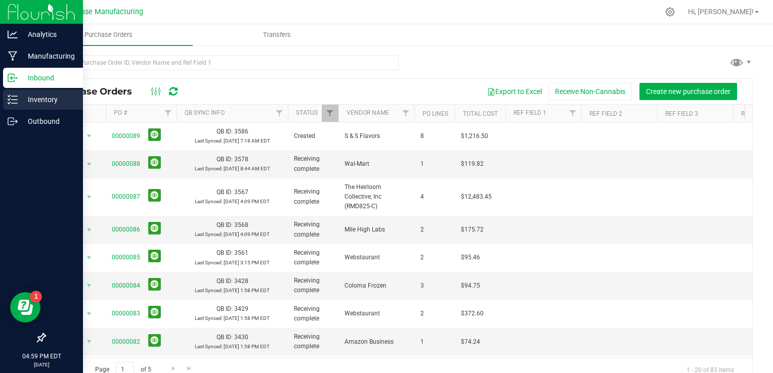
click at [47, 108] on div "Inventory" at bounding box center [43, 100] width 80 height 20
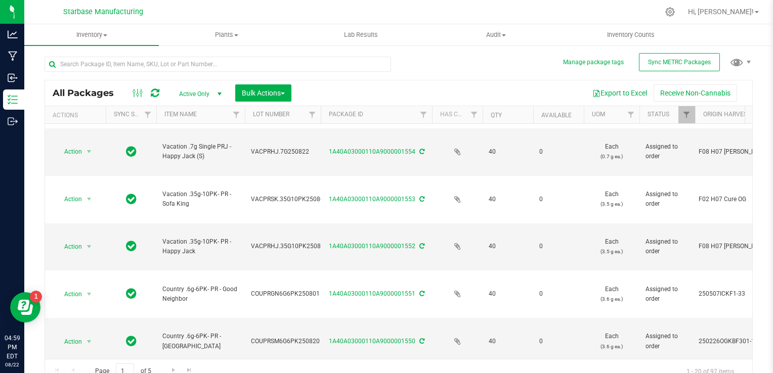
scroll to position [354, 0]
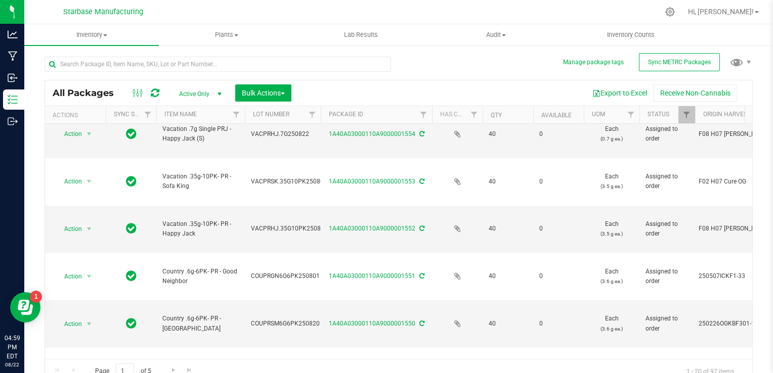
click at [87, 241] on li "Print product labels" at bounding box center [88, 249] width 65 height 28
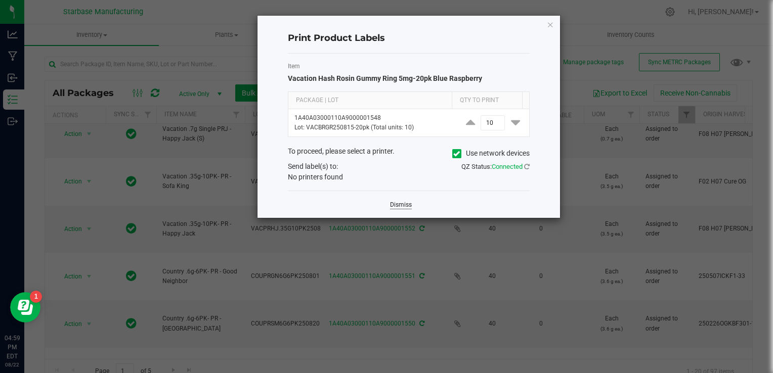
click at [396, 207] on link "Dismiss" at bounding box center [401, 205] width 22 height 9
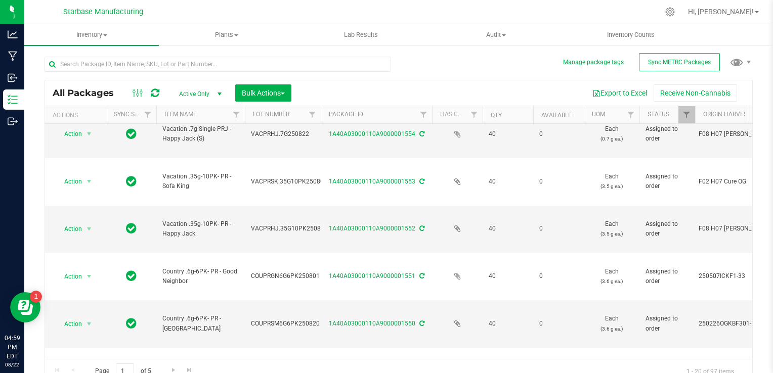
click at [88, 227] on li "Print package label" at bounding box center [88, 227] width 65 height 15
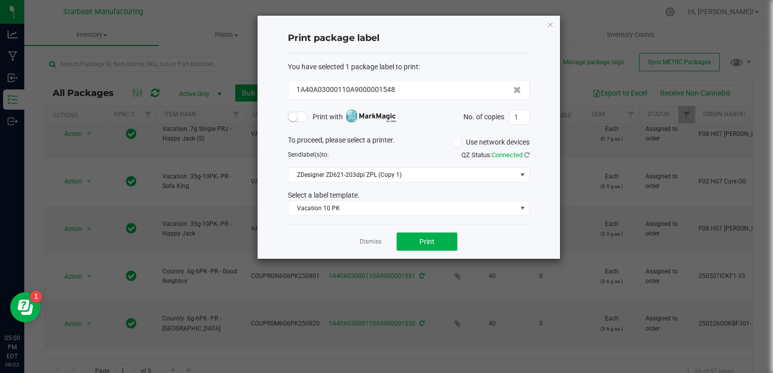
click at [362, 216] on div "You have selected 1 package label to print : 1A40A03000110A9000001548 Print wit…" at bounding box center [409, 139] width 242 height 171
click at [358, 210] on span "Vacation 10 PK" at bounding box center [402, 208] width 228 height 14
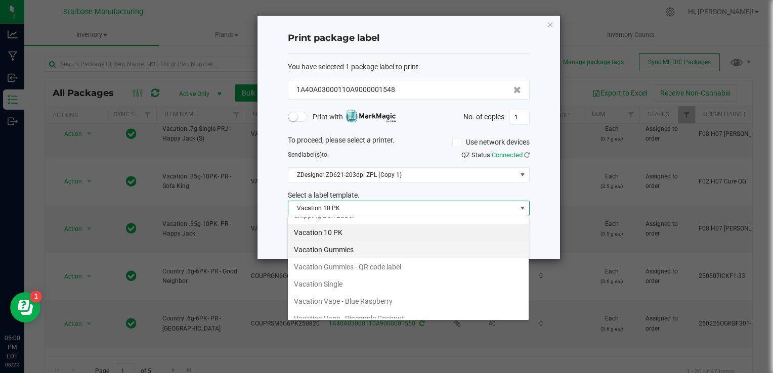
scroll to position [137, 0]
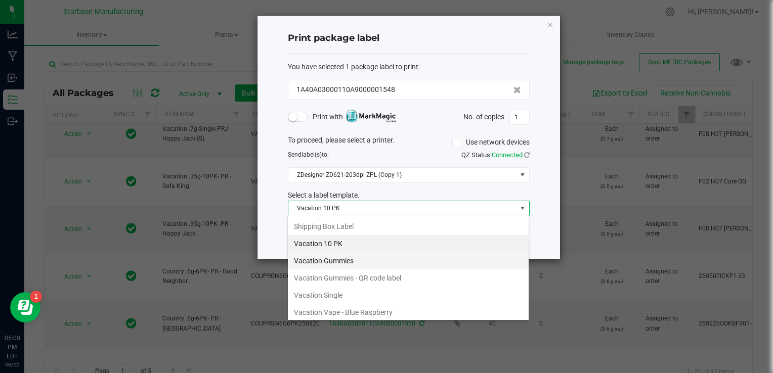
click at [334, 259] on li "Vacation Gummies" at bounding box center [408, 261] width 241 height 17
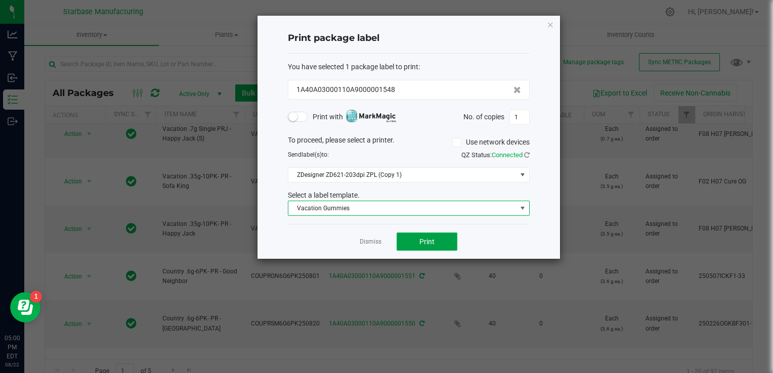
click at [428, 242] on span "Print" at bounding box center [427, 242] width 15 height 8
click at [417, 244] on button "Print" at bounding box center [427, 242] width 61 height 18
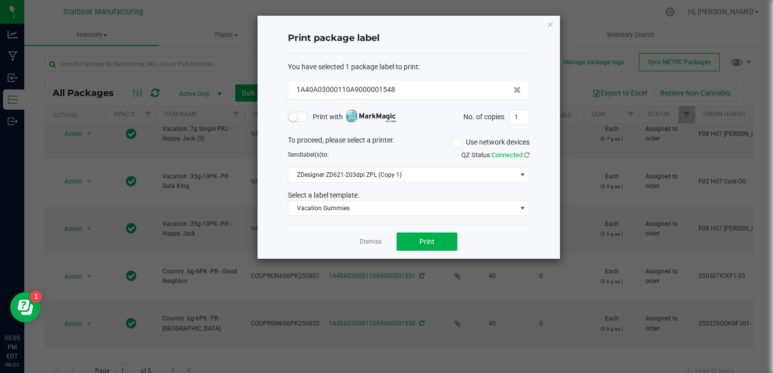
click at [554, 28] on div "Print package label You have selected 1 package label to print : 1A40A03000110A…" at bounding box center [409, 137] width 303 height 243
click at [551, 26] on icon "button" at bounding box center [550, 24] width 7 height 12
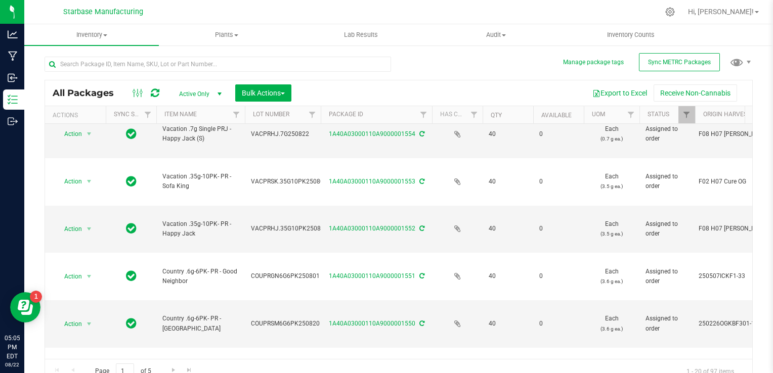
click at [101, 230] on li "Print package label" at bounding box center [88, 227] width 65 height 15
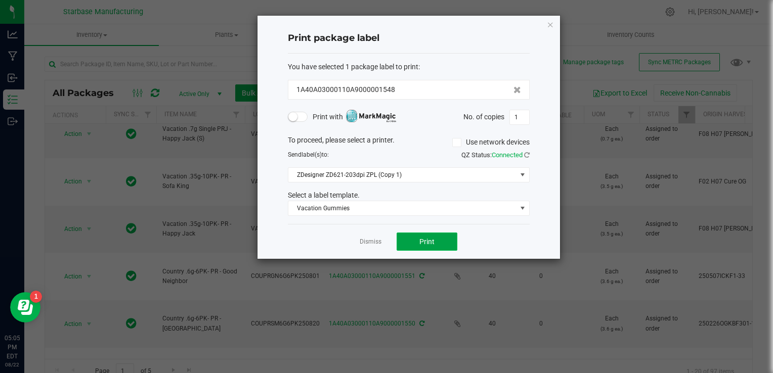
click at [439, 238] on button "Print" at bounding box center [427, 242] width 61 height 18
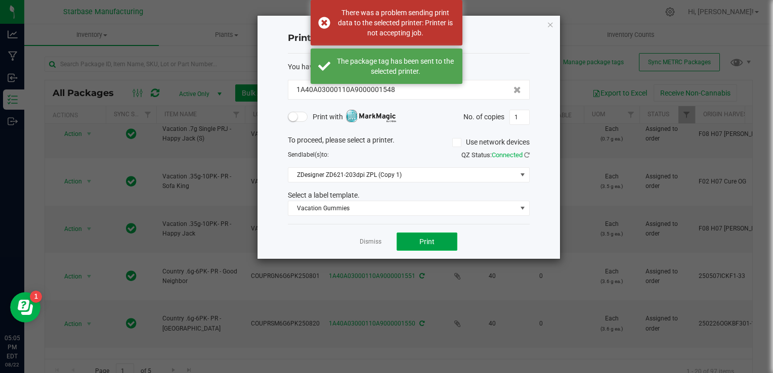
click at [421, 238] on span "Print" at bounding box center [427, 242] width 15 height 8
click at [548, 19] on icon "button" at bounding box center [550, 24] width 7 height 12
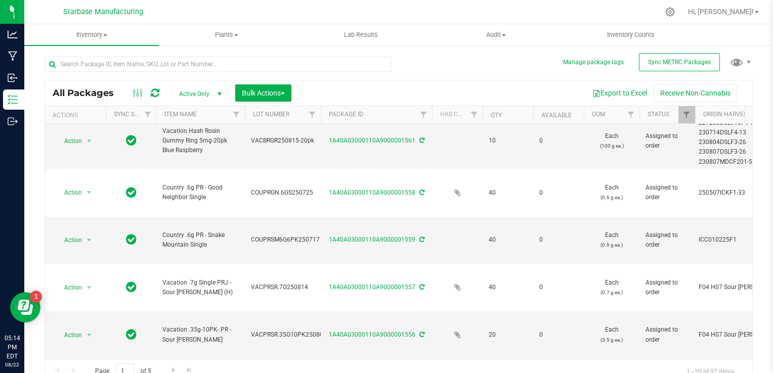
scroll to position [0, 0]
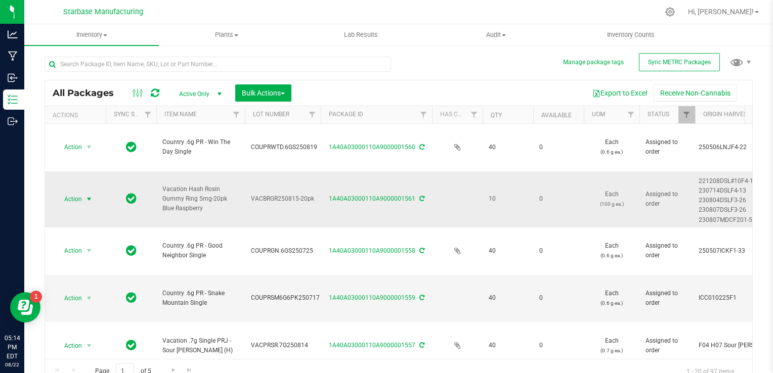
click at [76, 192] on span "Action" at bounding box center [68, 199] width 27 height 14
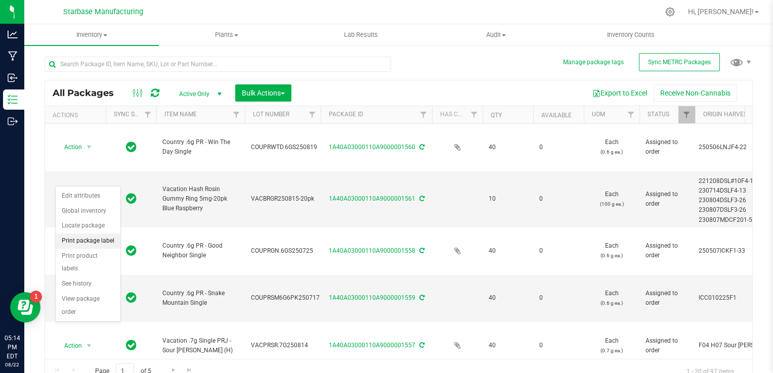
click at [89, 242] on li "Print package label" at bounding box center [88, 241] width 65 height 15
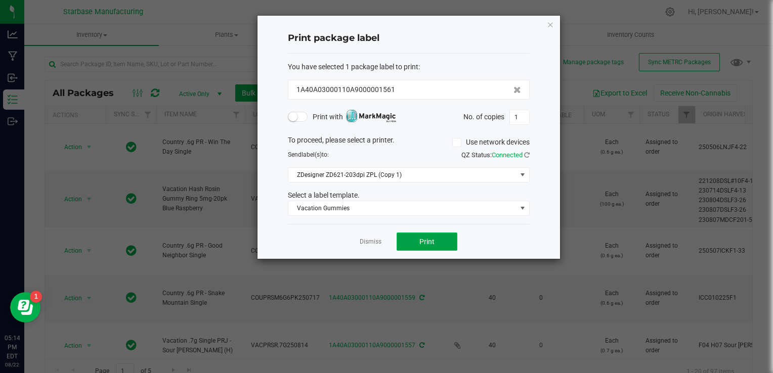
click at [424, 242] on span "Print" at bounding box center [427, 242] width 15 height 8
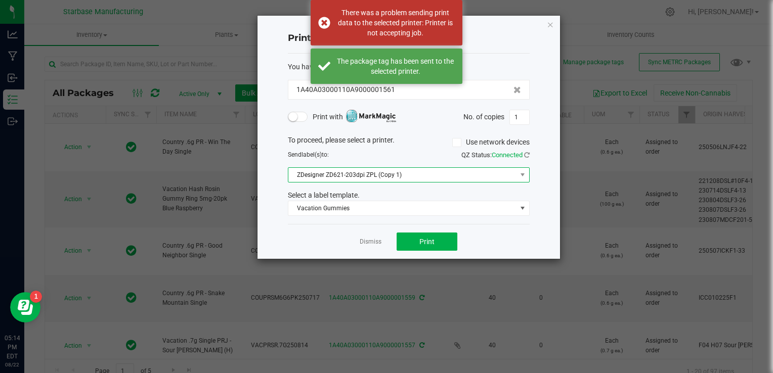
click at [398, 179] on span "ZDesigner ZD621-203dpi ZPL (Copy 1)" at bounding box center [402, 175] width 228 height 14
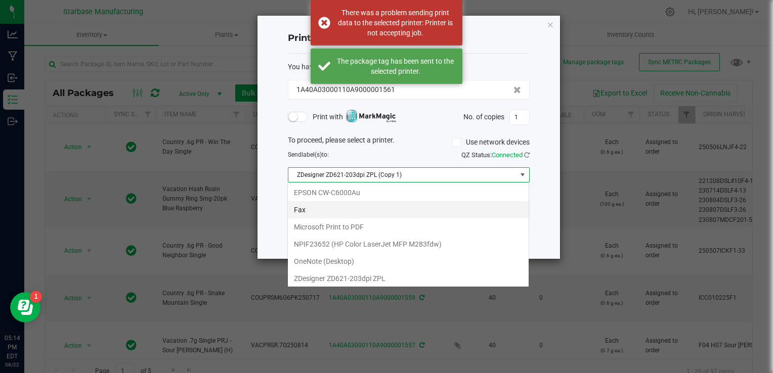
scroll to position [18, 0]
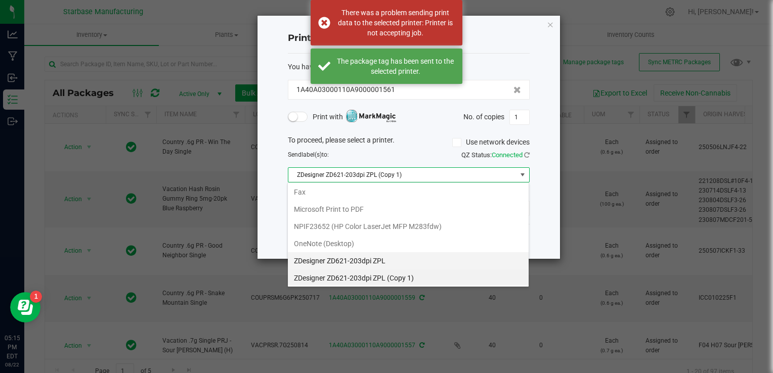
click at [397, 258] on ZPL "ZDesigner ZD621-203dpi ZPL" at bounding box center [408, 261] width 241 height 17
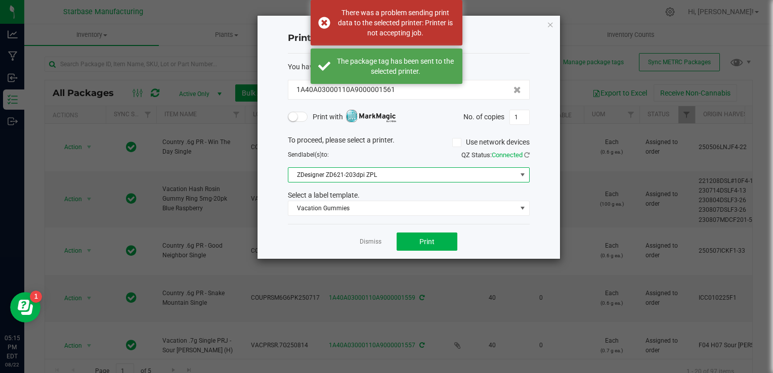
click at [420, 227] on div "Dismiss Print" at bounding box center [409, 241] width 242 height 35
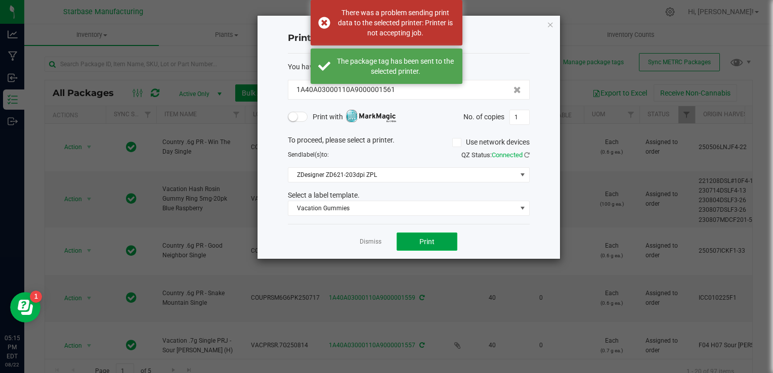
click at [420, 240] on span "Print" at bounding box center [427, 242] width 15 height 8
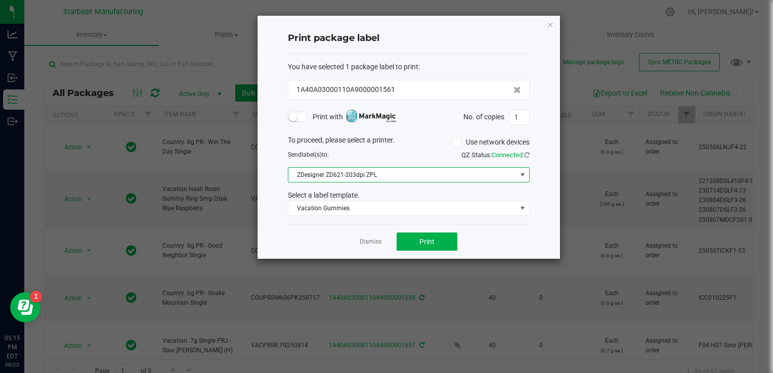
click at [412, 177] on span "ZDesigner ZD621-203dpi ZPL" at bounding box center [402, 175] width 228 height 14
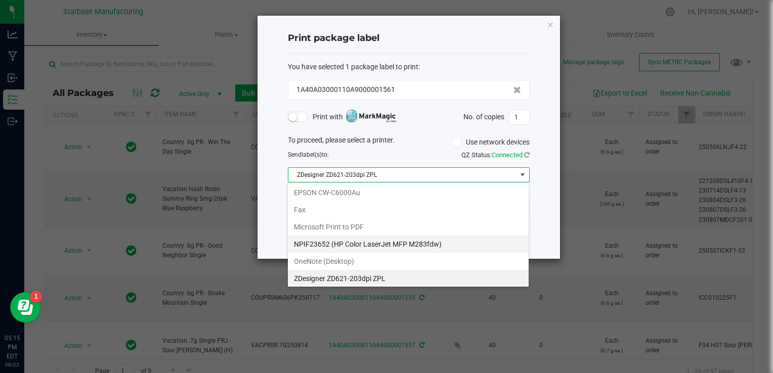
scroll to position [15, 242]
click at [545, 234] on div "Print package label You have selected 1 package label to print : 1A40A03000110A…" at bounding box center [409, 137] width 303 height 243
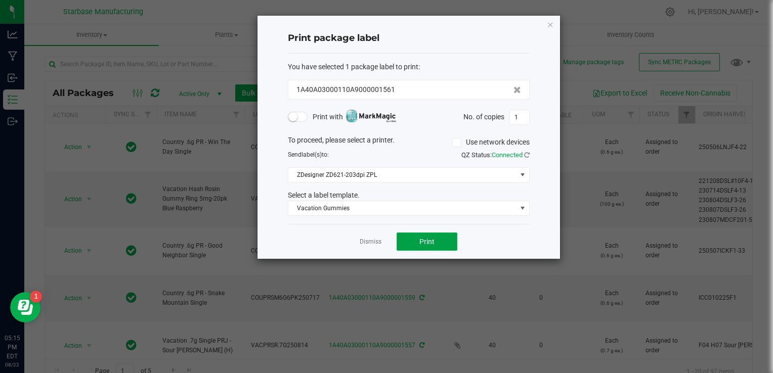
click at [452, 242] on button "Print" at bounding box center [427, 242] width 61 height 18
click at [375, 243] on link "Dismiss" at bounding box center [371, 242] width 22 height 9
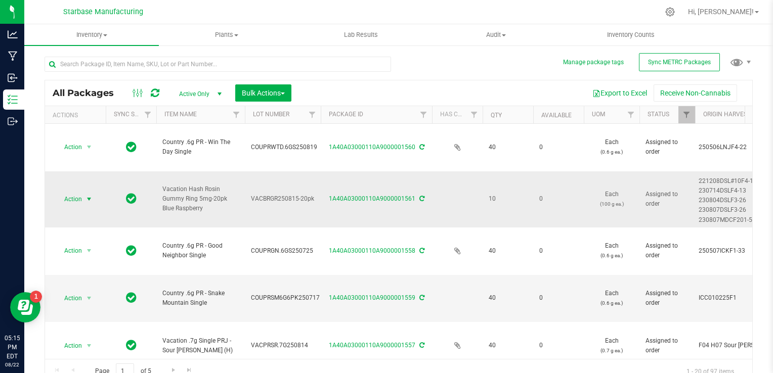
click at [87, 195] on span "select" at bounding box center [89, 199] width 8 height 8
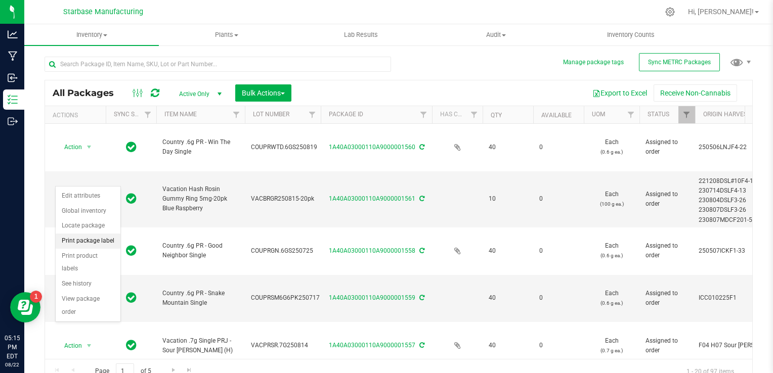
click at [97, 244] on li "Print package label" at bounding box center [88, 241] width 65 height 15
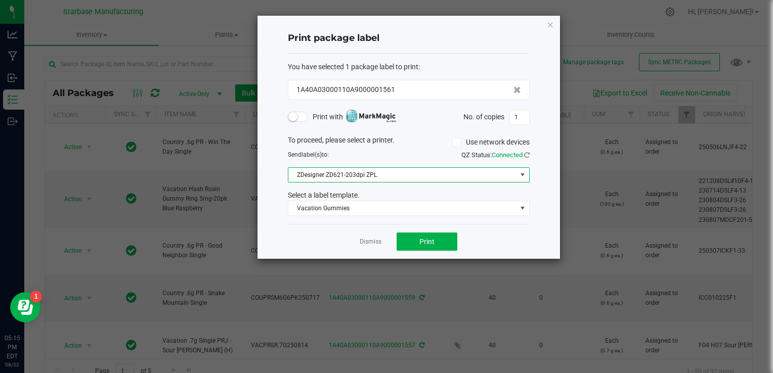
click at [341, 176] on span "ZDesigner ZD621-203dpi ZPL" at bounding box center [402, 175] width 228 height 14
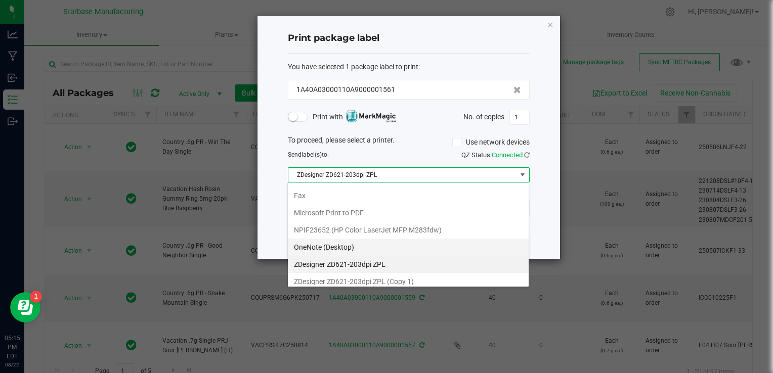
scroll to position [18, 0]
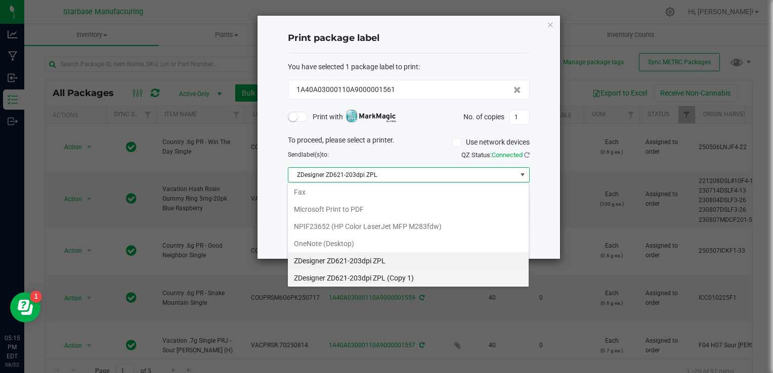
click at [372, 279] on 1\) "ZDesigner ZD621-203dpi ZPL (Copy 1)" at bounding box center [408, 278] width 241 height 17
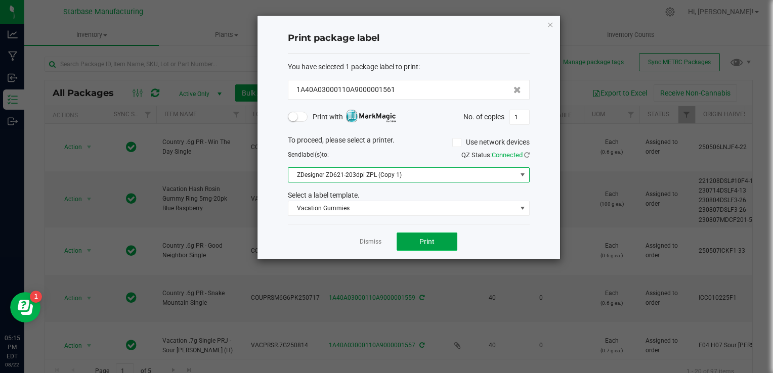
click at [420, 241] on span "Print" at bounding box center [427, 242] width 15 height 8
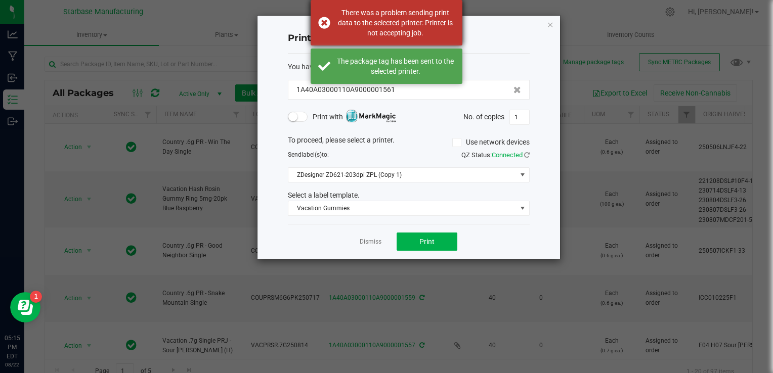
click at [352, 16] on div "There was a problem sending print data to the selected printer: Printer is not …" at bounding box center [395, 23] width 119 height 30
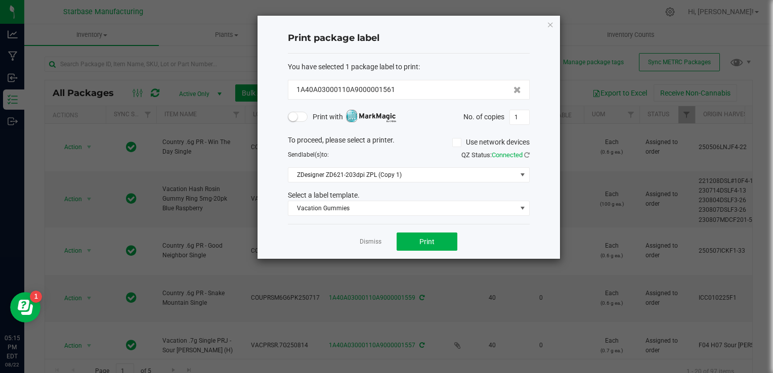
click at [502, 155] on span "Connected" at bounding box center [507, 155] width 31 height 8
click at [529, 152] on icon at bounding box center [527, 155] width 6 height 7
click at [608, 62] on ngb-modal-window "Print package label You have selected 1 package label to print : 1A40A03000110A…" at bounding box center [390, 186] width 781 height 373
drag, startPoint x: 449, startPoint y: 33, endPoint x: 607, endPoint y: 29, distance: 157.4
click at [611, 12] on ngb-modal-window "Print package label You have selected 1 package label to print : 1A40A03000110A…" at bounding box center [390, 186] width 781 height 373
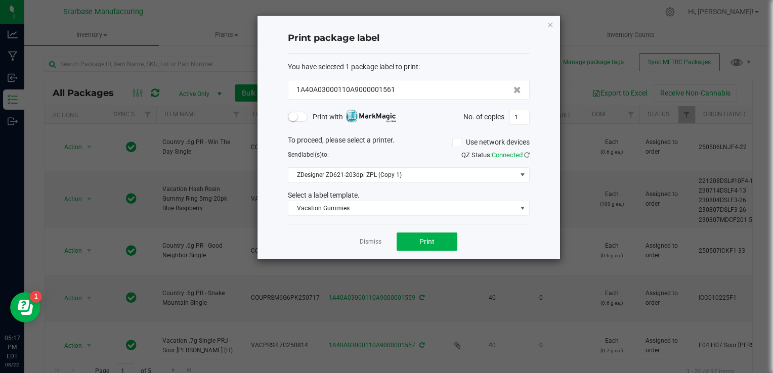
drag, startPoint x: 434, startPoint y: 43, endPoint x: 561, endPoint y: 29, distance: 128.3
click at [561, 29] on ngb-modal-window "Print package label You have selected 1 package label to print : 1A40A03000110A…" at bounding box center [390, 186] width 781 height 373
click at [477, 178] on span "ZDesigner ZD621-203dpi ZPL (Copy 1)" at bounding box center [402, 175] width 228 height 14
click at [547, 197] on div "Print package label You have selected 1 package label to print : 1A40A03000110A…" at bounding box center [409, 137] width 303 height 243
click at [547, 22] on div "Print package label You have selected 1 package label to print : 1A40A03000110A…" at bounding box center [409, 137] width 303 height 243
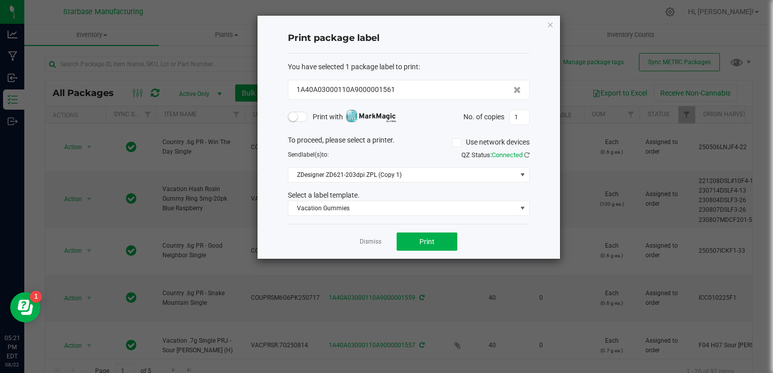
click at [549, 24] on icon "button" at bounding box center [550, 24] width 7 height 12
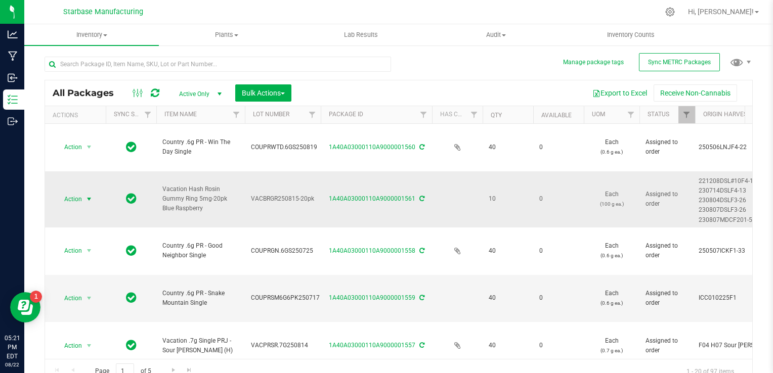
click at [81, 192] on span "Action" at bounding box center [68, 199] width 27 height 14
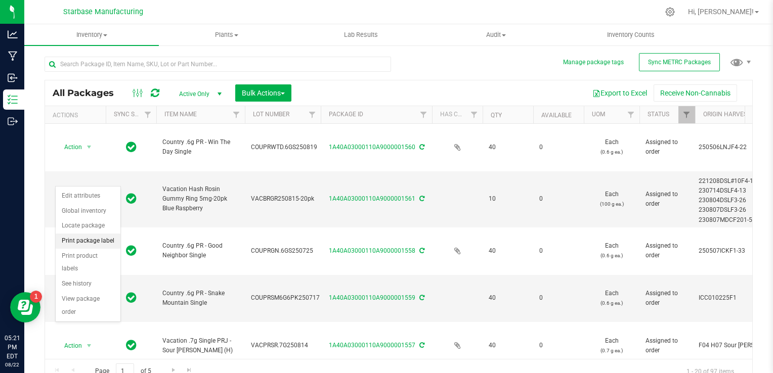
click at [97, 241] on li "Print package label" at bounding box center [88, 241] width 65 height 15
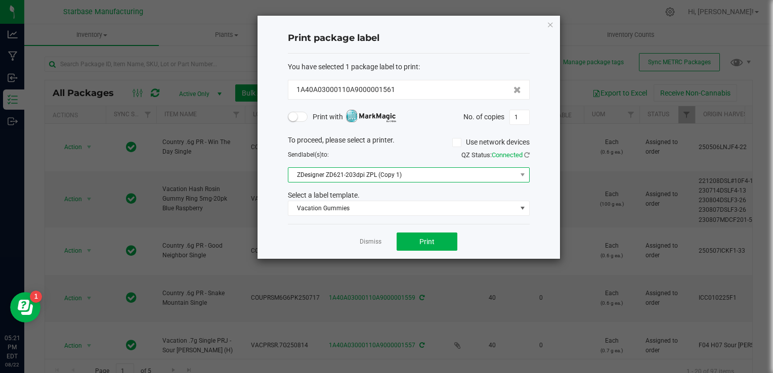
click at [346, 175] on span "ZDesigner ZD621-203dpi ZPL (Copy 1)" at bounding box center [402, 175] width 228 height 14
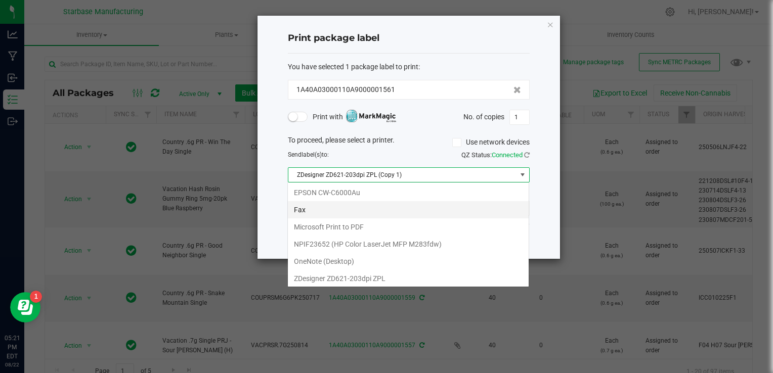
scroll to position [15, 242]
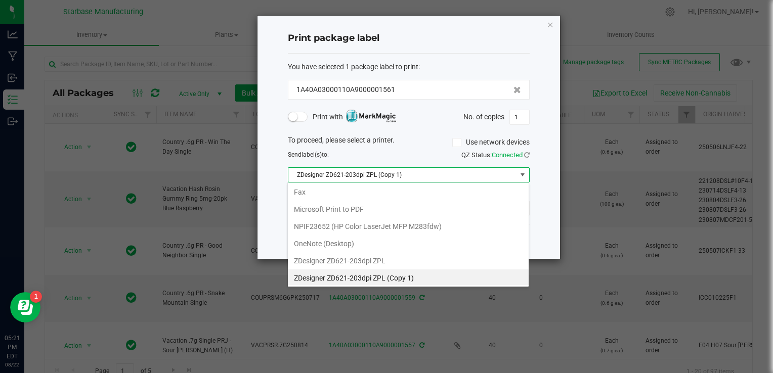
click at [351, 279] on 1\) "ZDesigner ZD621-203dpi ZPL (Copy 1)" at bounding box center [408, 278] width 241 height 17
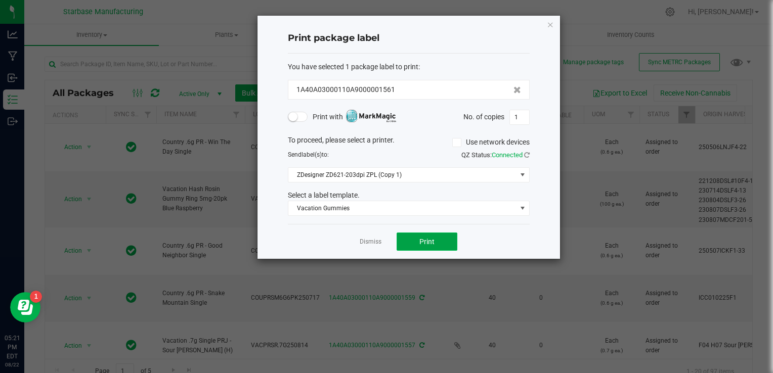
click at [431, 243] on span "Print" at bounding box center [427, 242] width 15 height 8
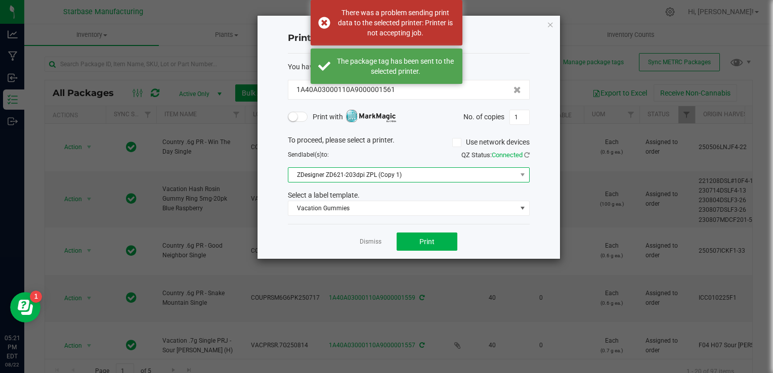
click at [386, 173] on span "ZDesigner ZD621-203dpi ZPL (Copy 1)" at bounding box center [402, 175] width 228 height 14
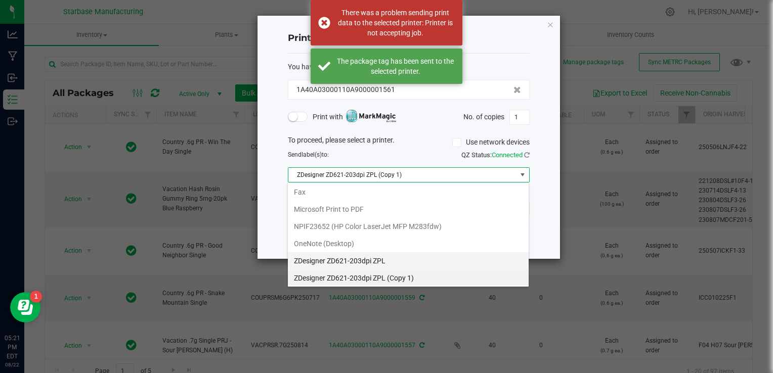
click at [386, 266] on ZPL "ZDesigner ZD621-203dpi ZPL" at bounding box center [408, 261] width 241 height 17
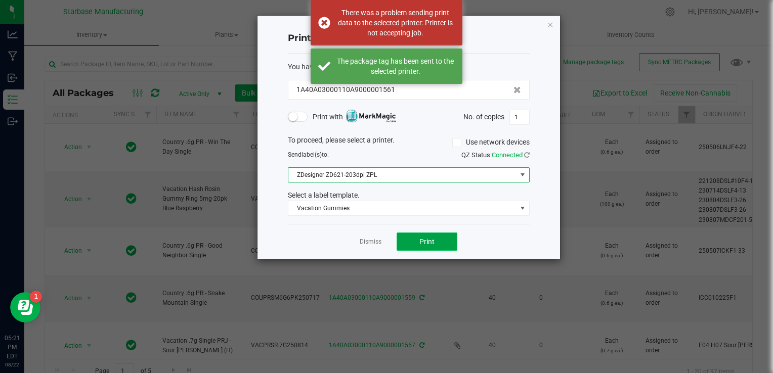
click at [421, 246] on button "Print" at bounding box center [427, 242] width 61 height 18
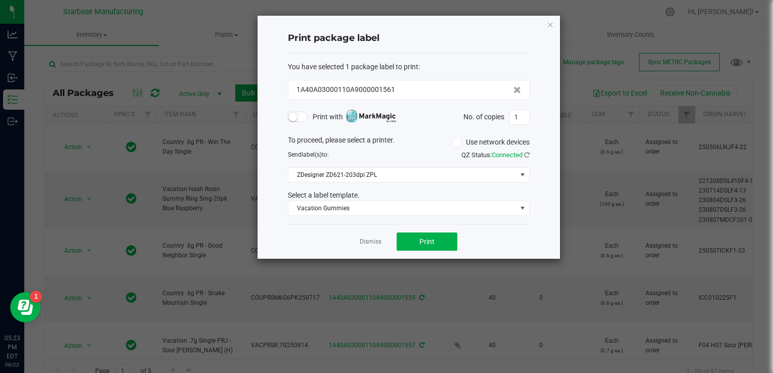
click at [474, 39] on h4 "Print package label" at bounding box center [409, 38] width 242 height 13
click at [446, 243] on button "Print" at bounding box center [427, 242] width 61 height 18
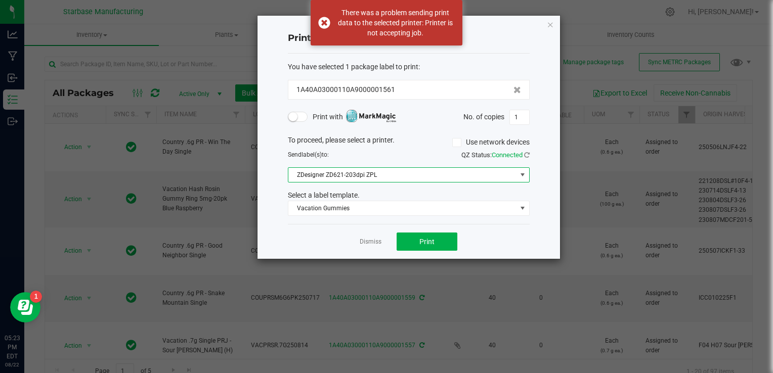
click at [498, 178] on span "ZDesigner ZD621-203dpi ZPL" at bounding box center [402, 175] width 228 height 14
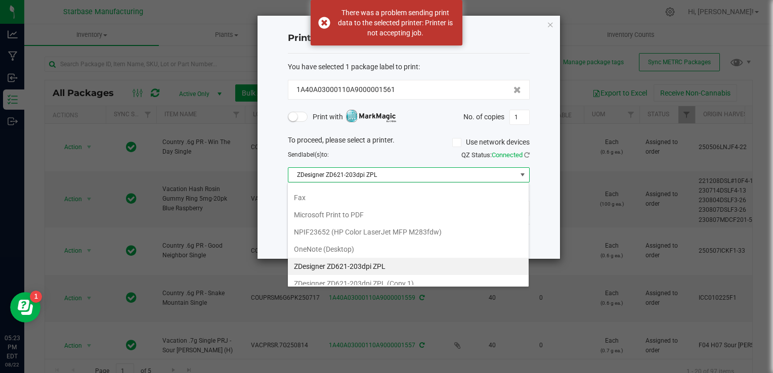
scroll to position [18, 0]
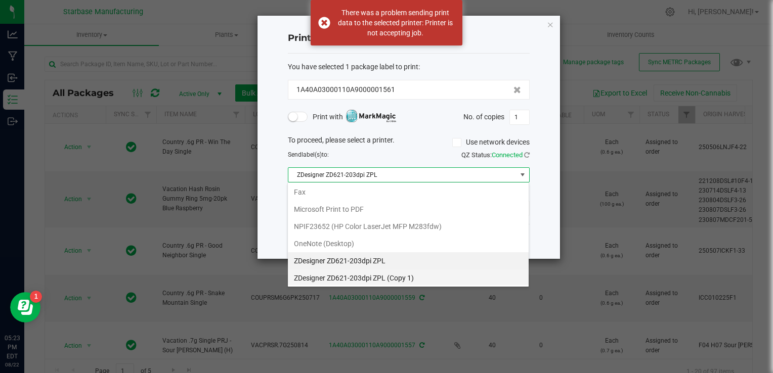
click at [413, 276] on 1\) "ZDesigner ZD621-203dpi ZPL (Copy 1)" at bounding box center [408, 278] width 241 height 17
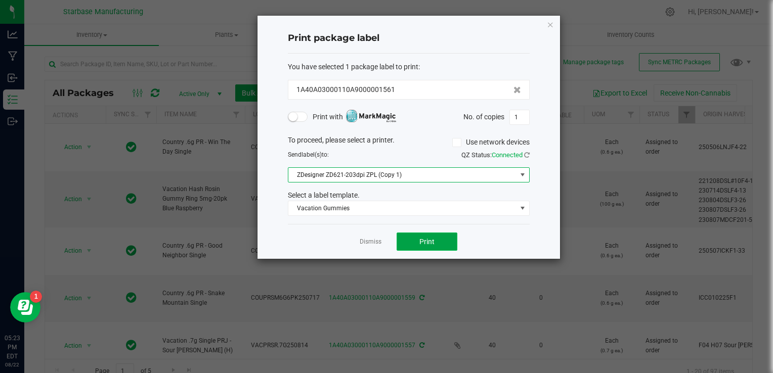
click at [443, 237] on button "Print" at bounding box center [427, 242] width 61 height 18
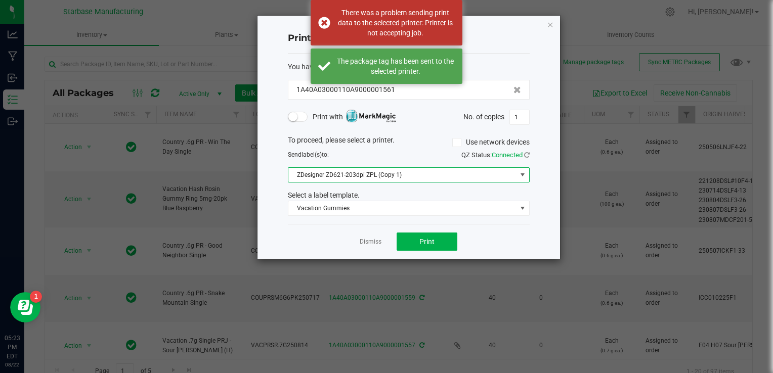
click at [447, 174] on span "ZDesigner ZD621-203dpi ZPL (Copy 1)" at bounding box center [402, 175] width 228 height 14
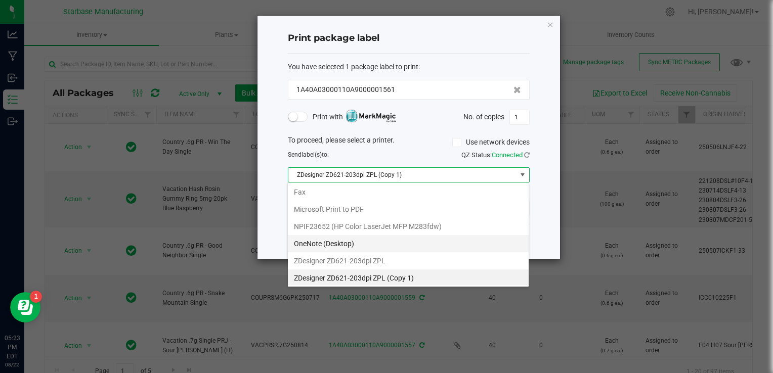
scroll to position [0, 0]
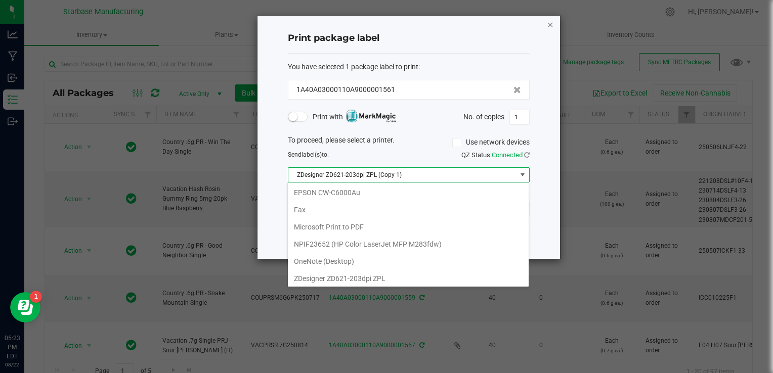
click at [547, 29] on div "Print package label You have selected 1 package label to print : 1A40A03000110A…" at bounding box center [409, 137] width 303 height 243
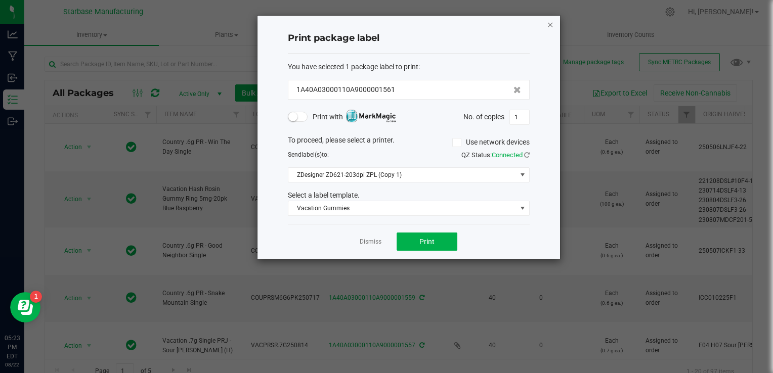
drag, startPoint x: 547, startPoint y: 29, endPoint x: 548, endPoint y: 21, distance: 8.7
click at [548, 21] on icon "button" at bounding box center [550, 24] width 7 height 12
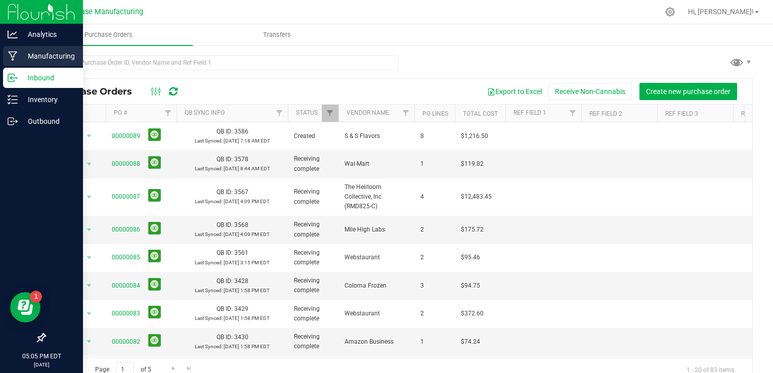
click at [15, 60] on icon at bounding box center [13, 56] width 10 height 10
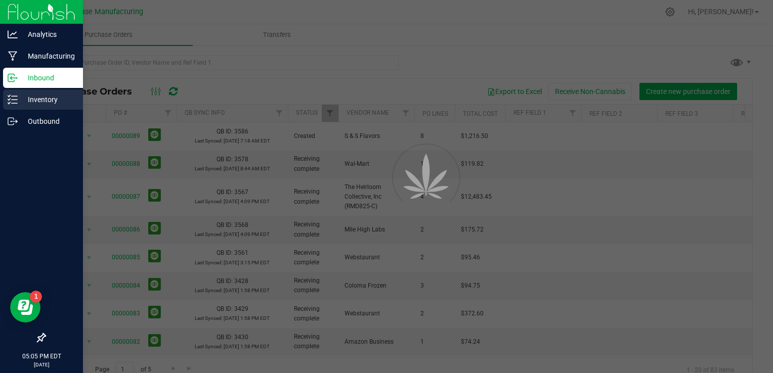
click at [32, 105] on p "Inventory" at bounding box center [48, 100] width 61 height 12
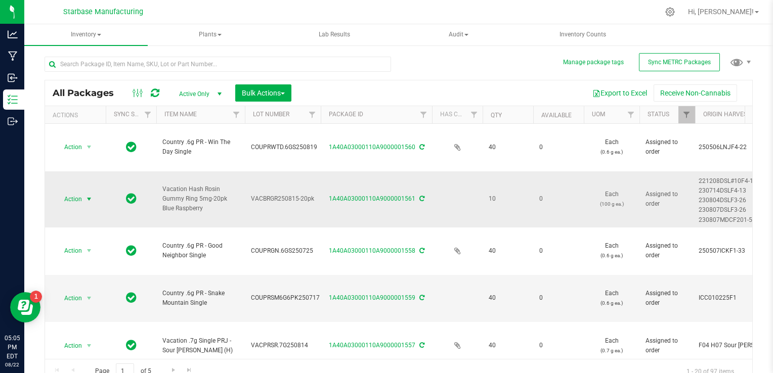
click at [89, 195] on span "select" at bounding box center [89, 199] width 8 height 8
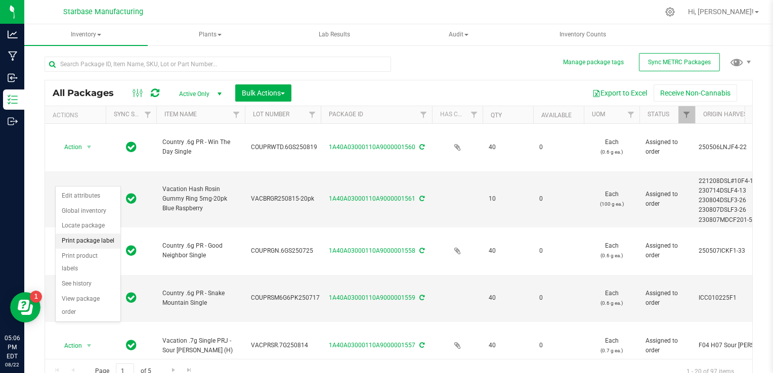
click at [103, 243] on li "Print package label" at bounding box center [88, 241] width 65 height 15
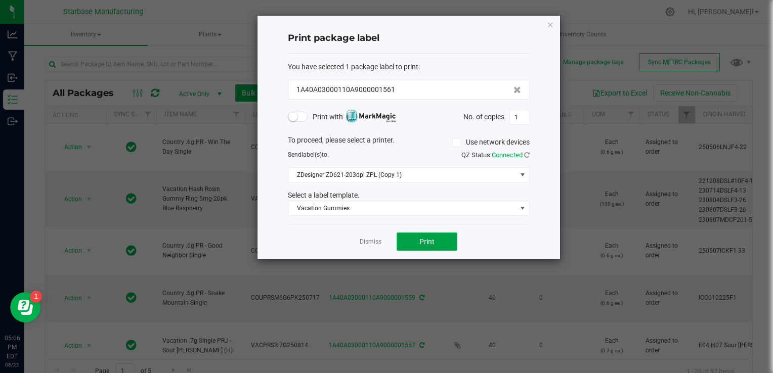
click at [430, 242] on span "Print" at bounding box center [427, 242] width 15 height 8
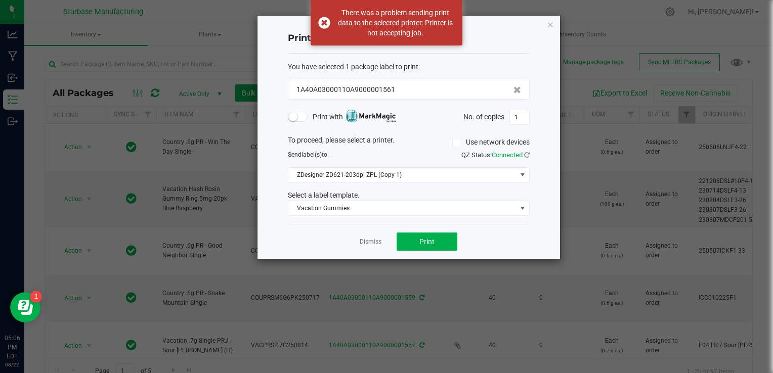
click at [481, 27] on div "Print package label" at bounding box center [409, 39] width 242 height 30
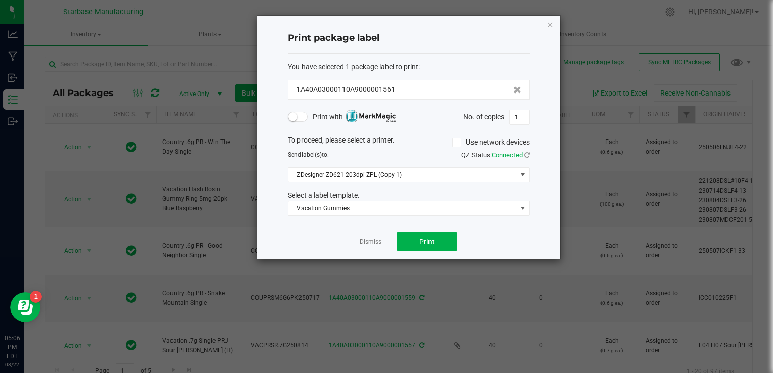
click at [438, 257] on div "Dismiss Print" at bounding box center [409, 241] width 242 height 35
click at [438, 240] on button "Print" at bounding box center [427, 242] width 61 height 18
click at [437, 233] on button "Print" at bounding box center [427, 242] width 61 height 18
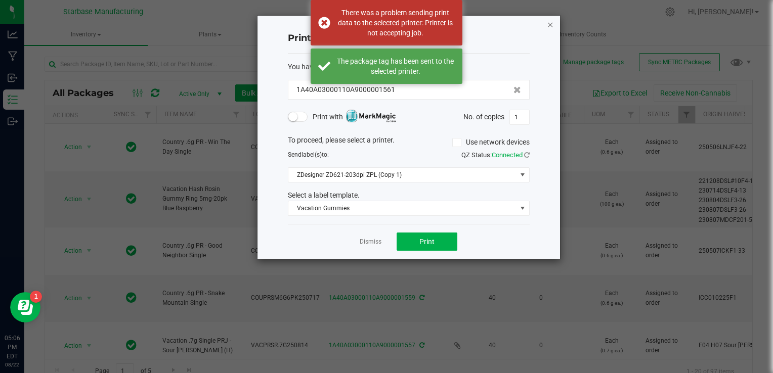
click at [548, 21] on icon "button" at bounding box center [550, 24] width 7 height 12
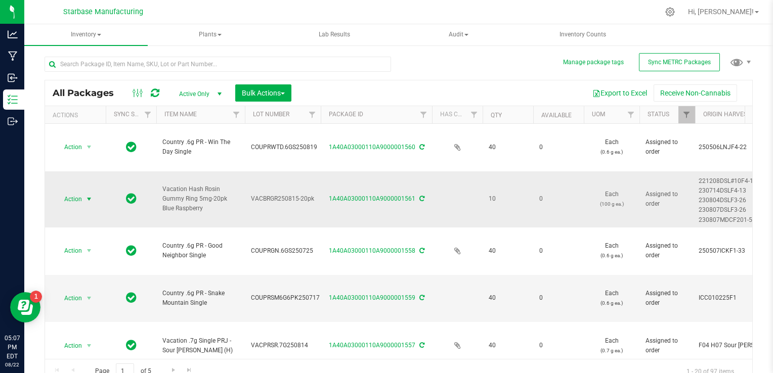
click at [89, 195] on span "select" at bounding box center [89, 199] width 8 height 8
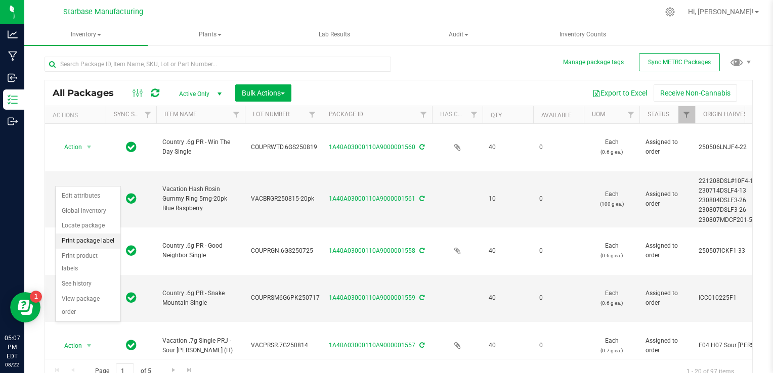
click at [81, 242] on li "Print package label" at bounding box center [88, 241] width 65 height 15
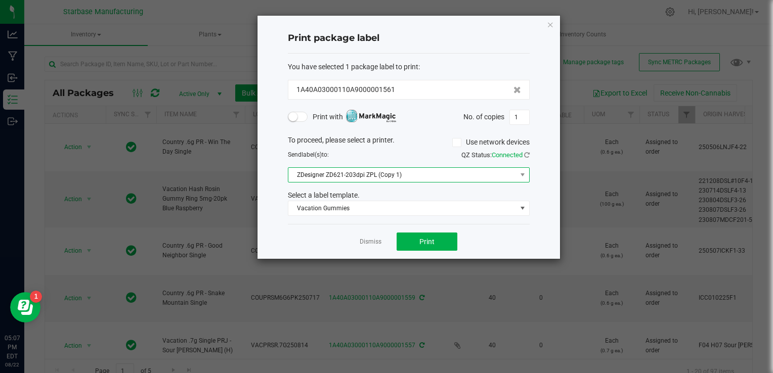
click at [379, 174] on span "ZDesigner ZD621-203dpi ZPL (Copy 1)" at bounding box center [402, 175] width 228 height 14
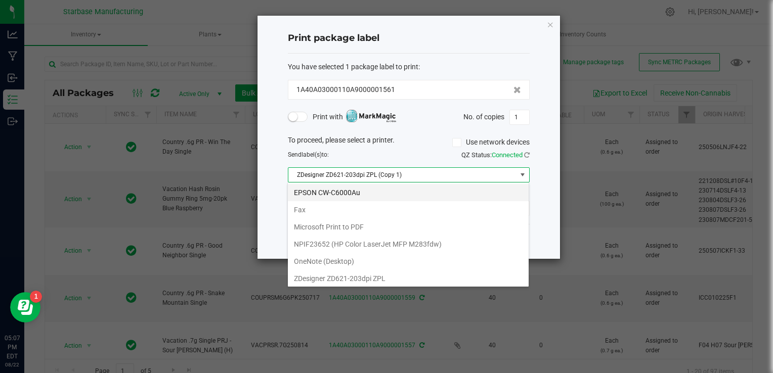
scroll to position [18, 0]
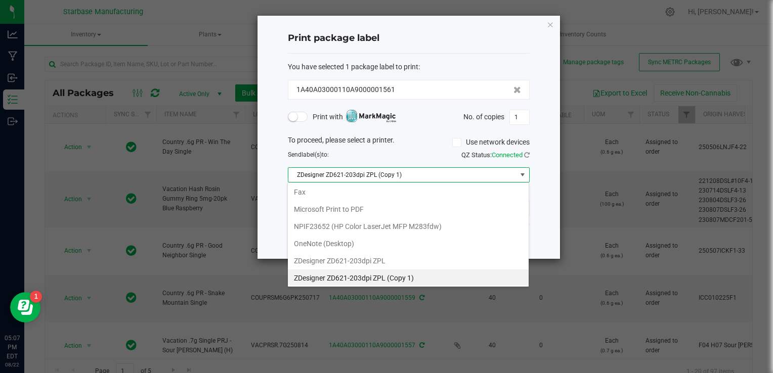
click at [362, 277] on 1\) "ZDesigner ZD621-203dpi ZPL (Copy 1)" at bounding box center [408, 278] width 241 height 17
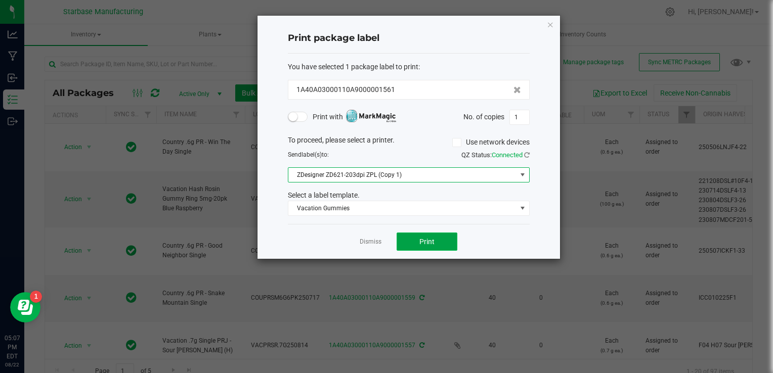
click at [427, 238] on span "Print" at bounding box center [427, 242] width 15 height 8
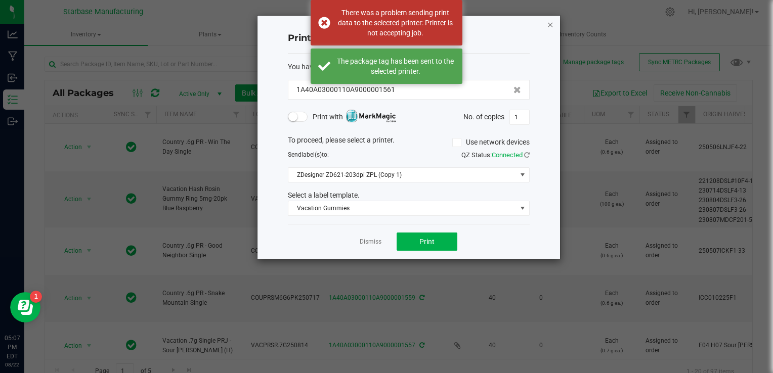
click at [551, 22] on icon "button" at bounding box center [550, 24] width 7 height 12
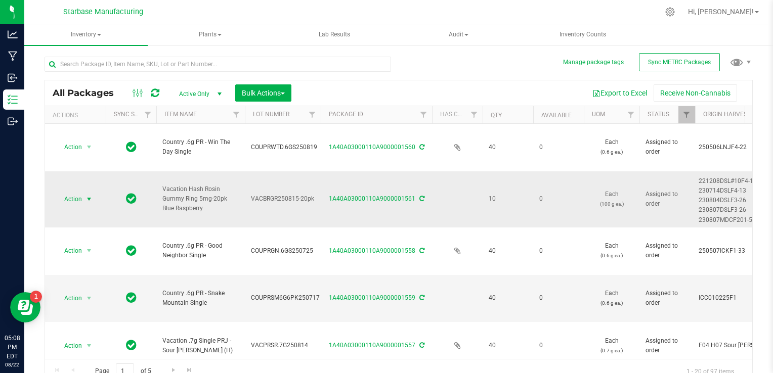
click at [67, 192] on span "Action" at bounding box center [68, 199] width 27 height 14
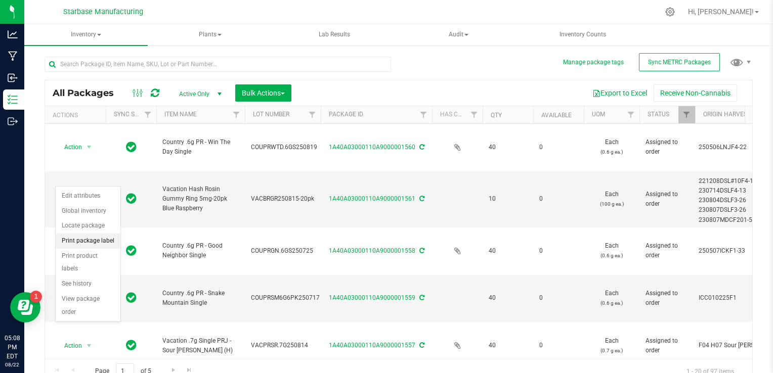
click at [106, 242] on li "Print package label" at bounding box center [88, 241] width 65 height 15
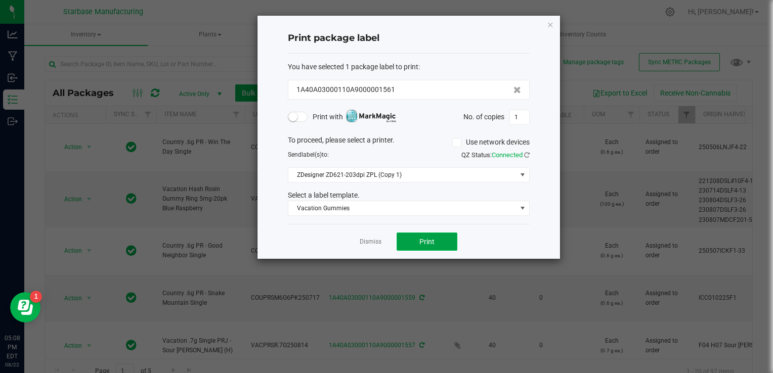
click at [434, 238] on span "Print" at bounding box center [427, 242] width 15 height 8
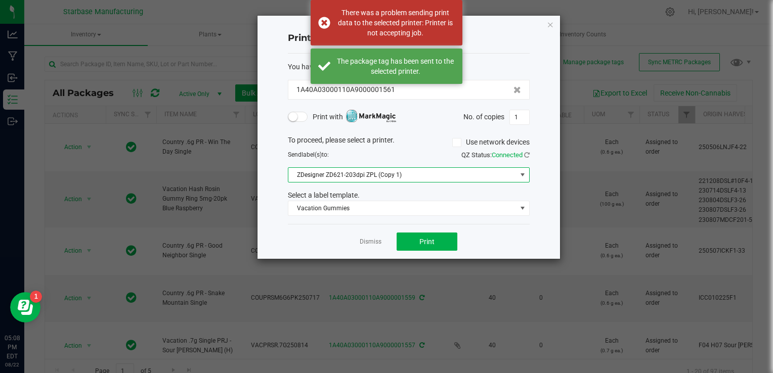
click at [407, 176] on span "ZDesigner ZD621-203dpi ZPL (Copy 1)" at bounding box center [402, 175] width 228 height 14
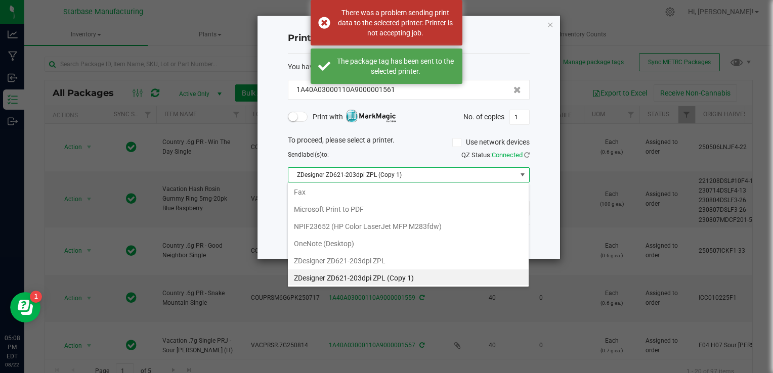
scroll to position [15, 242]
click at [398, 261] on ZPL "ZDesigner ZD621-203dpi ZPL" at bounding box center [408, 261] width 241 height 17
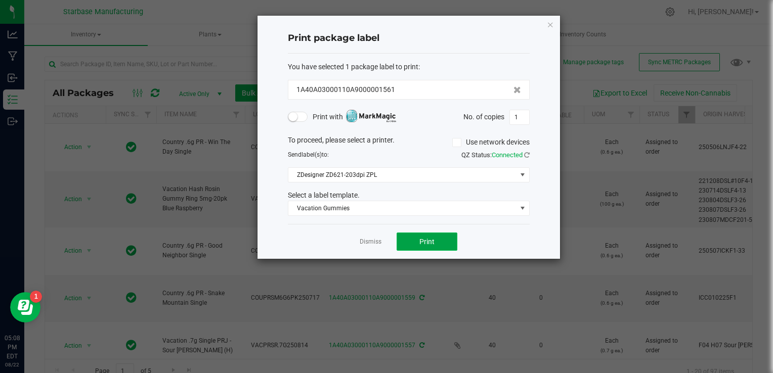
click at [425, 243] on span "Print" at bounding box center [427, 242] width 15 height 8
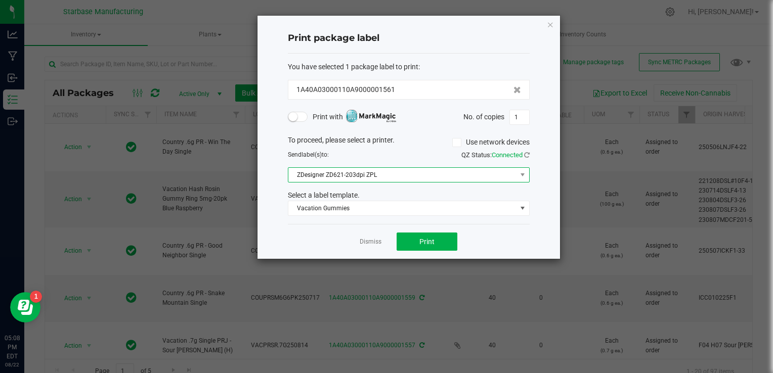
click at [378, 176] on span "ZDesigner ZD621-203dpi ZPL" at bounding box center [402, 175] width 228 height 14
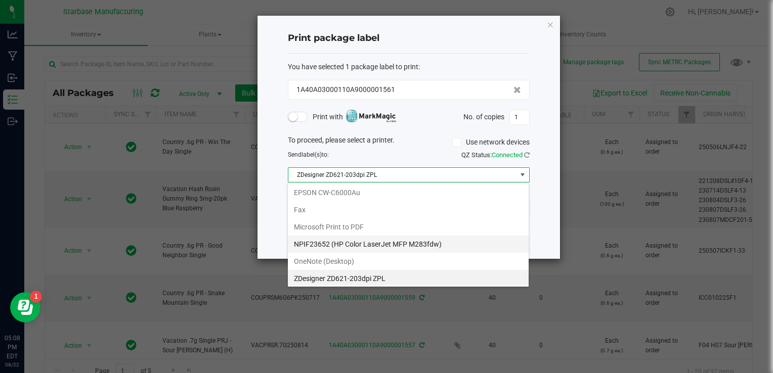
scroll to position [18, 0]
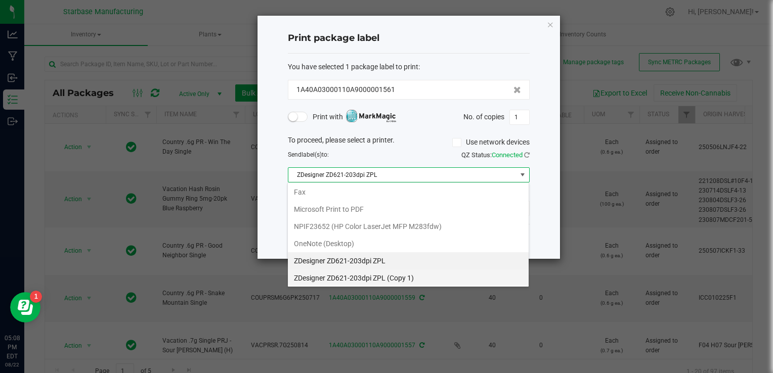
click at [394, 282] on 1\) "ZDesigner ZD621-203dpi ZPL (Copy 1)" at bounding box center [408, 278] width 241 height 17
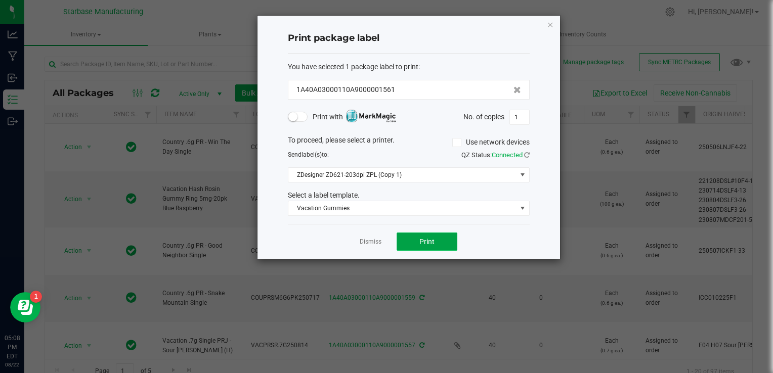
click at [426, 246] on button "Print" at bounding box center [427, 242] width 61 height 18
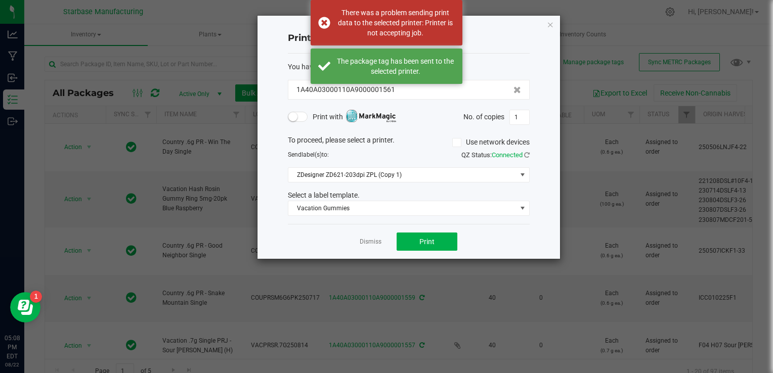
click at [496, 40] on h4 "Print package label" at bounding box center [409, 38] width 242 height 13
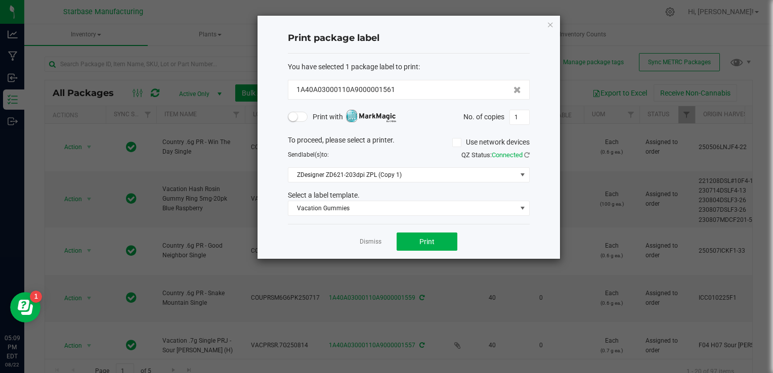
click at [448, 27] on div "Print package label" at bounding box center [409, 39] width 242 height 30
click at [524, 154] on icon at bounding box center [527, 155] width 6 height 7
click at [526, 180] on span at bounding box center [522, 175] width 13 height 14
click at [419, 288] on ngb-modal-window "Print package label You have selected 1 package label to print : 1A40A03000110A…" at bounding box center [390, 186] width 781 height 373
click at [425, 240] on span "Print" at bounding box center [427, 242] width 15 height 8
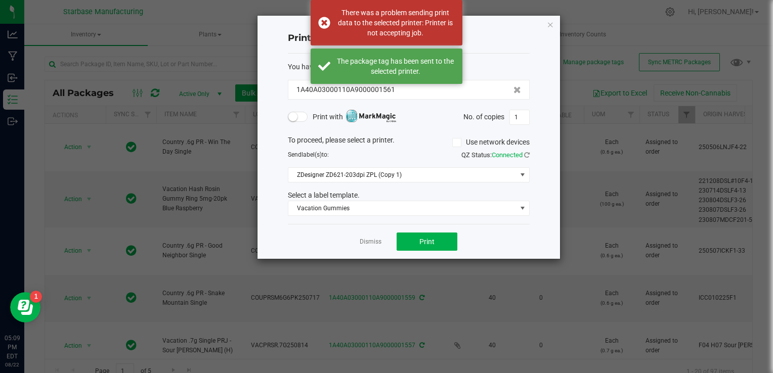
click at [500, 43] on h4 "Print package label" at bounding box center [409, 38] width 242 height 13
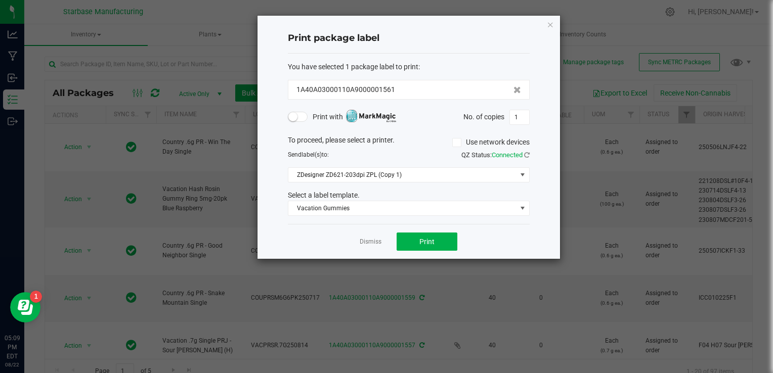
click at [626, 15] on ngb-modal-window "Print package label You have selected 1 package label to print : 1A40A03000110A…" at bounding box center [390, 186] width 781 height 373
click at [443, 248] on button "Print" at bounding box center [427, 242] width 61 height 18
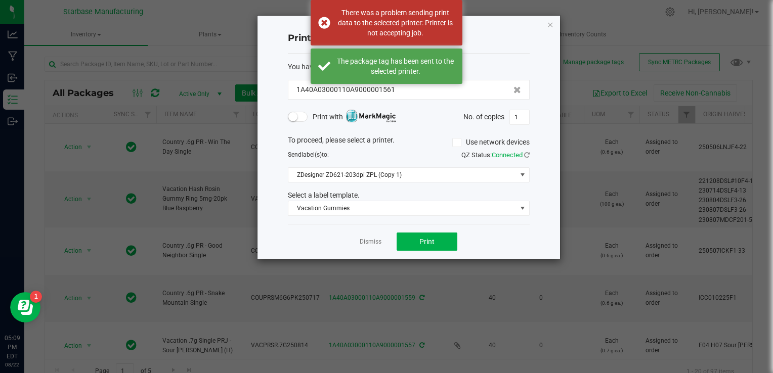
click at [516, 156] on span "Connected" at bounding box center [507, 155] width 31 height 8
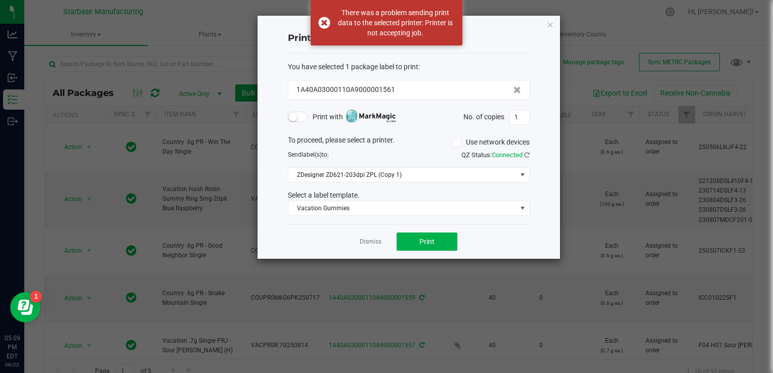
click at [523, 156] on span "QZ Status: Connected" at bounding box center [496, 155] width 68 height 8
click at [526, 153] on icon at bounding box center [527, 155] width 6 height 7
click at [463, 175] on span "ZDesigner ZD621-203dpi ZPL (Copy 1)" at bounding box center [402, 175] width 228 height 14
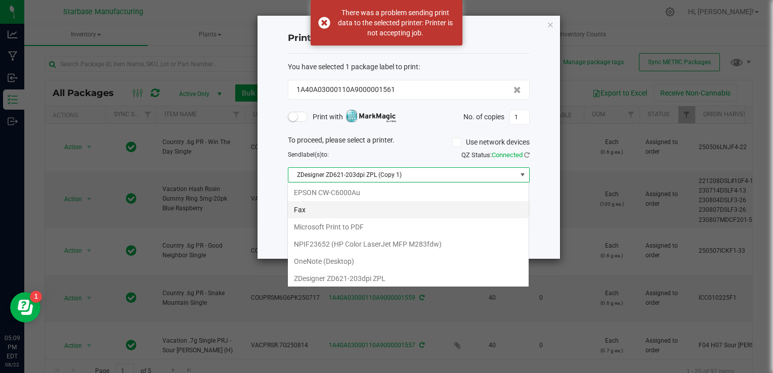
scroll to position [15, 242]
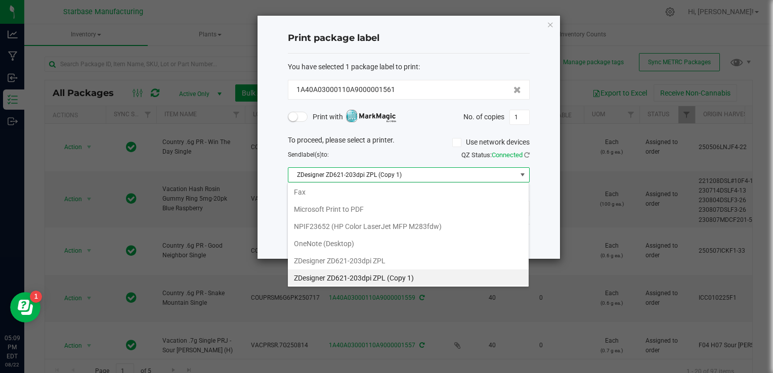
click at [427, 275] on 1\) "ZDesigner ZD621-203dpi ZPL (Copy 1)" at bounding box center [408, 278] width 241 height 17
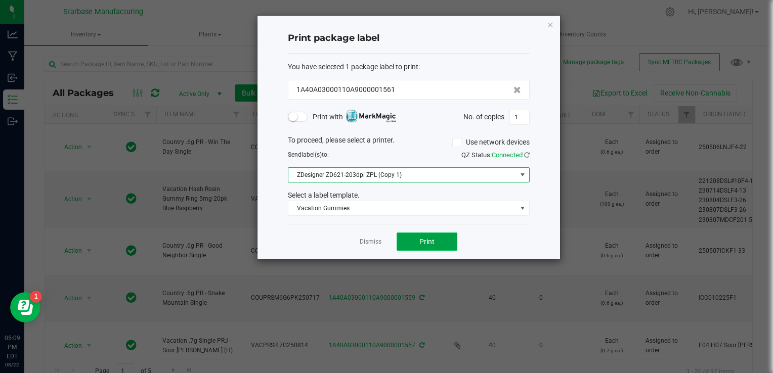
click at [429, 239] on span "Print" at bounding box center [427, 242] width 15 height 8
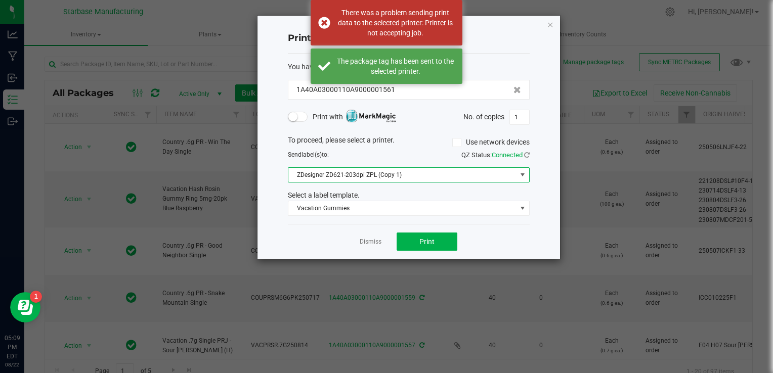
click at [431, 168] on span "ZDesigner ZD621-203dpi ZPL (Copy 1)" at bounding box center [402, 175] width 228 height 14
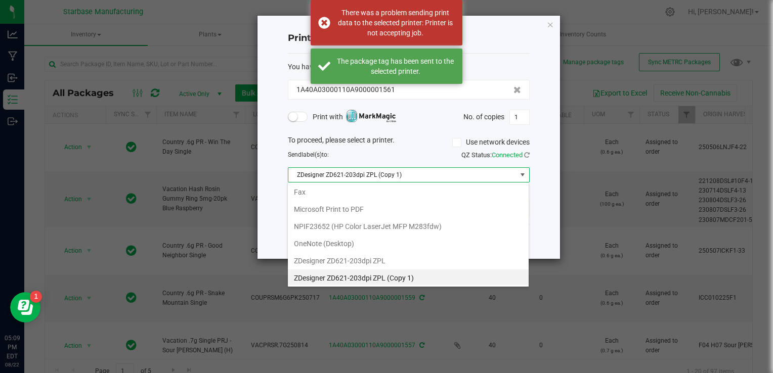
click at [429, 275] on 1\) "ZDesigner ZD621-203dpi ZPL (Copy 1)" at bounding box center [408, 278] width 241 height 17
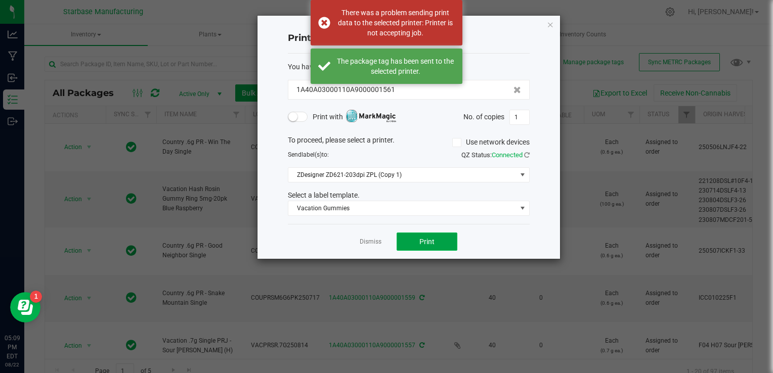
click at [429, 244] on span "Print" at bounding box center [427, 242] width 15 height 8
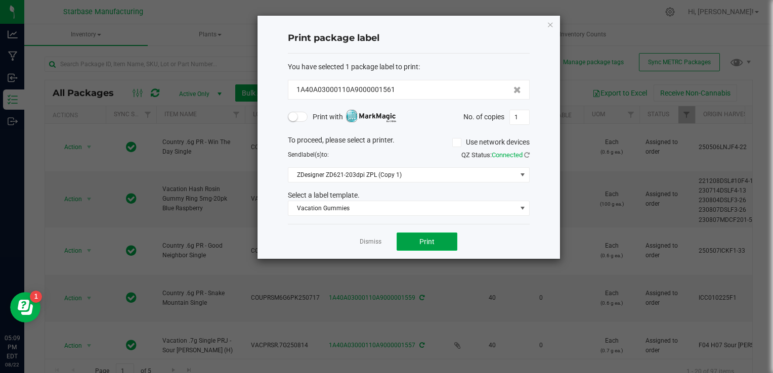
click at [429, 244] on span "Print" at bounding box center [427, 242] width 15 height 8
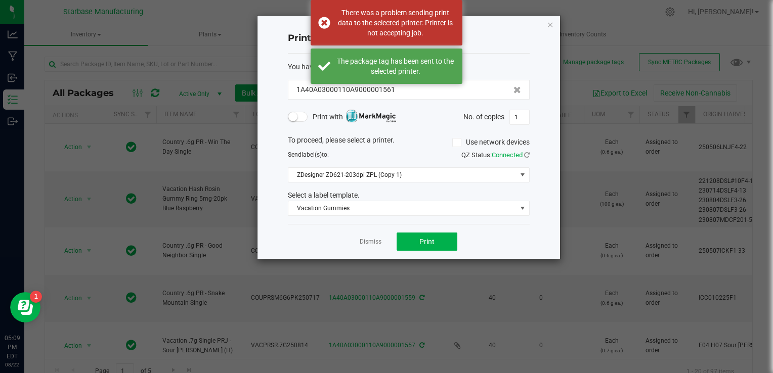
click at [471, 144] on label "Use network devices" at bounding box center [490, 142] width 77 height 11
click at [0, 0] on input "Use network devices" at bounding box center [0, 0] width 0 height 0
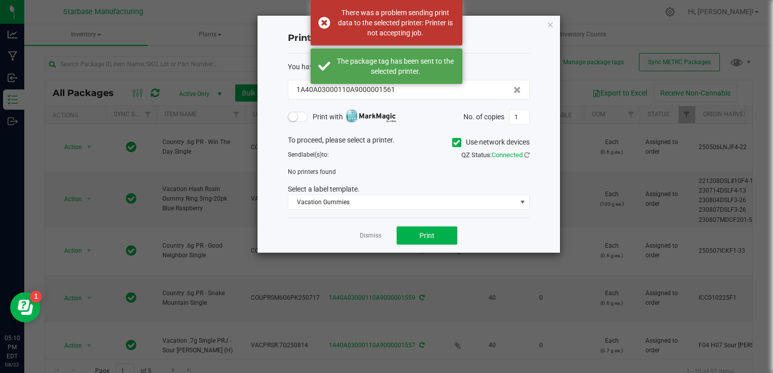
click at [467, 146] on label "Use network devices" at bounding box center [490, 142] width 77 height 11
click at [0, 0] on input "Use network devices" at bounding box center [0, 0] width 0 height 0
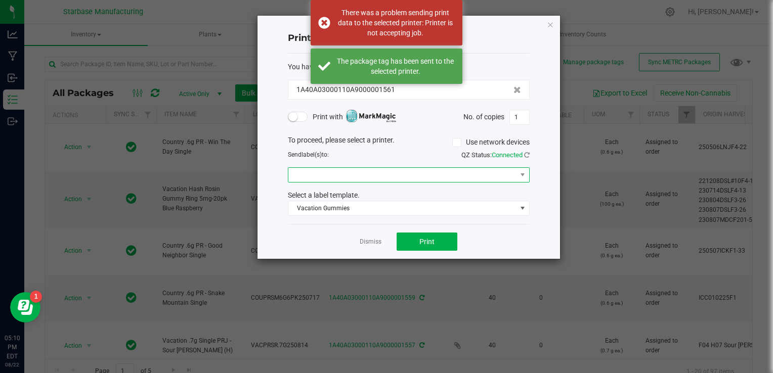
click at [479, 175] on span at bounding box center [402, 175] width 228 height 14
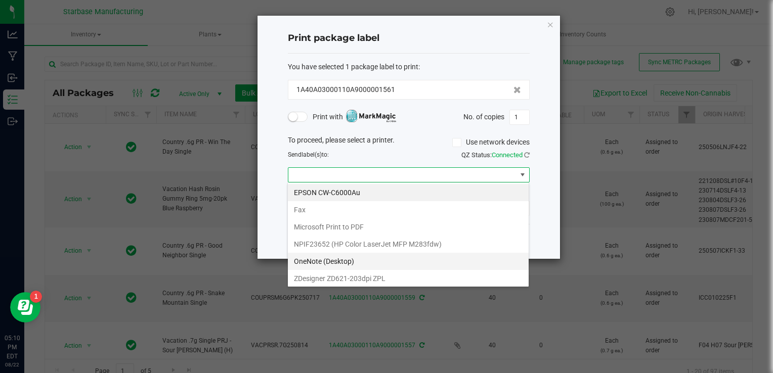
scroll to position [18, 0]
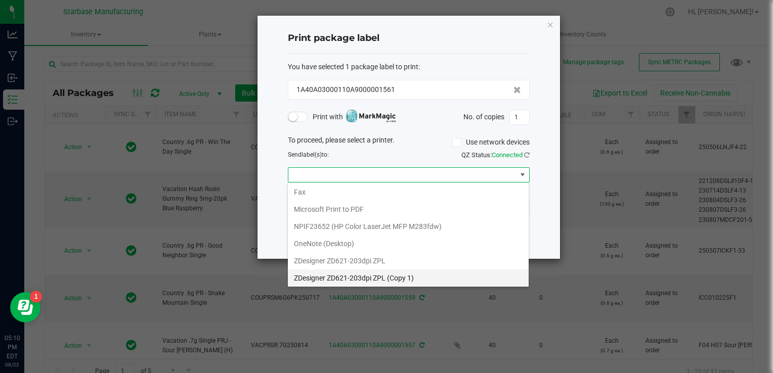
click at [407, 274] on 1\) "ZDesigner ZD621-203dpi ZPL (Copy 1)" at bounding box center [408, 278] width 241 height 17
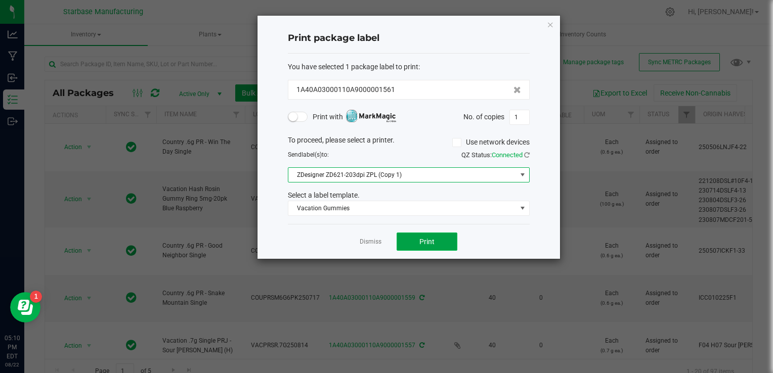
click at [412, 240] on button "Print" at bounding box center [427, 242] width 61 height 18
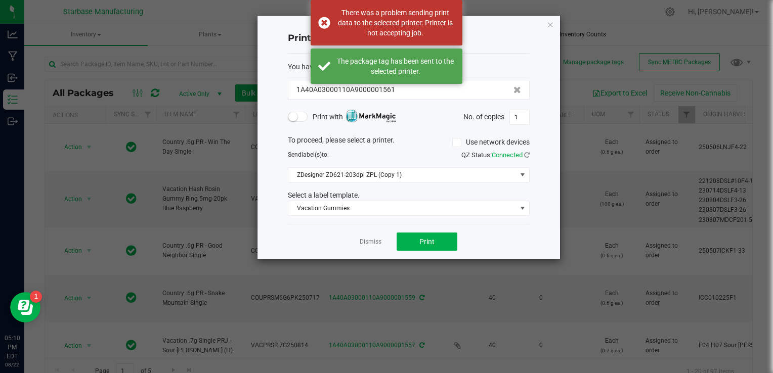
click at [552, 24] on icon "button" at bounding box center [550, 24] width 7 height 12
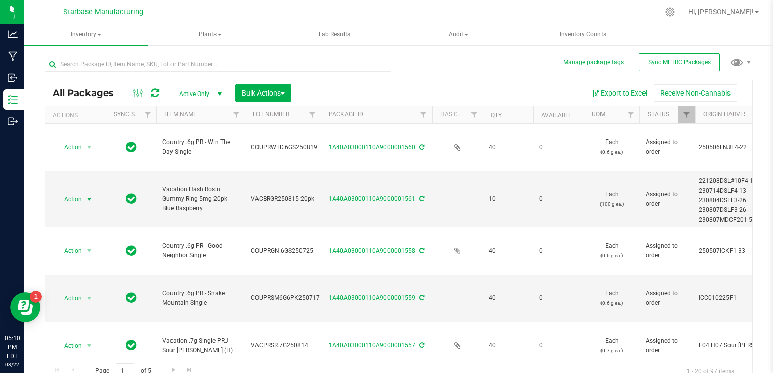
click at [544, 74] on div "All Packages Active Only Active Only Lab Samples Locked All External Internal B…" at bounding box center [399, 215] width 709 height 337
click at [87, 195] on span "select" at bounding box center [89, 199] width 8 height 8
click at [108, 241] on li "Print package label" at bounding box center [88, 241] width 65 height 15
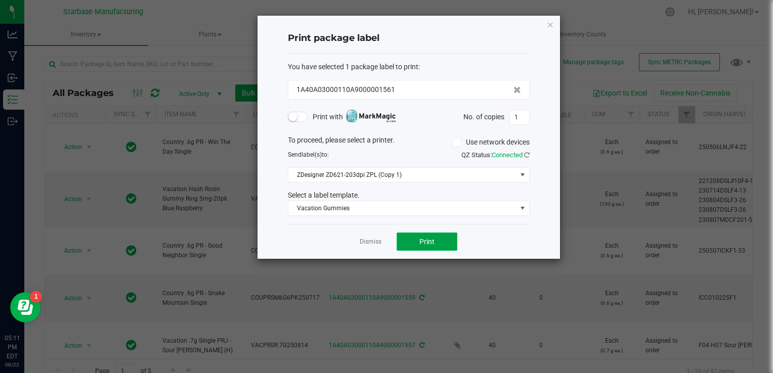
click at [428, 240] on span "Print" at bounding box center [427, 242] width 15 height 8
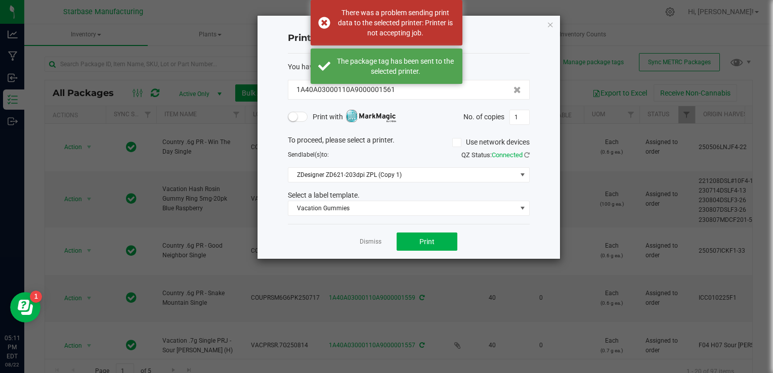
click at [544, 24] on div "Print package label You have selected 1 package label to print : 1A40A03000110A…" at bounding box center [409, 137] width 303 height 243
click at [548, 23] on icon "button" at bounding box center [550, 24] width 7 height 12
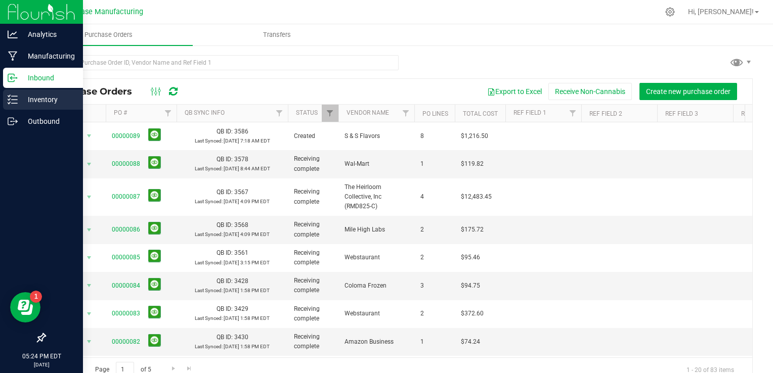
click at [29, 104] on p "Inventory" at bounding box center [48, 100] width 61 height 12
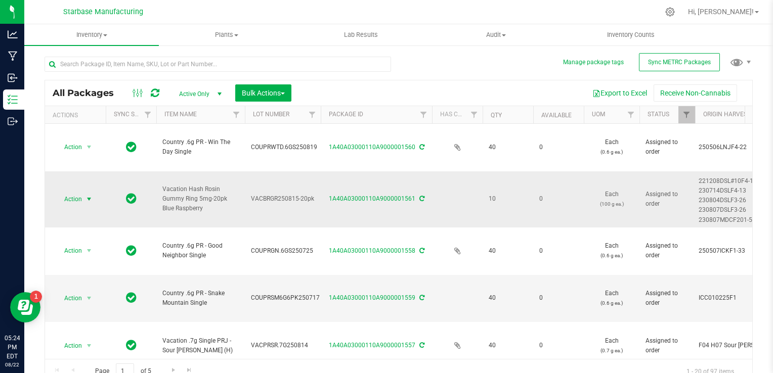
click at [77, 192] on span "Action" at bounding box center [68, 199] width 27 height 14
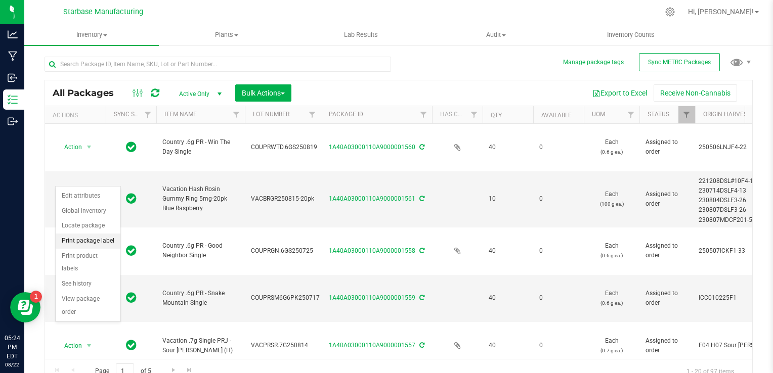
click at [89, 240] on li "Print package label" at bounding box center [88, 241] width 65 height 15
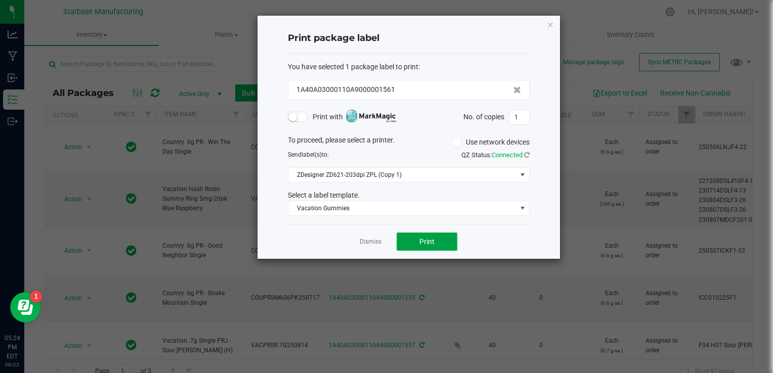
click at [427, 244] on span "Print" at bounding box center [427, 242] width 15 height 8
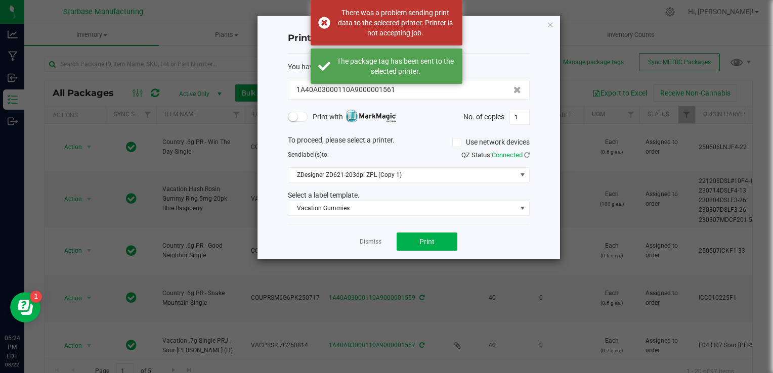
click at [423, 182] on div "To proceed, please select a printer. Use network devices Send label(s) to: QZ S…" at bounding box center [409, 175] width 242 height 81
click at [420, 172] on span "ZDesigner ZD621-203dpi ZPL (Copy 1)" at bounding box center [402, 175] width 228 height 14
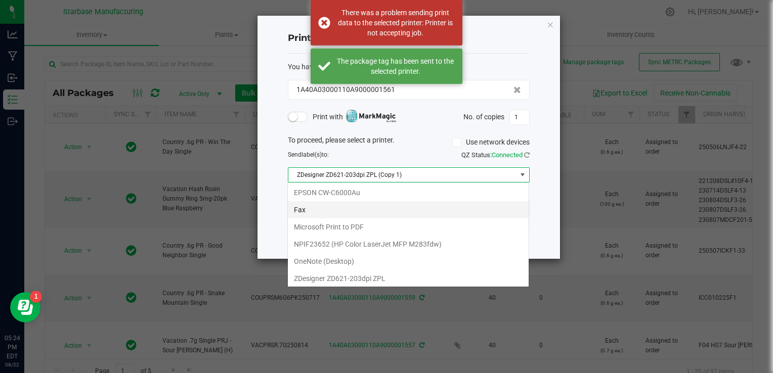
scroll to position [18, 0]
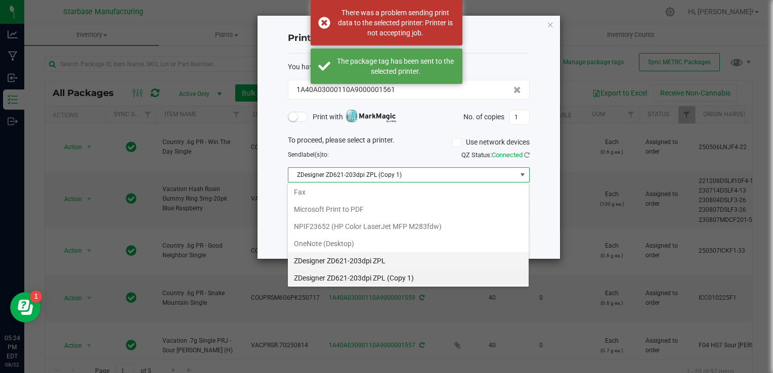
click at [391, 258] on ZPL "ZDesigner ZD621-203dpi ZPL" at bounding box center [408, 261] width 241 height 17
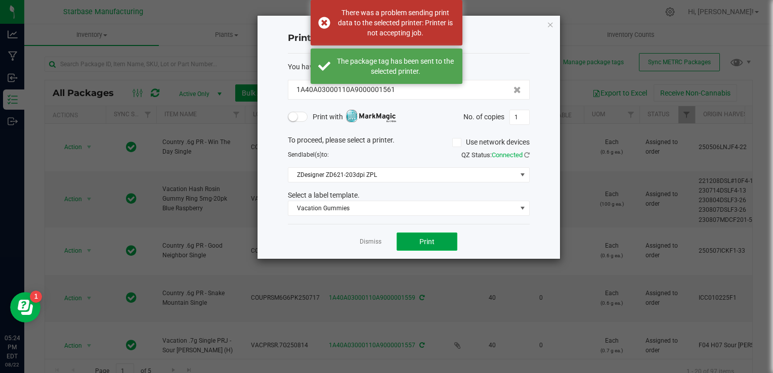
click at [431, 243] on span "Print" at bounding box center [427, 242] width 15 height 8
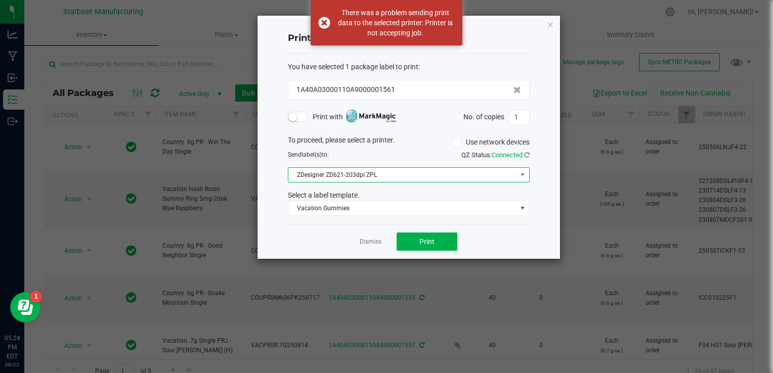
click at [419, 176] on span "ZDesigner ZD621-203dpi ZPL" at bounding box center [402, 175] width 228 height 14
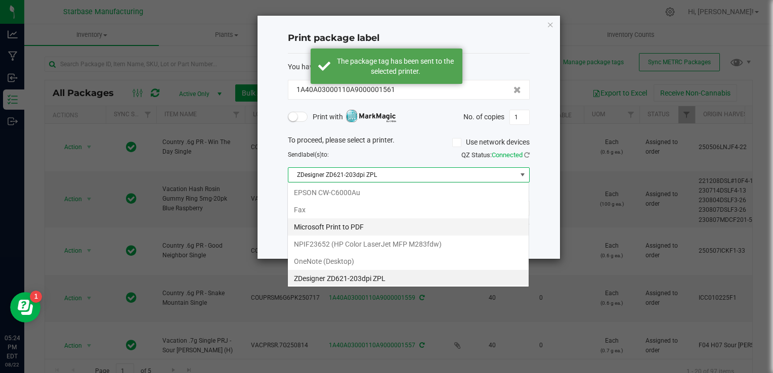
scroll to position [15, 242]
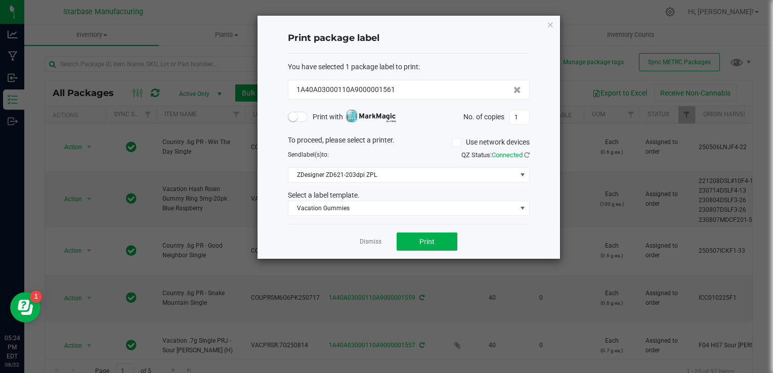
click at [543, 178] on div "Print package label You have selected 1 package label to print : 1A40A03000110A…" at bounding box center [409, 137] width 303 height 243
click at [513, 155] on span "Connected" at bounding box center [507, 155] width 31 height 8
click at [527, 152] on icon at bounding box center [527, 155] width 6 height 7
click at [527, 151] on icon at bounding box center [527, 155] width 8 height 8
click at [426, 233] on button "Print" at bounding box center [427, 242] width 61 height 18
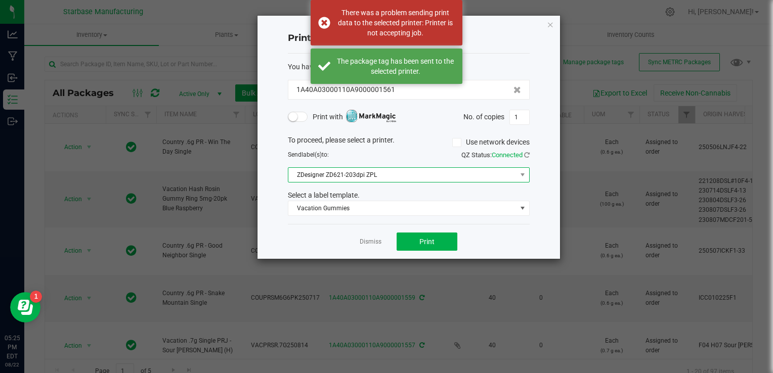
click at [419, 173] on span "ZDesigner ZD621-203dpi ZPL" at bounding box center [402, 175] width 228 height 14
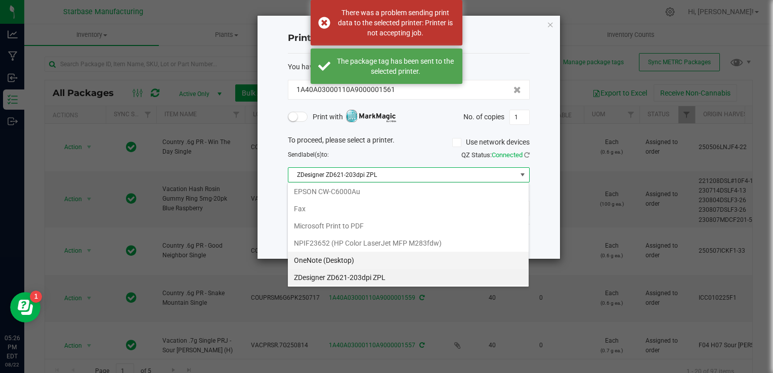
scroll to position [18, 0]
click at [396, 276] on 1\) "ZDesigner ZD621-203dpi ZPL (Copy 1)" at bounding box center [408, 278] width 241 height 17
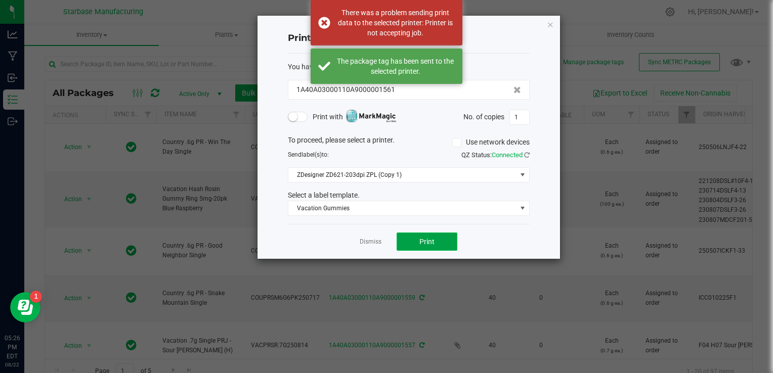
click at [428, 243] on span "Print" at bounding box center [427, 242] width 15 height 8
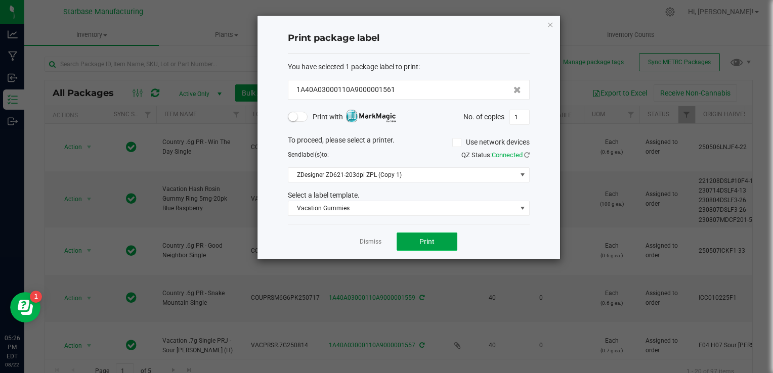
click at [424, 241] on span "Print" at bounding box center [427, 242] width 15 height 8
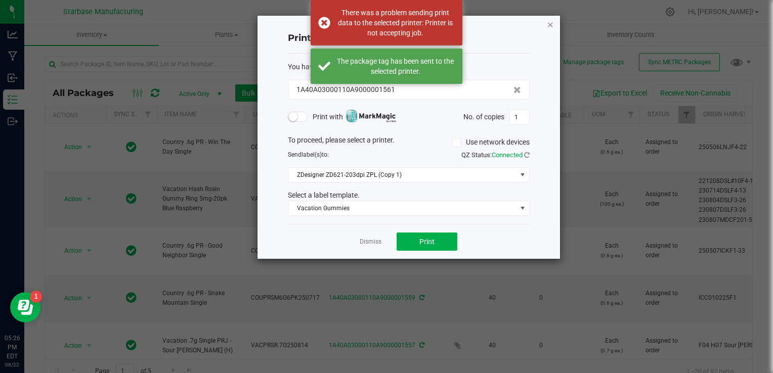
click at [548, 25] on icon "button" at bounding box center [550, 24] width 7 height 12
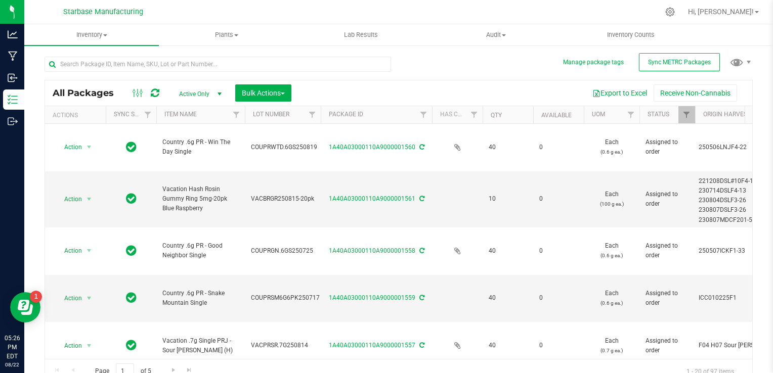
click at [752, 54] on div "Manage package tags Sync METRC Packages All Packages Active Only Active Only La…" at bounding box center [398, 199] width 749 height 309
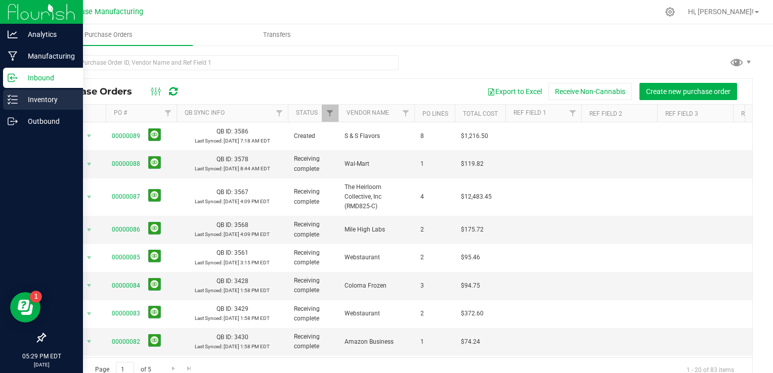
click at [18, 104] on p "Inventory" at bounding box center [48, 100] width 61 height 12
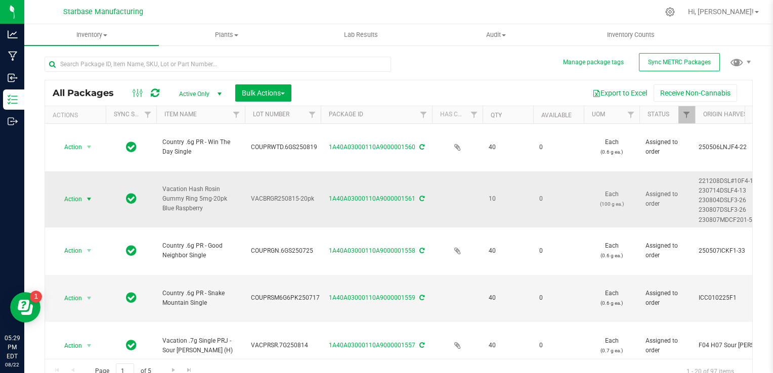
click at [82, 192] on span "Action" at bounding box center [68, 199] width 27 height 14
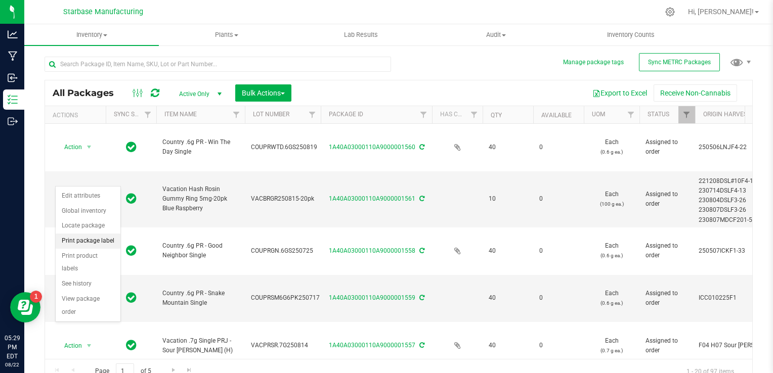
click at [94, 239] on li "Print package label" at bounding box center [88, 241] width 65 height 15
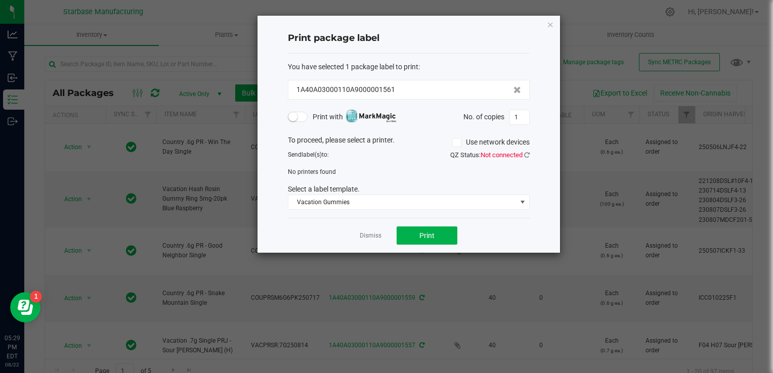
click at [452, 143] on span at bounding box center [456, 142] width 9 height 9
click at [0, 0] on input "Use network devices" at bounding box center [0, 0] width 0 height 0
click at [526, 157] on icon at bounding box center [527, 155] width 6 height 7
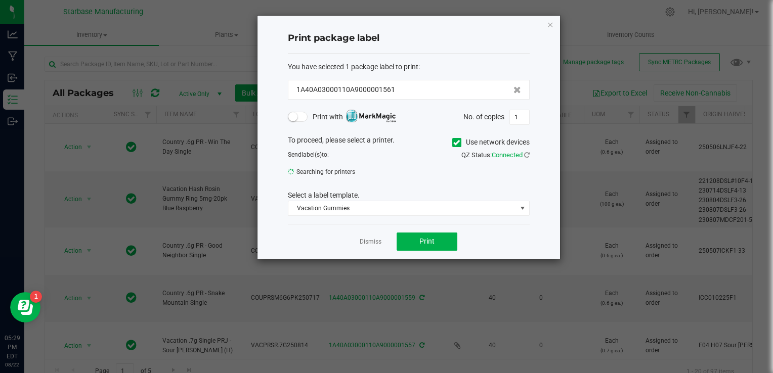
click at [452, 137] on label "Use network devices" at bounding box center [490, 142] width 77 height 11
click at [0, 0] on input "Use network devices" at bounding box center [0, 0] width 0 height 0
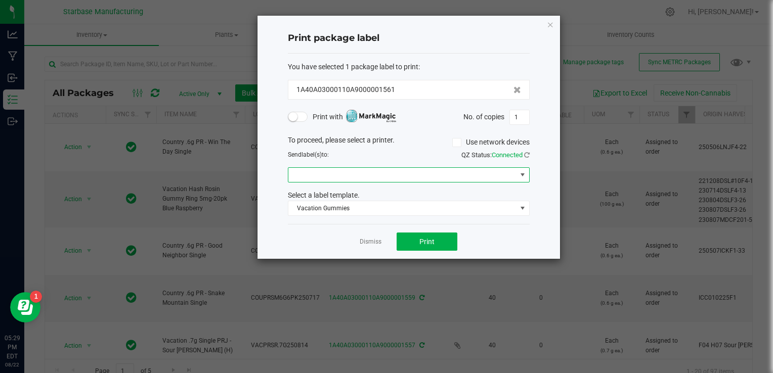
click at [421, 168] on span at bounding box center [402, 175] width 228 height 14
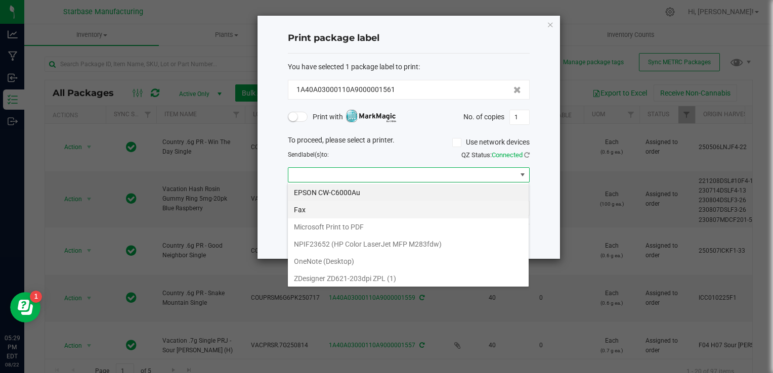
scroll to position [1, 0]
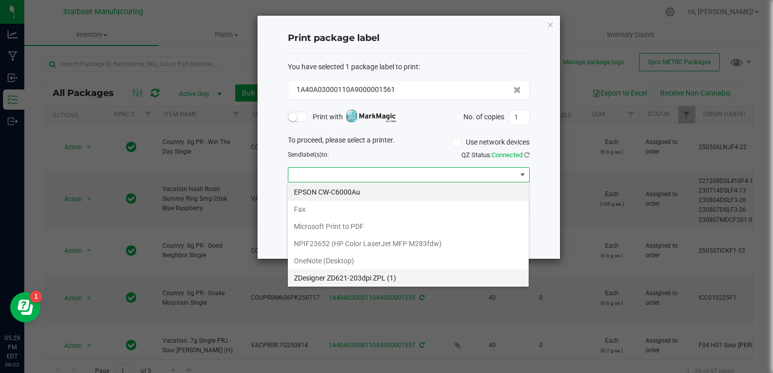
click at [401, 279] on \(1\) "ZDesigner ZD621-203dpi ZPL (1)" at bounding box center [408, 278] width 241 height 17
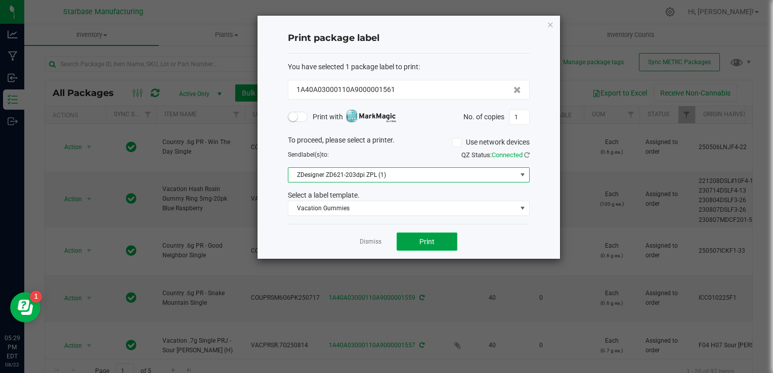
click at [412, 242] on button "Print" at bounding box center [427, 242] width 61 height 18
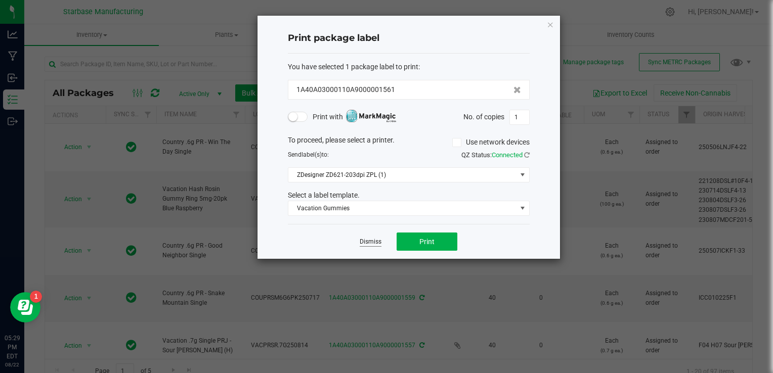
click at [377, 244] on link "Dismiss" at bounding box center [371, 242] width 22 height 9
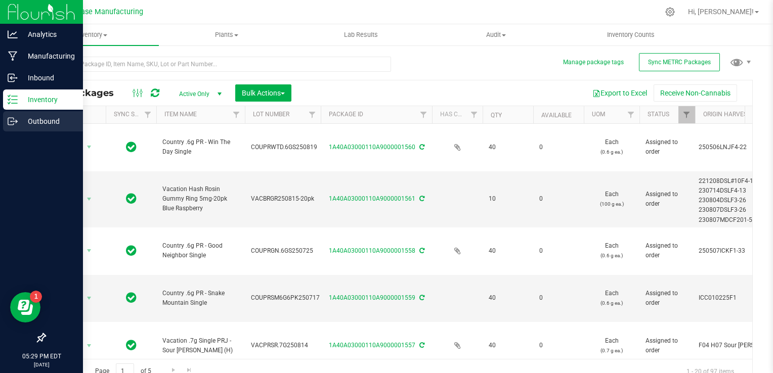
click at [11, 122] on icon at bounding box center [13, 121] width 10 height 10
